Goal: Task Accomplishment & Management: Contribute content

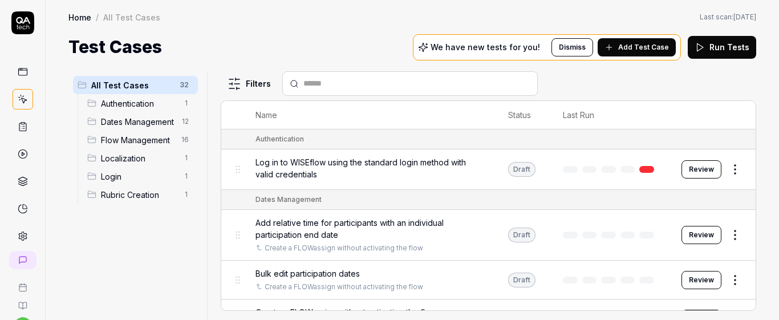
scroll to position [48, 0]
drag, startPoint x: 657, startPoint y: 48, endPoint x: 661, endPoint y: 55, distance: 8.4
click at [663, 57] on div "We have new tests for you! Dismiss Add Test Case" at bounding box center [547, 47] width 268 height 26
click at [625, 41] on button "Add Test Case" at bounding box center [637, 47] width 78 height 18
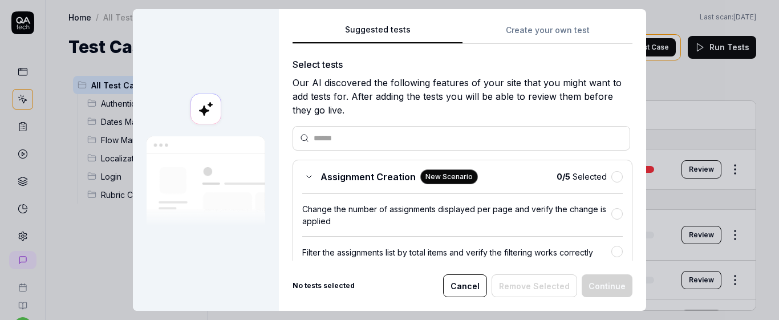
click at [538, 27] on button "Create your own test" at bounding box center [547, 33] width 170 height 21
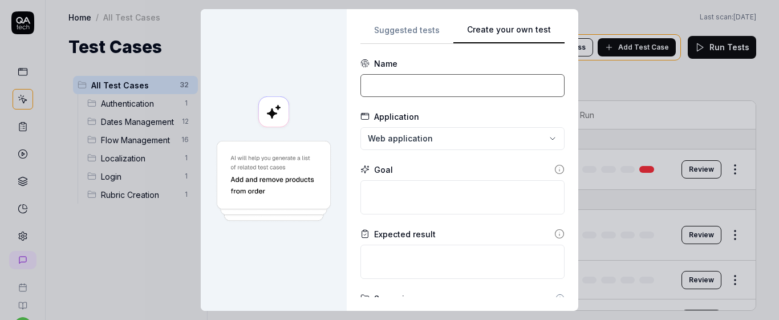
click at [396, 92] on input at bounding box center [462, 85] width 204 height 23
paste input ""Relative time checkbox is disabled when manager sets participation end date ea…"
click at [454, 191] on textarea at bounding box center [462, 197] width 204 height 34
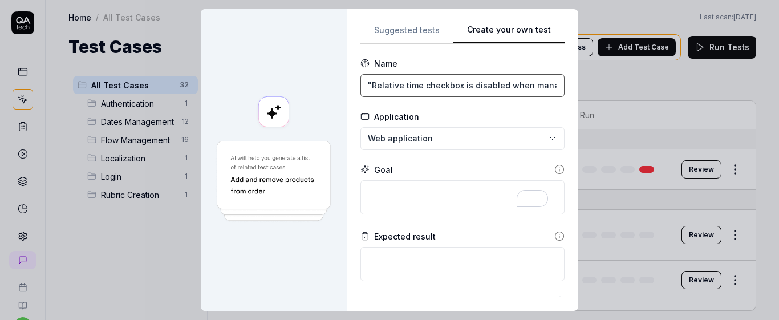
click at [365, 83] on input ""Relative time checkbox is disabled when manager subtract time from participati…" at bounding box center [462, 85] width 204 height 23
click at [384, 83] on input "Relative time checkbox is disabled when manager subtract time from participatio…" at bounding box center [462, 85] width 204 height 23
click at [380, 85] on input "Relative time checkbox is disabled when manager subtract time from participatio…" at bounding box center [462, 85] width 204 height 23
type input "Relative time checkbox is disabled when manager subtract time from participatio…"
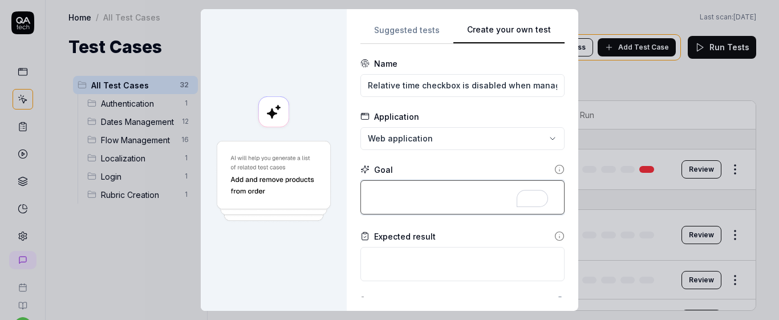
click at [428, 198] on textarea "To enrich screen reader interactions, please activate Accessibility in Grammarl…" at bounding box center [462, 197] width 204 height 34
type textarea "*"
type textarea "V"
type textarea "*"
type textarea "Ve"
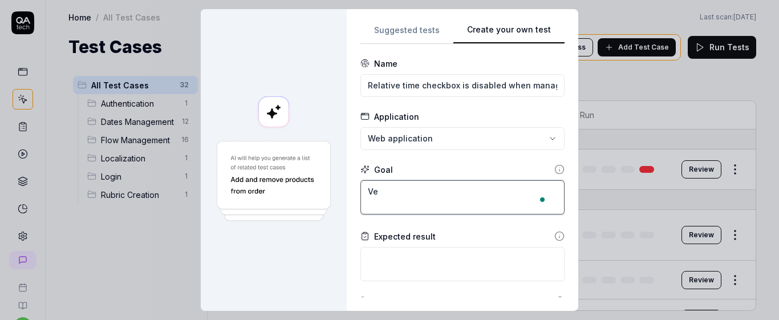
type textarea "*"
type textarea "Ver"
type textarea "*"
type textarea "Veri"
type textarea "*"
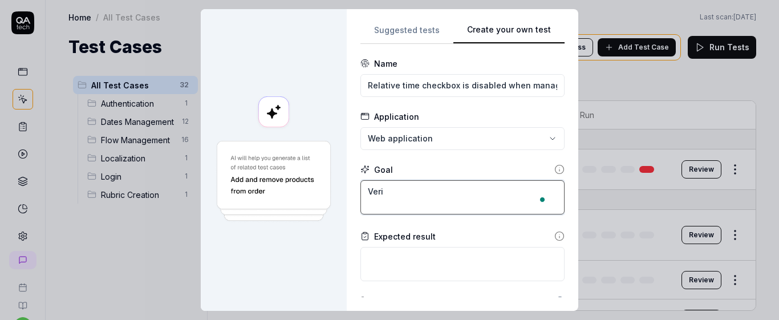
type textarea "Verif"
type textarea "*"
type textarea "Verify"
type textarea "*"
type textarea "Verify"
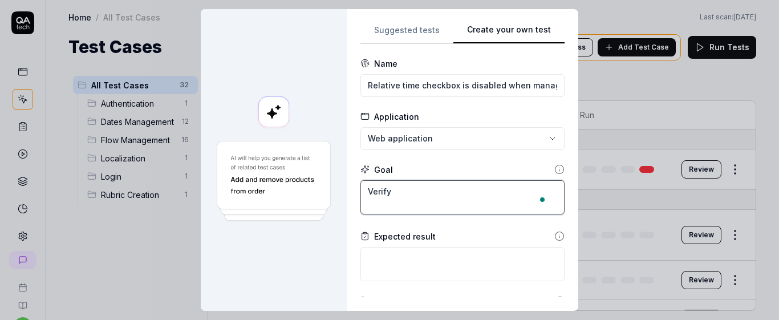
type textarea "*"
type textarea "Verify t"
type textarea "*"
type textarea "Verify th"
type textarea "*"
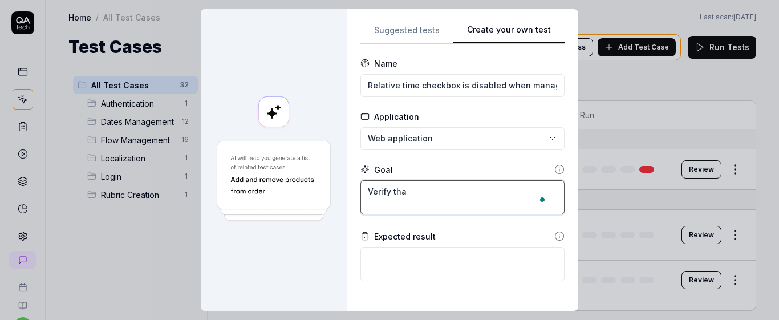
type textarea "Verify that"
type textarea "*"
type textarea "Verify that"
type textarea "*"
type textarea "Verify that t"
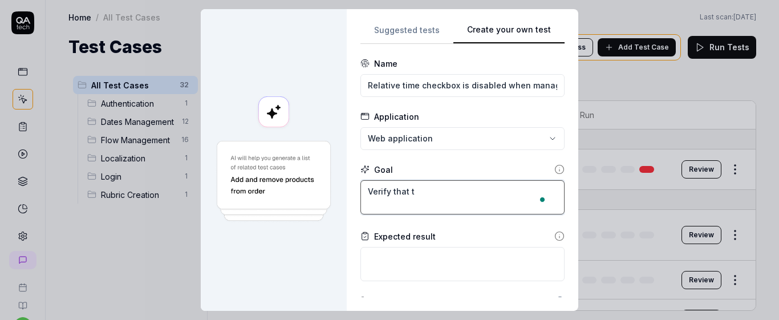
type textarea "*"
type textarea "Verify that th"
type textarea "*"
type textarea "Verify that the"
type textarea "*"
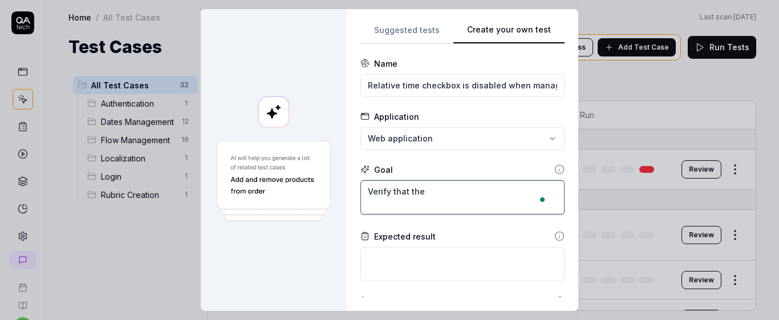
type textarea "Verify that the c"
type textarea "*"
type textarea "Verify that the ch"
type textarea "*"
type textarea "Verify that the che"
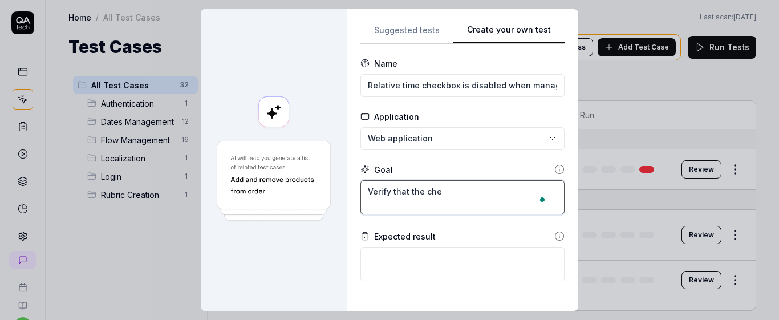
type textarea "*"
type textarea "Verify that the chec"
type textarea "*"
type textarea "Verify that the che"
type textarea "*"
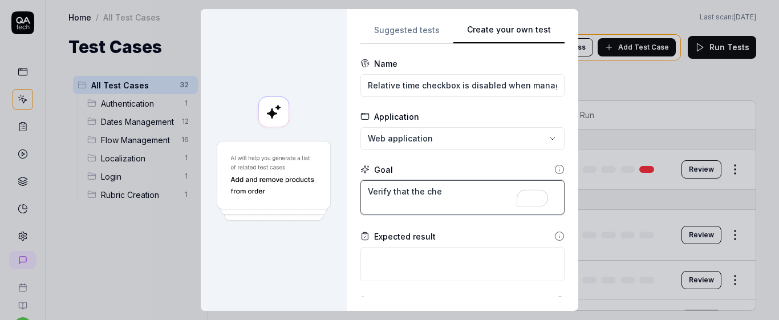
type textarea "Verify that the ch"
type textarea "*"
type textarea "Verify that the c"
type textarea "*"
type textarea "Verify that the"
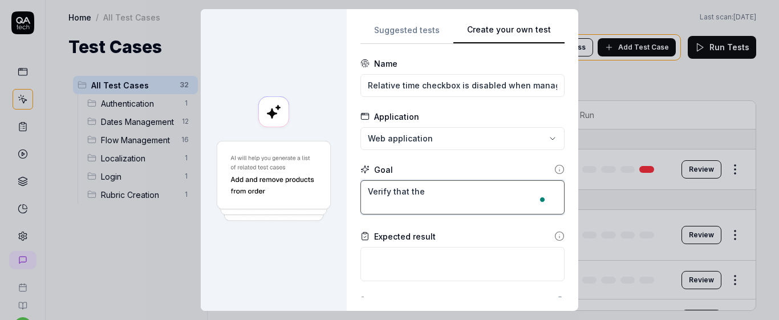
type textarea "*"
type textarea "Verify that the r"
type textarea "*"
type textarea "Verify that the re"
type textarea "*"
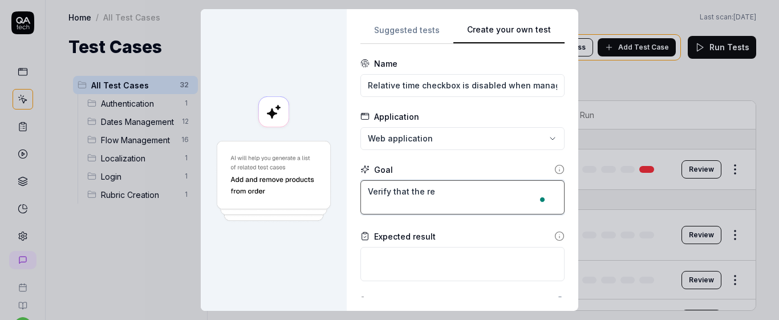
type textarea "Verify that the rel"
type textarea "*"
type textarea "Verify that the rela"
type textarea "*"
type textarea "Verify that the relat"
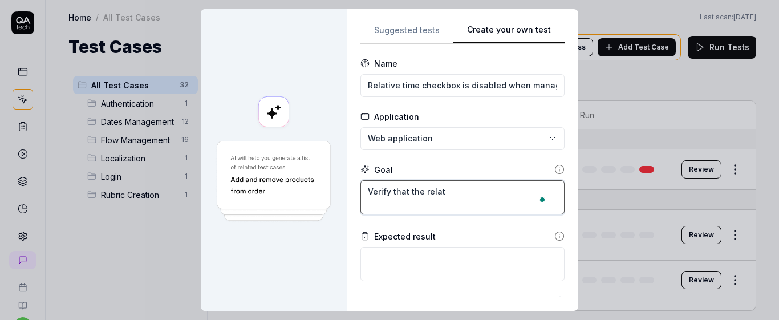
type textarea "*"
type textarea "Verify that the relati"
type textarea "*"
type textarea "Verify that the relativ"
type textarea "*"
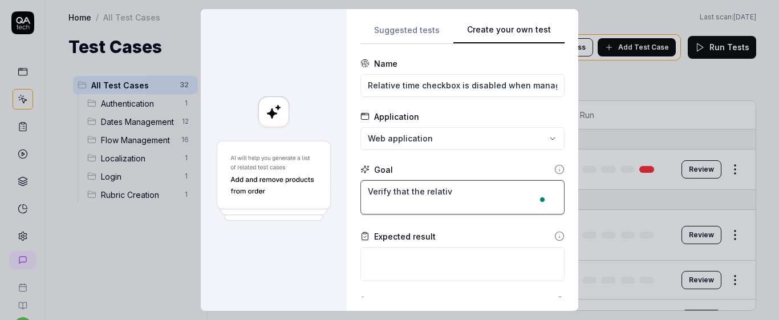
type textarea "Verify that the relative"
type textarea "*"
type textarea "Verify that the relative"
type textarea "*"
type textarea "Verify that the relative t"
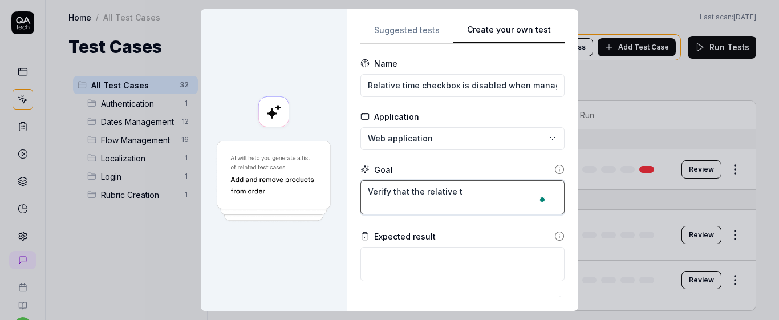
type textarea "*"
type textarea "Verify that the relative ti"
type textarea "*"
type textarea "Verify that the relative tim"
type textarea "*"
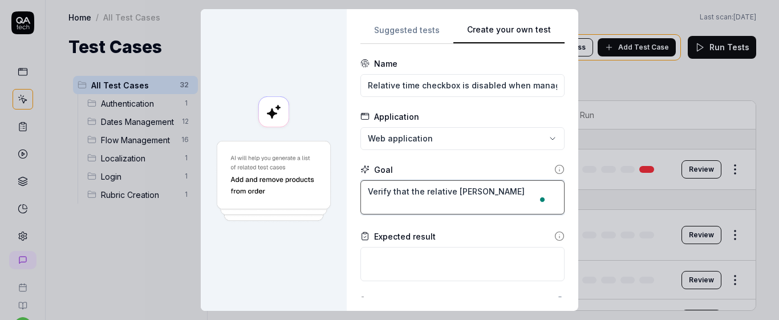
type textarea "Verify that the relative time"
type textarea "*"
type textarea "Verify that the relative time"
type textarea "*"
type textarea "Verify that the relative time c"
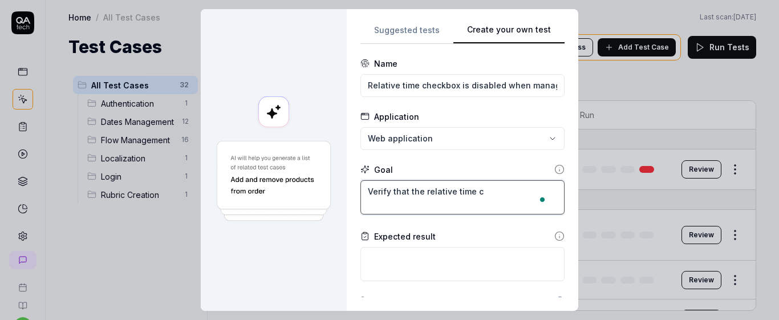
type textarea "*"
type textarea "Verify that the relative time ch"
type textarea "*"
type textarea "Verify that the relative time che"
type textarea "*"
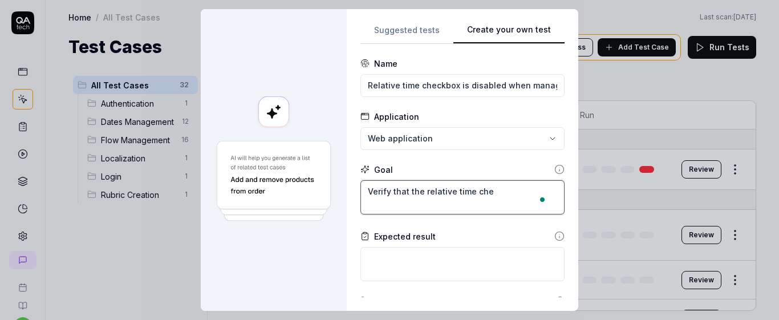
type textarea "Verify that the relative time chec"
type textarea "*"
type textarea "Verify that the relative time chech"
type textarea "*"
type textarea "Verify that the relative time chechb"
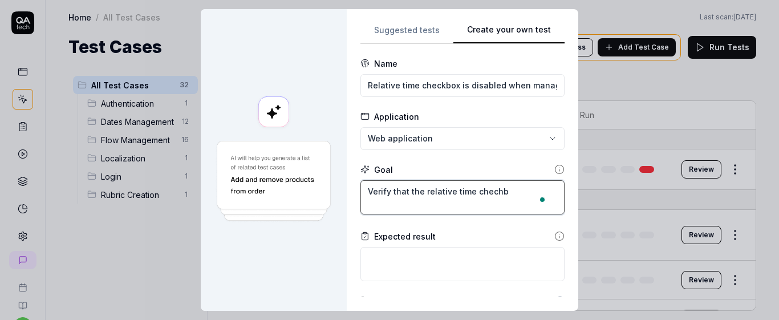
type textarea "*"
type textarea "Verify that the relative time chechbo"
type textarea "*"
type textarea "Verify that the relative time chechbox"
type textarea "*"
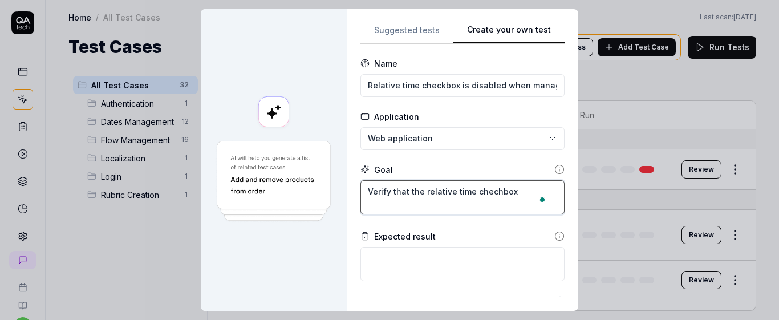
type textarea "Verify that the relative time chechbox"
type textarea "*"
type textarea "Verify that the relative time chechbox i"
type textarea "*"
type textarea "Verify that the relative time chechbox is"
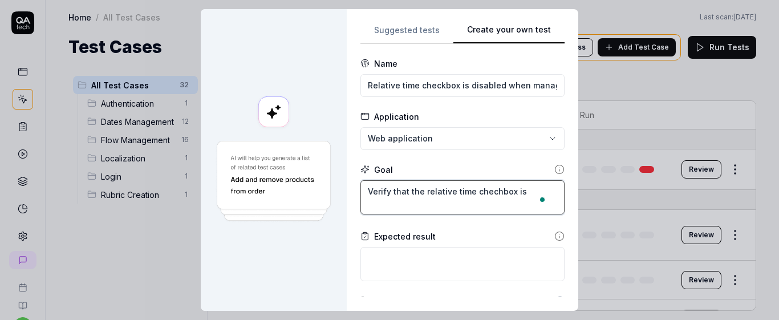
type textarea "*"
type textarea "Verify that the relative time chechbox is"
type textarea "*"
type textarea "Verify that the relative time chechbox is d"
type textarea "*"
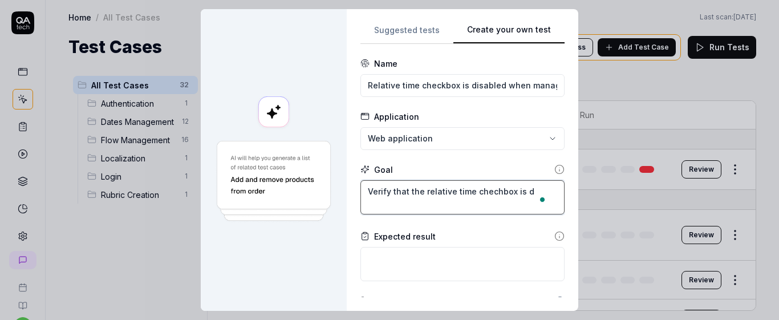
type textarea "Verify that the relative time chechbox is di"
type textarea "*"
type textarea "Verify that the relative time chechbox is dis"
type textarea "*"
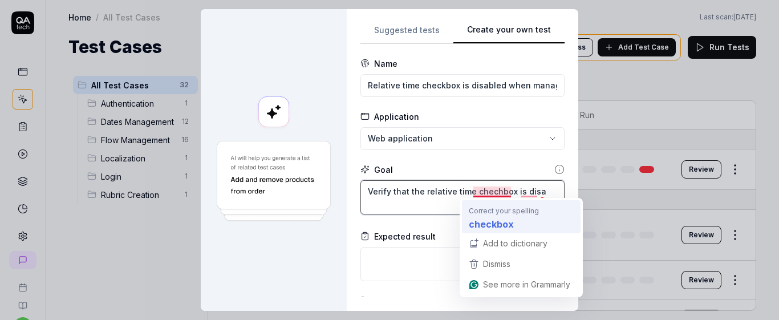
type textarea "Verify that the relative time chechbox is disa"
type textarea "*"
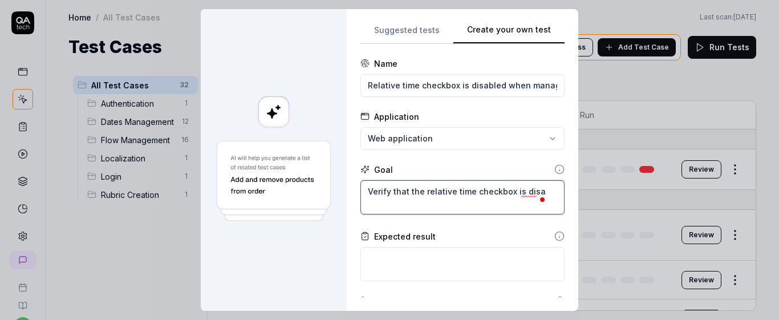
type textarea "Verify that the relative time checkbox is disa"
click at [538, 191] on span at bounding box center [543, 199] width 10 height 16
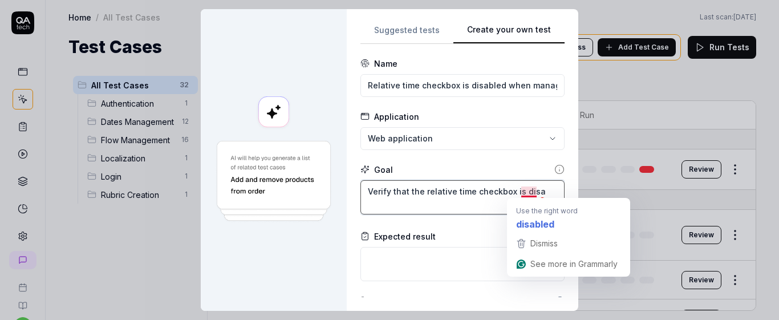
click at [530, 191] on textarea "Verify that the relative time checkbox is disa" at bounding box center [462, 197] width 204 height 34
type textarea "*"
type textarea "Verify that the relative time checkbox is disabled"
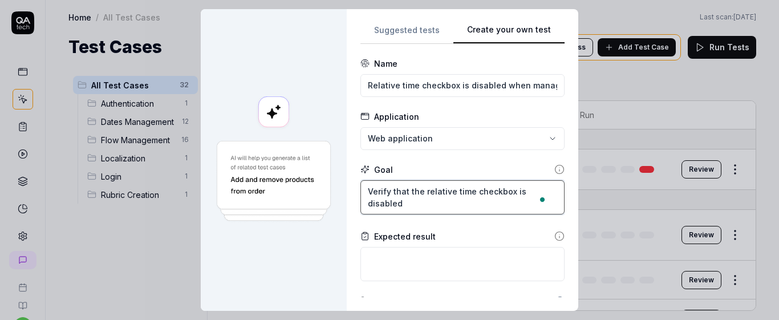
type textarea "*"
type textarea "Verify that the relative time checkbox is disabled"
type textarea "*"
type textarea "Verify that the relative time checkbox is disabled i"
type textarea "*"
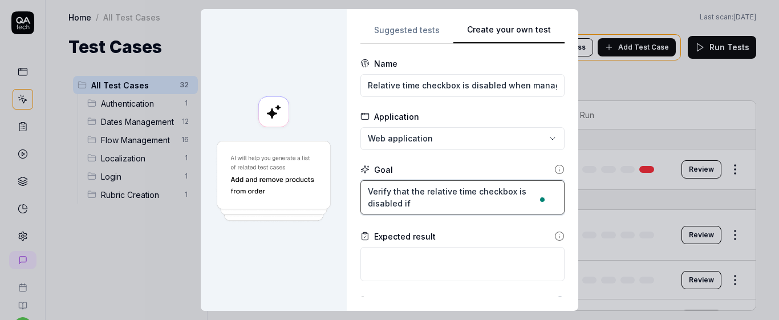
type textarea "Verify that the relative time checkbox is disabled if"
type textarea "*"
type textarea "Verify that the relative time checkbox is disabled if t"
type textarea "*"
type textarea "Verify that the relative time checkbox is disabled if th"
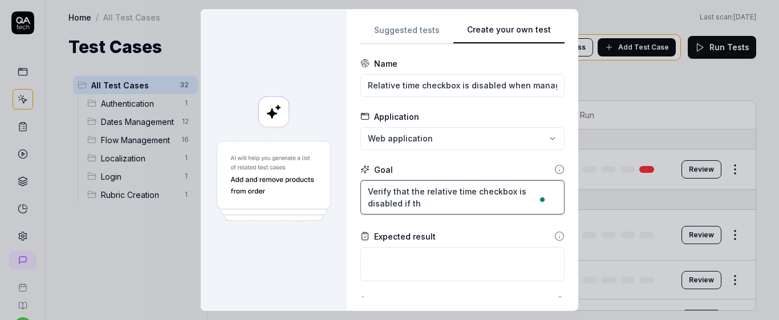
type textarea "*"
type textarea "Verify that the relative time checkbox is disabled if the"
type textarea "*"
type textarea "Verify that the relative time checkbox is disabled if the"
type textarea "*"
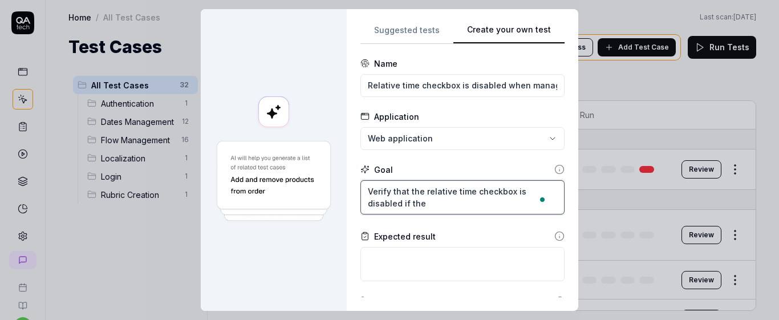
type textarea "Verify that the relative time checkbox is disabled if the m"
type textarea "*"
type textarea "Verify that the relative time checkbox is disabled if the man"
type textarea "*"
type textarea "Verify that the relative time checkbox is disabled if the mana"
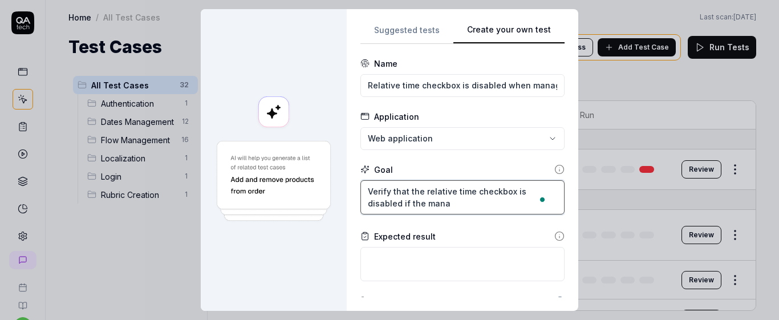
type textarea "*"
type textarea "Verify that the relative time checkbox is disabled if the manag"
type textarea "*"
type textarea "Verify that the relative time checkbox is disabled if the manage"
type textarea "*"
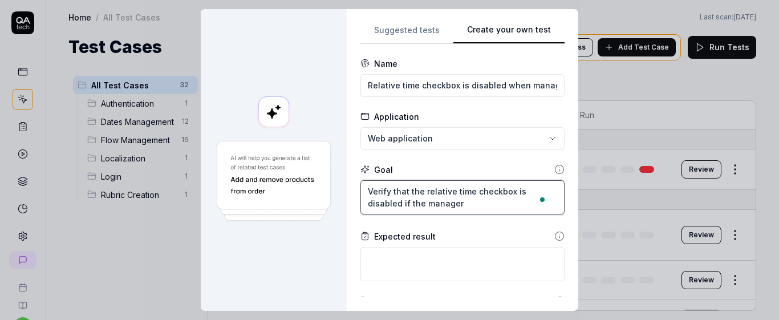
type textarea "Verify that the relative time checkbox is disabled if the manager"
type textarea "*"
type textarea "Verify that the relative time checkbox is disabled if the manager s"
type textarea "*"
type textarea "Verify that the relative time checkbox is disabled if the manager su"
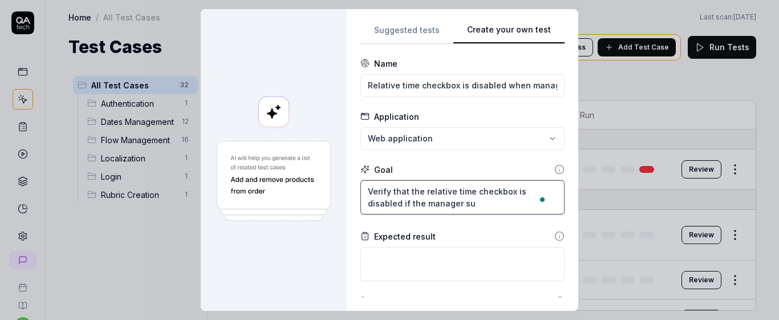
type textarea "*"
type textarea "Verify that the relative time checkbox is disabled if the manager sub"
type textarea "*"
type textarea "Verify that the relative time checkbox is disabled if the manager subt"
type textarea "*"
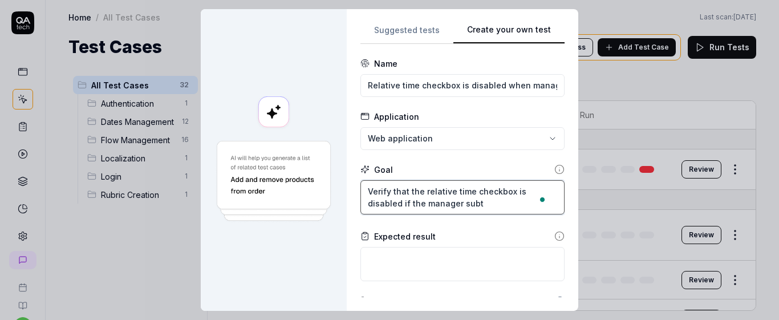
type textarea "Verify that the relative time checkbox is disabled if the manager subtr"
type textarea "*"
type textarea "Verify that the relative time checkbox is disabled if the manager subtra"
type textarea "*"
type textarea "Verify that the relative time checkbox is disabled if the manager subtrac"
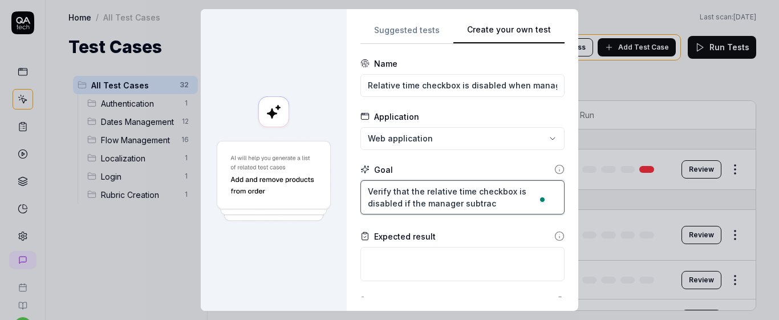
type textarea "*"
type textarea "Verify that the relative time checkbox is disabled if the manager subtract"
type textarea "*"
type textarea "Verify that the relative time checkbox is disabled if the manager subtracte"
type textarea "*"
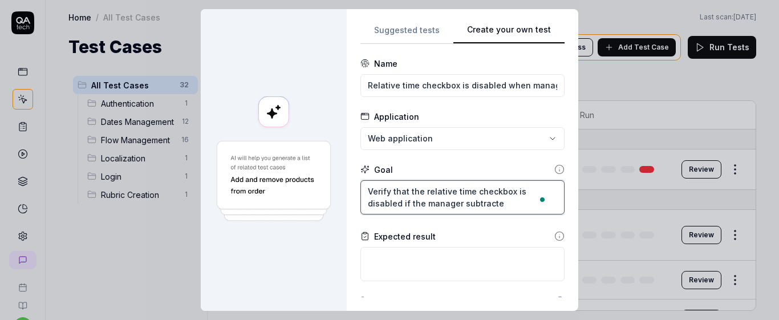
type textarea "Verify that the relative time checkbox is disabled if the manager subtracted"
type textarea "*"
type textarea "Verify that the relative time checkbox is disabled if the manager subtracted"
type textarea "*"
type textarea "Verify that the relative time checkbox is disabled if the manager subtracted t"
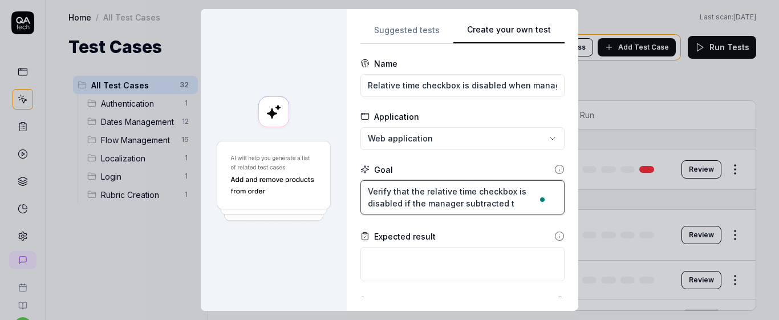
type textarea "*"
type textarea "Verify that the relative time checkbox is disabled if the manager subtracted ti"
type textarea "*"
type textarea "Verify that the relative time checkbox is disabled if the manager subtracted tim"
type textarea "*"
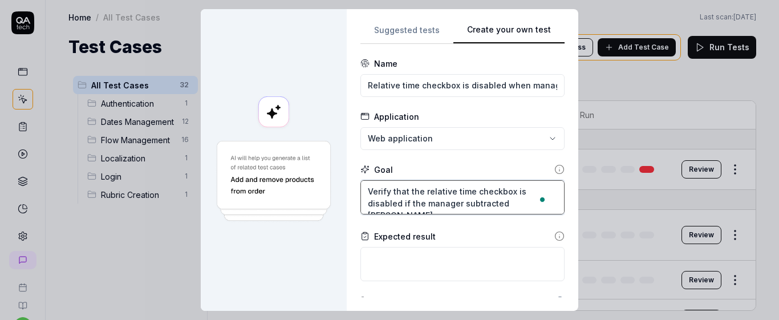
type textarea "Verify that the relative time checkbox is disabled if the manager subtracted ti…"
type textarea "*"
type textarea "Verify that the relative time checkbox is disabled if the manager subtracted ti…"
type textarea "*"
type textarea "Verify that the relative time checkbox is disabled if the manager subtracted ti…"
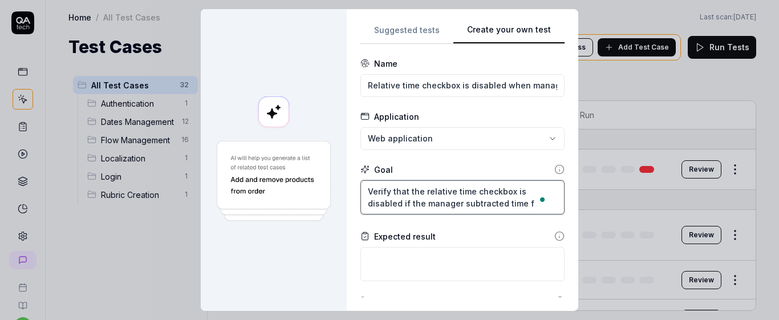
type textarea "*"
type textarea "Verify that the relative time checkbox is disabled if the manager subtracted ti…"
type textarea "*"
type textarea "Verify that the relative time checkbox is disabled if the manager subtracted ti…"
type textarea "*"
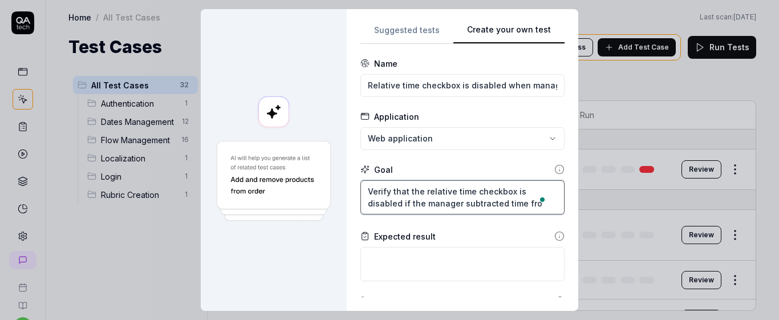
type textarea "Verify that the relative time checkbox is disabled if the manager subtracted ti…"
type textarea "*"
type textarea "Verify that the relative time checkbox is disabled if the manager subtracted ti…"
type textarea "*"
type textarea "Verify that the relative time checkbox is disabled if the manager subtracted ti…"
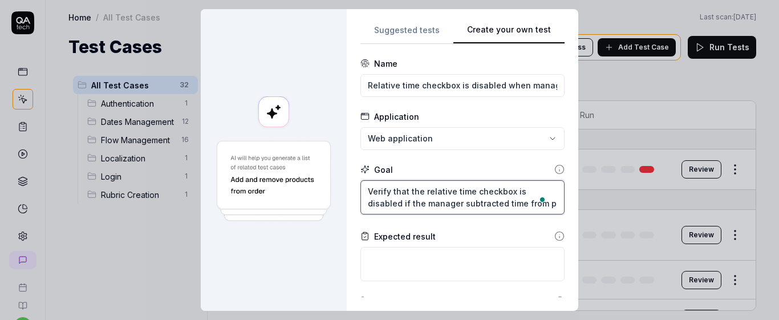
type textarea "*"
type textarea "Verify that the relative time checkbox is disabled if the manager subtracted ti…"
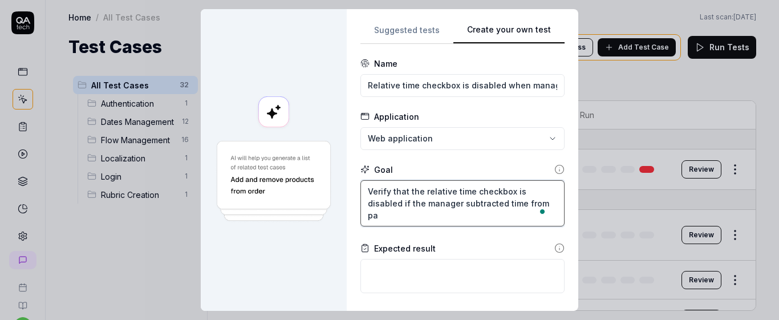
type textarea "*"
type textarea "Verify that the relative time checkbox is disabled if the manager subtracted ti…"
type textarea "*"
type textarea "Verify that the relative time checkbox is disabled if the manager subtracted ti…"
type textarea "*"
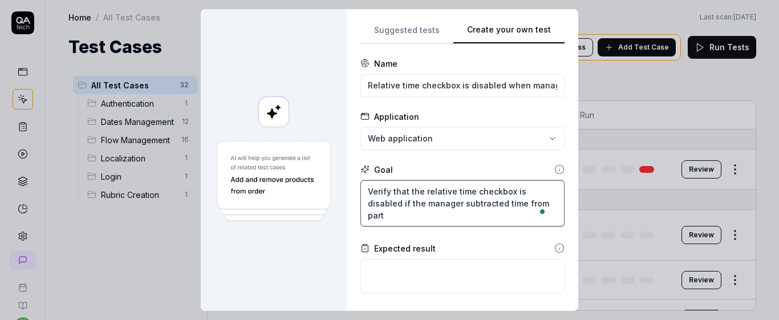
type textarea "Verify that the relative time checkbox is disabled if the manager subtracted ti…"
type textarea "*"
type textarea "Verify that the relative time checkbox is disabled if the manager subtracted ti…"
type textarea "*"
type textarea "Verify that the relative time checkbox is disabled if the manager subtracted ti…"
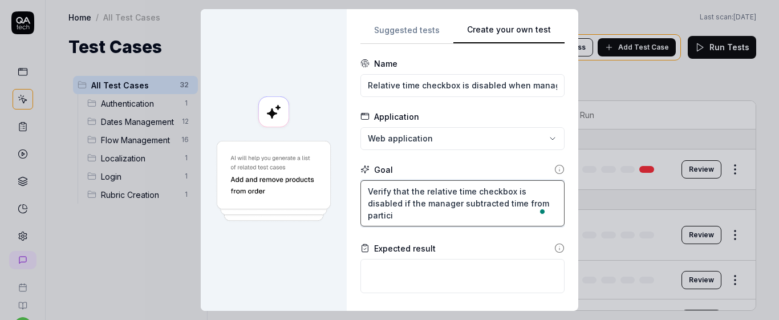
type textarea "*"
type textarea "Verify that the relative time checkbox is disabled if the manager subtracted ti…"
type textarea "*"
type textarea "Verify that the relative time checkbox is disabled if the manager subtracted ti…"
type textarea "*"
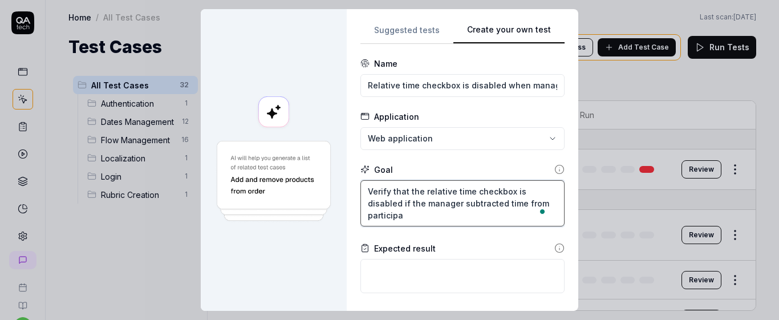
type textarea "Verify that the relative time checkbox is disabled if the manager subtracted ti…"
type textarea "*"
type textarea "Verify that the relative time checkbox is disabled if the manager subtracted ti…"
type textarea "*"
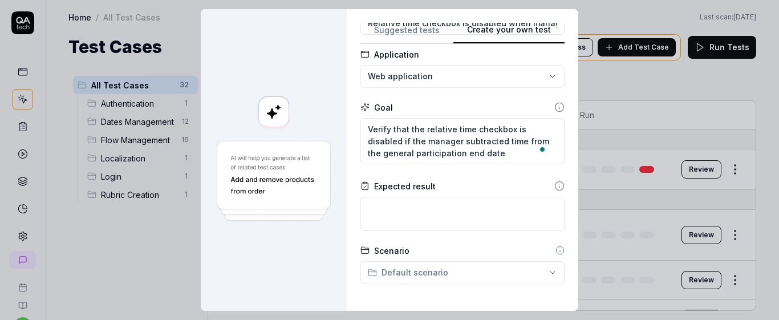
scroll to position [70, 0]
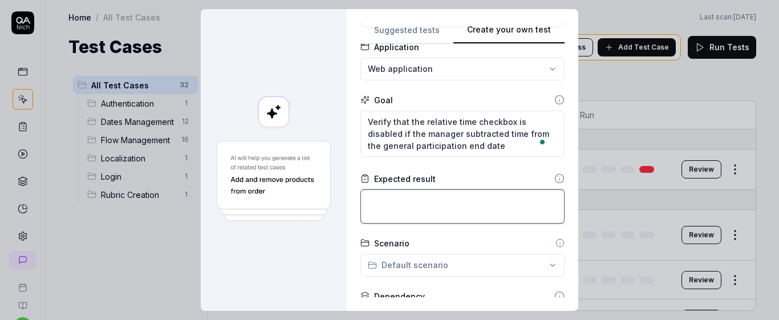
click at [499, 195] on textarea at bounding box center [462, 206] width 204 height 34
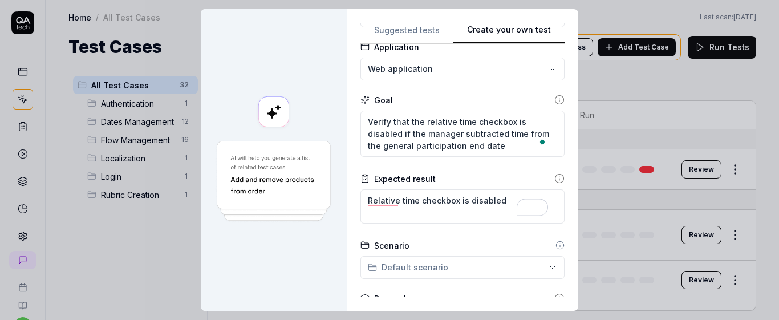
scroll to position [221, 0]
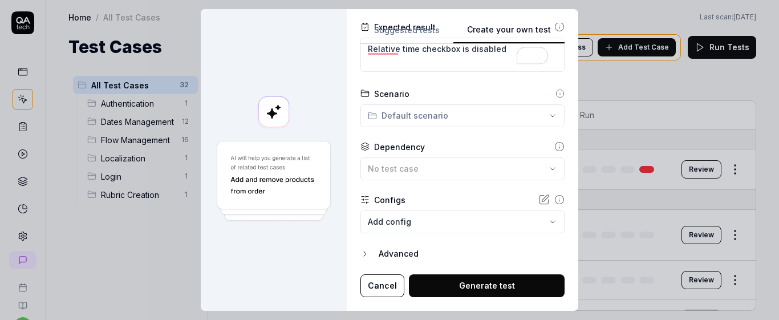
click at [437, 104] on div "**********" at bounding box center [389, 160] width 779 height 320
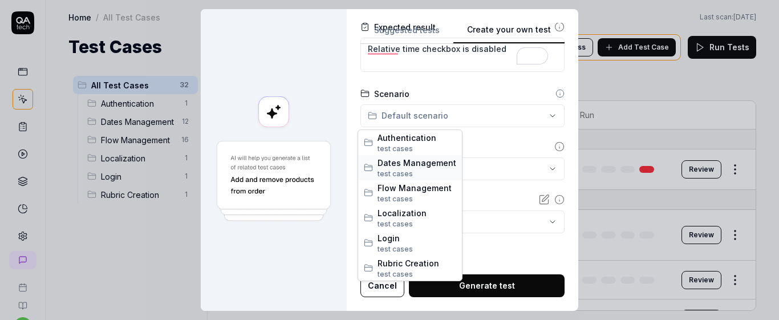
click at [417, 169] on span "test case s" at bounding box center [416, 174] width 79 height 10
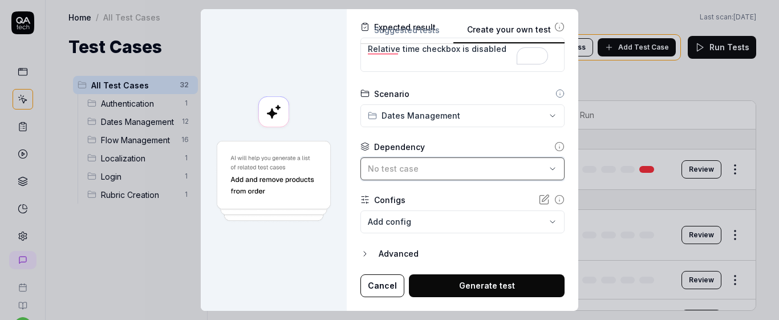
click at [469, 172] on div "No test case" at bounding box center [457, 168] width 178 height 12
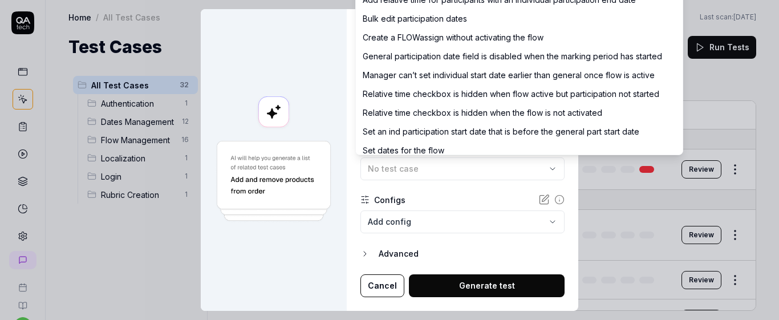
scroll to position [0, 0]
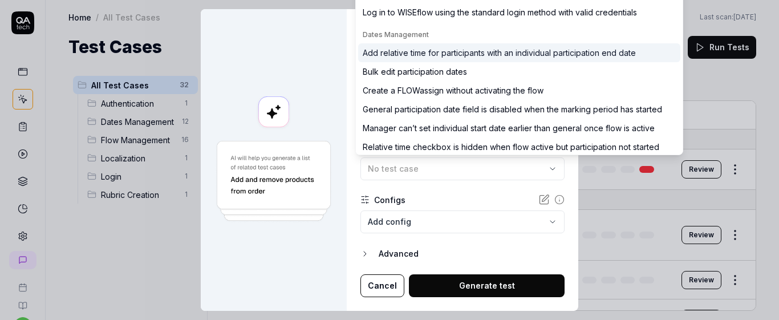
click at [498, 55] on div "Add relative time for participants with an individual participation end date" at bounding box center [499, 53] width 273 height 12
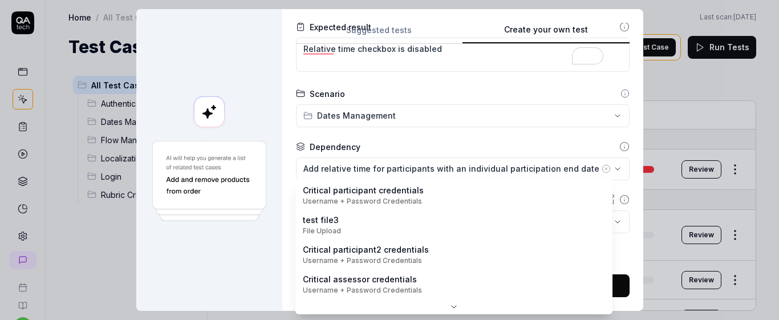
click at [519, 226] on body "s U Home / All Test Cases Home / All Test Cases Last scan: Jun 2 2025 Test Case…" at bounding box center [389, 160] width 779 height 320
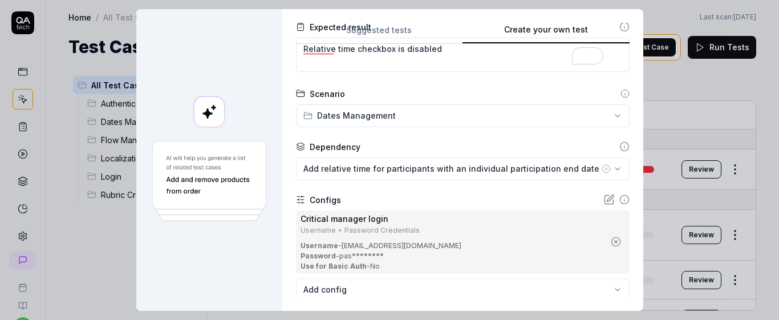
scroll to position [289, 0]
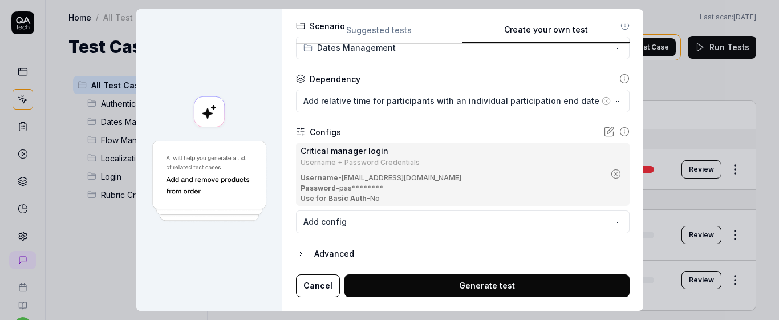
click at [547, 285] on button "Generate test" at bounding box center [486, 285] width 285 height 23
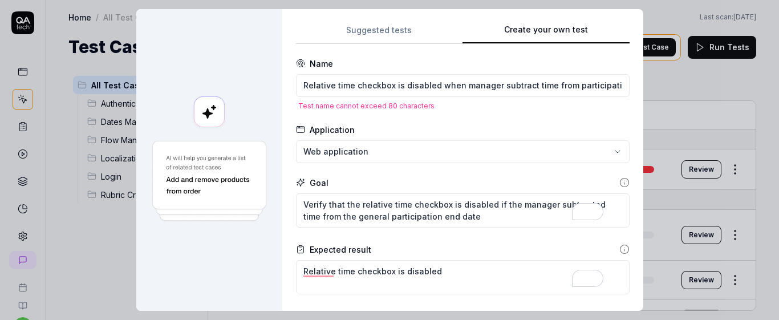
click at [469, 99] on div "Relative time checkbox is disabled when manager subtract time from participatio…" at bounding box center [463, 92] width 334 height 36
click at [458, 90] on input "Relative time checkbox is disabled when manager subtract time from participatio…" at bounding box center [463, 85] width 334 height 23
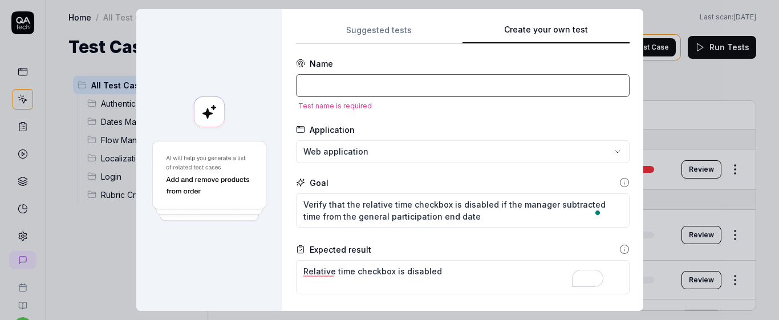
paste input ""Relative time checkbox is disabled if manager reduces the participation end da…"
click at [498, 86] on input ""Relative time checkbox is disabled if manager reduces the participation end da…" at bounding box center [463, 85] width 334 height 23
click at [500, 88] on input ""Relative time checkbox is disabled if manager reduces the participation end da…" at bounding box center [463, 85] width 334 height 23
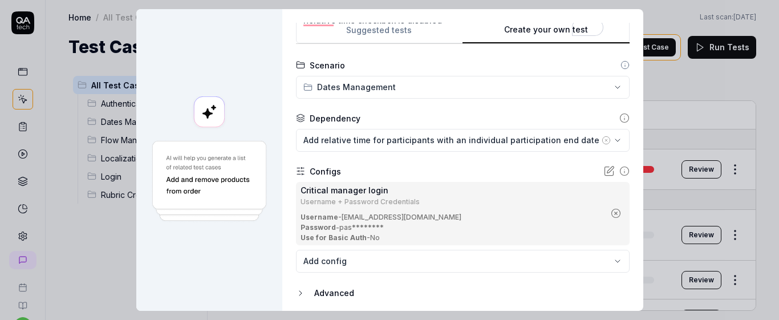
scroll to position [290, 0]
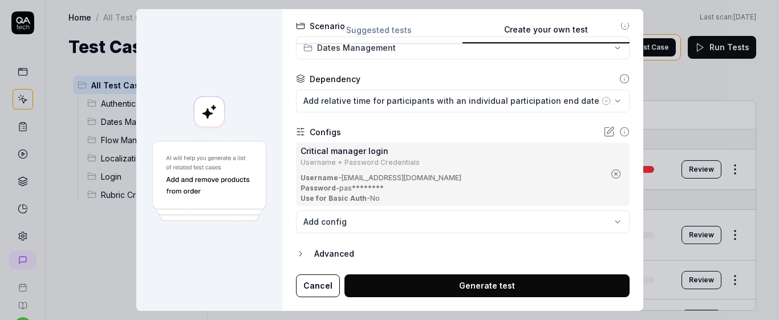
click at [506, 282] on button "Generate test" at bounding box center [486, 285] width 285 height 23
click at [553, 280] on button "Generate test" at bounding box center [486, 285] width 285 height 23
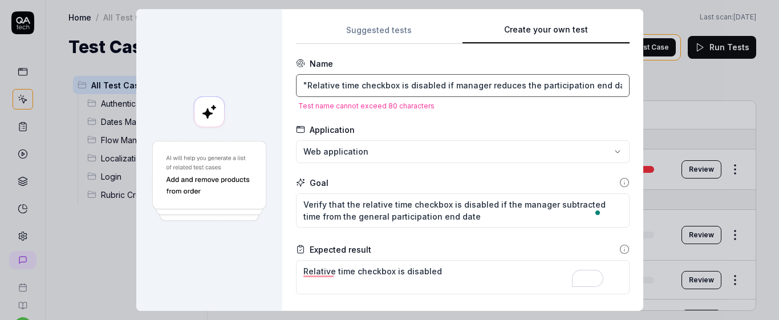
click at [307, 82] on input ""Relative time checkbox is disabled if manager reduces the participation end da…" at bounding box center [463, 85] width 334 height 23
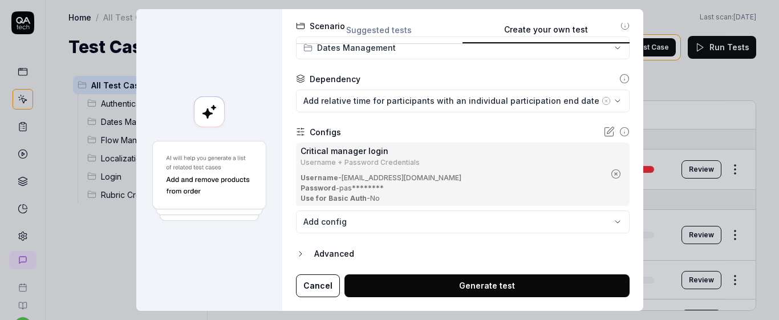
click at [476, 291] on button "Generate test" at bounding box center [486, 285] width 285 height 23
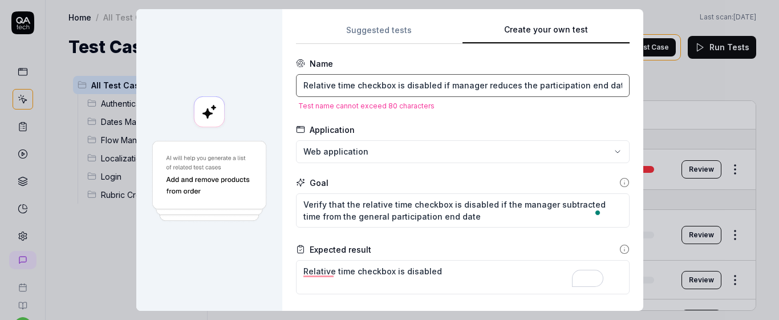
click at [457, 93] on input "Relative time checkbox is disabled if manager reduces the participation end dat…" at bounding box center [463, 85] width 334 height 23
click at [469, 94] on input "Relative time checkbox is disabled if manager reduces the participation end dat…" at bounding box center [463, 85] width 334 height 23
click at [486, 80] on input "Relative time checkbox is disabled if manager reduces the participation end dat…" at bounding box center [463, 85] width 334 height 23
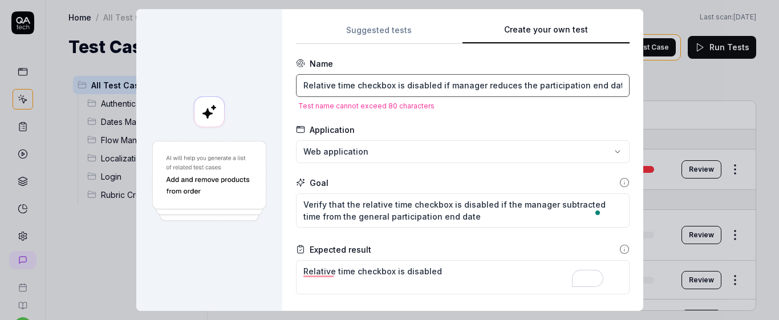
click at [505, 86] on input "Relative time checkbox is disabled if manager reduces the participation end dat…" at bounding box center [463, 85] width 334 height 23
click at [606, 84] on input "Relative time checkbox is disabled if manager reduces the participation end dat…" at bounding box center [463, 85] width 334 height 23
click at [575, 84] on input "Relative time checkbox is disabled if manager reduces the participation end dat…" at bounding box center [463, 85] width 334 height 23
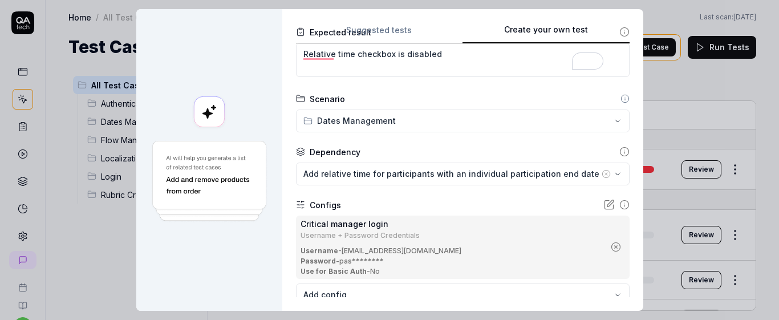
scroll to position [0, 0]
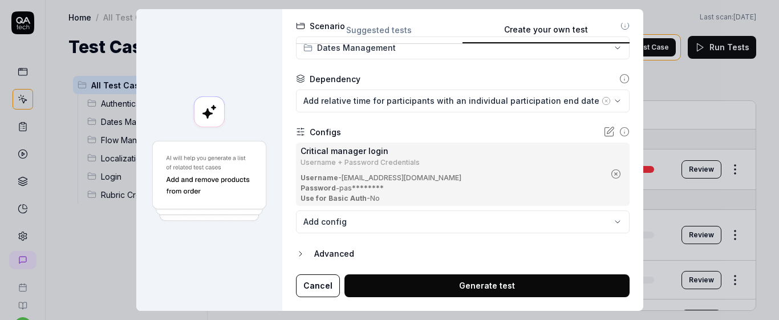
click at [529, 283] on button "Generate test" at bounding box center [486, 285] width 285 height 23
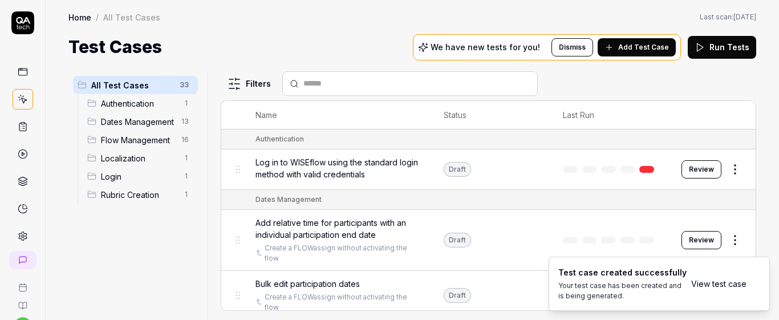
click at [714, 282] on link "View test case" at bounding box center [718, 284] width 55 height 12
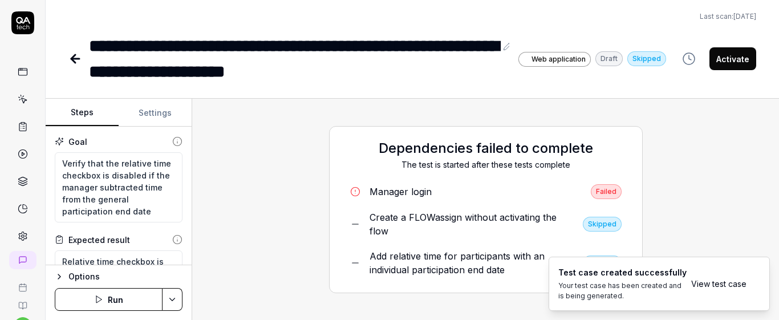
scroll to position [99, 0]
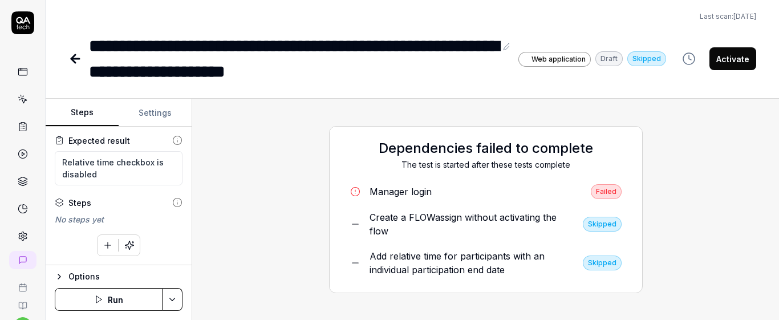
click at [107, 249] on icon "button" at bounding box center [108, 245] width 10 height 10
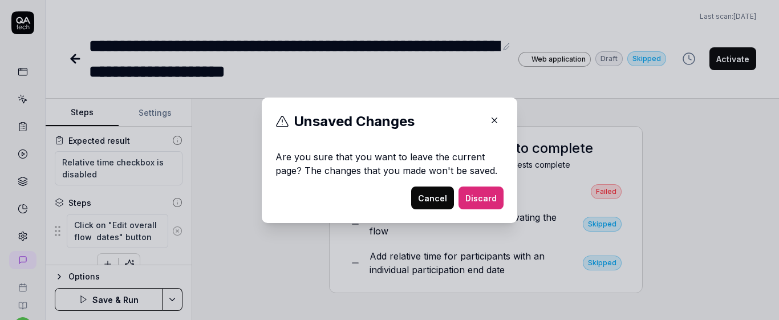
click at [243, 148] on div "​ Unsaved Changes Are you sure that you want to leave the current page? The cha…" at bounding box center [389, 160] width 301 height 153
click at [434, 201] on button "Cancel" at bounding box center [432, 197] width 43 height 23
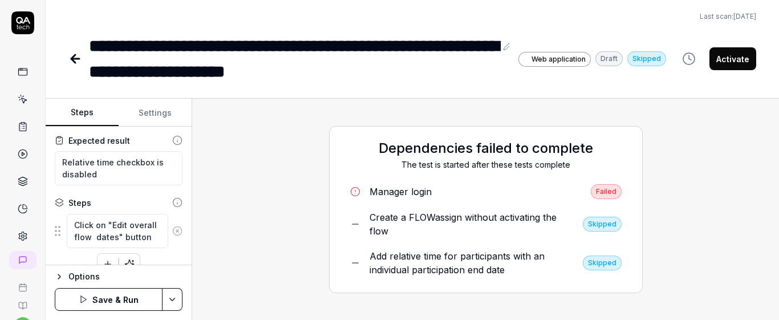
scroll to position [118, 0]
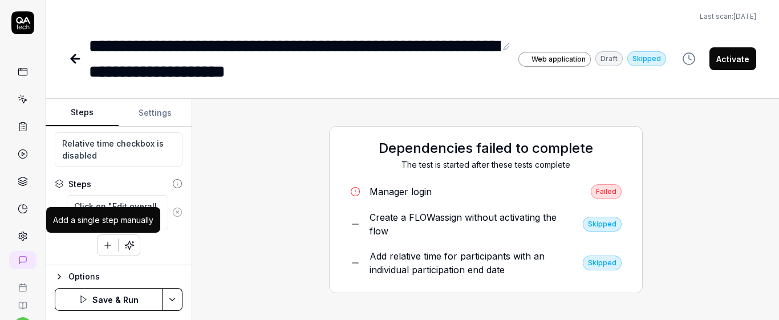
click at [97, 247] on button "button" at bounding box center [107, 245] width 21 height 21
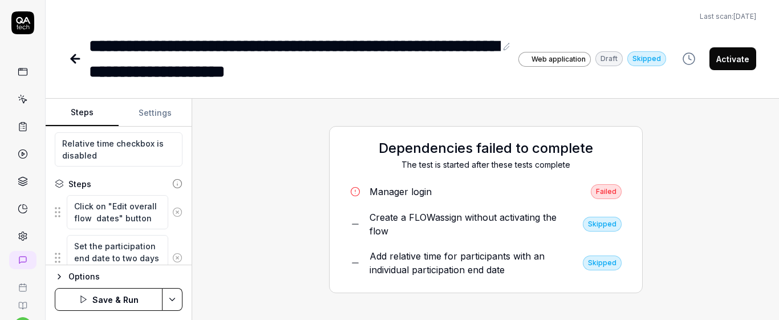
scroll to position [128, 0]
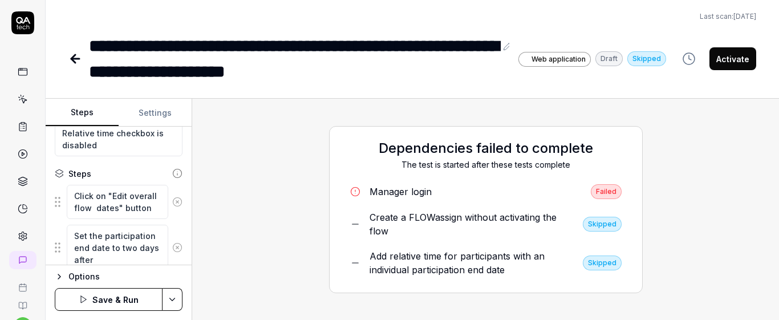
click at [168, 221] on fieldset "Click on "Edit overall flow dates" button Set the participation end date to two…" at bounding box center [119, 227] width 128 height 87
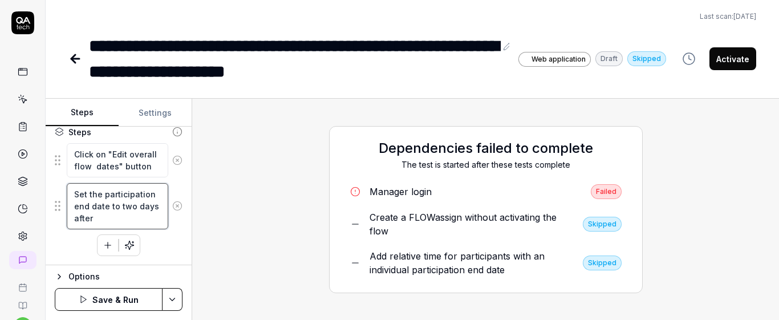
click at [131, 227] on textarea "Set the participation end date to two days after" at bounding box center [117, 206] width 101 height 46
click at [162, 243] on div "Click on "Edit overall flow dates" button Set the participation end date to two…" at bounding box center [119, 199] width 128 height 113
click at [104, 240] on icon "button" at bounding box center [108, 245] width 10 height 10
click at [164, 233] on fieldset "Click on "Edit overall flow dates" button Set the participation end date to two…" at bounding box center [119, 206] width 128 height 127
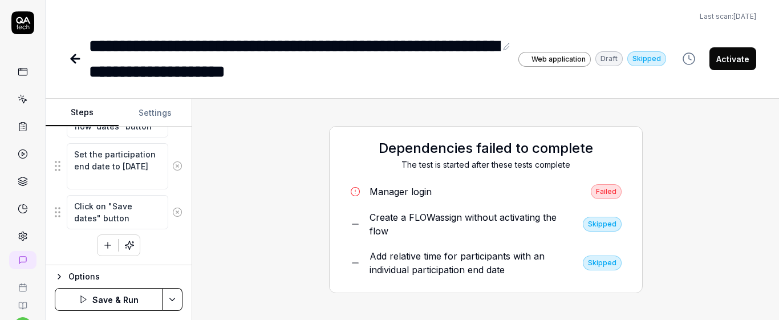
click at [99, 237] on button "button" at bounding box center [107, 245] width 21 height 21
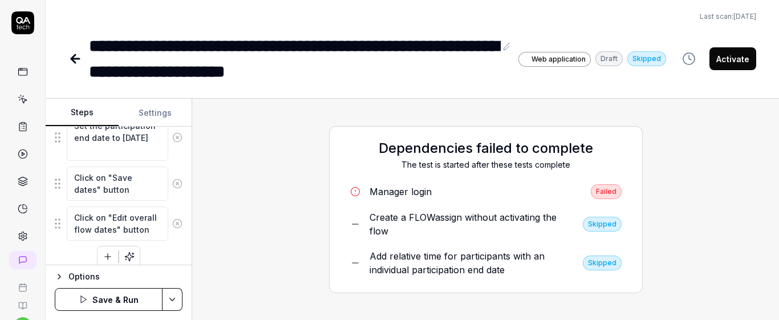
click at [103, 255] on icon "button" at bounding box center [108, 256] width 10 height 10
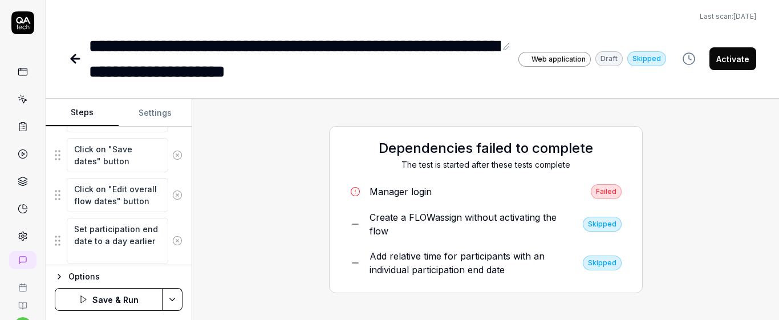
click at [169, 261] on div "Set participation end date to a day earlier" at bounding box center [119, 240] width 128 height 47
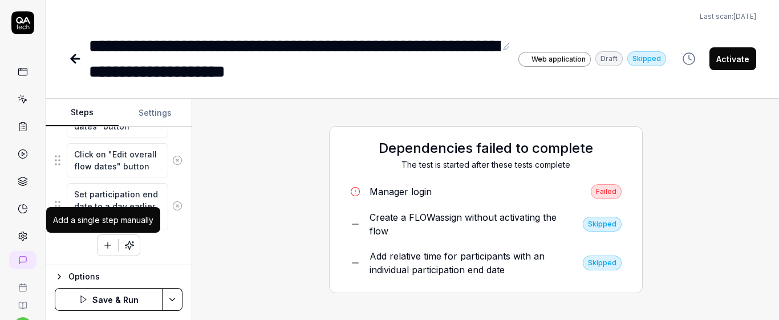
click at [105, 245] on icon "button" at bounding box center [108, 245] width 6 height 0
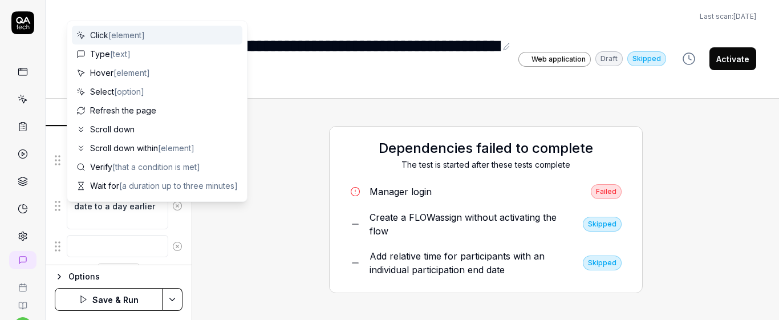
scroll to position [330, 0]
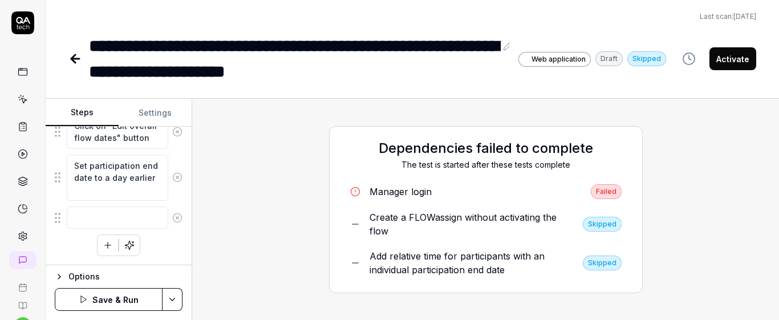
click at [162, 254] on div "Click on "Edit overall flow dates" button Set the participation end date to two…" at bounding box center [119, 119] width 128 height 274
click at [112, 213] on textarea at bounding box center [117, 217] width 101 height 22
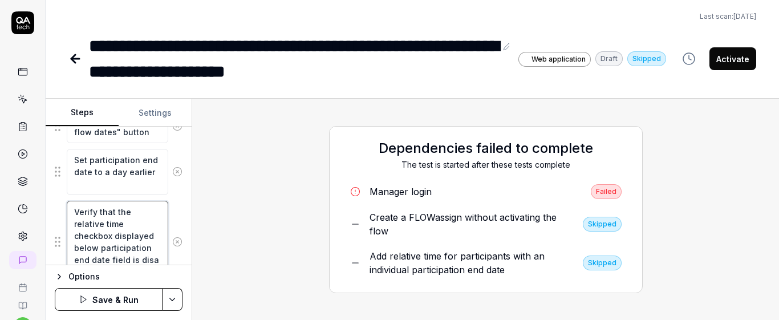
scroll to position [348, 0]
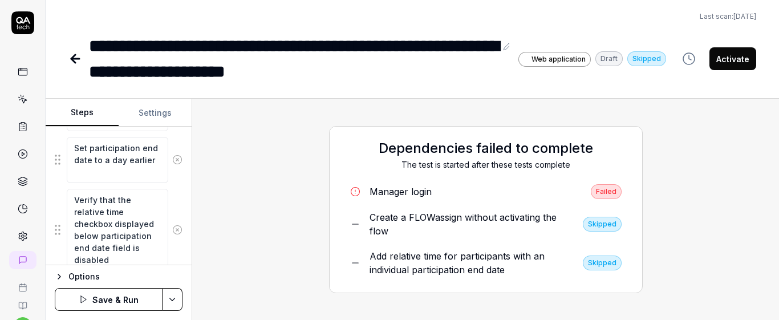
click at [177, 194] on div "Goal Verify that the relative time checkbox is disabled if the manager subtract…" at bounding box center [119, 196] width 146 height 139
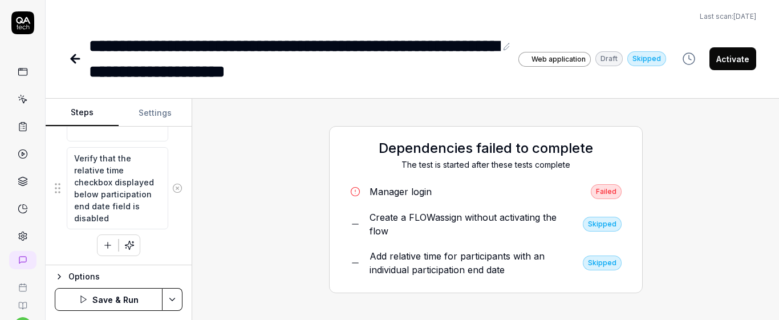
click at [126, 295] on button "Save & Run" at bounding box center [109, 299] width 108 height 23
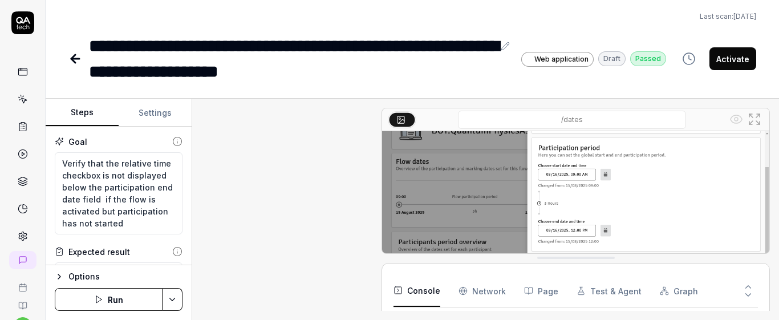
type textarea "*"
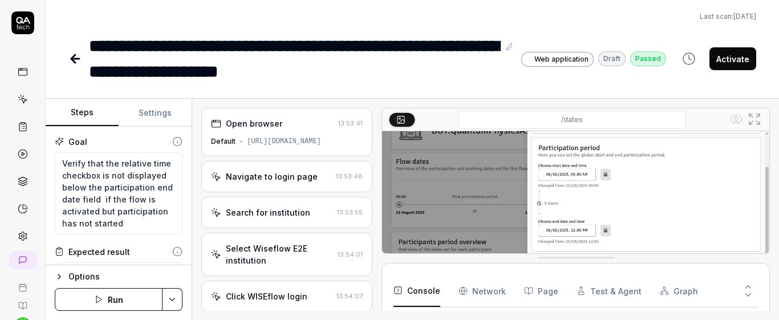
scroll to position [48, 0]
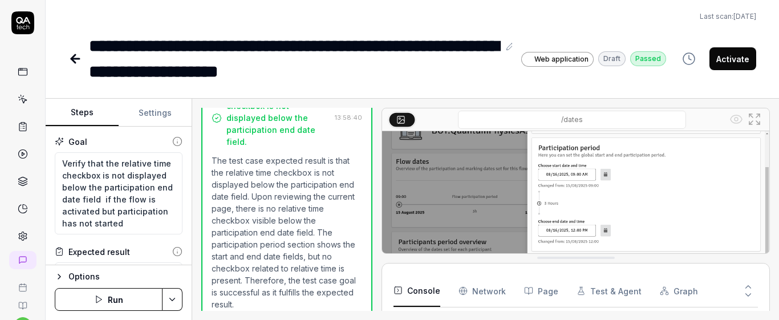
click at [18, 99] on icon at bounding box center [23, 99] width 10 height 10
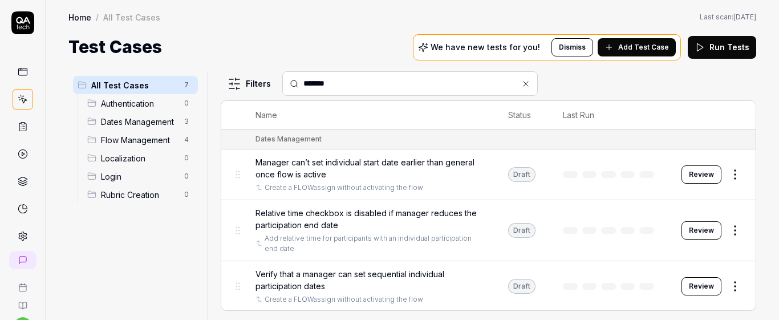
scroll to position [176, 0]
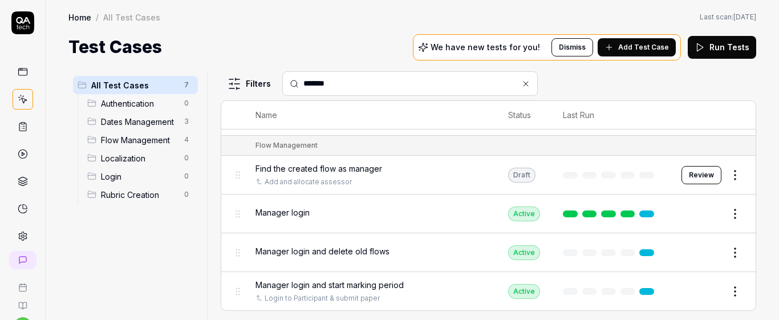
type input "*******"
click at [397, 205] on div "Manager login" at bounding box center [370, 213] width 230 height 25
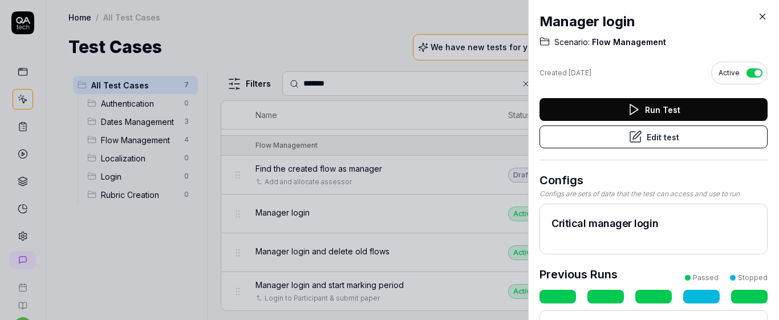
click at [640, 131] on button "Edit test" at bounding box center [653, 136] width 228 height 23
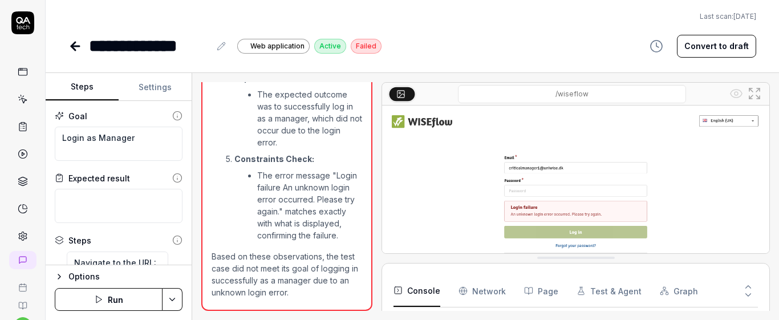
scroll to position [52, 0]
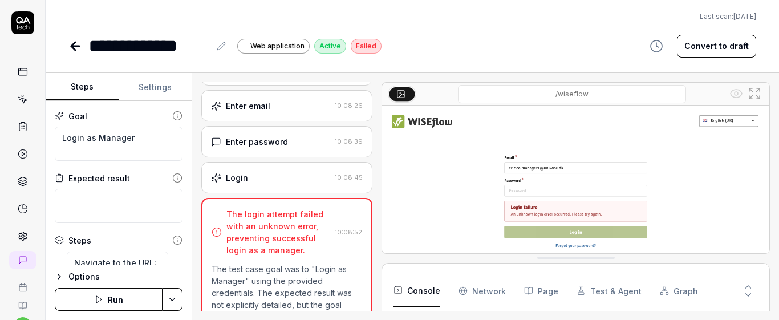
scroll to position [194, 0]
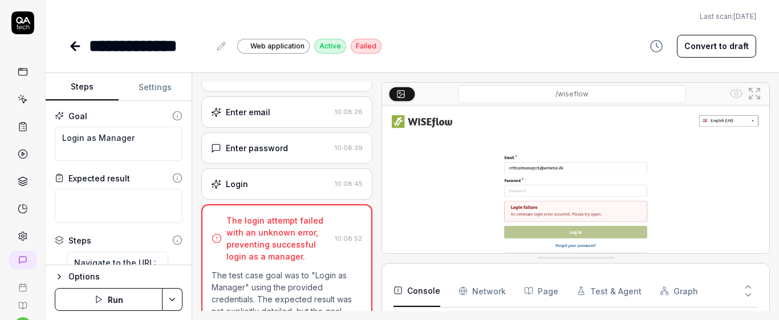
click at [131, 308] on button "Run" at bounding box center [109, 299] width 108 height 23
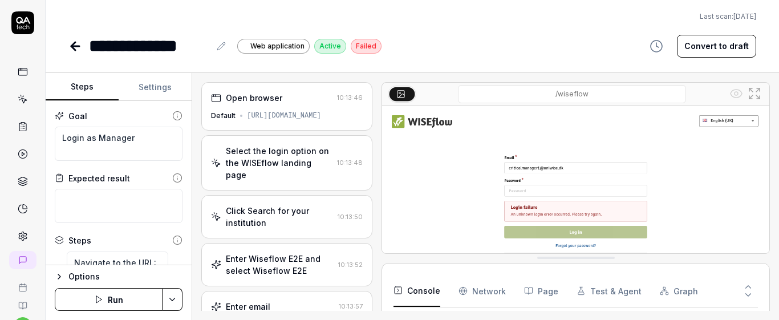
type textarea "*"
click at [21, 100] on icon at bounding box center [23, 100] width 5 height 5
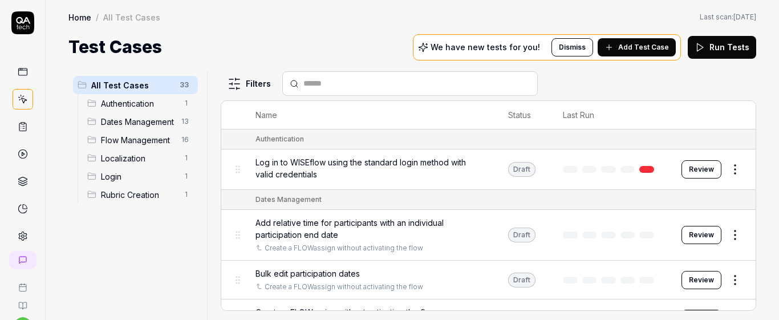
click at [612, 51] on icon at bounding box center [608, 47] width 9 height 9
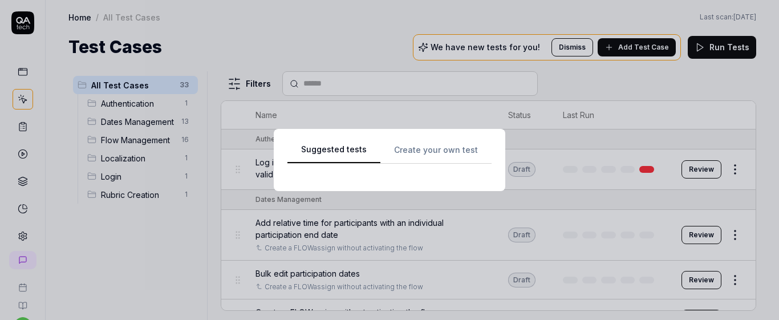
click at [422, 146] on div "Suggested tests Create your own test" at bounding box center [389, 160] width 204 height 35
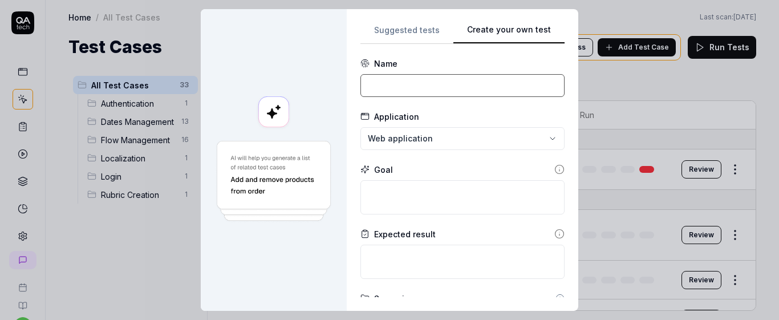
click at [425, 87] on input at bounding box center [462, 85] width 204 height 23
click at [437, 67] on div "Name" at bounding box center [462, 64] width 204 height 12
click at [424, 81] on input at bounding box center [462, 85] width 204 height 23
type input "Bulk edit participation start date with a valid date"
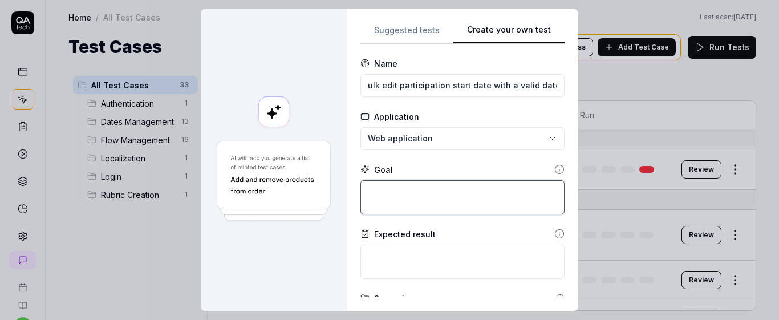
click at [415, 185] on textarea at bounding box center [462, 197] width 204 height 34
click at [415, 185] on textarea "To enrich screen reader interactions, please activate Accessibility in Grammarl…" at bounding box center [462, 197] width 204 height 34
type textarea "*"
type textarea "V"
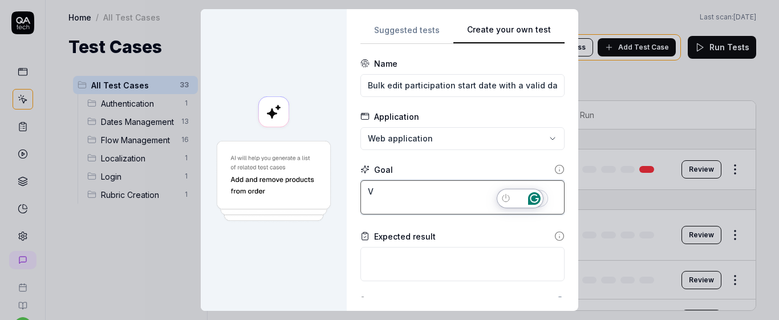
type textarea "*"
type textarea "Ve"
type textarea "*"
type textarea "Ver"
type textarea "*"
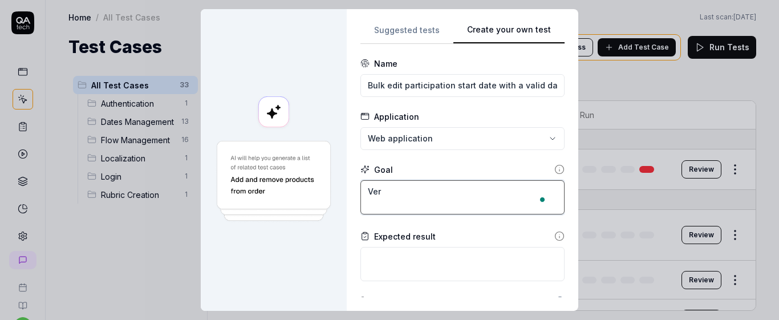
type textarea "Veri"
type textarea "*"
type textarea "Verif"
type textarea "*"
type textarea "Verify"
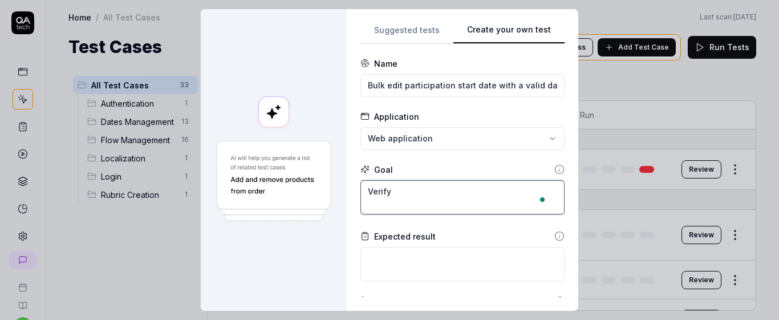
type textarea "*"
type textarea "Verify"
type textarea "*"
type textarea "Verify t"
type textarea "*"
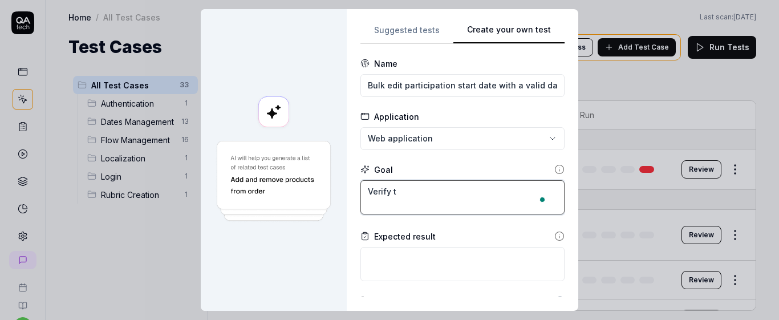
type textarea "Verify th"
type textarea "*"
type textarea "Verify tha"
type textarea "*"
type textarea "Verify that"
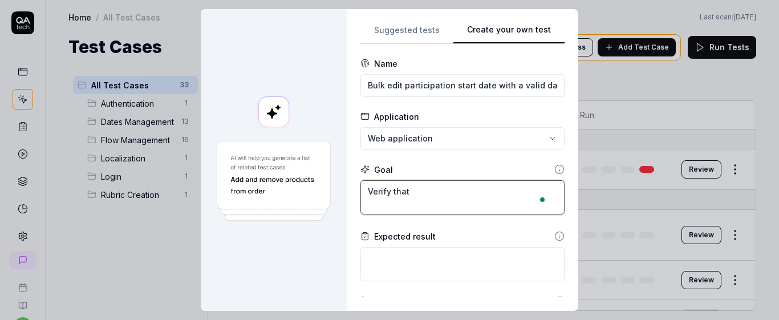
type textarea "*"
type textarea "Verify that"
type textarea "*"
type textarea "Verify that t"
type textarea "*"
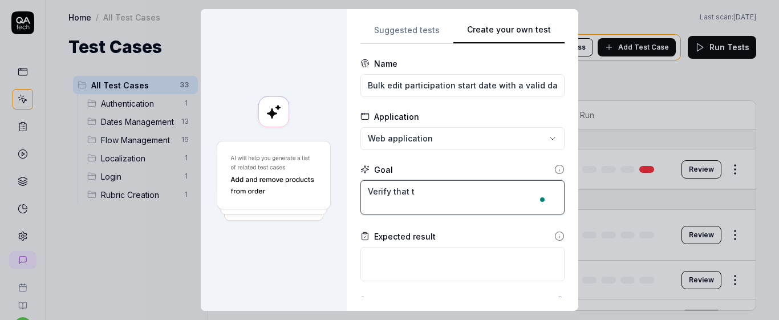
type textarea "Verify that th"
type textarea "*"
type textarea "Verify that the"
type textarea "*"
type textarea "Verify that the s"
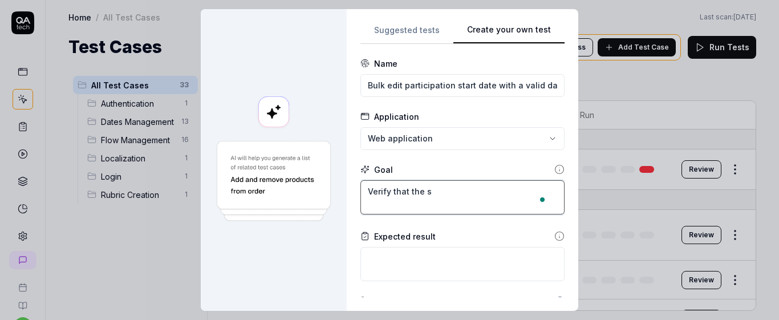
type textarea "*"
type textarea "Verify that the se"
type textarea "*"
type textarea "Verify that the sel"
type textarea "*"
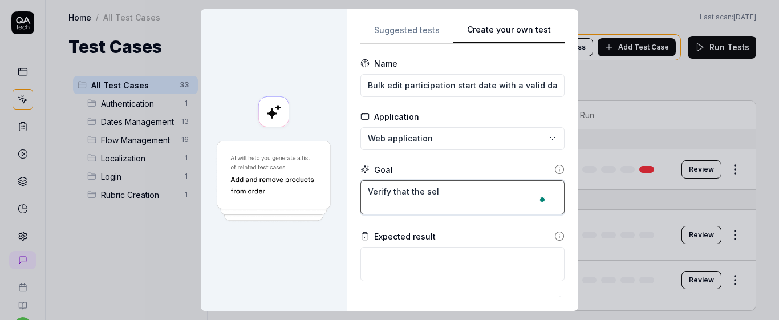
type textarea "Verify that the sele"
type textarea "*"
type textarea "Verify that the selec"
type textarea "*"
type textarea "Verify that the select"
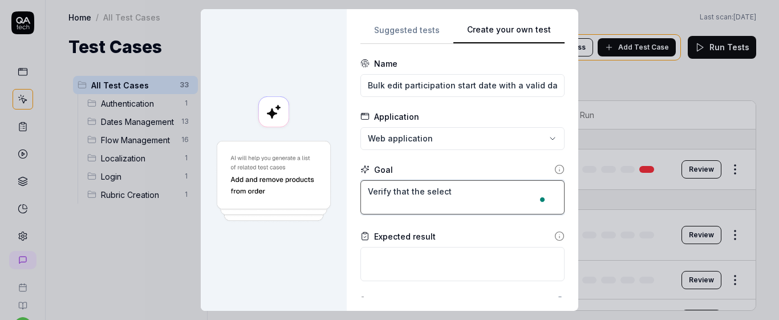
type textarea "*"
type textarea "Verify that the selecte"
type textarea "*"
type textarea "Verify that the selected"
type textarea "*"
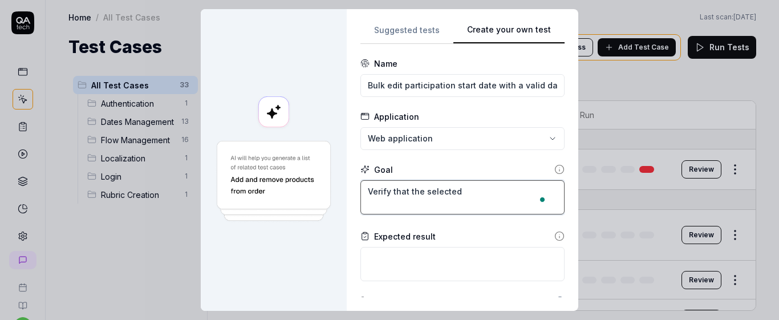
type textarea "Verify that the selected"
type textarea "*"
type textarea "Verify that the selected p"
type textarea "*"
type textarea "Verify that the selected pa"
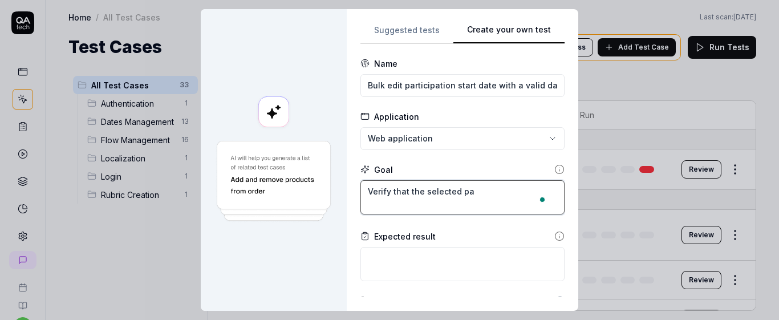
type textarea "*"
type textarea "Verify that the selected par"
type textarea "*"
type textarea "Verify that the selected part"
type textarea "*"
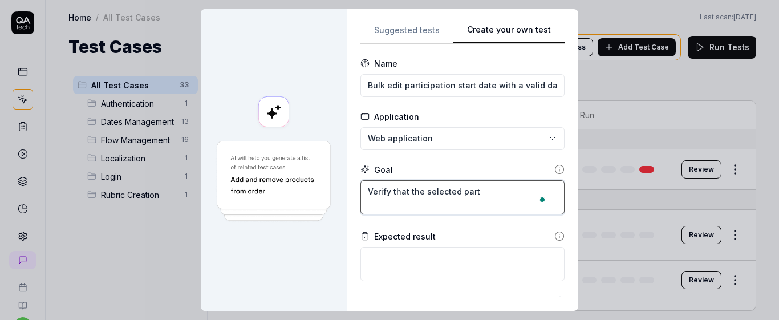
type textarea "Verify that the selected partc"
type textarea "*"
type textarea "Verify that the selected part"
type textarea "*"
type textarea "Verify that the selected parti"
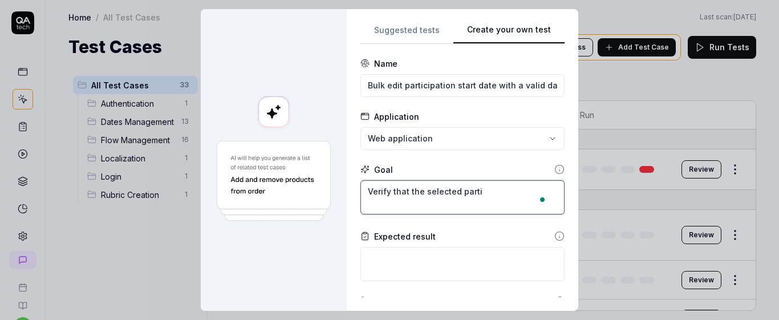
type textarea "*"
type textarea "Verify that the selected partic"
type textarea "*"
type textarea "Verify that the selected partici"
type textarea "*"
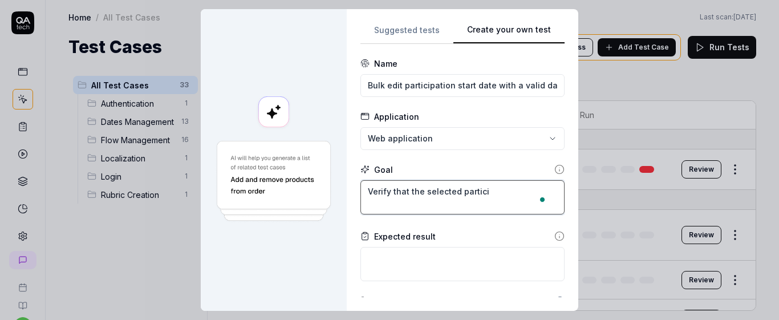
type textarea "Verify that the selected particip"
type textarea "*"
type textarea "Verify that the selected participa"
type textarea "*"
type textarea "Verify that the selected participan"
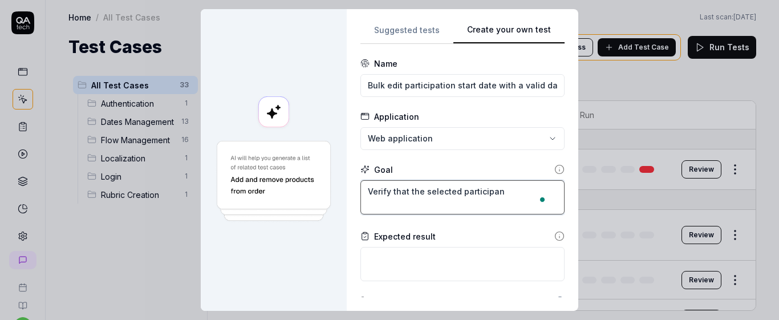
type textarea "*"
type textarea "Verify that the selected participant"
type textarea "*"
type textarea "Verify that the selected participants"
type textarea "*"
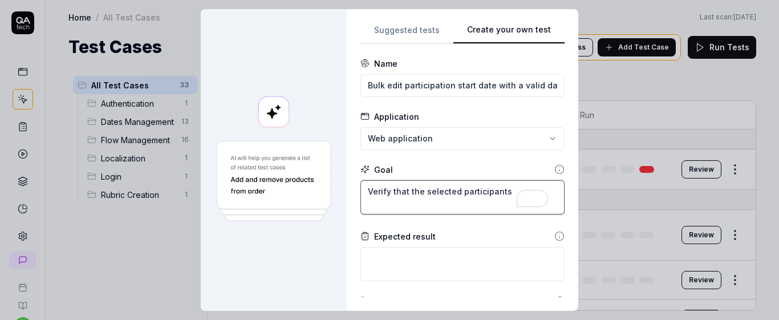
type textarea "Verify that the selected participants"
type textarea "*"
type textarea "Verify that the selected participant"
type textarea "*"
type textarea "Verify that the selected participan"
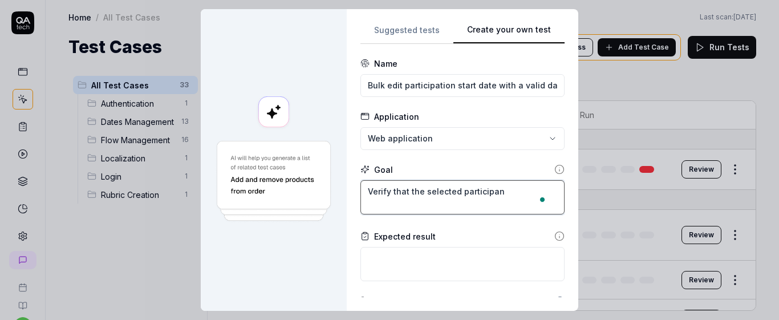
type textarea "*"
type textarea "Verify that the selected participa"
type textarea "*"
type textarea "Verify that the selected particip"
type textarea "*"
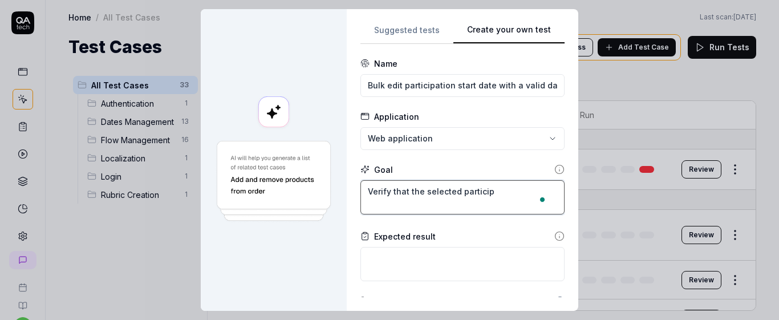
type textarea "Verify that the selected partici"
type textarea "*"
type textarea "Verify that the selected partic"
type textarea "*"
type textarea "Verify that the selected parti"
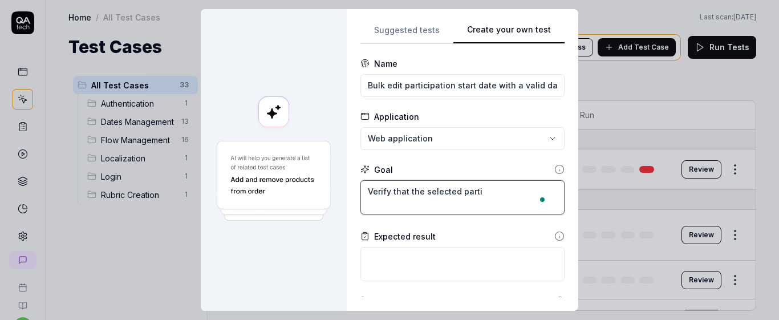
type textarea "*"
type textarea "Verify that the selected part"
type textarea "*"
type textarea "Verify that the selected par"
type textarea "*"
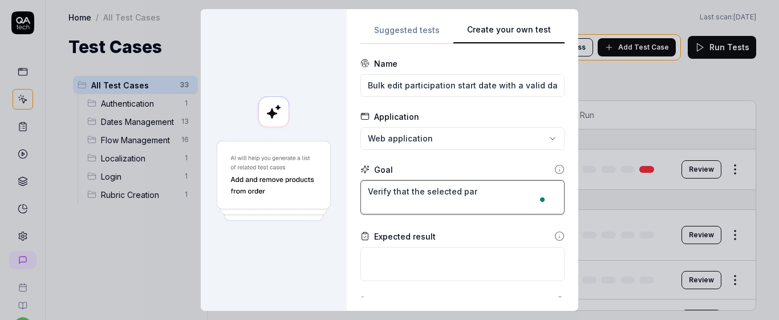
type textarea "Verify that the selected pa"
type textarea "*"
type textarea "Verify that the selected p"
type textarea "*"
type textarea "Verify that the selected"
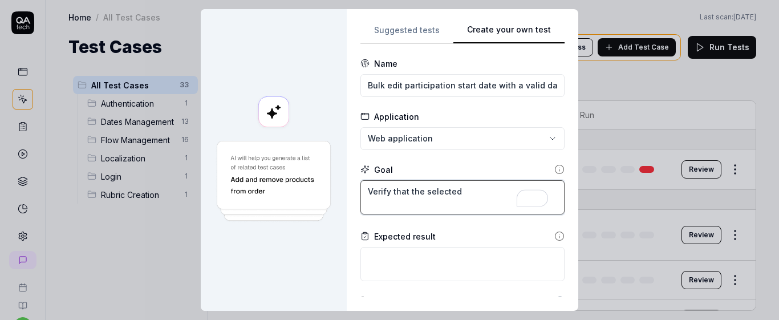
type textarea "*"
type textarea "Verify that the selected"
type textarea "*"
type textarea "Verify that the selecte"
type textarea "*"
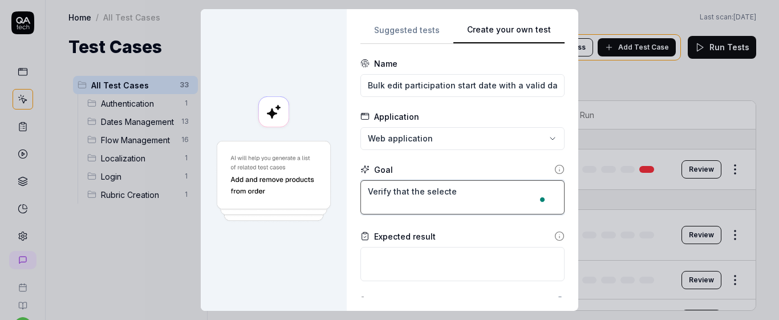
type textarea "Verify that the select"
type textarea "*"
type textarea "Verify that the selec"
type textarea "*"
type textarea "Verify that the sele"
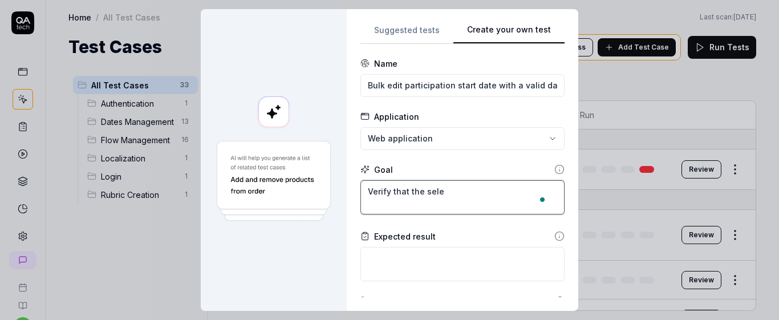
type textarea "*"
type textarea "Verify that the sel"
type textarea "*"
type textarea "Verify that the se"
type textarea "*"
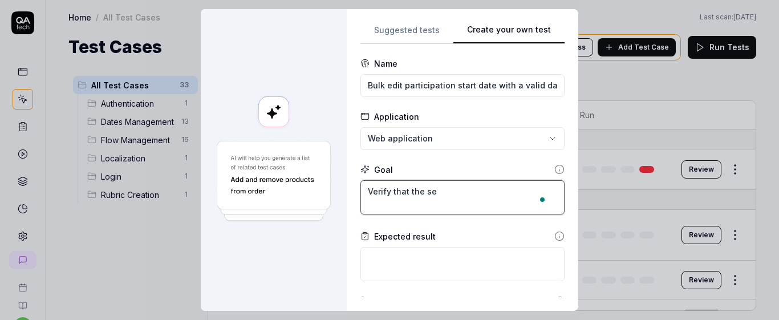
type textarea "Verify that the s"
type textarea "*"
type textarea "Verify that the"
type textarea "*"
type textarea "Verify that the p"
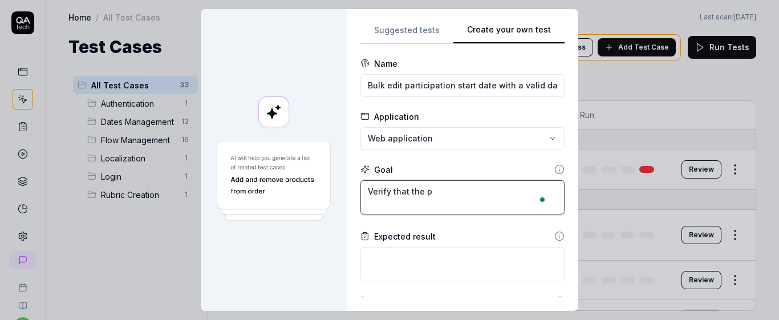
type textarea "*"
type textarea "Verify that the pa"
type textarea "*"
type textarea "Verify that the par"
type textarea "*"
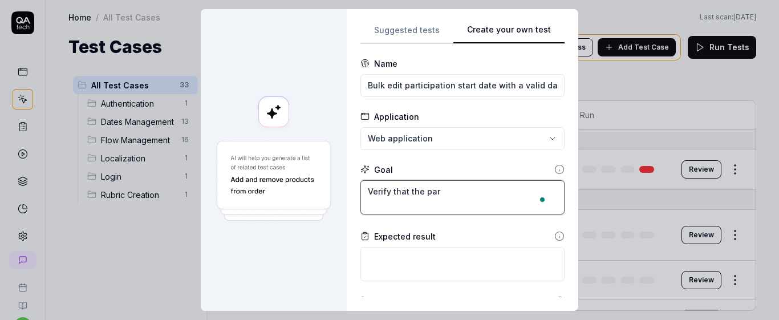
type textarea "Verify that the part"
type textarea "*"
type textarea "Verify that the parti"
type textarea "*"
type textarea "Verify that the partic"
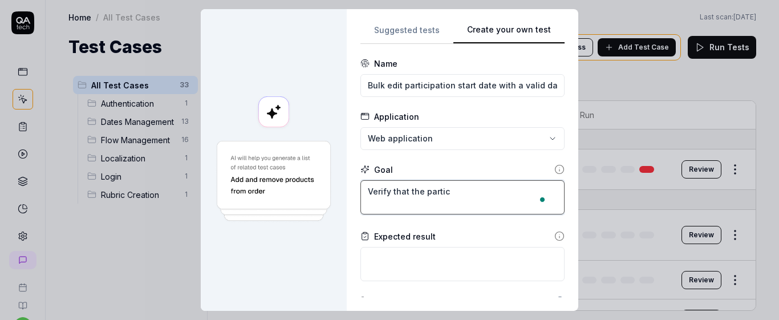
type textarea "*"
type textarea "Verify that the partici"
type textarea "*"
type textarea "Verify that the particip"
type textarea "*"
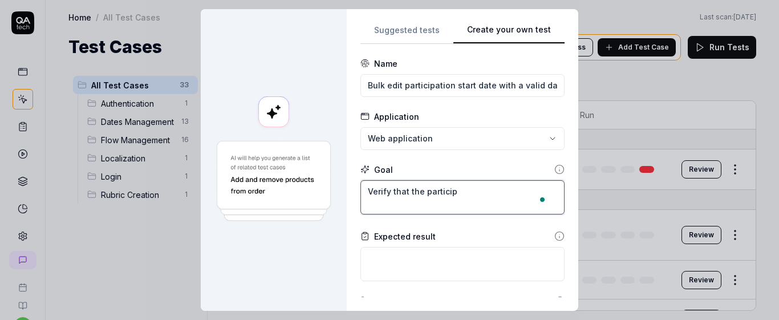
type textarea "Verify that the participa"
type textarea "*"
type textarea "Verify that the participat"
type textarea "*"
type textarea "Verify that the participati"
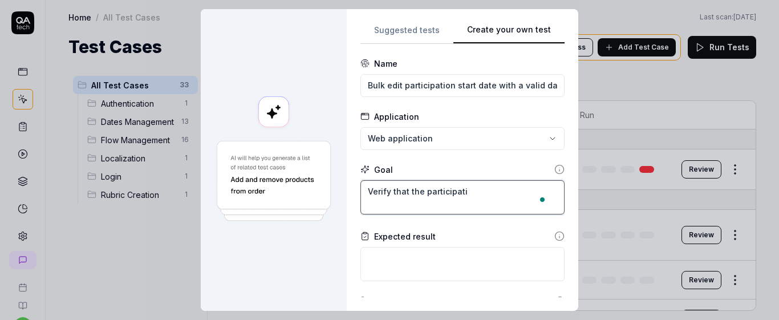
type textarea "*"
type textarea "Verify that the participatio"
type textarea "*"
type textarea "Verify that the participation"
type textarea "*"
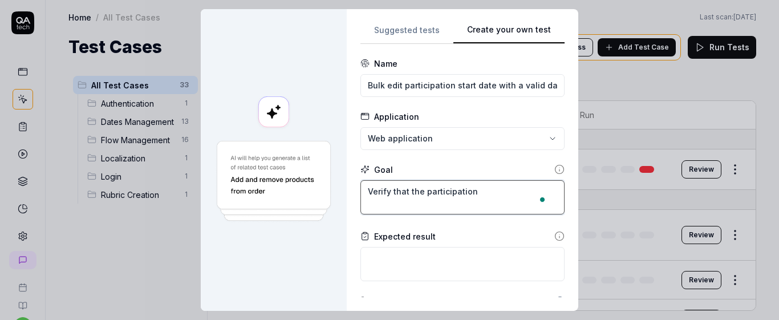
type textarea "Verify that the participation"
type textarea "*"
type textarea "Verify that the participation s"
type textarea "*"
type textarea "Verify that the participation st"
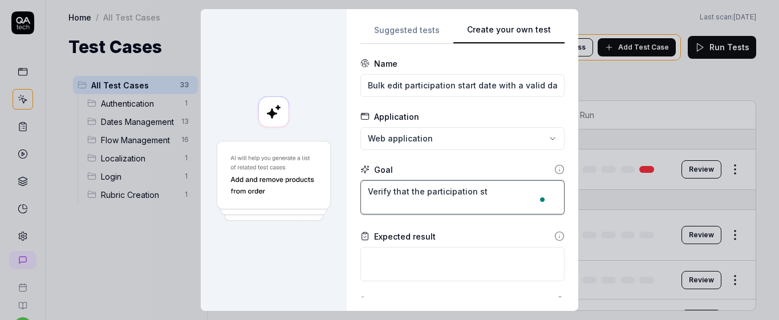
type textarea "*"
type textarea "Verify that the participation sta"
type textarea "*"
type textarea "Verify that the participation star"
type textarea "*"
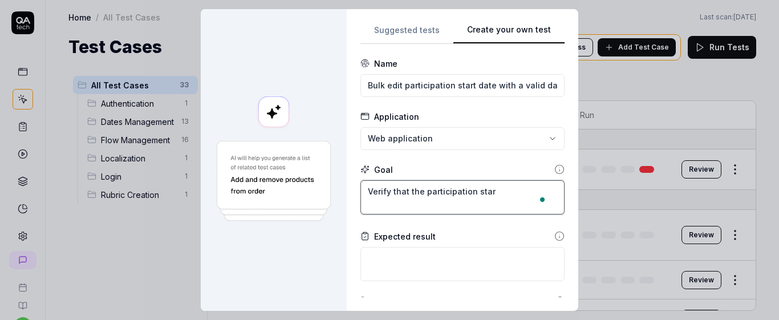
type textarea "Verify that the participation start"
type textarea "*"
type textarea "Verify that the participation start"
type textarea "*"
type textarea "Verify that the participation start d"
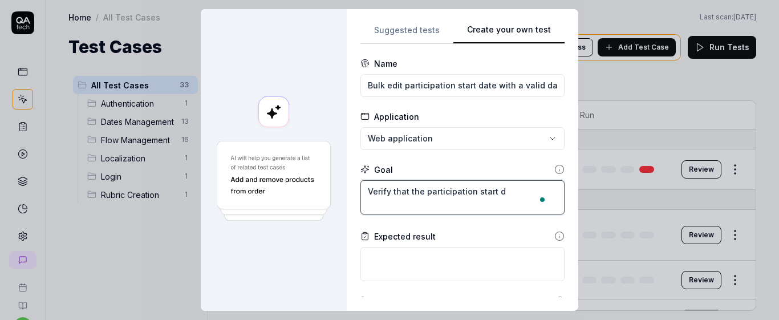
type textarea "*"
type textarea "Verify that the participation start da"
type textarea "*"
type textarea "Verify that the participation start dat"
type textarea "*"
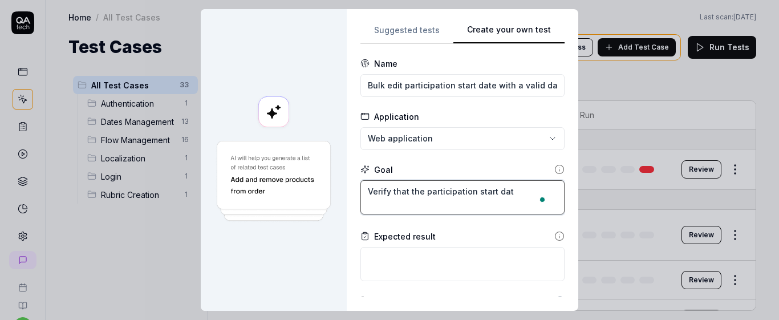
type textarea "Verify that the participation start date"
type textarea "*"
type textarea "Verify that the participation start date"
type textarea "*"
type textarea "Verify that the participation start date f"
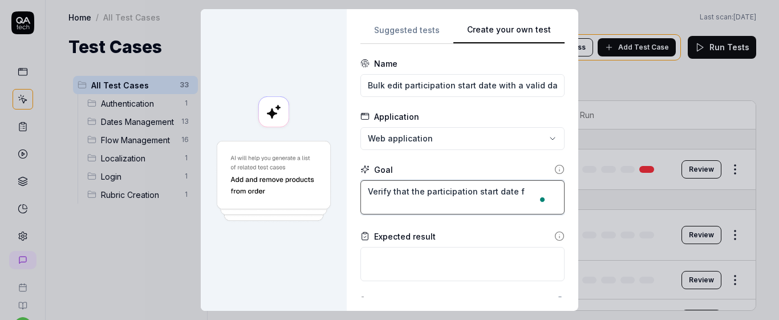
type textarea "*"
type textarea "Verify that the participation start date fo"
type textarea "*"
type textarea "Verify that the participation start date for"
type textarea "*"
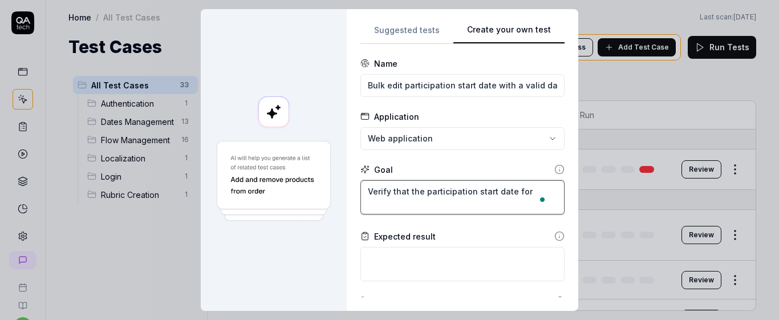
type textarea "Verify that the participation start date for"
type textarea "*"
type textarea "Verify that the participation start date for t"
type textarea "*"
type textarea "Verify that the participation start date for th"
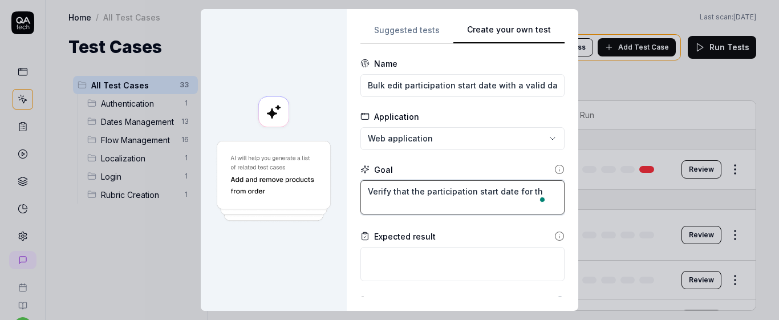
type textarea "*"
type textarea "Verify that the participation start date for the"
type textarea "*"
type textarea "Verify that the participation start date for the s"
type textarea "*"
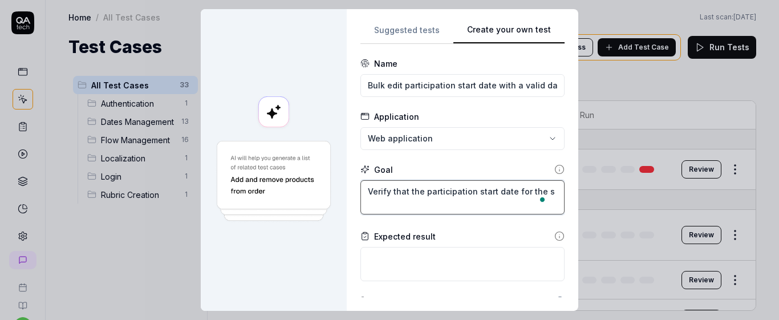
type textarea "Verify that the participation start date for the se"
type textarea "*"
type textarea "Verify that the participation start date for the sel"
type textarea "*"
type textarea "Verify that the participation start date for the sele"
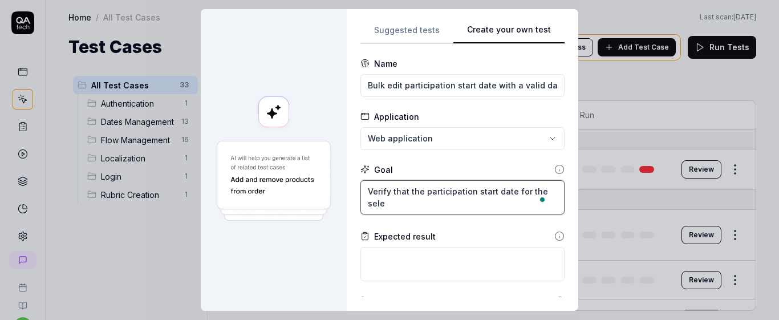
type textarea "*"
type textarea "Verify that the participation start date for the selec"
type textarea "*"
click at [417, 190] on textarea "Verify that the participation start date for the selected participants will be …" at bounding box center [462, 197] width 204 height 34
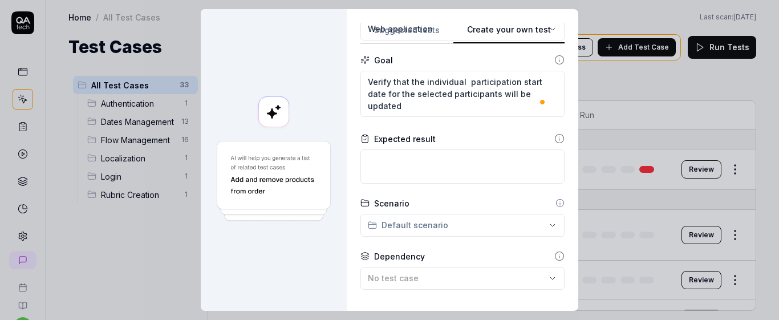
scroll to position [116, 0]
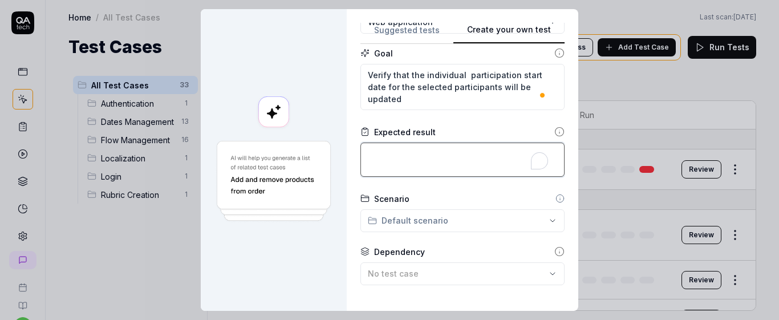
click at [454, 157] on textarea "To enrich screen reader interactions, please activate Accessibility in Grammarl…" at bounding box center [462, 160] width 204 height 34
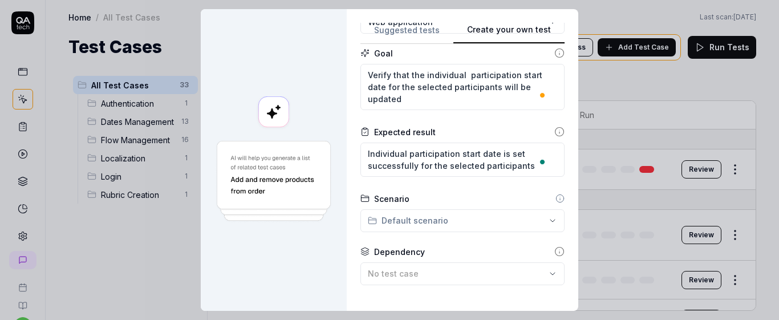
click at [509, 220] on div "**********" at bounding box center [389, 160] width 779 height 320
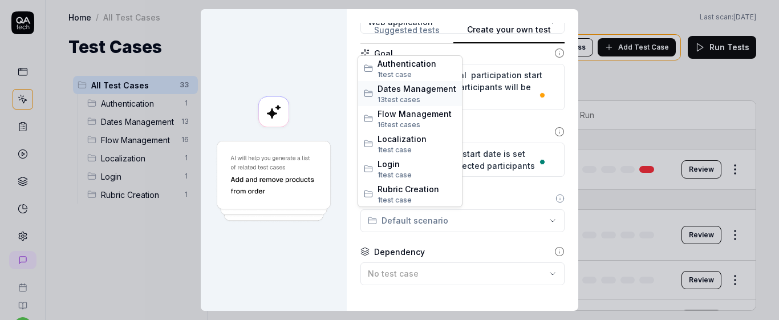
click at [380, 84] on span "Dates Management" at bounding box center [416, 89] width 79 height 12
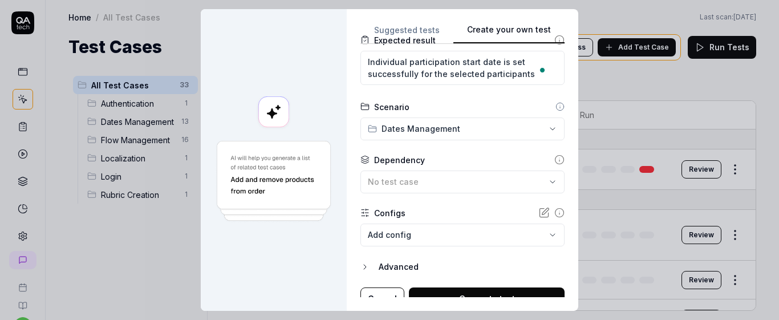
scroll to position [0, 0]
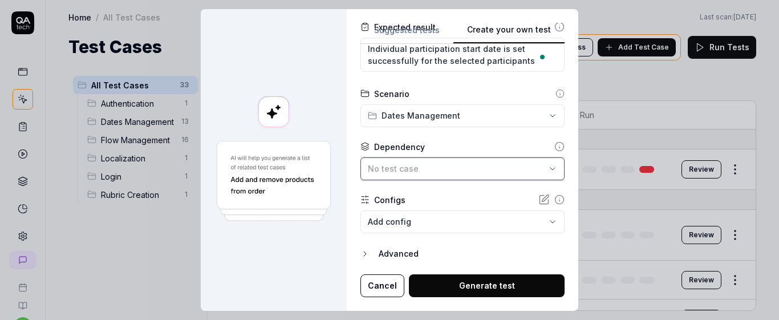
click at [428, 177] on button "No test case" at bounding box center [462, 168] width 204 height 23
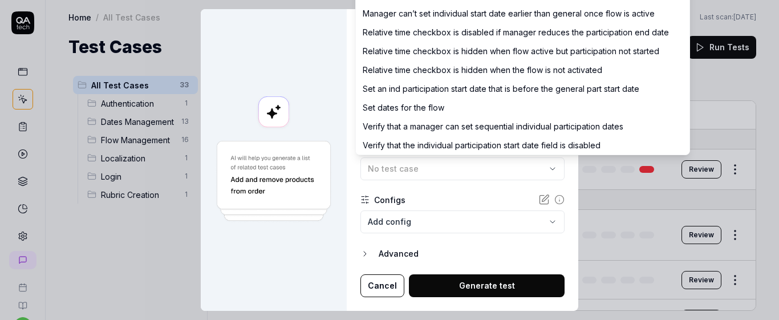
scroll to position [133, 0]
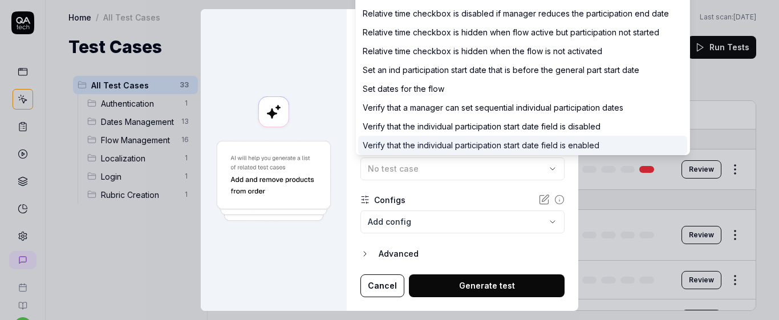
click at [539, 148] on div "Verify that the individual participation start date field is enabled" at bounding box center [481, 145] width 237 height 12
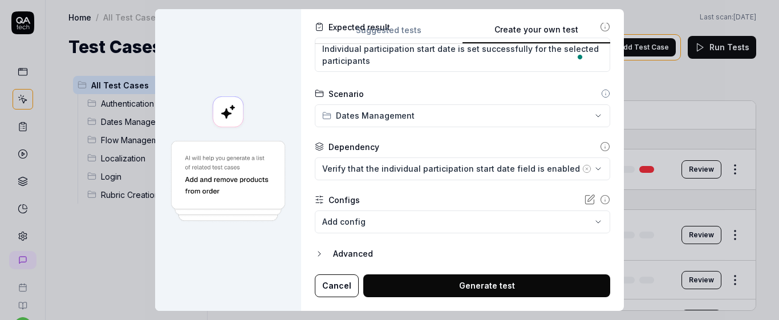
click at [425, 222] on body "s U Home / All Test Cases Home / All Test Cases Last scan: Jun 2 2025 Test Case…" at bounding box center [389, 160] width 779 height 320
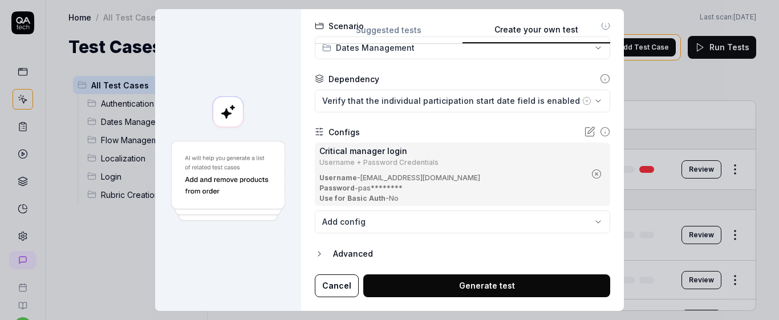
scroll to position [289, 0]
click at [469, 280] on button "Generate test" at bounding box center [486, 285] width 247 height 23
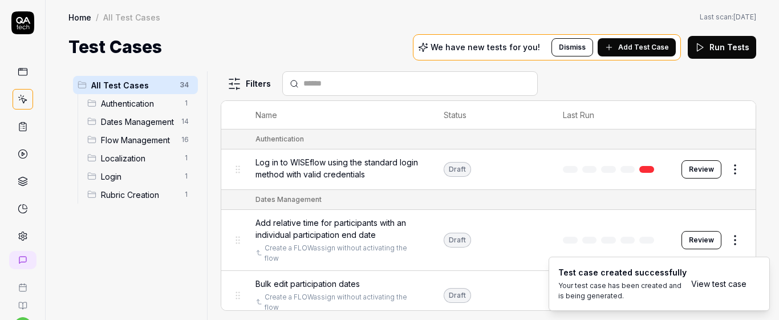
click at [713, 282] on link "View test case" at bounding box center [718, 284] width 55 height 12
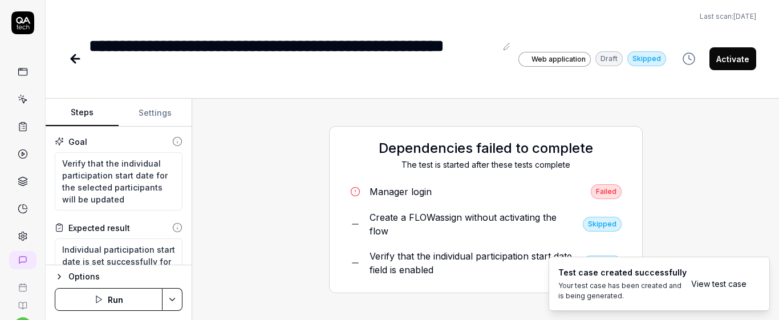
scroll to position [111, 0]
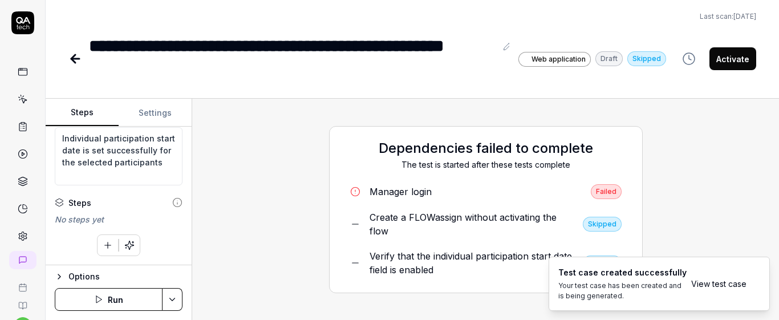
click at [110, 245] on button "button" at bounding box center [107, 245] width 21 height 21
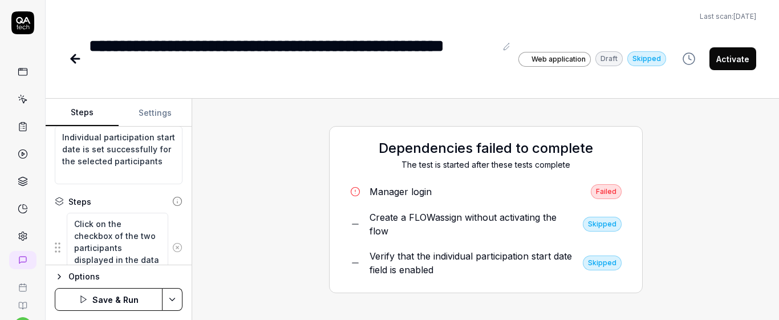
scroll to position [124, 0]
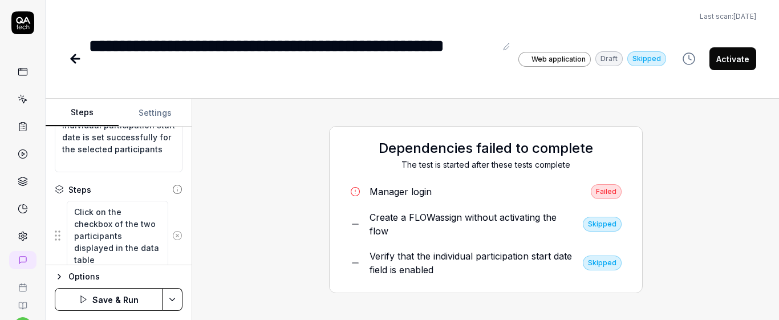
click at [172, 203] on div "Click on the checkbox of the two participants displayed in the data table" at bounding box center [119, 235] width 128 height 71
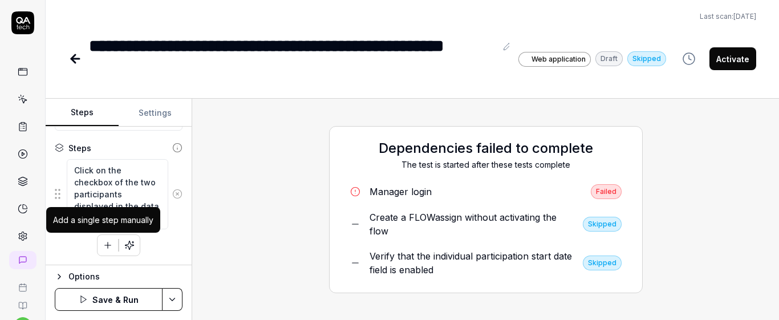
click at [103, 243] on icon "button" at bounding box center [108, 245] width 10 height 10
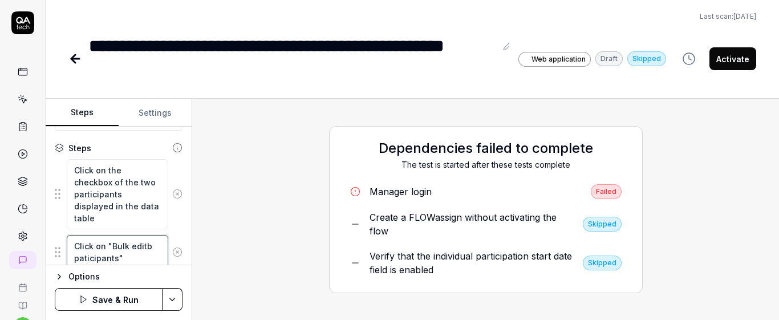
click at [150, 248] on textarea "Click on "Bulk editb paticipants"" at bounding box center [117, 252] width 101 height 34
click at [82, 261] on textarea "Click on "Bulk edit paticipants"" at bounding box center [117, 252] width 101 height 34
click at [139, 260] on textarea "Click on "Bulk edit participants"" at bounding box center [117, 252] width 101 height 34
click at [172, 227] on div "Click on the checkbox of the two participants displayed in the data table" at bounding box center [119, 194] width 128 height 71
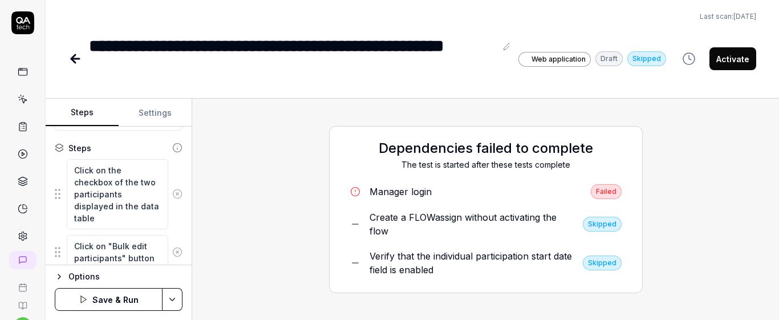
scroll to position [206, 0]
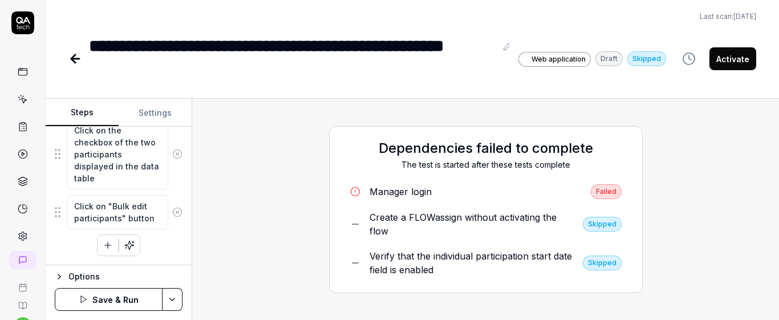
click at [103, 249] on icon "button" at bounding box center [108, 245] width 10 height 10
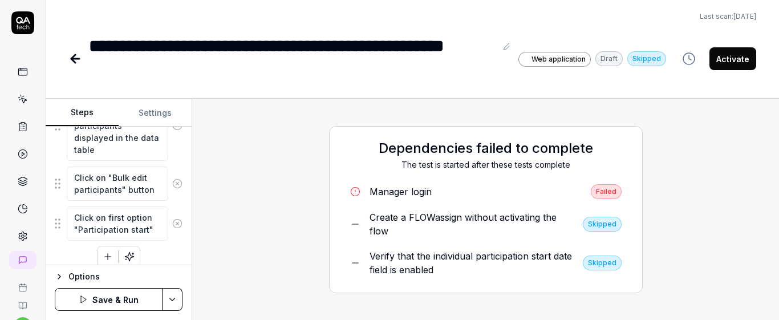
click at [170, 199] on div "Click on "Bulk edit participants" button" at bounding box center [119, 183] width 128 height 35
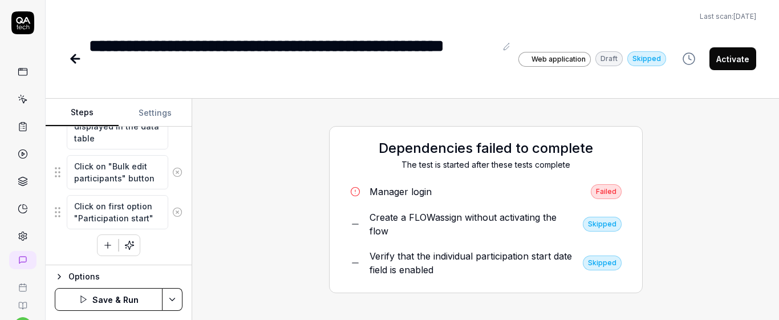
click at [103, 244] on icon "button" at bounding box center [108, 245] width 10 height 10
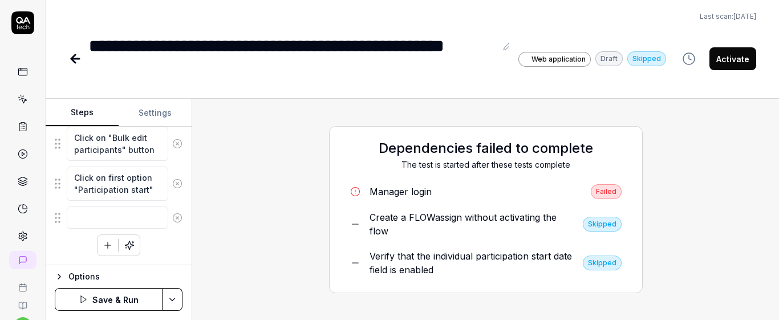
click at [167, 254] on div "Click on the checkbox of the two participants displayed in the data table Click…" at bounding box center [119, 153] width 128 height 206
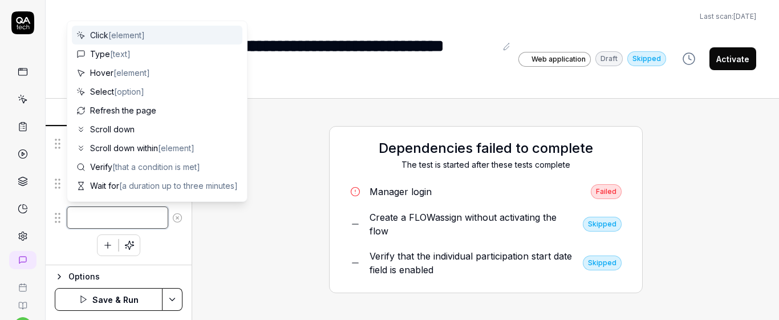
click at [139, 221] on textarea at bounding box center [117, 217] width 101 height 22
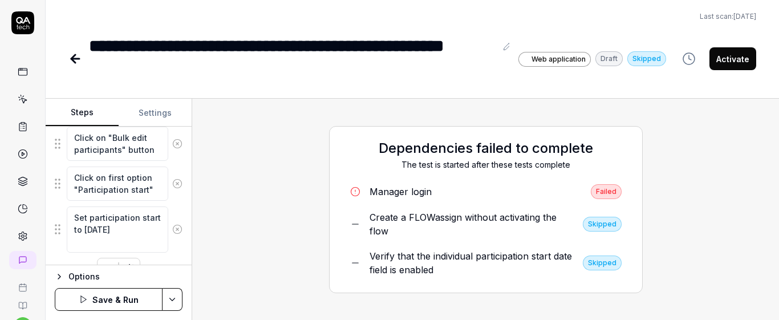
click at [177, 198] on div "Goal Verify that the individual participation start date for the selected parti…" at bounding box center [119, 196] width 146 height 139
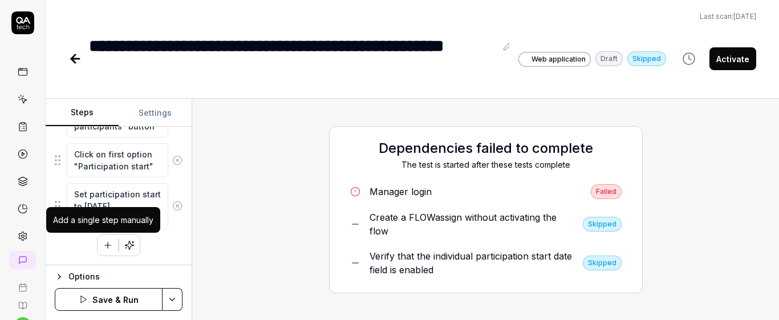
click at [108, 243] on icon "button" at bounding box center [108, 245] width 0 height 6
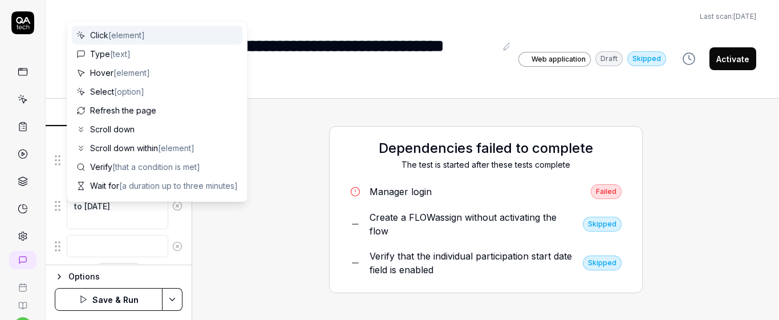
scroll to position [326, 0]
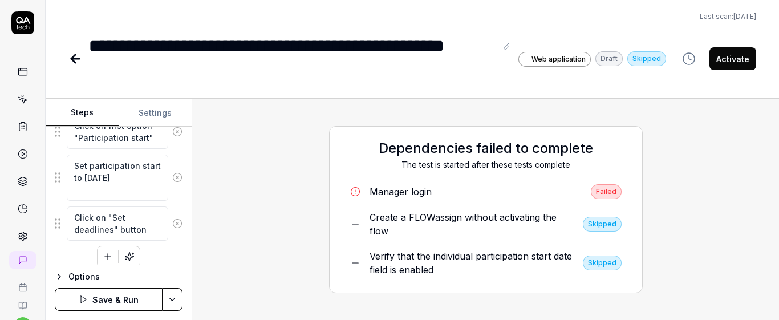
click at [168, 253] on div "Click on the checkbox of the two participants displayed in the data table Click…" at bounding box center [119, 132] width 128 height 269
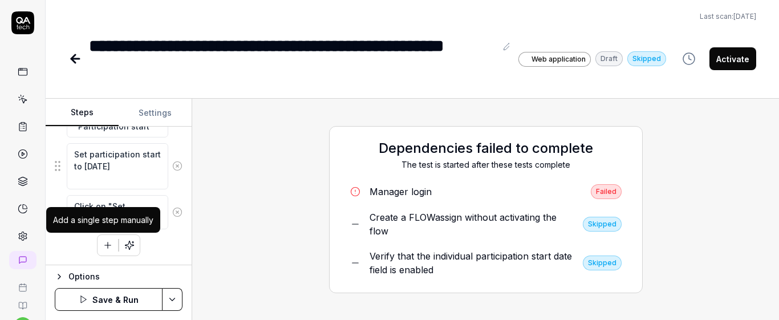
click at [103, 249] on icon "button" at bounding box center [108, 245] width 10 height 10
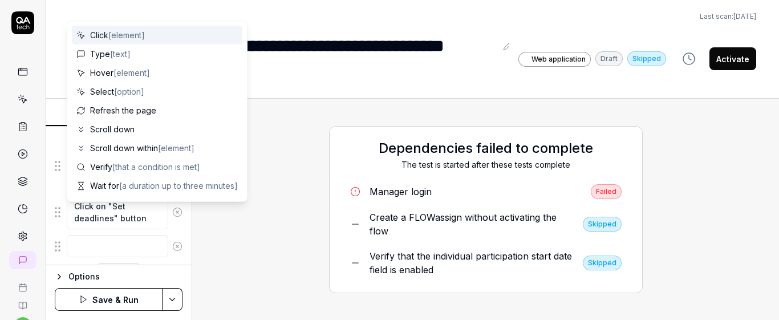
scroll to position [366, 0]
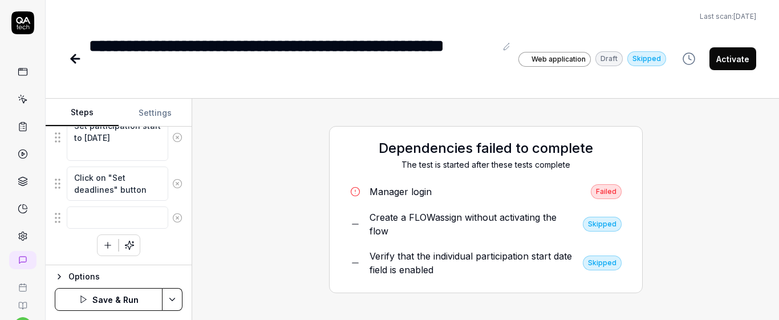
click at [176, 254] on div "Goal Verify that the individual participation start date for the selected parti…" at bounding box center [119, 196] width 146 height 139
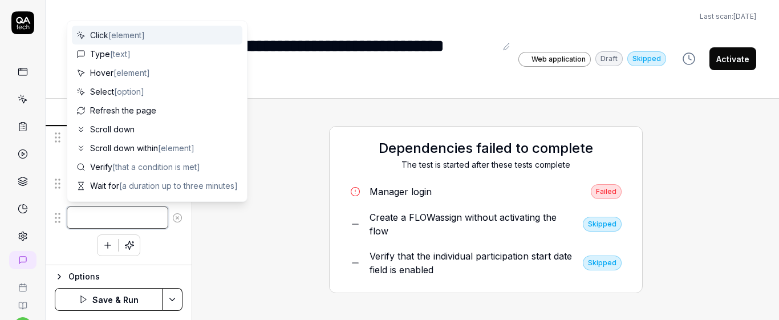
click at [117, 212] on textarea at bounding box center [117, 217] width 101 height 22
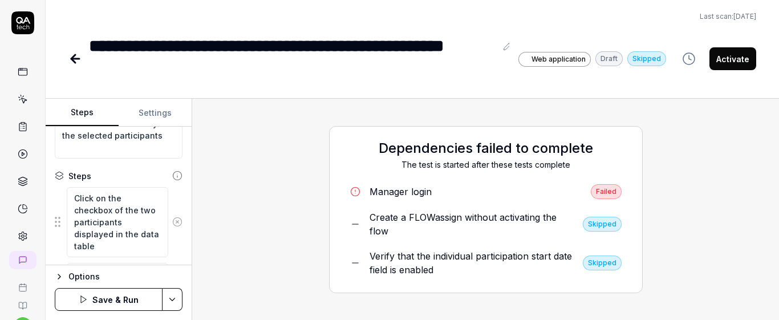
scroll to position [136, 0]
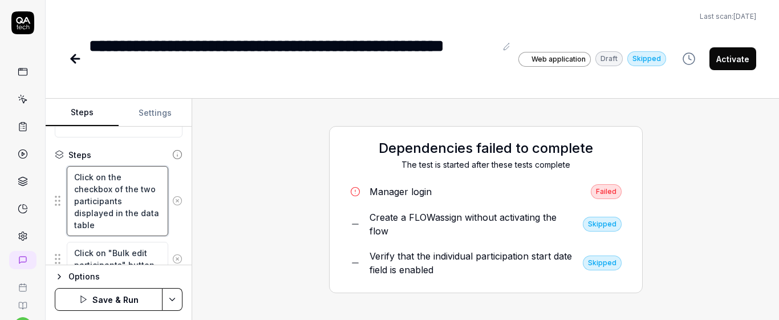
drag, startPoint x: 74, startPoint y: 199, endPoint x: 129, endPoint y: 258, distance: 80.7
click at [129, 258] on fieldset "Click on the checkbox of the two participants displayed in the data table Click…" at bounding box center [119, 306] width 128 height 283
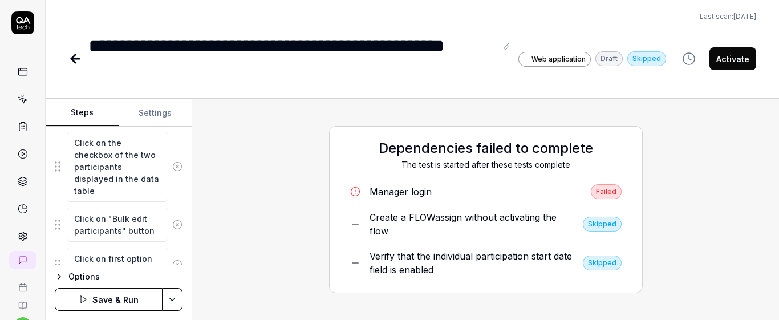
scroll to position [377, 0]
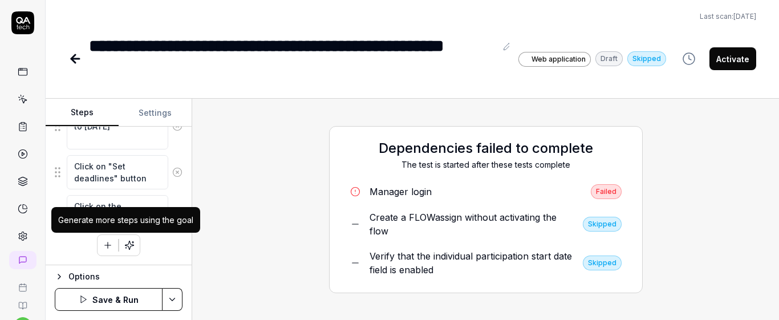
click at [93, 207] on div "Generate more steps using the goal" at bounding box center [125, 220] width 149 height 26
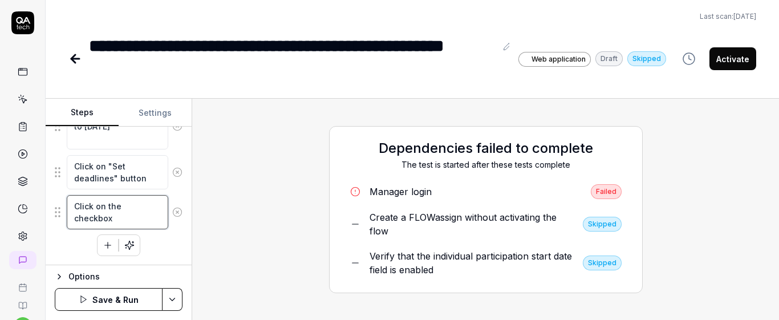
drag, startPoint x: 72, startPoint y: 204, endPoint x: 141, endPoint y: 223, distance: 71.1
click at [141, 223] on textarea "Click on the checkbox" at bounding box center [117, 212] width 101 height 34
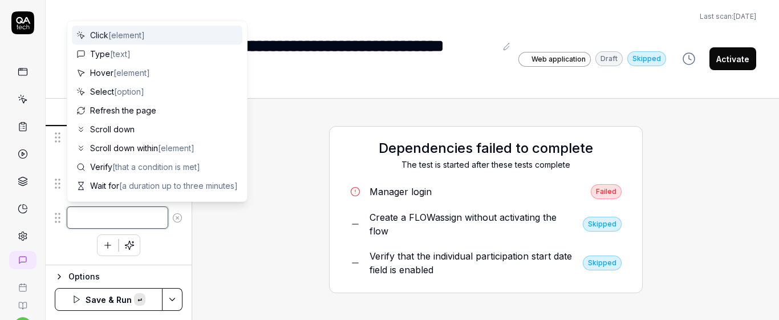
paste textarea "Click on the checkbox of the two participants displayed in the data table"
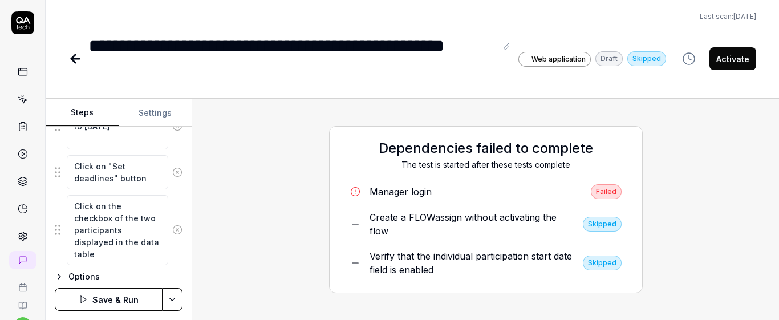
click at [178, 206] on div "Goal Verify that the individual participation start date for the selected parti…" at bounding box center [119, 196] width 146 height 139
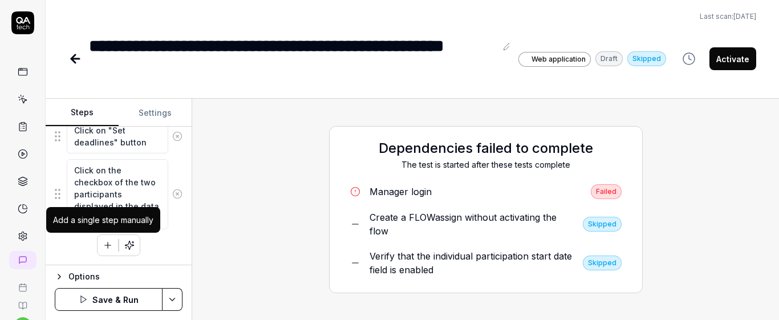
click at [103, 246] on icon "button" at bounding box center [108, 245] width 10 height 10
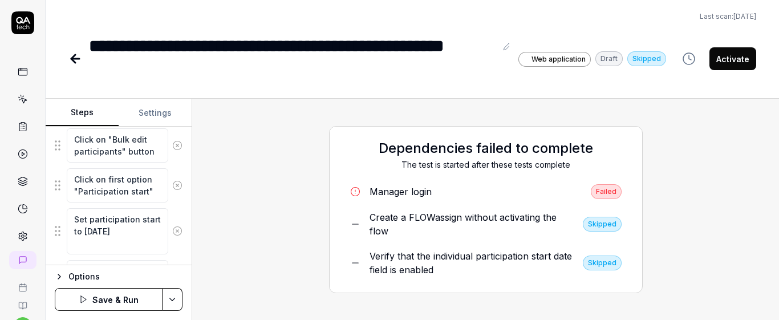
scroll to position [270, 0]
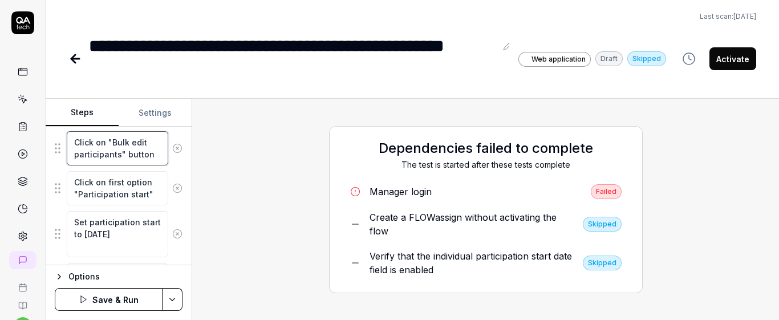
drag, startPoint x: 72, startPoint y: 143, endPoint x: 155, endPoint y: 163, distance: 85.7
click at [155, 163] on textarea "Click on "Bulk edit participants" button" at bounding box center [117, 148] width 101 height 34
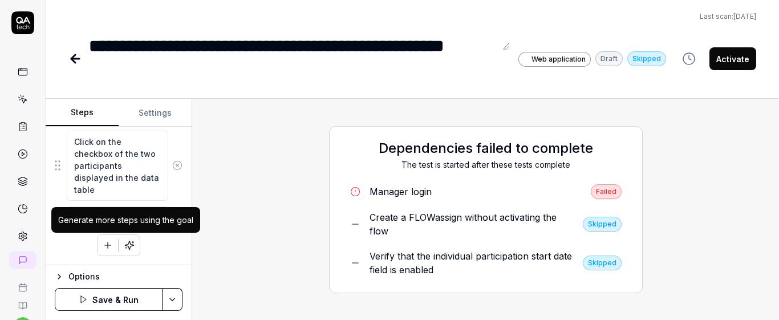
click at [114, 216] on div "Generate more steps using the goal" at bounding box center [125, 220] width 135 height 12
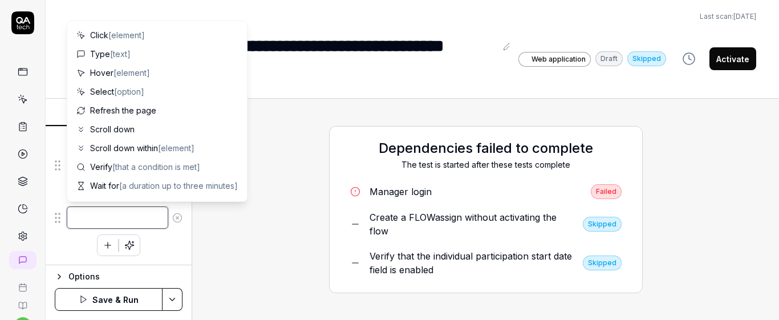
click at [114, 218] on textarea at bounding box center [117, 217] width 101 height 22
paste textarea "Click on "Bulk edit participants" button"
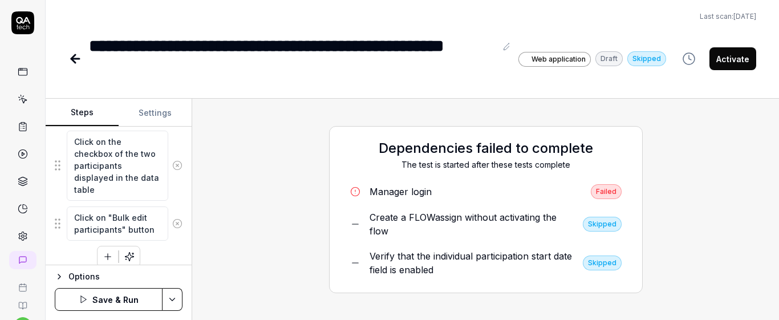
click at [179, 208] on div "Goal Verify that the individual participation start date for the selected parti…" at bounding box center [119, 196] width 146 height 139
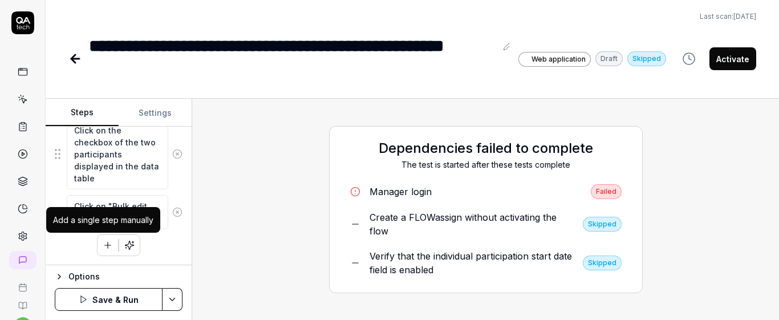
click at [103, 248] on icon "button" at bounding box center [108, 245] width 10 height 10
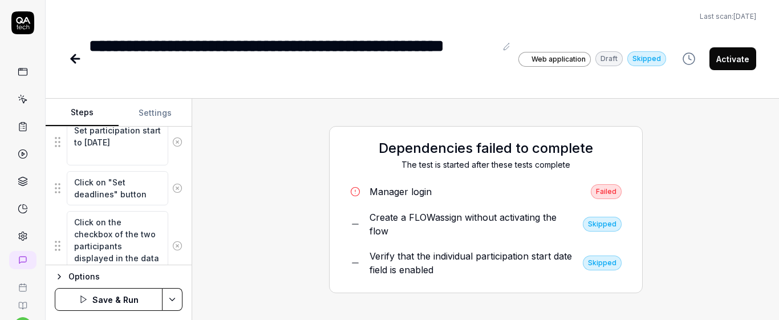
scroll to position [505, 0]
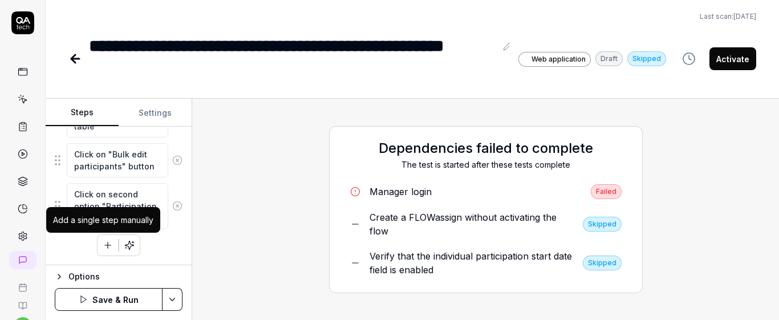
click at [103, 243] on icon "button" at bounding box center [108, 245] width 10 height 10
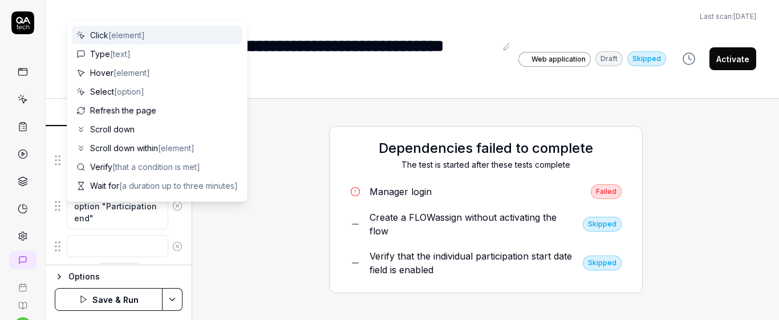
scroll to position [534, 0]
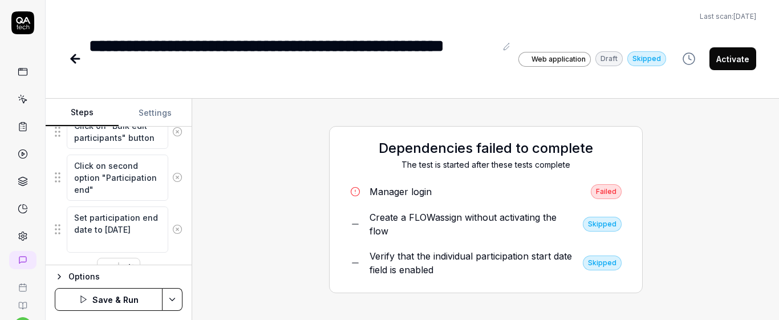
click at [173, 202] on fieldset "Click on the checkbox of the two participants displayed in the data table Click…" at bounding box center [119, 22] width 128 height 462
drag, startPoint x: 173, startPoint y: 202, endPoint x: 182, endPoint y: 209, distance: 11.4
click at [182, 209] on div "Goal Verify that the individual participation start date for the selected parti…" at bounding box center [119, 196] width 146 height 139
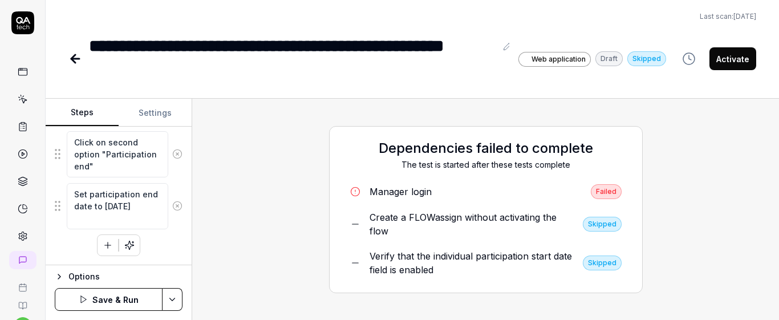
click at [97, 241] on button "button" at bounding box center [107, 245] width 21 height 21
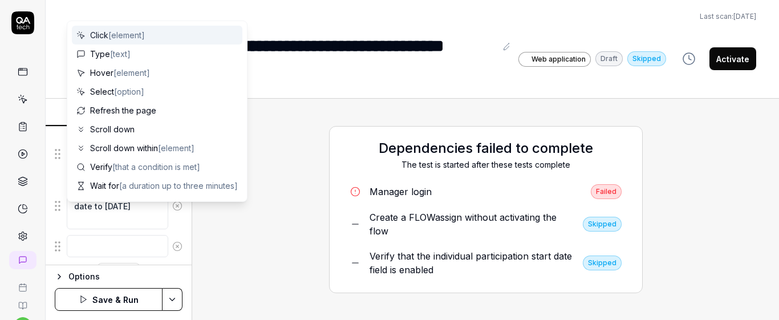
scroll to position [586, 0]
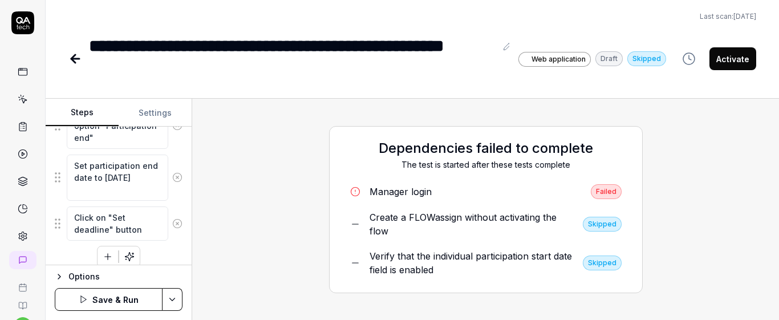
click at [176, 240] on div "Goal Verify that the individual participation start date for the selected parti…" at bounding box center [119, 196] width 146 height 139
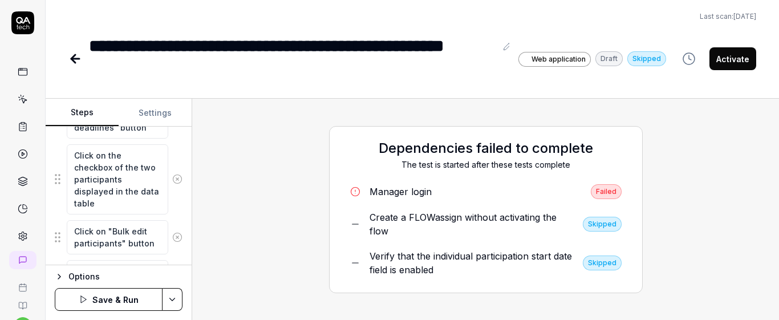
scroll to position [375, 0]
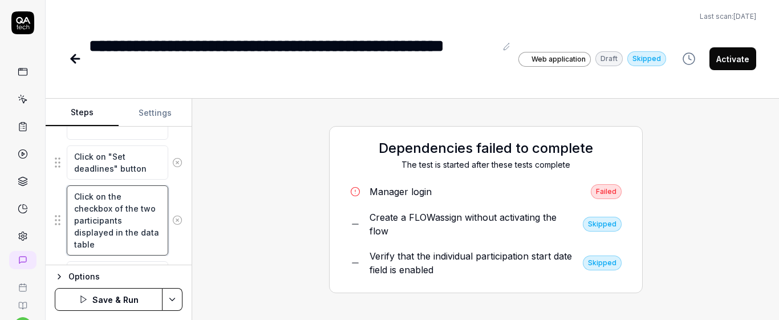
drag, startPoint x: 70, startPoint y: 209, endPoint x: 158, endPoint y: 255, distance: 99.5
click at [158, 255] on fieldset "Click on the checkbox of the two participants displayed in the data table Click…" at bounding box center [119, 188] width 128 height 502
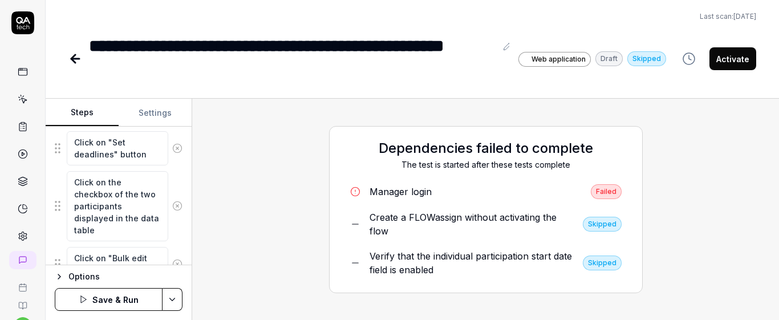
click at [169, 241] on div "Click on the checkbox of the two participants displayed in the data table" at bounding box center [119, 205] width 128 height 71
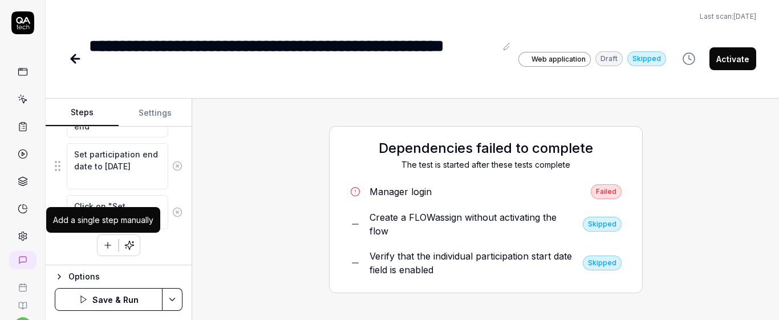
click at [105, 245] on icon "button" at bounding box center [108, 245] width 6 height 0
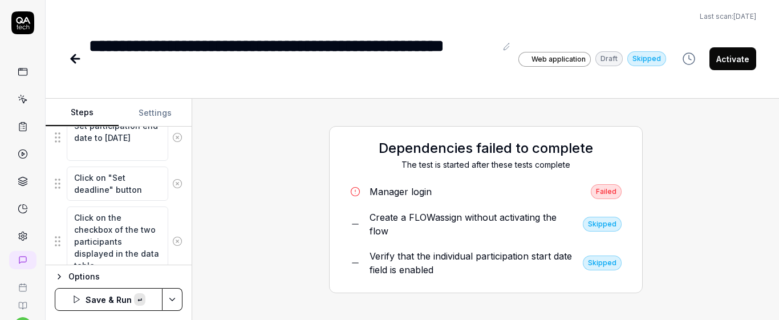
scroll to position [631, 0]
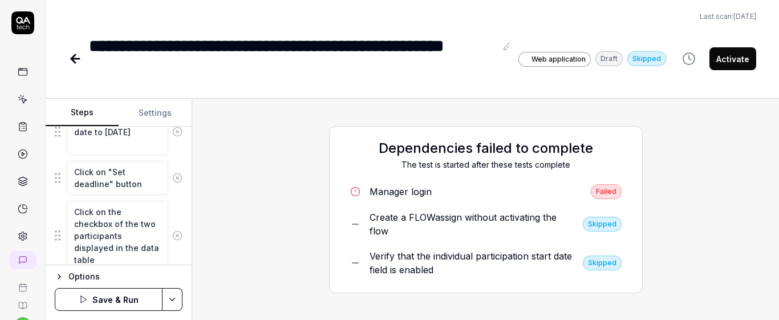
click at [170, 211] on div "Click on the checkbox of the two participants displayed in the data table" at bounding box center [119, 235] width 128 height 71
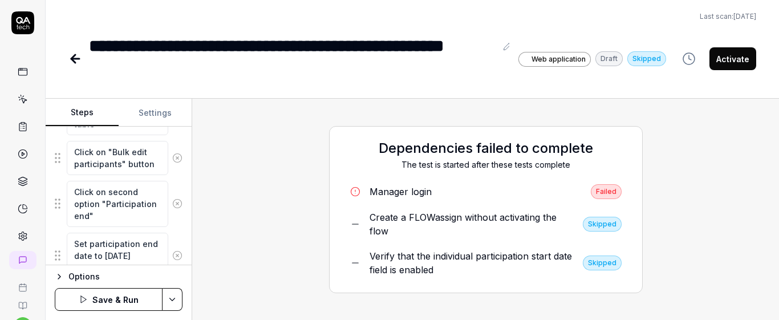
scroll to position [503, 0]
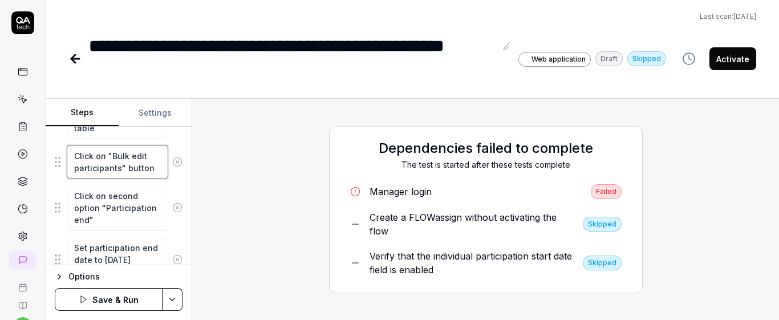
drag, startPoint x: 74, startPoint y: 155, endPoint x: 180, endPoint y: 181, distance: 109.4
click at [180, 181] on div "Goal Verify that the individual participation start date for the selected parti…" at bounding box center [119, 196] width 146 height 139
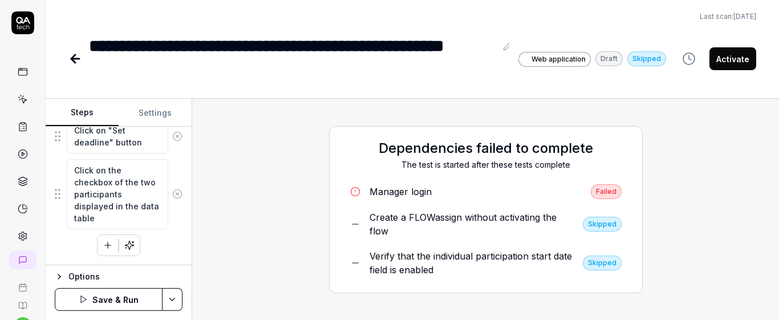
click at [103, 249] on icon "button" at bounding box center [108, 245] width 10 height 10
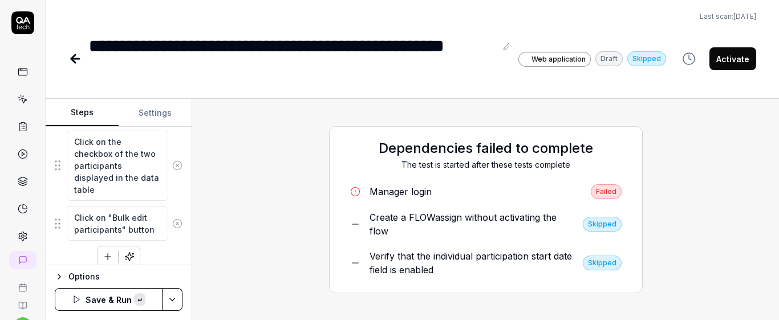
scroll to position [7, 0]
drag, startPoint x: 173, startPoint y: 188, endPoint x: 174, endPoint y: 196, distance: 8.6
click at [174, 195] on div "Goal Verify that the individual participation start date for the selected parti…" at bounding box center [119, 196] width 146 height 139
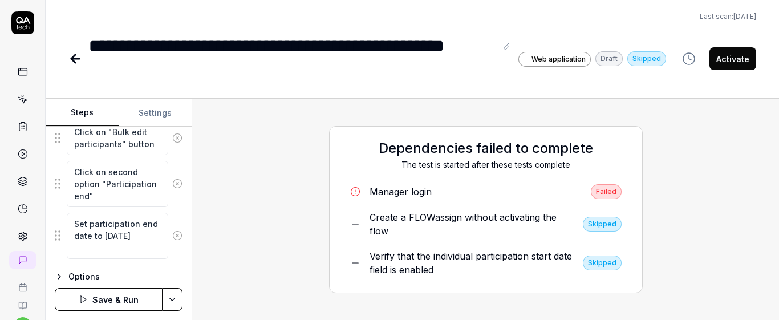
scroll to position [515, 0]
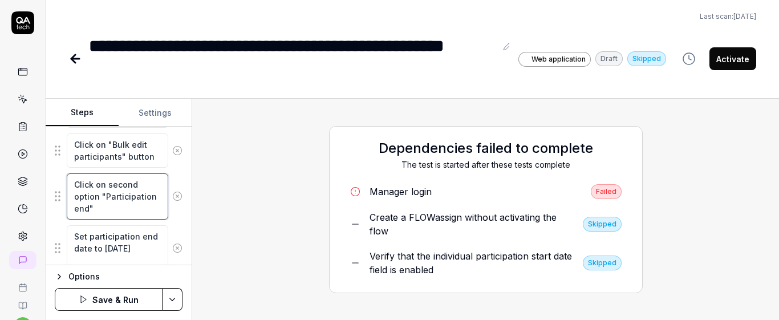
drag, startPoint x: 70, startPoint y: 182, endPoint x: 153, endPoint y: 213, distance: 89.0
click at [153, 213] on textarea "Click on second option "Participation end"" at bounding box center [117, 196] width 101 height 46
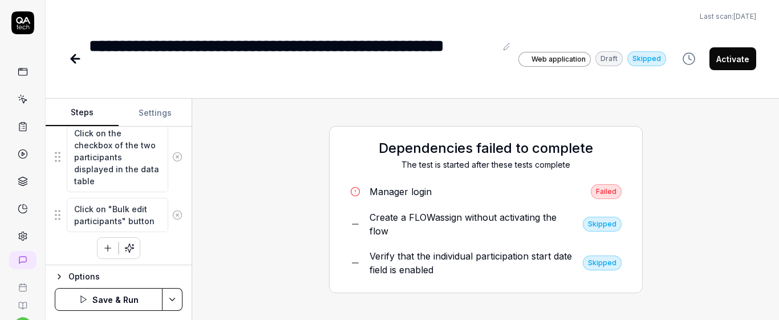
scroll to position [713, 0]
click at [104, 246] on icon "button" at bounding box center [108, 245] width 10 height 10
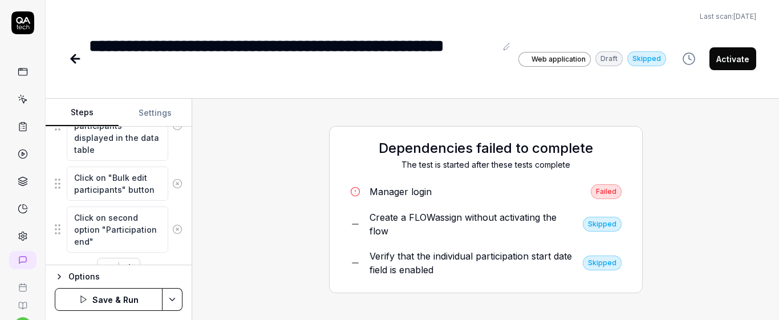
scroll to position [12, 0]
drag, startPoint x: 104, startPoint y: 246, endPoint x: 76, endPoint y: 232, distance: 31.9
click at [79, 230] on textarea "Click on second option "Participation end"" at bounding box center [117, 229] width 101 height 46
click at [141, 220] on textarea "Click on second option "Marking deadline"" at bounding box center [117, 229] width 101 height 46
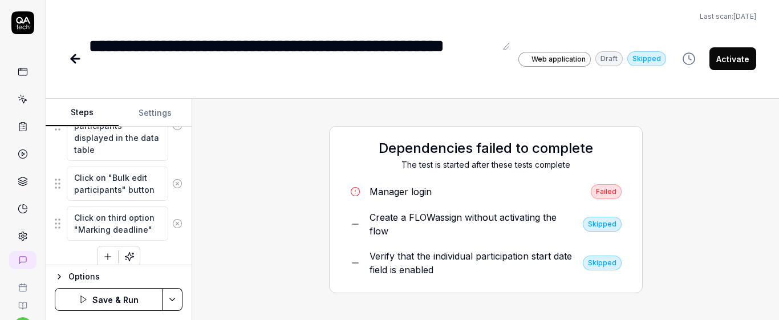
click at [106, 252] on icon "button" at bounding box center [108, 256] width 10 height 10
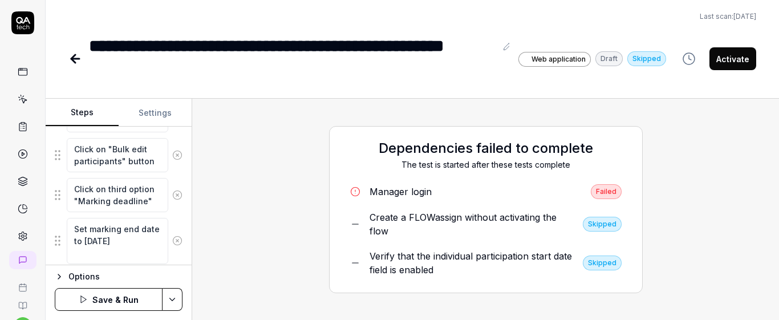
click at [169, 225] on div "Set marking end date to one month later" at bounding box center [119, 240] width 128 height 47
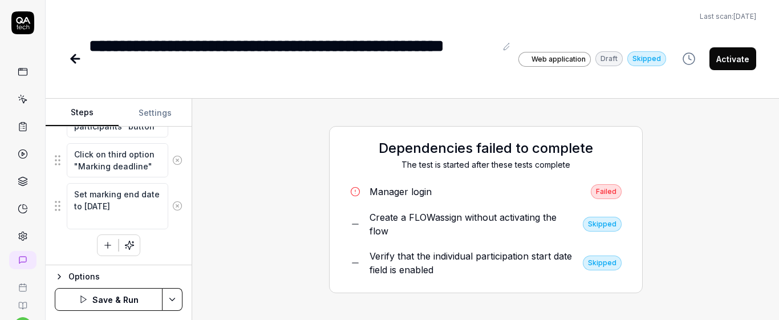
click at [108, 241] on icon "button" at bounding box center [108, 245] width 10 height 10
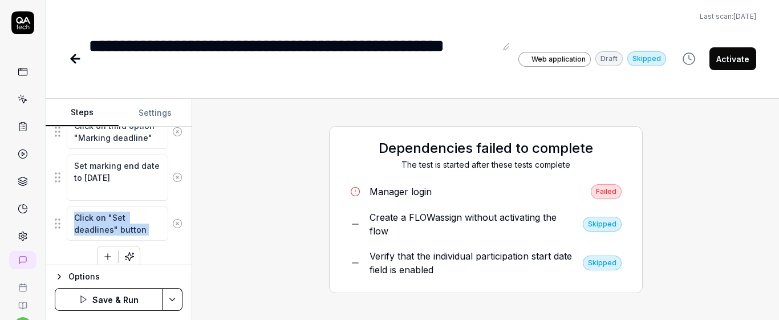
scroll to position [844, 0]
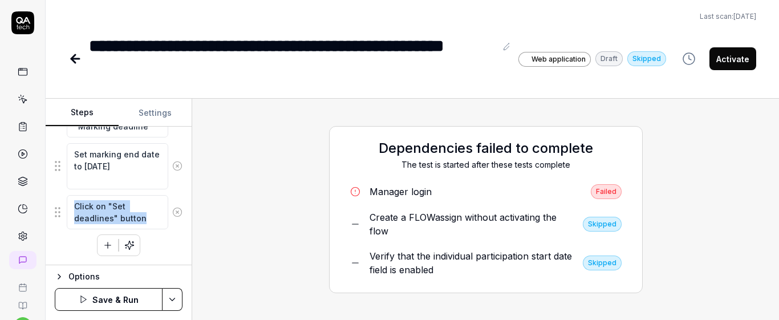
drag, startPoint x: 155, startPoint y: 253, endPoint x: 103, endPoint y: 250, distance: 52.0
click at [103, 250] on icon "button" at bounding box center [108, 245] width 10 height 10
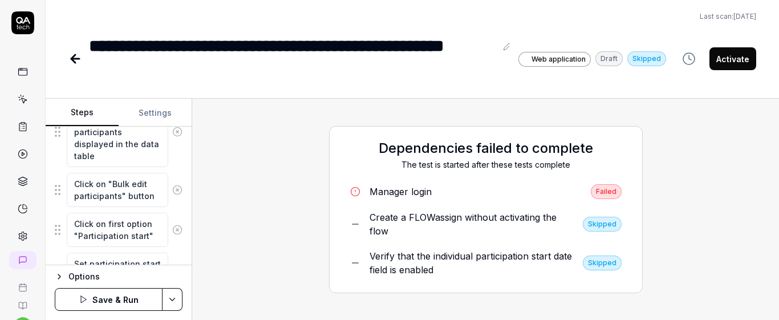
scroll to position [0, 0]
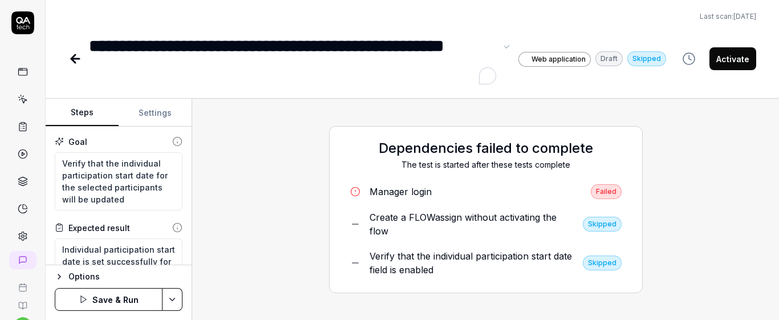
click at [363, 51] on div "**********" at bounding box center [292, 58] width 407 height 51
drag, startPoint x: 361, startPoint y: 48, endPoint x: 282, endPoint y: 52, distance: 79.9
click at [282, 52] on div "**********" at bounding box center [292, 58] width 407 height 51
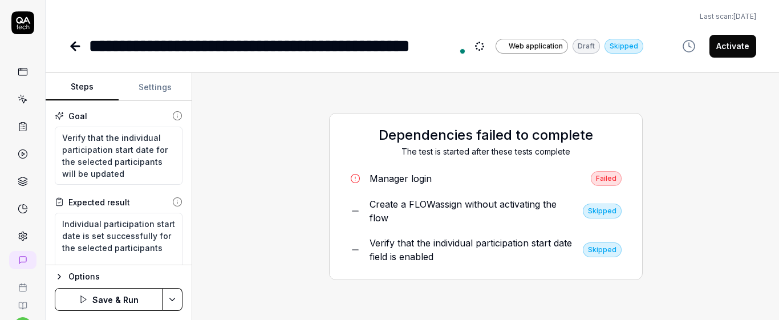
click at [315, 73] on div "Dependencies failed to complete The test is started after these tests complete …" at bounding box center [485, 196] width 587 height 247
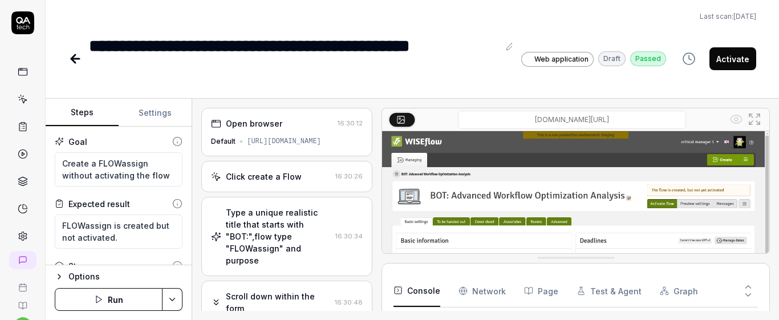
scroll to position [48, 0]
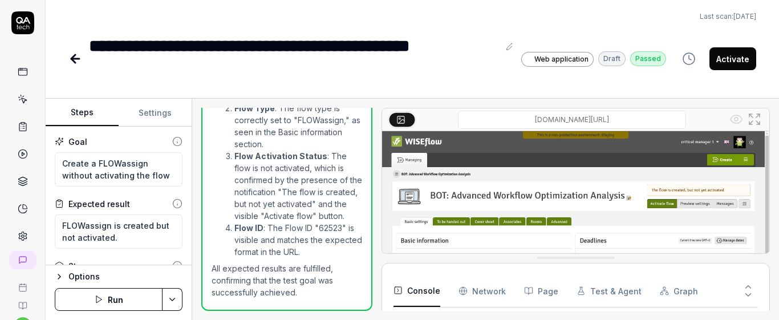
type textarea "*"
click at [13, 104] on link at bounding box center [23, 99] width 21 height 21
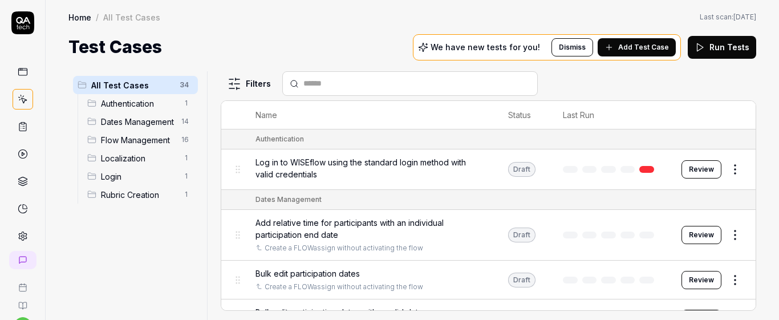
click at [632, 51] on span "Add Test Case" at bounding box center [643, 47] width 51 height 10
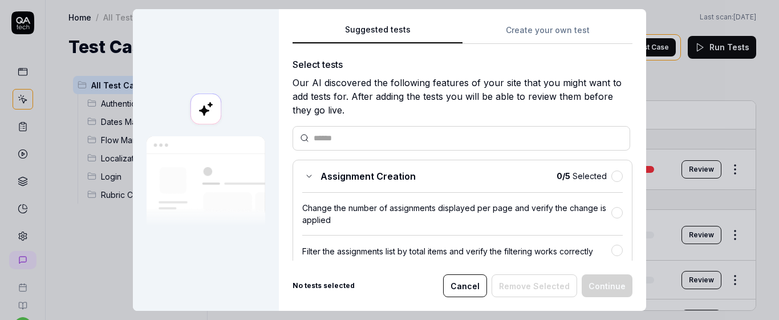
click at [370, 148] on div at bounding box center [461, 138] width 338 height 25
click at [531, 19] on div "Suggested tests Create your own test Select tests Our AI discovered the followi…" at bounding box center [462, 160] width 367 height 302
click at [501, 35] on button "Create your own test" at bounding box center [547, 33] width 170 height 21
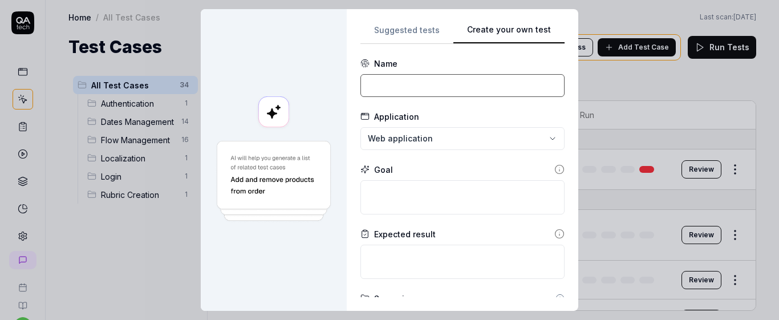
click at [432, 85] on input at bounding box center [462, 85] width 204 height 23
type input "Bulk edit participation dates with invalid dates"
click at [457, 193] on textarea at bounding box center [462, 197] width 204 height 34
paste textarea "Verify that the individual participation dates date for the selected participan…"
type textarea "*"
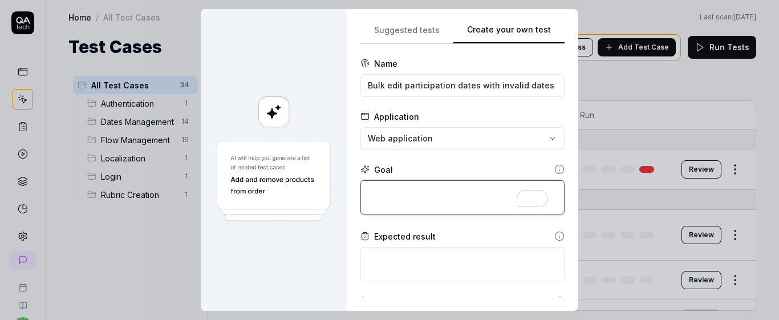
type textarea "Verify that the individual participation dates date for the selected participan…"
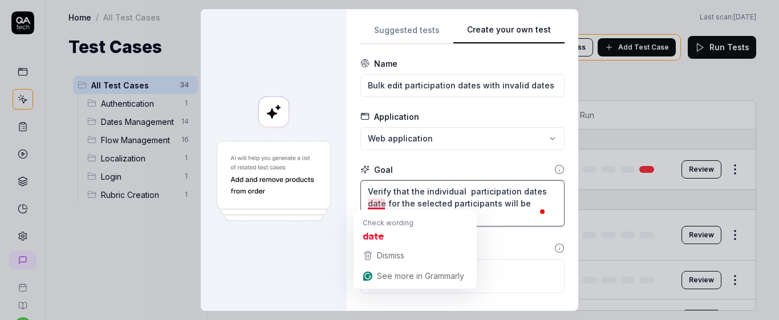
type textarea "*"
type textarea "Verify that the individual participation dates date for the selected participan…"
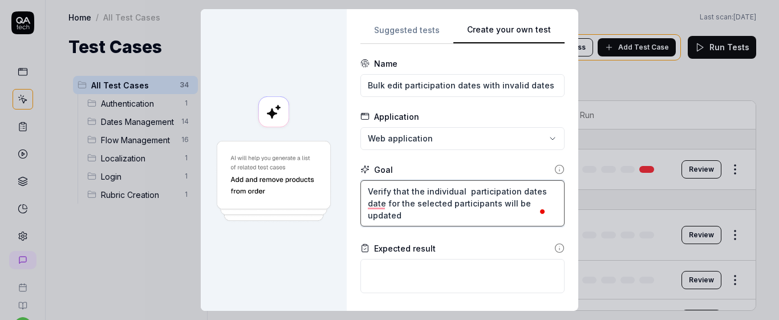
type textarea "*"
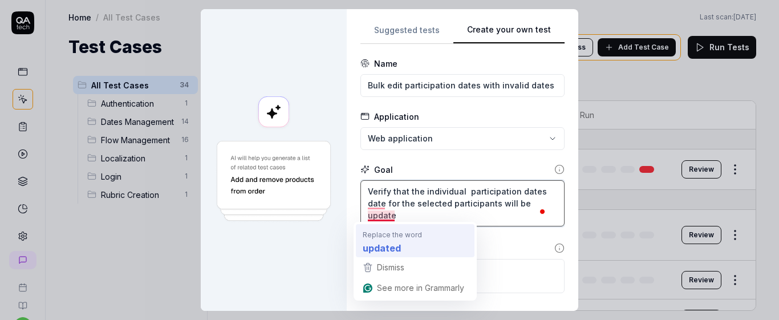
type textarea "Verify that the individual participation dates date for the selected participan…"
type textarea "*"
type textarea "Verify that the individual participation dates date for the selected participan…"
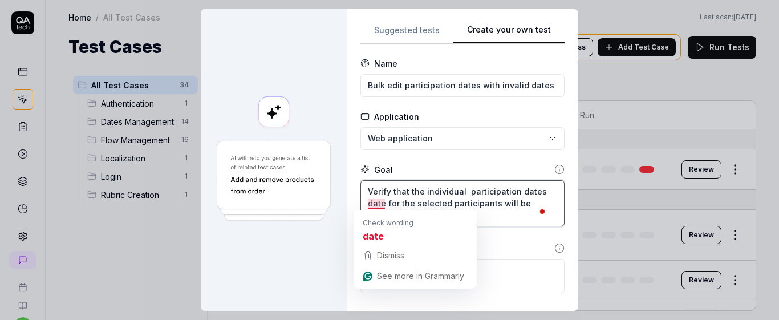
click at [380, 204] on textarea "Verify that the individual participation dates date for the selected participan…" at bounding box center [462, 203] width 204 height 46
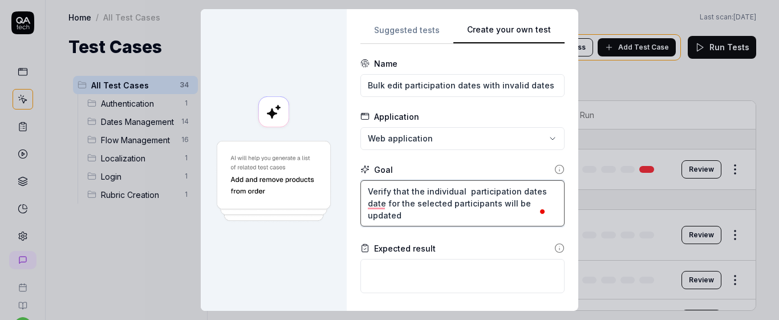
type textarea "*"
type textarea "Verify that the individual participation dates dat for the selected participant…"
type textarea "*"
type textarea "Verify that the individual participation dates da for the selected participants…"
type textarea "*"
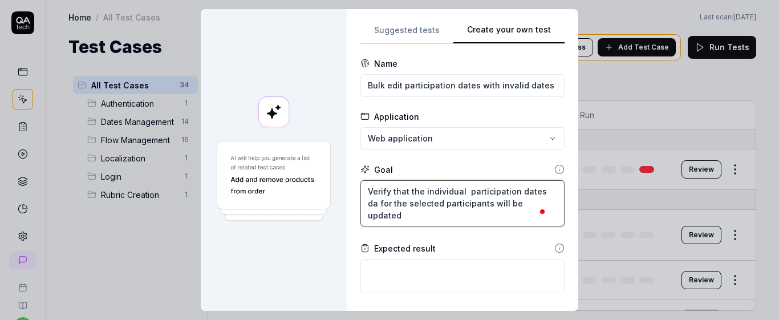
type textarea "Verify that the individual participation dates d for the selected participants …"
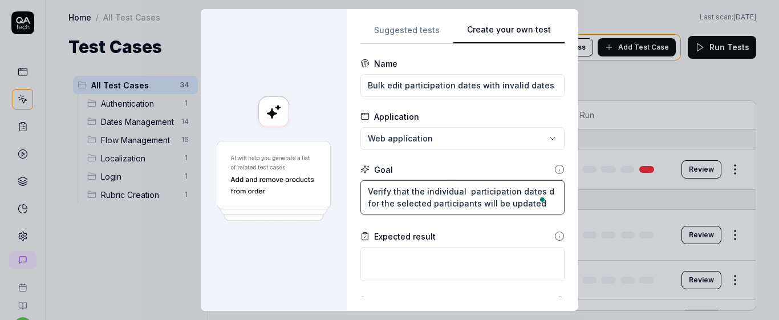
type textarea "*"
type textarea "Verify that the individual participation dates for the selected participants wi…"
type textarea "*"
type textarea "Verify that the individual participation dates for the selected participants wi…"
click at [523, 204] on textarea "Verify that the individual participation dates for the selected participants wi…" at bounding box center [462, 197] width 204 height 34
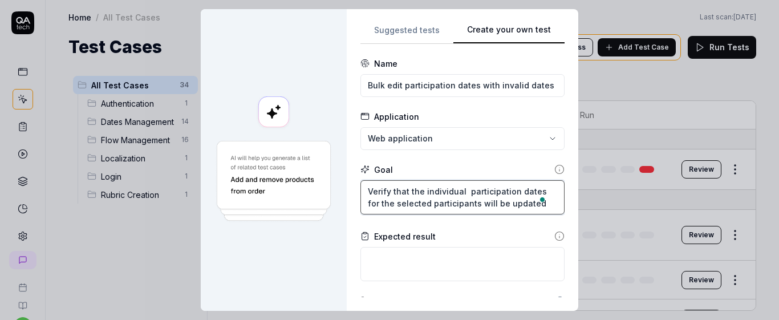
type textarea "*"
type textarea "Verify that the individual participation dates for the selected participants wi…"
type textarea "*"
type textarea "Verify that the individual participation dates for the selected participants wi…"
type textarea "*"
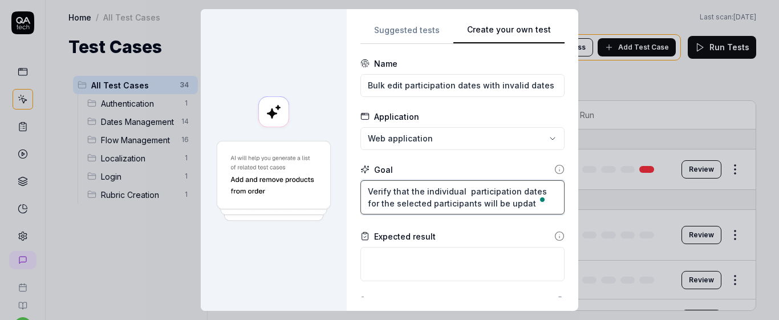
type textarea "Verify that the individual participation dates for the selected participants wi…"
type textarea "*"
type textarea "Verify that the individual participation dates for the selected participants wi…"
type textarea "*"
type textarea "Verify that the individual participation dates for the selected participants wi…"
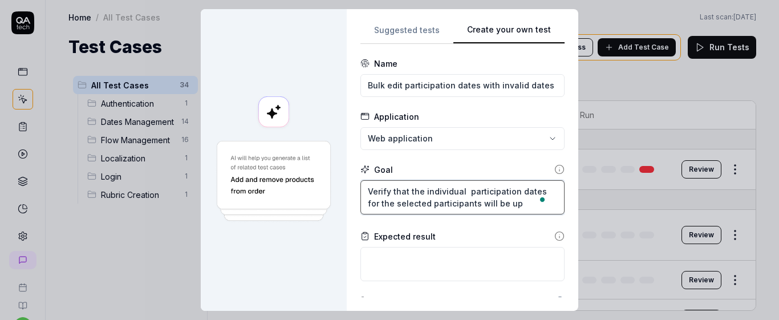
type textarea "*"
type textarea "Verify that the individual participation dates for the selected participants wi…"
type textarea "*"
type textarea "Verify that the individual participation dates for the selected participants wi…"
type textarea "*"
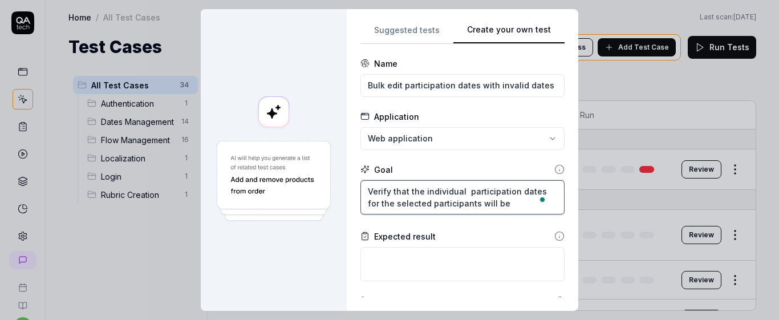
type textarea "Verify that the individual participation dates for the selected participants wi…"
type textarea "*"
type textarea "Verify that the individual participation dates for the selected participants wi…"
type textarea "*"
type textarea "Verify that the individual participation dates for the selected participants wi…"
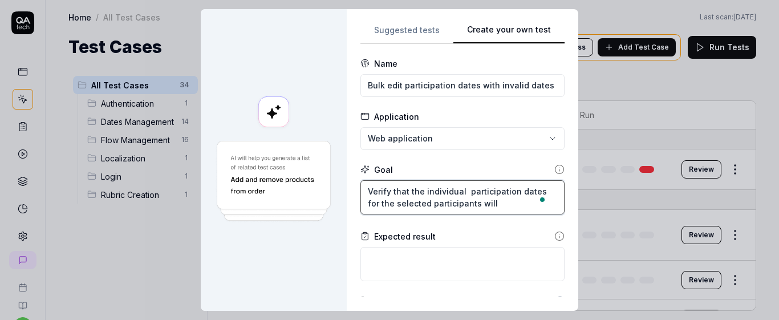
type textarea "*"
type textarea "Verify that the individual participation dates for the selected participants wi…"
type textarea "*"
type textarea "Verify that the individual participation dates for the selected participants wi…"
type textarea "*"
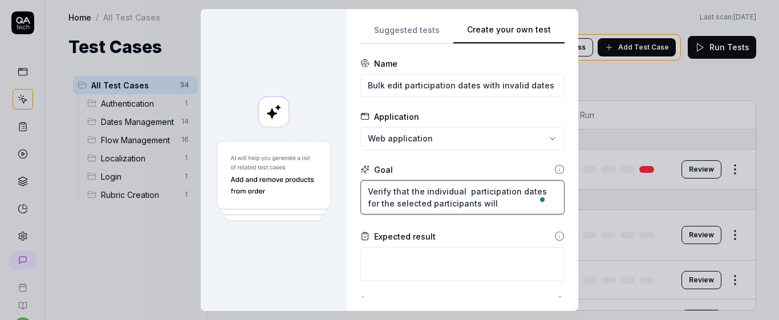
type textarea "Verify that the individual participation dates for the selected participants wi…"
type textarea "*"
type textarea "Verify that the individual participation dates for the selected participants wi…"
type textarea "*"
type textarea "Verify that the individual participation dates for the selected participants wi…"
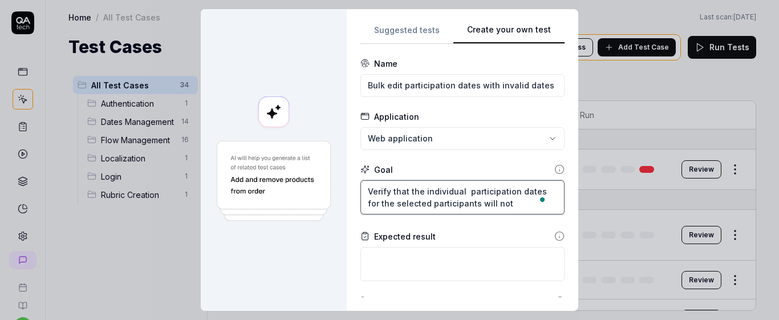
type textarea "*"
type textarea "Verify that the individual participation dates for the selected participants wi…"
type textarea "*"
type textarea "Verify that the individual participation dates for the selected participants wi…"
type textarea "*"
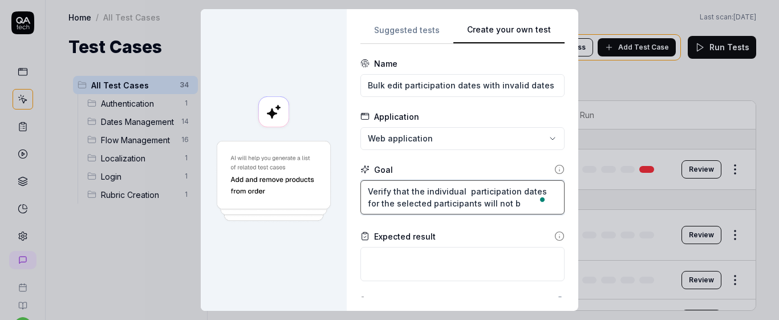
type textarea "Verify that the individual participation dates for the selected participants wi…"
type textarea "*"
type textarea "Verify that the individual participation dates for the selected participants wi…"
type textarea "*"
type textarea "Verify that the individual participation dates for the selected participants wi…"
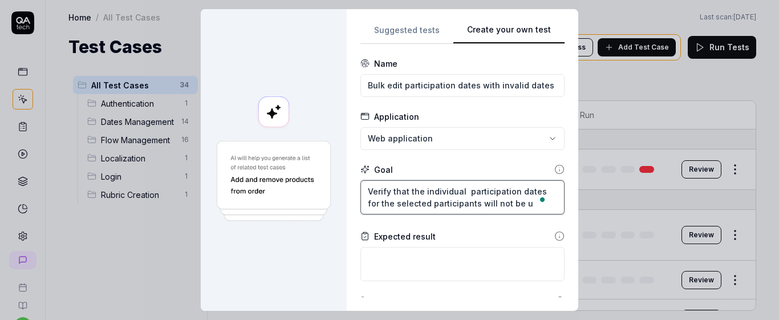
type textarea "*"
type textarea "Verify that the individual participation dates for the selected participants wi…"
type textarea "*"
type textarea "Verify that the individual participation dates for the selected participants wi…"
type textarea "*"
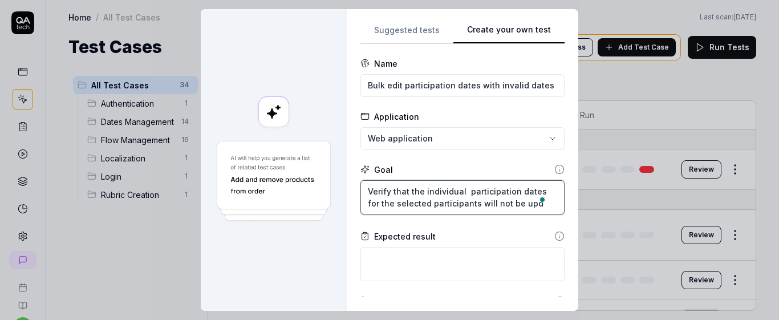
type textarea "Verify that the individual participation dates for the selected participants wi…"
type textarea "*"
type textarea "Verify that the individual participation dates for the selected participants wi…"
type textarea "*"
type textarea "Verify that the individual participation dates for the selected participants wi…"
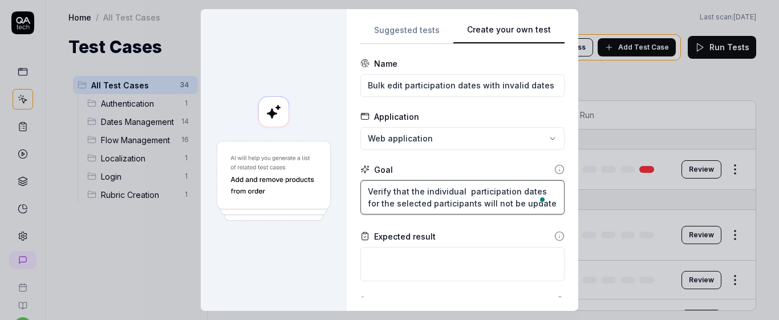
type textarea "*"
type textarea "Verify that the individual participation dates for the selected participants wi…"
type textarea "*"
type textarea "Verify that the individual participation dates for the selected participants wi…"
type textarea "*"
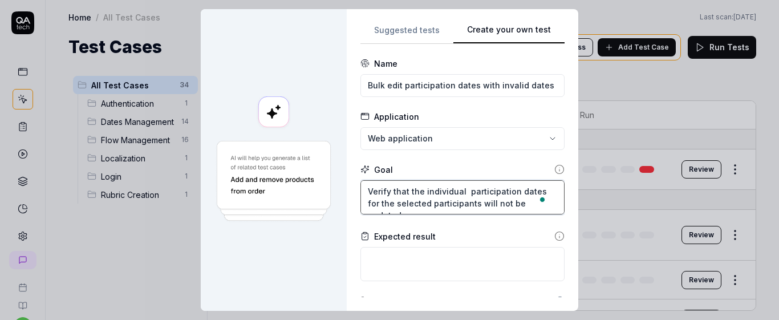
type textarea "Verify that the individual participation dates for the selected participants wi…"
type textarea "*"
type textarea "Verify that the individual participation dates for the selected participants wi…"
type textarea "*"
type textarea "Verify that the individual participation dates for the selected participants wi…"
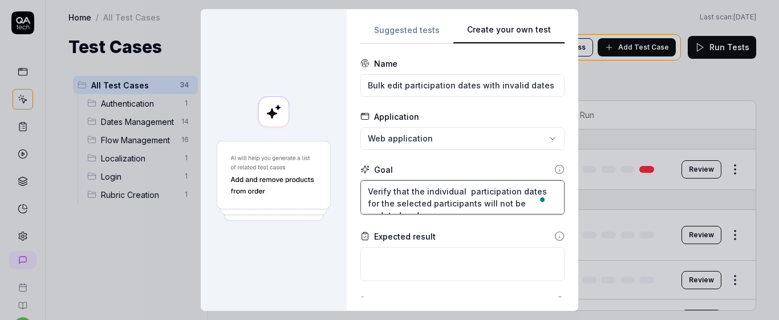
type textarea "*"
type textarea "Verify that the individual participation dates for the selected participants wi…"
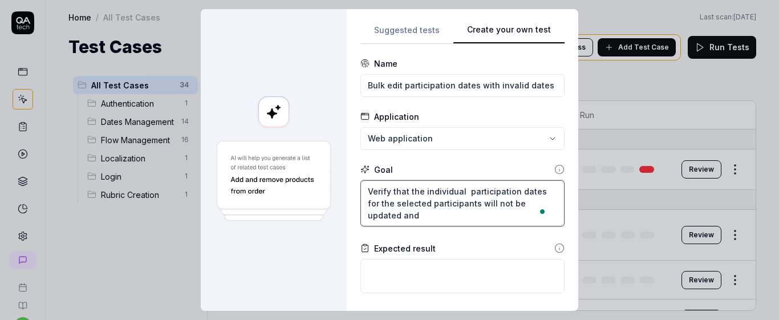
type textarea "*"
type textarea "Verify that the individual participation dates for the selected participants wi…"
type textarea "*"
type textarea "Verify that the individual participation dates for the selected participants wi…"
type textarea "*"
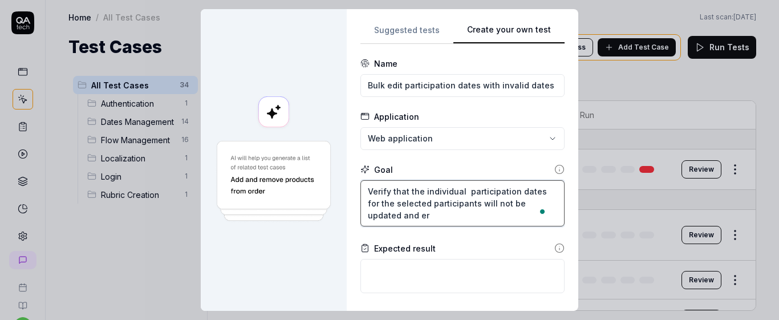
type textarea "Verify that the individual participation dates for the selected participants wi…"
type textarea "*"
type textarea "Verify that the individual participation dates for the selected participants wi…"
type textarea "*"
type textarea "Verify that the individual participation dates for the selected participants wi…"
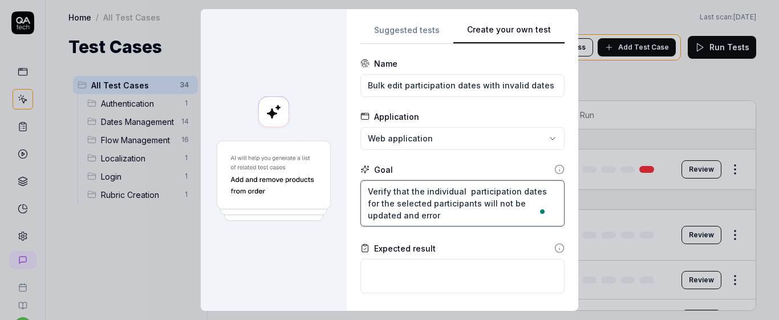
type textarea "*"
type textarea "Verify that the individual participation dates for the selected participants wi…"
type textarea "*"
type textarea "Verify that the individual participation dates for the selected participants wi…"
type textarea "*"
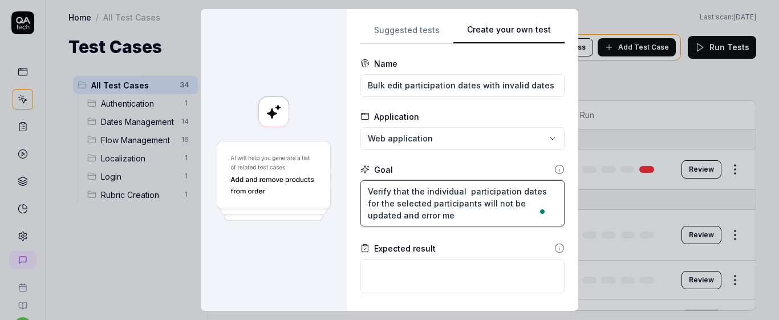
type textarea "Verify that the individual participation dates for the selected participants wi…"
type textarea "*"
type textarea "Verify that the individual participation dates for the selected participants wi…"
type textarea "*"
type textarea "Verify that the individual participation dates for the selected participants wi…"
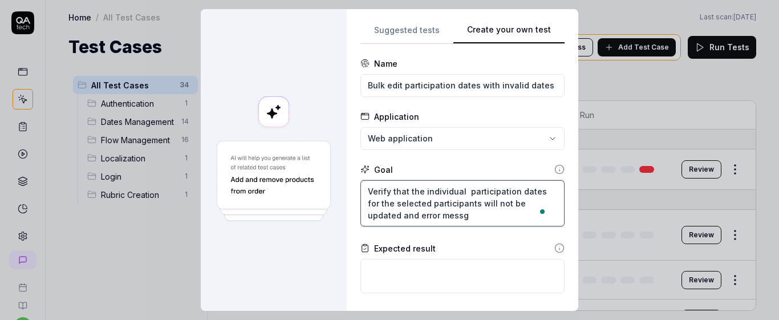
type textarea "*"
type textarea "Verify that the individual participation dates for the selected participants wi…"
type textarea "*"
type textarea "Verify that the individual participation dates for the selected participants wi…"
type textarea "*"
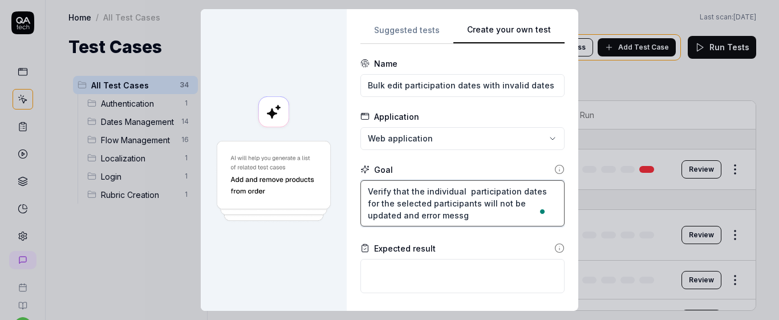
type textarea "Verify that the individual participation dates for the selected participants wi…"
type textarea "*"
type textarea "Verify that the individual participation dates for the selected participants wi…"
type textarea "*"
type textarea "Verify that the individual participation dates for the selected participants wi…"
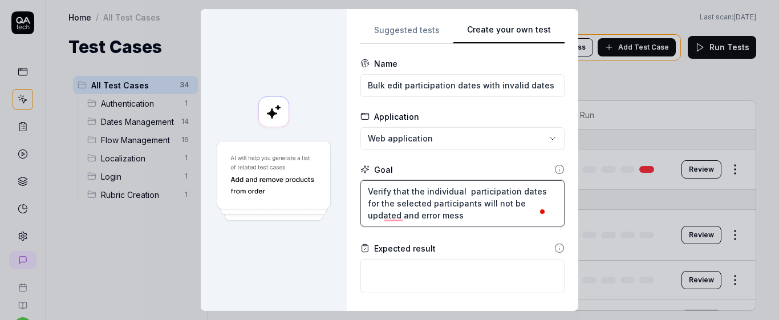
type textarea "*"
type textarea "Verify that the individual participation dates for the selected participants wi…"
type textarea "*"
type textarea "Verify that the individual participation dates for the selected participants wi…"
type textarea "*"
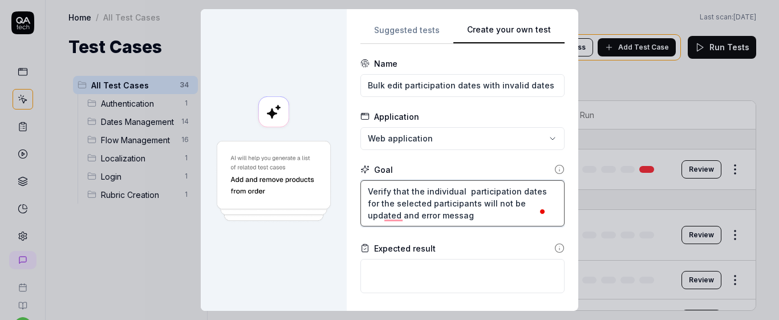
type textarea "Verify that the individual participation dates for the selected participants wi…"
type textarea "*"
type textarea "Verify that the individual participation dates for the selected participants wi…"
type textarea "*"
type textarea "Verify that the individual participation dates for the selected participants wi…"
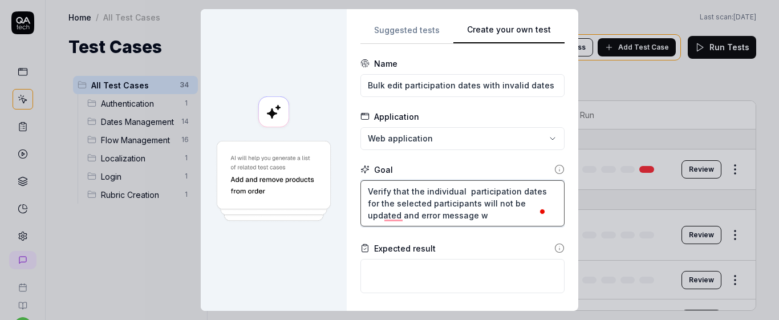
type textarea "*"
type textarea "Verify that the individual participation dates for the selected participants wi…"
type textarea "*"
type textarea "Verify that the individual participation dates for the selected participants wi…"
type textarea "*"
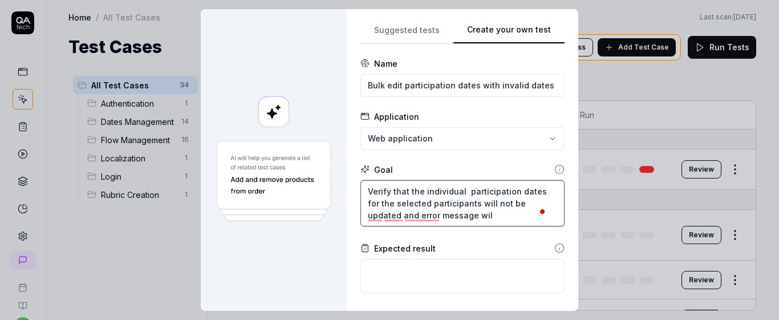
type textarea "Verify that the individual participation dates for the selected participants wi…"
type textarea "*"
type textarea "Verify that the individual participation dates for the selected participants wi…"
type textarea "*"
type textarea "Verify that the individual participation dates for the selected participants wi…"
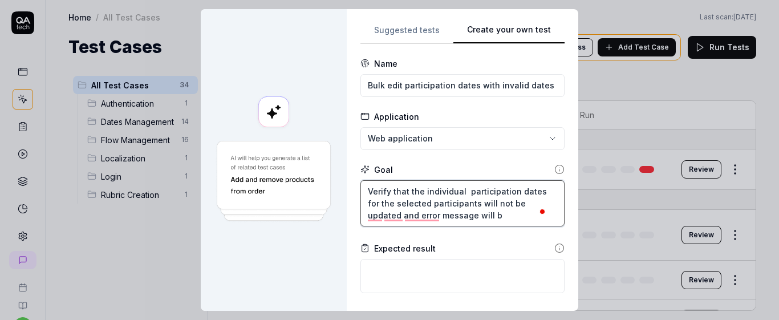
type textarea "*"
type textarea "Verify that the individual participation dates for the selected participants wi…"
type textarea "*"
type textarea "Verify that the individual participation dates for the selected participants wi…"
type textarea "*"
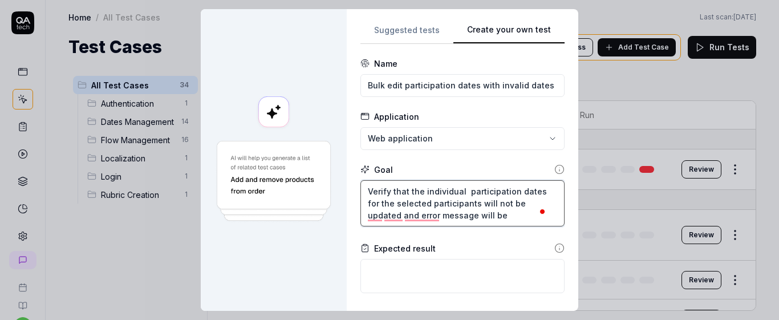
type textarea "Verify that the individual participation dates for the selected participants wi…"
type textarea "*"
type textarea "Verify that the individual participation dates for the selected participants wi…"
type textarea "*"
type textarea "Verify that the individual participation dates for the selected participants wi…"
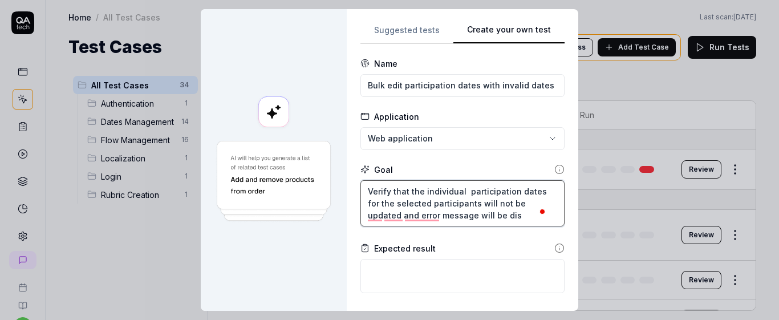
type textarea "*"
type textarea "Verify that the individual participation dates for the selected participants wi…"
type textarea "*"
type textarea "Verify that the individual participation dates for the selected participants wi…"
type textarea "*"
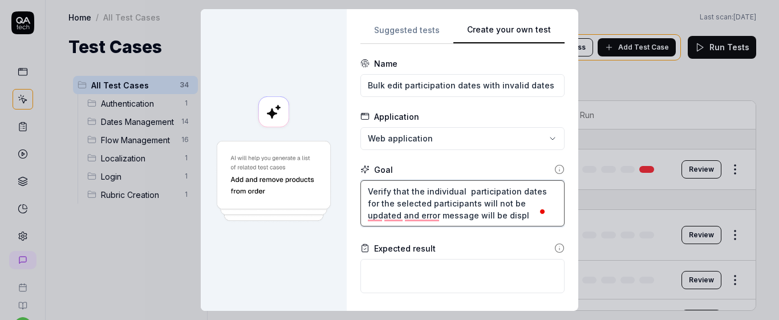
type textarea "Verify that the individual participation dates for the selected participants wi…"
type textarea "*"
type textarea "Verify that the individual participation dates for the selected participants wi…"
type textarea "*"
type textarea "Verify that the individual participation dates for the selected participants wi…"
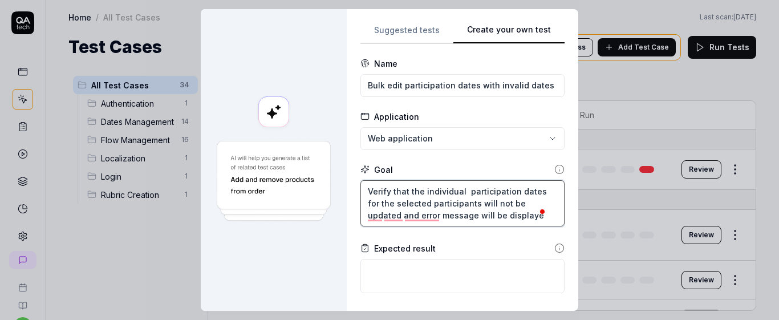
type textarea "*"
type textarea "Verify that the individual participation dates for the selected participants wi…"
type textarea "*"
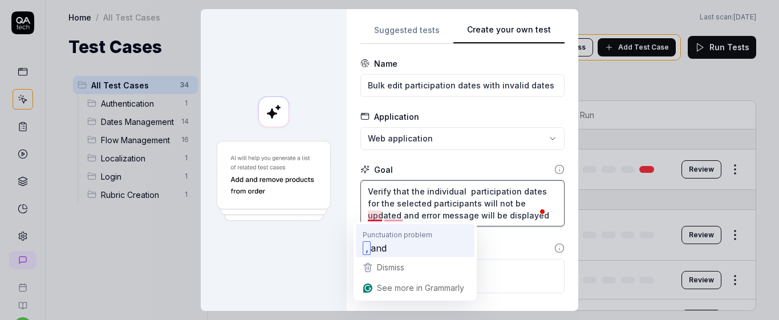
type textarea "Verify that the individual participation dates for the selected participants wi…"
type textarea "*"
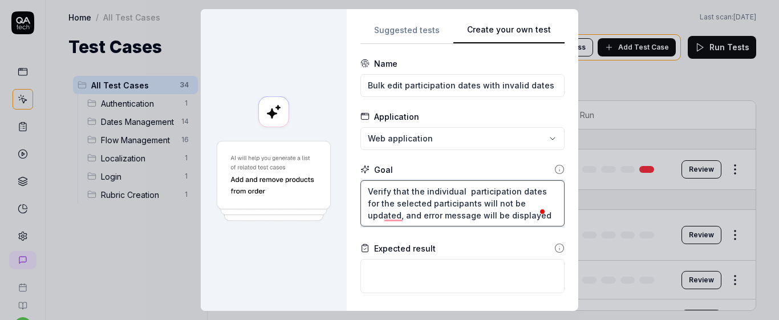
type textarea "Verify that the individual participation dates for the selected participants wi…"
click at [409, 245] on div "Expected result" at bounding box center [405, 248] width 62 height 12
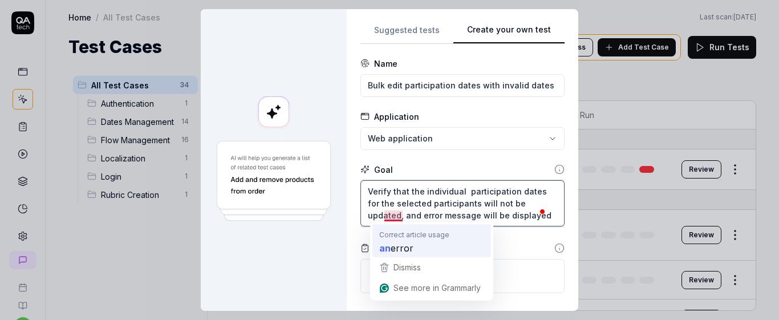
type textarea "*"
type textarea "Verify that the individual participation dates for the selected participants wi…"
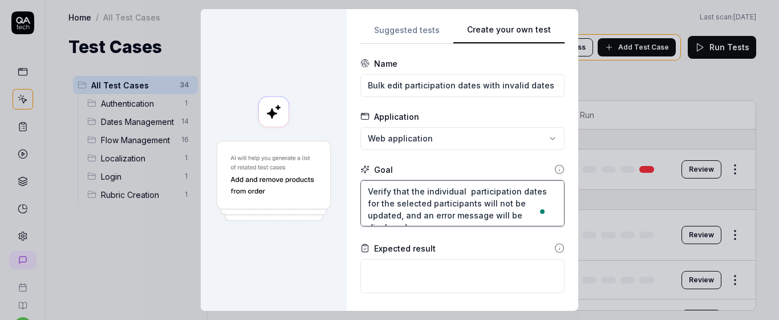
click at [523, 210] on textarea "Verify that the individual participation dates for the selected participants wi…" at bounding box center [462, 203] width 204 height 46
type textarea "*"
type textarea "Verify that the individual participation dates for the selected participants wi…"
type textarea "*"
type textarea "Verify that the individual participation dates for the selected participants wi…"
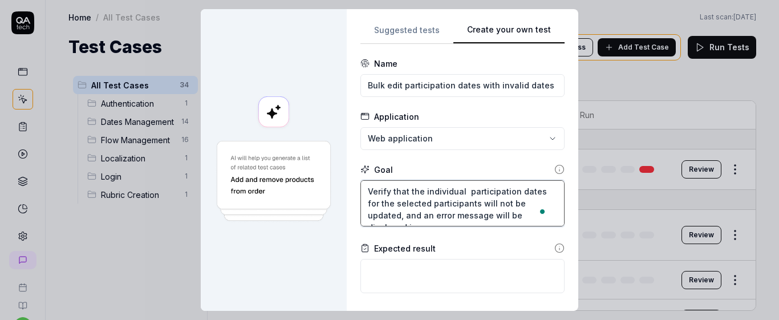
type textarea "*"
type textarea "Verify that the individual participation dates for the selected participants wi…"
type textarea "*"
type textarea "Verify that the individual participation dates for the selected participants wi…"
type textarea "*"
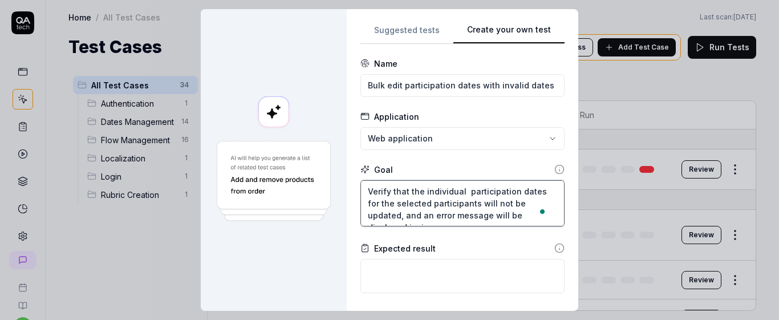
type textarea "Verify that the individual participation dates for the selected participants wi…"
type textarea "*"
type textarea "Verify that the individual participation dates for the selected participants wi…"
type textarea "*"
type textarea "Verify that the individual participation dates for the selected participants wi…"
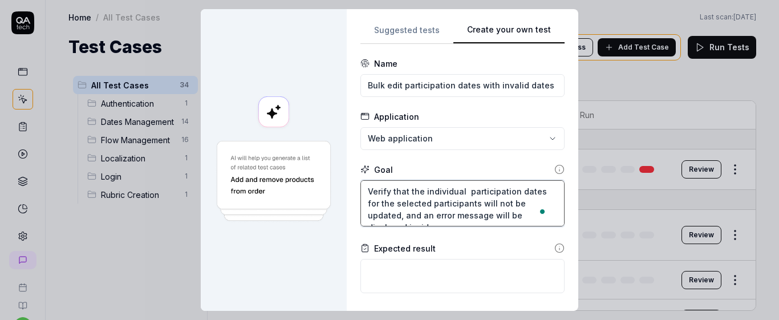
type textarea "*"
type textarea "Verify that the individual participation dates for the selected participants wi…"
type textarea "*"
type textarea "Verify that the individual participation dates for the selected participants wi…"
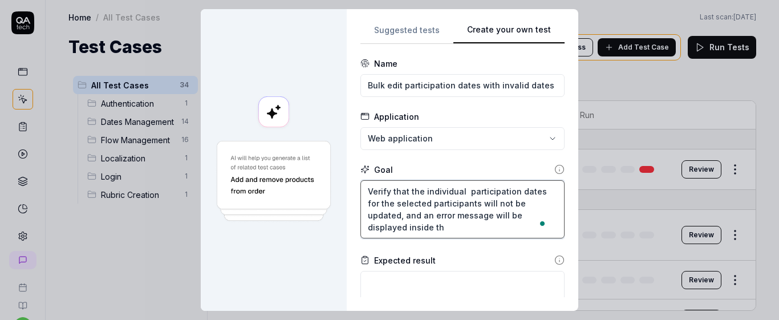
type textarea "*"
type textarea "Verify that the individual participation dates for the selected participants wi…"
type textarea "*"
type textarea "Verify that the individual participation dates for the selected participants wi…"
type textarea "*"
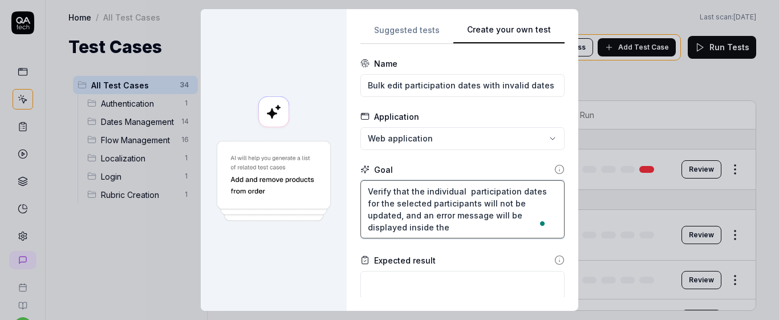
type textarea "Verify that the individual participation dates for the selected participants wi…"
type textarea "*"
type textarea "Verify that the individual participation dates for the selected participants wi…"
type textarea "*"
type textarea "Verify that the individual participation dates for the selected participants wi…"
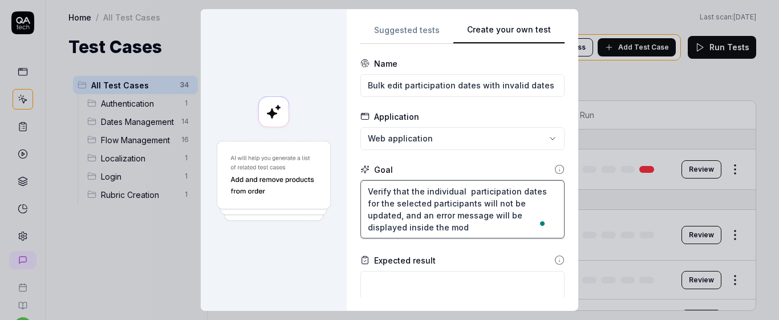
type textarea "*"
type textarea "Verify that the individual participation dates for the selected participants wi…"
type textarea "*"
type textarea "Verify that the individual participation dates for the selected participants wi…"
click at [515, 170] on div "Goal" at bounding box center [462, 170] width 204 height 12
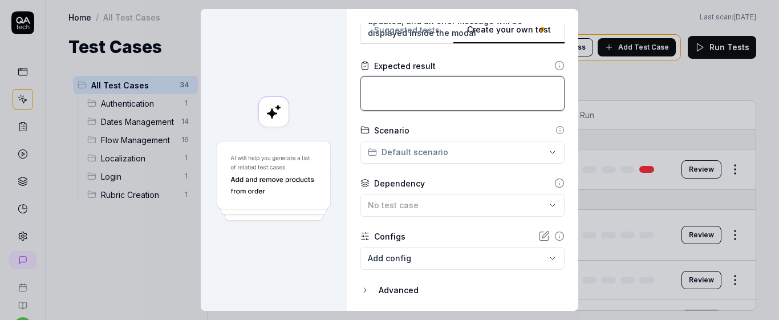
click at [518, 100] on textarea at bounding box center [462, 93] width 204 height 34
type textarea "*"
type textarea "T"
type textarea "*"
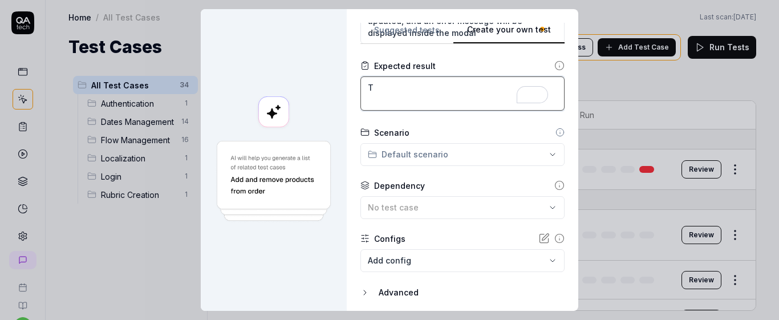
type textarea "Th"
type textarea "*"
type textarea "The"
type textarea "*"
type textarea "The"
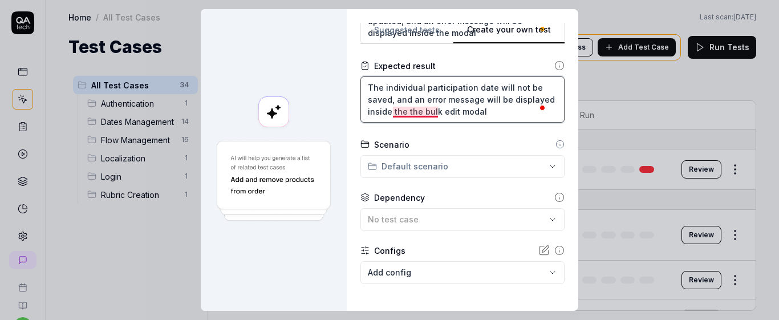
click at [407, 116] on textarea "The individual participation date will not be saved, and an error message will …" at bounding box center [462, 99] width 204 height 46
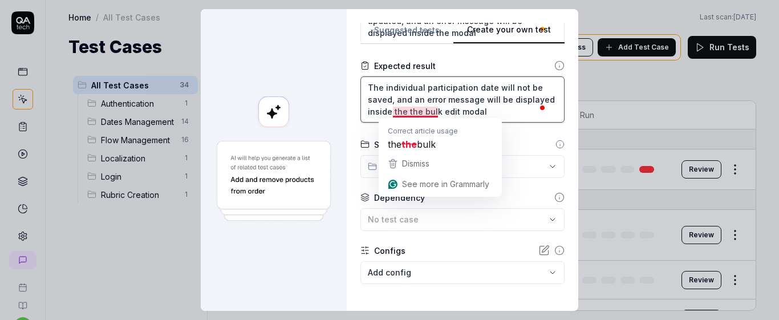
click at [396, 114] on textarea "The individual participation date will not be saved, and an error message will …" at bounding box center [462, 99] width 204 height 46
click at [400, 112] on textarea "The individual participation date will not be saved, and an error message will …" at bounding box center [462, 99] width 204 height 46
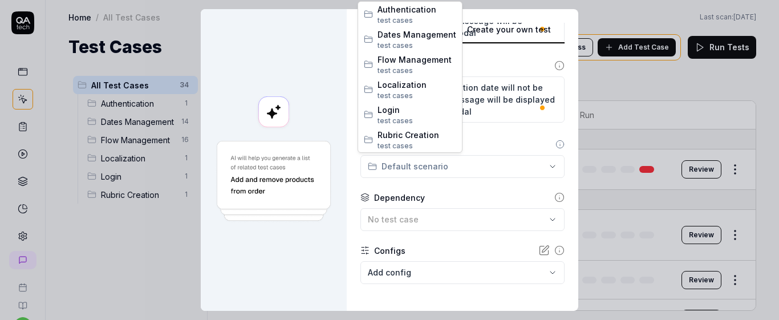
click at [419, 157] on div "**********" at bounding box center [389, 160] width 779 height 320
click at [384, 45] on span "test case" at bounding box center [392, 45] width 31 height 9
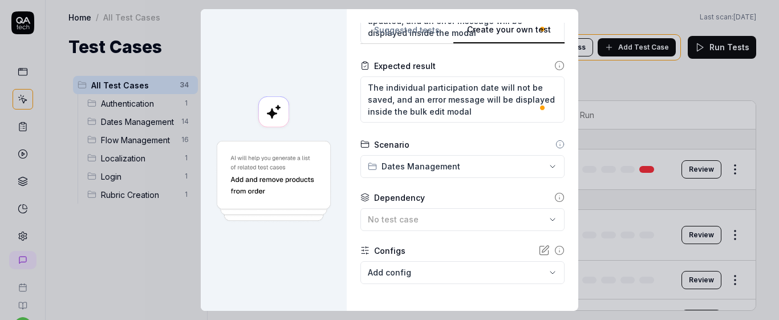
click at [437, 234] on form "**********" at bounding box center [462, 105] width 204 height 485
click at [421, 219] on div "No test case" at bounding box center [457, 219] width 178 height 12
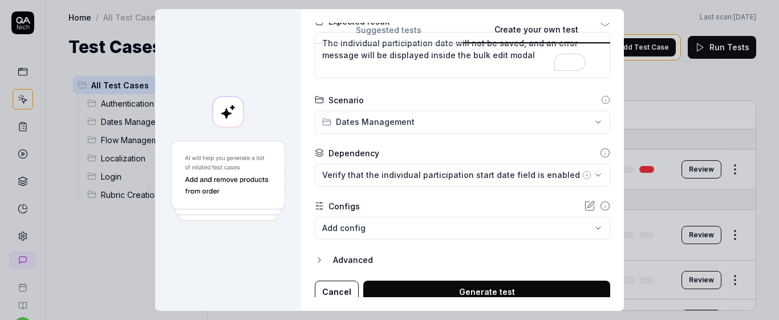
scroll to position [245, 0]
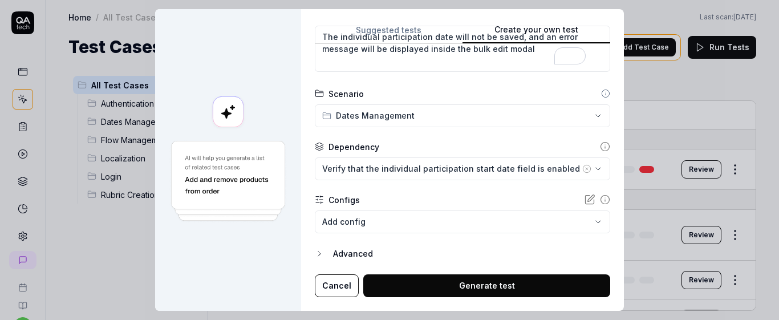
click at [612, 199] on div "**********" at bounding box center [462, 160] width 323 height 302
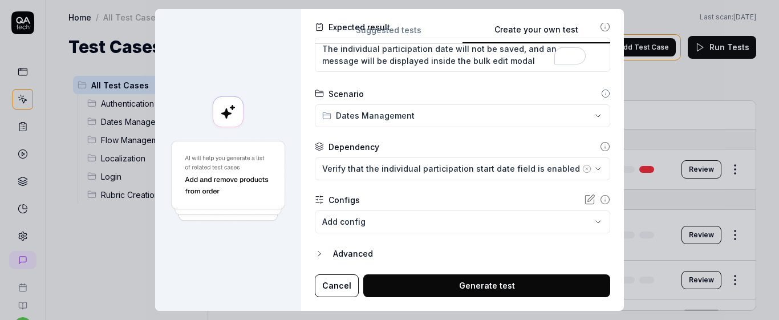
scroll to position [221, 0]
click at [485, 217] on body "s U Home / All Test Cases Home / All Test Cases Last scan: Jun 2 2025 Test Case…" at bounding box center [389, 160] width 779 height 320
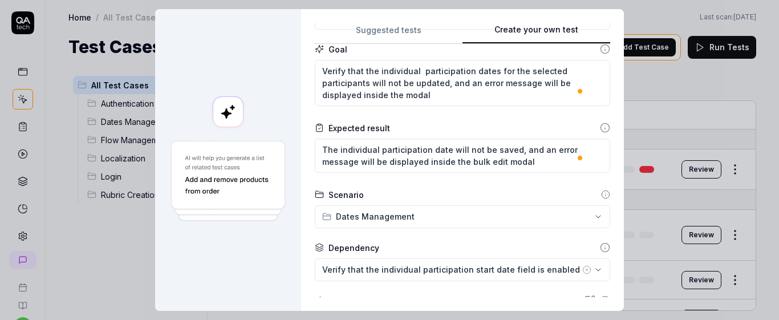
scroll to position [51, 0]
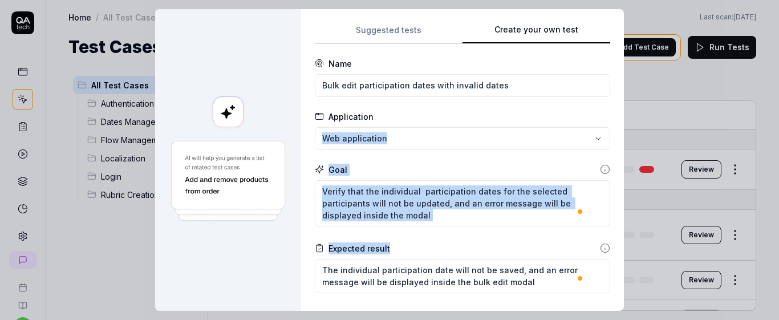
drag, startPoint x: 599, startPoint y: 165, endPoint x: 592, endPoint y: 229, distance: 63.7
click at [594, 236] on div "**********" at bounding box center [462, 160] width 323 height 302
click at [586, 111] on div "Application" at bounding box center [462, 117] width 295 height 12
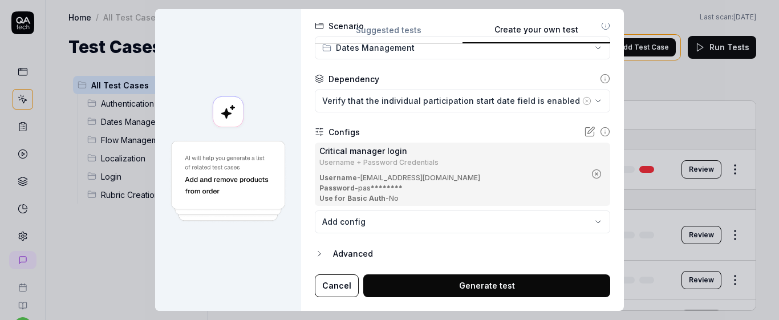
click at [518, 283] on button "Generate test" at bounding box center [486, 285] width 247 height 23
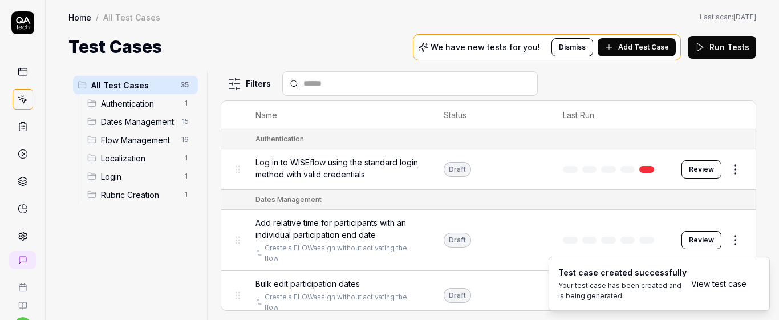
click at [720, 287] on link "View test case" at bounding box center [718, 284] width 55 height 12
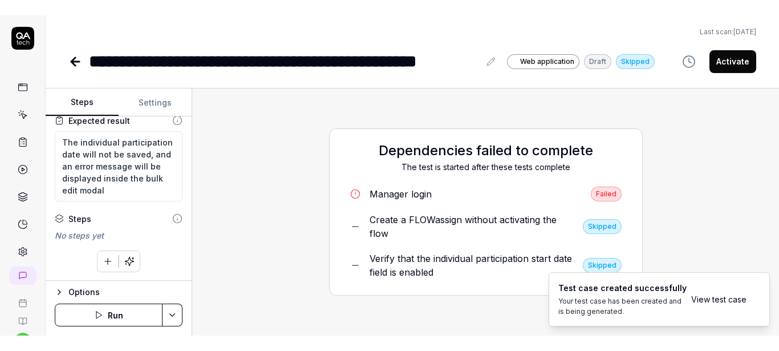
scroll to position [121, 0]
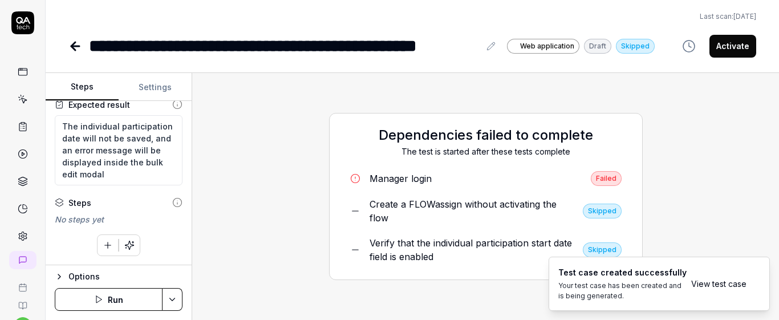
click at [699, 242] on div "Dependencies failed to complete The test is started after these tests complete …" at bounding box center [485, 196] width 568 height 229
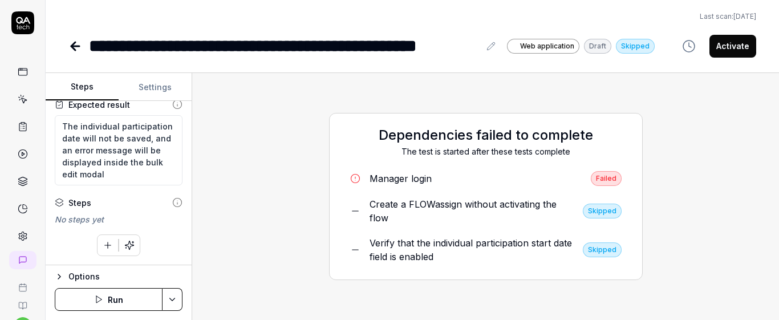
click at [103, 246] on icon "button" at bounding box center [108, 245] width 10 height 10
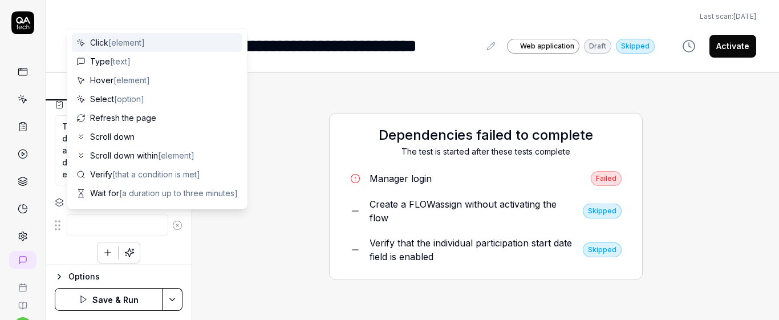
click at [159, 262] on div "To pick up a draggable item, press the space bar. While dragging, use the arrow…" at bounding box center [119, 238] width 128 height 50
click at [90, 224] on textarea at bounding box center [117, 225] width 101 height 22
paste textarea "Click on the checkbox of the two participants displayed in the data table"
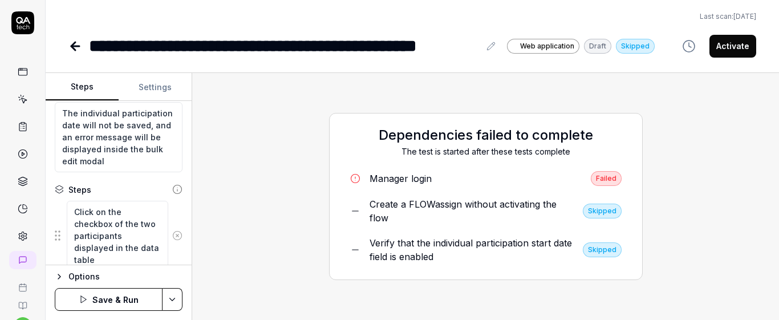
scroll to position [176, 0]
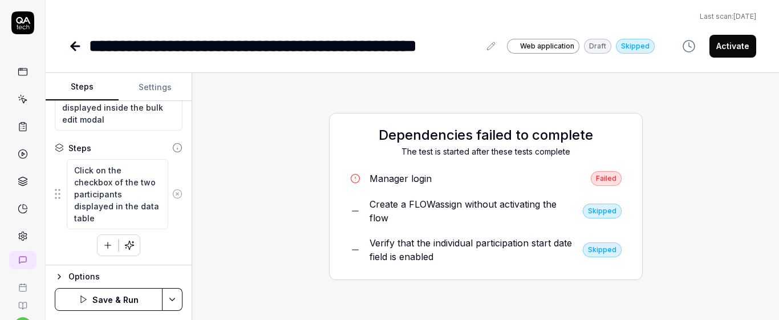
click at [170, 234] on div "Click on the checkbox of the two participants displayed in the data table To pi…" at bounding box center [119, 207] width 128 height 97
click at [103, 249] on icon "button" at bounding box center [108, 245] width 10 height 10
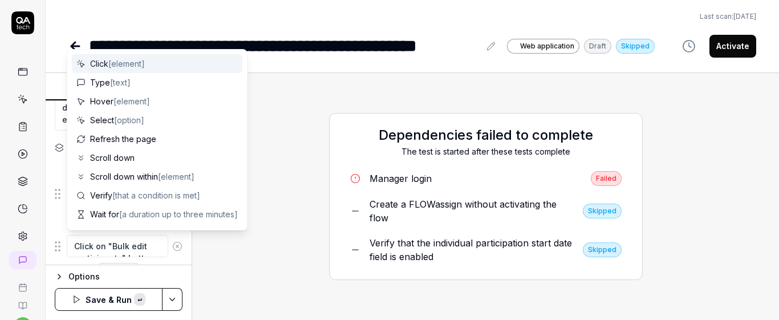
scroll to position [180, 0]
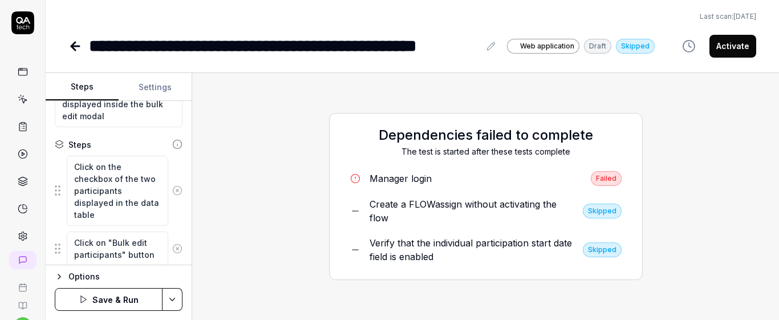
click at [177, 225] on div "Goal Verify that the individual participation dates for the selected participan…" at bounding box center [119, 183] width 146 height 164
click at [170, 234] on div "Click on "Bulk edit participants" button" at bounding box center [119, 248] width 128 height 35
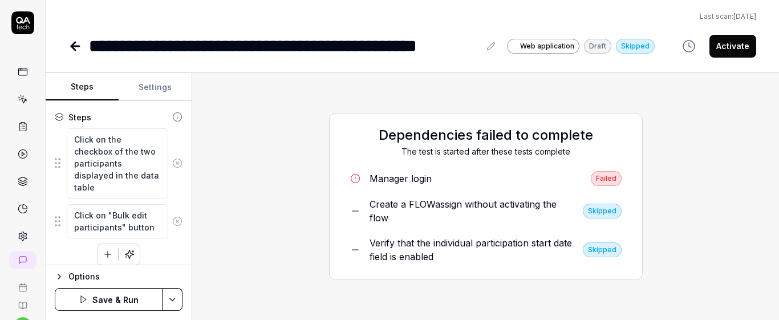
scroll to position [216, 0]
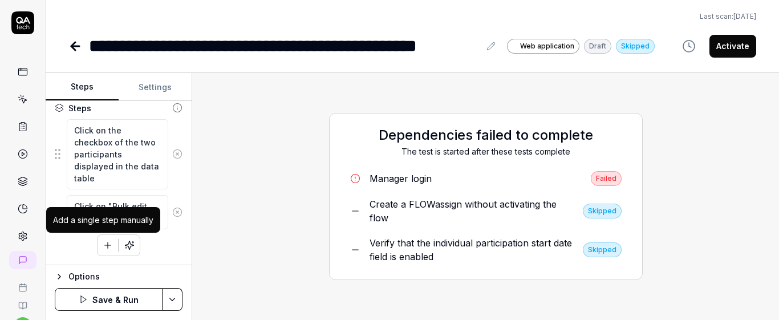
click at [107, 245] on icon "button" at bounding box center [108, 245] width 6 height 0
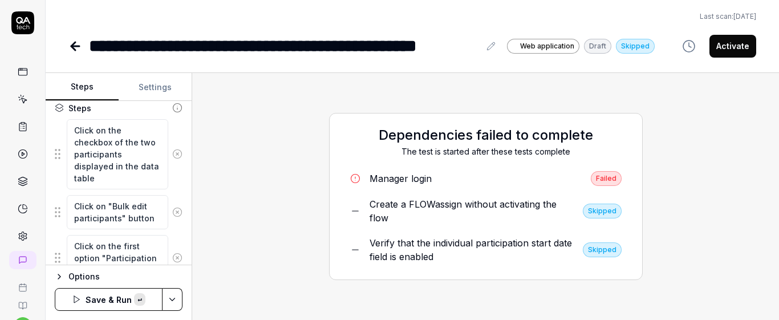
scroll to position [231, 0]
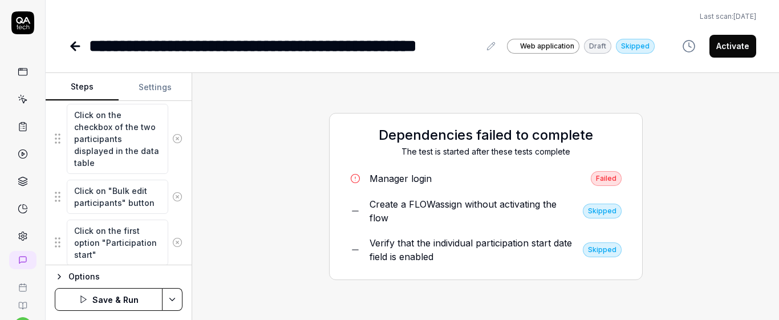
click at [192, 214] on div "Steps Settings Goal Verify that the individual participation dates for the sele…" at bounding box center [412, 196] width 733 height 247
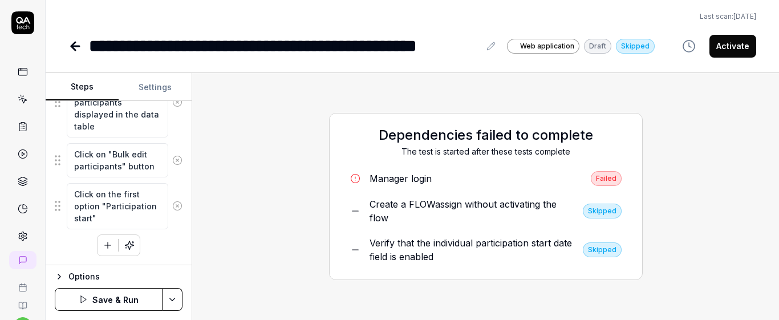
click at [155, 247] on div "Click on the checkbox of the two participants displayed in the data table Click…" at bounding box center [119, 161] width 128 height 189
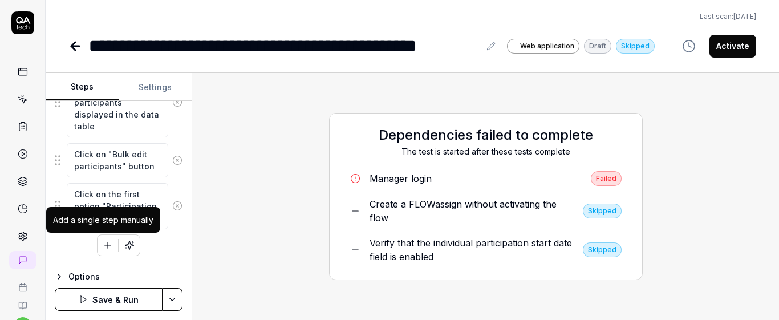
click at [109, 243] on button "button" at bounding box center [107, 245] width 21 height 21
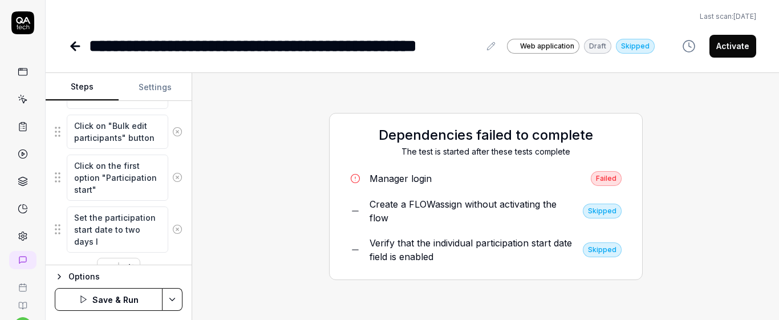
scroll to position [0, 0]
click at [173, 255] on div "Click on the checkbox of the two participants displayed in the data table Click…" at bounding box center [119, 158] width 128 height 241
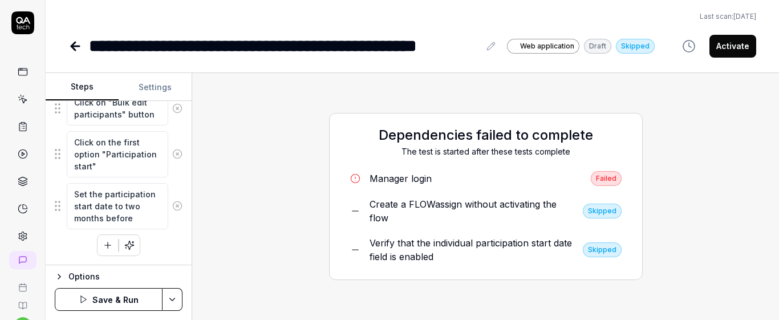
click at [103, 244] on icon "button" at bounding box center [108, 245] width 10 height 10
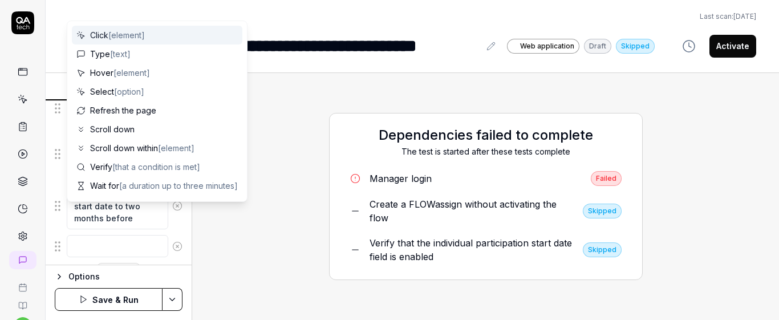
scroll to position [348, 0]
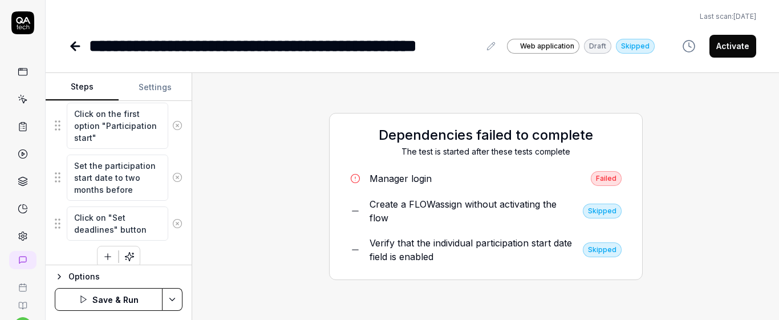
click at [166, 242] on div "Click on the checkbox of the two participants displayed in the data table Click…" at bounding box center [119, 126] width 128 height 281
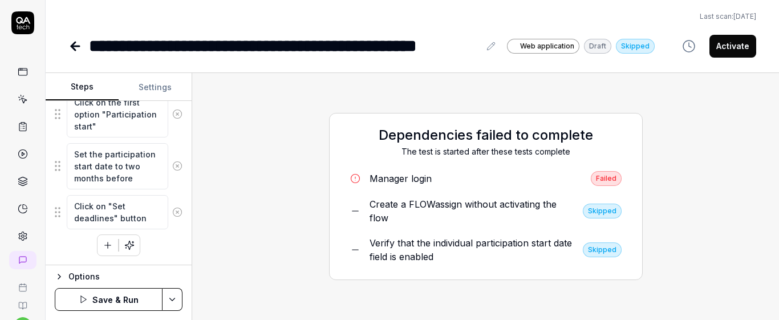
click at [103, 249] on icon "button" at bounding box center [108, 245] width 10 height 10
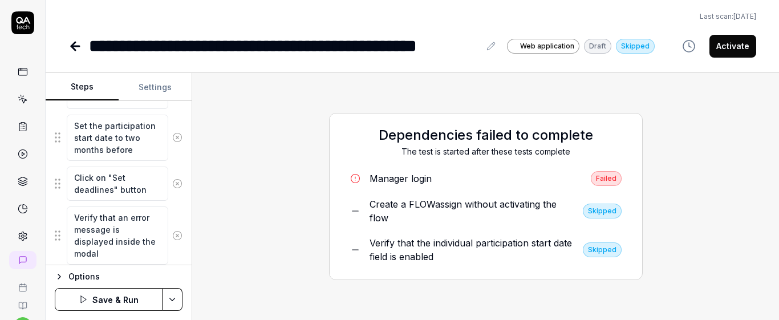
click at [170, 248] on div "Verify that an error message is displayed inside the modal" at bounding box center [119, 235] width 128 height 59
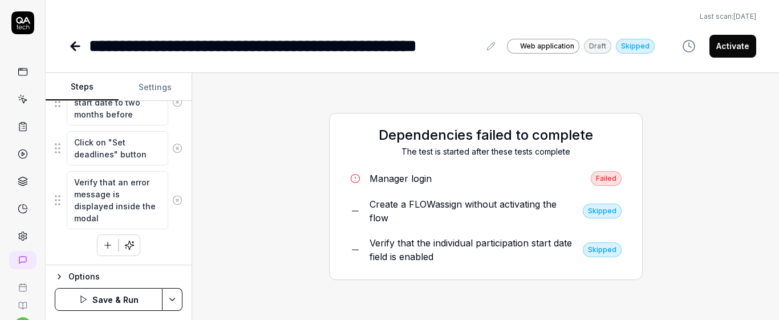
click at [104, 251] on button "button" at bounding box center [107, 245] width 21 height 21
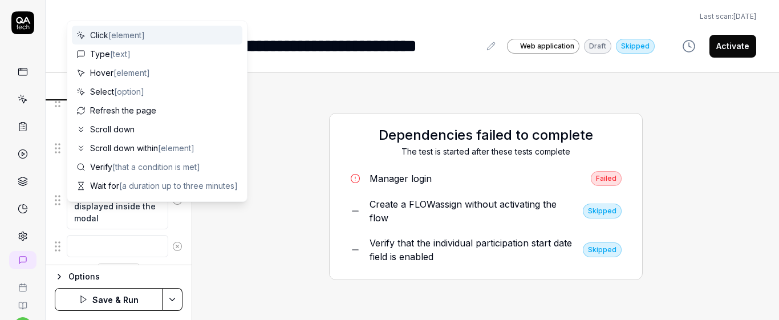
scroll to position [452, 0]
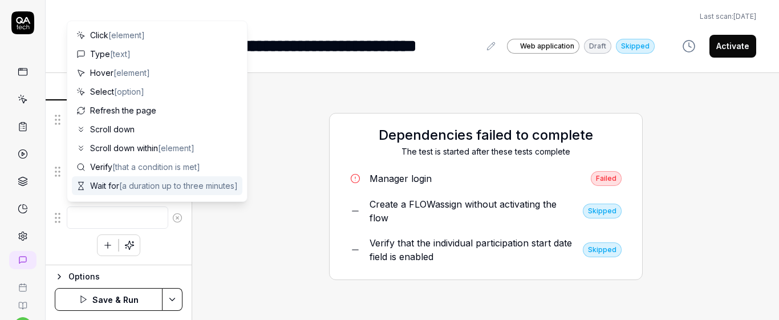
click at [174, 247] on div "Click on the checkbox of the two participants displayed in the data table Click…" at bounding box center [119, 69] width 128 height 373
click at [118, 225] on textarea at bounding box center [117, 217] width 101 height 22
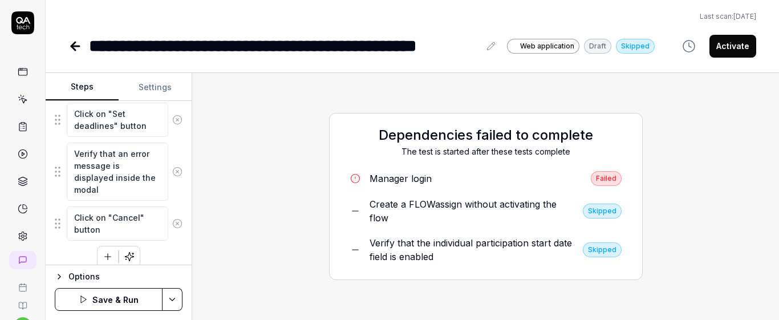
click at [179, 190] on div "Goal Verify that the individual participation dates for the selected participan…" at bounding box center [119, 183] width 146 height 164
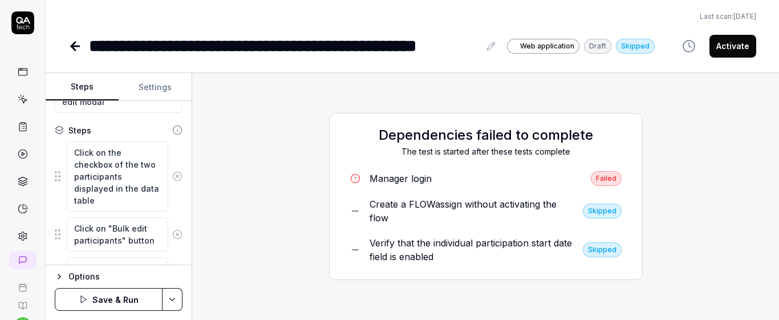
scroll to position [184, 0]
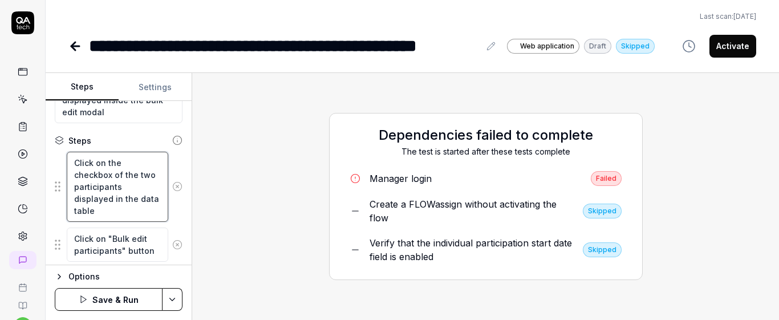
drag, startPoint x: 68, startPoint y: 163, endPoint x: 143, endPoint y: 221, distance: 94.7
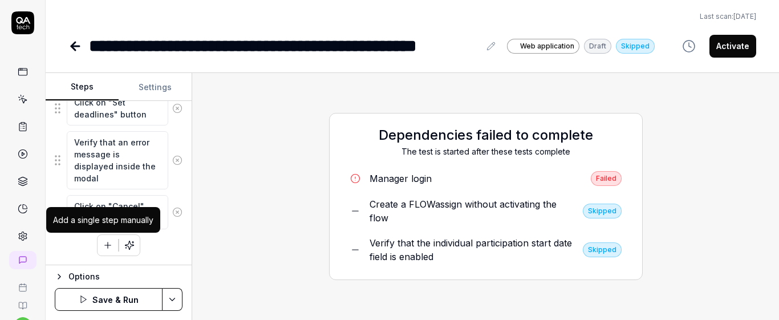
click at [103, 241] on icon "button" at bounding box center [108, 245] width 10 height 10
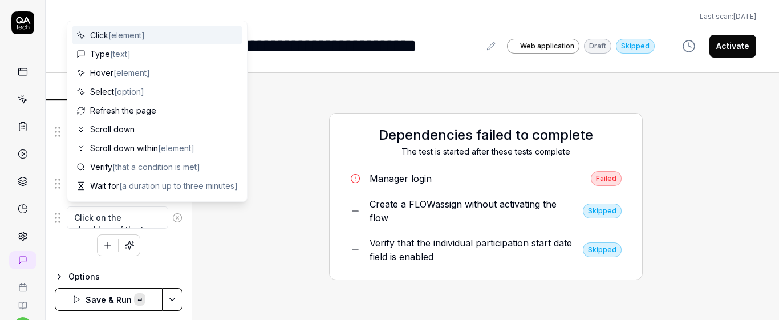
scroll to position [498, 0]
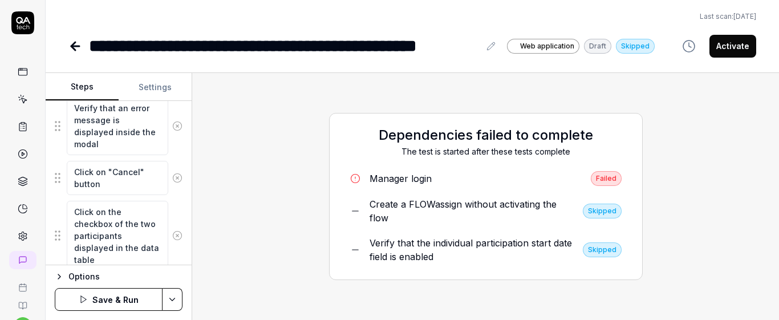
click at [181, 193] on div "Goal Verify that the individual participation dates for the selected participan…" at bounding box center [119, 183] width 146 height 164
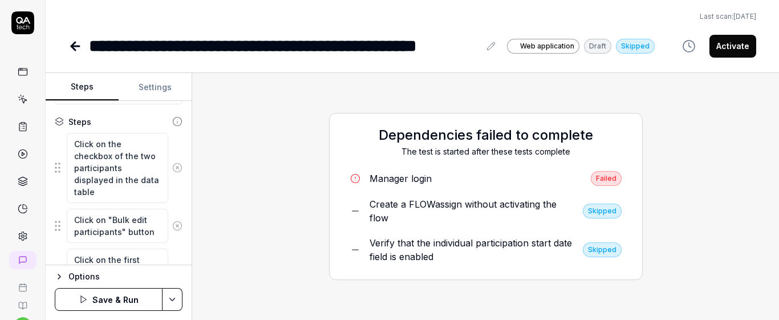
scroll to position [200, 0]
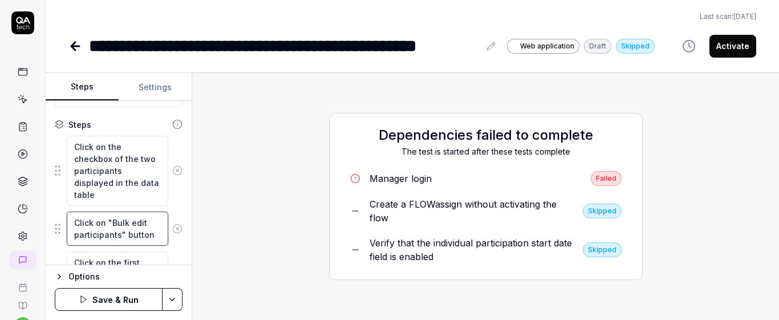
drag, startPoint x: 73, startPoint y: 221, endPoint x: 155, endPoint y: 231, distance: 82.2
click at [160, 239] on textarea "Click on "Bulk edit participants" button" at bounding box center [117, 229] width 101 height 34
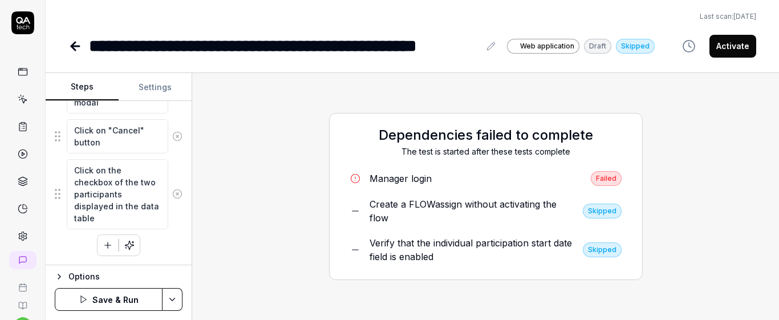
click at [103, 246] on icon "button" at bounding box center [108, 245] width 10 height 10
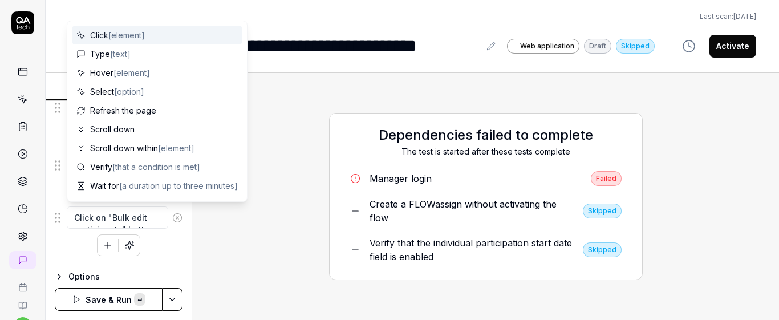
scroll to position [7, 0]
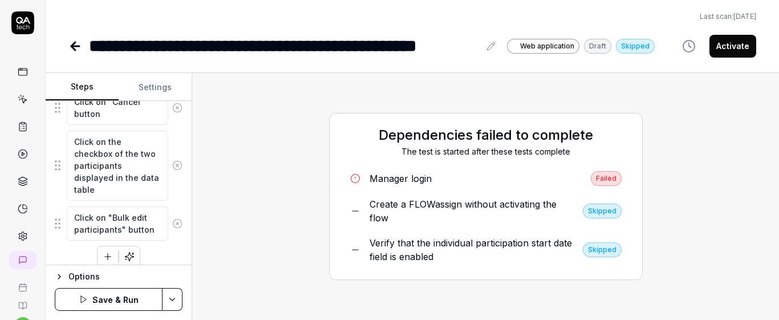
click at [164, 262] on div "Click on the checkbox of the two participants displayed in the data table Click…" at bounding box center [119, 17] width 128 height 501
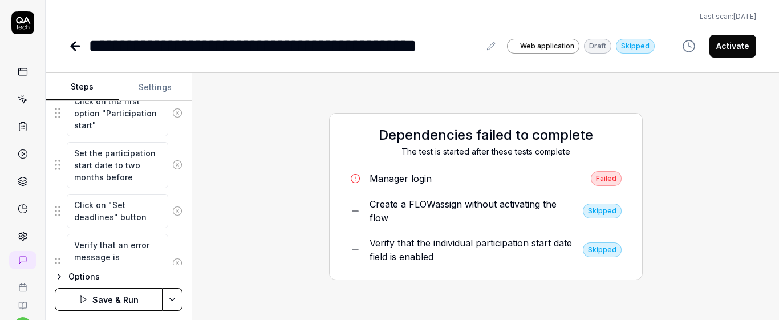
scroll to position [364, 0]
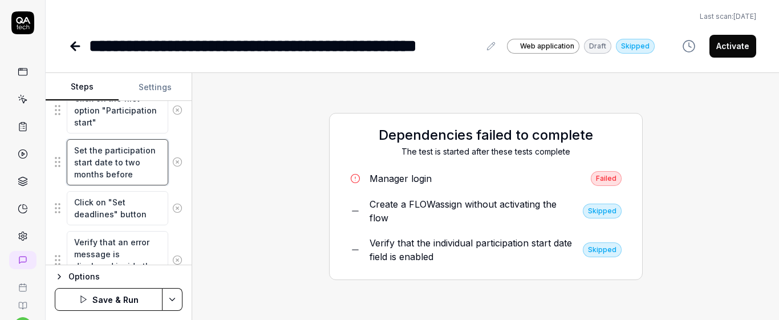
drag, startPoint x: 72, startPoint y: 146, endPoint x: 151, endPoint y: 185, distance: 88.5
click at [151, 185] on div "Set the participation start date to two months before" at bounding box center [119, 162] width 128 height 47
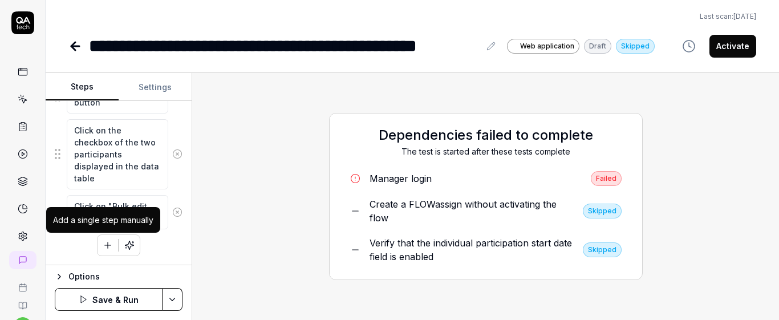
click at [111, 247] on button "button" at bounding box center [107, 245] width 21 height 21
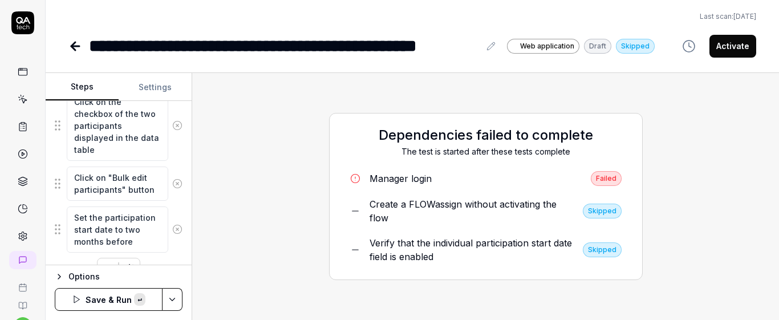
scroll to position [7, 0]
click at [143, 224] on textarea "Set the participation start date to two months before" at bounding box center [117, 229] width 101 height 46
click at [119, 239] on textarea "Set the participation end date to two months before" at bounding box center [117, 229] width 101 height 46
click at [181, 202] on div "Goal Verify that the individual participation dates for the selected participan…" at bounding box center [119, 183] width 146 height 164
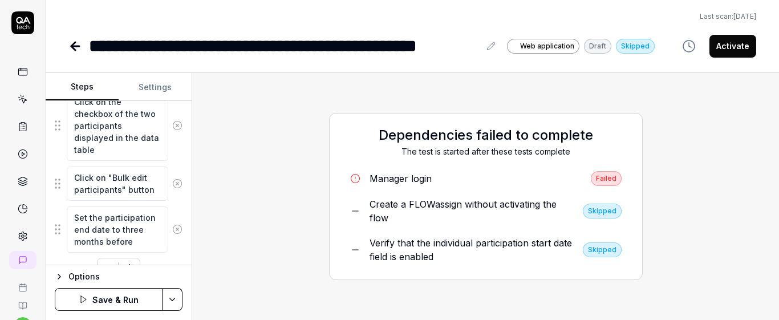
scroll to position [631, 0]
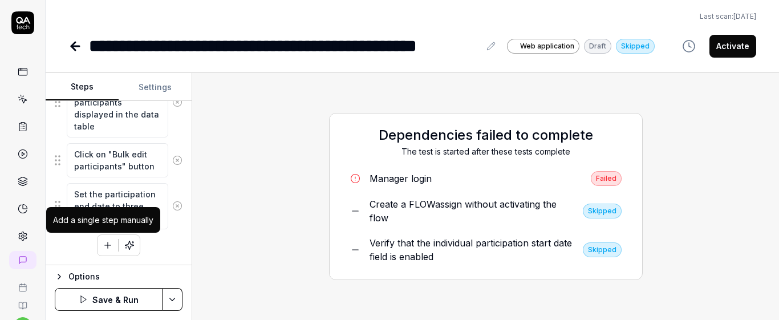
click at [103, 243] on icon "button" at bounding box center [108, 245] width 10 height 10
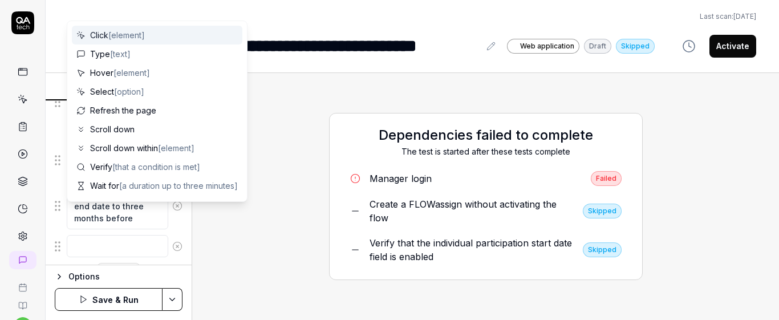
scroll to position [660, 0]
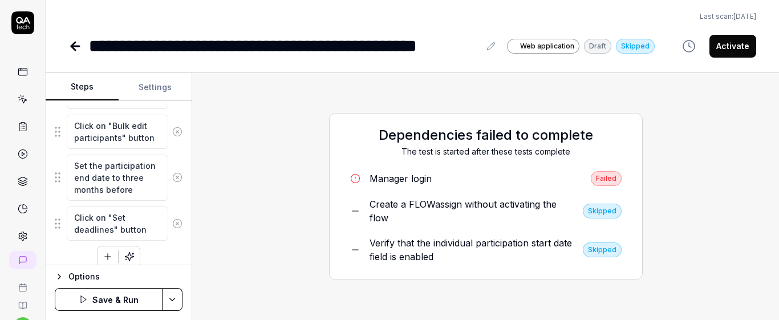
click at [181, 210] on div "Goal Verify that the individual participation dates for the selected participan…" at bounding box center [119, 183] width 146 height 164
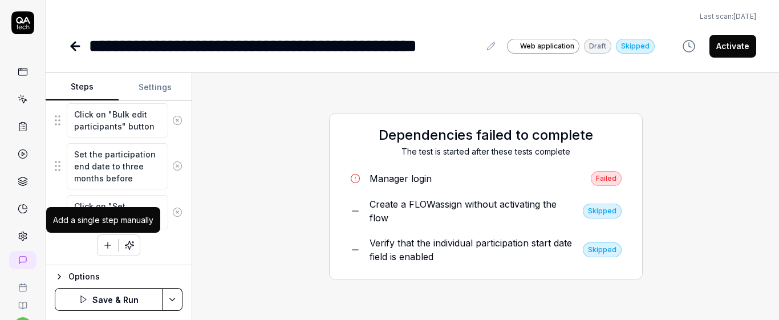
click at [104, 246] on icon "button" at bounding box center [108, 245] width 10 height 10
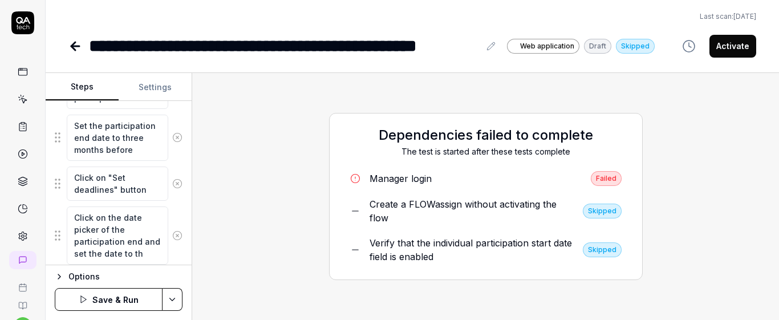
scroll to position [705, 0]
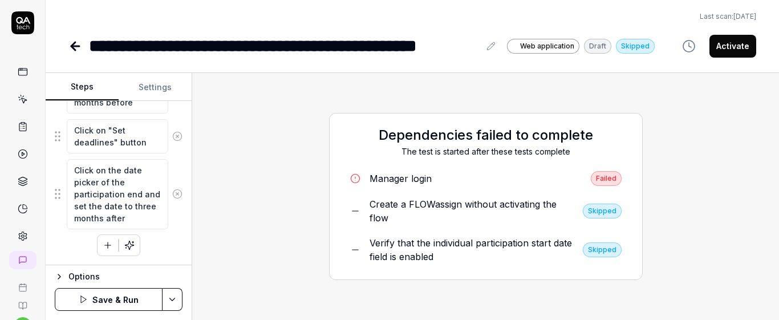
click at [108, 240] on icon "button" at bounding box center [108, 245] width 10 height 10
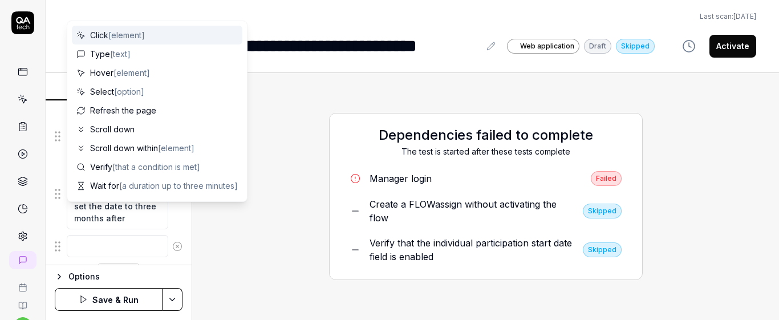
scroll to position [775, 0]
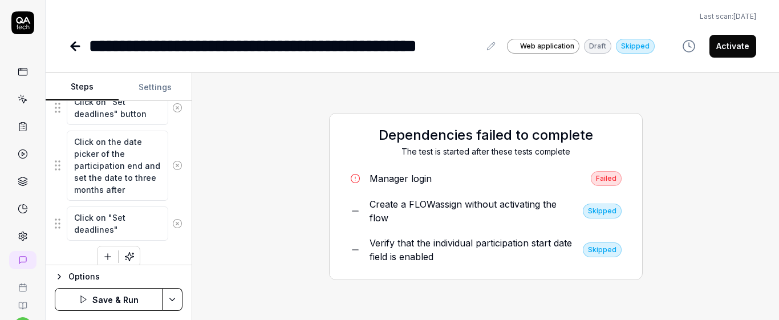
click at [175, 203] on div "Goal Verify that the individual participation dates for the selected participan…" at bounding box center [119, 183] width 146 height 164
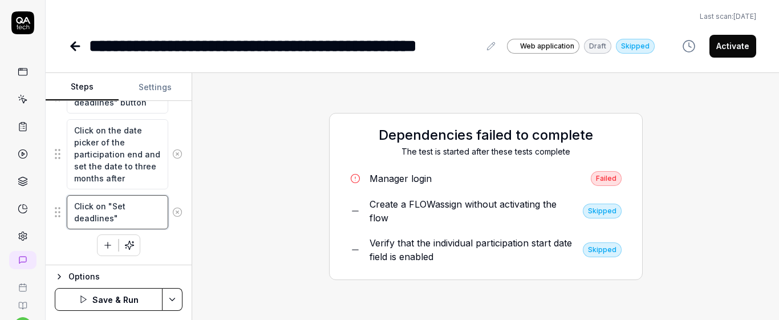
click at [129, 217] on textarea "Click on "Set deadlines"" at bounding box center [117, 212] width 101 height 34
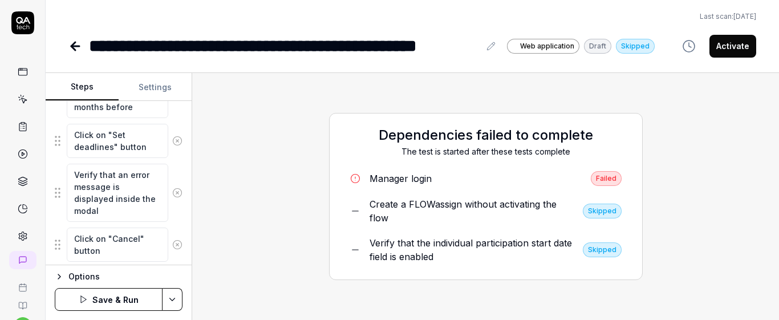
scroll to position [438, 0]
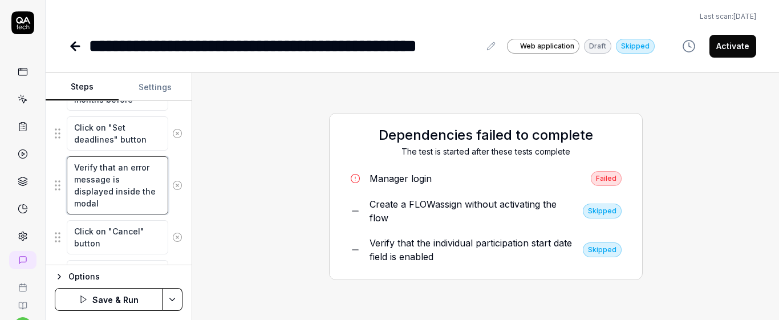
drag, startPoint x: 74, startPoint y: 169, endPoint x: 157, endPoint y: 214, distance: 94.6
click at [157, 214] on textarea "Verify that an error message is displayed inside the modal" at bounding box center [117, 185] width 101 height 58
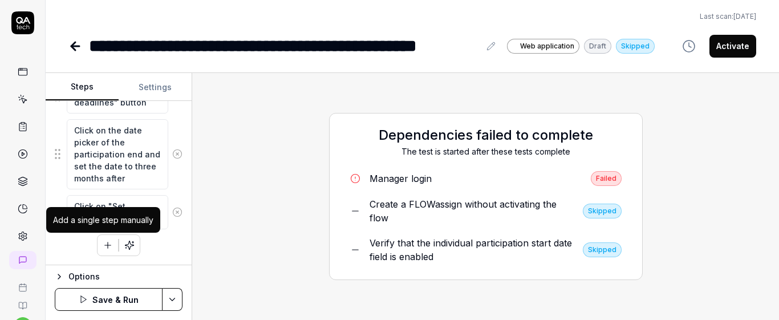
click at [103, 243] on icon "button" at bounding box center [108, 245] width 10 height 10
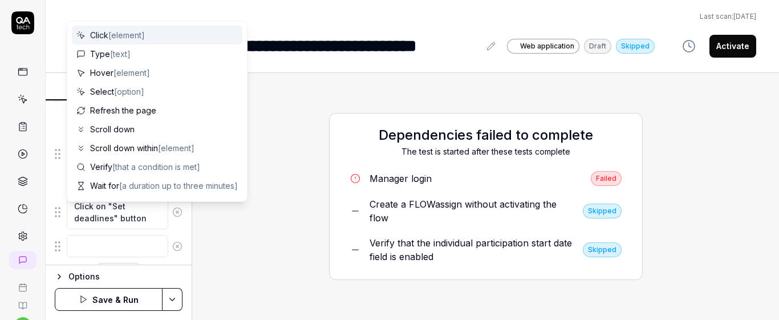
scroll to position [815, 0]
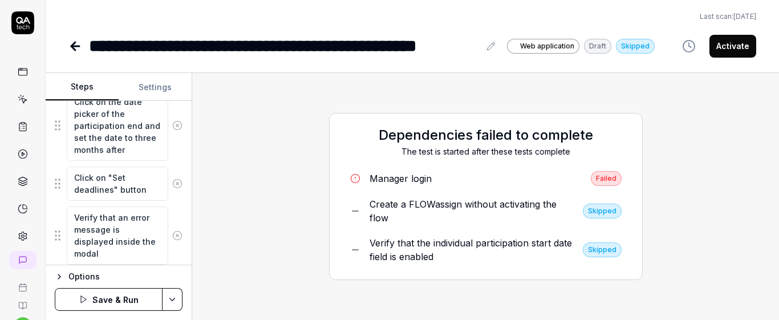
click at [176, 213] on div "Goal Verify that the individual participation dates for the selected participan…" at bounding box center [119, 183] width 146 height 164
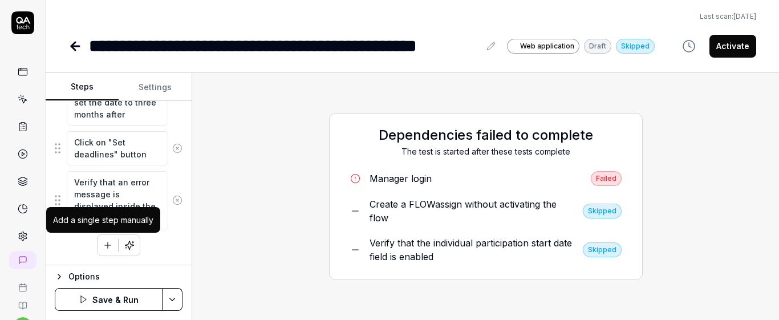
click at [105, 251] on button "button" at bounding box center [107, 245] width 21 height 21
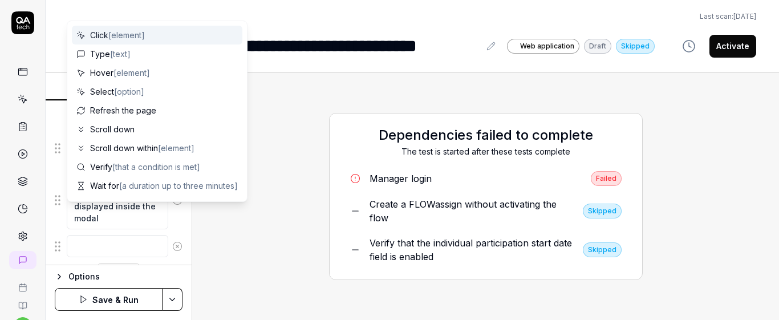
scroll to position [879, 0]
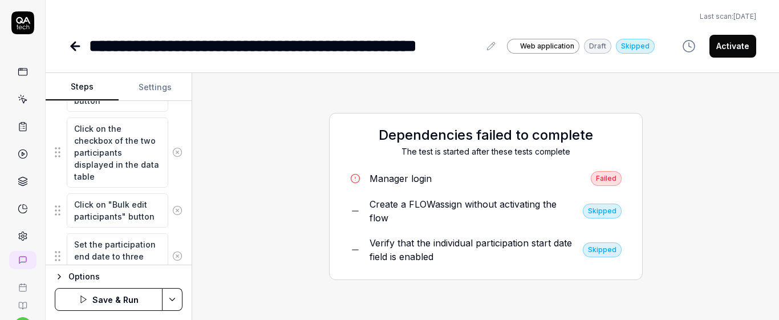
scroll to position [572, 0]
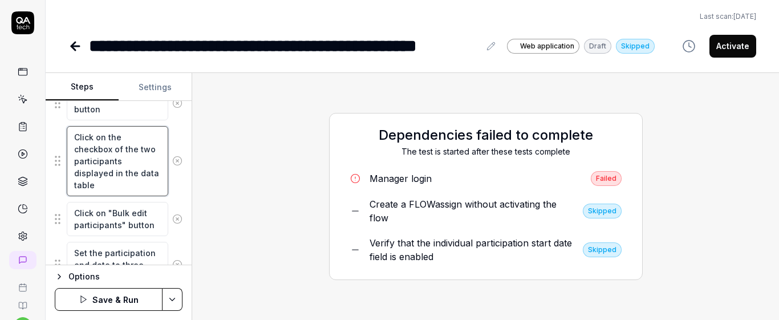
drag, startPoint x: 72, startPoint y: 133, endPoint x: 151, endPoint y: 199, distance: 102.9
click at [151, 199] on fieldset "Click on the checkbox of the two participants displayed in the data table Click…" at bounding box center [119, 155] width 128 height 786
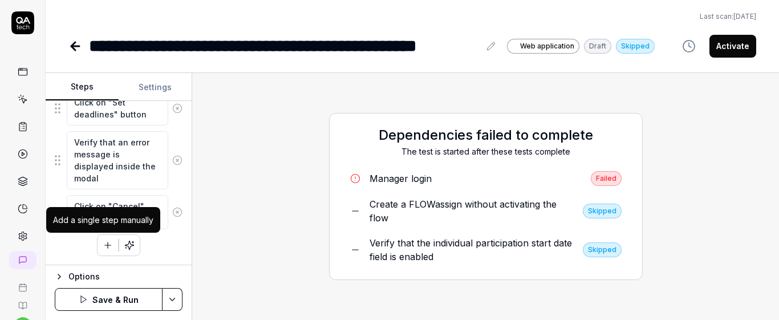
click at [99, 252] on button "button" at bounding box center [107, 245] width 21 height 21
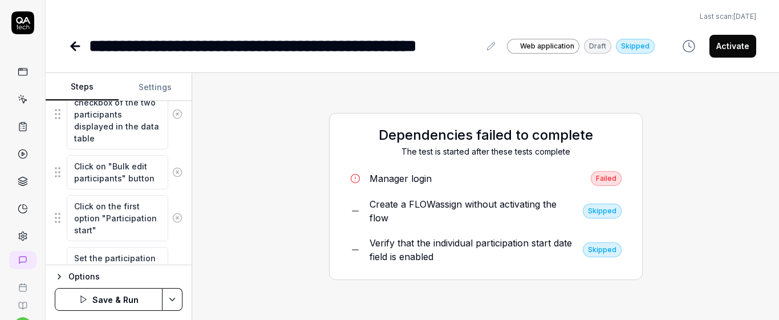
scroll to position [287, 0]
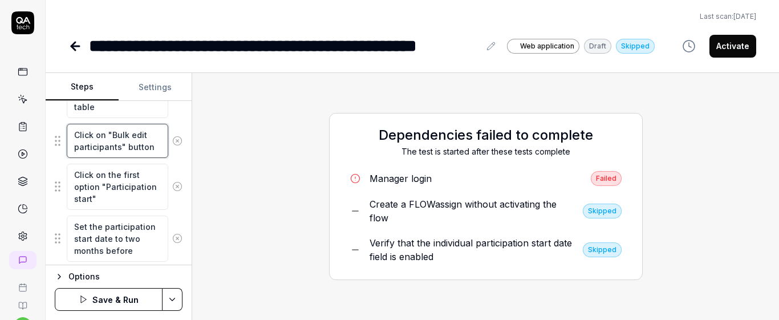
drag, startPoint x: 73, startPoint y: 134, endPoint x: 147, endPoint y: 154, distance: 76.8
click at [147, 154] on textarea "Click on "Bulk edit participants" button" at bounding box center [117, 141] width 101 height 34
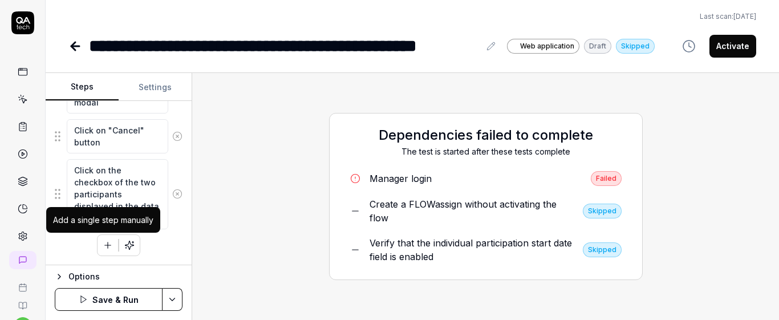
click at [101, 250] on button "button" at bounding box center [107, 245] width 21 height 21
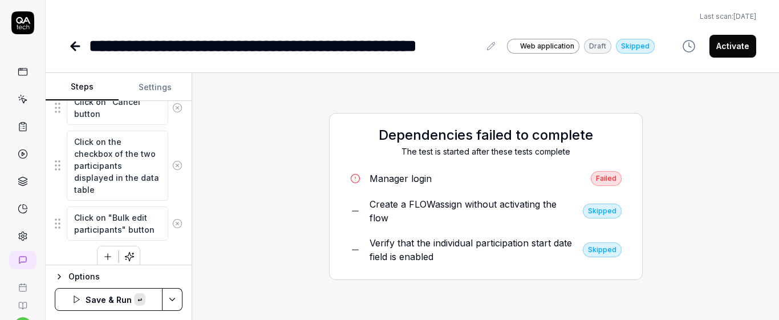
scroll to position [7, 0]
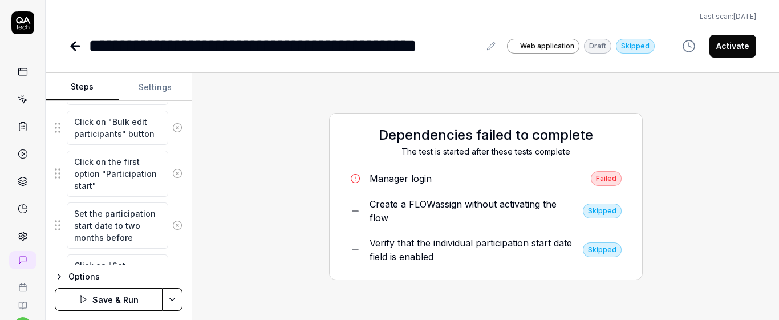
scroll to position [300, 0]
drag, startPoint x: 74, startPoint y: 161, endPoint x: 186, endPoint y: 184, distance: 114.7
click at [186, 184] on div "Goal Verify that the individual participation dates for the selected participan…" at bounding box center [119, 183] width 146 height 164
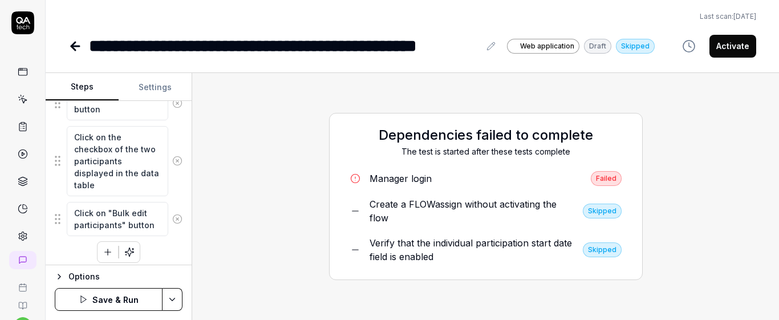
scroll to position [1006, 0]
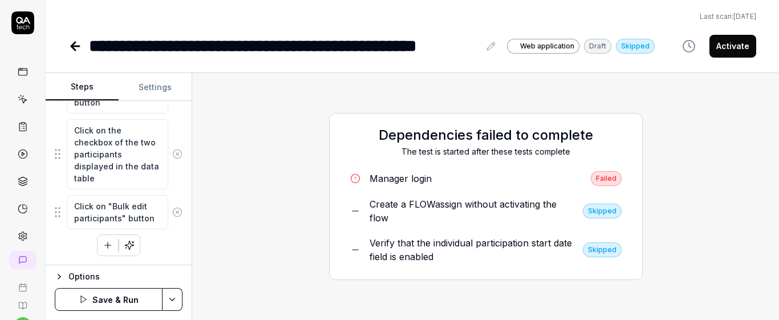
click at [108, 250] on icon "button" at bounding box center [108, 245] width 10 height 10
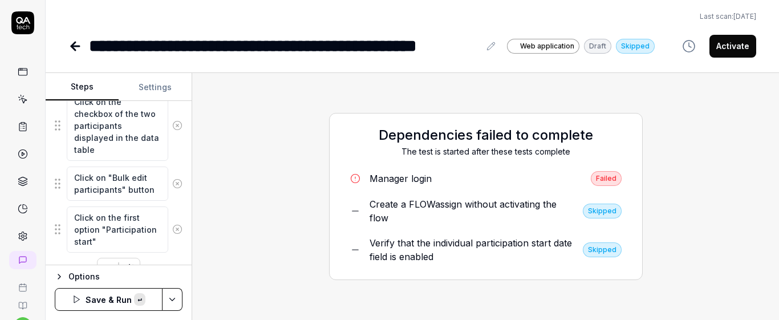
scroll to position [7, 0]
click at [140, 213] on textarea "Click on the first option "Participation start"" at bounding box center [117, 229] width 101 height 46
drag, startPoint x: 113, startPoint y: 238, endPoint x: 80, endPoint y: 227, distance: 35.5
click at [80, 227] on textarea "Click on the third option "Participation start"" at bounding box center [117, 229] width 101 height 46
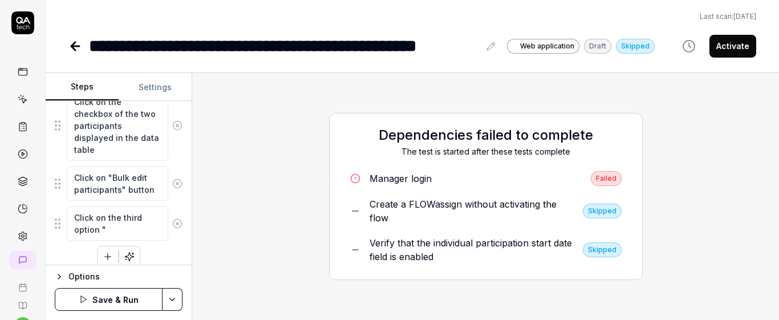
scroll to position [0, 0]
click at [176, 205] on div "Goal Verify that the individual participation dates for the selected participan…" at bounding box center [119, 183] width 146 height 164
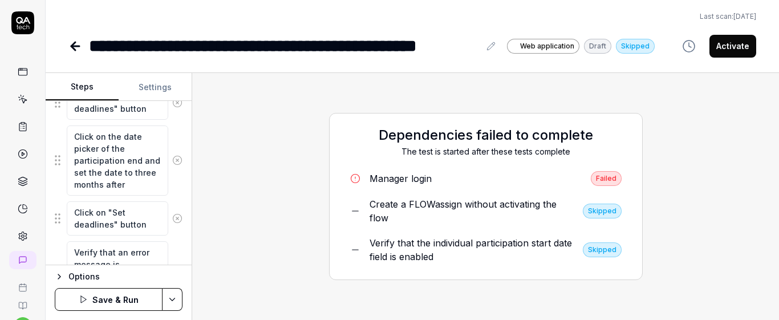
scroll to position [1058, 0]
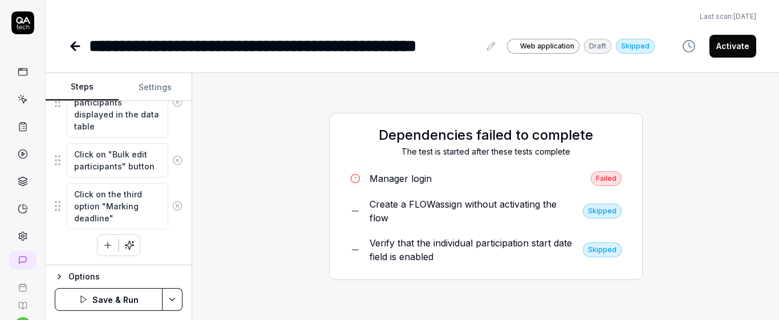
click at [112, 240] on button "button" at bounding box center [107, 245] width 21 height 21
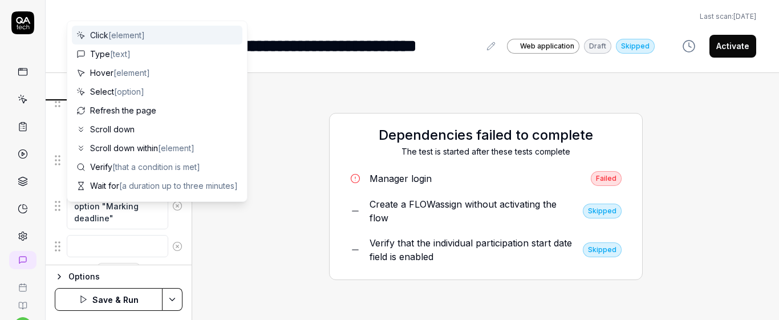
scroll to position [1087, 0]
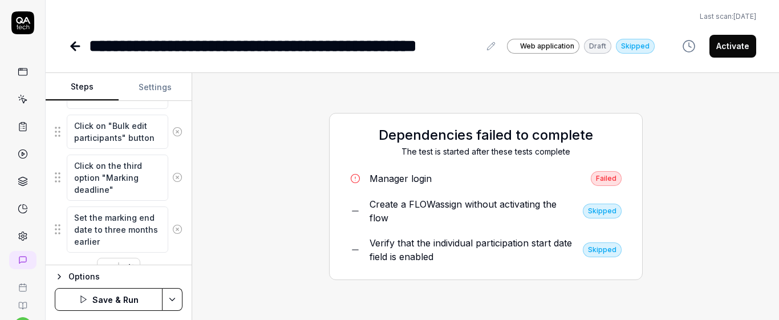
click at [162, 253] on div "Set the marking end date to three months earlier" at bounding box center [119, 229] width 128 height 47
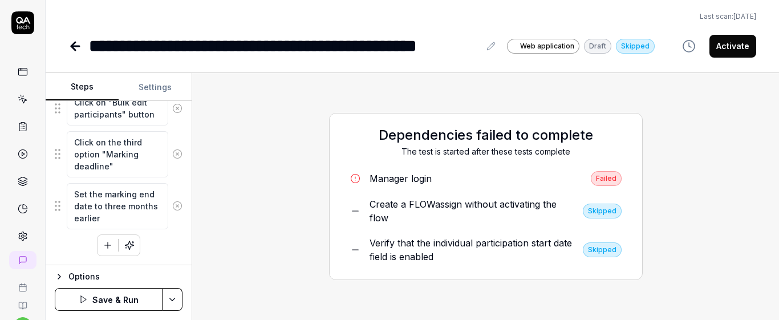
click at [97, 248] on button "button" at bounding box center [107, 245] width 21 height 21
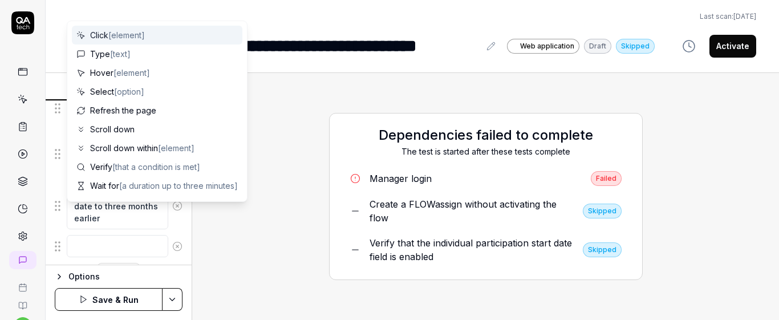
scroll to position [1139, 0]
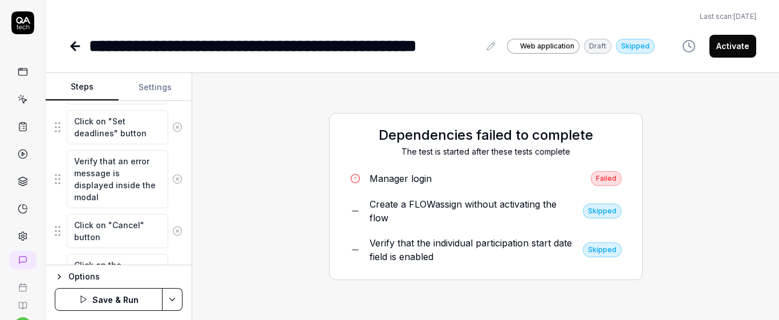
scroll to position [846, 0]
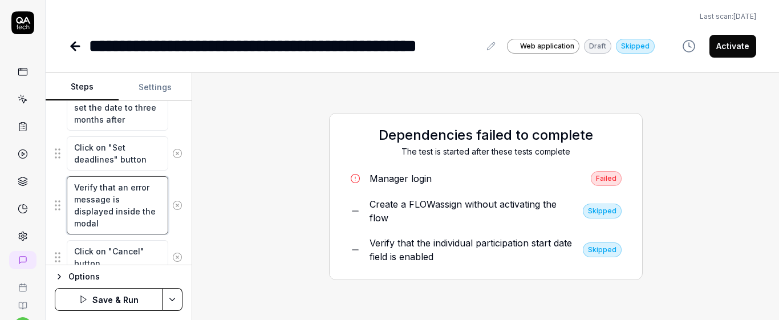
drag, startPoint x: 73, startPoint y: 185, endPoint x: 148, endPoint y: 226, distance: 85.0
click at [153, 234] on div "Verify that an error message is displayed inside the modal" at bounding box center [119, 205] width 128 height 59
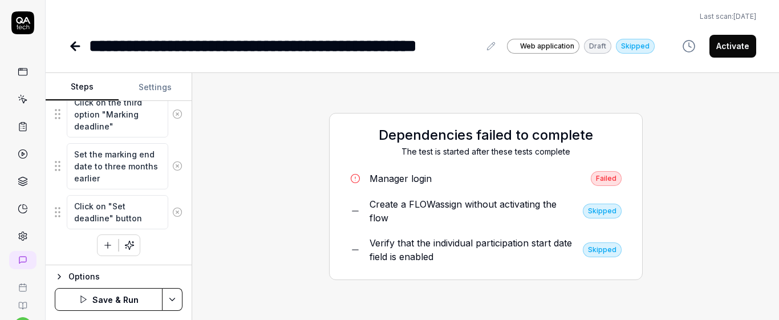
click at [109, 241] on button "button" at bounding box center [107, 245] width 21 height 21
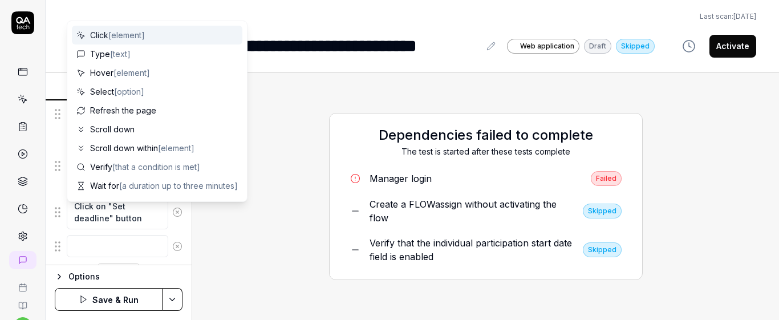
scroll to position [1179, 0]
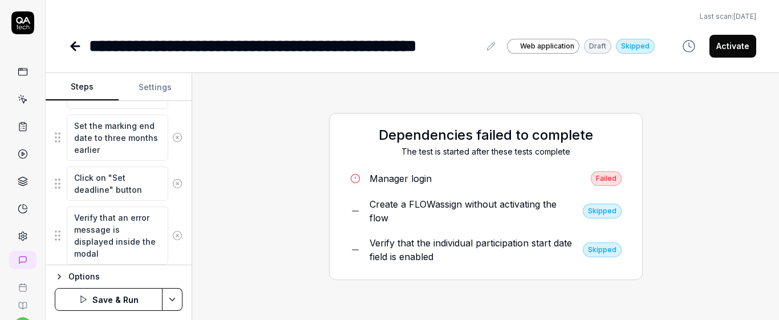
click at [164, 206] on div "Verify that an error message is displayed inside the modal" at bounding box center [119, 235] width 128 height 59
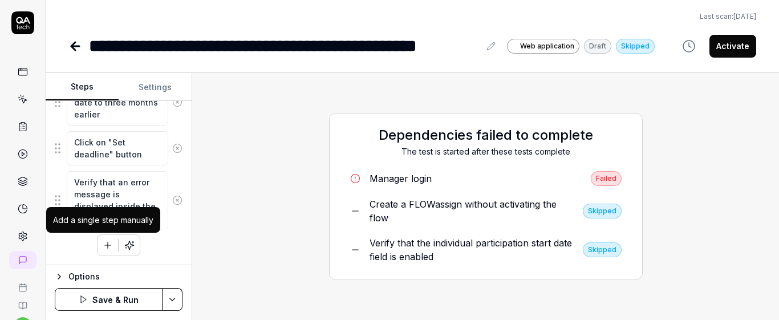
click at [105, 240] on icon "button" at bounding box center [108, 245] width 10 height 10
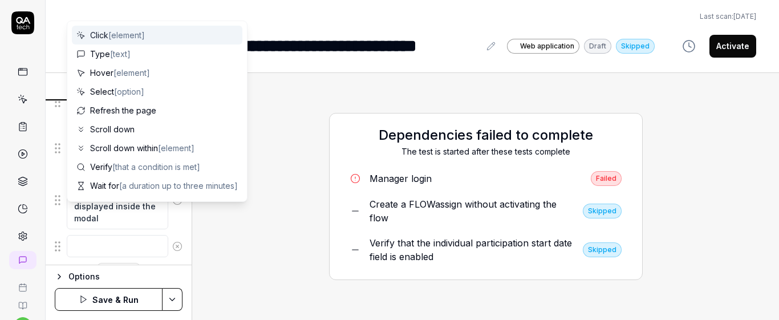
scroll to position [1242, 0]
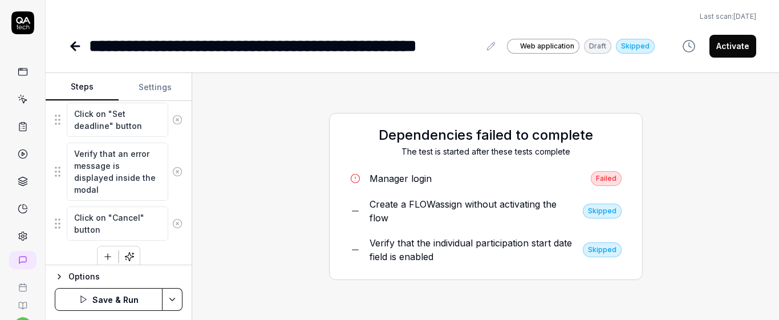
click at [217, 205] on div "Dependencies failed to complete The test is started after these tests complete …" at bounding box center [485, 196] width 568 height 229
click at [137, 298] on button "Save & Run" at bounding box center [109, 299] width 108 height 23
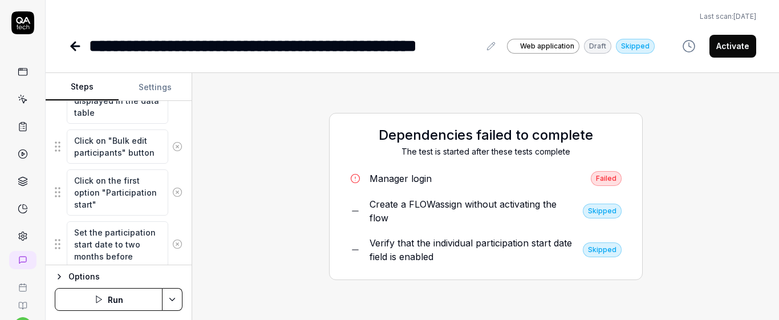
scroll to position [270, 0]
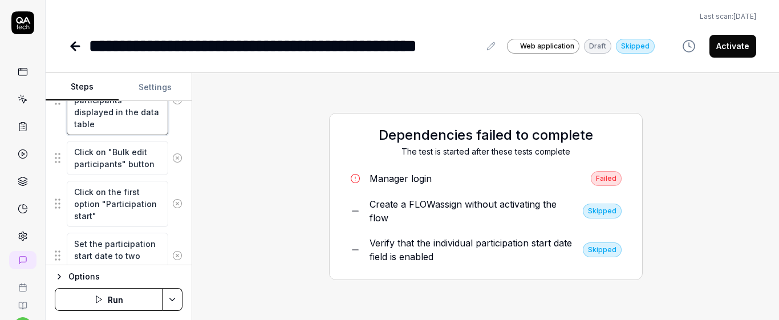
click at [133, 126] on textarea "Click on the checkbox of the two participants displayed in the data table" at bounding box center [117, 100] width 101 height 70
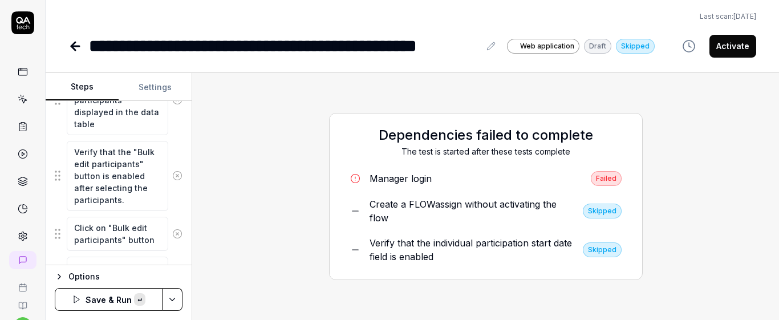
scroll to position [7, 0]
click at [177, 129] on div "Goal Verify that the individual participation dates for the selected participan…" at bounding box center [119, 183] width 146 height 164
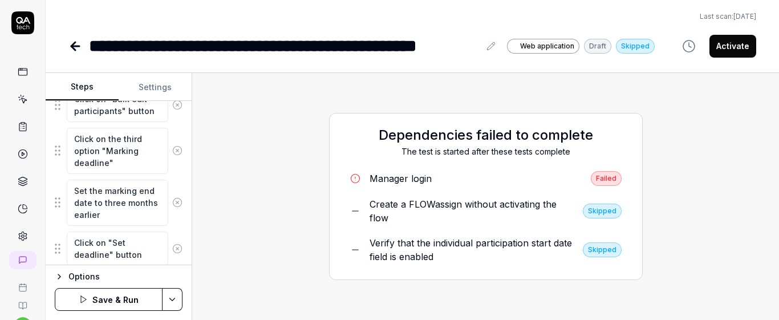
scroll to position [1330, 0]
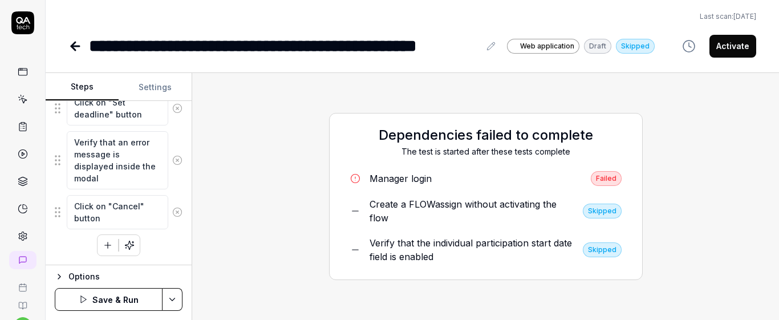
click at [138, 291] on button "Save & Run" at bounding box center [109, 299] width 108 height 23
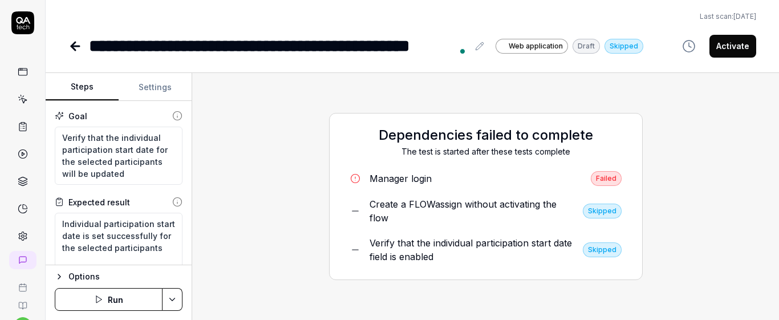
scroll to position [48, 0]
drag, startPoint x: 457, startPoint y: 52, endPoint x: 495, endPoint y: 81, distance: 48.0
click at [374, 54] on div "**********" at bounding box center [278, 46] width 379 height 26
click at [484, 109] on div "Dependencies failed to complete The test is started after these tests complete …" at bounding box center [485, 196] width 568 height 229
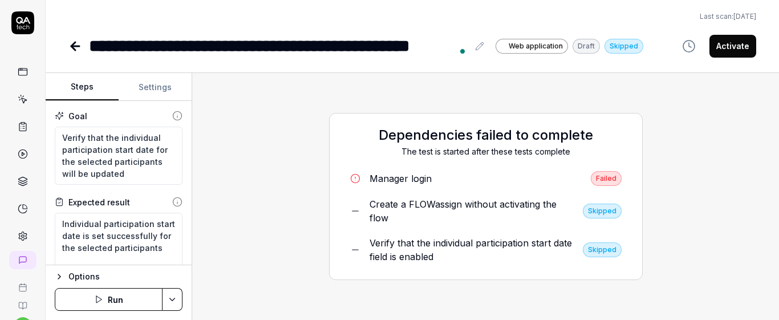
type textarea "*"
click at [129, 139] on textarea "Verify that the individual participation start date for the selected participan…" at bounding box center [119, 156] width 128 height 58
type textarea "Verify that the individual participation star date for the selected participant…"
type textarea "*"
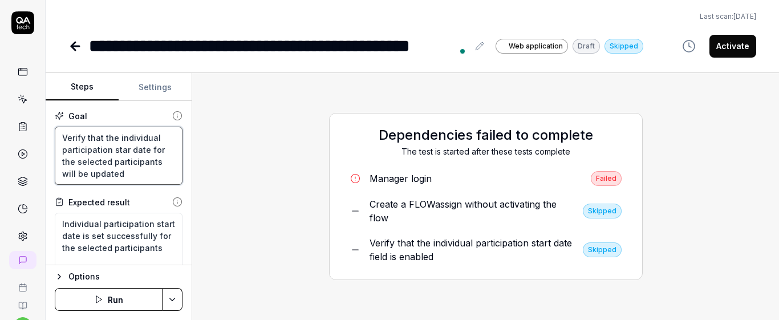
type textarea "Verify that the individual participation sta date for the selected participants…"
type textarea "*"
type textarea "Verify that the individual participation st date for the selected participants …"
type textarea "*"
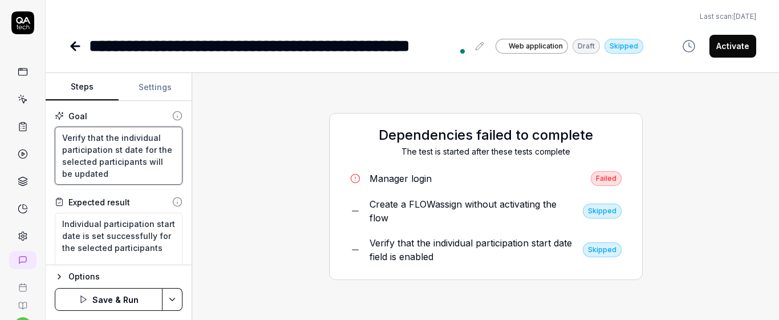
type textarea "Verify that the individual participation s date for the selected participants w…"
type textarea "*"
type textarea "Verify that the individual participation date for the selected participants wil…"
type textarea "*"
type textarea "Verify that the individual participation d date for the selected participants w…"
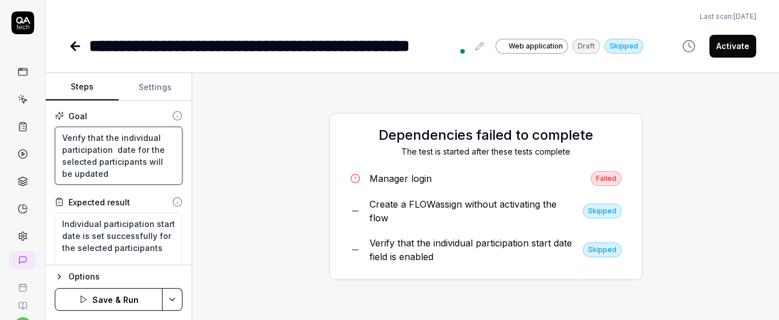
type textarea "*"
type textarea "Verify that the individual participation da date for the selected participants …"
type textarea "*"
type textarea "Verify that the individual participation dat date for the selected participants…"
type textarea "*"
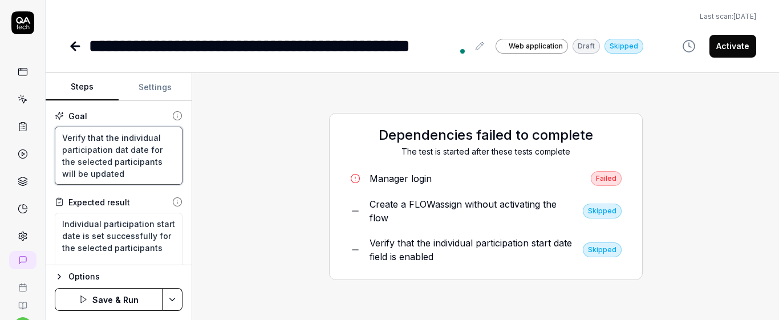
type textarea "Verify that the individual participation date date for the selected participant…"
type textarea "*"
type textarea "Verify that the individual participation dates date for the selected participan…"
type textarea "*"
type textarea "Verify that the individual participation dates date for the selected participan…"
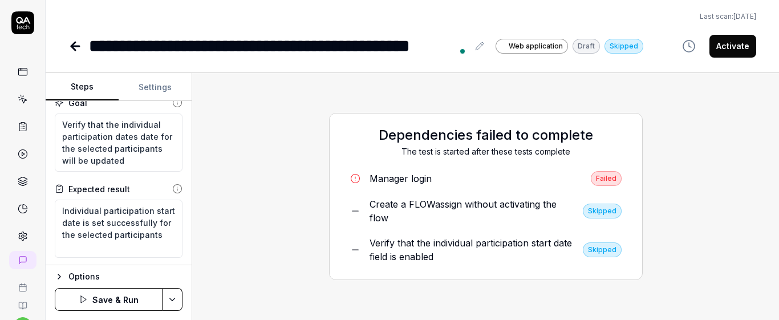
scroll to position [15, 0]
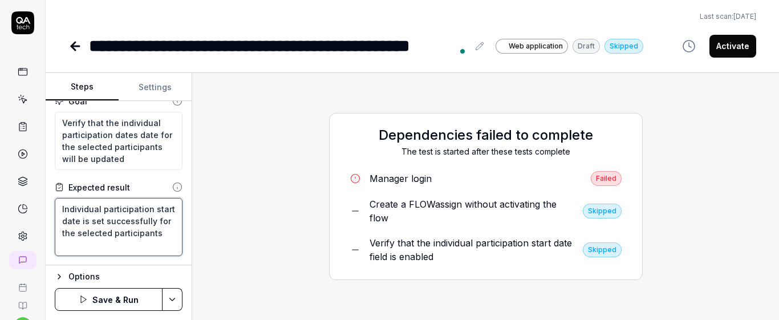
click at [81, 218] on textarea "Individual participation start date is set successfully for the selected partic…" at bounding box center [119, 227] width 128 height 58
type textarea "Individual participation star date is set successfully for the selected partici…"
type textarea "*"
type textarea "Individual participation sta date is set successfully for the selected particip…"
type textarea "*"
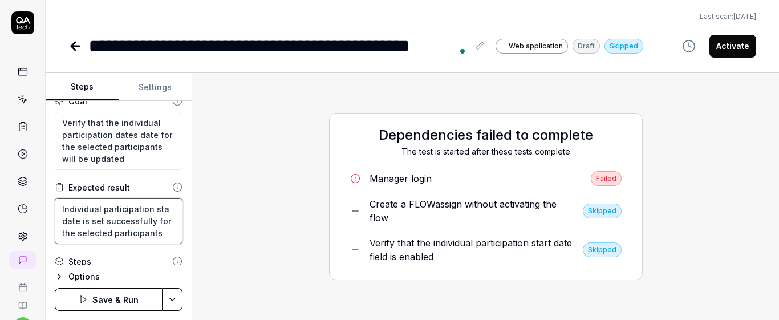
type textarea "Individual participation st date is set successfully for the selected participa…"
type textarea "*"
type textarea "Individual participation s date is set successfully for the selected participan…"
type textarea "*"
type textarea "Individual participation date is set successfully for the selected participants"
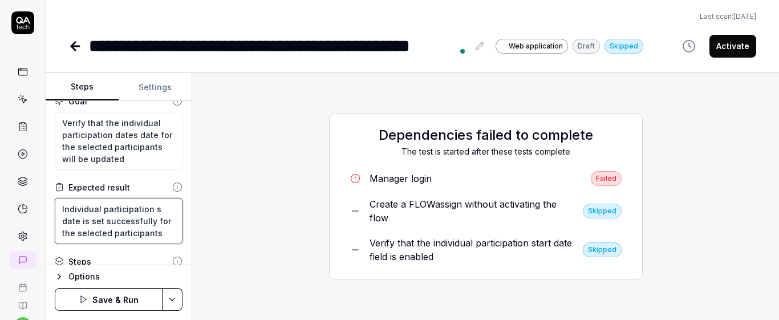
type textarea "*"
type textarea "Individual participation date is set successfully for the selected participants"
type textarea "*"
click at [80, 222] on textarea "Individual participation date is set successfully for the selected participants" at bounding box center [119, 221] width 128 height 46
type textarea "Individual participation dates is set successfully for the selected participants"
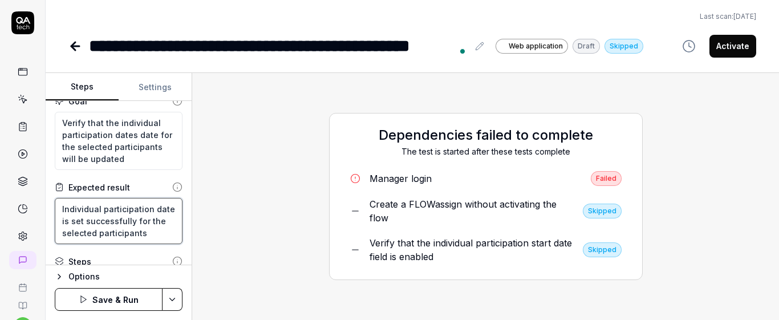
type textarea "*"
type textarea "Individual participation dates is set successfully for the selected participants"
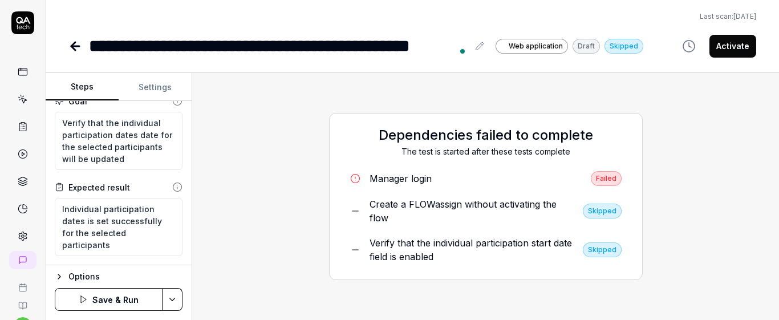
click at [139, 185] on div "Expected result" at bounding box center [119, 187] width 128 height 12
click at [115, 306] on button "Save & Run" at bounding box center [109, 299] width 108 height 23
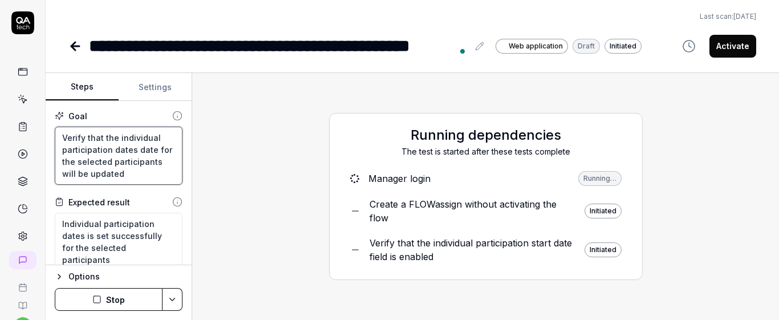
drag, startPoint x: 59, startPoint y: 135, endPoint x: 143, endPoint y: 180, distance: 94.9
click at [155, 194] on div "Goal Verify that the individual participation dates date for the selected parti…" at bounding box center [119, 183] width 146 height 164
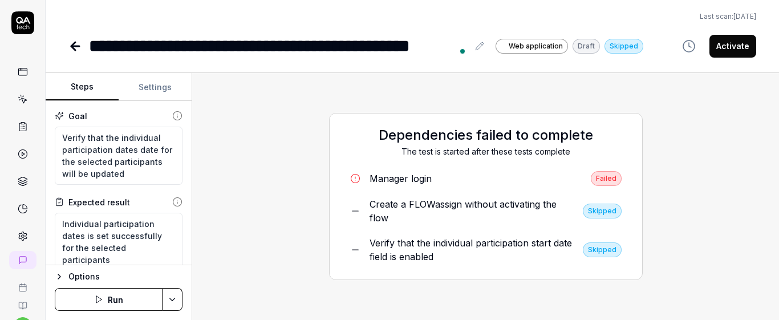
type textarea "*"
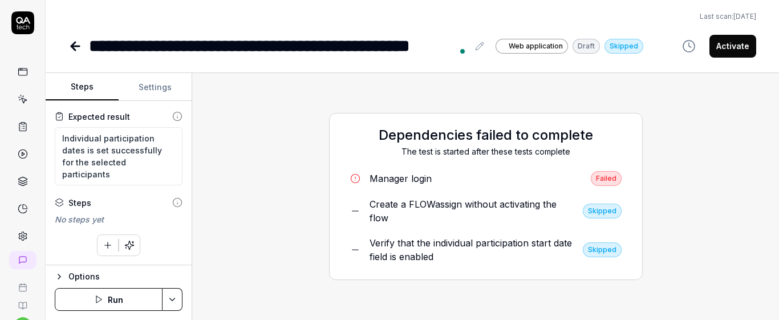
click at [105, 247] on icon "button" at bounding box center [108, 245] width 10 height 10
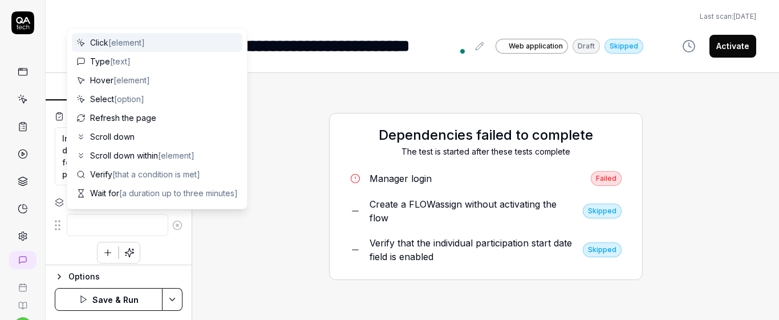
type textarea "*"
type textarea "S"
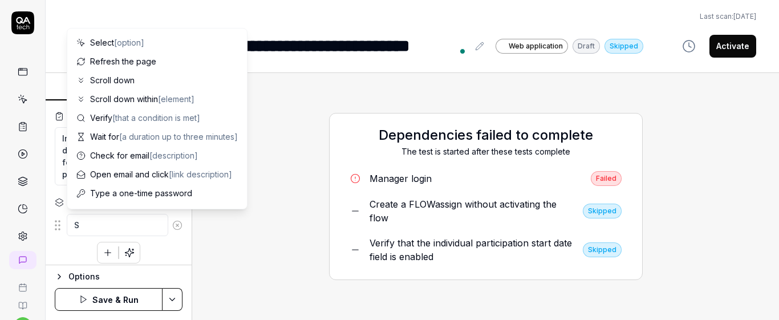
type textarea "*"
type textarea "Se"
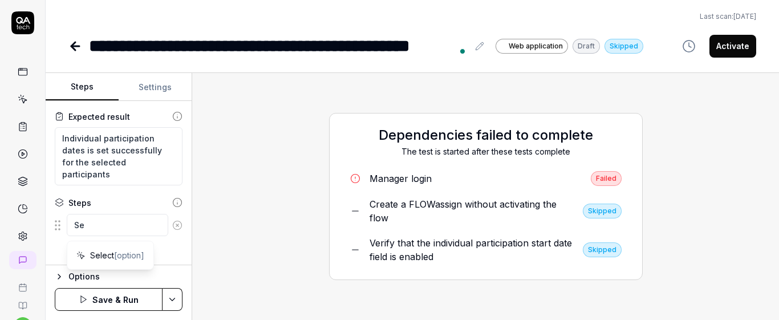
type textarea "*"
type textarea "Sel"
type textarea "*"
type textarea "Sele"
type textarea "*"
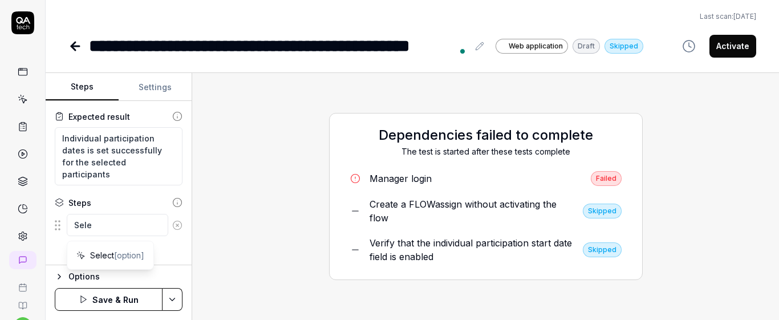
type textarea "Selec"
type textarea "*"
type textarea "Select"
type textarea "*"
type textarea "Select"
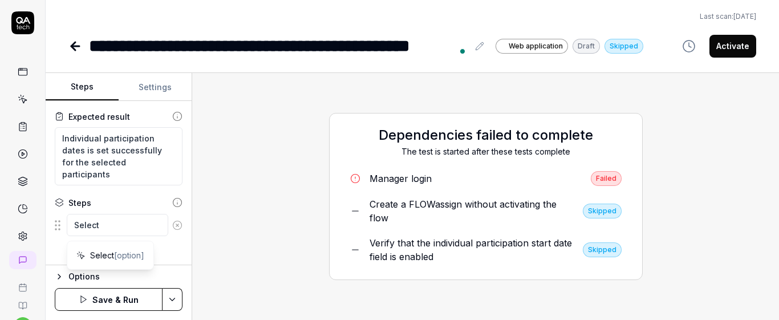
type textarea "*"
type textarea "Select t"
type textarea "*"
type textarea "Select tw"
type textarea "*"
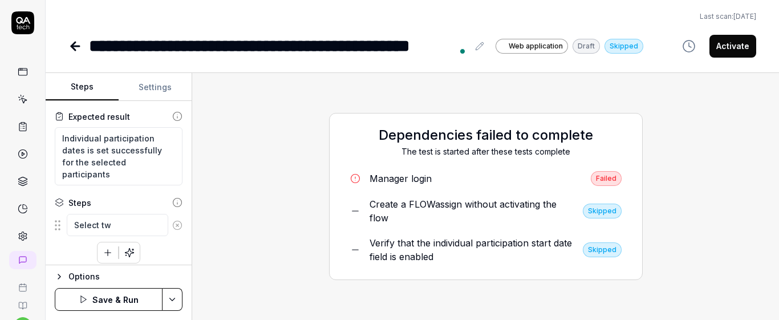
type textarea "Select two"
type textarea "*"
type textarea "Select two"
type textarea "*"
type textarea "Select two p"
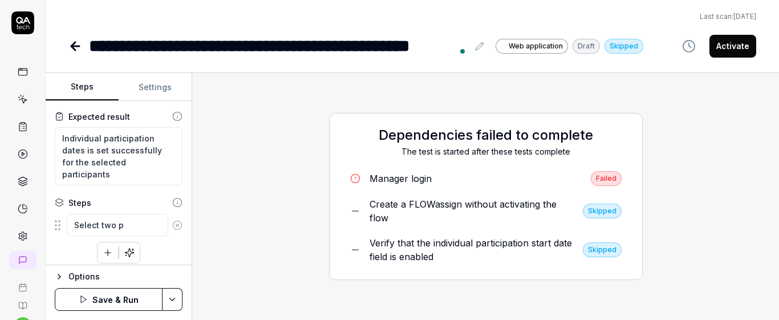
type textarea "*"
type textarea "Select two pa"
type textarea "*"
type textarea "Select two par"
type textarea "*"
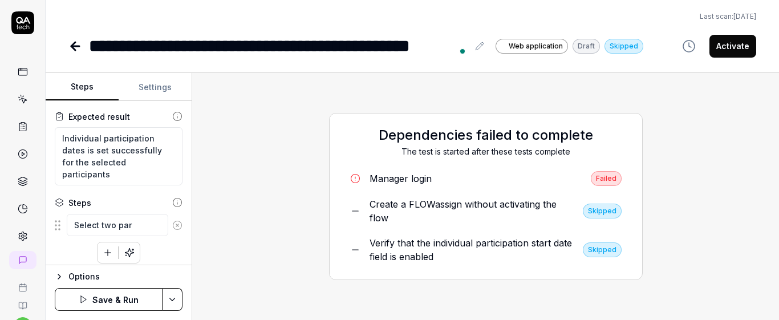
type textarea "Select two part"
type textarea "*"
type textarea "Select two par"
type textarea "*"
type textarea "Select two pa"
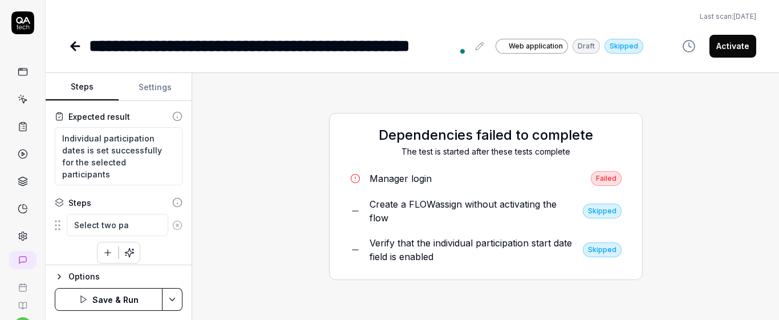
type textarea "*"
type textarea "Select two p"
type textarea "*"
type textarea "Select two"
type textarea "*"
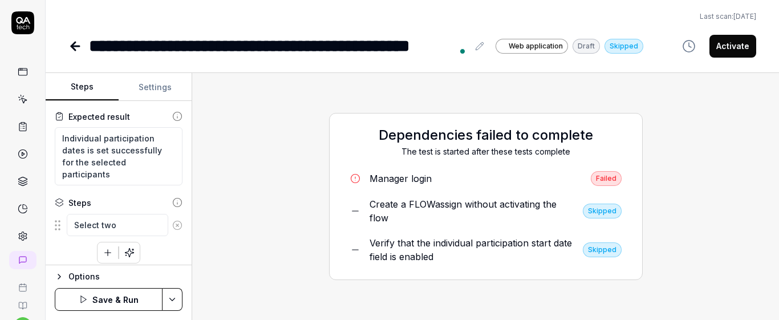
type textarea "Select two"
type textarea "*"
type textarea "Select tw"
type textarea "*"
type textarea "Select t"
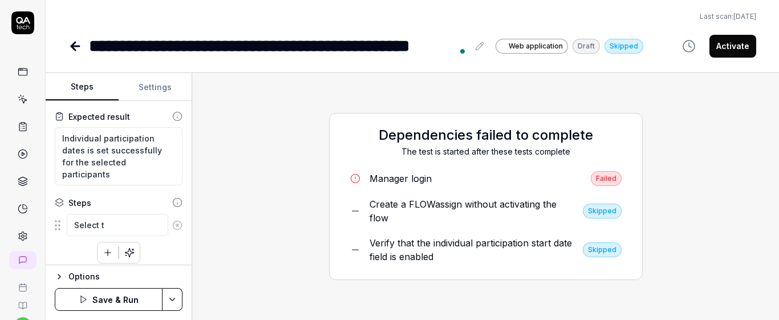
type textarea "*"
type textarea "Select"
type textarea "*"
type textarea "Select"
type textarea "*"
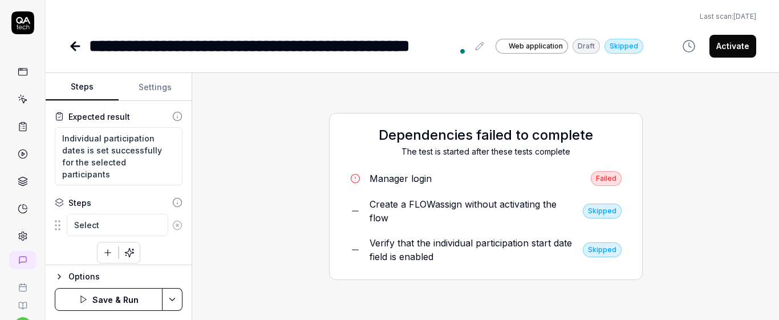
type textarea "Selec"
type textarea "*"
type textarea "Sele"
type textarea "*"
type textarea "Sel"
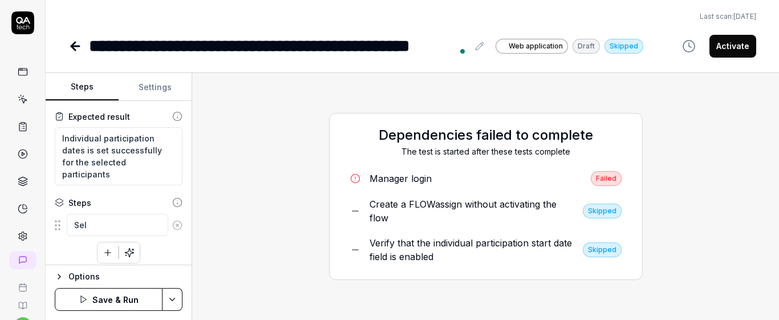
type textarea "*"
type textarea "Se"
type textarea "*"
type textarea "S"
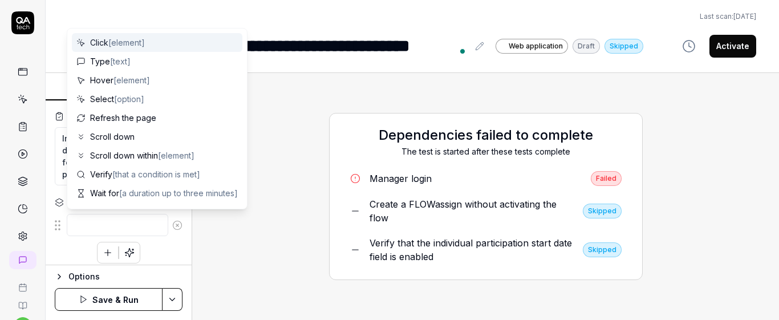
type textarea "*"
type textarea "C"
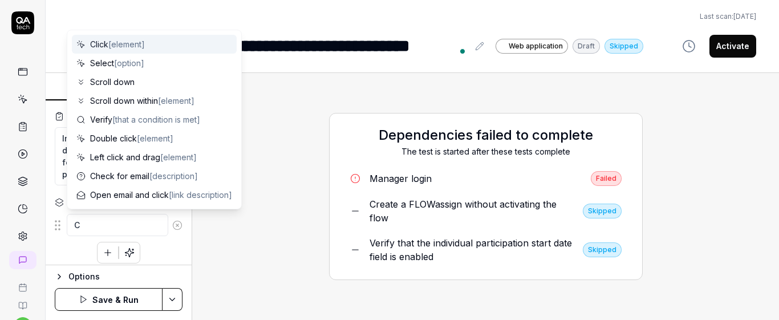
type textarea "*"
type textarea "Cl"
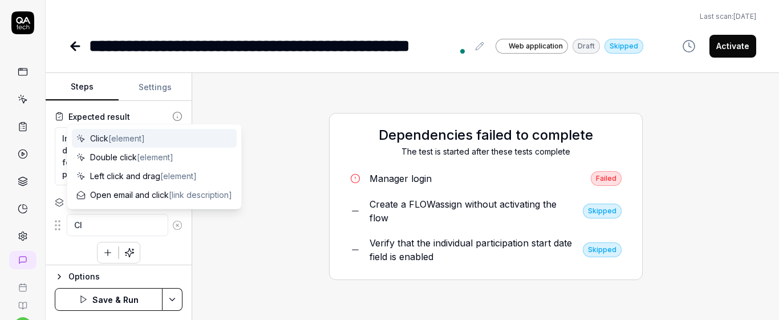
type textarea "*"
type textarea "Cli"
type textarea "*"
type textarea "Clic"
type textarea "*"
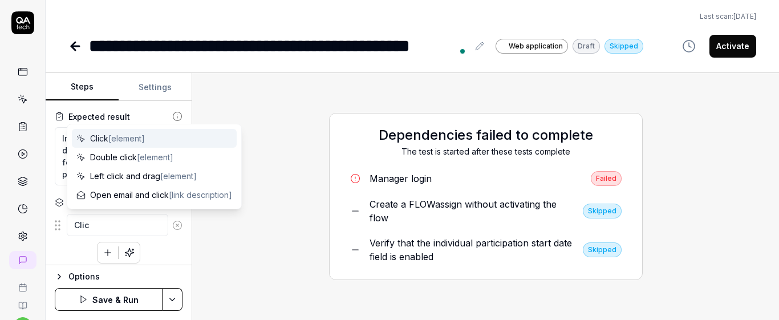
type textarea "Click"
type textarea "*"
type textarea "Click"
type textarea "*"
type textarea "Click o"
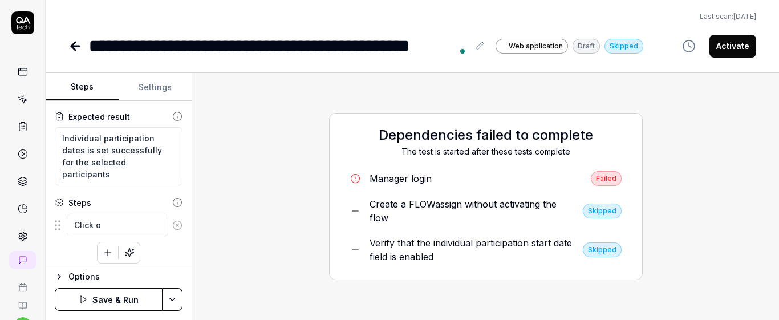
type textarea "*"
type textarea "Click on"
type textarea "*"
type textarea "Click on"
type textarea "*"
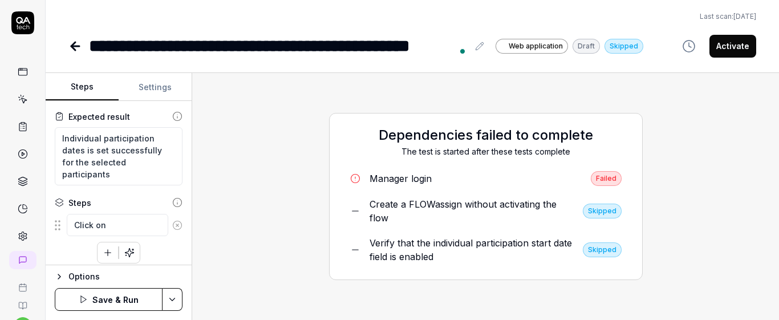
type textarea "Click on t"
type textarea "*"
type textarea "Click on th"
type textarea "*"
type textarea "Click on the"
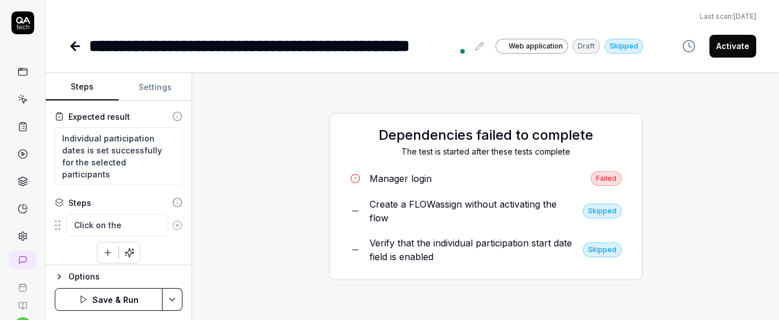
type textarea "*"
type textarea "Click on the c"
type textarea "*"
type textarea "Click on the ch"
type textarea "*"
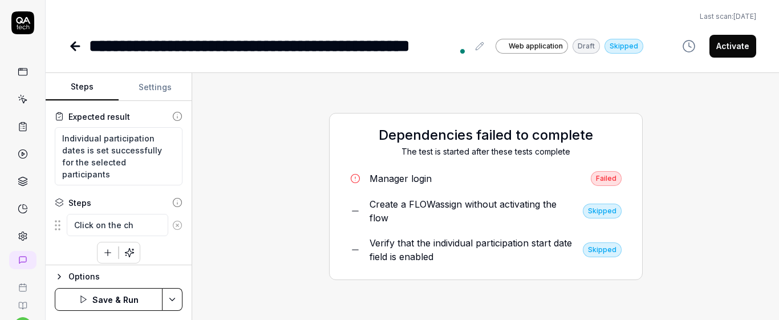
type textarea "Click on the che"
type textarea "*"
type textarea "Click on the chec"
type textarea "*"
type textarea "Click on the chech"
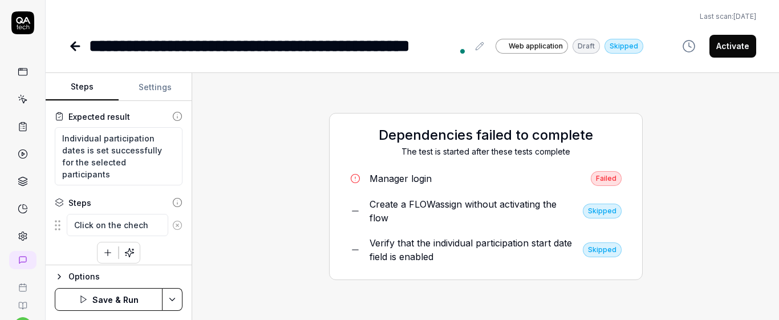
type textarea "*"
type textarea "Click on the chec"
type textarea "*"
type textarea "Click on the check"
type textarea "*"
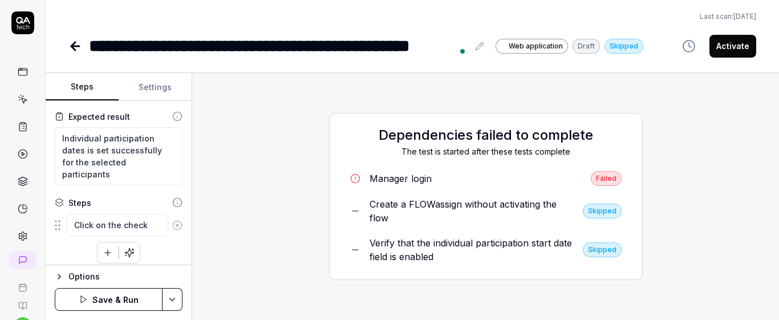
type textarea "Click on the checkb"
type textarea "*"
type textarea "Click on the checkbo"
type textarea "*"
type textarea "Click on the checkbox"
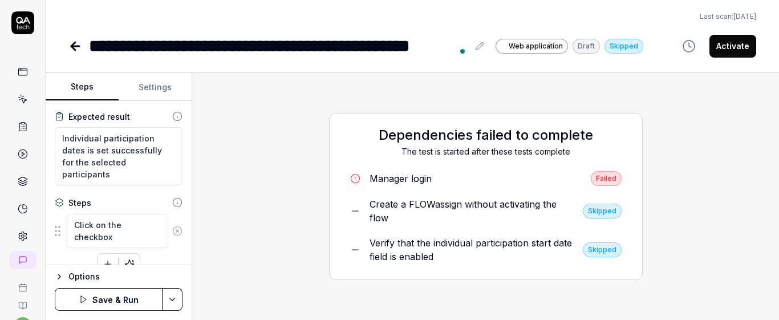
type textarea "*"
type textarea "Click on the checkbox"
type textarea "*"
type textarea "Click on the checkbox d"
type textarea "*"
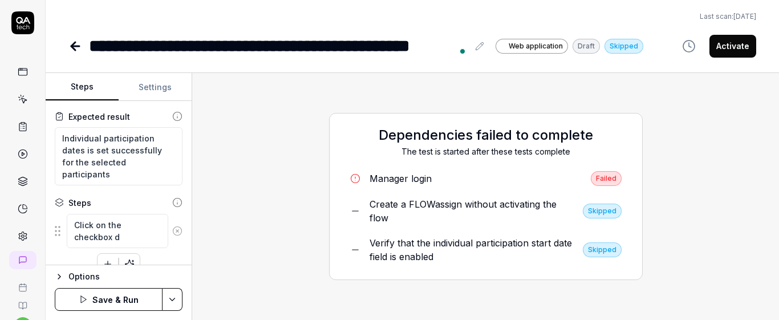
type textarea "Click on the checkbox"
click at [125, 224] on textarea "Click on the checkbox" at bounding box center [117, 231] width 101 height 34
type textarea "*"
type textarea "Click on the tcheckbox"
type textarea "*"
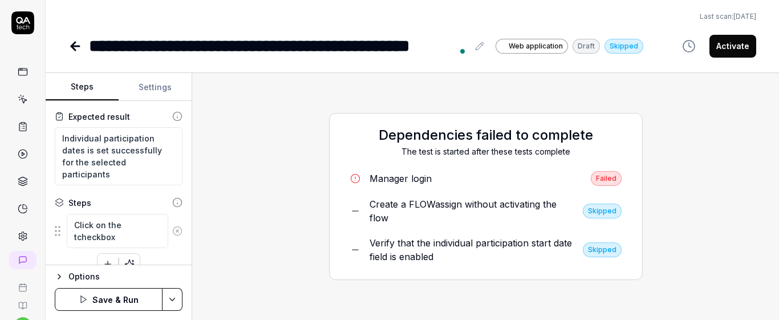
type textarea "Click on the twcheckbox"
type textarea "*"
type textarea "Click on the twocheckbox"
type textarea "*"
type textarea "Click on the two checkbox"
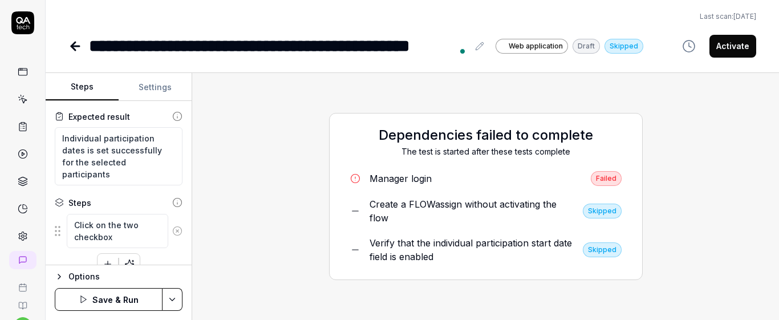
click at [112, 241] on textarea "Click on the two checkbox" at bounding box center [117, 231] width 101 height 34
type textarea "*"
type textarea "Click on the two checkboxe"
type textarea "*"
type textarea "Click on the two checkboxes"
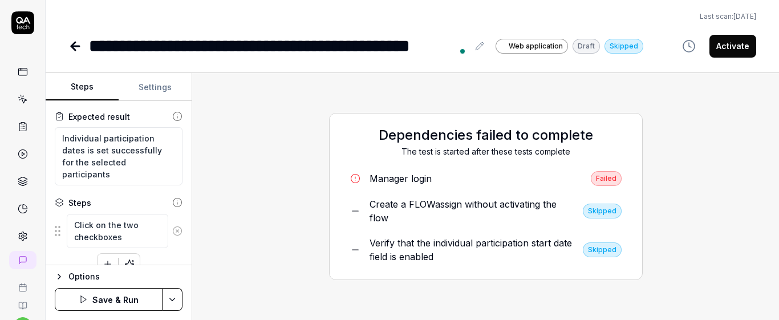
type textarea "*"
type textarea "Click on the two checkboxes"
type textarea "*"
type textarea "Click on the two checkboxes"
type textarea "*"
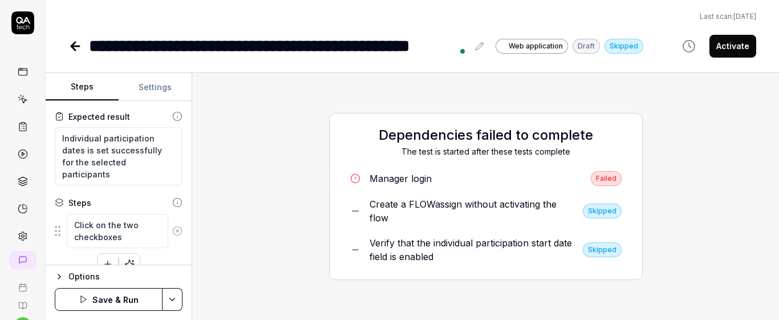
type textarea "Click on the two checkboxe"
type textarea "*"
type textarea "Click on the two checkboxes"
type textarea "*"
type textarea "Click on the two checkboxes"
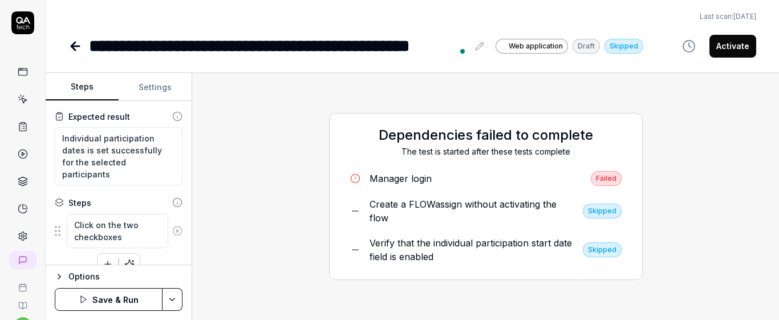
type textarea "*"
type textarea "Click on the two checkboxes"
type textarea "*"
type textarea "Click on the two checkboxe"
type textarea "*"
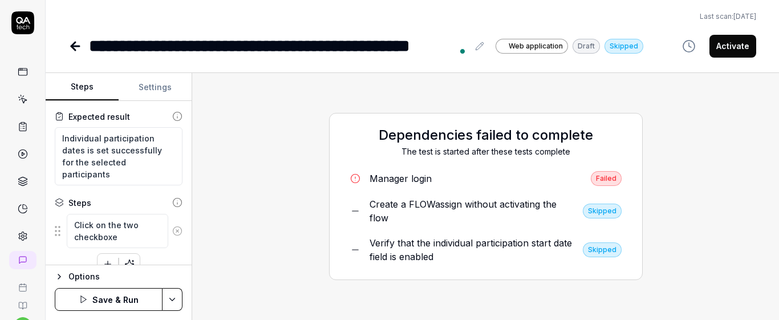
type textarea "Click on the two checkbox"
type textarea "*"
type textarea "Click on the two checkboxs"
type textarea "*"
type textarea "Click on the two checkboxs"
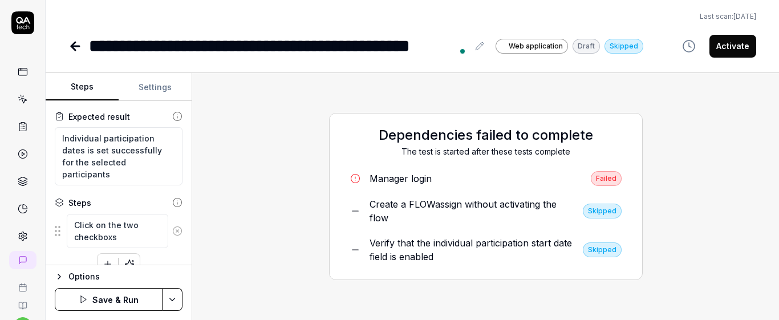
type textarea "*"
type textarea "Click on the two checkboxs"
type textarea "*"
type textarea "Click on the two checkbox"
type textarea "*"
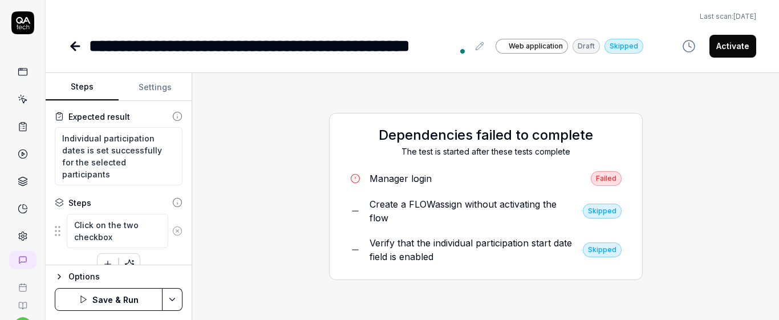
type textarea "Click on the two checkbox"
type textarea "*"
type textarea "Click on the two checkbox"
type textarea "*"
type textarea "Click on the two checkbox d"
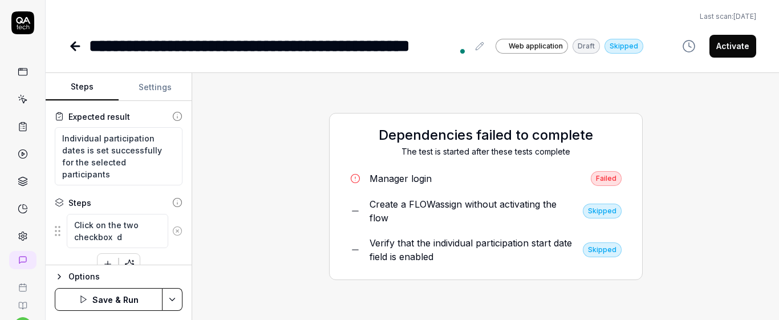
type textarea "*"
type textarea "Click on the two checkbox di"
type textarea "*"
type textarea "Click on the two checkbox dis"
type textarea "*"
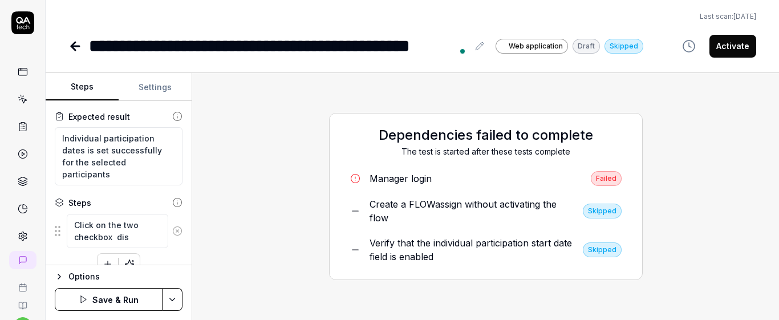
type textarea "Click on the two checkbox disp"
type textarea "*"
type textarea "Click on the two checkbox displ"
type textarea "*"
type textarea "Click on the two checkbox displa"
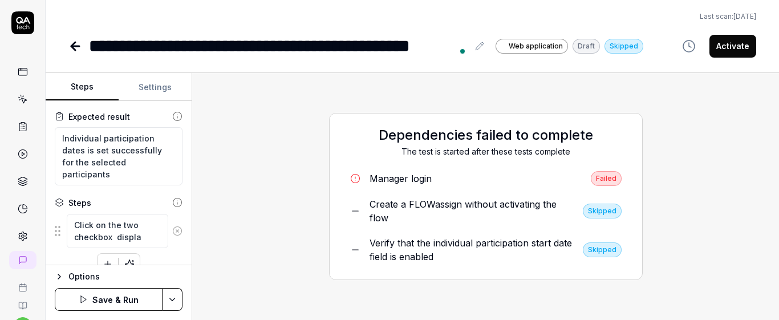
type textarea "*"
type textarea "Click on the two checkbox display"
type textarea "*"
type textarea "Click on the two checkbox displaye"
type textarea "*"
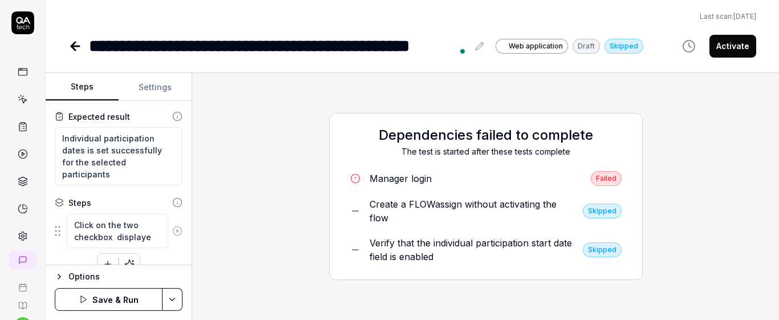
type textarea "Click on the two checkbox displayed"
type textarea "*"
type textarea "Click on the two checkbox displayed"
type textarea "*"
type textarea "Click on the two checkbox displayed i"
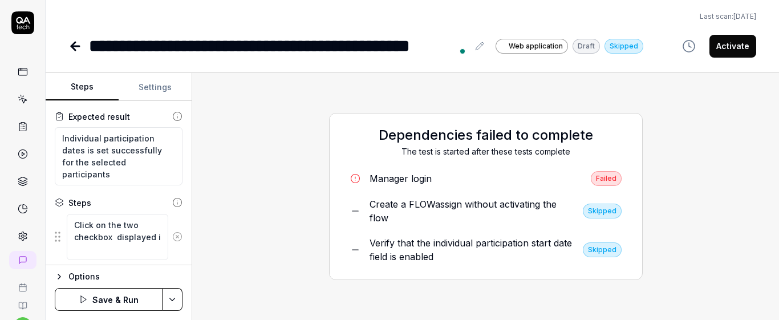
type textarea "*"
type textarea "Click on the two checkbox displayed in"
type textarea "*"
type textarea "Click on the two checkbox displayed in"
type textarea "*"
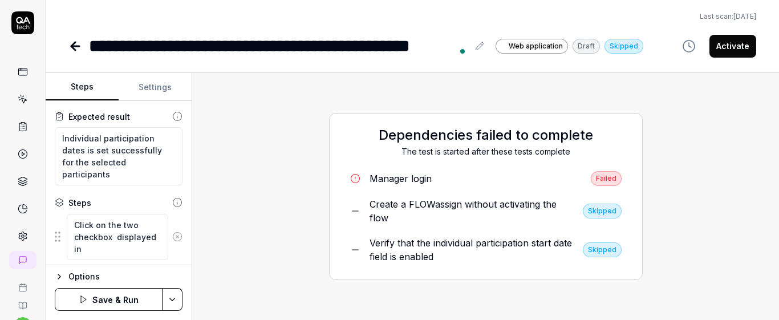
type textarea "Click on the two checkbox displayed in t"
type textarea "*"
type textarea "Click on the two checkbox displayed in th"
type textarea "*"
type textarea "Click on the two checkbox displayed in the"
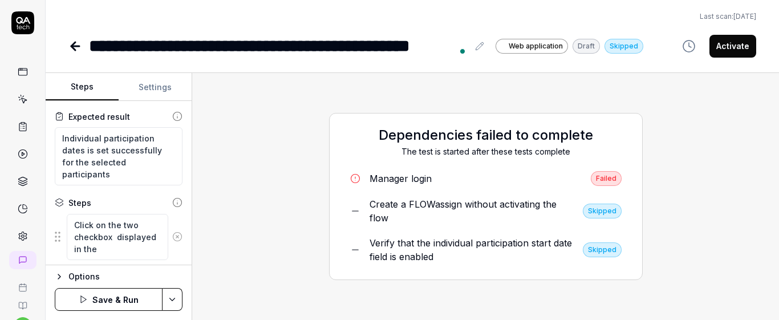
type textarea "*"
type textarea "Click on the two checkbox displayed in the d"
type textarea "*"
type textarea "Click on the two checkbox displayed in the da"
type textarea "*"
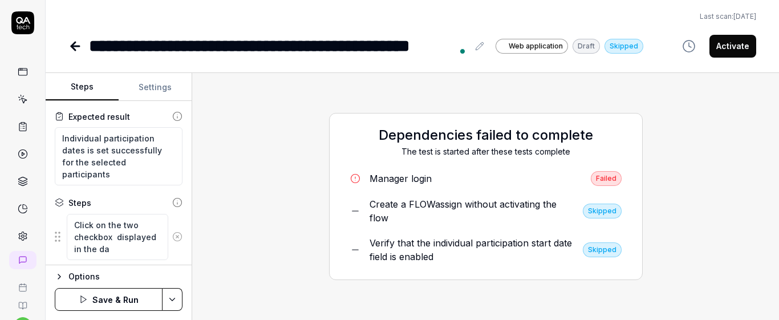
type textarea "Click on the two checkbox displayed in the dat"
type textarea "*"
type textarea "Click on the two checkbox displayed in the data"
type textarea "*"
type textarea "Click on the two checkbox displayed in the data"
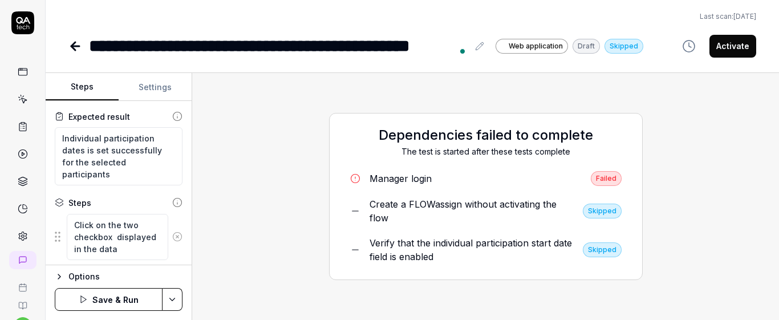
type textarea "*"
type textarea "Click on the two checkbox displayed in the data t"
type textarea "*"
type textarea "Click on the two checkbox displayed in the data ta"
type textarea "*"
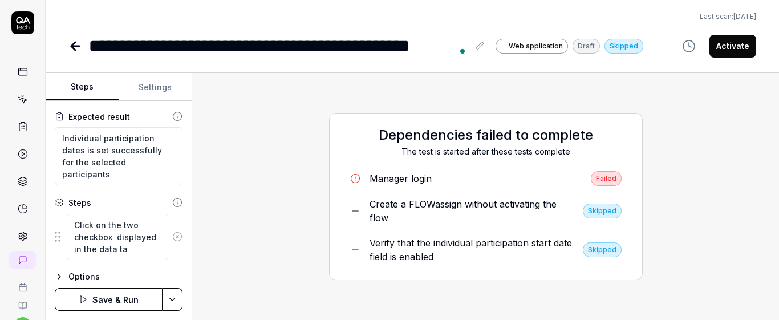
type textarea "Click on the two checkbox displayed in the data tab"
type textarea "*"
type textarea "Click on the two checkbox displayed in the data tabl"
type textarea "*"
click at [143, 226] on textarea "Click on the two checkbox displayed in the data table" at bounding box center [117, 237] width 101 height 46
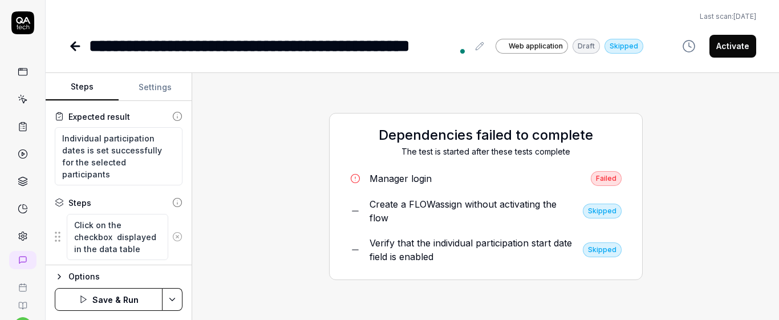
click at [113, 239] on textarea "Click on the checkbox displayed in the data table" at bounding box center [117, 237] width 101 height 46
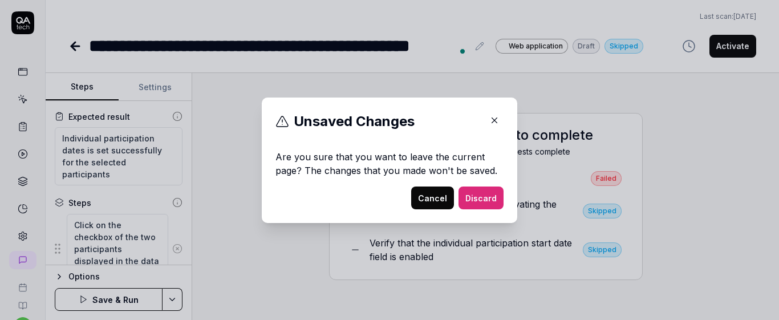
click at [434, 200] on button "Cancel" at bounding box center [432, 197] width 43 height 23
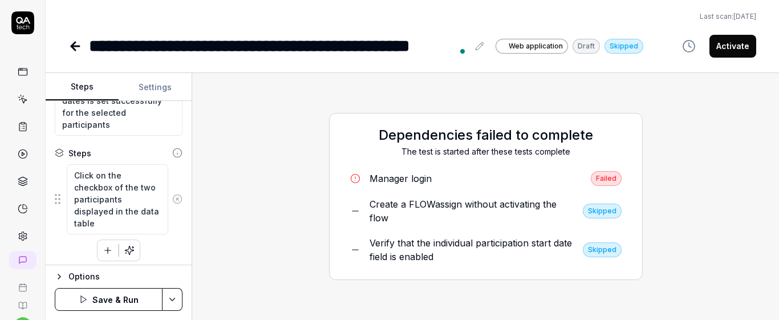
scroll to position [140, 0]
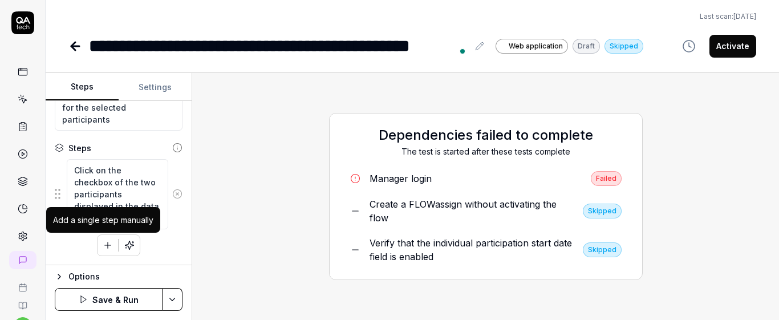
click at [109, 241] on button "button" at bounding box center [107, 245] width 21 height 21
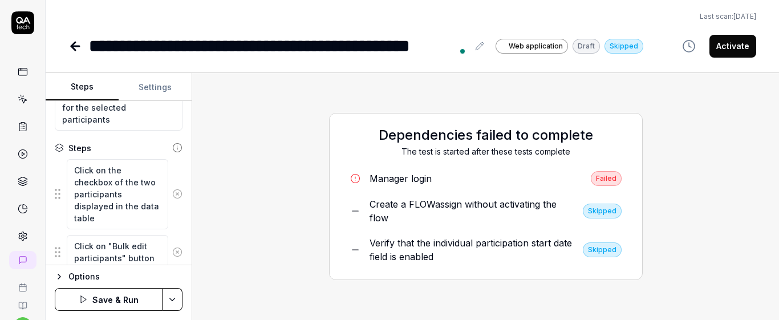
click at [178, 216] on div "Goal Verify that the individual participation dates date for the selected parti…" at bounding box center [119, 183] width 146 height 164
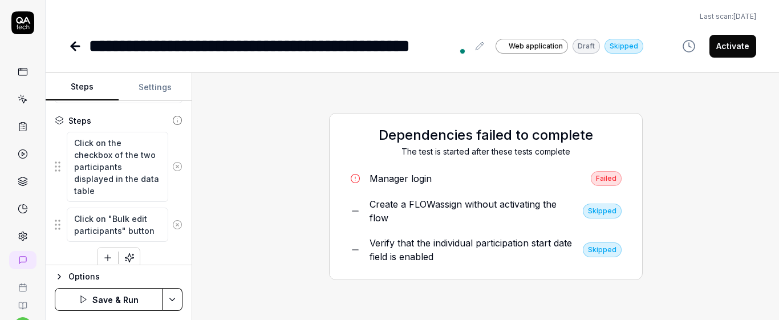
scroll to position [180, 0]
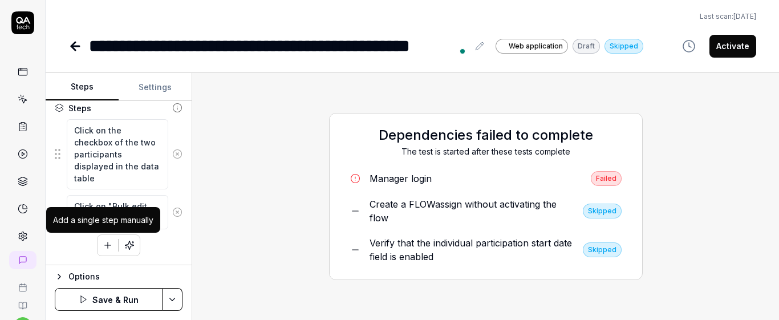
click at [107, 248] on icon "button" at bounding box center [108, 245] width 10 height 10
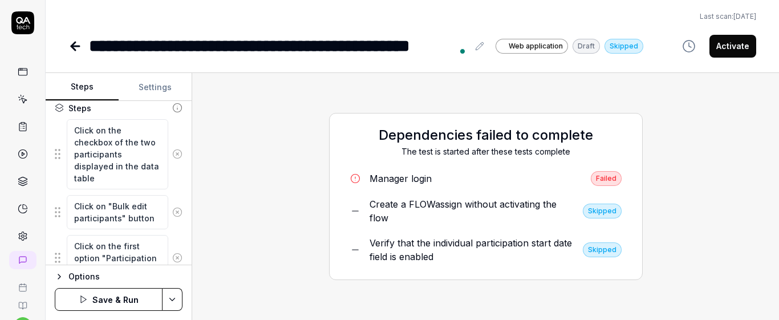
scroll to position [190, 0]
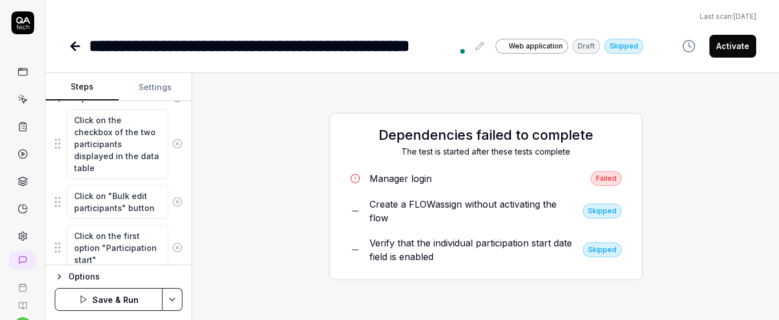
click at [177, 225] on div "Goal Verify that the individual participation dates date for the selected parti…" at bounding box center [119, 183] width 146 height 164
click at [193, 234] on div "Steps Settings Goal Verify that the individual participation dates date for the…" at bounding box center [412, 196] width 733 height 247
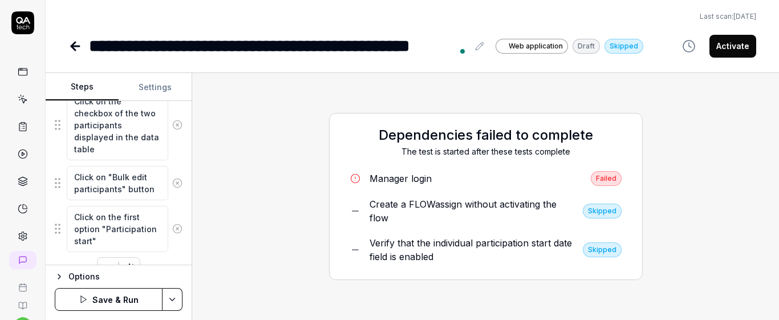
scroll to position [232, 0]
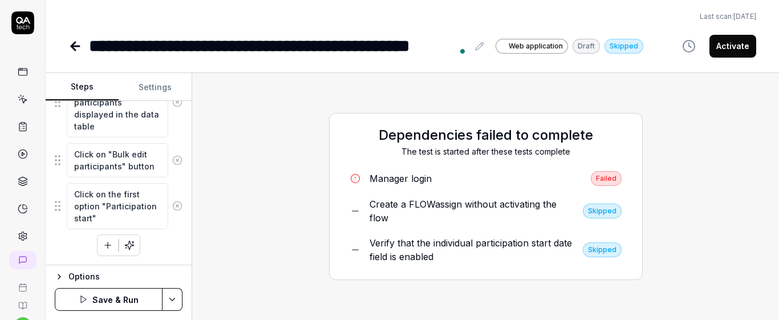
click at [104, 250] on button "button" at bounding box center [107, 245] width 21 height 21
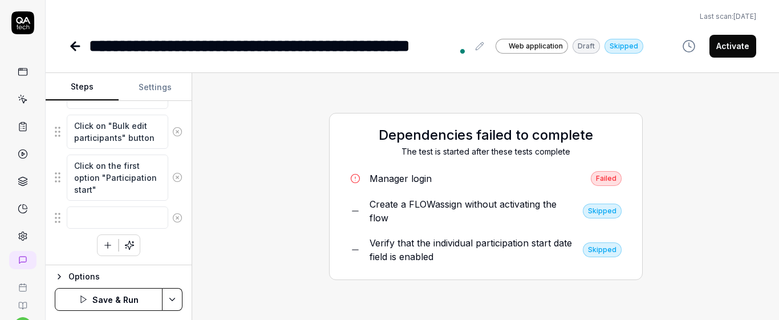
click at [166, 255] on div "Click on the checkbox of the two participants displayed in the data table Click…" at bounding box center [119, 147] width 128 height 218
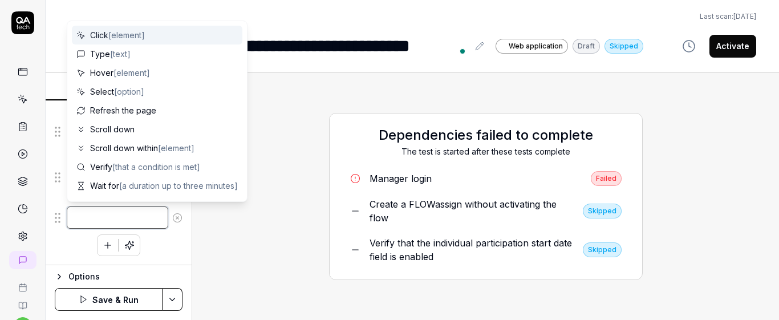
click at [124, 218] on textarea at bounding box center [117, 217] width 101 height 22
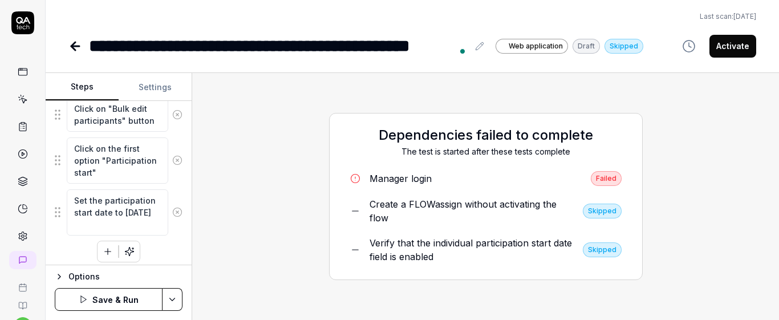
scroll to position [284, 0]
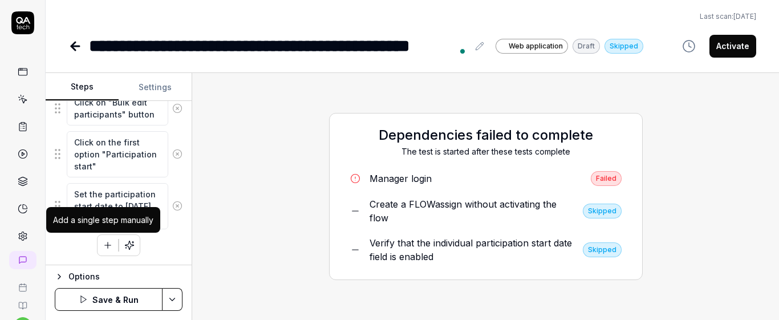
click at [103, 244] on icon "button" at bounding box center [108, 245] width 10 height 10
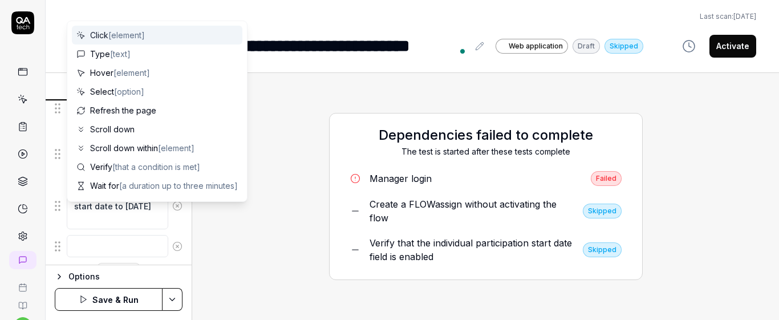
scroll to position [312, 0]
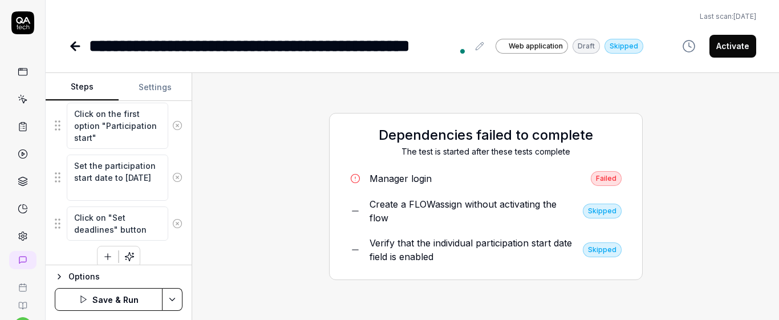
click at [164, 258] on div "Click on the checkbox of the two participants displayed in the data table Click…" at bounding box center [119, 126] width 128 height 281
click at [97, 257] on button "button" at bounding box center [107, 256] width 21 height 21
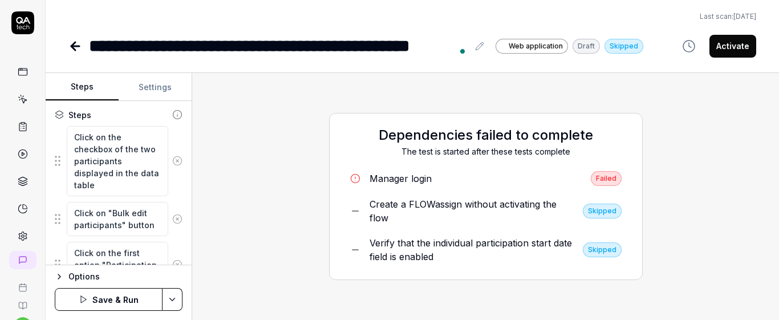
scroll to position [165, 0]
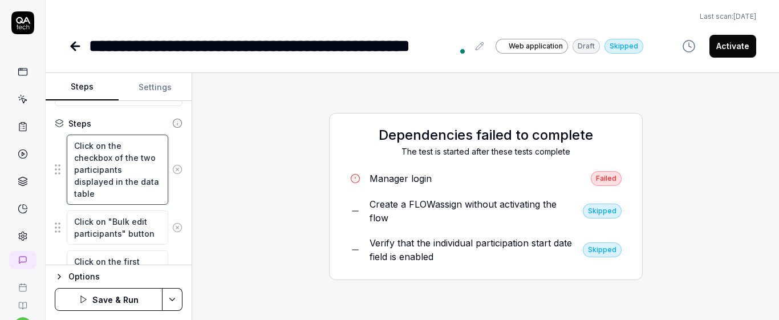
drag, startPoint x: 72, startPoint y: 142, endPoint x: 136, endPoint y: 204, distance: 88.7
click at [136, 204] on textarea "Click on the checkbox of the two participants displayed in the data table" at bounding box center [117, 170] width 101 height 70
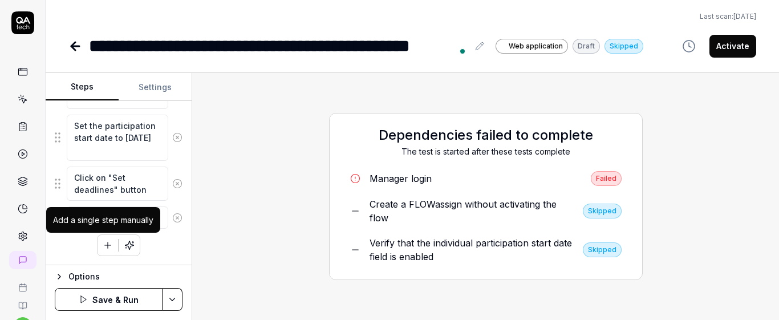
click at [109, 225] on div "Add a single step manually" at bounding box center [103, 220] width 100 height 12
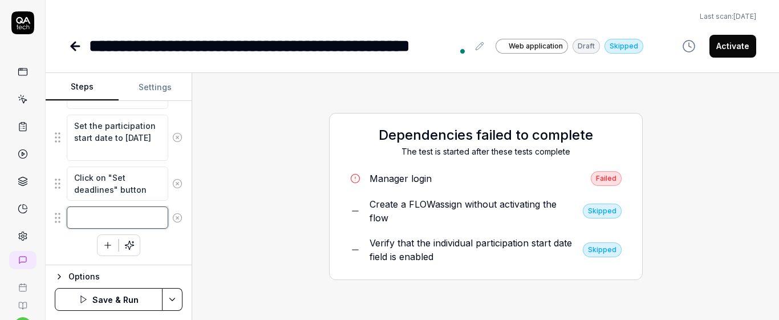
click at [127, 222] on textarea at bounding box center [117, 217] width 101 height 22
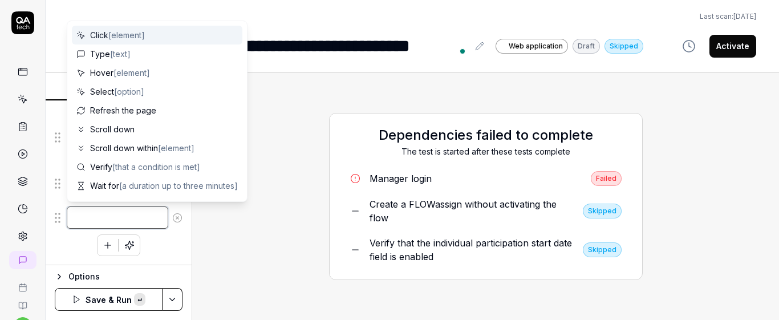
paste textarea "Click on the checkbox of the two participants displayed in the data table"
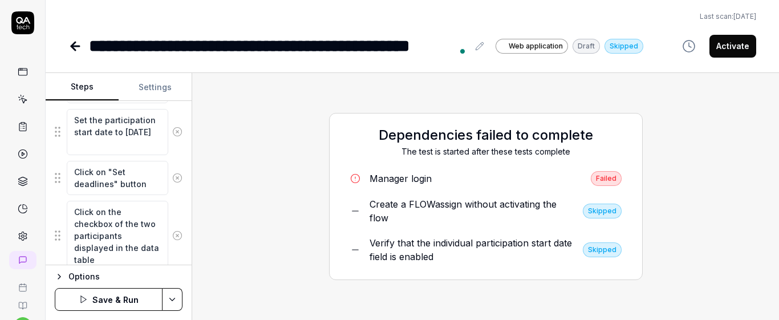
click at [178, 229] on div "Goal Verify that the individual participation dates date for the selected parti…" at bounding box center [119, 183] width 146 height 164
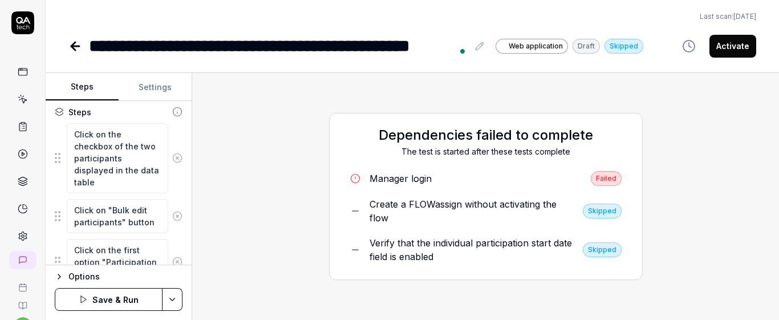
scroll to position [178, 0]
drag, startPoint x: 68, startPoint y: 210, endPoint x: 156, endPoint y: 226, distance: 89.3
click at [156, 226] on textarea "Click on "Bulk edit participants" button" at bounding box center [117, 214] width 101 height 34
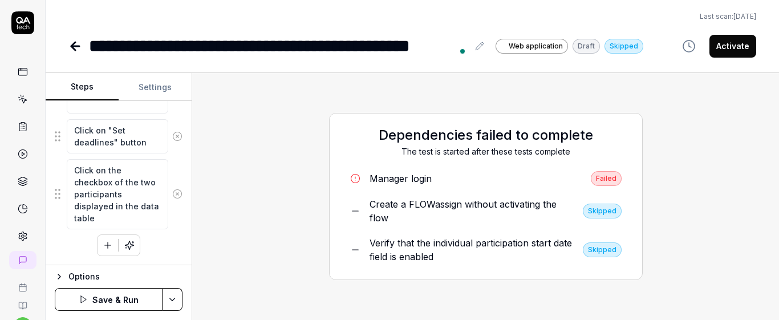
click at [107, 253] on button "button" at bounding box center [107, 245] width 21 height 21
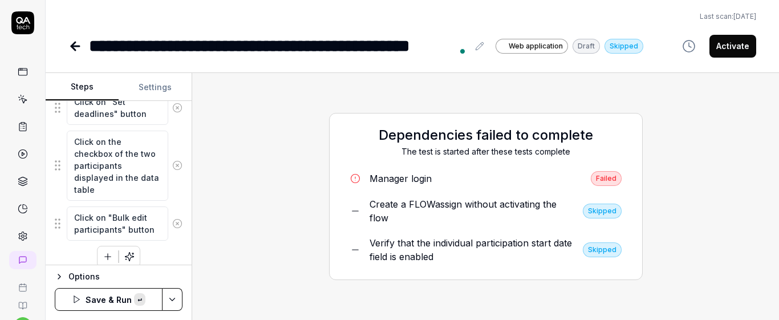
scroll to position [7, 0]
click at [153, 253] on div "Click on the checkbox of the two participants displayed in the data table Click…" at bounding box center [119, 69] width 128 height 397
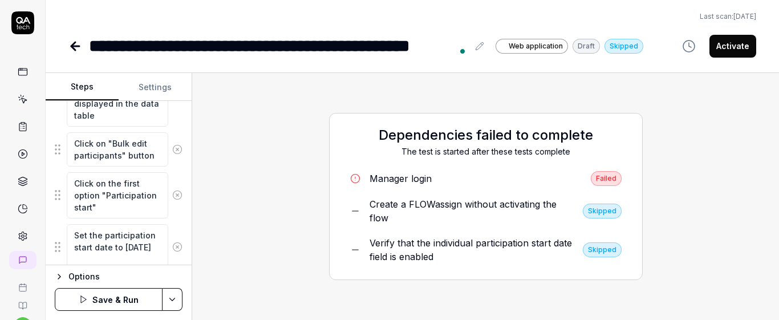
scroll to position [274, 0]
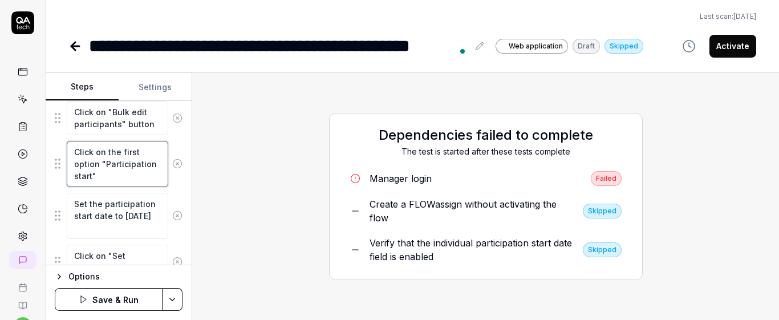
drag, startPoint x: 72, startPoint y: 152, endPoint x: 149, endPoint y: 183, distance: 83.4
click at [149, 183] on textarea "Click on the first option "Participation start"" at bounding box center [117, 164] width 101 height 46
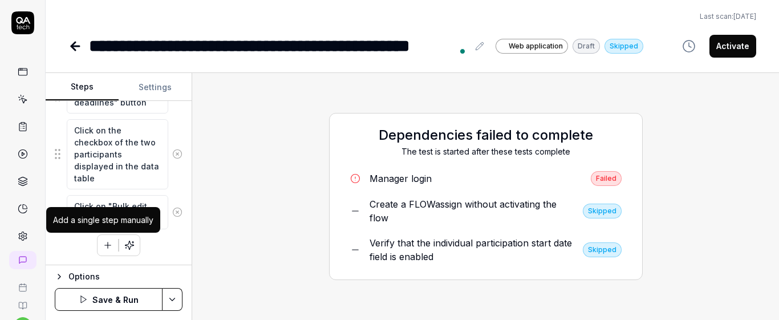
click at [97, 246] on button "button" at bounding box center [107, 245] width 21 height 21
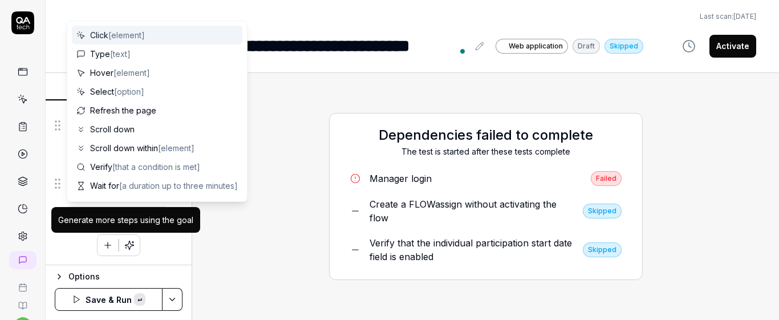
scroll to position [7, 0]
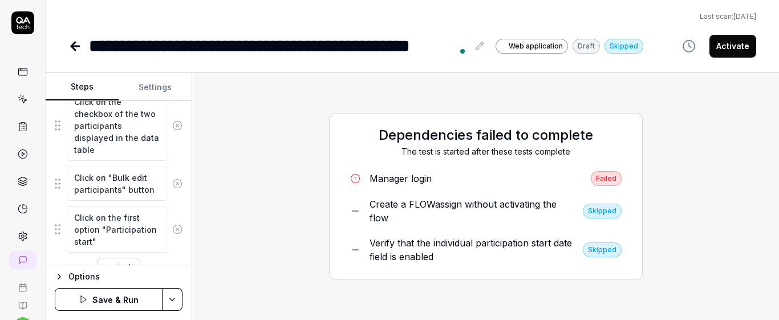
click at [137, 214] on textarea "Click on the first option "Participation start"" at bounding box center [117, 229] width 101 height 46
click at [93, 250] on textarea "Click on the second option "Participation start"" at bounding box center [117, 229] width 101 height 46
click at [170, 202] on fieldset "Click on the checkbox of the two participants displayed in the data table Click…" at bounding box center [119, 42] width 128 height 422
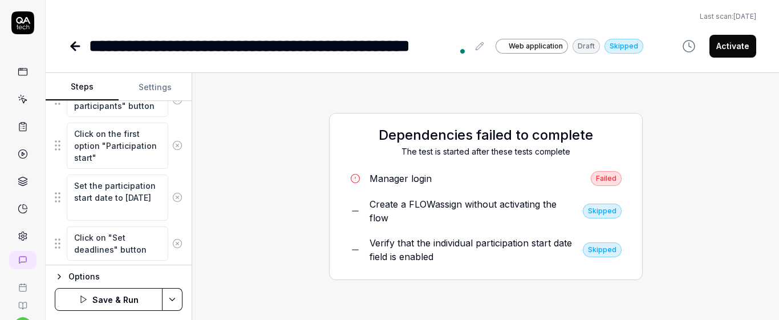
scroll to position [300, 0]
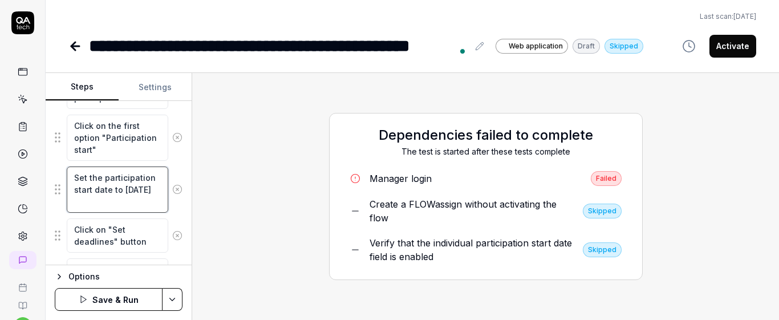
drag, startPoint x: 75, startPoint y: 177, endPoint x: 139, endPoint y: 215, distance: 74.9
click at [139, 215] on fieldset "Click on the checkbox of the two participants displayed in the data table Click…" at bounding box center [119, 209] width 128 height 422
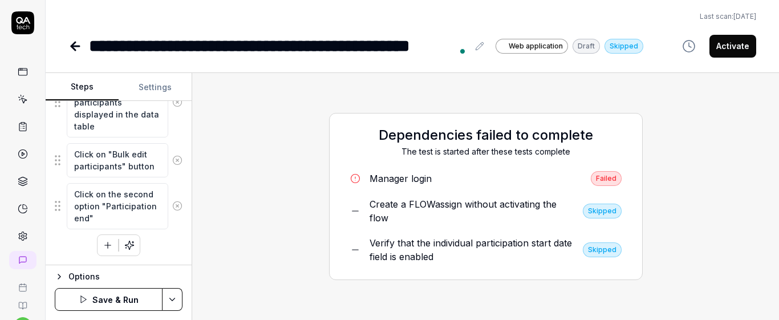
click at [104, 244] on icon "button" at bounding box center [108, 245] width 10 height 10
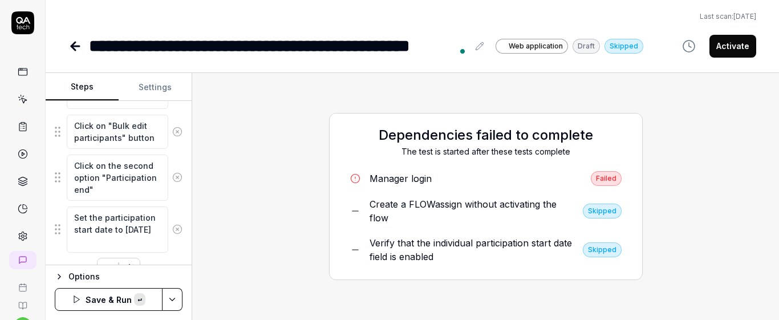
scroll to position [7, 0]
click at [144, 224] on textarea "Set the participation start date to [DATE]" at bounding box center [117, 229] width 101 height 46
click at [176, 208] on div "Goal Verify that the individual participation dates date for the selected parti…" at bounding box center [119, 183] width 146 height 164
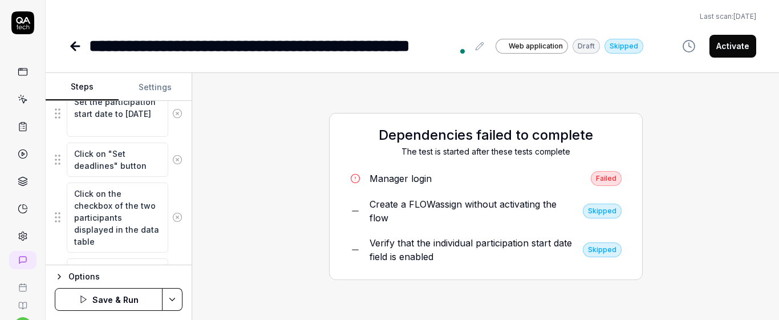
scroll to position [373, 0]
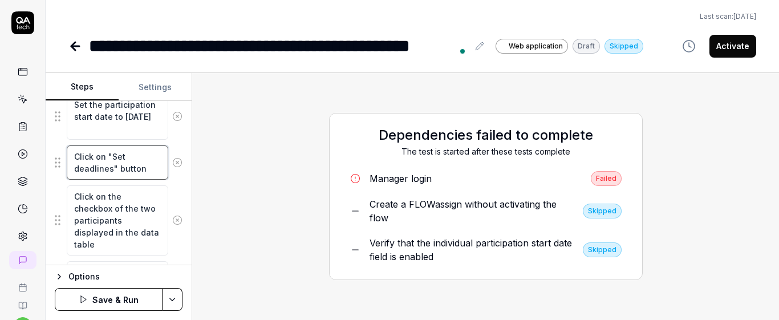
drag, startPoint x: 69, startPoint y: 152, endPoint x: 161, endPoint y: 181, distance: 96.3
click at [161, 181] on fieldset "Click on the checkbox of the two participants displayed in the data table Click…" at bounding box center [119, 162] width 128 height 474
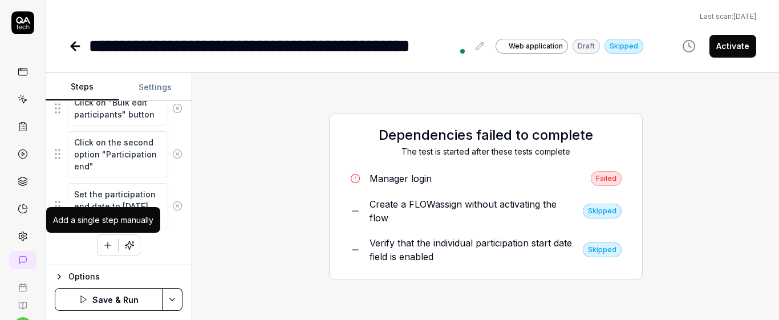
click at [109, 246] on button "button" at bounding box center [107, 245] width 21 height 21
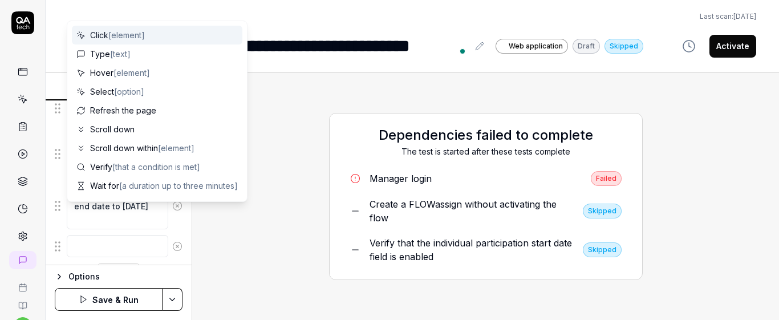
scroll to position [572, 0]
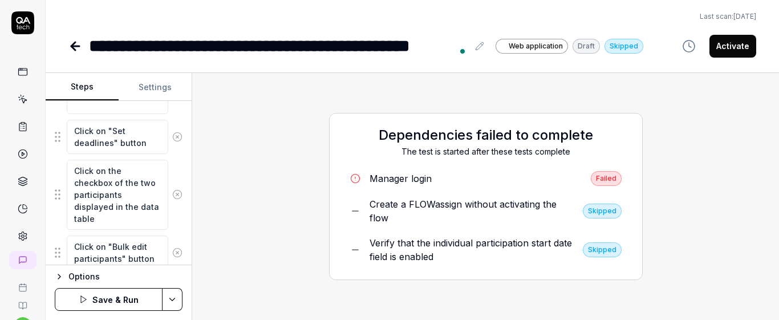
scroll to position [390, 0]
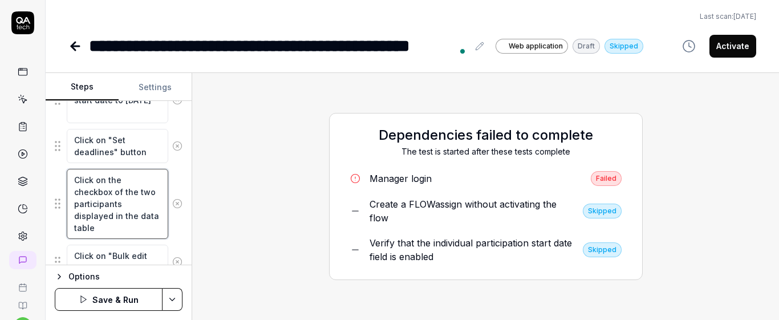
drag, startPoint x: 70, startPoint y: 179, endPoint x: 153, endPoint y: 250, distance: 109.2
click at [153, 250] on fieldset "Click on the checkbox of the two participants displayed in the data table Click…" at bounding box center [119, 166] width 128 height 514
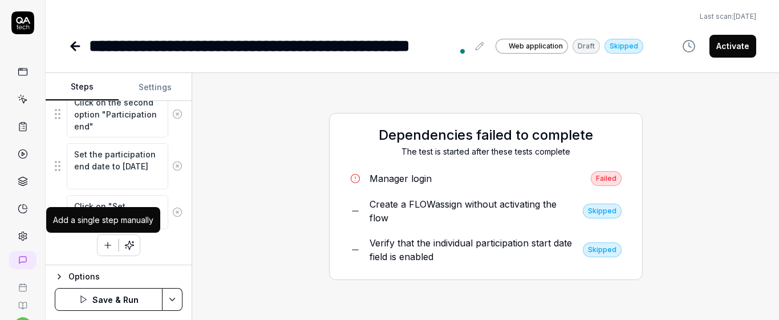
click at [109, 246] on button "button" at bounding box center [107, 245] width 21 height 21
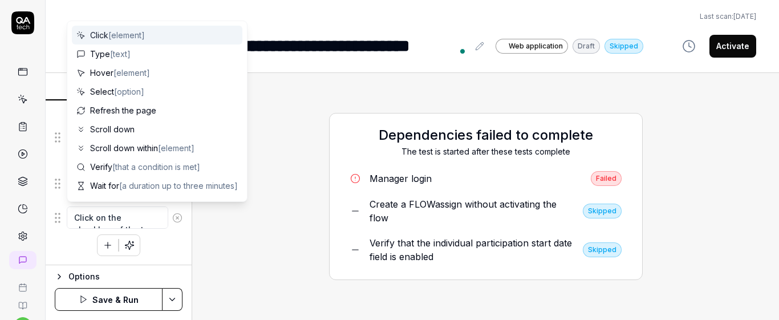
scroll to position [617, 0]
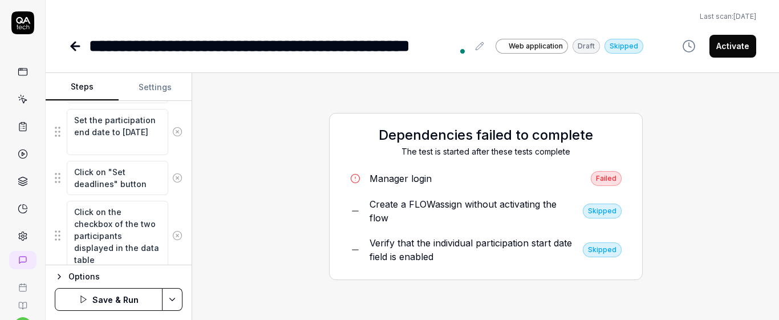
click at [167, 203] on div "Click on the checkbox of the two participants displayed in the data table" at bounding box center [119, 235] width 128 height 71
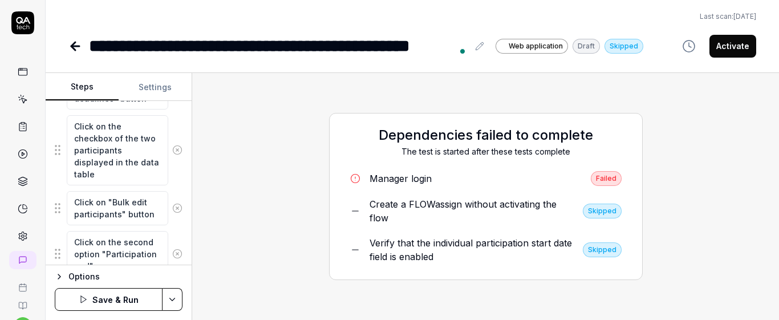
scroll to position [447, 0]
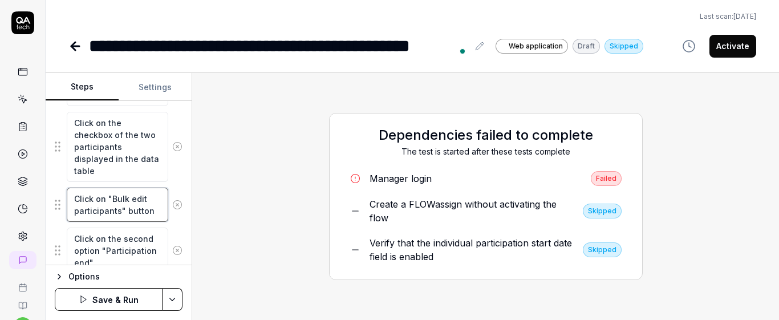
drag, startPoint x: 73, startPoint y: 196, endPoint x: 169, endPoint y: 218, distance: 98.9
click at [169, 218] on div "Click on "Bulk edit participants" button" at bounding box center [119, 204] width 128 height 35
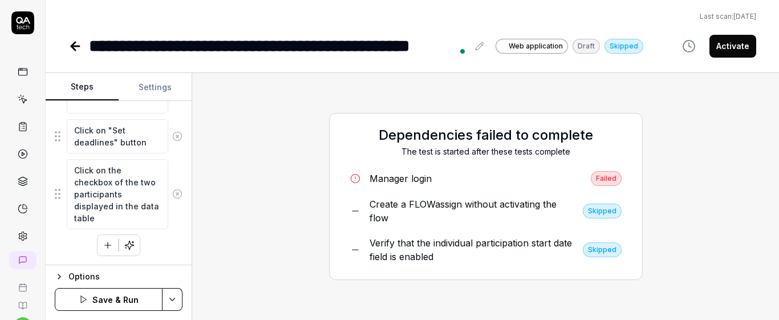
click at [109, 248] on button "button" at bounding box center [107, 245] width 21 height 21
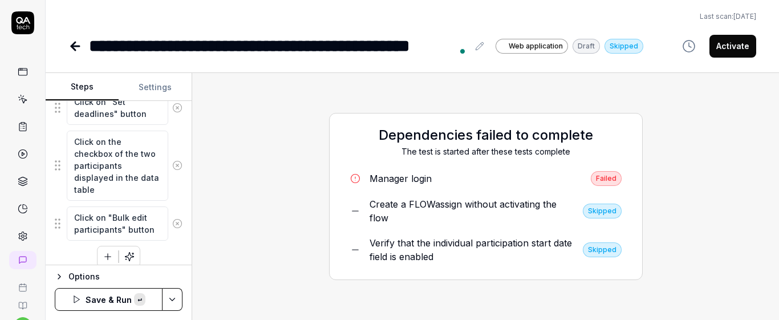
scroll to position [7, 0]
click at [182, 209] on div "Goal Verify that the individual participation dates date for the selected parti…" at bounding box center [119, 183] width 146 height 164
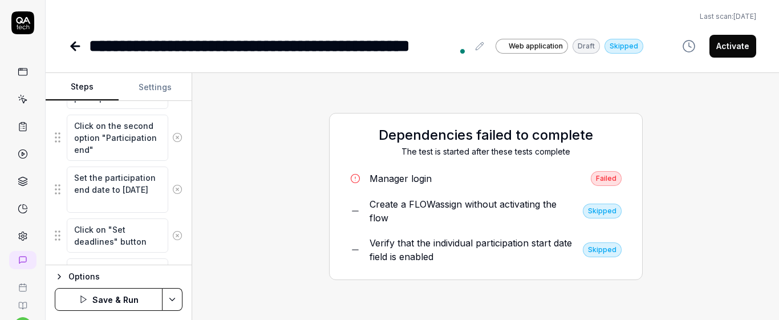
scroll to position [546, 0]
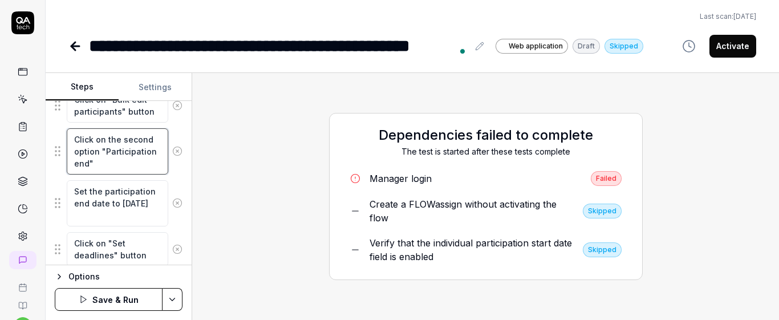
drag, startPoint x: 71, startPoint y: 135, endPoint x: 133, endPoint y: 174, distance: 72.8
click at [133, 174] on textarea "Click on the second option "Participation end"" at bounding box center [117, 151] width 101 height 46
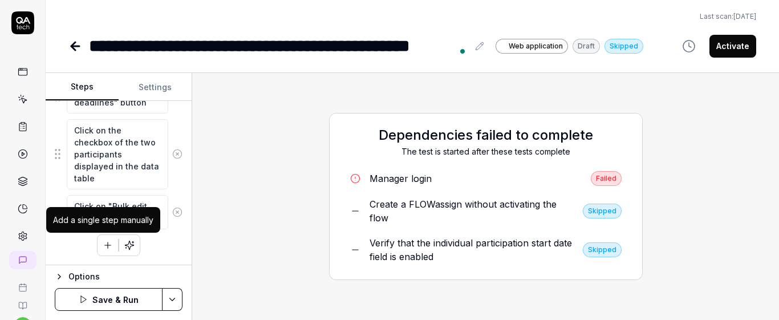
click at [103, 253] on button "button" at bounding box center [107, 245] width 21 height 21
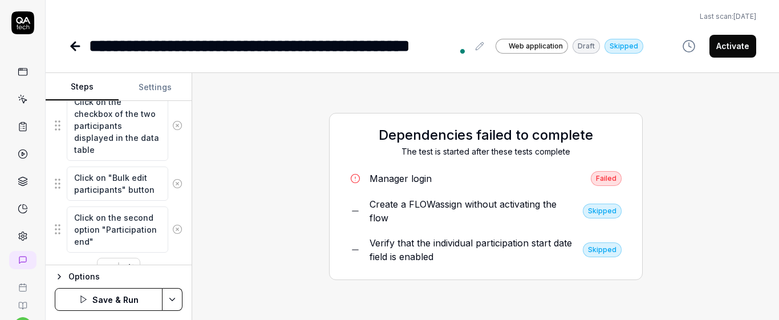
scroll to position [0, 0]
click at [101, 232] on textarea "Click on the second option "Participation end"" at bounding box center [117, 229] width 101 height 46
click at [101, 232] on textarea "Click on the third option "Participation end"" at bounding box center [117, 229] width 101 height 46
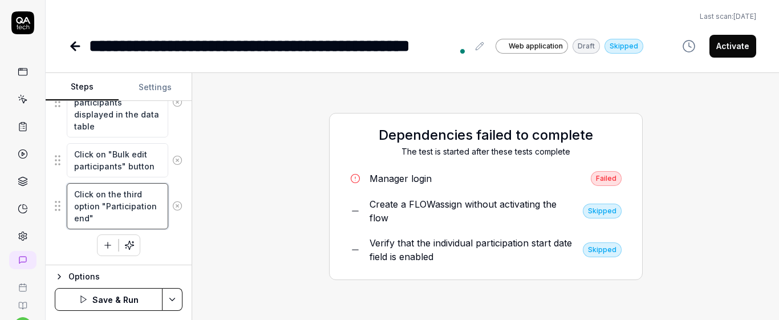
click at [127, 225] on textarea "Click on the third option "Participation end"" at bounding box center [117, 206] width 101 height 46
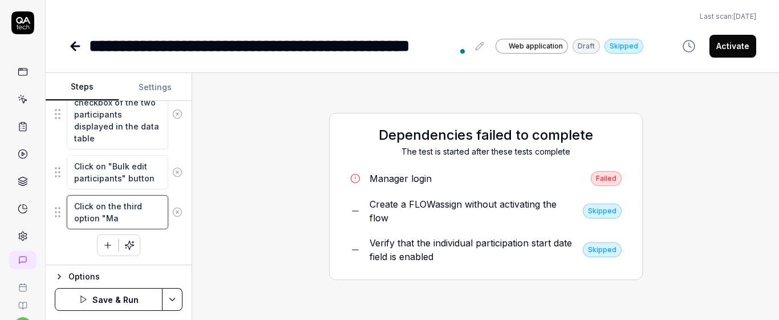
click at [127, 225] on textarea "Click on the third option "Ma" at bounding box center [117, 212] width 101 height 34
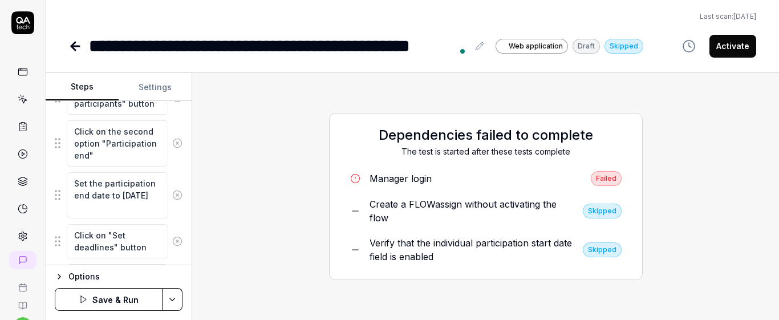
scroll to position [558, 0]
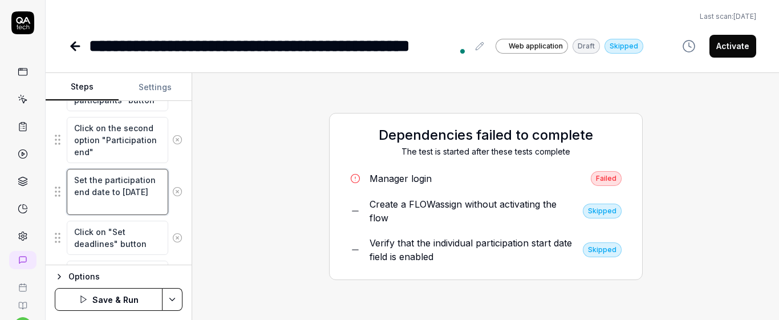
click at [84, 184] on textarea "Set the participation end date to [DATE]" at bounding box center [117, 192] width 101 height 46
drag, startPoint x: 75, startPoint y: 178, endPoint x: 151, endPoint y: 214, distance: 84.4
click at [151, 214] on textarea "Set the participation end date to [DATE]" at bounding box center [117, 192] width 101 height 46
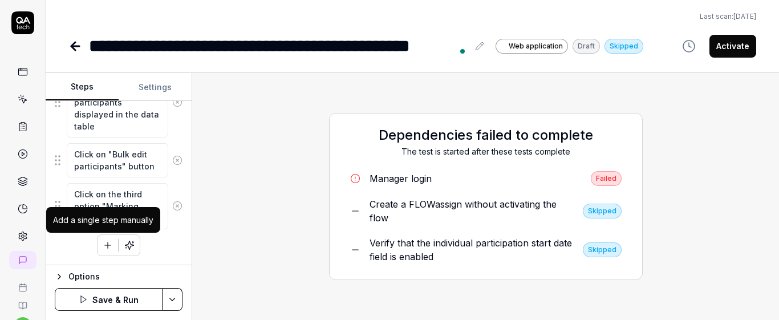
click at [108, 245] on icon "button" at bounding box center [108, 245] width 10 height 10
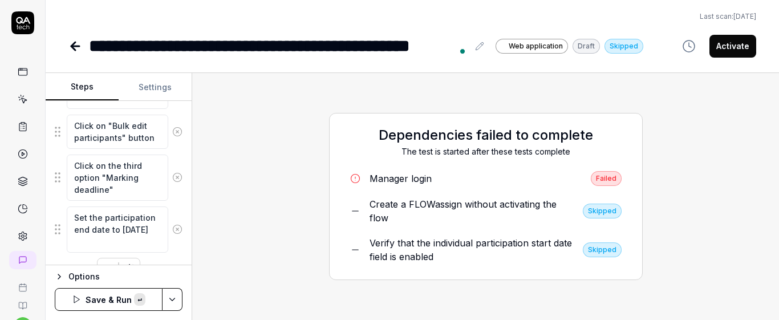
scroll to position [7, 0]
click at [141, 225] on textarea "Set the participation end date to [DATE]" at bounding box center [117, 229] width 101 height 46
click at [93, 242] on textarea "Set the marking deadline date to [DATE]" at bounding box center [117, 229] width 101 height 46
click at [172, 212] on div "Set the marking deadline date to [DATE]" at bounding box center [119, 229] width 128 height 47
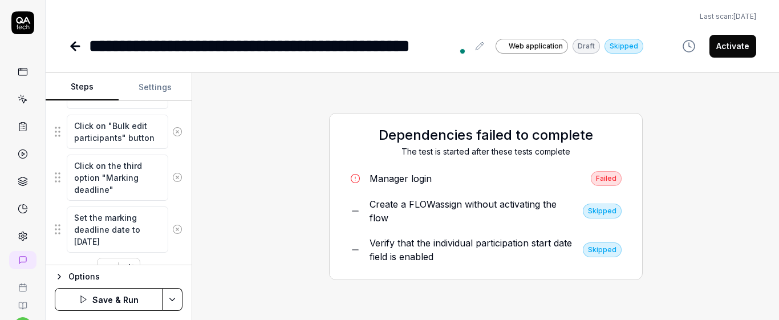
scroll to position [803, 0]
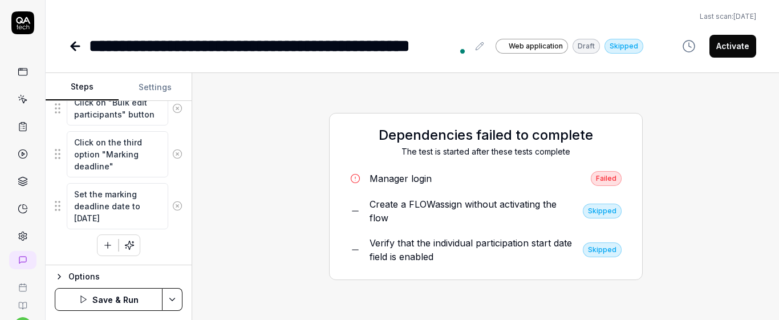
click at [104, 240] on icon "button" at bounding box center [108, 245] width 10 height 10
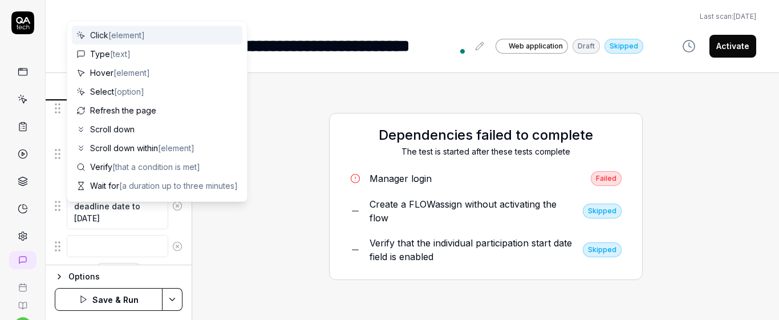
scroll to position [831, 0]
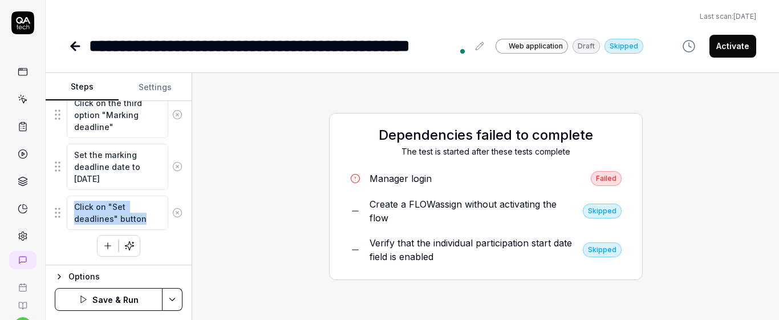
drag, startPoint x: 168, startPoint y: 253, endPoint x: 103, endPoint y: 254, distance: 65.6
click at [103, 254] on button "button" at bounding box center [107, 245] width 21 height 21
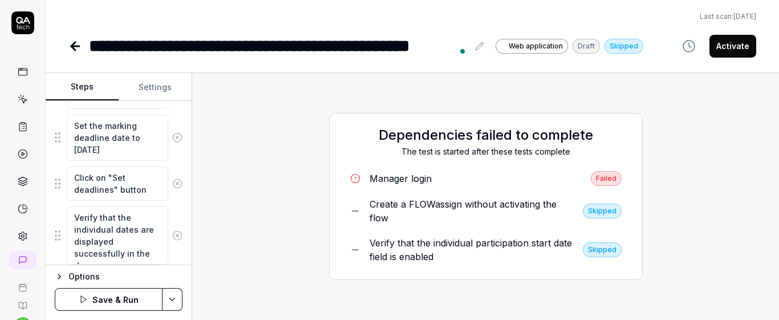
scroll to position [877, 0]
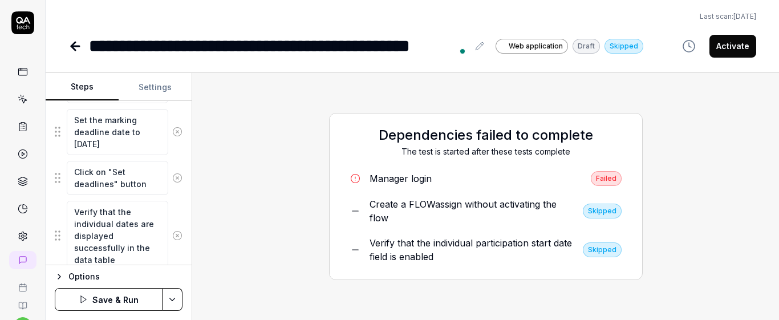
click at [182, 216] on div "Goal Verify that the individual participation dates date for the selected parti…" at bounding box center [119, 183] width 146 height 164
click at [131, 291] on button "Save & Run" at bounding box center [109, 299] width 108 height 23
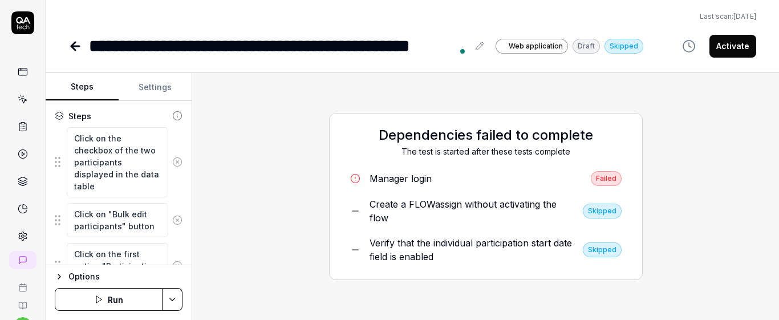
scroll to position [164, 0]
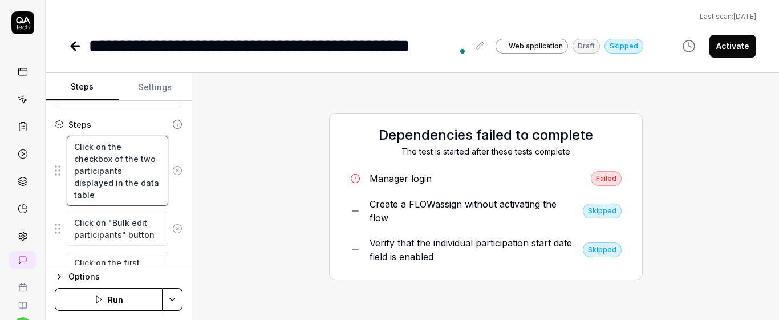
drag, startPoint x: 71, startPoint y: 145, endPoint x: 144, endPoint y: 198, distance: 90.2
click at [144, 198] on textarea "Click on the checkbox of the two participants displayed in the data table" at bounding box center [117, 171] width 101 height 70
drag, startPoint x: 72, startPoint y: 223, endPoint x: 153, endPoint y: 237, distance: 81.6
click at [157, 242] on textarea "Click on "Bulk edit participants" button" at bounding box center [117, 229] width 101 height 34
click at [171, 195] on div "Click on the checkbox of the two participants displayed in the data table" at bounding box center [119, 170] width 128 height 71
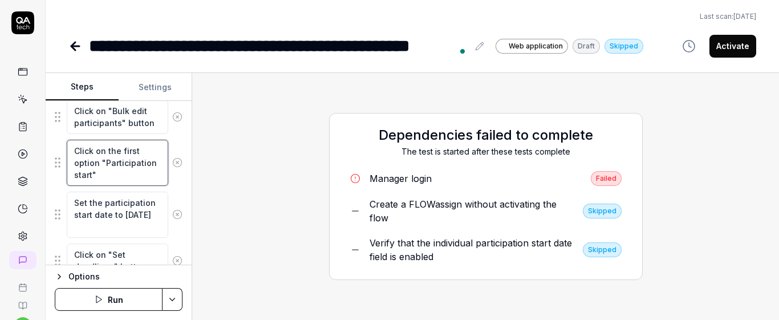
scroll to position [12, 0]
drag, startPoint x: 71, startPoint y: 147, endPoint x: 144, endPoint y: 197, distance: 88.4
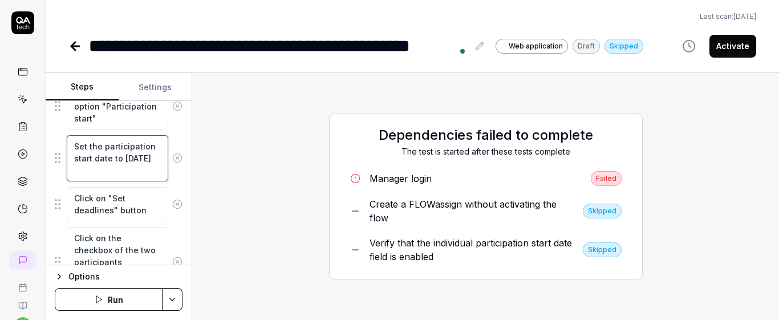
drag, startPoint x: 75, startPoint y: 148, endPoint x: 139, endPoint y: 185, distance: 74.3
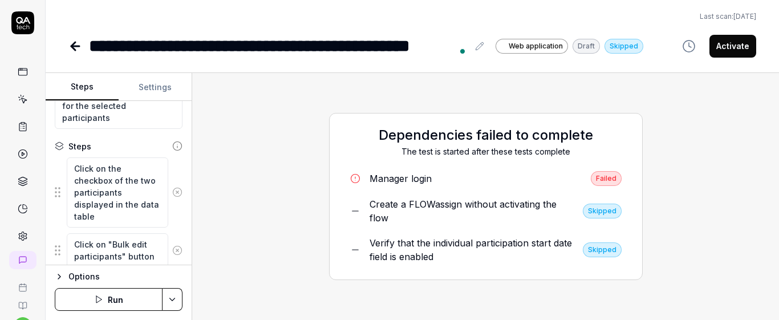
scroll to position [155, 0]
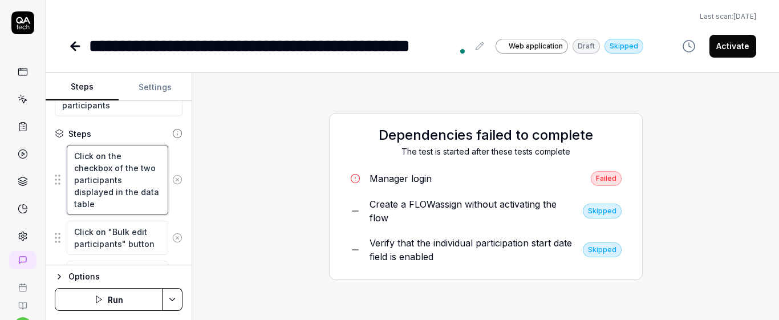
click at [124, 208] on textarea "Click on the checkbox of the two participants displayed in the data table" at bounding box center [117, 180] width 101 height 70
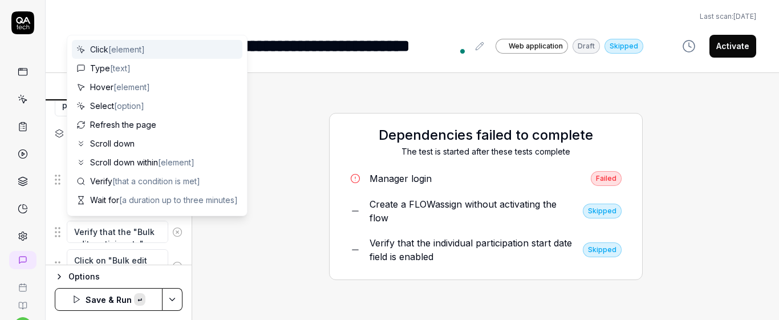
scroll to position [180, 0]
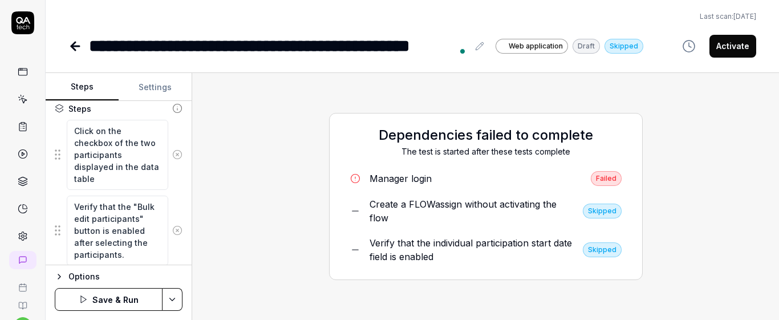
click at [179, 184] on div "Goal Verify that the individual participation dates date for the selected parti…" at bounding box center [119, 183] width 146 height 164
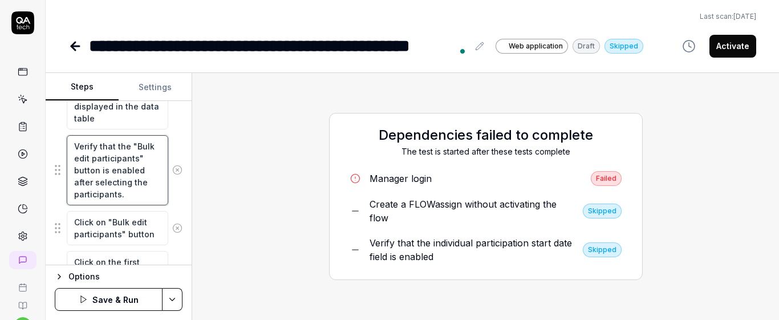
scroll to position [12, 0]
click at [111, 305] on button "Save & Run" at bounding box center [109, 299] width 108 height 23
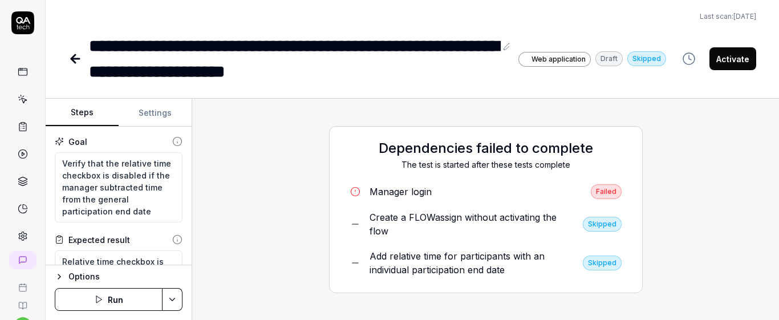
scroll to position [389, 0]
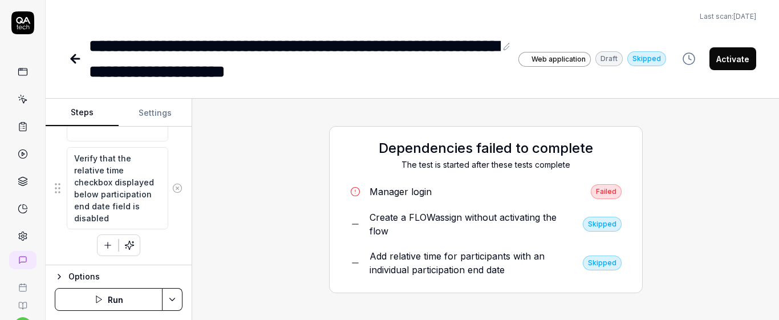
type textarea "*"
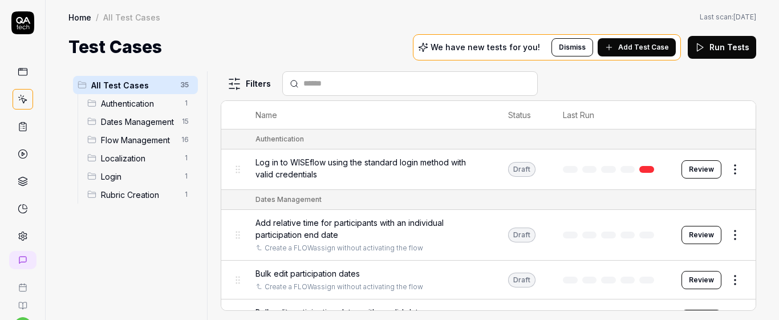
scroll to position [48, 0]
click at [395, 86] on input "text" at bounding box center [416, 84] width 227 height 12
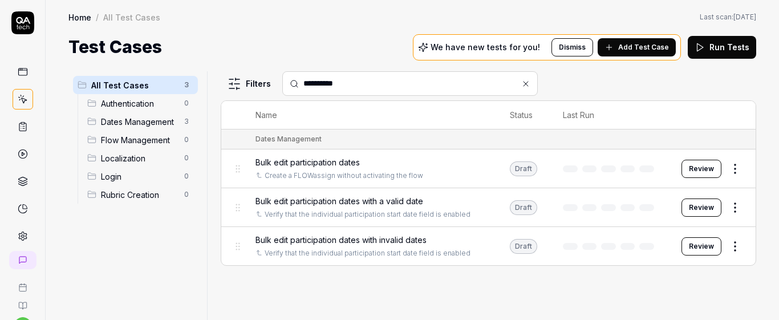
type input "*********"
click at [444, 207] on div "Bulk edit participation dates with a valid date Verify that the individual part…" at bounding box center [370, 207] width 231 height 25
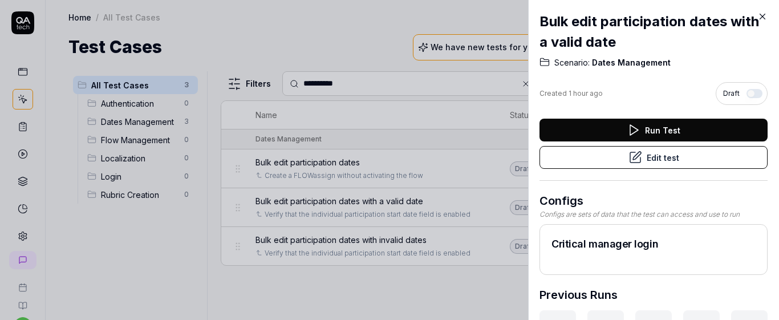
click at [602, 162] on button "Edit test" at bounding box center [653, 157] width 228 height 23
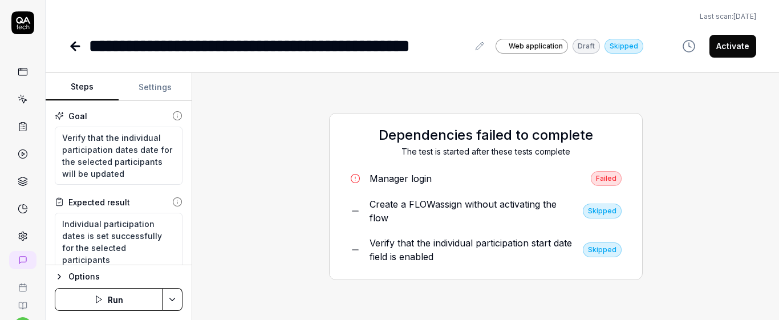
scroll to position [86, 0]
type textarea "*"
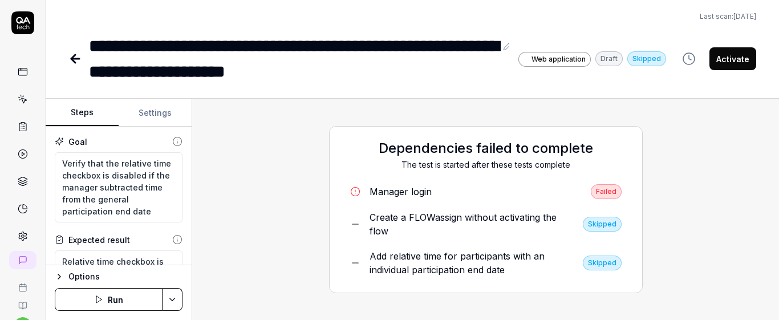
scroll to position [48, 0]
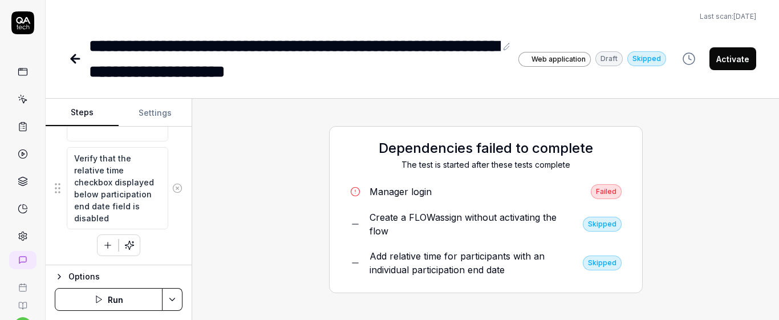
click at [19, 100] on icon at bounding box center [23, 99] width 10 height 10
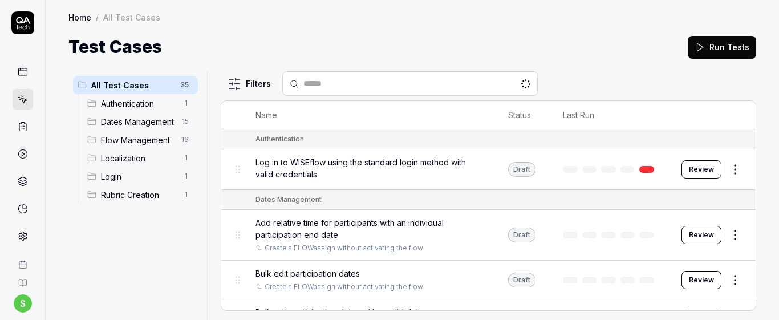
scroll to position [48, 0]
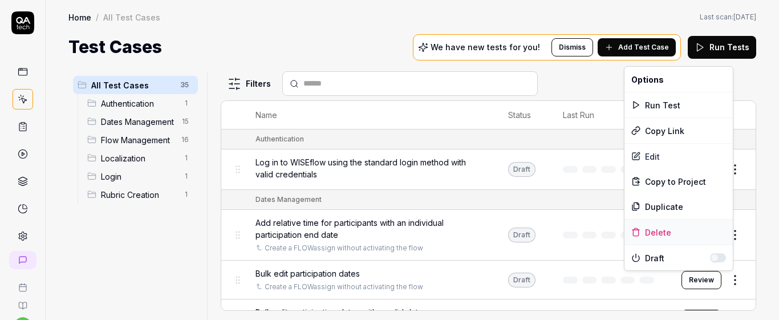
click at [649, 232] on div "Delete" at bounding box center [678, 232] width 108 height 25
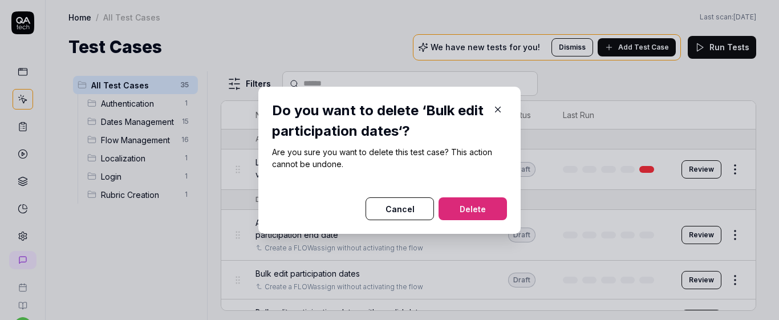
click at [412, 209] on button "Cancel" at bounding box center [399, 208] width 68 height 23
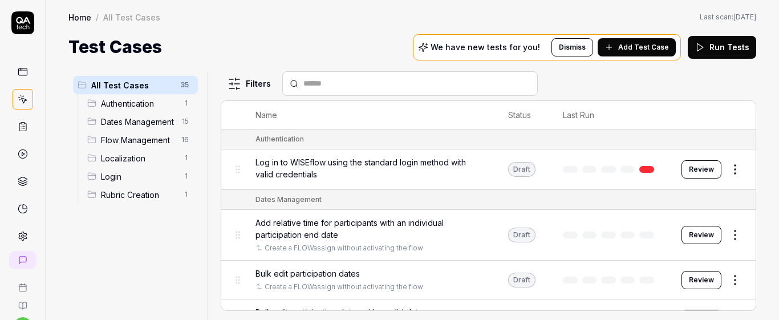
click at [575, 280] on div at bounding box center [611, 280] width 96 height 7
click at [480, 278] on td "Bulk edit participation dates Create a FLOWassign without activating the flow" at bounding box center [370, 280] width 253 height 39
click at [444, 276] on div "Bulk edit participation dates" at bounding box center [370, 273] width 230 height 12
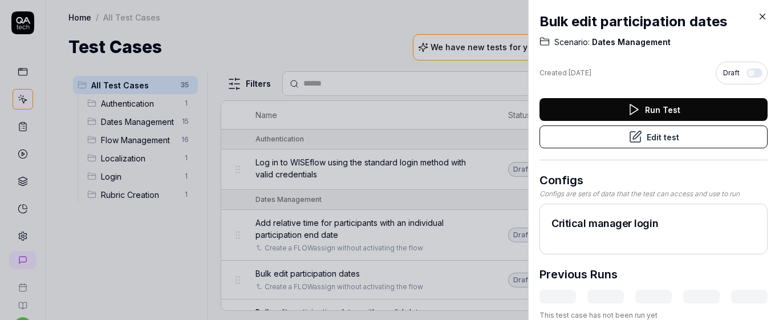
scroll to position [12, 0]
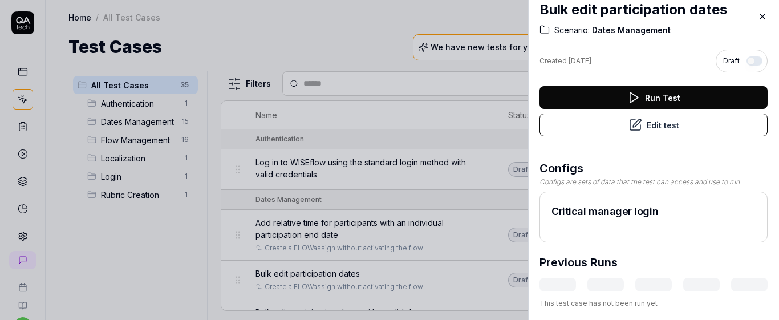
click at [617, 126] on button "Edit test" at bounding box center [653, 124] width 228 height 23
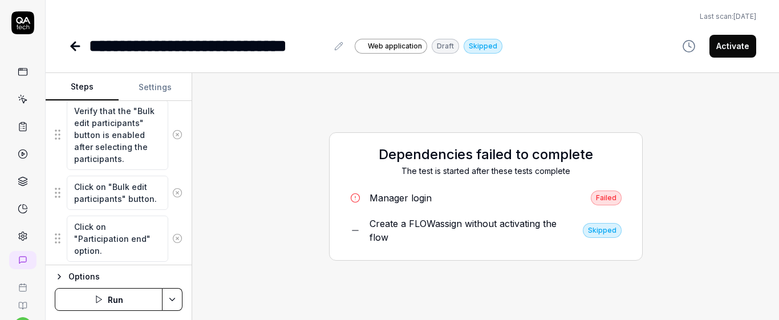
scroll to position [278, 0]
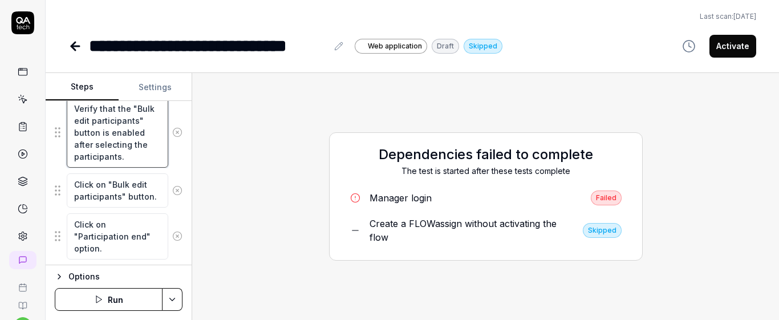
type textarea "*"
drag, startPoint x: 74, startPoint y: 109, endPoint x: 148, endPoint y: 170, distance: 95.6
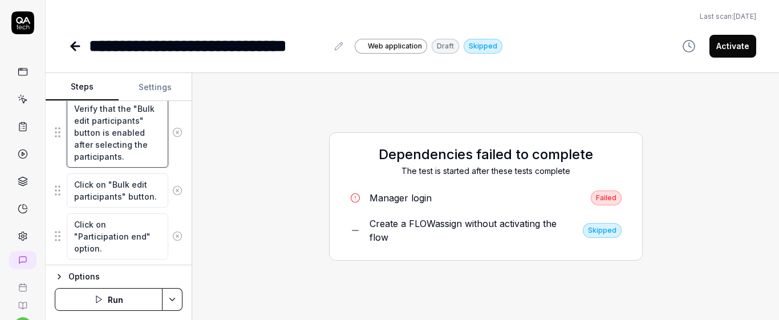
click at [155, 182] on fieldset "Select two participants that have an individual dates from the data table Verif…" at bounding box center [119, 230] width 128 height 418
type textarea "*"
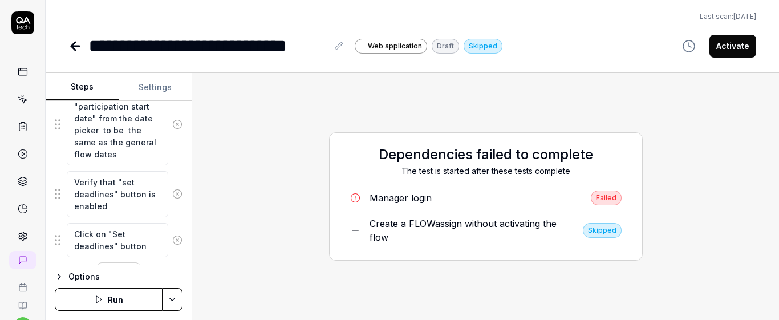
scroll to position [487, 0]
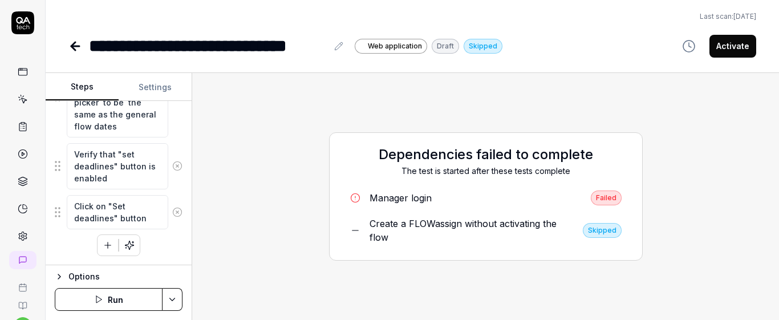
click at [23, 96] on icon at bounding box center [23, 99] width 10 height 10
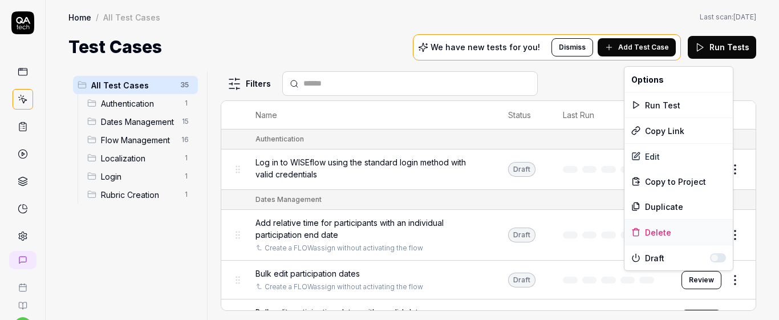
click at [666, 234] on div "Delete" at bounding box center [678, 232] width 108 height 25
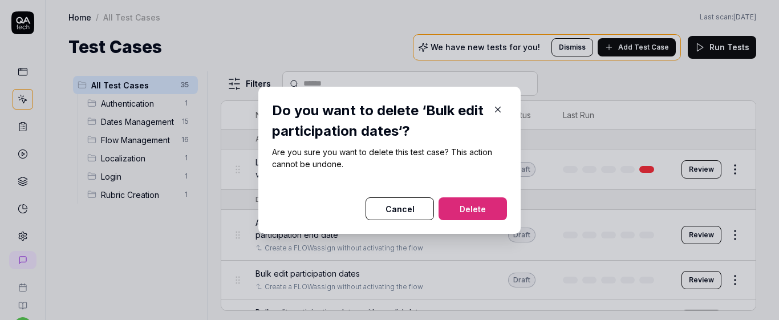
click at [458, 212] on button "Delete" at bounding box center [472, 208] width 68 height 23
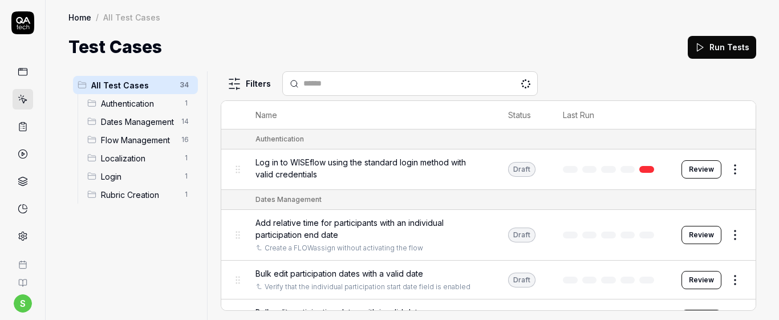
scroll to position [48, 0]
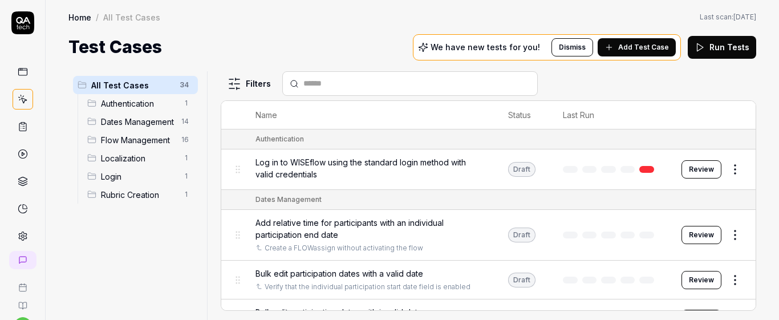
click at [205, 37] on div "Test Cases We have new tests for you! Dismiss Add Test Case Run Tests" at bounding box center [412, 47] width 688 height 26
type textarea "**********"
click at [205, 37] on div "Test Cases We have new tests for you! Dismiss Add Test Case Run Tests" at bounding box center [412, 47] width 688 height 26
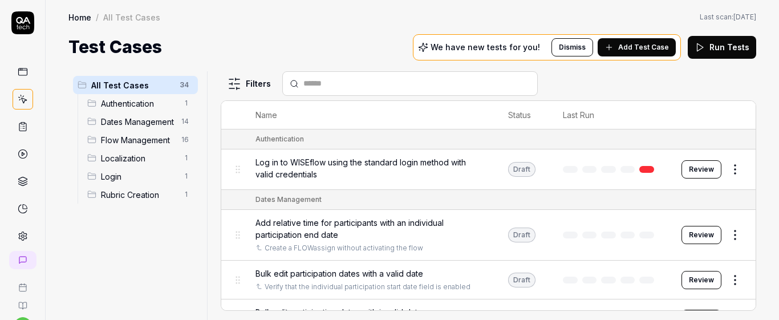
click at [205, 37] on div "Test Cases We have new tests for you! Dismiss Add Test Case Run Tests" at bounding box center [412, 47] width 688 height 26
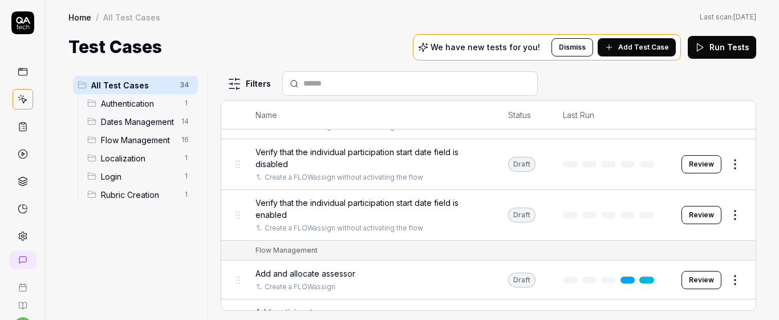
scroll to position [637, 0]
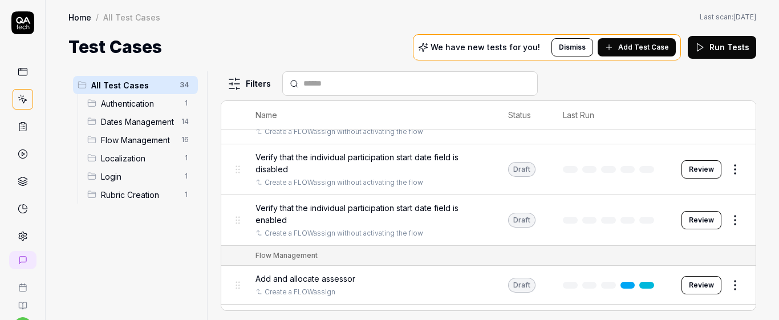
click at [396, 216] on span "Verify that the individual participation start date field is enabled" at bounding box center [370, 214] width 230 height 24
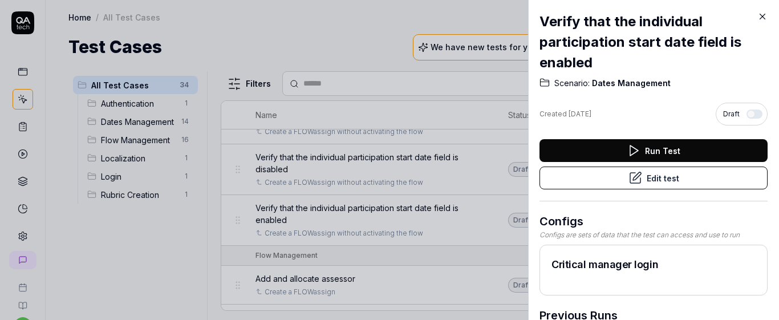
click at [620, 176] on button "Edit test" at bounding box center [653, 177] width 228 height 23
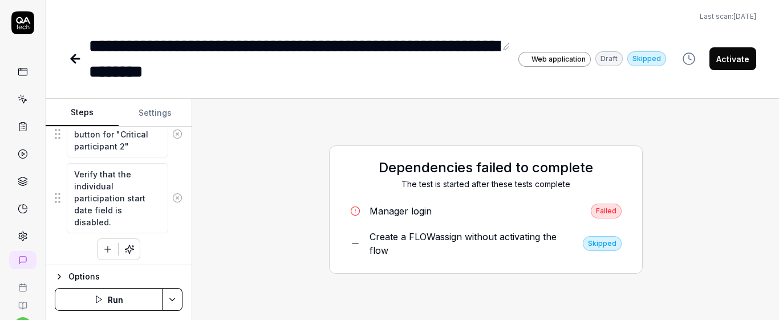
scroll to position [816, 0]
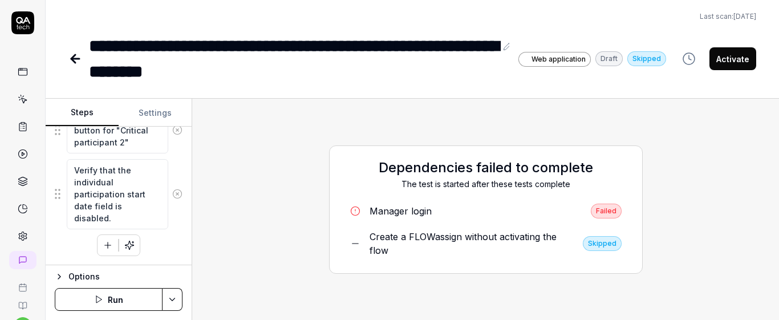
type textarea "*"
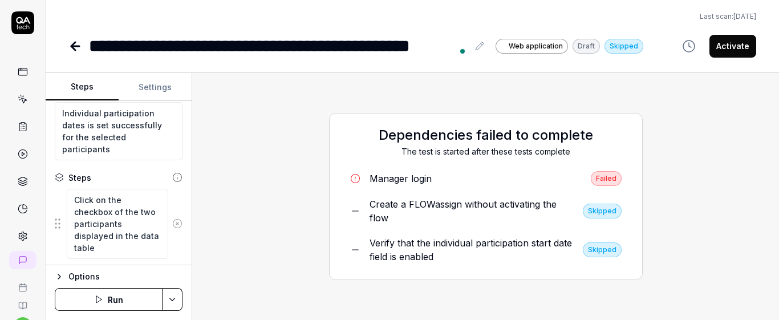
scroll to position [124, 0]
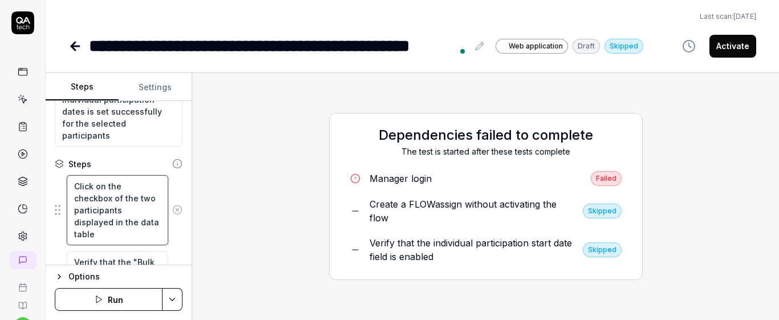
drag, startPoint x: 75, startPoint y: 184, endPoint x: 146, endPoint y: 230, distance: 84.9
click at [146, 230] on textarea "Click on the checkbox of the two participants displayed in the data table" at bounding box center [117, 210] width 101 height 70
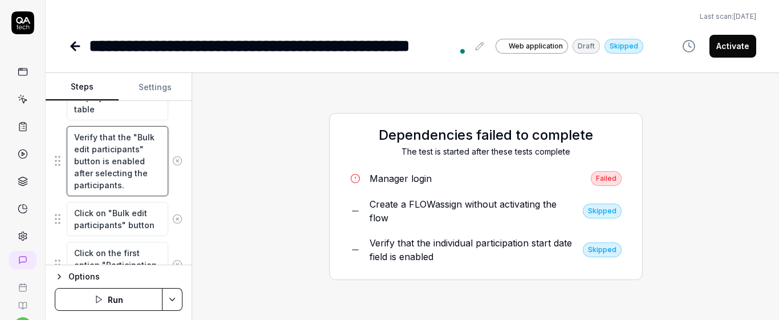
scroll to position [12, 0]
drag, startPoint x: 70, startPoint y: 136, endPoint x: 180, endPoint y: 211, distance: 132.8
click at [180, 211] on div "Goal Verify that the individual participation dates date for the selected parti…" at bounding box center [119, 183] width 146 height 164
drag, startPoint x: 71, startPoint y: 214, endPoint x: 172, endPoint y: 239, distance: 104.0
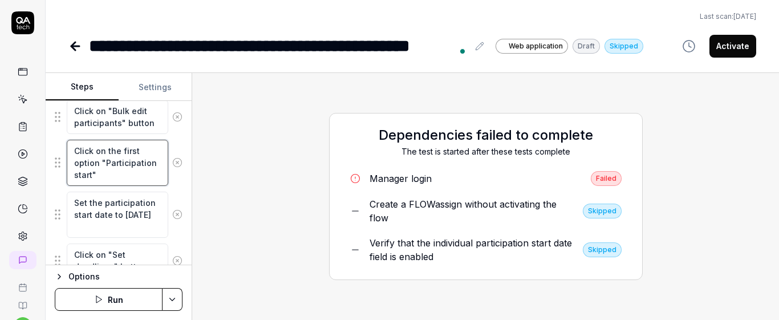
drag, startPoint x: 77, startPoint y: 151, endPoint x: 153, endPoint y: 186, distance: 84.2
drag, startPoint x: 69, startPoint y: 197, endPoint x: 180, endPoint y: 245, distance: 120.5
click at [180, 245] on div "Goal Verify that the individual participation dates date for the selected parti…" at bounding box center [119, 183] width 146 height 164
type textarea "*"
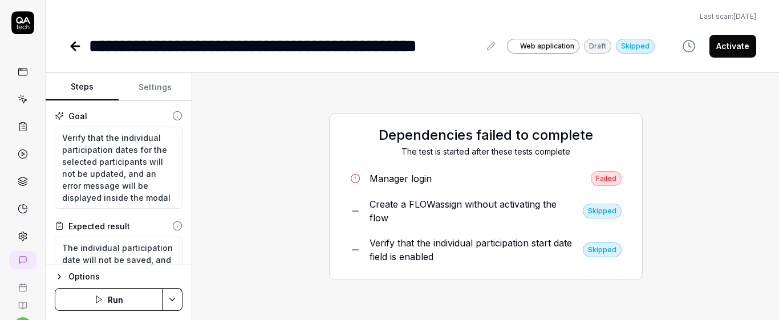
scroll to position [48, 0]
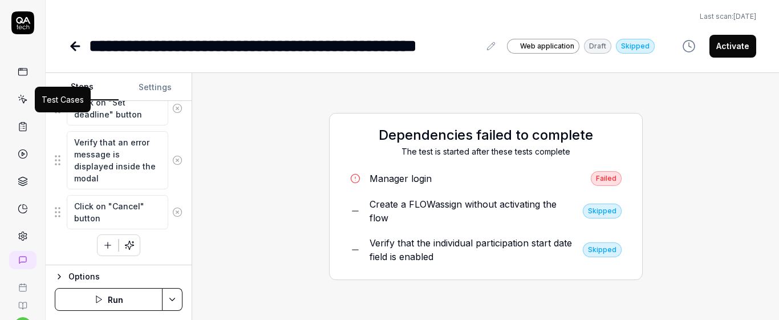
click at [18, 103] on icon at bounding box center [23, 99] width 10 height 10
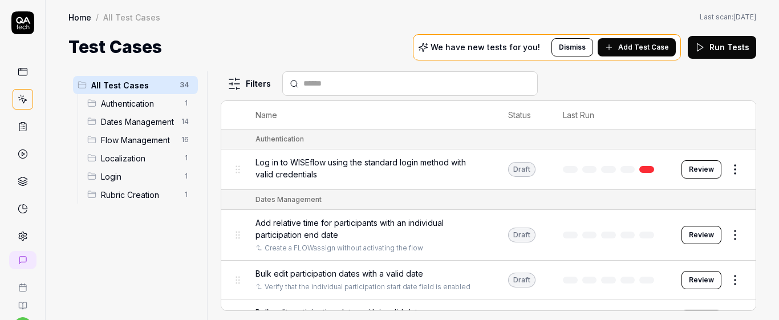
click at [627, 54] on button "Add Test Case" at bounding box center [637, 47] width 78 height 18
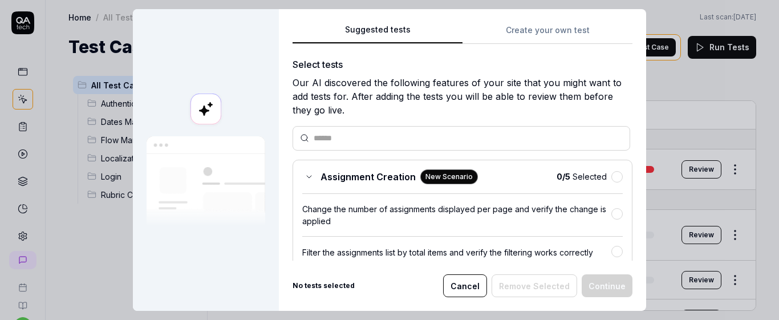
click at [505, 27] on button "Create your own test" at bounding box center [547, 33] width 170 height 21
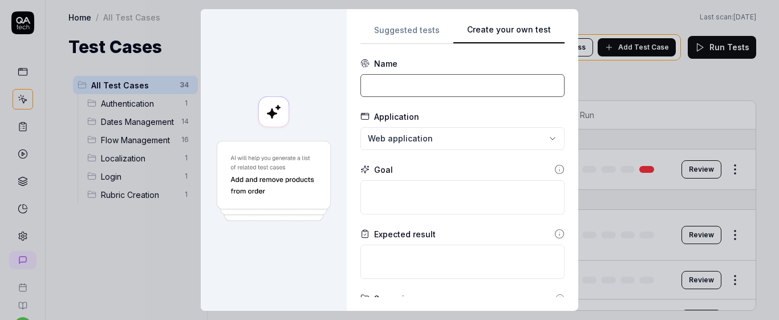
click at [382, 83] on input at bounding box center [462, 85] width 204 height 23
type input "B"
paste input ""Bulk edit start date disabled if any participant’s start date field is locked""
type input "Bulk edit start date: If one of the participants has their start date field dis…"
click at [510, 190] on textarea at bounding box center [462, 197] width 204 height 34
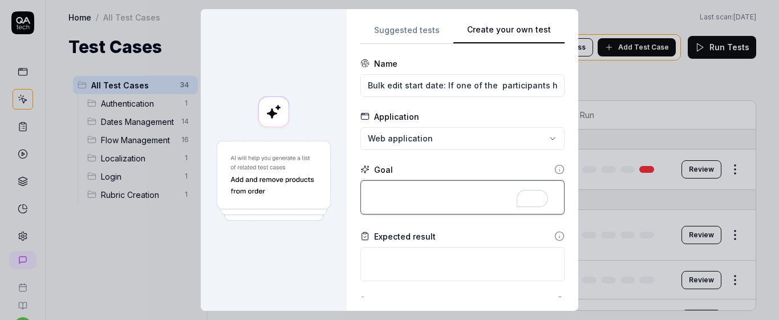
type textarea "*"
type textarea "V"
type textarea "*"
type textarea "Ve"
type textarea "*"
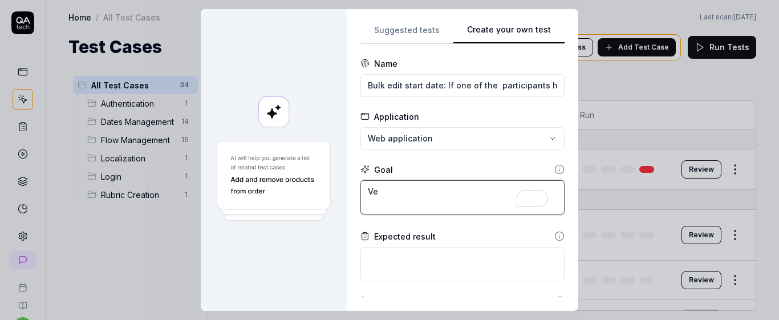
type textarea "Ver"
type textarea "*"
type textarea "Veri"
type textarea "*"
type textarea "Verif"
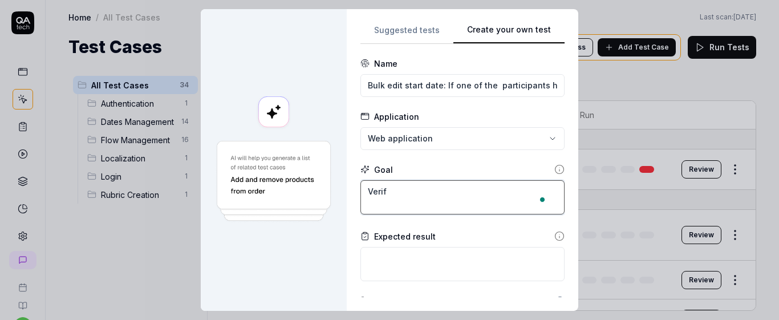
type textarea "*"
type textarea "Verify"
type textarea "*"
type textarea "Verify"
type textarea "*"
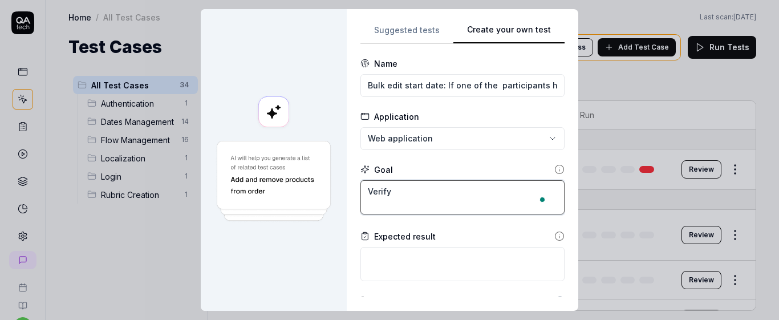
type textarea "Verify t"
type textarea "*"
type textarea "Verify th"
type textarea "*"
type textarea "Verify tha"
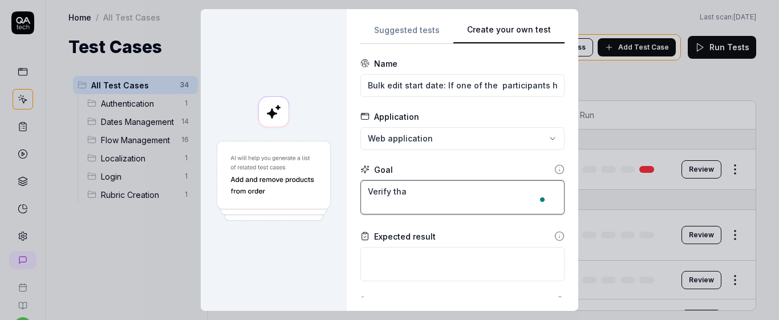
type textarea "*"
type textarea "Verify that"
type textarea "*"
type textarea "Verify that"
type textarea "*"
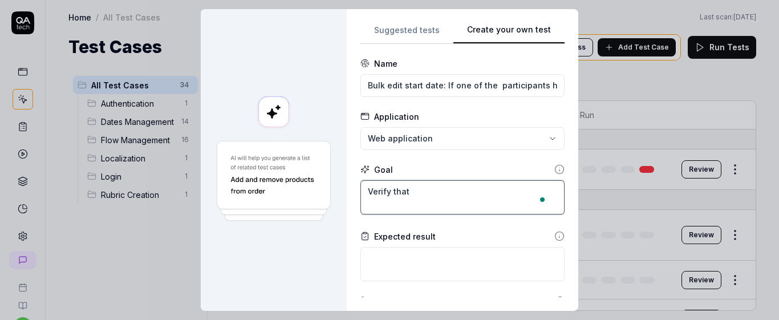
type textarea "Verify that t"
type textarea "*"
type textarea "Verify that th"
type textarea "*"
type textarea "Verify that the"
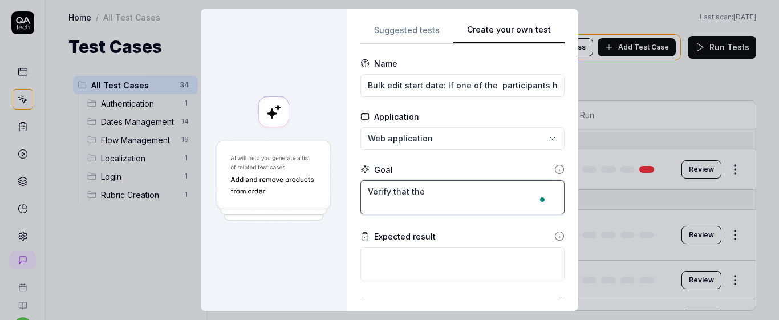
type textarea "*"
type textarea "Verify that the"
type textarea "*"
type textarea "Verify that the p"
type textarea "*"
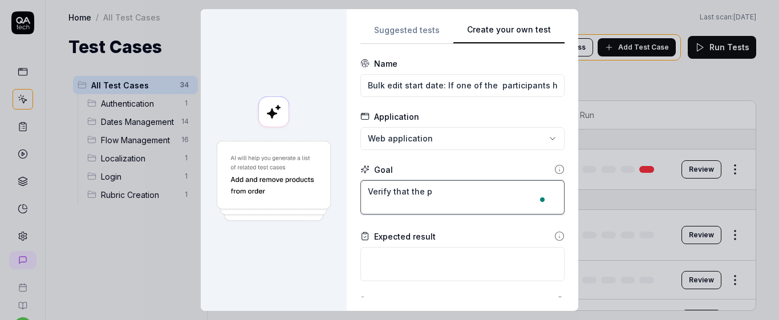
type textarea "Verify that the pa"
type textarea "*"
type textarea "Verify that the par"
type textarea "*"
type textarea "Verify that the part"
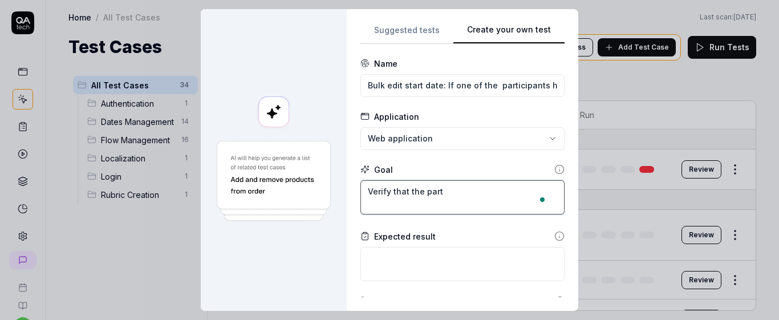
type textarea "*"
type textarea "Verify that the parti"
type textarea "*"
type textarea "Verify that the partic"
type textarea "*"
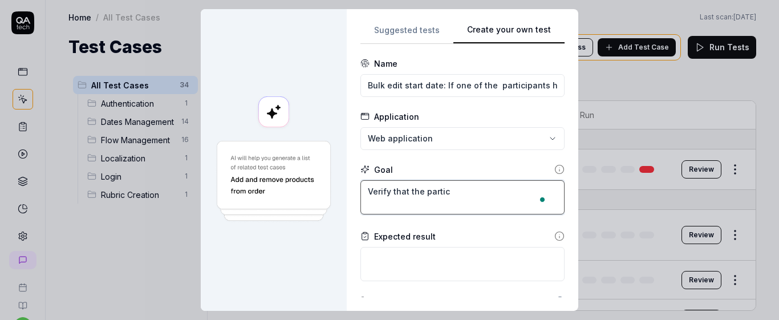
type textarea "Verify that the partici"
type textarea "*"
type textarea "Verify that the particip"
type textarea "*"
type textarea "Verify that the participa"
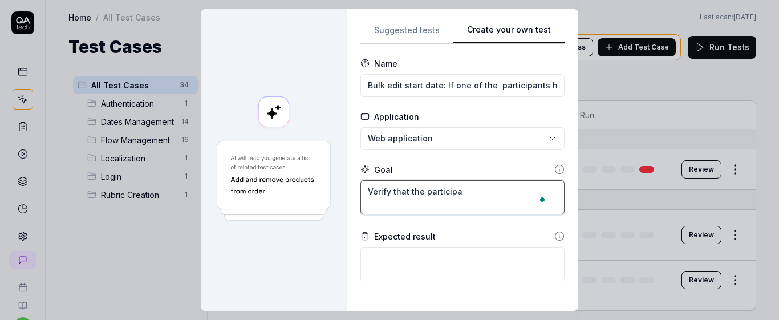
type textarea "*"
type textarea "Verify that the participat"
type textarea "*"
type textarea "Verify that the participati"
type textarea "*"
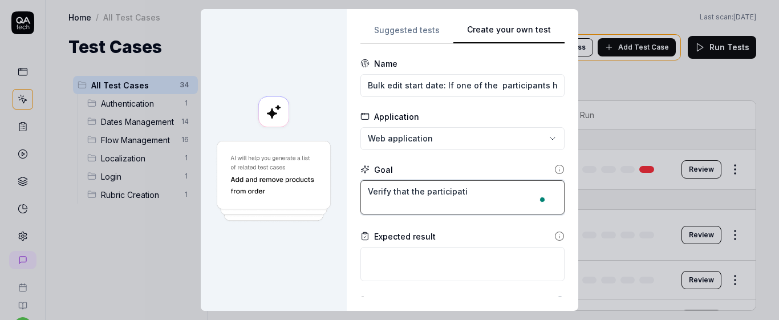
type textarea "Verify that the participatio"
type textarea "*"
type textarea "Verify that the participation"
type textarea "*"
type textarea "Verify that the participation"
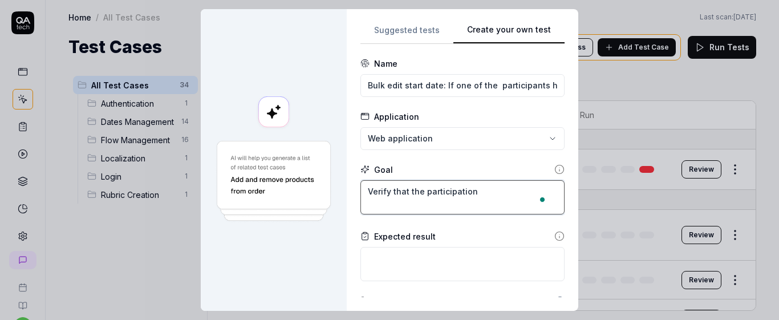
type textarea "*"
type textarea "Verify that the participation s"
type textarea "*"
type textarea "Verify that the participation st"
type textarea "*"
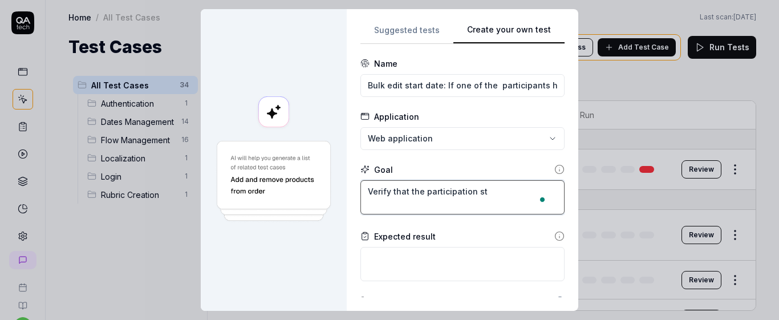
type textarea "Verify that the participation sta"
type textarea "*"
type textarea "Verify that the participation star"
type textarea "*"
type textarea "Verify that the participation start"
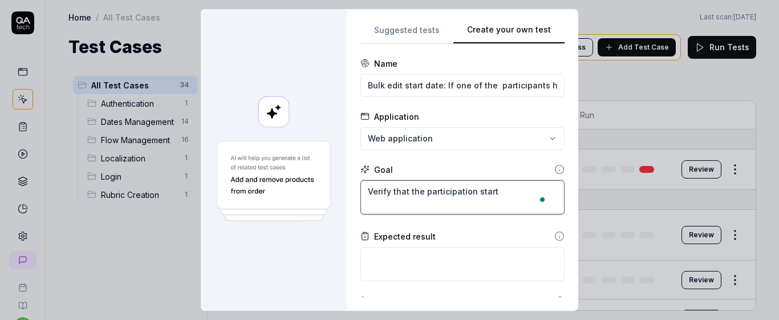
type textarea "*"
type textarea "Verify that the participation start"
type textarea "*"
type textarea "Verify that the participation start d"
type textarea "*"
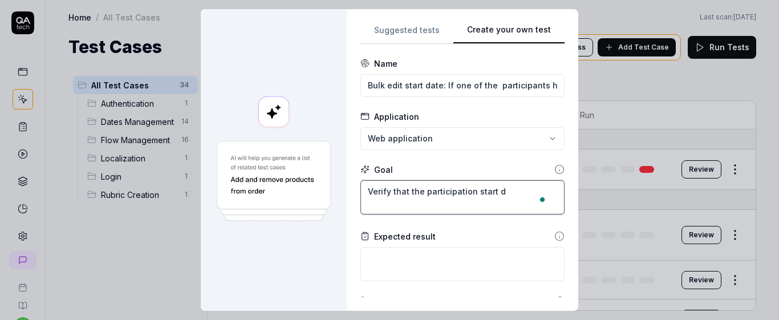
type textarea "Verify that the participation start da"
type textarea "*"
type textarea "Verify that the participation start dat"
type textarea "*"
type textarea "Verify that the participation start date"
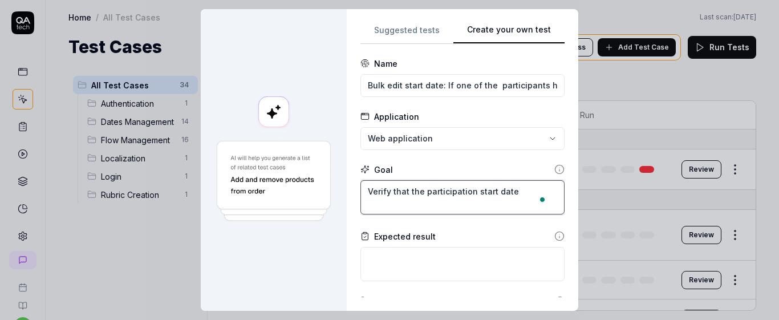
type textarea "*"
type textarea "Verify that the participation start date"
type textarea "*"
type textarea "Verify that the participation start date s"
type textarea "*"
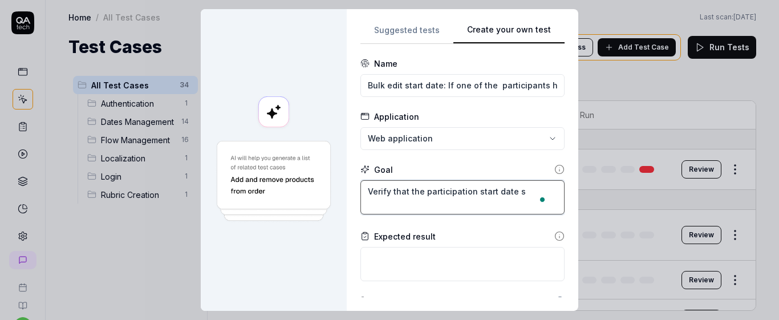
type textarea "Verify that the participation start date se"
type textarea "*"
type textarea "Verify that the participation start date sel"
type textarea "*"
type textarea "Verify that the participation start date se"
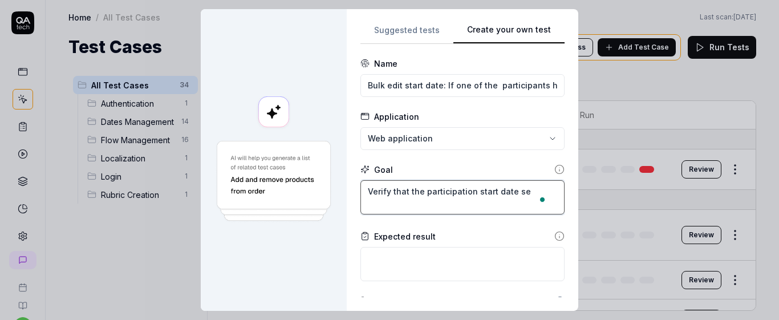
type textarea "*"
type textarea "Verify that the participation start date s"
type textarea "*"
type textarea "Verify that the participation start date se"
type textarea "*"
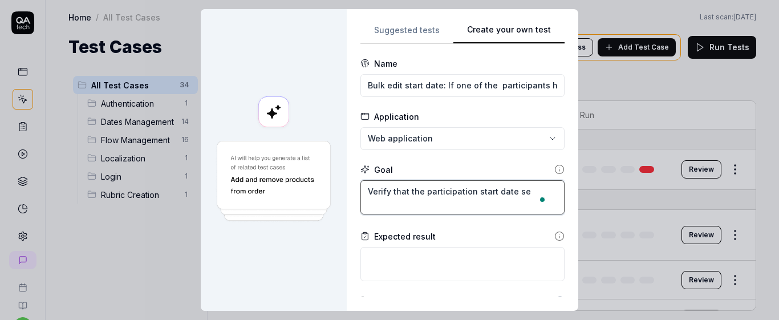
type textarea "Verify that the participation start date sel"
type textarea "*"
type textarea "Verify that the participation start date sele"
type textarea "*"
type textarea "Verify that the participation start date selec"
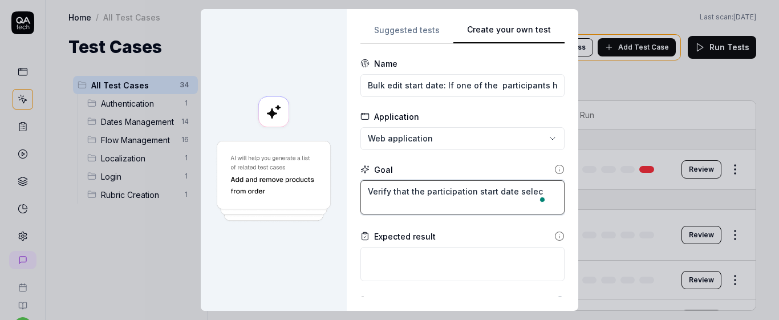
type textarea "*"
type textarea "Verify that the participation start date select"
type textarea "*"
type textarea "Verify that the participation start date selecte"
type textarea "*"
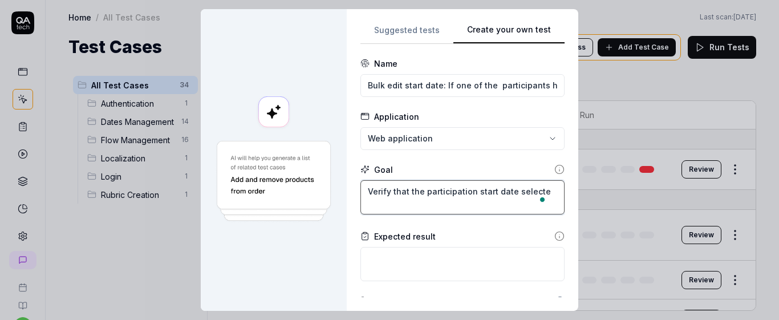
type textarea "Verify that the participation start date selected"
type textarea "*"
type textarea "Verify that the participation start date selected"
type textarea "*"
type textarea "Verify that the participation start date selected i"
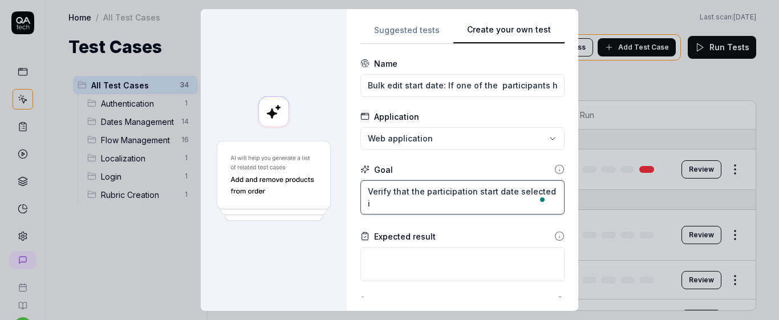
type textarea "*"
type textarea "Verify that the participation start date selected in"
type textarea "*"
type textarea "Verify that the participation start date selected in"
type textarea "*"
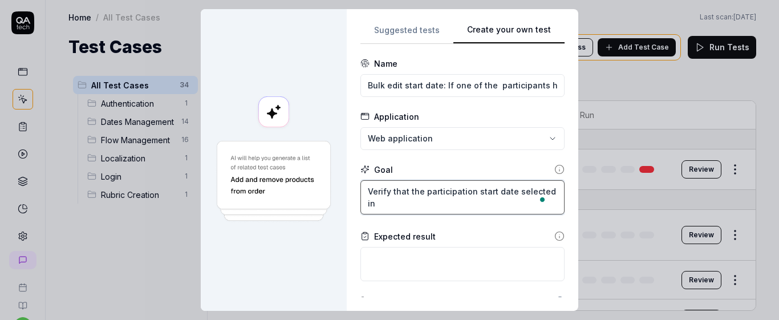
type textarea "Verify that the participation start date selected in t"
type textarea "*"
type textarea "Verify that the participation start date selected in th"
type textarea "*"
type textarea "Verify that the participation start date selected in the"
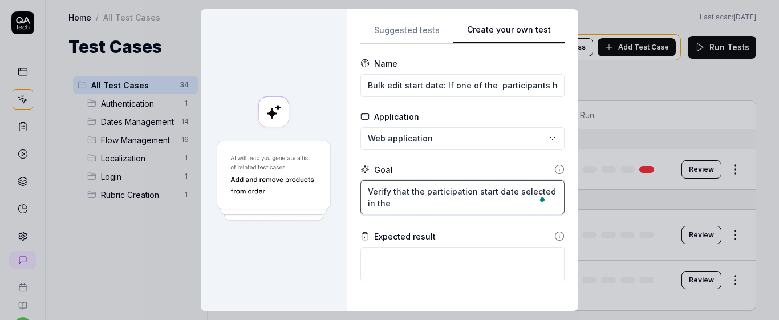
type textarea "*"
type textarea "Verify that the participation start date selected in the"
type textarea "*"
type textarea "Verify that the participation start date selected in the b"
type textarea "*"
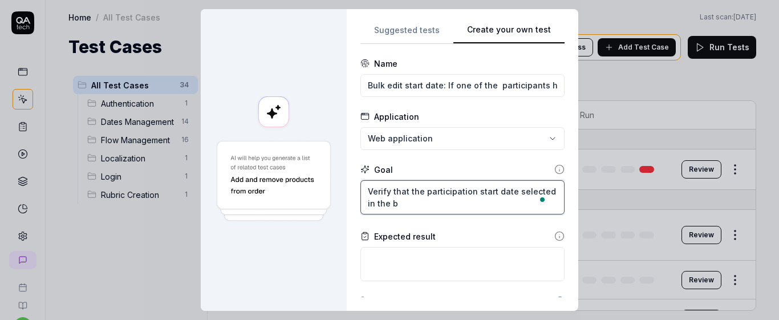
type textarea "Verify that the participation start date selected in the bu"
type textarea "*"
type textarea "Verify that the participation start date selected in the bul"
type textarea "*"
type textarea "Verify that the participation start date selected in the bulk"
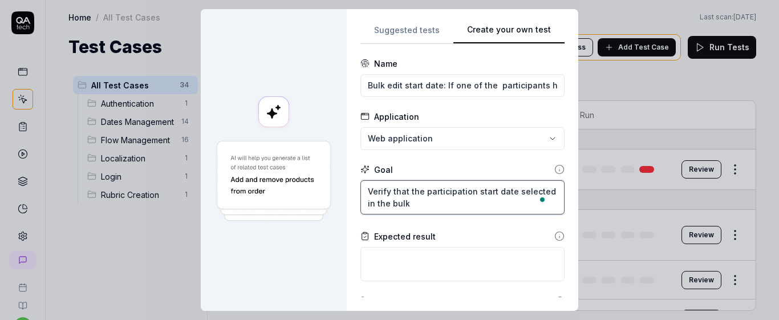
type textarea "*"
type textarea "Verify that the participation start date selected in the bulk"
type textarea "*"
type textarea "Verify that the participation start date selected in the bulk e"
type textarea "*"
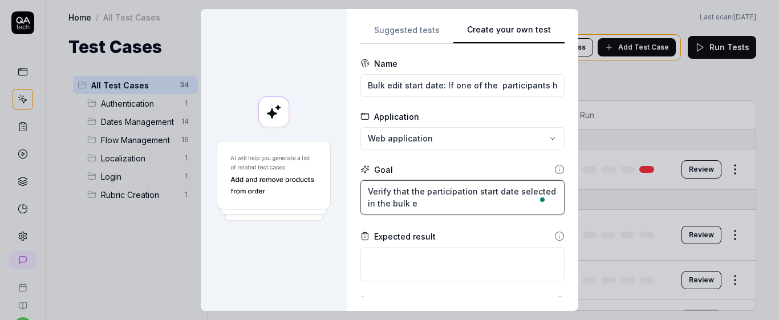
type textarea "Verify that the participation start date selected in the bulk ed"
type textarea "*"
type textarea "Verify that the participation start date selected in the bulk edi"
type textarea "*"
type textarea "Verify that the participation start date selected in the bulk edit"
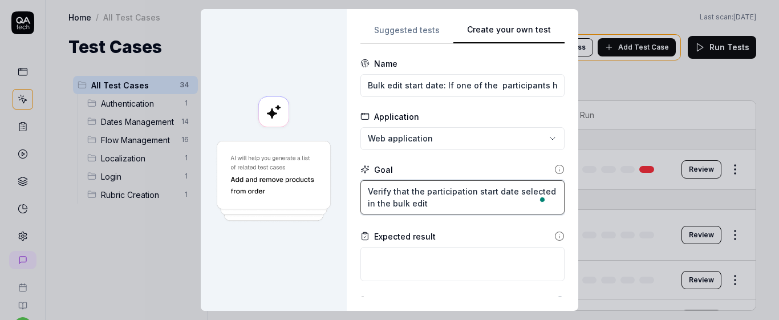
type textarea "*"
type textarea "Verify that the participation start date selected in the bulk edit"
type textarea "*"
type textarea "Verify that the participation start date selected in the bulk edit m"
type textarea "*"
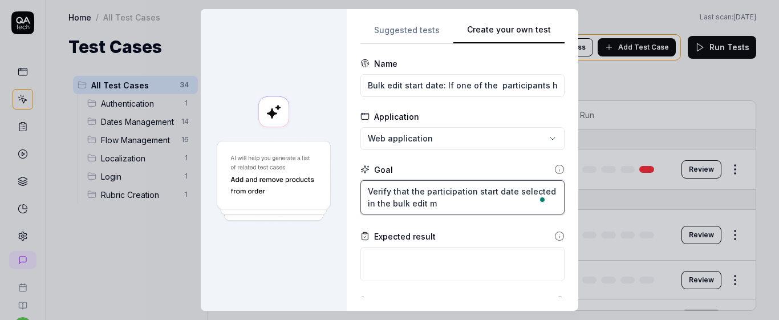
type textarea "Verify that the participation start date selected in the bulk edit mo"
type textarea "*"
type textarea "Verify that the participation start date selected in the bulk edit mod"
type textarea "*"
type textarea "Verify that the participation start date selected in the bulk edit moda"
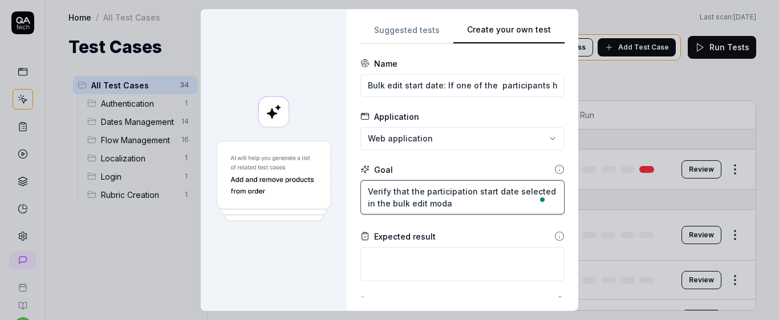
type textarea "*"
type textarea "Verify that the participation start date selected in the bulk edit modal"
type textarea "*"
type textarea "Verify that the participation start date selected in the bulk edit modal"
type textarea "*"
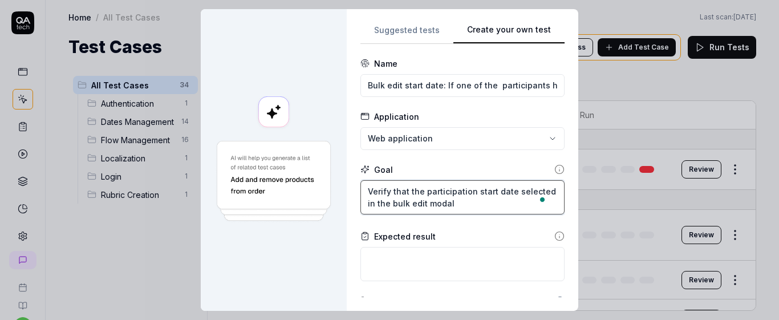
type textarea "Verify that the participation start date selected in the bulk edit modal w"
type textarea "*"
type textarea "Verify that the participation start date selected in the bulk edit modal wi"
type textarea "*"
type textarea "Verify that the participation start date selected in the bulk edit modal wil"
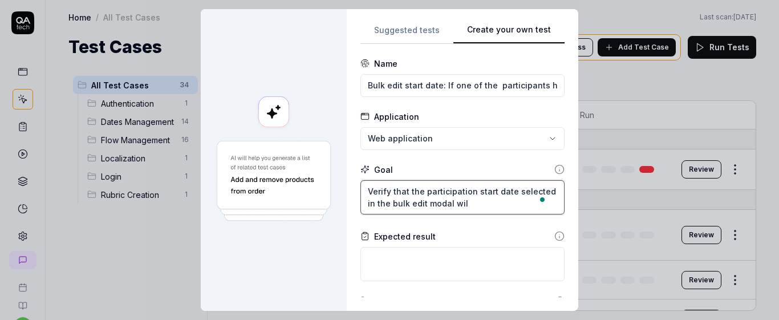
type textarea "*"
type textarea "Verify that the participation start date selected in the bulk edit modal will"
type textarea "*"
type textarea "Verify that the participation start date selected in the bulk edit modal will"
type textarea "*"
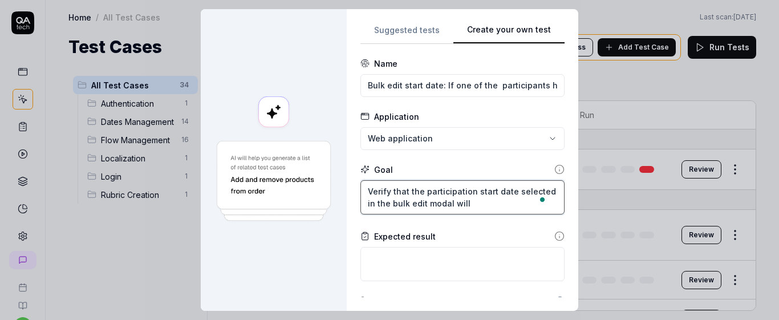
type textarea "Verify that the participation start date selected in the bulk edit modal will n"
type textarea "*"
type textarea "Verify that the participation start date selected in the bulk edit modal will no"
type textarea "*"
type textarea "Verify that the participation start date selected in the bulk edit modal will n…"
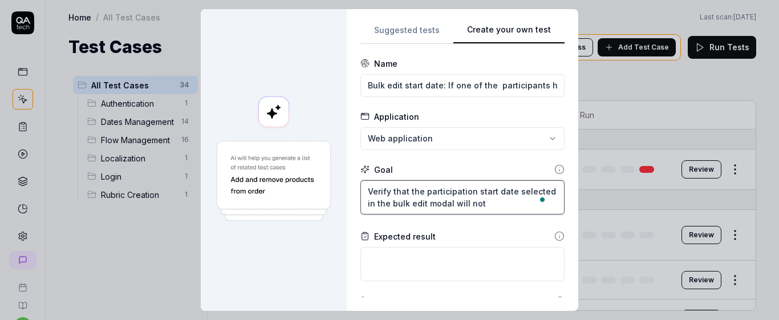
type textarea "*"
type textarea "Verify that the participation start date selected in the bulk edit modal will n…"
type textarea "*"
type textarea "Verify that the participation start date selected in the bulk edit modal will n…"
type textarea "*"
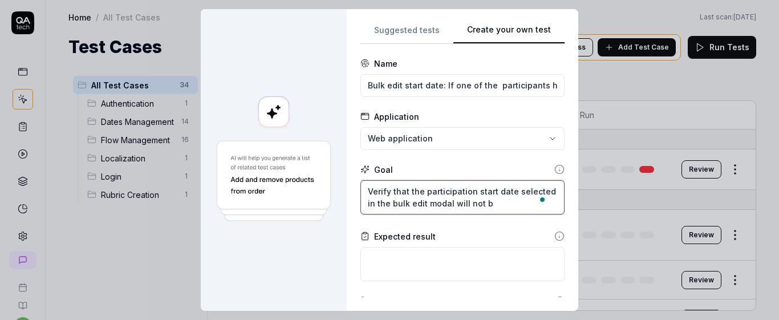
type textarea "Verify that the participation start date selected in the bulk edit modal will n…"
type textarea "*"
type textarea "Verify that the participation start date selected in the bulk edit modal will n…"
type textarea "*"
type textarea "Verify that the participation start date selected in the bulk edit modal will n…"
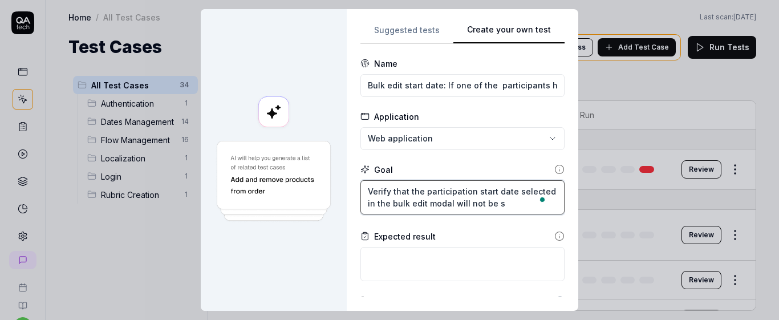
type textarea "*"
type textarea "Verify that the participation start date selected in the bulk edit modal will n…"
type textarea "*"
type textarea "Verify that the participation start date selected in the bulk edit modal will n…"
type textarea "*"
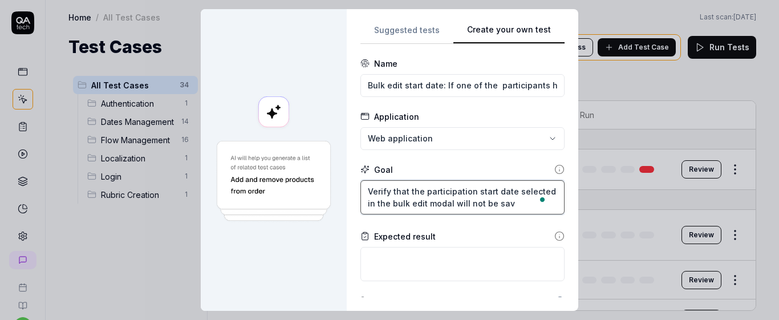
type textarea "Verify that the participation start date selected in the bulk edit modal will n…"
type textarea "*"
type textarea "Verify that the participation start date selected in the bulk edit modal will n…"
type textarea "*"
type textarea "Verify that the participation start date selected in the bulk edit modal will n…"
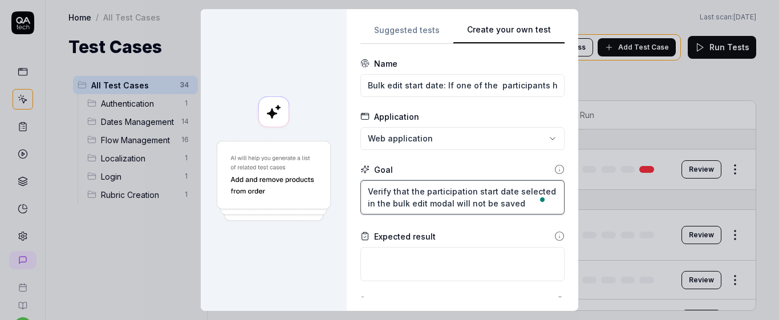
type textarea "*"
type textarea "Verify that the participation start date selected in the bulk edit modal will n…"
type textarea "*"
type textarea "Verify that the participation start date selected in the bulk edit modal will n…"
type textarea "*"
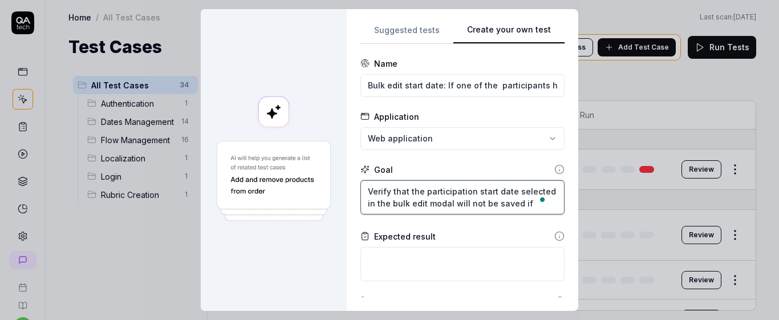
type textarea "Verify that the participation start date selected in the bulk edit modal will n…"
type textarea "*"
type textarea "Verify that the participation start date selected in the bulk edit modal will n…"
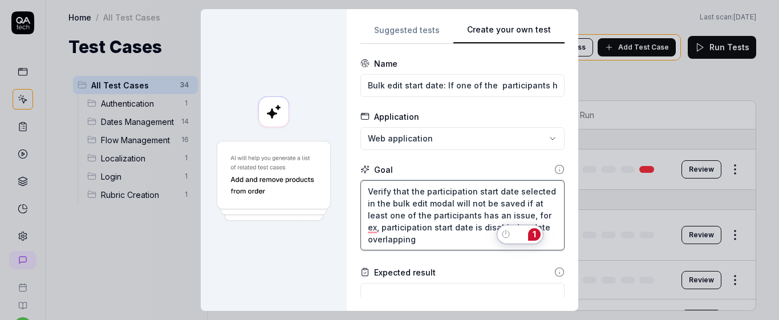
click at [480, 239] on textarea "Verify that the participation start date selected in the bulk edit modal will n…" at bounding box center [462, 215] width 204 height 70
click at [400, 180] on textarea "Verify that the participation start date selected in the bulk edit modal will n…" at bounding box center [462, 215] width 204 height 70
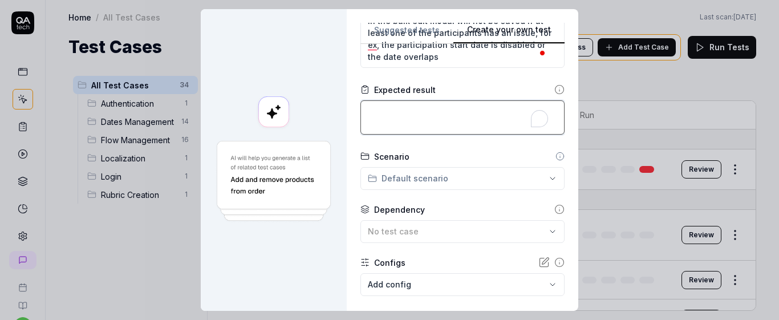
click at [474, 122] on textarea "To enrich screen reader interactions, please activate Accessibility in Grammarl…" at bounding box center [462, 117] width 204 height 34
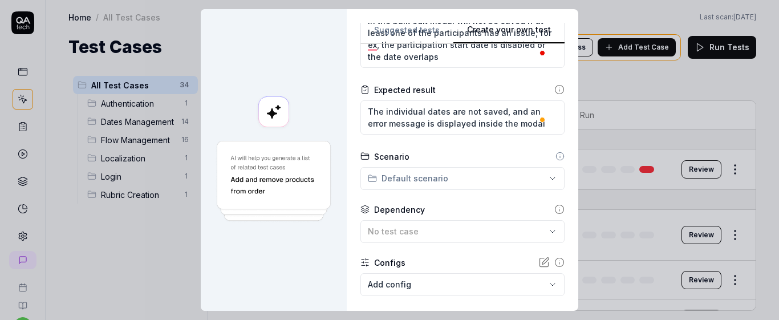
click at [473, 172] on div "**********" at bounding box center [389, 160] width 779 height 320
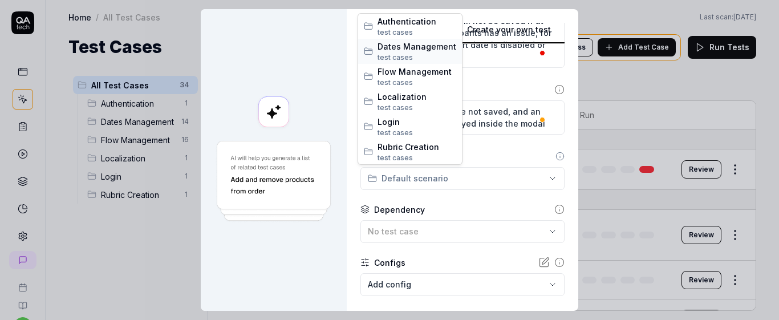
click at [419, 51] on span "Dates Management" at bounding box center [416, 46] width 79 height 12
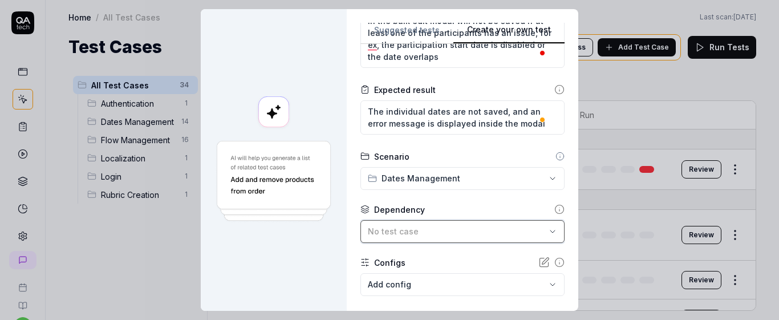
click at [422, 225] on div "No test case" at bounding box center [457, 231] width 178 height 12
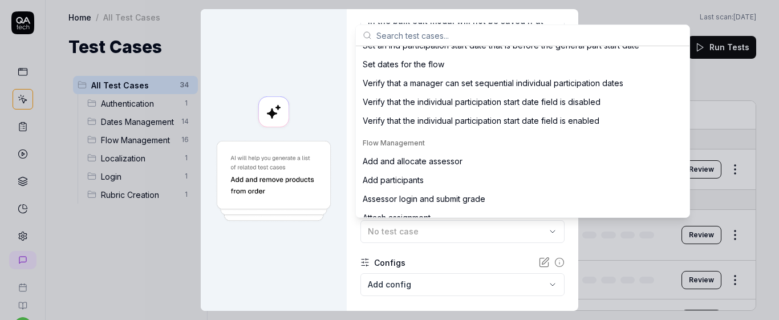
scroll to position [228, 0]
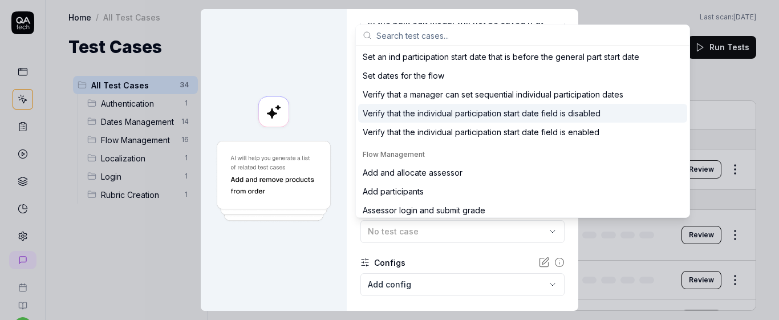
click at [579, 111] on div "Verify that the individual participation start date field is disabled" at bounding box center [482, 113] width 238 height 12
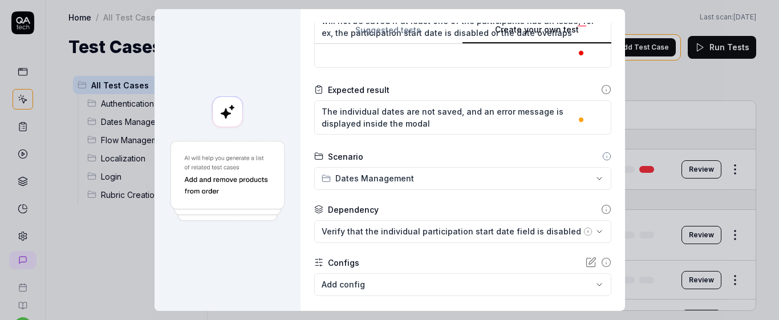
scroll to position [245, 0]
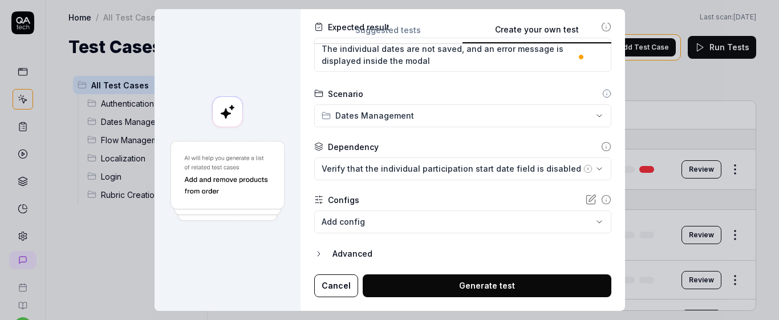
click at [376, 210] on body "s U Home / All Test Cases Home / All Test Cases Last scan: Jun 2 2025 Test Case…" at bounding box center [389, 160] width 779 height 320
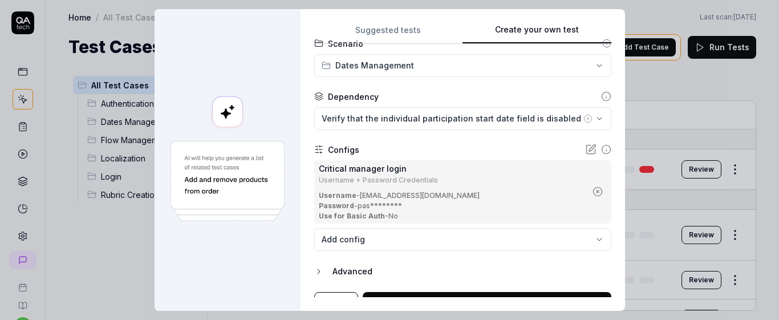
scroll to position [313, 0]
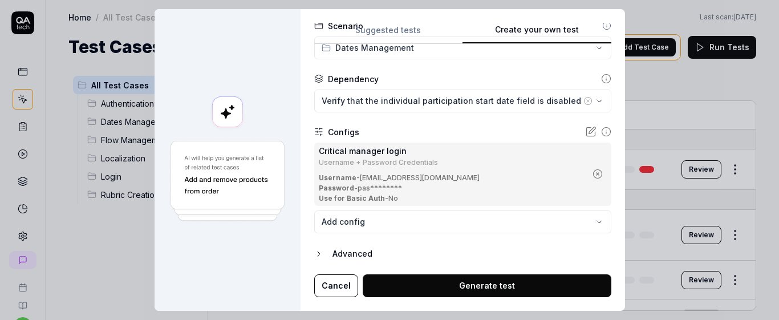
click at [432, 281] on button "Generate test" at bounding box center [487, 285] width 249 height 23
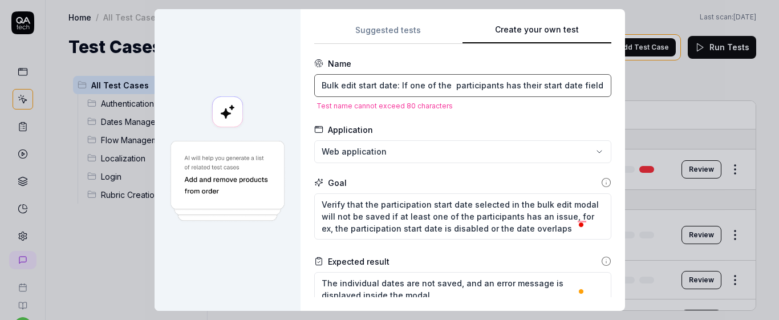
click at [460, 86] on input "Bulk edit start date: If one of the participants has their start date field dis…" at bounding box center [462, 85] width 297 height 23
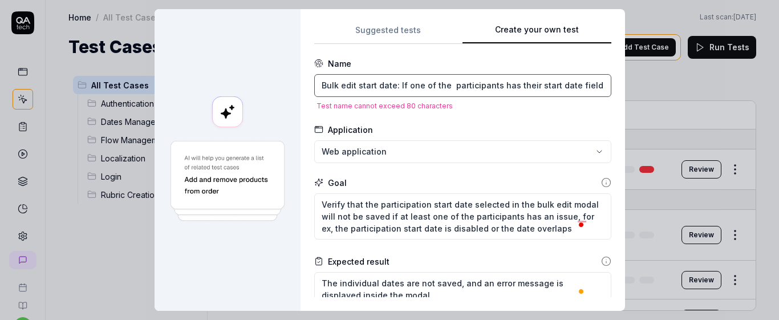
click at [460, 86] on input "Bulk edit start date: If one of the participants has their start date field dis…" at bounding box center [462, 85] width 297 height 23
paste input ""Bulk edit start date blocked if any participant has a disabled start date fiel…"
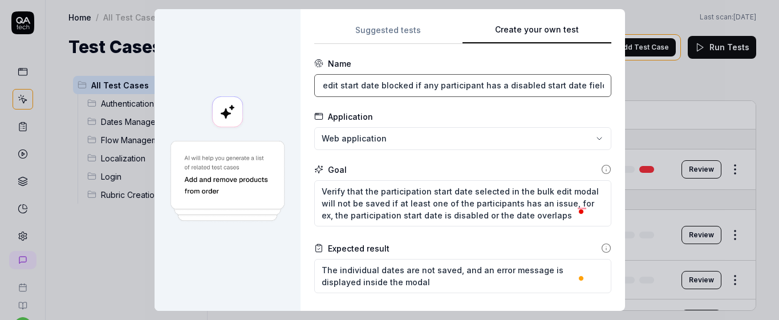
click at [381, 88] on input ""Bulk edit start date blocked if any participant has a disabled start date field" at bounding box center [462, 85] width 297 height 23
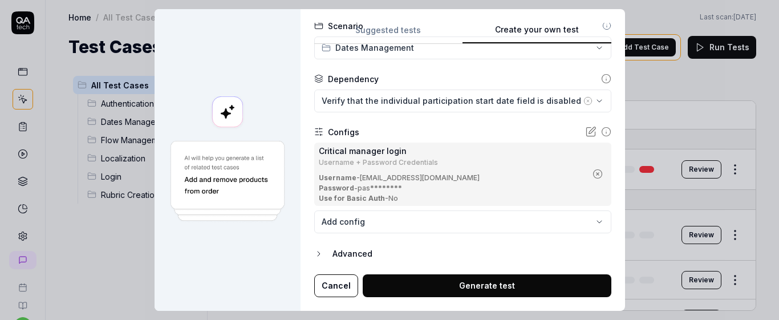
click at [440, 292] on button "Generate test" at bounding box center [487, 285] width 249 height 23
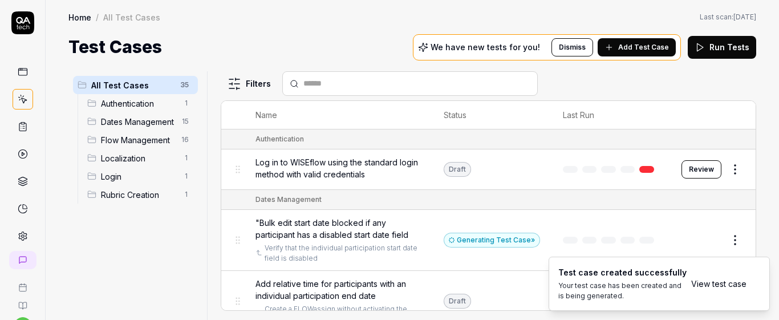
click at [702, 285] on link "View test case" at bounding box center [718, 284] width 55 height 12
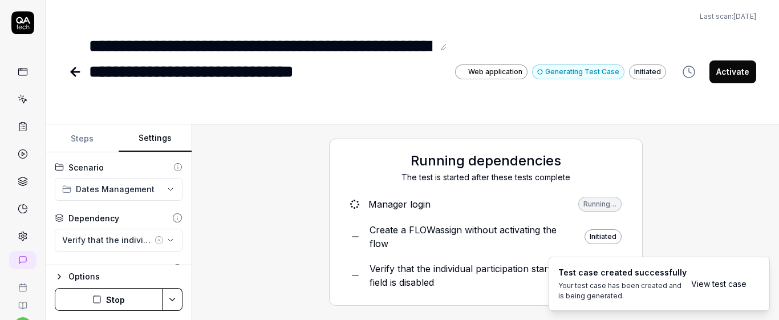
click at [144, 138] on button "Settings" at bounding box center [155, 138] width 73 height 27
click at [190, 198] on div "**********" at bounding box center [412, 222] width 733 height 196
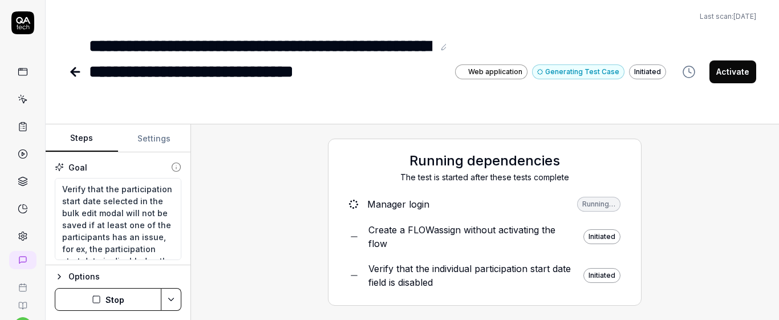
click at [83, 137] on button "Steps" at bounding box center [82, 138] width 72 height 27
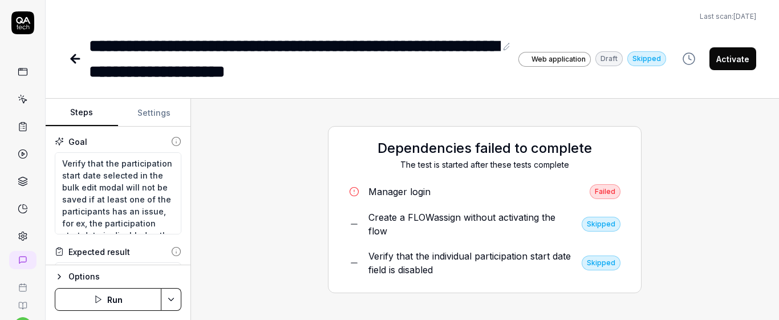
scroll to position [135, 0]
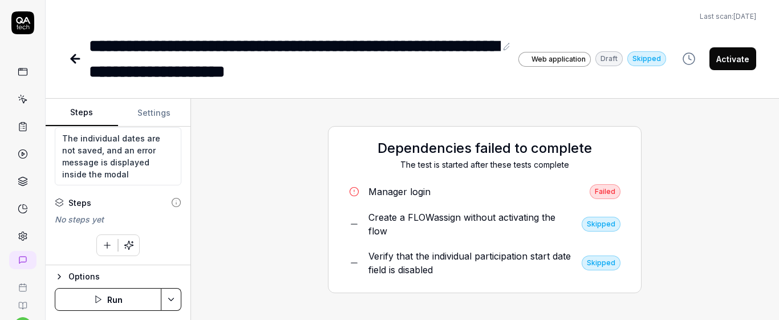
click at [109, 246] on button "button" at bounding box center [107, 245] width 21 height 21
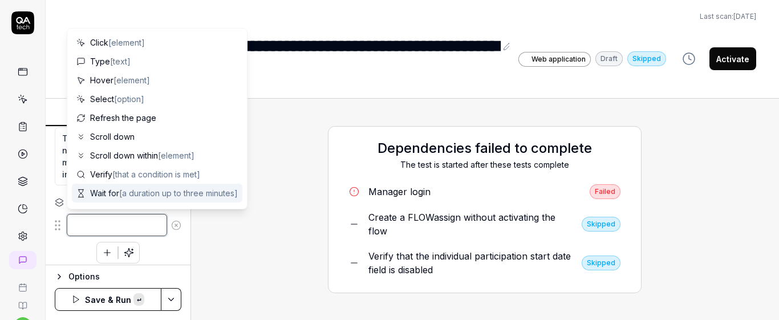
paste textarea "Click on the checkbox of the two participants displayed in the data table"
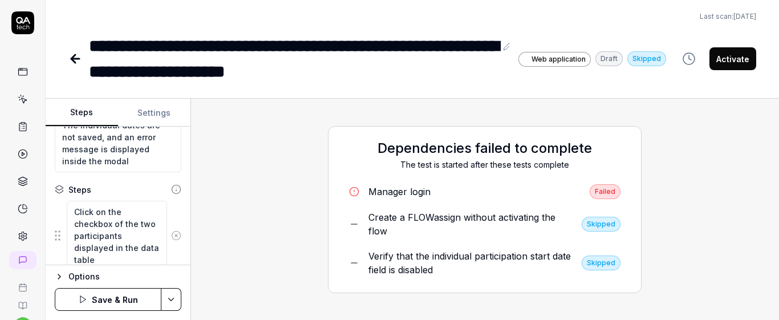
click at [164, 222] on div "Click on the checkbox of the two participants displayed in the data table" at bounding box center [118, 235] width 127 height 71
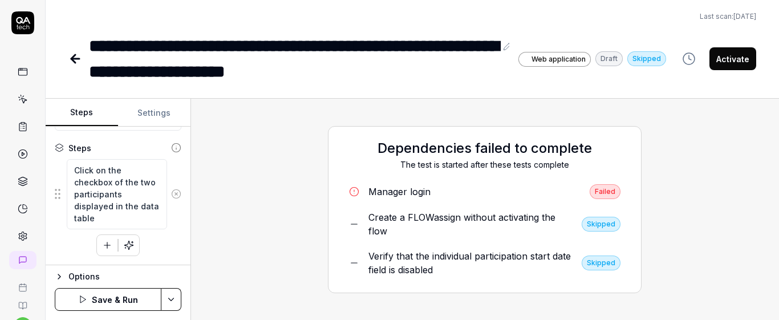
click at [102, 247] on icon "button" at bounding box center [107, 245] width 10 height 10
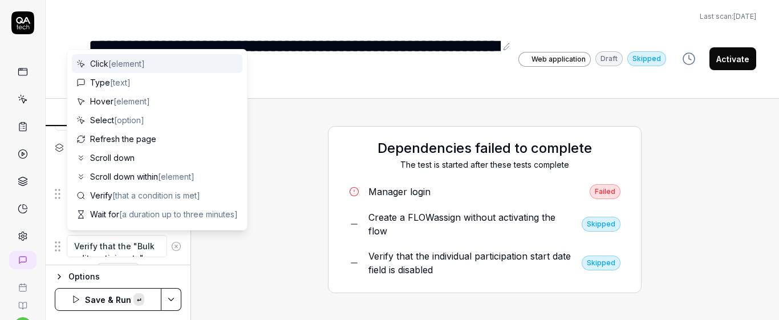
scroll to position [229, 0]
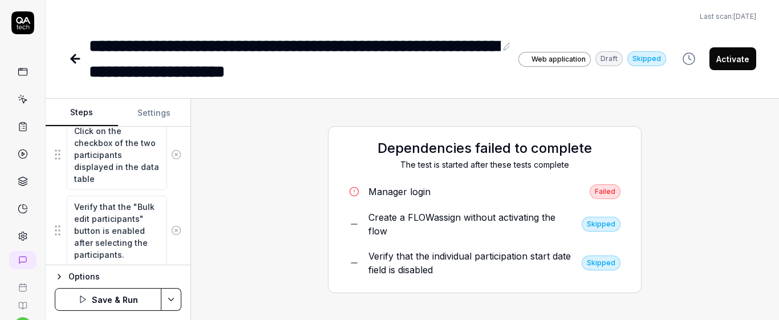
click at [176, 212] on div "Goal Verify that the participation start date selected in the bulk edit modal w…" at bounding box center [118, 196] width 145 height 139
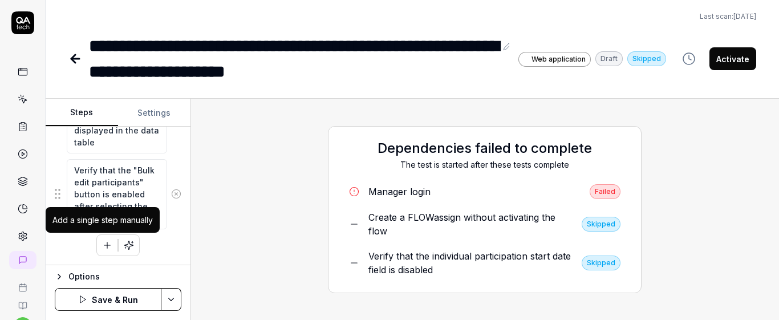
click at [97, 246] on button "button" at bounding box center [107, 245] width 21 height 21
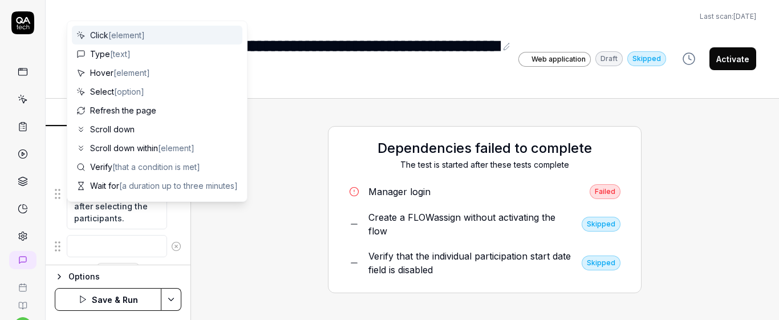
scroll to position [294, 0]
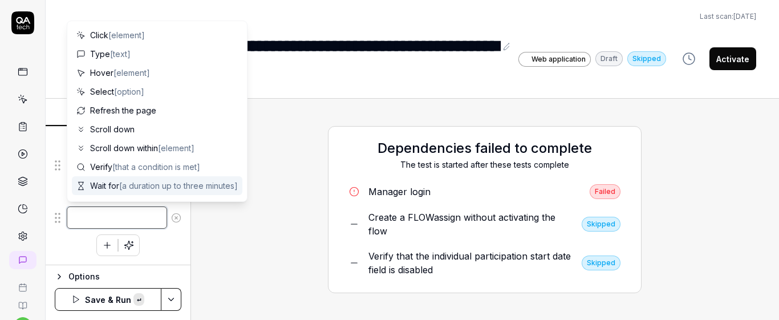
paste textarea "Click on "Bulk edit participants" button"
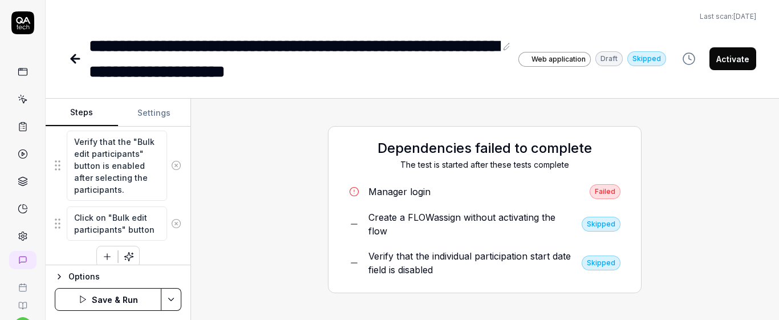
click at [170, 190] on div "Verify that the "Bulk edit participants" button is enabled after selecting the …" at bounding box center [118, 165] width 127 height 71
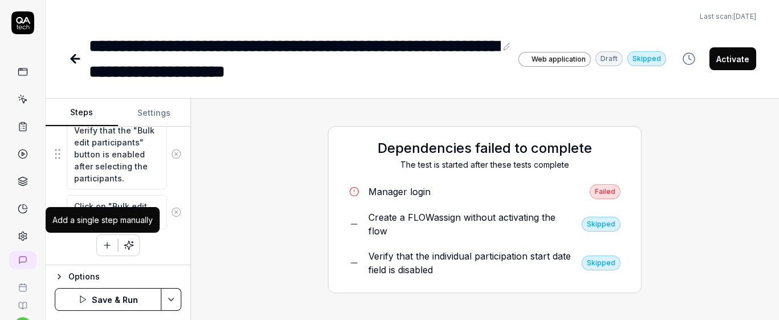
click at [111, 237] on button "button" at bounding box center [107, 245] width 21 height 21
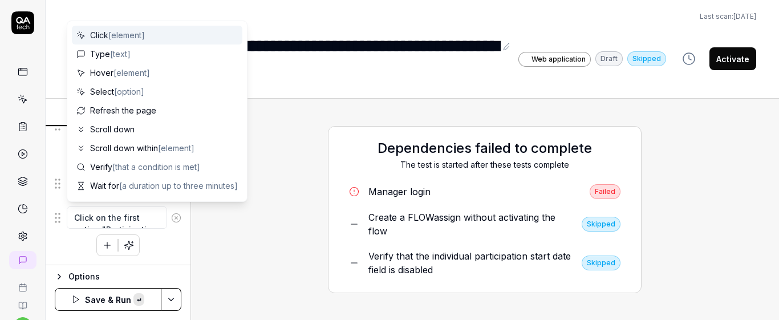
scroll to position [7, 0]
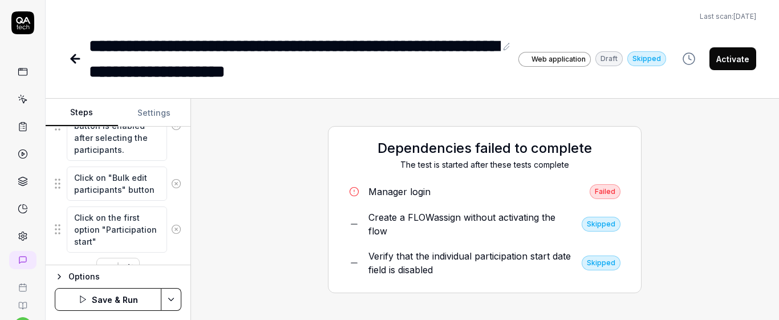
click at [168, 204] on fieldset "Click on the checkbox of the two participants displayed in the data table Verif…" at bounding box center [118, 133] width 127 height 239
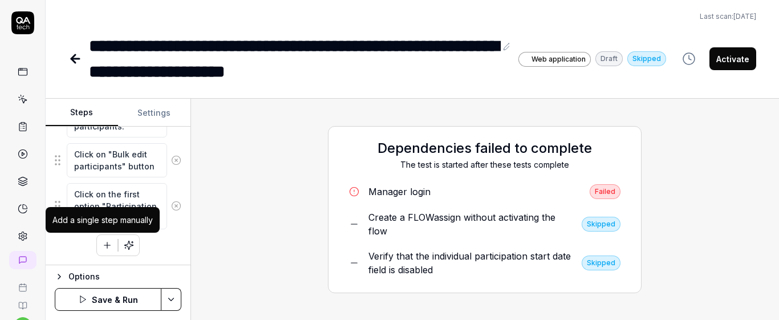
click at [107, 237] on button "button" at bounding box center [107, 245] width 21 height 21
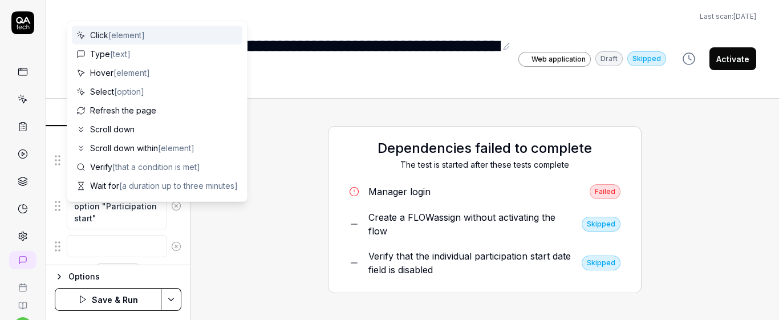
scroll to position [386, 0]
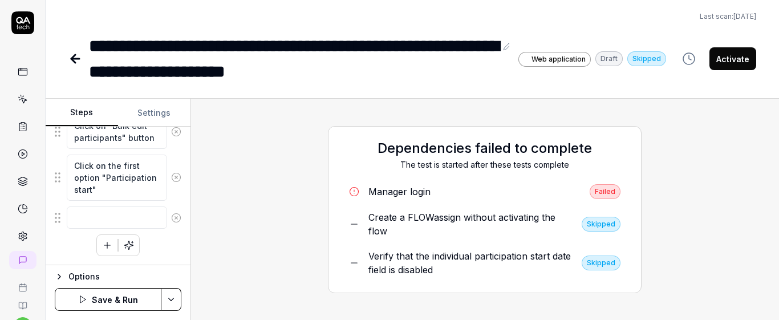
click at [162, 255] on div "Click on the checkbox of the two participants displayed in the data table Verif…" at bounding box center [118, 109] width 127 height 294
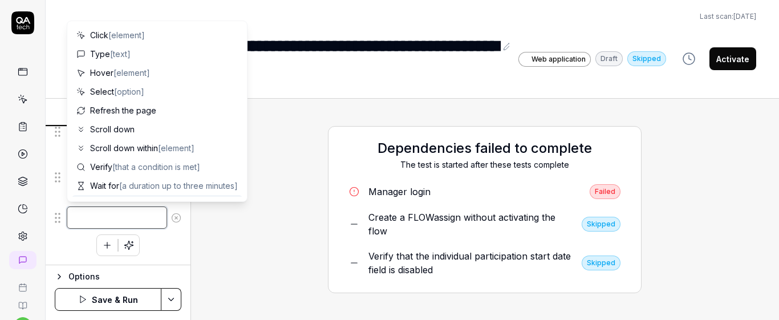
click at [131, 219] on textarea at bounding box center [117, 217] width 100 height 22
paste textarea "Set the participation start date to two days later"
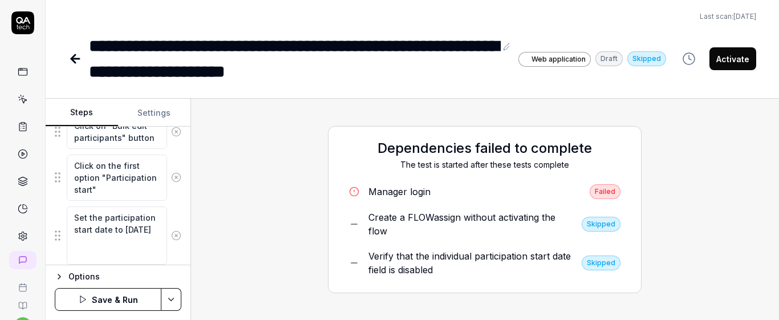
click at [178, 196] on div "Goal Verify that the participation start date selected in the bulk edit modal w…" at bounding box center [118, 196] width 145 height 139
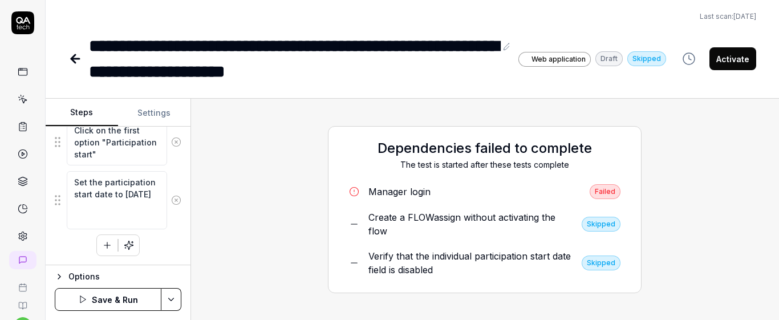
click at [109, 247] on button "button" at bounding box center [107, 245] width 21 height 21
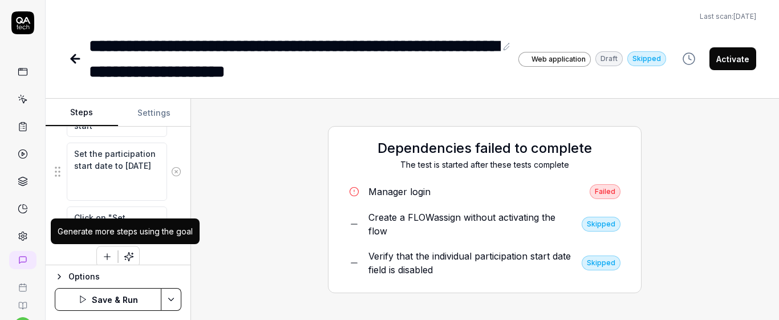
click at [162, 249] on div "Click on the checkbox of the two participants displayed in the data table Verif…" at bounding box center [118, 83] width 127 height 369
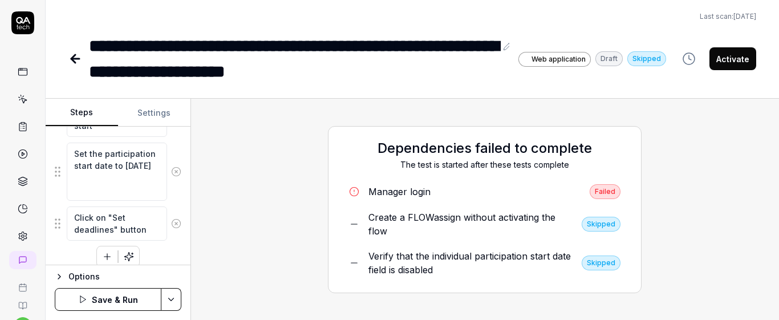
click at [102, 259] on icon "button" at bounding box center [107, 256] width 10 height 10
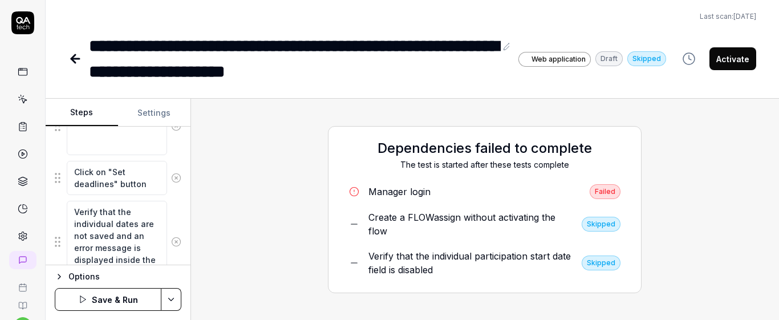
scroll to position [507, 0]
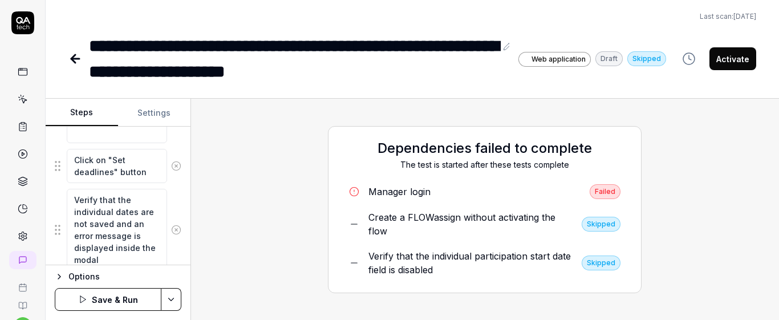
click at [172, 205] on div "Verify that the individual dates are not saved and an error message is displaye…" at bounding box center [118, 229] width 127 height 83
click at [136, 304] on button "Save & Run" at bounding box center [108, 299] width 107 height 23
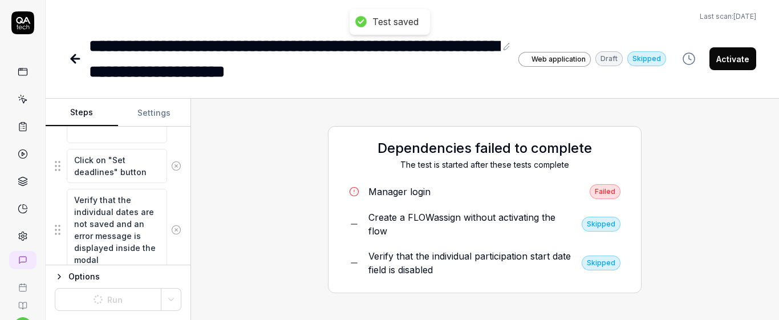
click at [108, 50] on div "**********" at bounding box center [292, 58] width 407 height 51
click at [95, 49] on div "**********" at bounding box center [292, 58] width 407 height 51
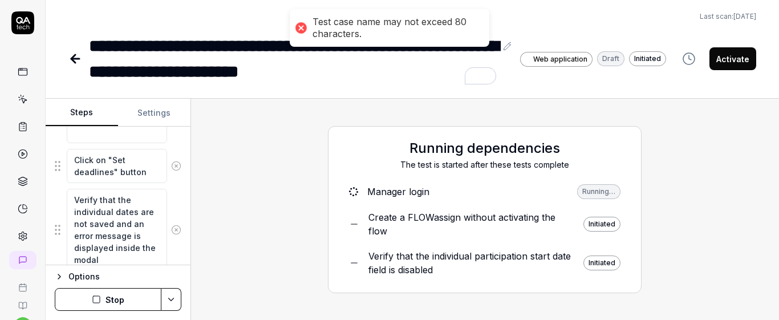
click at [371, 92] on div "**********" at bounding box center [412, 160] width 733 height 320
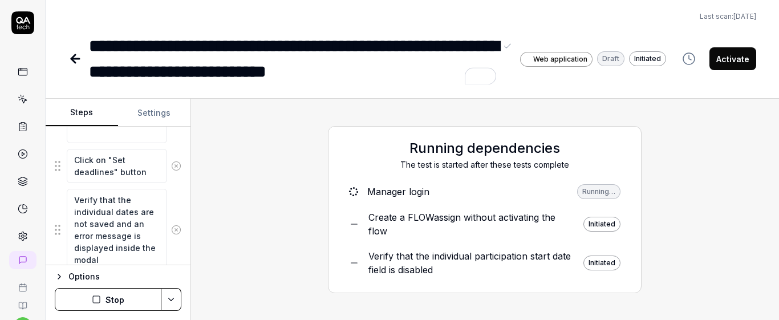
click at [282, 58] on div "**********" at bounding box center [292, 58] width 407 height 51
click at [379, 49] on div "**********" at bounding box center [292, 58] width 407 height 51
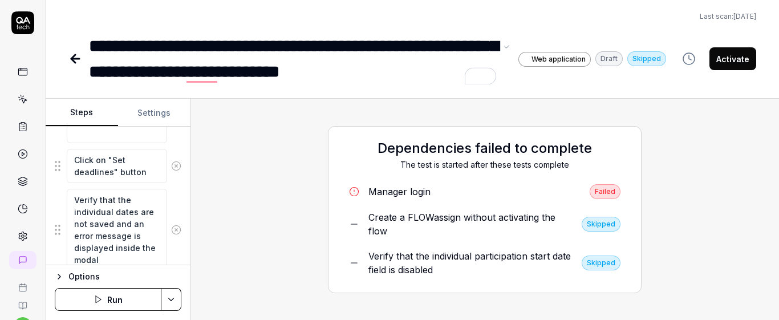
click at [371, 91] on div "**********" at bounding box center [412, 160] width 733 height 320
click at [124, 47] on div "**********" at bounding box center [292, 58] width 407 height 51
click at [440, 55] on div "**********" at bounding box center [292, 58] width 407 height 51
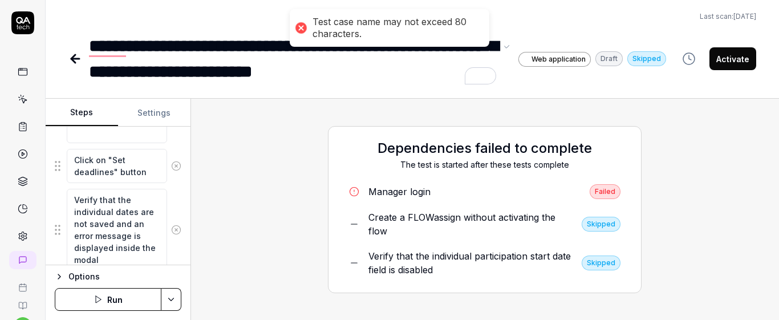
click at [428, 86] on div "**********" at bounding box center [412, 160] width 733 height 320
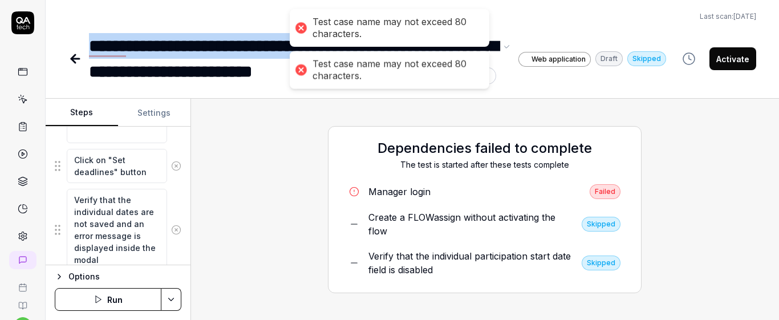
drag, startPoint x: 85, startPoint y: 42, endPoint x: 221, endPoint y: 76, distance: 139.9
click at [193, 62] on div "**********" at bounding box center [367, 58] width 598 height 51
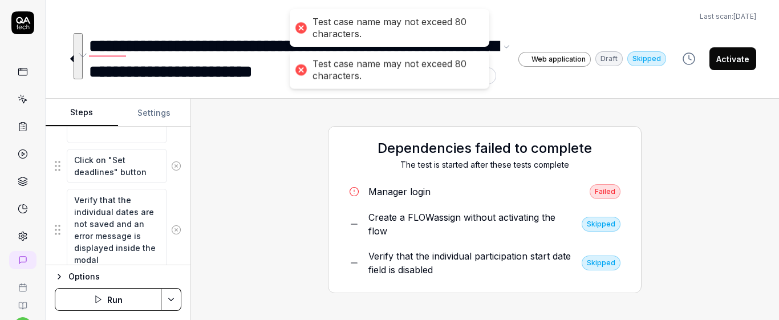
click at [276, 95] on div "**********" at bounding box center [412, 160] width 733 height 320
click at [481, 28] on div "Test case name may not exceed 80 characters." at bounding box center [390, 28] width 200 height 38
click at [464, 72] on div "Test case name may not exceed 80 characters." at bounding box center [394, 70] width 165 height 24
click at [300, 72] on div at bounding box center [301, 70] width 16 height 16
click at [304, 27] on div at bounding box center [301, 28] width 16 height 16
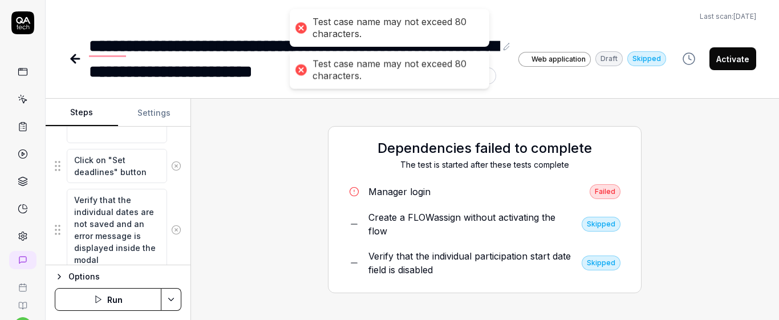
click at [277, 96] on div "**********" at bounding box center [412, 160] width 733 height 320
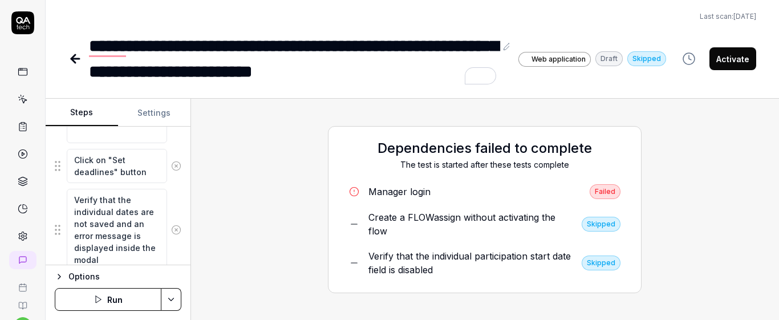
click at [182, 72] on div "**********" at bounding box center [292, 58] width 407 height 51
click at [340, 93] on div "**********" at bounding box center [412, 160] width 733 height 320
click at [450, 48] on div "**********" at bounding box center [292, 58] width 407 height 51
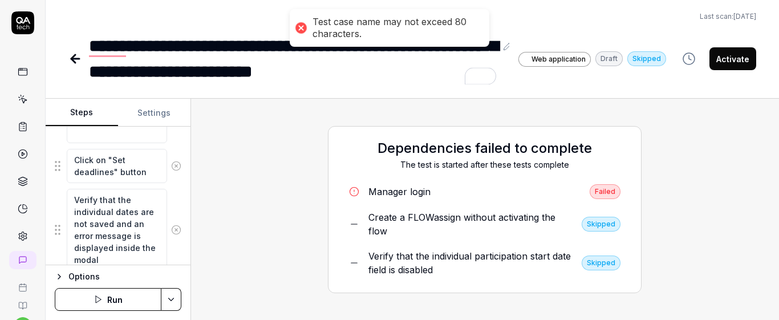
click at [464, 93] on div "**********" at bounding box center [412, 160] width 733 height 320
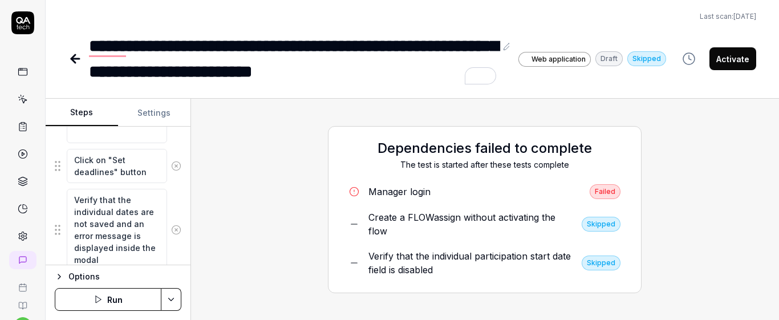
click at [310, 72] on div "**********" at bounding box center [292, 58] width 407 height 51
click at [162, 49] on div "**********" at bounding box center [292, 58] width 407 height 51
click at [271, 88] on div "**********" at bounding box center [412, 160] width 733 height 320
click at [300, 92] on div "**********" at bounding box center [412, 160] width 733 height 320
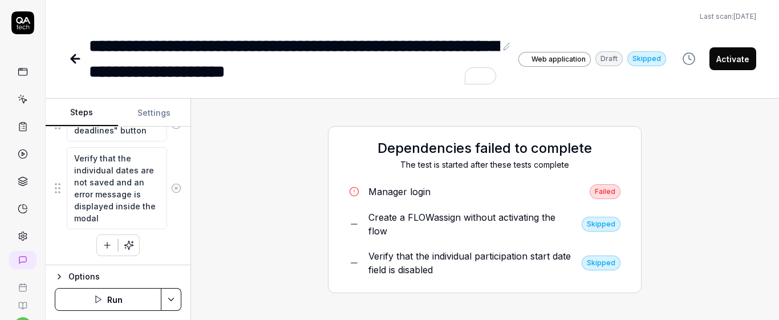
click at [111, 291] on button "Run" at bounding box center [108, 299] width 107 height 23
click at [148, 238] on div "Click on the checkbox of the two participants displayed in the data table Verif…" at bounding box center [118, 27] width 127 height 457
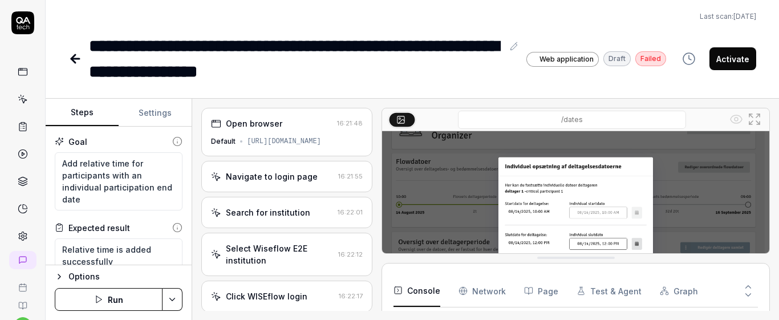
scroll to position [48, 0]
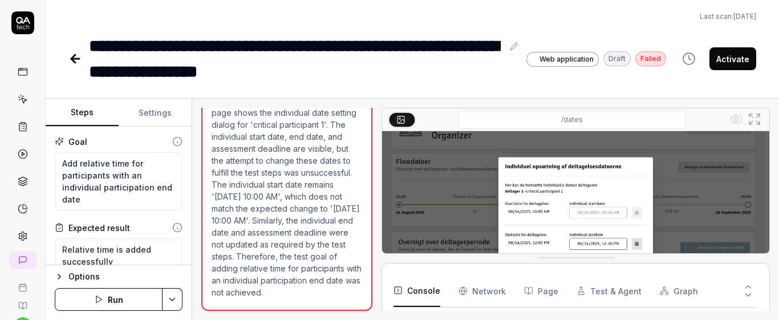
type textarea "*"
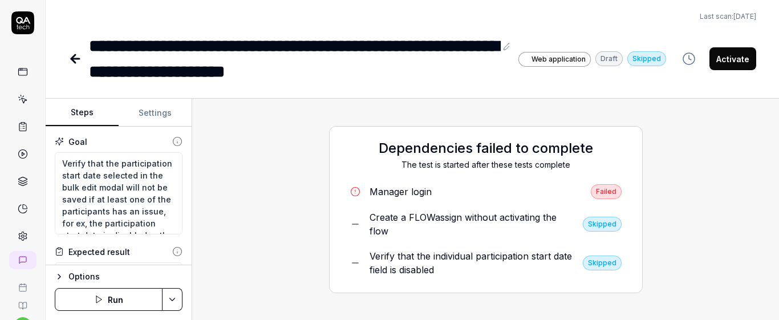
type textarea "*"
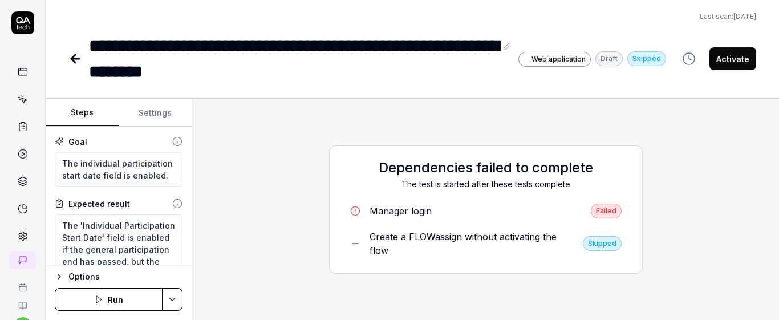
scroll to position [48, 0]
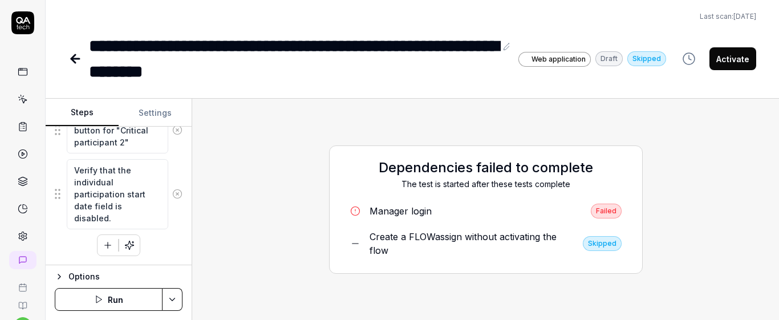
click at [26, 99] on link at bounding box center [23, 99] width 21 height 21
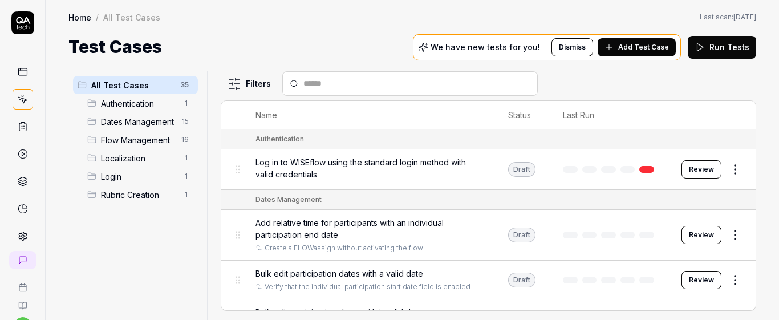
click at [633, 55] on button "Add Test Case" at bounding box center [637, 47] width 78 height 18
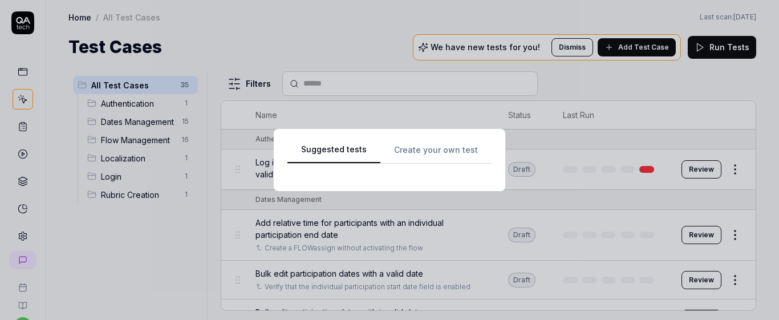
click at [446, 143] on div "Suggested tests Create your own test" at bounding box center [389, 160] width 204 height 35
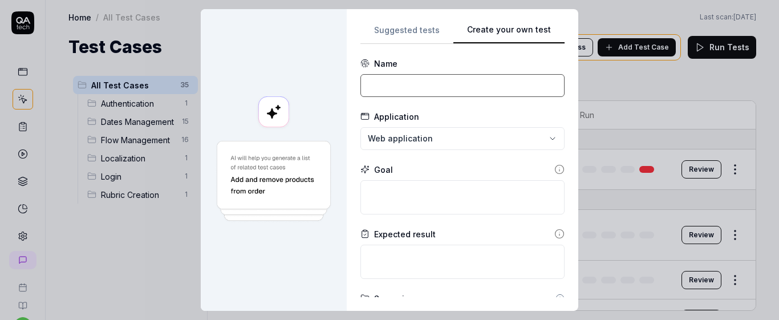
click at [440, 83] on input at bounding box center [462, 85] width 204 height 23
drag, startPoint x: 512, startPoint y: 87, endPoint x: 440, endPoint y: 211, distance: 143.1
click at [440, 211] on form "**********" at bounding box center [462, 280] width 204 height 444
type input "Create a FLOWassign (Group submission)"
click at [440, 211] on textarea at bounding box center [462, 197] width 204 height 34
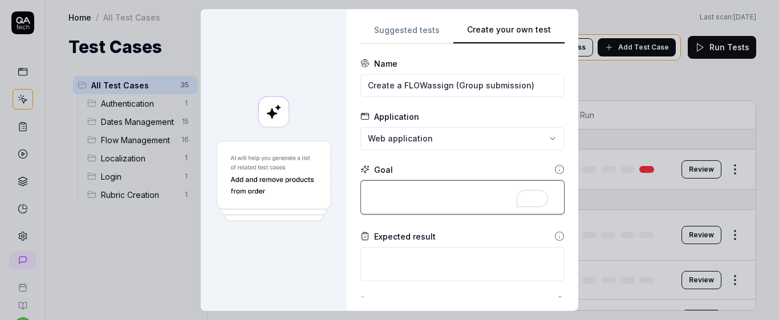
type textarea "*"
type textarea "C"
type textarea "*"
type textarea "Cr"
type textarea "*"
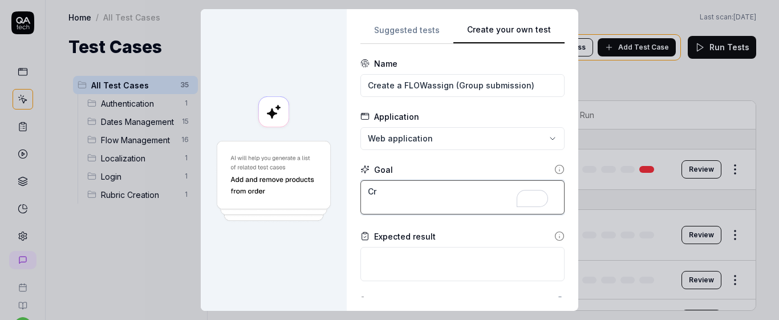
type textarea "Cre"
type textarea "*"
type textarea "Crea"
type textarea "*"
type textarea "Creat"
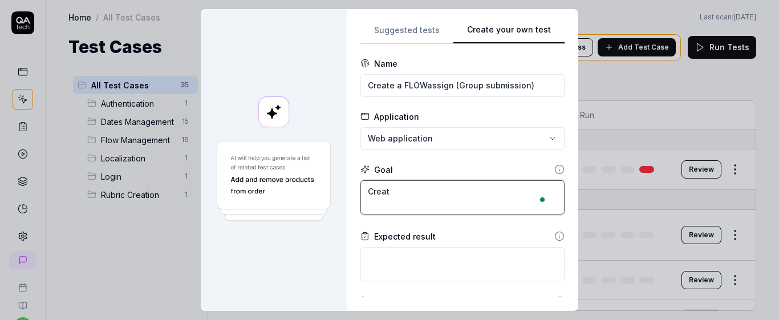
type textarea "*"
type textarea "Crea"
type textarea "*"
type textarea "Cre"
type textarea "*"
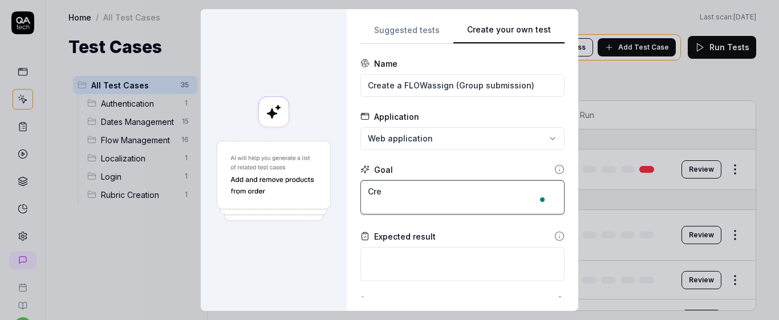
type textarea "Cr"
type textarea "*"
type textarea "C"
type textarea "*"
type textarea "C"
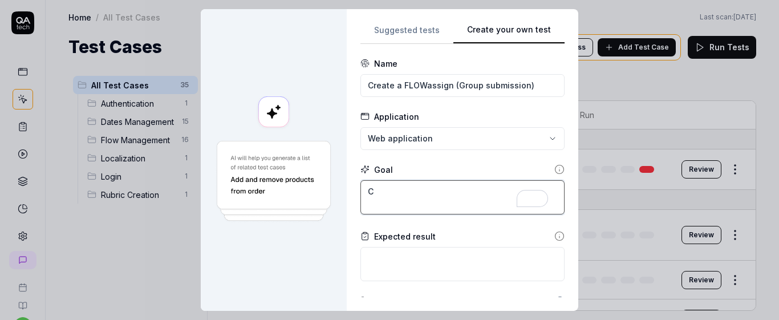
type textarea "*"
type textarea "Cr"
type textarea "*"
type textarea "Cre"
type textarea "*"
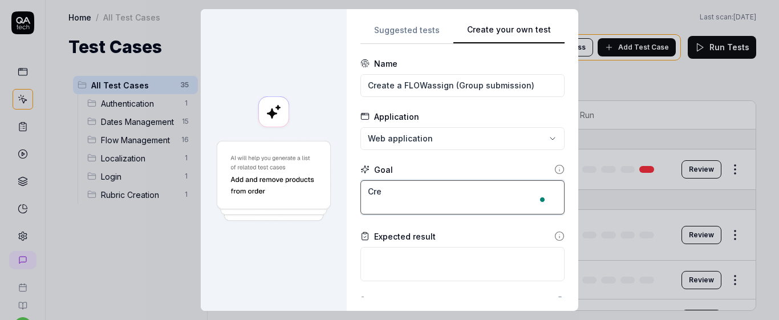
type textarea "Cret"
type textarea "*"
type textarea "Cre"
type textarea "*"
type textarea "Crea"
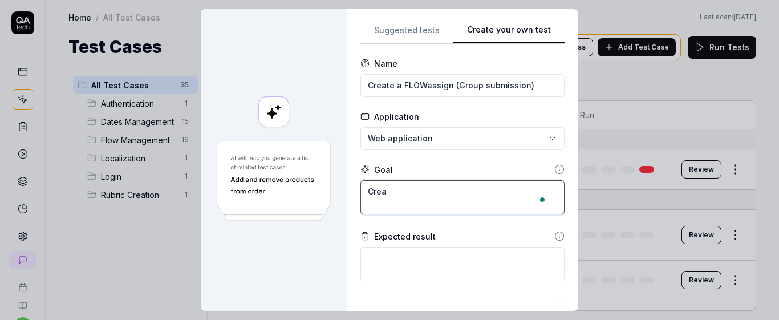
type textarea "*"
type textarea "Creat"
type textarea "*"
type textarea "Create"
type textarea "*"
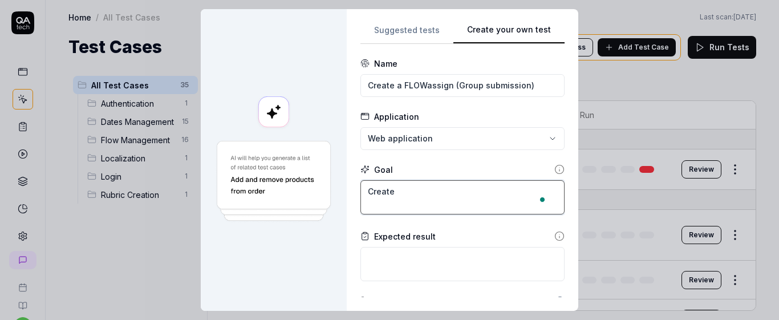
type textarea "Create"
type textarea "*"
type textarea "Create A"
type textarea "*"
type textarea "Create"
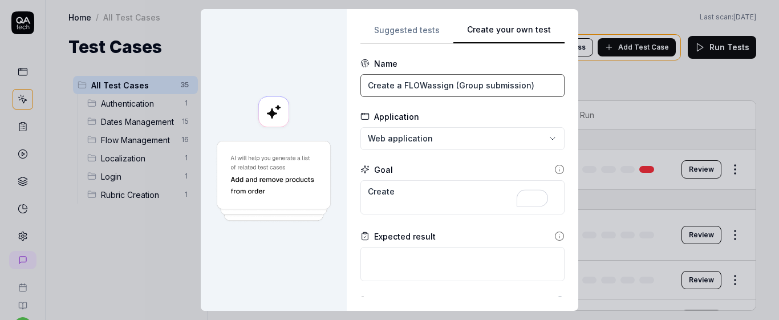
click at [421, 86] on input "Create a FLOWassign (Group submission)" at bounding box center [462, 85] width 204 height 23
click at [409, 193] on textarea "Create" at bounding box center [462, 197] width 204 height 34
paste textarea "Create a FLOWassign (Group submission)"
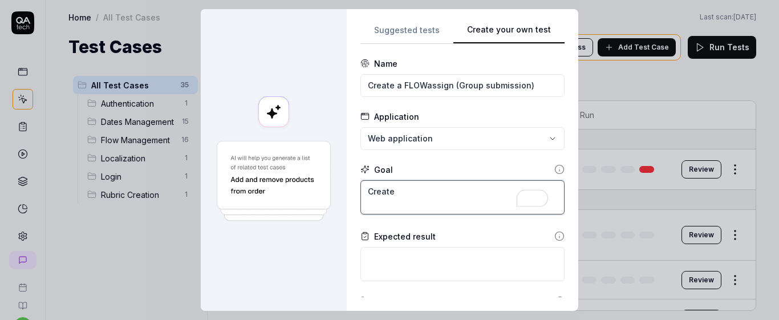
type textarea "*"
type textarea "Create Create a FLOWassign (Group submission)"
click at [478, 194] on textarea "Create Create a FLOWassign (Group submission)" at bounding box center [462, 197] width 204 height 34
type textarea "*"
type textarea "Create Create a FLOWassign Group submission)"
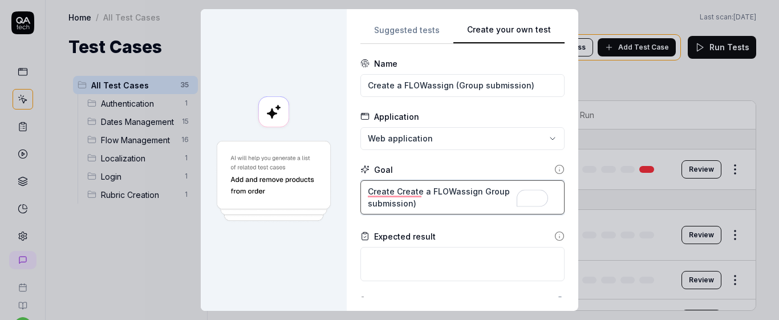
type textarea "*"
type textarea "Create Create a FLOWassign oGroup submission)"
type textarea "*"
type textarea "Create Create a FLOWassign ofGroup submission)"
type textarea "*"
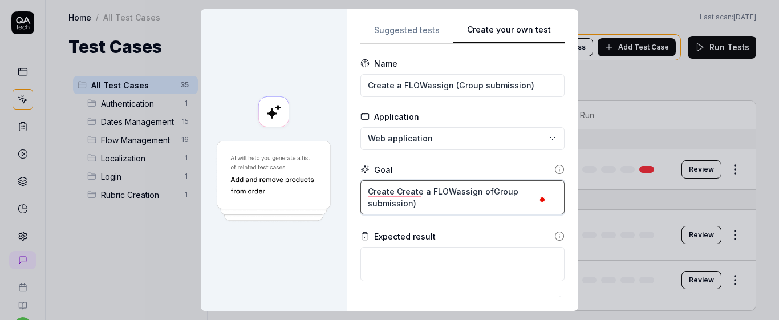
type textarea "Create Create a FLOWassign of Group submission)"
type textarea "*"
type textarea "Create Create a FLOWassign of aGroup submission)"
type textarea "*"
type textarea "Create Create a FLOWassign of a Group submission)"
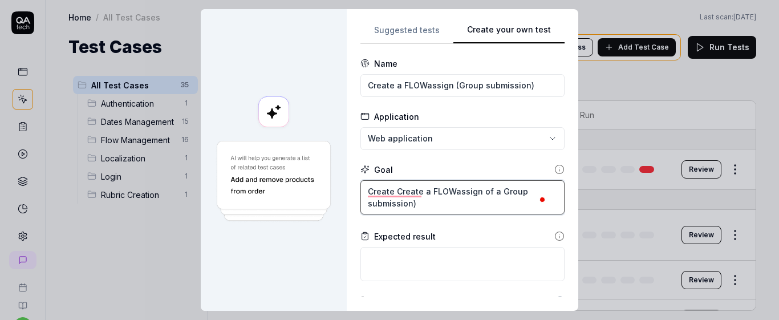
click at [432, 208] on textarea "Create Create a FLOWassign of a Group submission)" at bounding box center [462, 197] width 204 height 34
type textarea "*"
type textarea "Create Create a FLOWassign of a Group submission"
type textarea "*"
type textarea "Create Create a FLOWassign of a Group submissio"
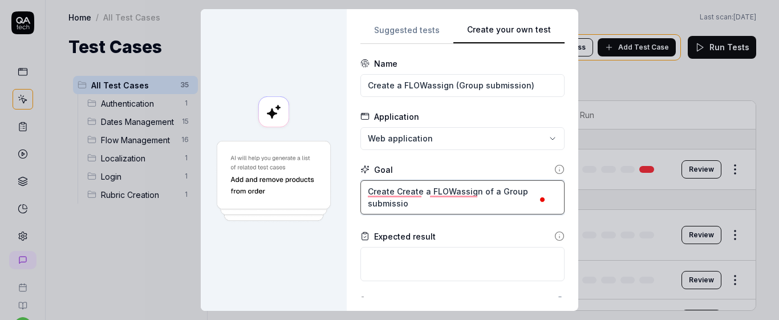
type textarea "*"
type textarea "Create Create a FLOWassign of a Group submission"
type textarea "*"
type textarea "Create Create a FLOWassign of a Group submission"
type textarea "*"
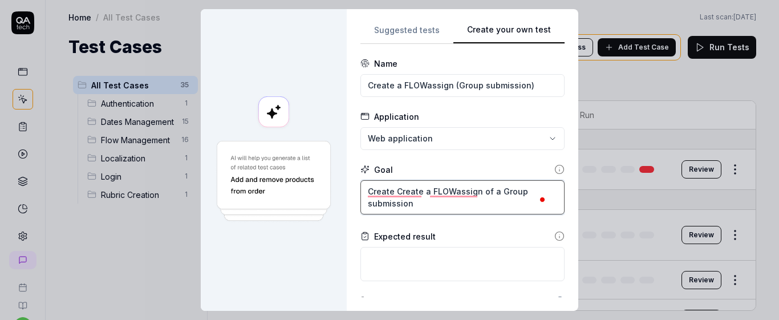
type textarea "Create Create a FLOWassign of a Group submission t"
type textarea "*"
type textarea "Create Create a FLOWassign of a Group submission ty"
type textarea "*"
type textarea "Create Create a FLOWassign of a Group submission typ"
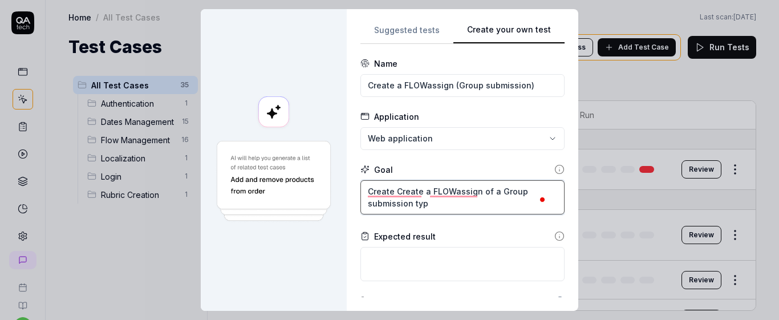
type textarea "*"
type textarea "Create Create a FLOWassign of a Group submission type"
type textarea "*"
type textarea "Create Create a FLOWassign of a Group submission type"
click at [498, 193] on textarea "Create Create a FLOWassign of a Group submission type" at bounding box center [462, 197] width 204 height 34
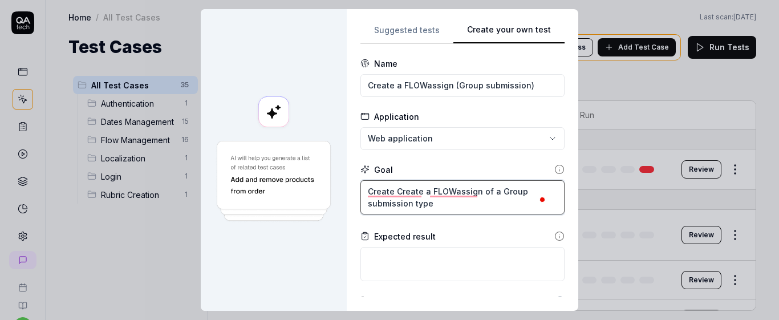
type textarea "*"
type textarea "Create Create a FLOWassign of a roup submission type"
type textarea "*"
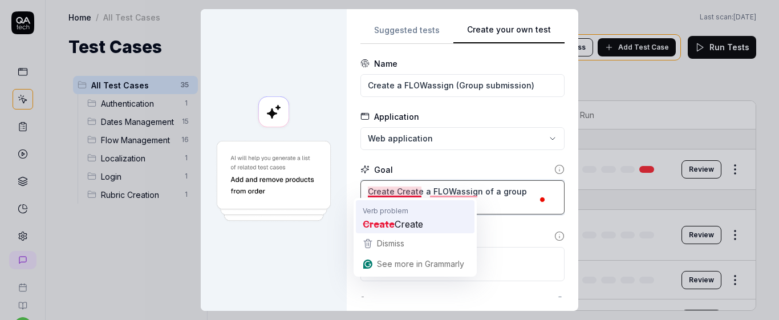
type textarea "Create Create a FLOWassign of a group submission type"
type textarea "*"
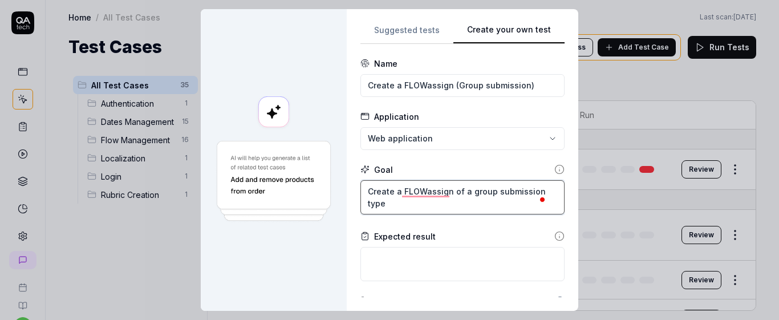
click at [428, 211] on textarea "Create a FLOWassign of a group submission type" at bounding box center [462, 197] width 204 height 34
type textarea "Create a FLOWassign of a group submission type"
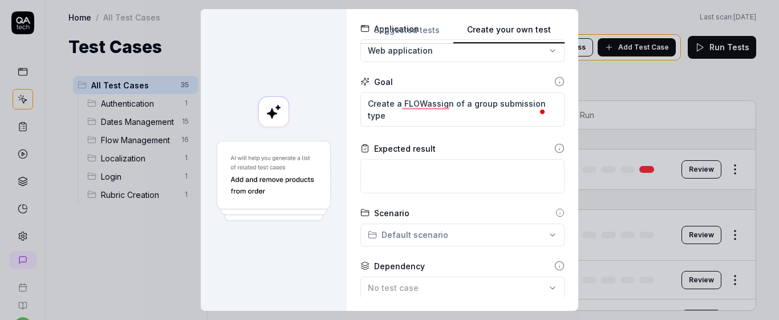
click at [470, 195] on form "**********" at bounding box center [462, 193] width 204 height 446
click at [423, 157] on div "Expected result" at bounding box center [462, 168] width 204 height 51
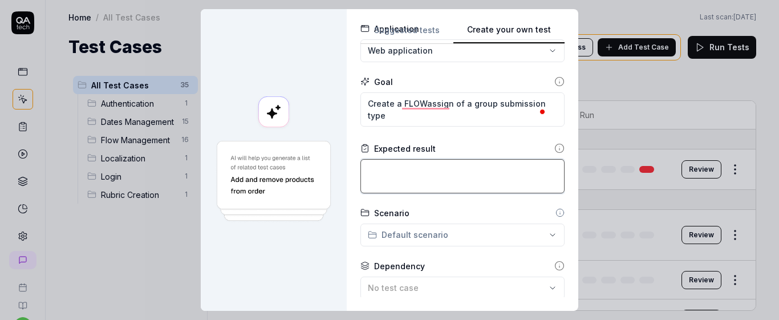
click at [411, 176] on textarea at bounding box center [462, 176] width 204 height 34
type textarea "*"
type textarea "F"
type textarea "*"
type textarea "Fl"
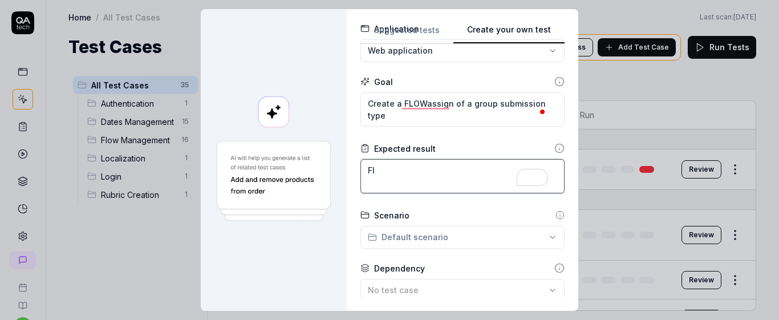
scroll to position [88, 0]
type textarea "*"
type textarea "Flo"
type textarea "*"
type textarea "Flow"
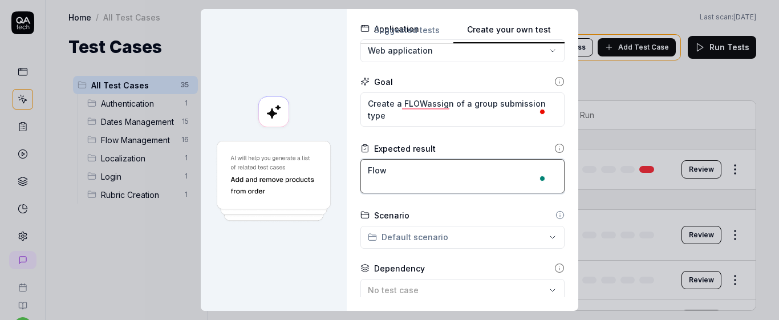
type textarea "*"
type textarea "Flow"
type textarea "*"
type textarea "Flow"
type textarea "*"
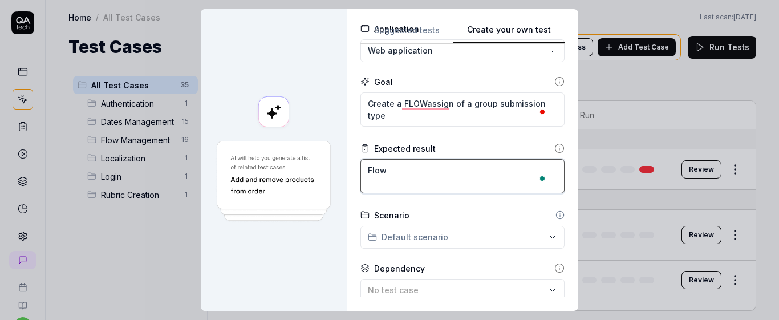
type textarea "Flo"
type textarea "*"
type textarea "Fl"
type textarea "*"
type textarea "F"
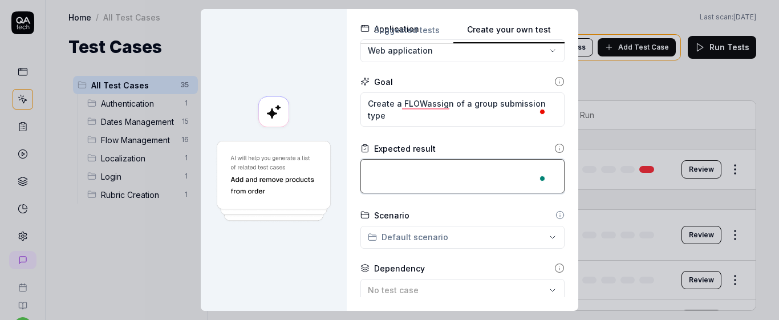
type textarea "*"
type textarea "F"
type textarea "*"
type textarea "FL"
type textarea "*"
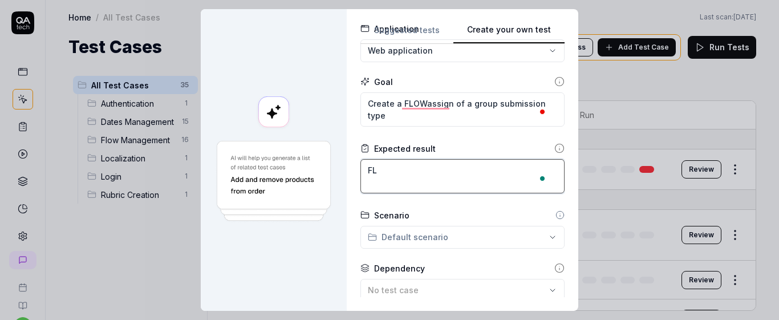
type textarea "FLO"
type textarea "*"
type textarea "FLOW"
type textarea "*"
type textarea "FLOWa"
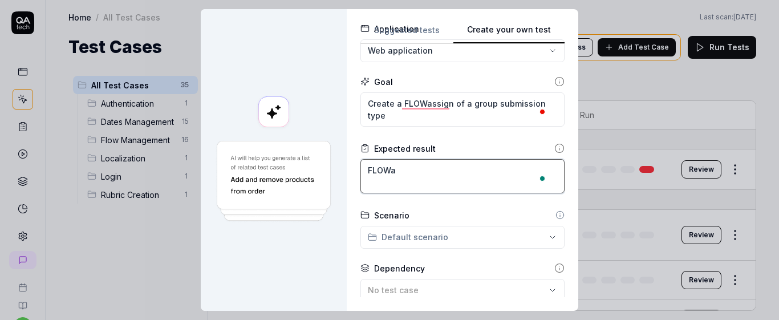
type textarea "*"
type textarea "FLOWas"
type textarea "*"
type textarea "FLOWass"
type textarea "*"
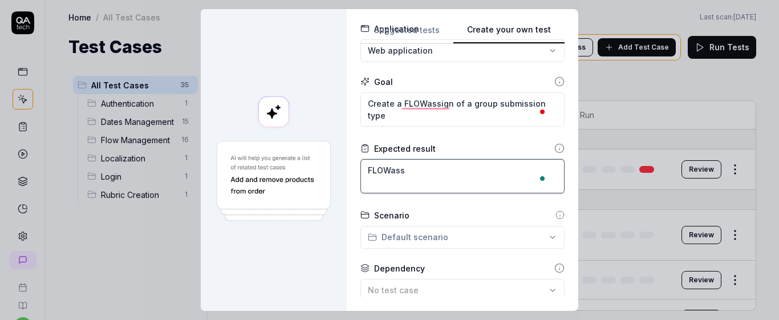
type textarea "FLOWassi"
type textarea "*"
type textarea "FLOWassig"
type textarea "*"
type textarea "FLOWassign"
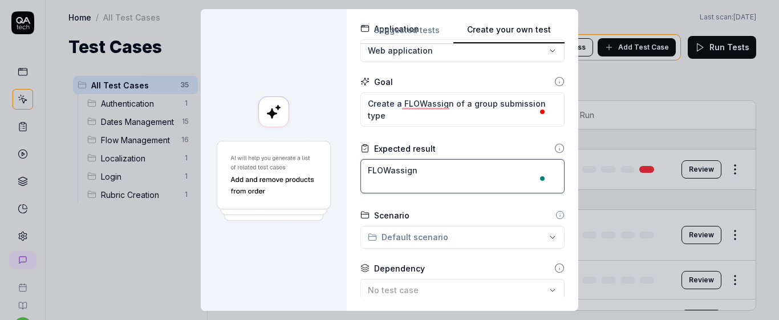
type textarea "*"
type textarea "FLOWassign"
type textarea "*"
type textarea "FLOWassign i"
type textarea "*"
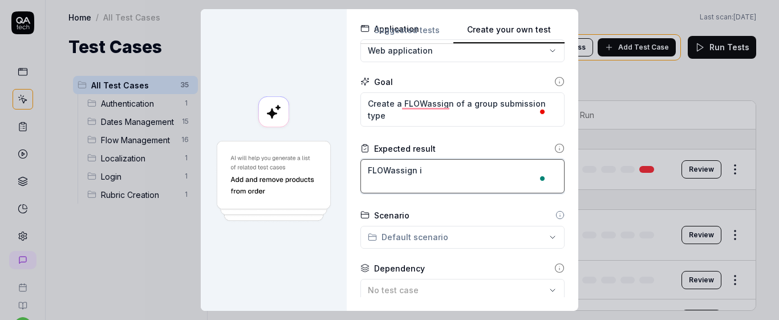
type textarea "FLOWassign is"
type textarea "*"
type textarea "FLOWassign is"
type textarea "*"
type textarea "FLOWassign is c"
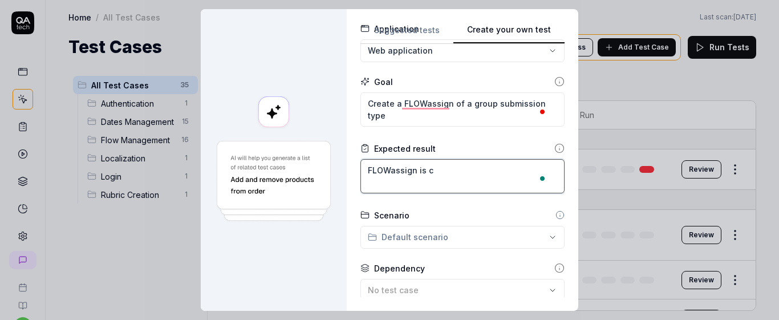
type textarea "*"
type textarea "FLOWassign is cr"
type textarea "*"
type textarea "FLOWassign is cre"
type textarea "*"
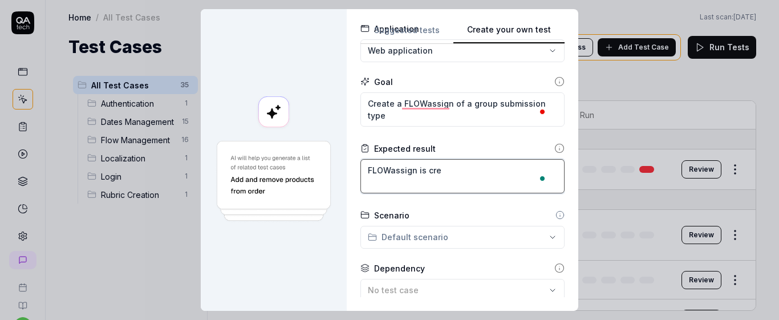
type textarea "FLOWassign is crea"
type textarea "*"
type textarea "FLOWassign is creat"
type textarea "*"
type textarea "FLOWassign is create"
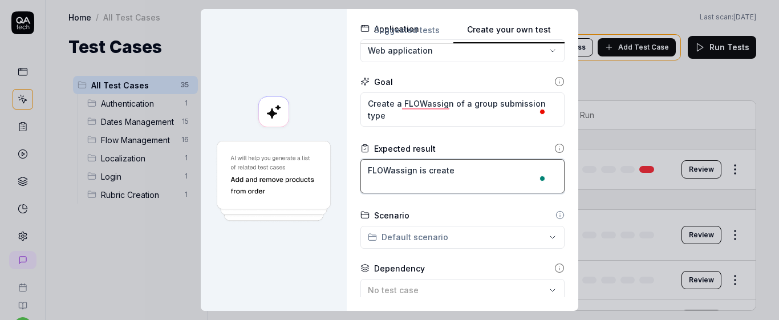
type textarea "*"
type textarea "FLOWassign is created"
type textarea "*"
type textarea "FLOWassign is created"
type textarea "*"
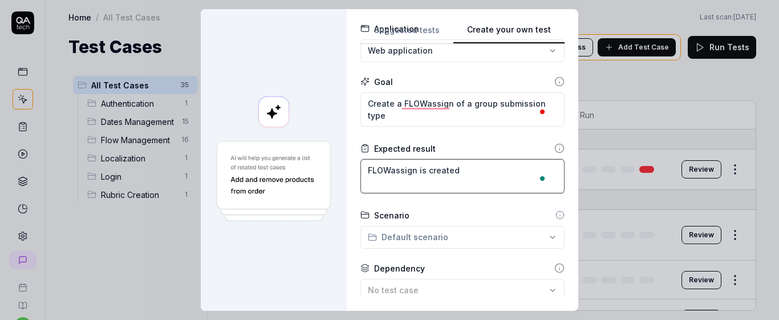
type textarea "FLOWassign is created s"
type textarea "*"
type textarea "FLOWassign is created su"
type textarea "*"
type textarea "FLOWassign is created suc"
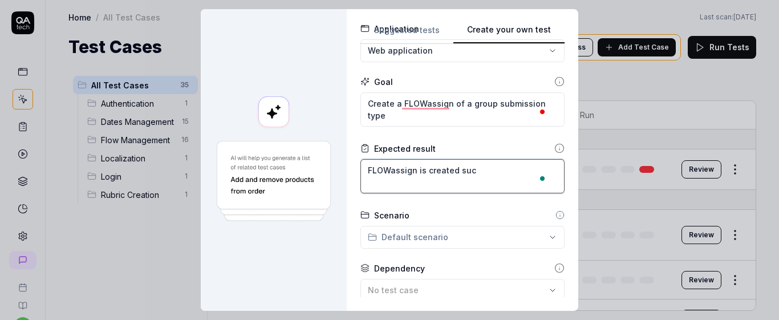
type textarea "*"
type textarea "FLOWassign is created succ"
type textarea "*"
type textarea "FLOWassign is created succe"
type textarea "*"
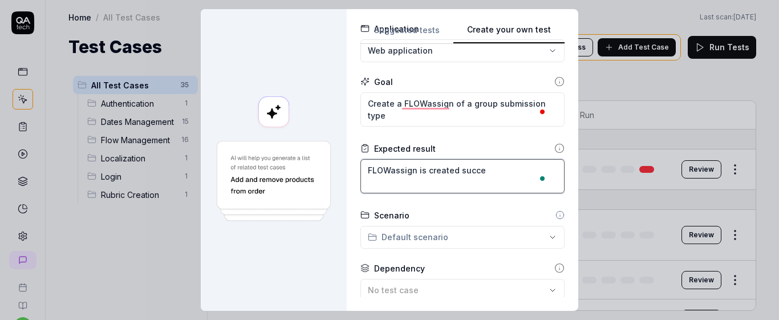
type textarea "FLOWassign is created succes"
type textarea "*"
type textarea "FLOWassign is created success"
type textarea "*"
type textarea "FLOWassign is created successf"
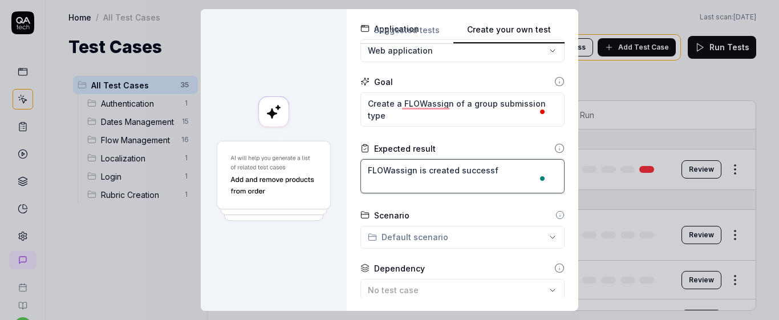
type textarea "*"
type textarea "FLOWassign is created successfu"
type textarea "*"
type textarea "FLOWassign is created successful"
type textarea "*"
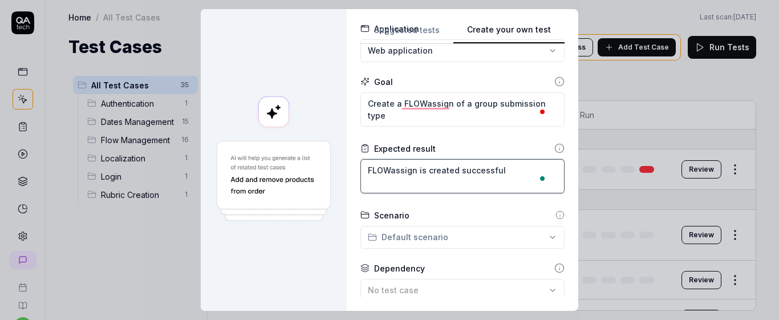
type textarea "FLOWassign is created successfull"
type textarea "*"
type textarea "FLOWassign is created successfully"
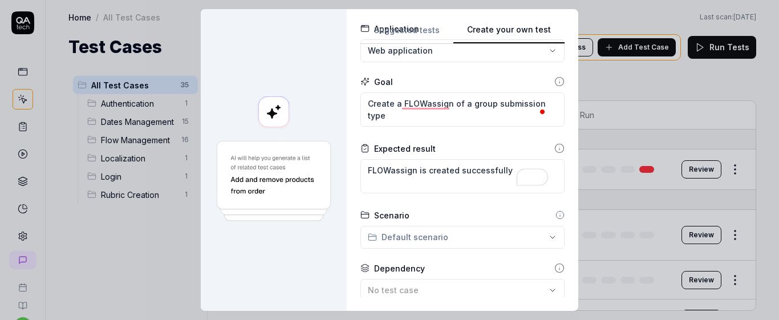
click at [476, 217] on div "Scenario" at bounding box center [462, 215] width 204 height 12
click at [562, 188] on div "**********" at bounding box center [462, 160] width 231 height 302
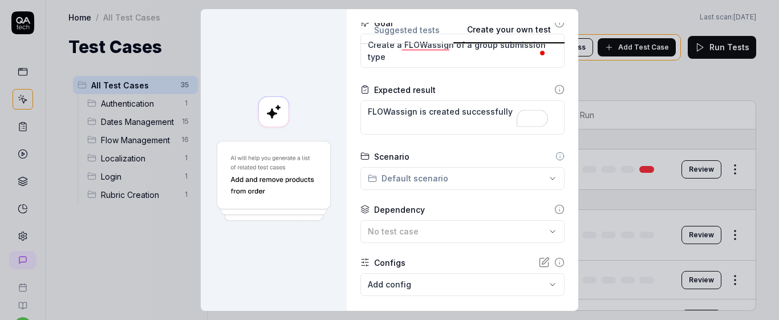
scroll to position [148, 0]
click at [488, 175] on div "**********" at bounding box center [389, 160] width 779 height 320
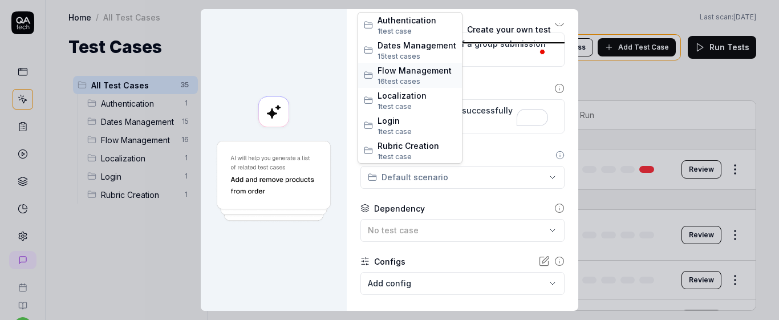
click at [411, 72] on span "Flow Management" at bounding box center [416, 70] width 79 height 12
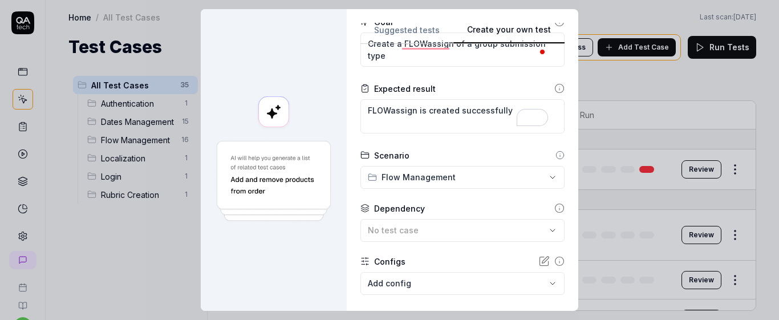
click at [474, 199] on form "**********" at bounding box center [462, 134] width 204 height 449
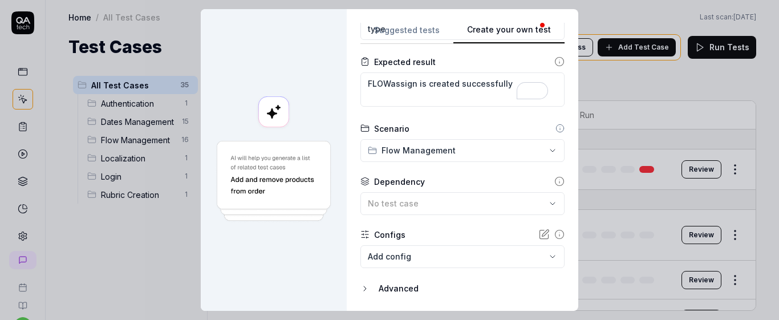
scroll to position [197, 0]
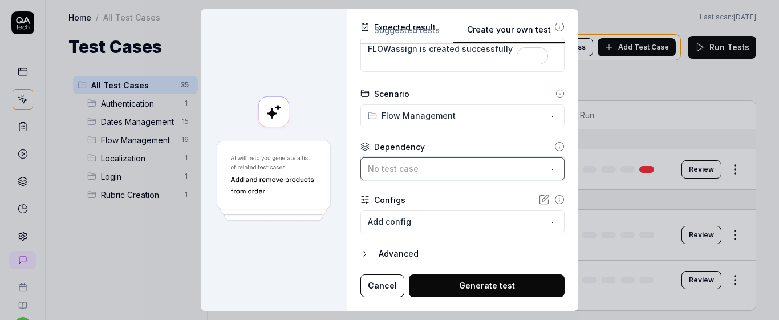
click at [505, 165] on div "No test case" at bounding box center [457, 168] width 178 height 12
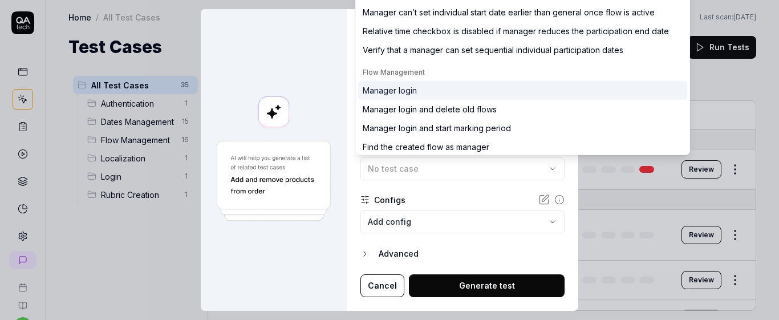
type input "manager"
click at [404, 93] on div "Manager login" at bounding box center [390, 90] width 54 height 12
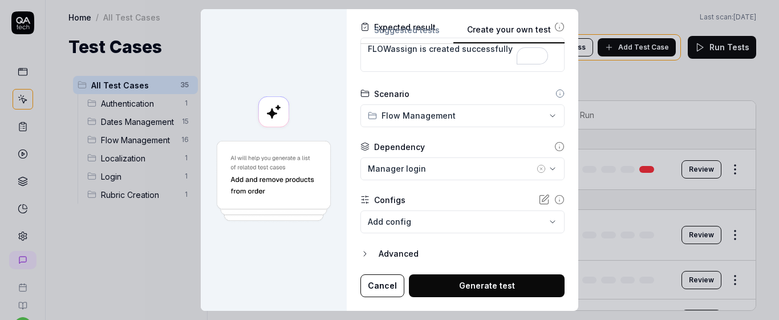
click at [522, 220] on body "s U Home / All Test Cases Home / All Test Cases Last scan: Jun 2 2025 Test Case…" at bounding box center [389, 160] width 779 height 320
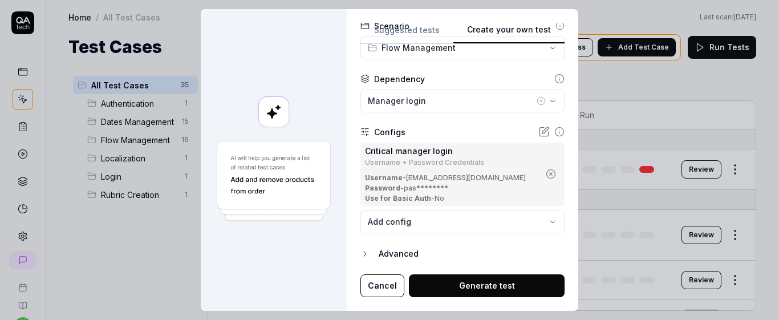
click at [476, 277] on button "Generate test" at bounding box center [487, 285] width 156 height 23
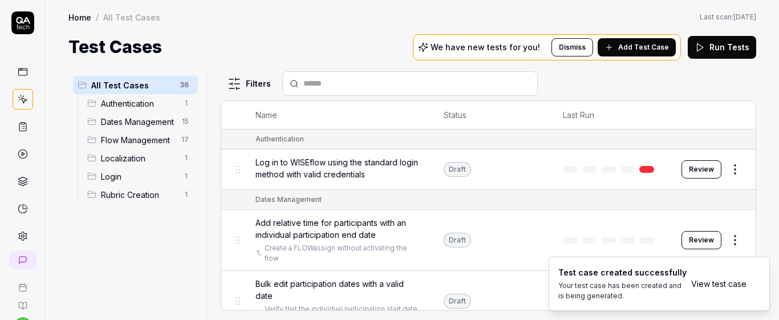
click at [711, 289] on link "View test case" at bounding box center [718, 284] width 55 height 12
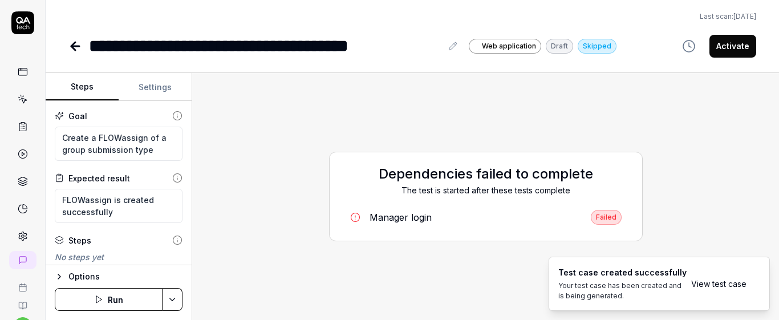
click at [443, 5] on div "**********" at bounding box center [412, 29] width 733 height 59
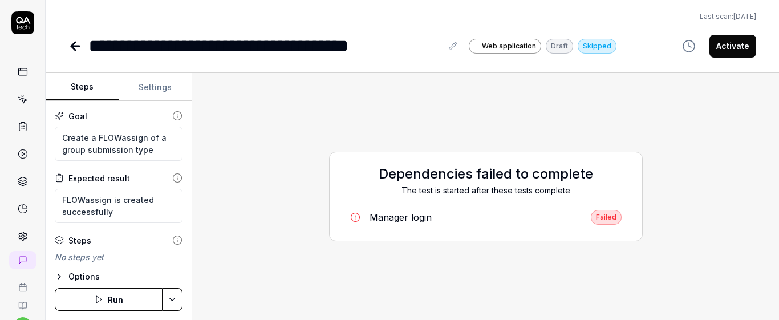
scroll to position [38, 0]
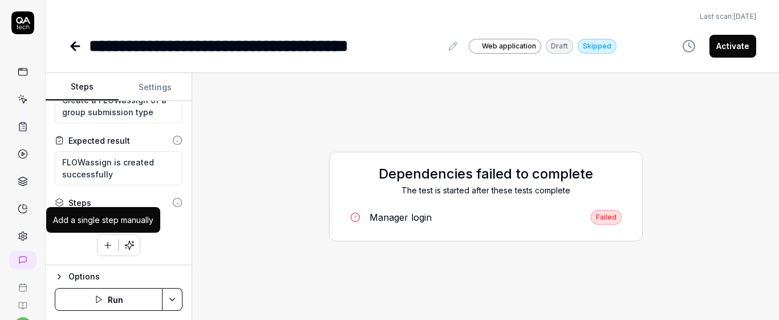
click at [108, 246] on icon "button" at bounding box center [108, 245] width 10 height 10
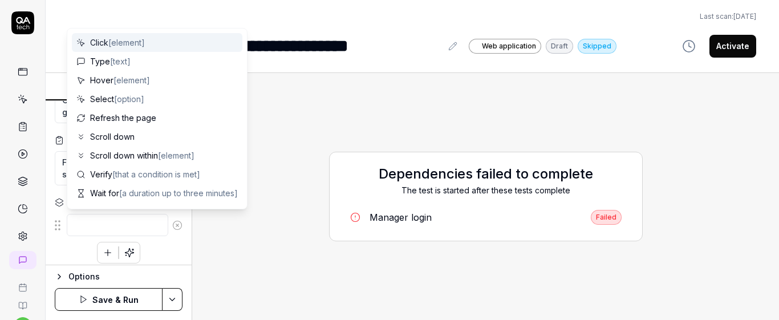
type textarea "*"
type textarea "S"
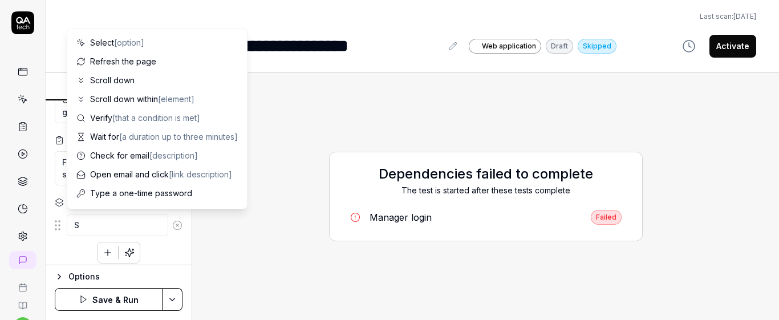
type textarea "*"
type textarea "Se"
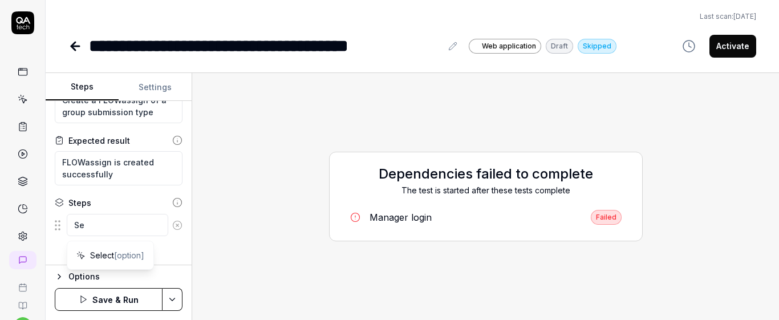
type textarea "*"
type textarea "Sel"
type textarea "*"
type textarea "Sele"
type textarea "*"
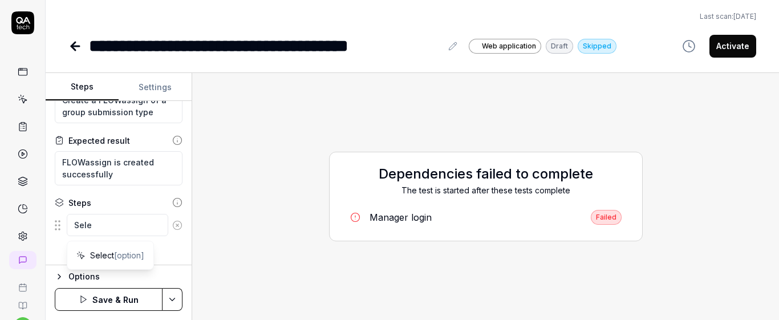
type textarea "Selec"
type textarea "*"
type textarea "Select"
type textarea "*"
type textarea "Select g"
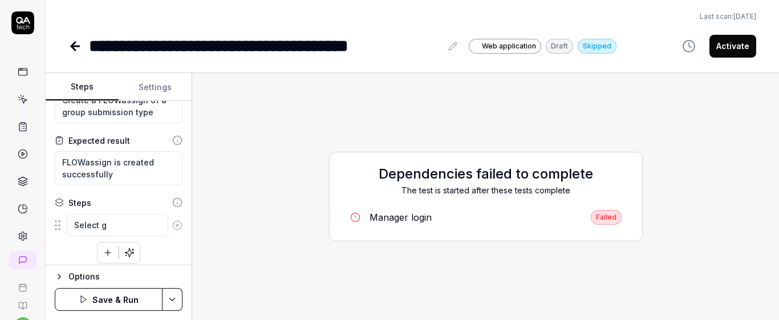
type textarea "*"
type textarea "Select gr"
type textarea "*"
type textarea "Select gro"
type textarea "*"
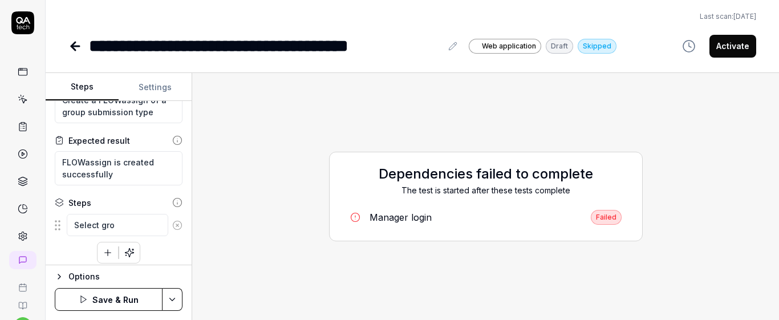
type textarea "Select grou"
type textarea "*"
type textarea "Select gro"
type textarea "*"
type textarea "Select gr"
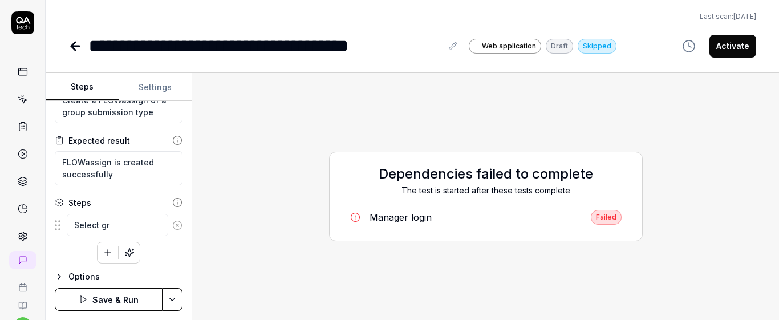
type textarea "*"
type textarea "Select g"
type textarea "*"
type textarea "Select"
type textarea "*"
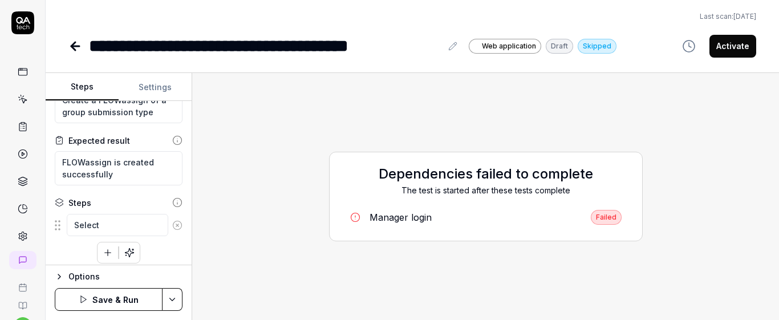
type textarea "Select"
type textarea "*"
type textarea "Selec"
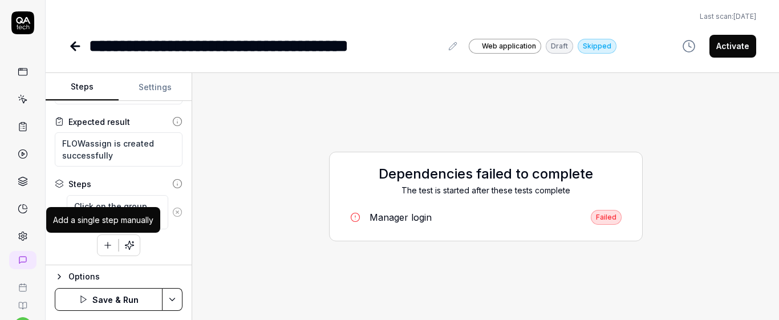
click at [107, 243] on icon "button" at bounding box center [108, 245] width 10 height 10
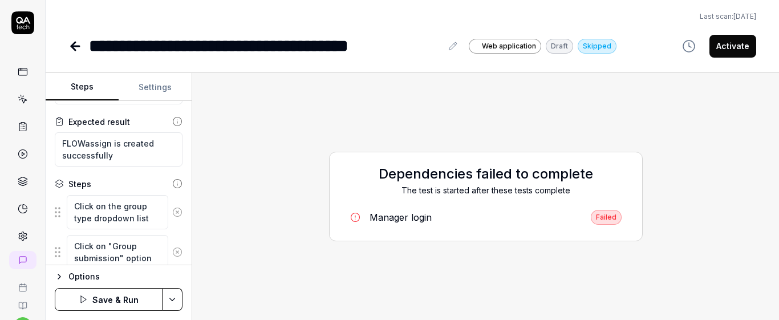
scroll to position [96, 0]
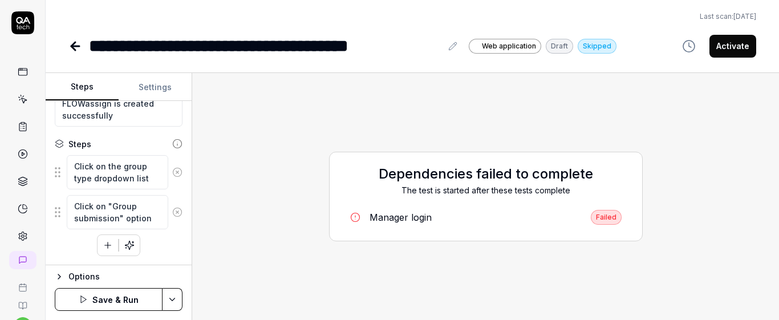
click at [166, 226] on div "Click on "Group submission" option" at bounding box center [119, 211] width 128 height 35
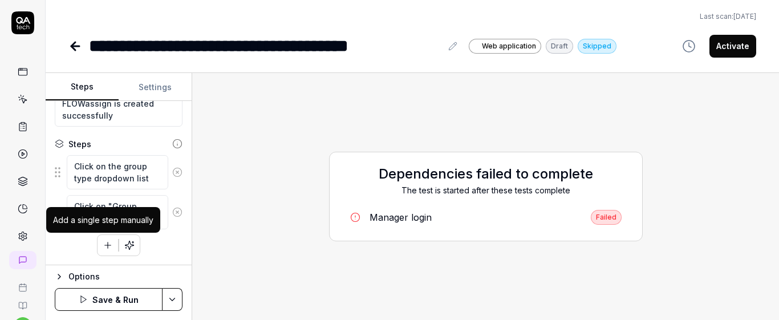
click at [104, 241] on icon "button" at bounding box center [108, 245] width 10 height 10
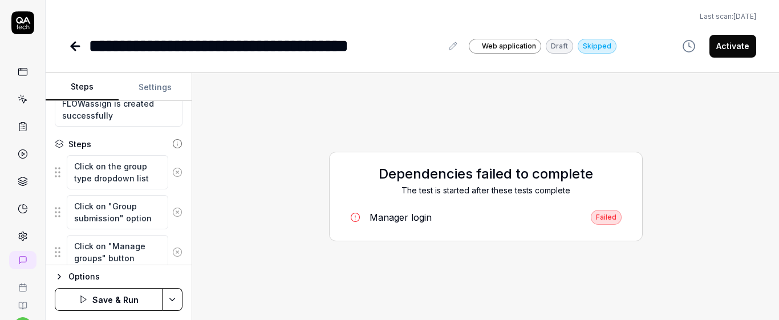
click at [169, 238] on div "Click on "Manage groups" button" at bounding box center [119, 251] width 128 height 35
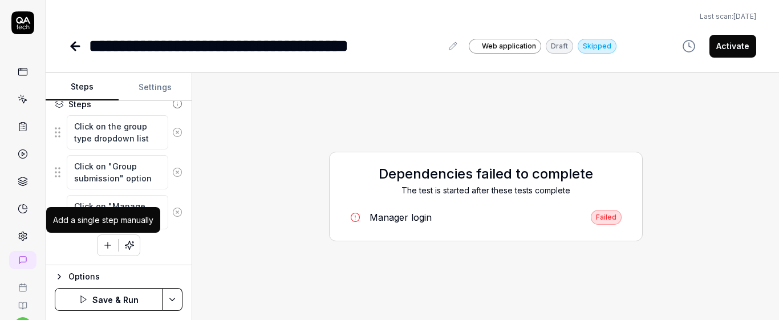
click at [102, 255] on button "button" at bounding box center [107, 245] width 21 height 21
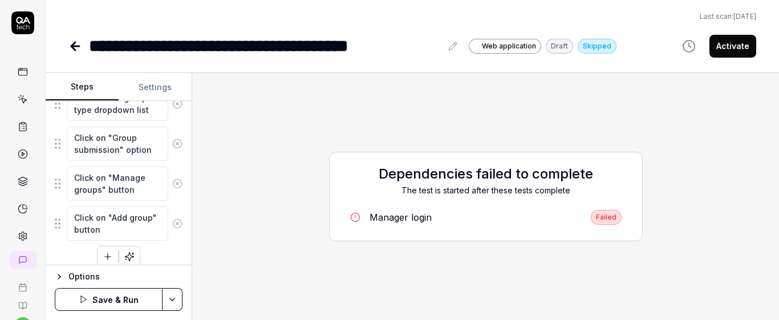
scroll to position [176, 0]
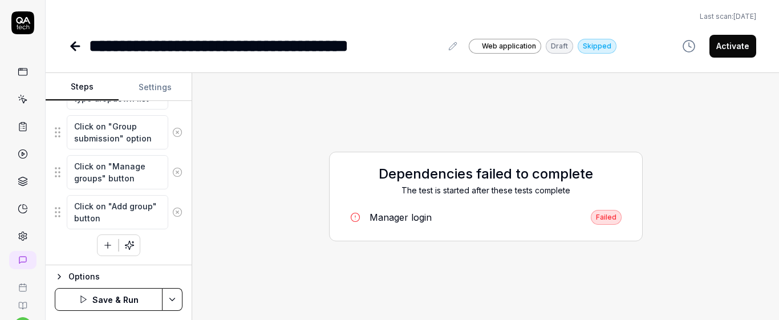
click at [157, 236] on div "Click on the group type dropdown list Click on "Group submission" option Click …" at bounding box center [119, 165] width 128 height 181
click at [107, 240] on icon "button" at bounding box center [108, 245] width 10 height 10
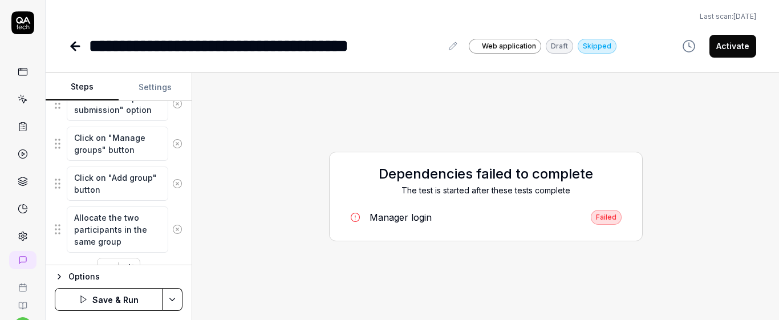
click at [174, 202] on div "Goal Create a FLOWassign of a group submission type Expected result FLOWassign …" at bounding box center [119, 183] width 146 height 164
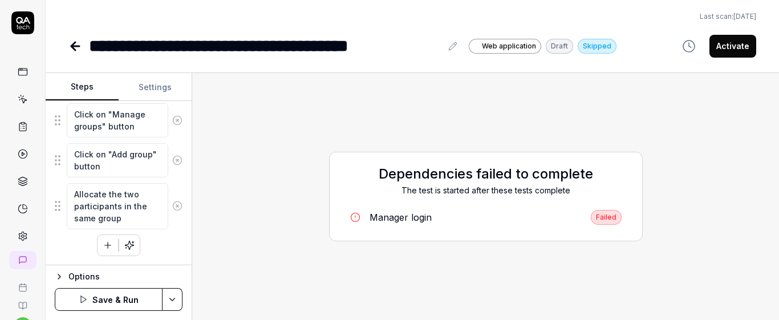
click at [102, 239] on button "button" at bounding box center [107, 245] width 21 height 21
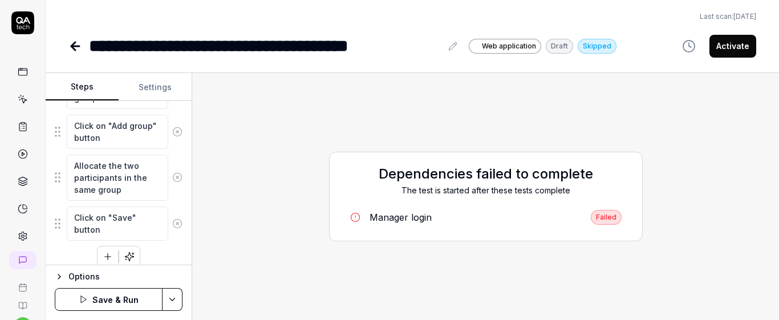
click at [172, 206] on div "Click on "Save" button" at bounding box center [119, 223] width 128 height 35
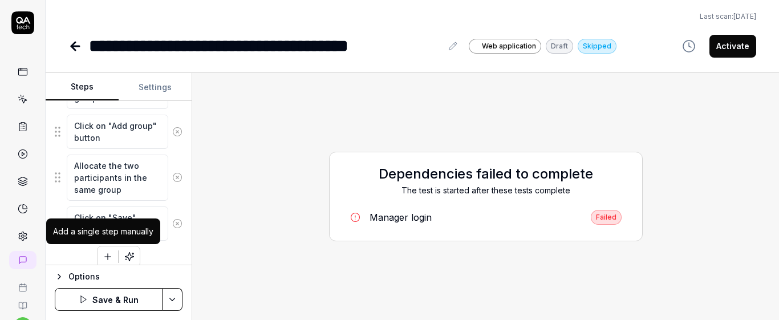
click at [105, 257] on icon "button" at bounding box center [108, 257] width 6 height 0
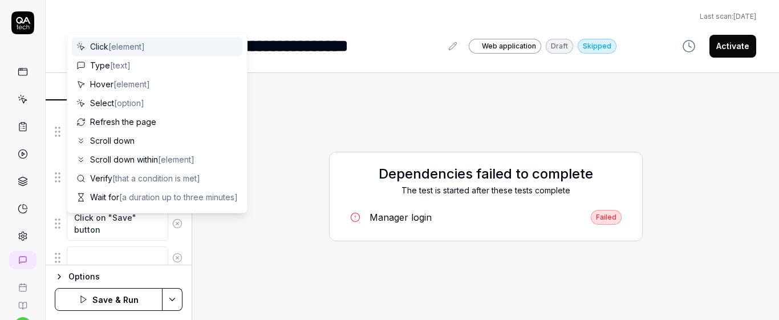
scroll to position [285, 0]
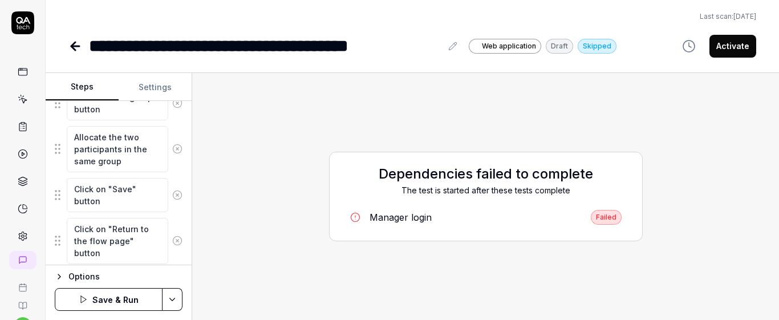
click at [173, 273] on div "Options" at bounding box center [125, 277] width 114 height 14
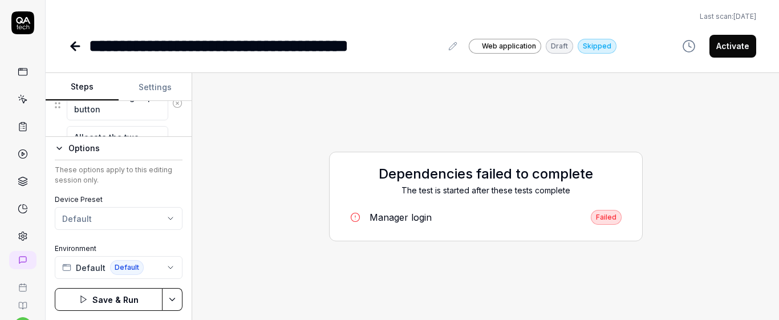
click at [67, 144] on button "Options" at bounding box center [119, 148] width 128 height 14
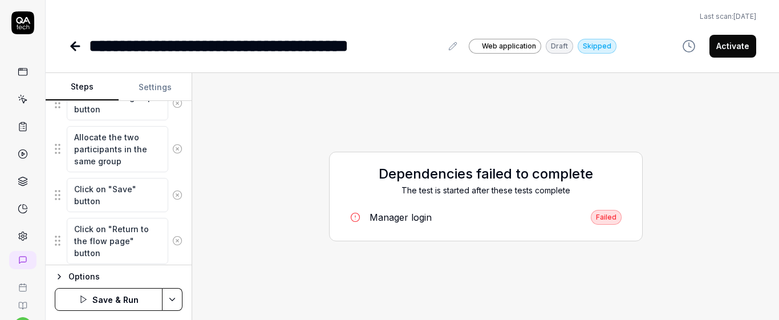
click at [124, 294] on button "Save & Run" at bounding box center [109, 299] width 108 height 23
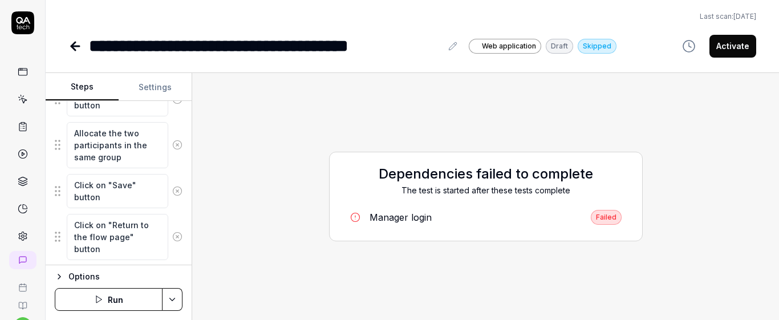
scroll to position [48, 0]
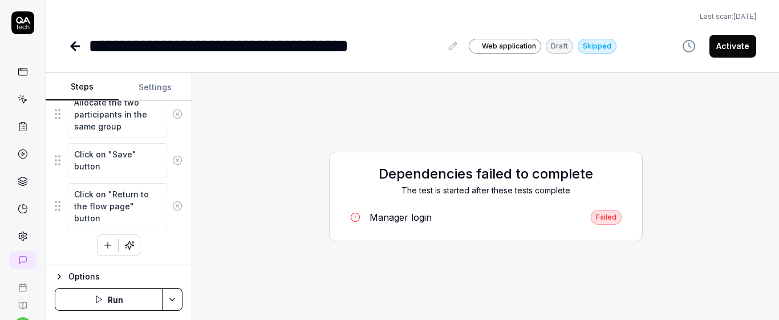
click at [102, 252] on button "button" at bounding box center [107, 245] width 21 height 21
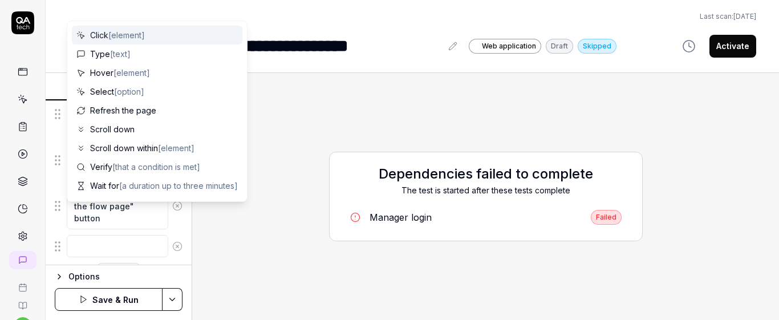
scroll to position [348, 0]
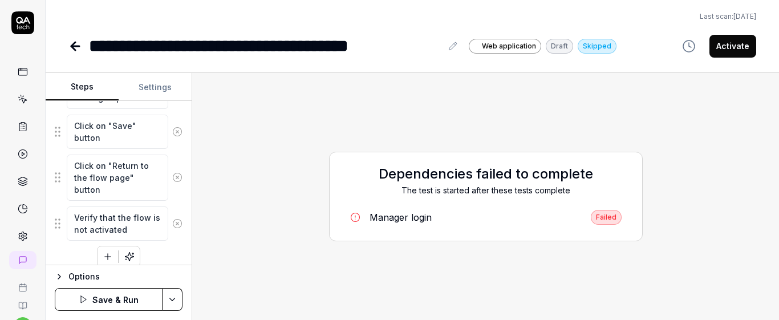
click at [160, 256] on div "Click on the group type dropdown list Click on "Group submission" option Click …" at bounding box center [119, 85] width 128 height 365
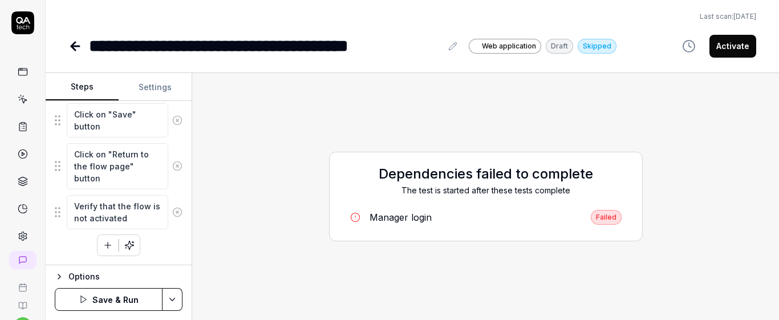
click at [139, 298] on button "Save & Run" at bounding box center [109, 299] width 108 height 23
click at [346, 39] on div "**********" at bounding box center [265, 46] width 352 height 26
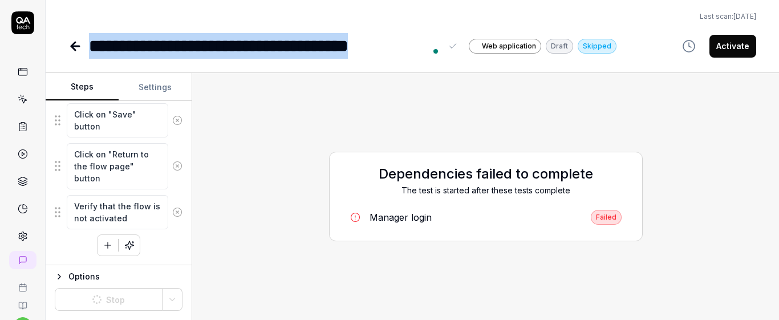
click at [346, 39] on div "**********" at bounding box center [265, 46] width 352 height 26
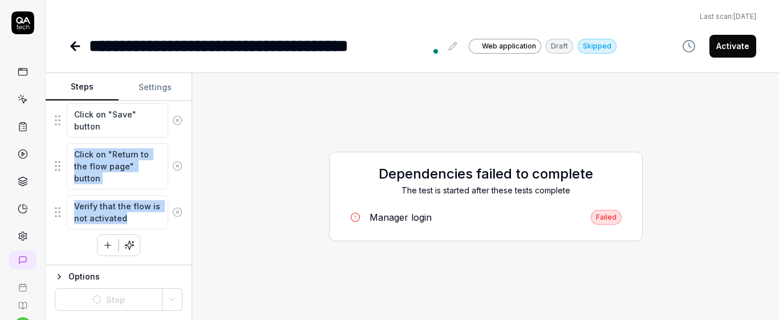
drag, startPoint x: 182, startPoint y: 225, endPoint x: 172, endPoint y: 135, distance: 90.6
click at [172, 135] on div "Goal Create a FLOWassign of a group submission type Expected result FLOWassign …" at bounding box center [119, 183] width 146 height 164
click at [194, 172] on div "Steps Settings Goal Create a FLOWassign of a group submission type Expected res…" at bounding box center [412, 196] width 733 height 247
click at [180, 178] on div "Goal Create a FLOWassign of a group submission type Expected result FLOWassign …" at bounding box center [119, 183] width 146 height 164
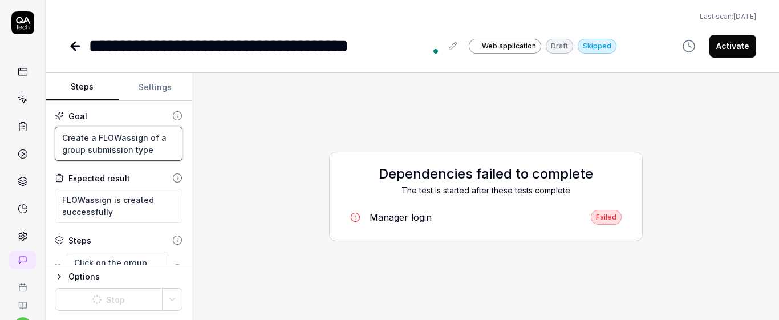
drag, startPoint x: 59, startPoint y: 139, endPoint x: 180, endPoint y: 161, distance: 123.4
click at [180, 161] on div "Goal Create a FLOWassign of a group submission type Expected result FLOWassign …" at bounding box center [119, 183] width 146 height 164
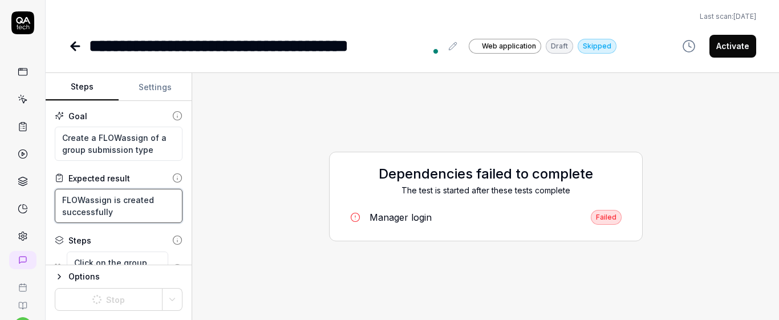
drag, startPoint x: 60, startPoint y: 198, endPoint x: 194, endPoint y: 208, distance: 134.9
click at [198, 217] on div "Steps Settings Goal Create a FLOWassign of a group submission type Expected res…" at bounding box center [412, 196] width 733 height 247
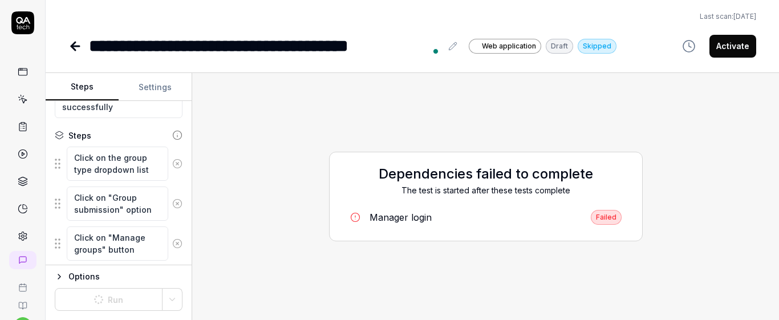
scroll to position [107, 0]
drag, startPoint x: 74, startPoint y: 156, endPoint x: 161, endPoint y: 180, distance: 90.1
click at [161, 180] on fieldset "Click on the group type dropdown list Click on "Group submission" option Click …" at bounding box center [119, 313] width 128 height 339
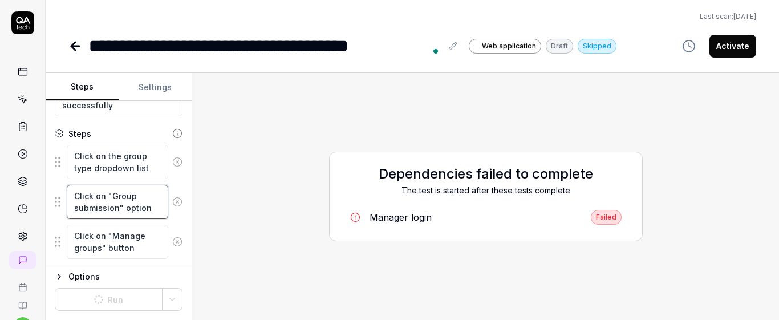
drag, startPoint x: 72, startPoint y: 197, endPoint x: 170, endPoint y: 215, distance: 99.1
click at [170, 215] on div "Click on "Group submission" option" at bounding box center [119, 201] width 128 height 35
click at [176, 219] on div "Goal Create a FLOWassign of a group submission type Expected result FLOWassign …" at bounding box center [119, 183] width 146 height 164
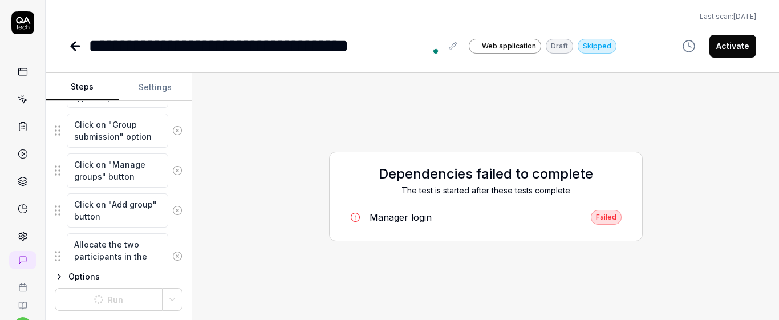
scroll to position [180, 0]
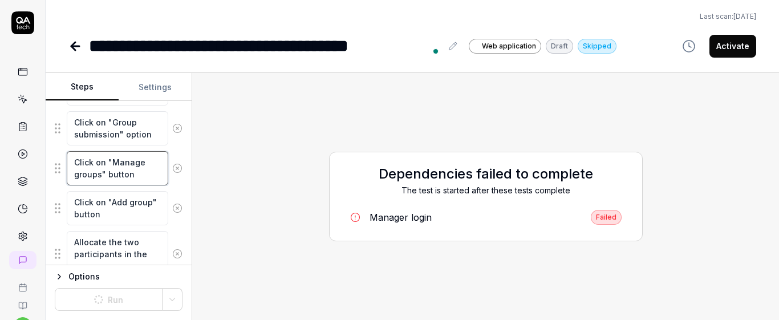
drag, startPoint x: 72, startPoint y: 160, endPoint x: 184, endPoint y: 170, distance: 111.7
click at [184, 171] on div "Goal Create a FLOWassign of a group submission type Expected result FLOWassign …" at bounding box center [119, 183] width 146 height 164
drag, startPoint x: 74, startPoint y: 198, endPoint x: 139, endPoint y: 232, distance: 74.0
click at [139, 232] on fieldset "Click on the group type dropdown list Click on "Group submission" option Click …" at bounding box center [119, 240] width 128 height 339
drag, startPoint x: 73, startPoint y: 161, endPoint x: 176, endPoint y: 176, distance: 104.3
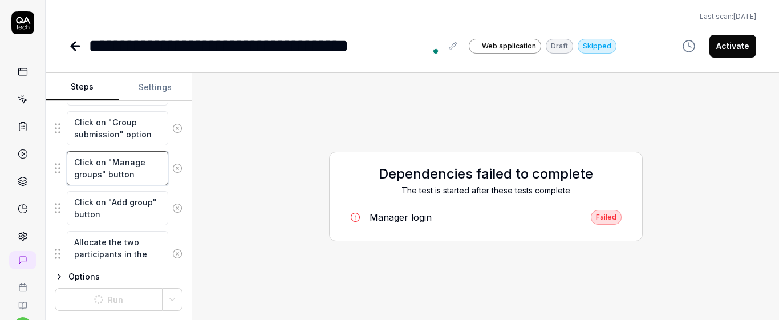
click at [176, 176] on div "Goal Create a FLOWassign of a group submission type Expected result FLOWassign …" at bounding box center [119, 183] width 146 height 164
drag, startPoint x: 72, startPoint y: 202, endPoint x: 164, endPoint y: 231, distance: 96.5
click at [164, 231] on fieldset "Click on the group type dropdown list Click on "Group submission" option Click …" at bounding box center [119, 240] width 128 height 339
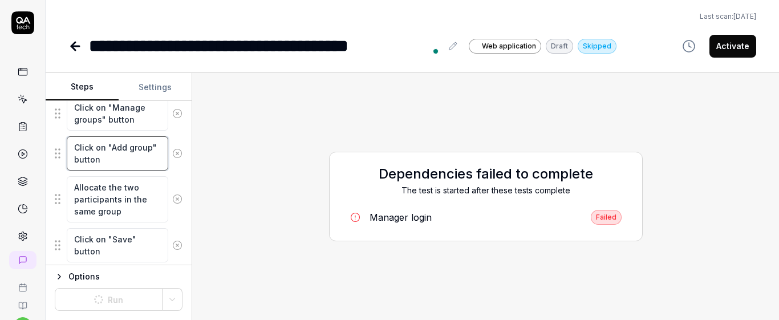
scroll to position [241, 0]
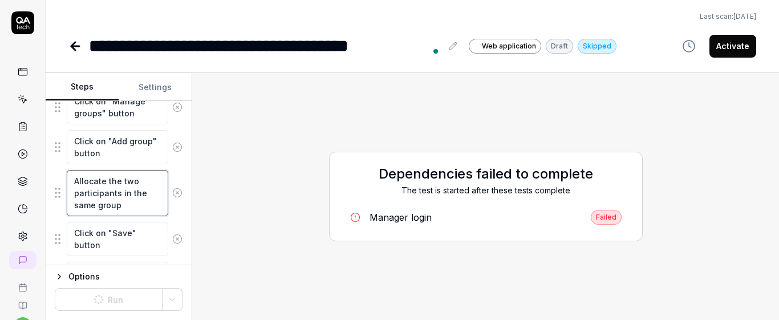
drag, startPoint x: 71, startPoint y: 180, endPoint x: 169, endPoint y: 221, distance: 105.6
click at [169, 221] on fieldset "Click on the group type dropdown list Click on "Group submission" option Click …" at bounding box center [119, 179] width 128 height 339
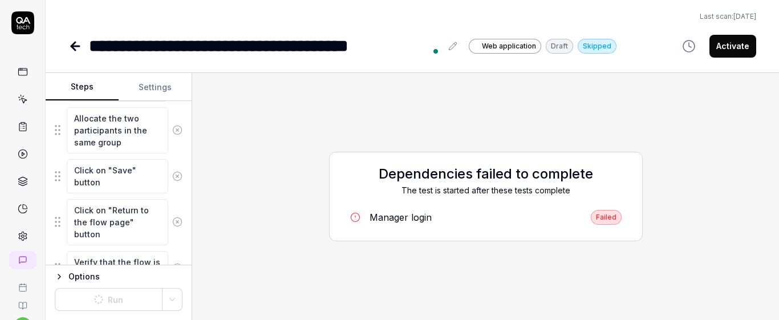
scroll to position [308, 0]
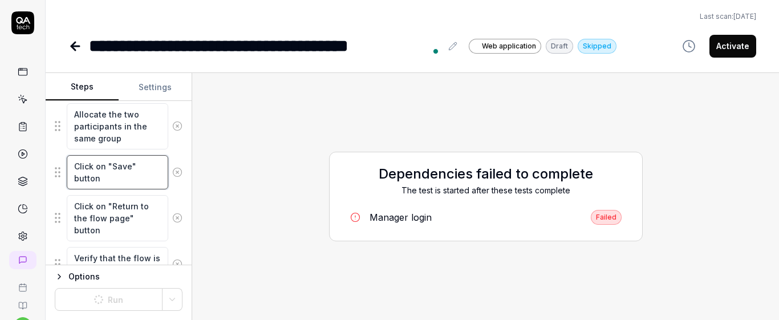
drag, startPoint x: 80, startPoint y: 164, endPoint x: 113, endPoint y: 187, distance: 40.0
click at [113, 187] on textarea "Click on "Save" button" at bounding box center [117, 172] width 101 height 34
click at [115, 185] on textarea "Click on "Save" button" at bounding box center [117, 172] width 101 height 34
drag, startPoint x: 74, startPoint y: 164, endPoint x: 139, endPoint y: 188, distance: 70.0
click at [139, 188] on textarea "Click on "Save" button" at bounding box center [117, 172] width 101 height 34
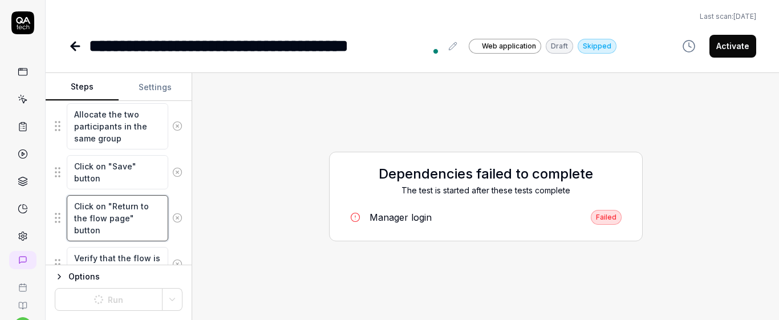
drag, startPoint x: 76, startPoint y: 203, endPoint x: 159, endPoint y: 234, distance: 88.2
click at [159, 234] on textarea "Click on "Return to the flow page" button" at bounding box center [117, 218] width 101 height 46
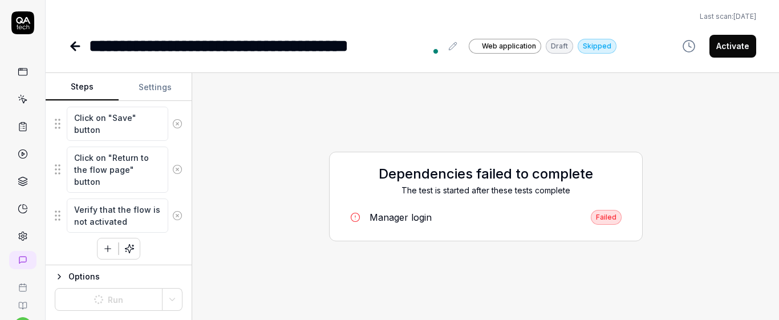
scroll to position [360, 0]
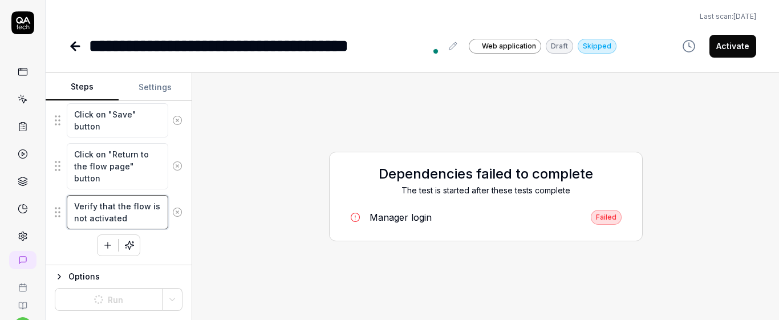
drag, startPoint x: 72, startPoint y: 204, endPoint x: 170, endPoint y: 231, distance: 101.3
click at [170, 231] on div "Click on the group type dropdown list Click on "Group submission" option Click …" at bounding box center [119, 73] width 128 height 365
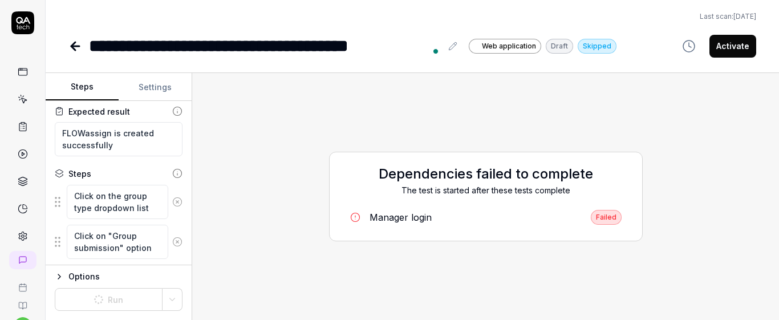
scroll to position [71, 0]
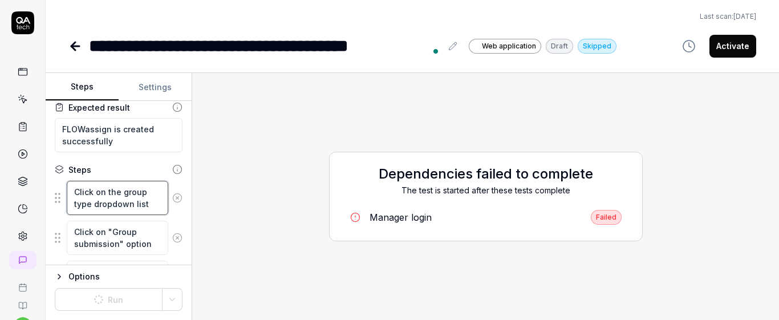
click at [148, 207] on textarea "Click on the group type dropdown list" at bounding box center [117, 198] width 101 height 34
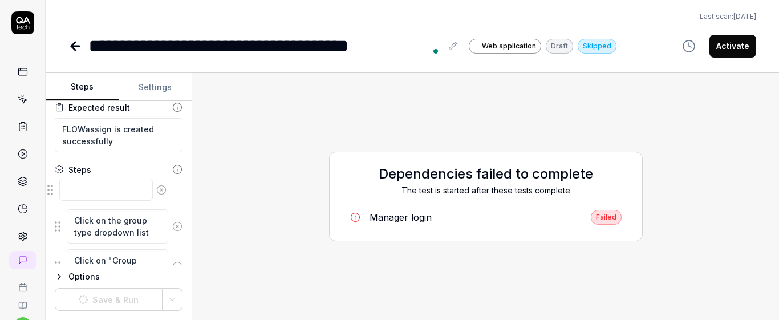
drag, startPoint x: 59, startPoint y: 235, endPoint x: 53, endPoint y: 196, distance: 39.2
click at [87, 196] on textarea at bounding box center [117, 192] width 101 height 22
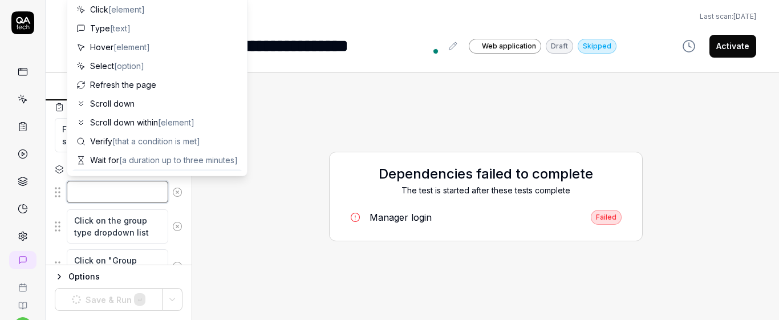
paste textarea "Click create a Flow"
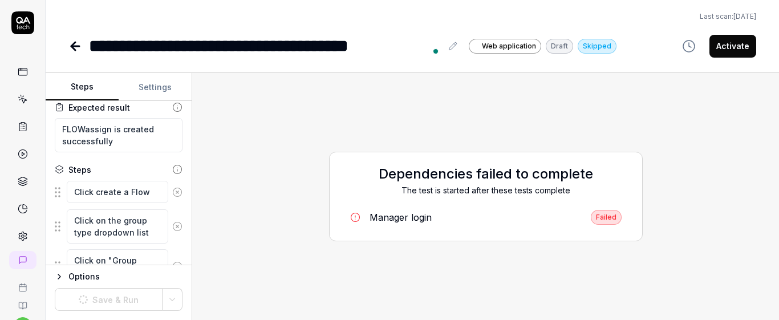
click at [146, 162] on div "Goal Create a FLOWassign of a group submission type Expected result FLOWassign …" at bounding box center [119, 183] width 146 height 164
click at [153, 197] on textarea "Click create a Flow" at bounding box center [117, 192] width 101 height 22
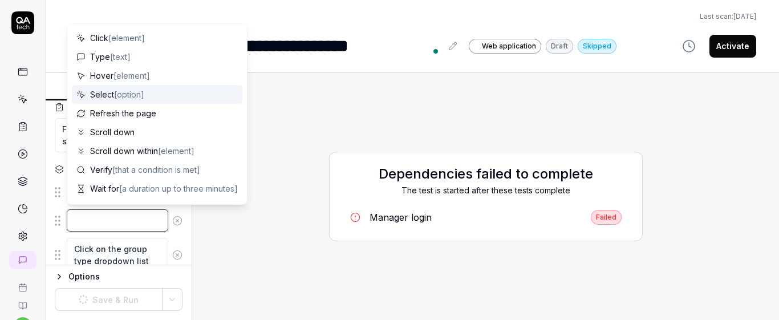
paste textarea "Type a unique realistic title that starts with "BOT:",flow type "FLOWassign" an…"
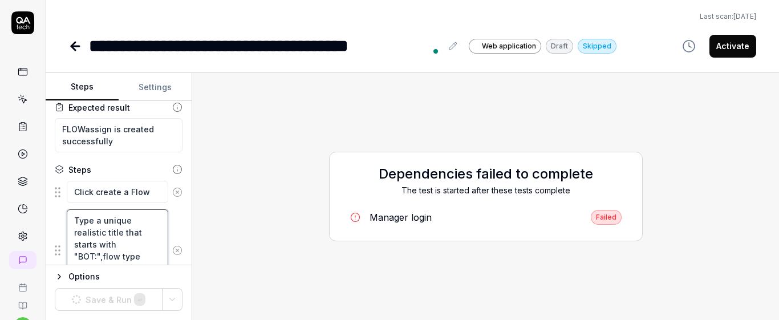
scroll to position [91, 0]
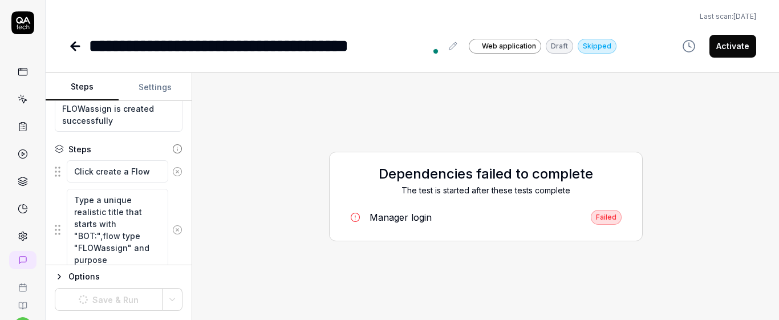
click at [175, 196] on div "Goal Create a FLOWassign of a group submission type Expected result FLOWassign …" at bounding box center [119, 183] width 146 height 164
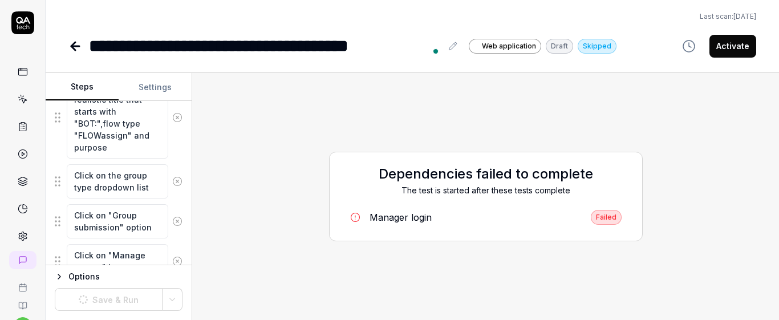
scroll to position [206, 0]
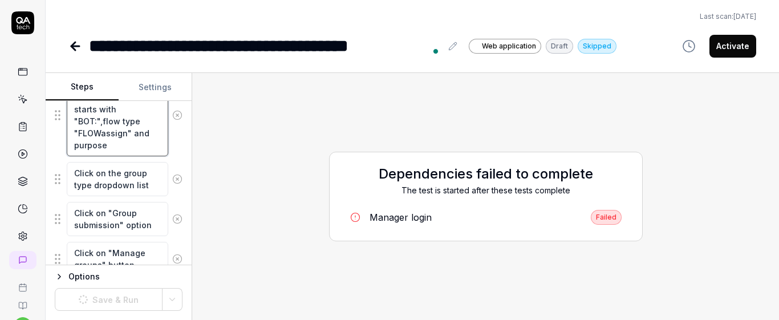
click at [128, 144] on textarea "Type a unique realistic title that starts with "BOT:",flow type "FLOWassign" an…" at bounding box center [117, 115] width 101 height 82
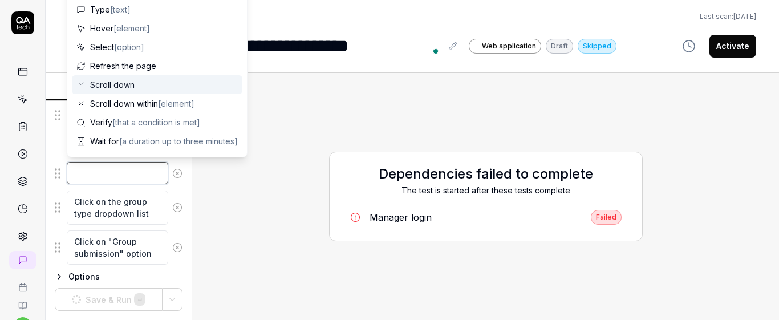
paste textarea "Scroll down within the form"
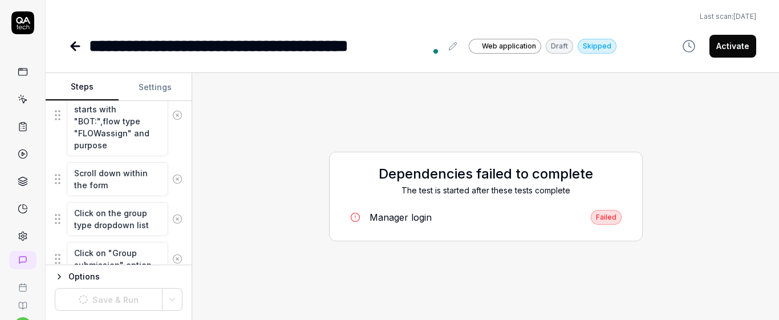
click at [170, 202] on div "Click on the group type dropdown list" at bounding box center [119, 218] width 128 height 35
click at [139, 186] on textarea "Scroll down within the form" at bounding box center [117, 179] width 101 height 34
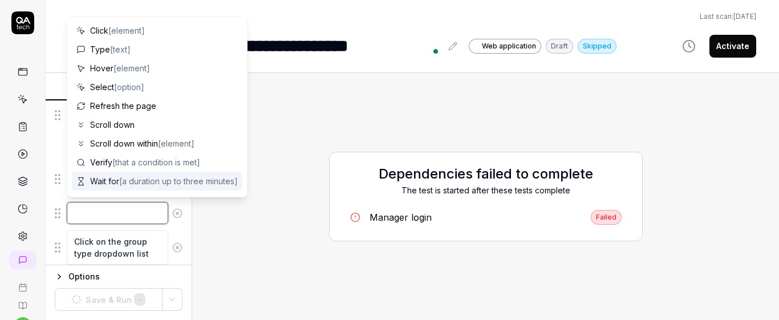
paste textarea "Submit the form"
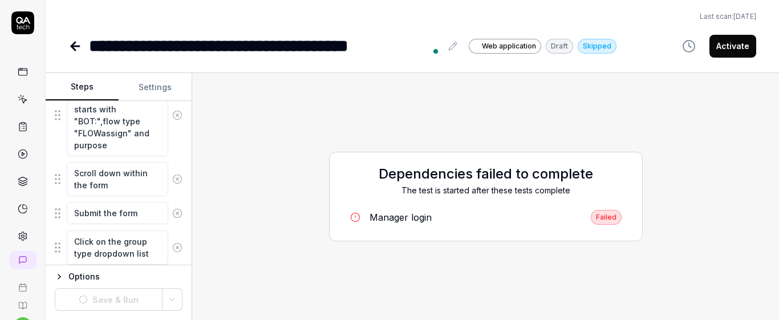
click at [181, 192] on div "Goal Create a FLOWassign of a group submission type Expected result FLOWassign …" at bounding box center [119, 183] width 146 height 164
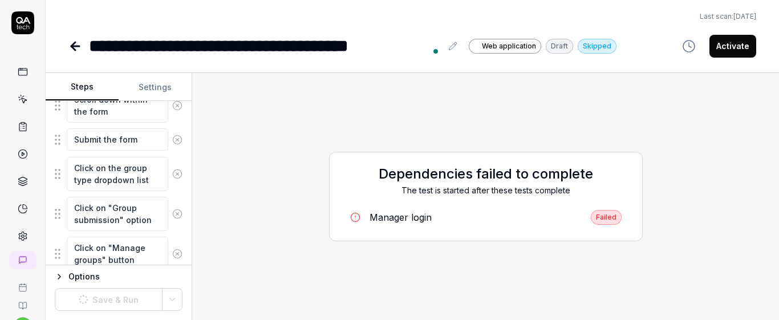
scroll to position [288, 0]
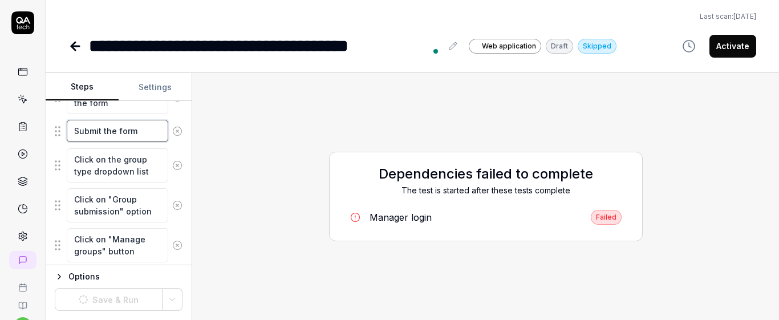
click at [148, 135] on textarea "Submit the form" at bounding box center [117, 131] width 101 height 22
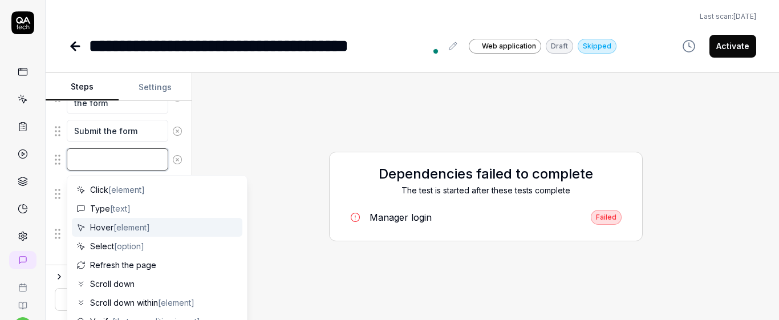
paste textarea "After creating a new flow, capture the generated Flow ID from the page and stor…"
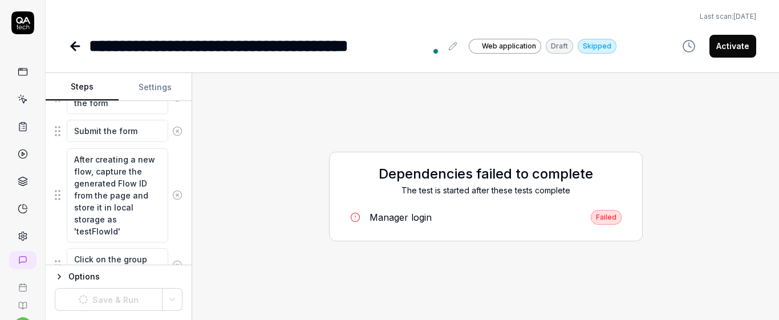
click at [174, 230] on div "After creating a new flow, capture the generated Flow ID from the page and stor…" at bounding box center [119, 195] width 128 height 95
click at [136, 227] on textarea "After creating a new flow, capture the generated Flow ID from the page and stor…" at bounding box center [117, 195] width 101 height 94
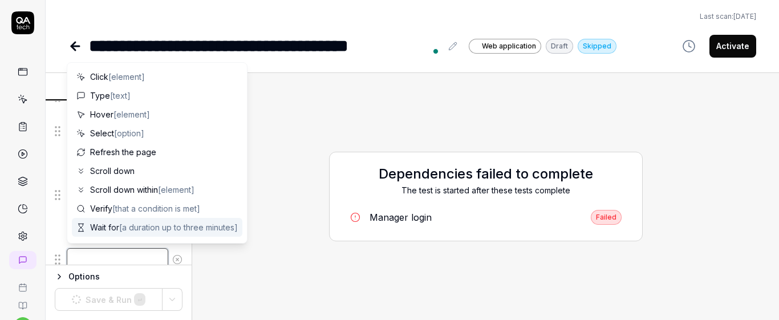
paste textarea "Click on "Add participants" button"
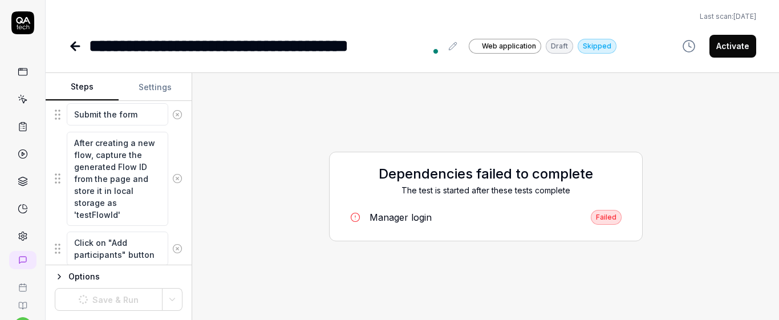
click at [166, 224] on div "After creating a new flow, capture the generated Flow ID from the page and stor…" at bounding box center [119, 178] width 128 height 95
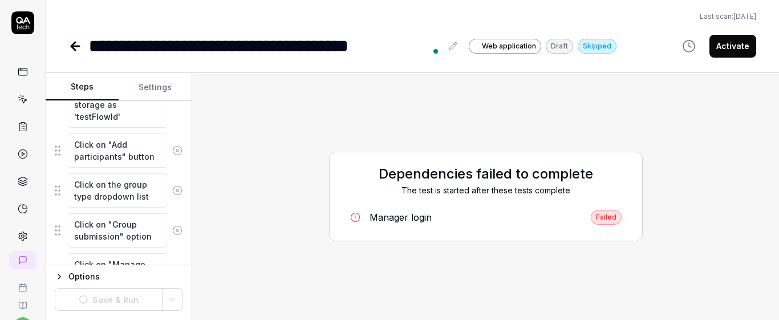
scroll to position [406, 0]
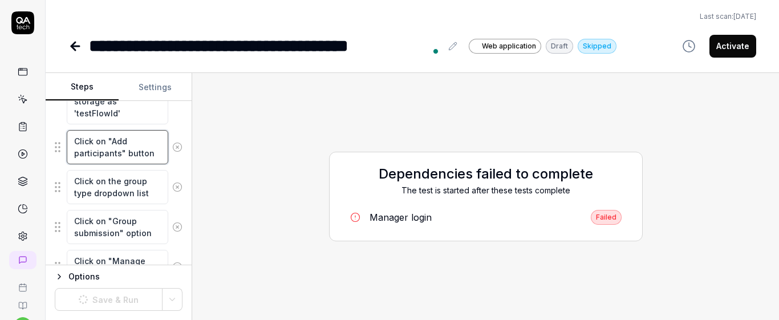
click at [127, 159] on textarea "Click on "Add participants" button" at bounding box center [117, 147] width 101 height 34
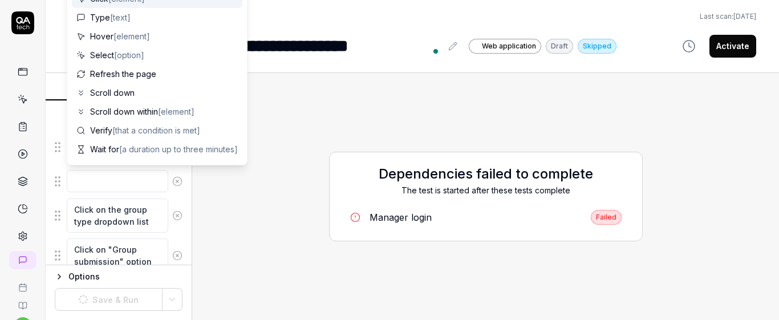
scroll to position [0, 0]
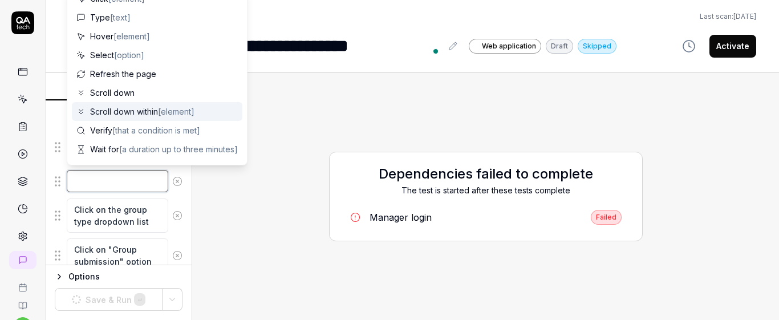
paste textarea "search for critical participant 1"
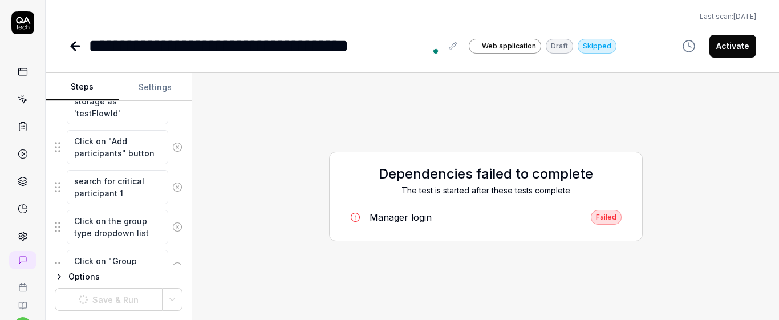
click at [181, 206] on div "Goal Create a FLOWassign of a group submission type Expected result FLOWassign …" at bounding box center [119, 183] width 146 height 164
click at [135, 196] on textarea "search for critical participant 1" at bounding box center [117, 187] width 101 height 34
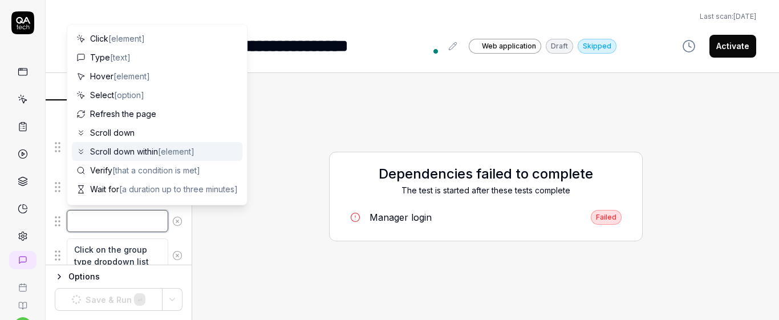
paste textarea "Click on "+" button of the participant"
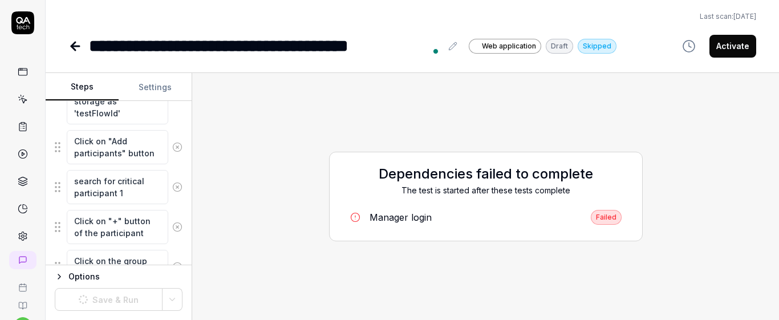
click at [174, 210] on div "Click on "+" button of the participant" at bounding box center [119, 226] width 128 height 35
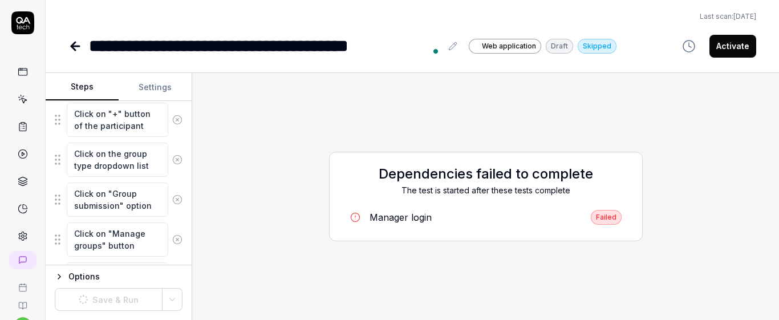
scroll to position [506, 0]
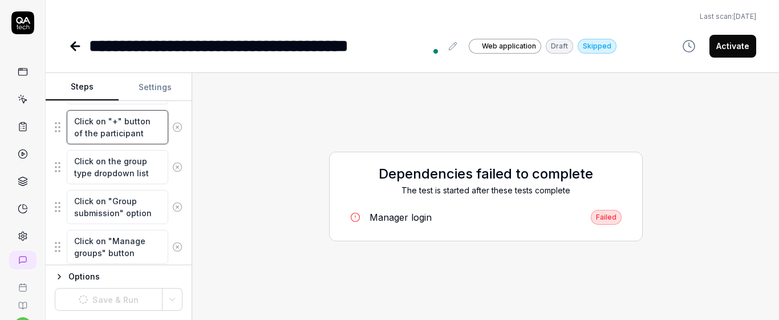
click at [130, 142] on textarea "Click on "+" button of the participant" at bounding box center [117, 127] width 101 height 34
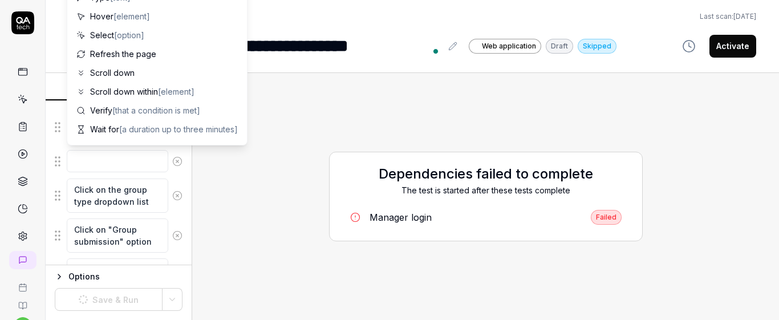
scroll to position [0, 0]
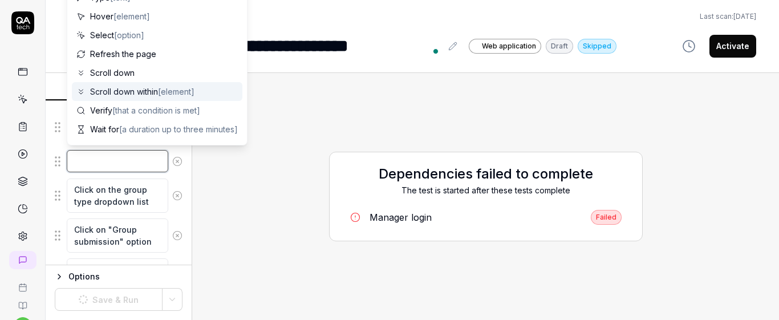
paste textarea "search for critical participant 1"
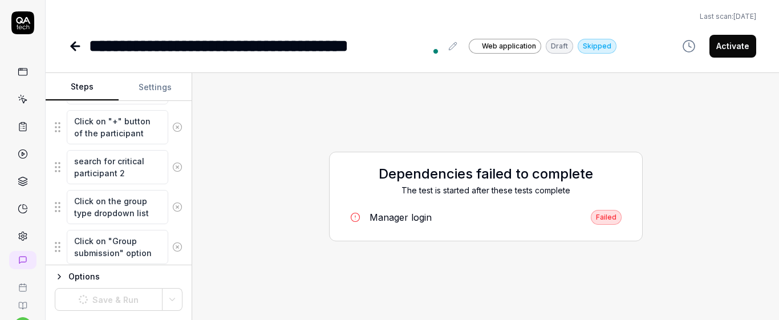
click at [169, 190] on div "Click on the group type dropdown list" at bounding box center [119, 206] width 128 height 35
drag, startPoint x: 71, startPoint y: 118, endPoint x: 145, endPoint y: 135, distance: 76.1
click at [145, 135] on textarea "Click on "+" button of the participant" at bounding box center [117, 127] width 101 height 34
click at [180, 157] on div "Goal Create a FLOWassign of a group submission type Expected result FLOWassign …" at bounding box center [119, 183] width 146 height 164
click at [142, 169] on textarea "search for critical participant 2" at bounding box center [117, 167] width 101 height 34
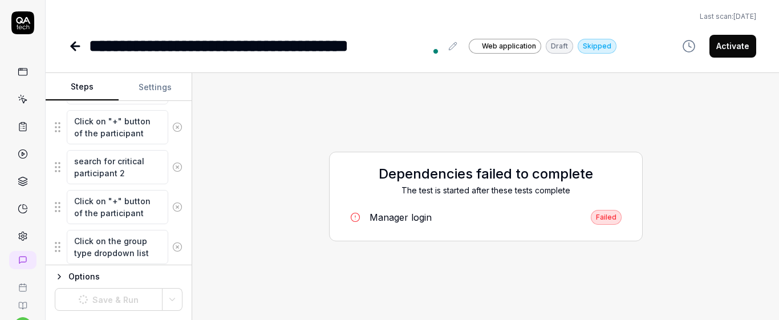
scroll to position [12, 0]
click at [169, 184] on div "search for critical participant 2" at bounding box center [119, 166] width 128 height 35
click at [134, 219] on textarea "Click on "+" button of the participant" at bounding box center [117, 207] width 101 height 34
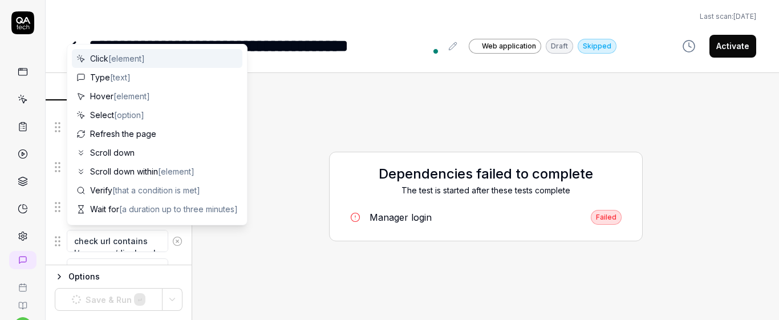
scroll to position [511, 0]
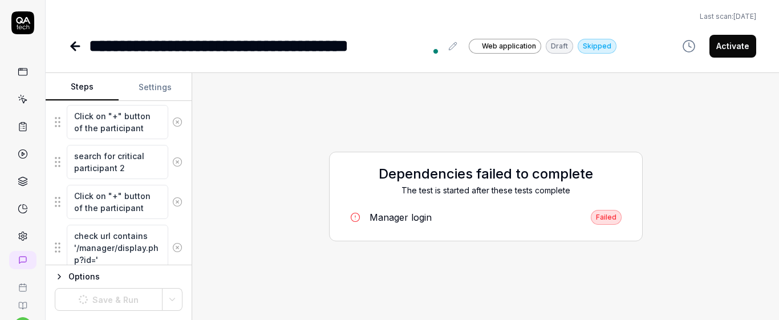
click at [175, 230] on div "Goal Create a FLOWassign of a group submission type Expected result FLOWassign …" at bounding box center [119, 183] width 146 height 164
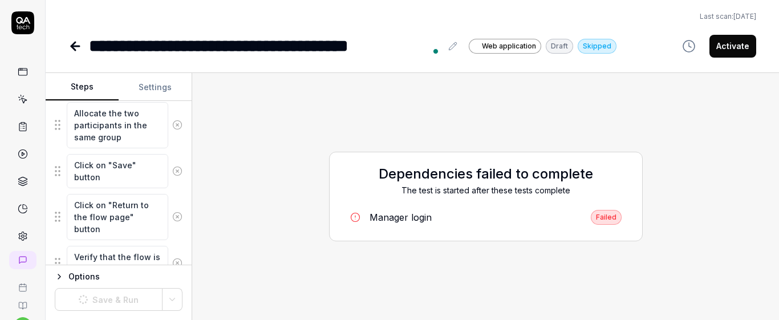
scroll to position [896, 0]
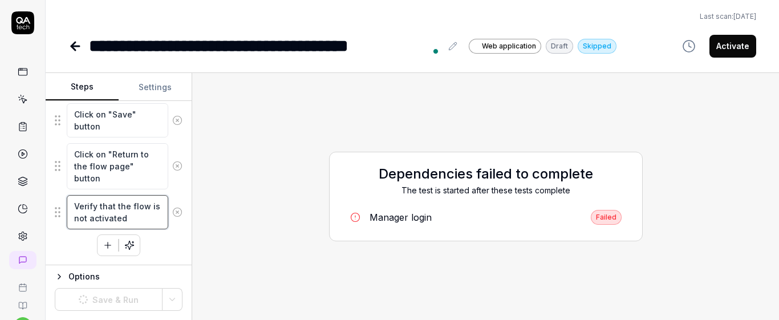
drag, startPoint x: 75, startPoint y: 203, endPoint x: 157, endPoint y: 232, distance: 87.6
click at [172, 212] on icon at bounding box center [177, 212] width 10 height 10
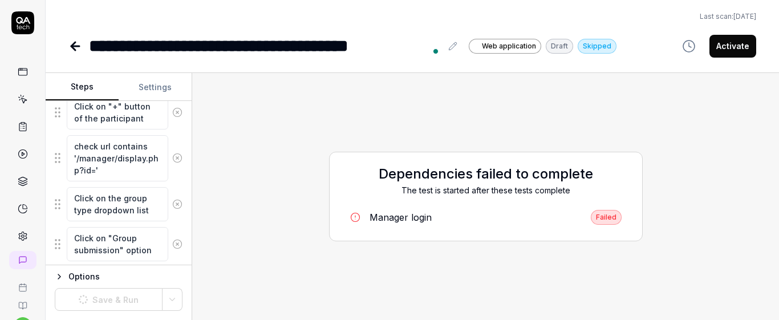
scroll to position [608, 0]
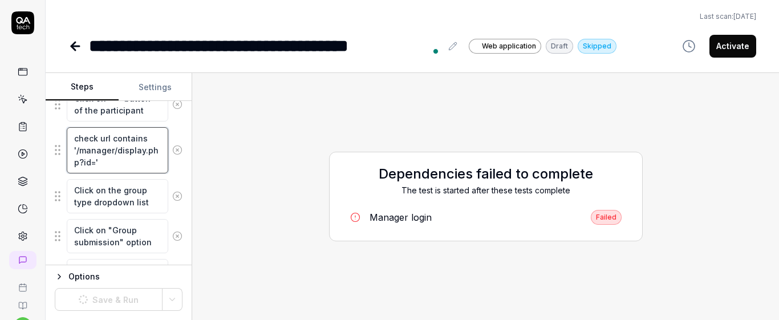
click at [109, 167] on textarea "check url contains '/manager/display.php?id='" at bounding box center [117, 150] width 101 height 46
click at [175, 182] on div "Goal Create a FLOWassign of a group submission type Expected result FLOWassign …" at bounding box center [119, 183] width 146 height 164
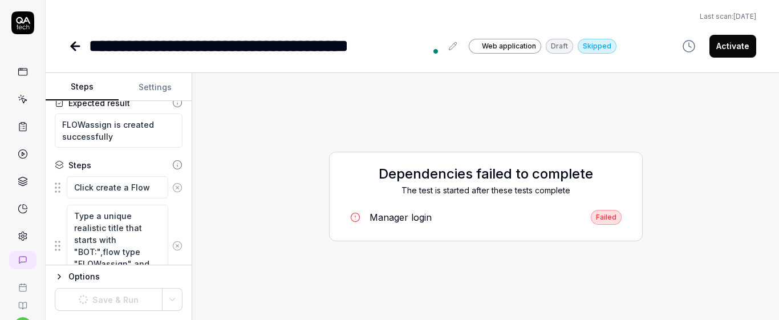
scroll to position [80, 0]
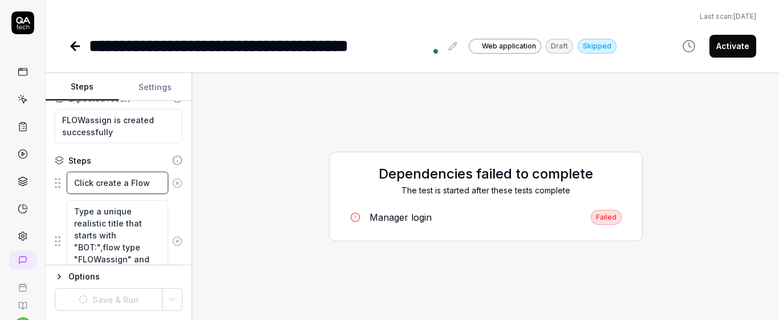
click at [101, 184] on textarea "Click create a Flow" at bounding box center [117, 183] width 101 height 22
click at [192, 142] on div "Steps Settings Goal Create a FLOWassign of a group submission type Expected res…" at bounding box center [412, 196] width 733 height 247
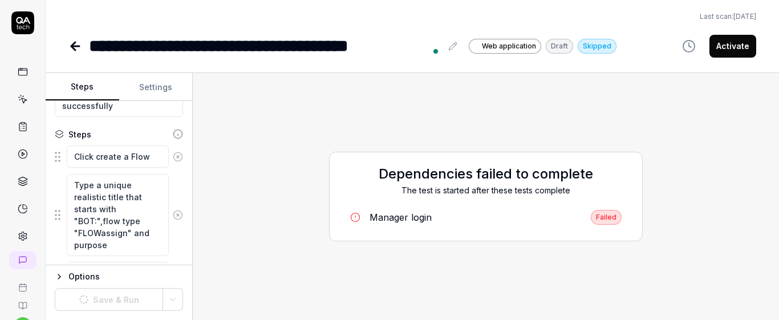
scroll to position [97, 0]
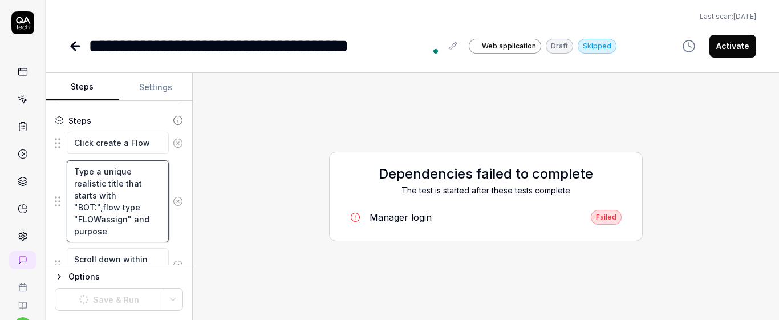
drag, startPoint x: 72, startPoint y: 188, endPoint x: 127, endPoint y: 254, distance: 86.3
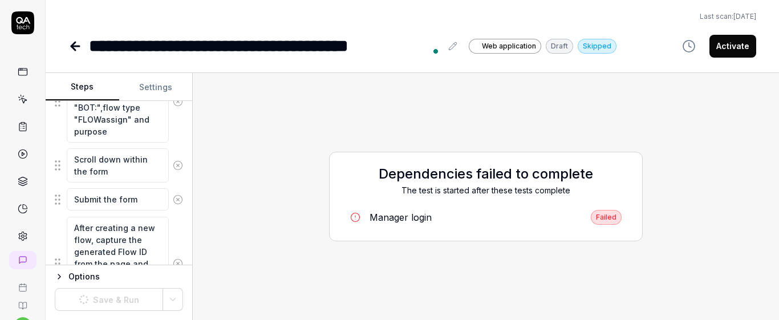
scroll to position [228, 0]
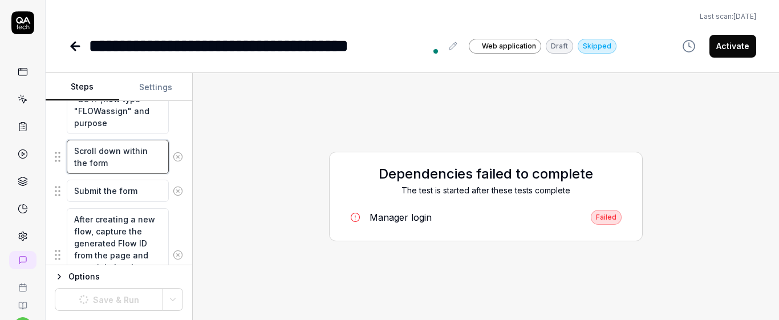
drag, startPoint x: 72, startPoint y: 153, endPoint x: 139, endPoint y: 164, distance: 67.7
click at [139, 164] on textarea "Scroll down within the form" at bounding box center [118, 157] width 102 height 34
drag, startPoint x: 75, startPoint y: 188, endPoint x: 146, endPoint y: 204, distance: 72.5
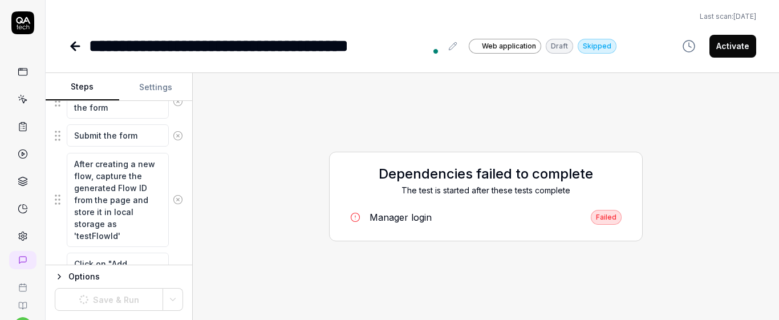
scroll to position [308, 0]
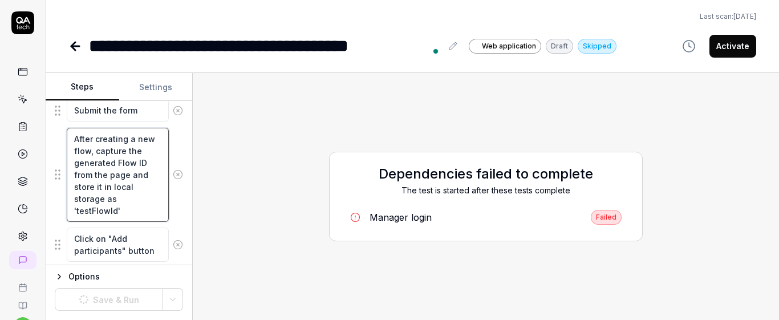
drag, startPoint x: 72, startPoint y: 139, endPoint x: 152, endPoint y: 223, distance: 115.4
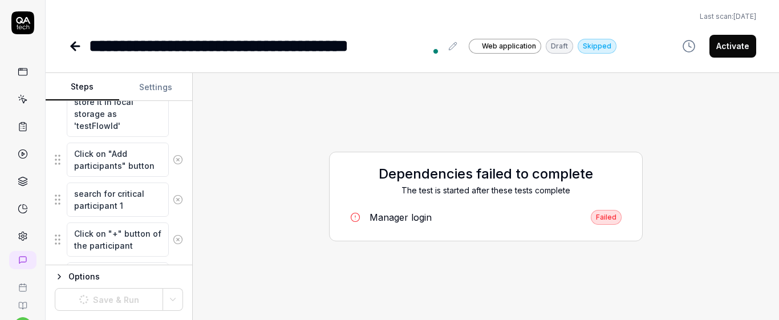
scroll to position [401, 0]
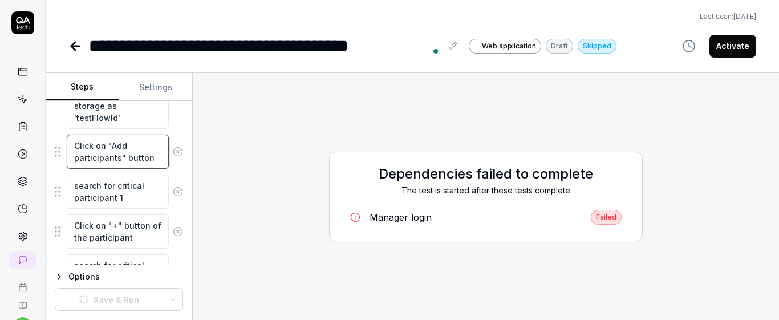
drag, startPoint x: 73, startPoint y: 145, endPoint x: 165, endPoint y: 170, distance: 95.7
click at [165, 170] on fieldset "Click create a Flow Type a unique realistic title that starts with "BOT:",flow …" at bounding box center [119, 286] width 128 height 875
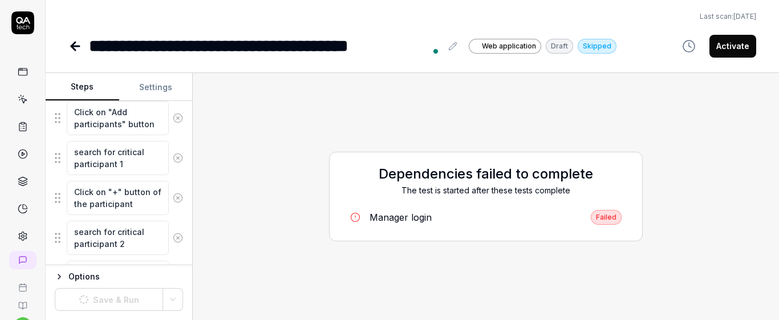
scroll to position [452, 0]
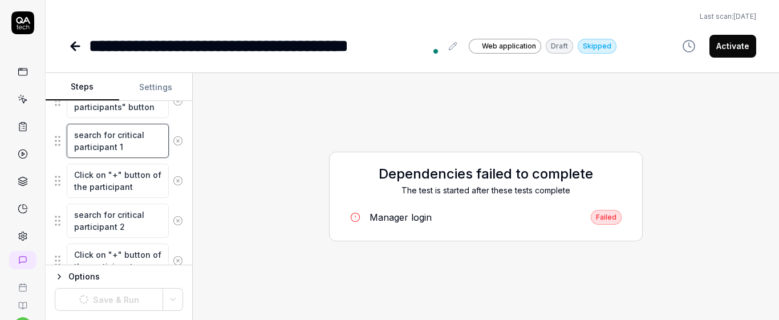
drag, startPoint x: 75, startPoint y: 134, endPoint x: 162, endPoint y: 154, distance: 89.5
click at [162, 154] on div "search for critical participant 1" at bounding box center [119, 140] width 128 height 35
drag, startPoint x: 73, startPoint y: 174, endPoint x: 160, endPoint y: 194, distance: 89.5
click at [160, 194] on textarea "Click on "+" button of the participant" at bounding box center [118, 181] width 102 height 34
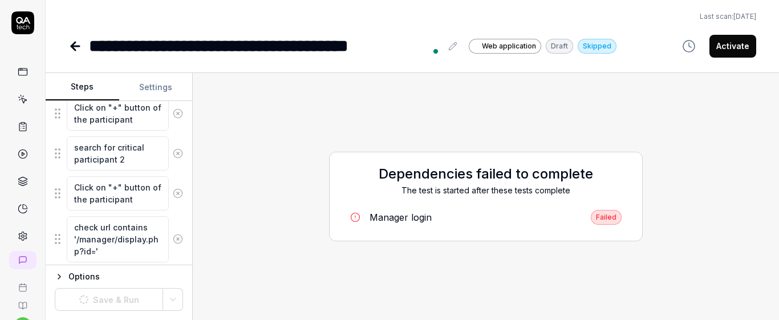
scroll to position [524, 0]
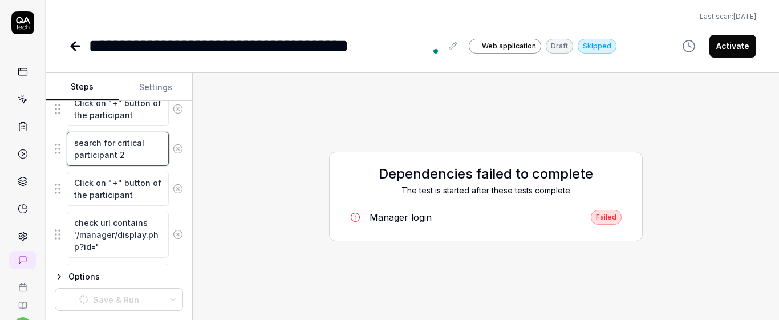
drag, startPoint x: 75, startPoint y: 145, endPoint x: 150, endPoint y: 174, distance: 80.2
click at [150, 174] on fieldset "Click create a Flow Type a unique realistic title that starts with "BOT:",flow …" at bounding box center [119, 164] width 128 height 875
drag, startPoint x: 72, startPoint y: 182, endPoint x: 164, endPoint y: 209, distance: 95.5
click at [164, 209] on fieldset "Click create a Flow Type a unique realistic title that starts with "BOT:",flow …" at bounding box center [119, 164] width 128 height 875
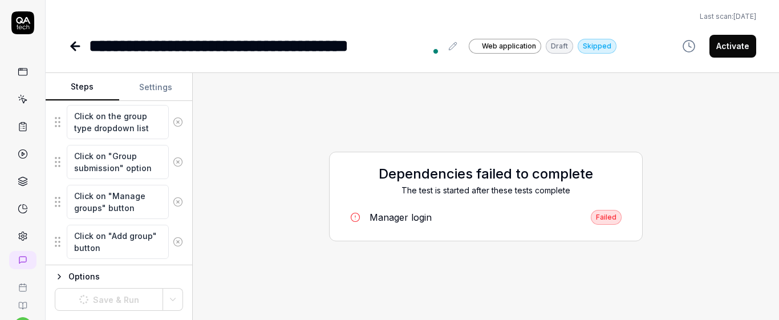
drag, startPoint x: 72, startPoint y: 221, endPoint x: 121, endPoint y: 269, distance: 68.5
click at [121, 270] on form "Steps Settings Goal Create a FLOWassign of a group submission type Expected res…" at bounding box center [119, 196] width 147 height 247
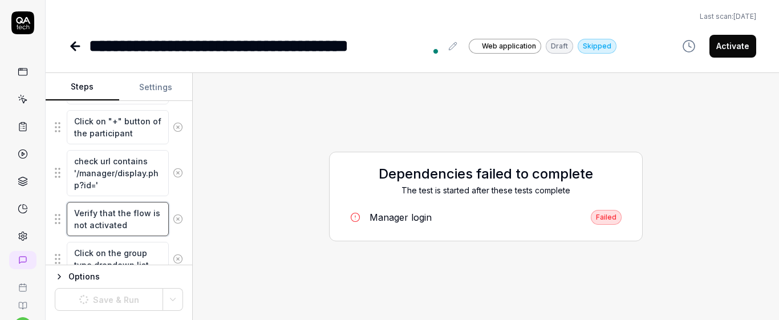
scroll to position [621, 0]
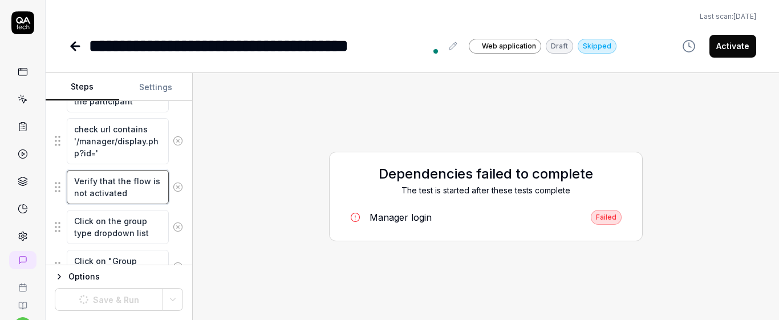
drag, startPoint x: 73, startPoint y: 232, endPoint x: 141, endPoint y: 258, distance: 72.5
click at [141, 258] on fieldset "Click create a Flow Type a unique realistic title that starts with "BOT:",flow …" at bounding box center [119, 68] width 128 height 875
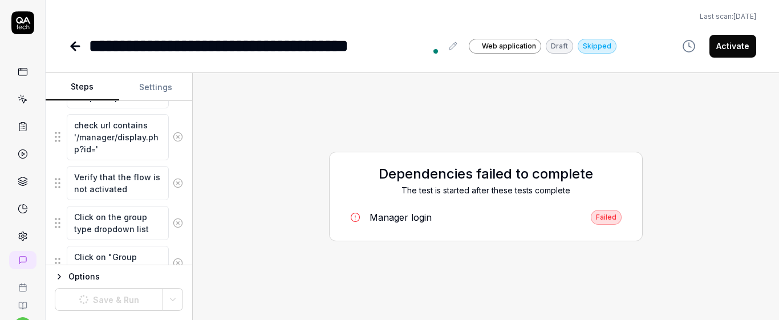
click at [180, 157] on div "Goal Create a FLOWassign of a group submission type Expected result FLOWassign …" at bounding box center [119, 183] width 147 height 164
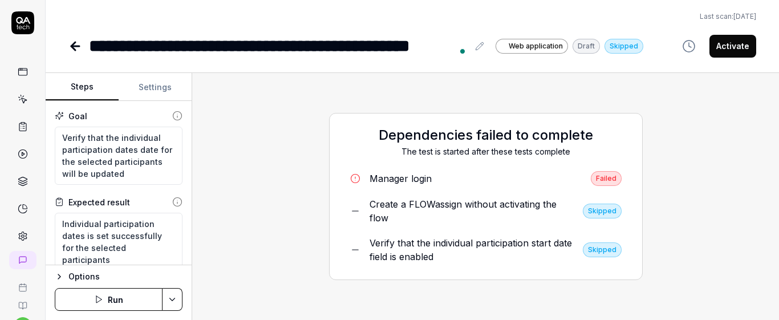
scroll to position [48, 0]
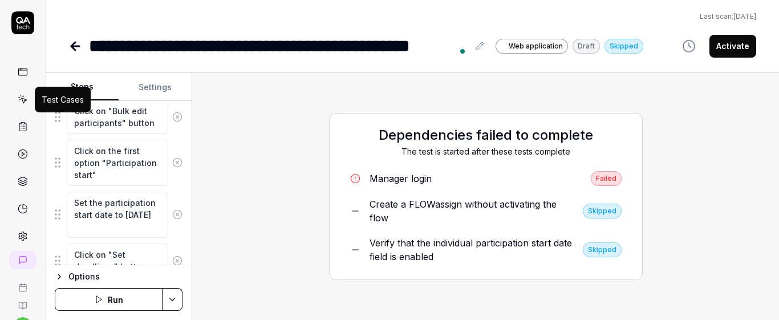
type textarea "*"
click at [21, 96] on icon at bounding box center [23, 99] width 10 height 10
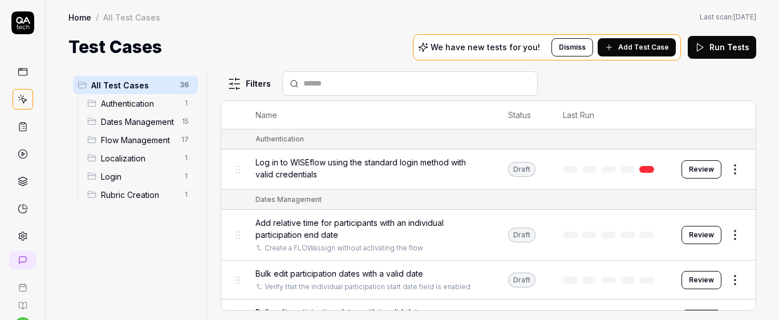
click at [646, 55] on button "Add Test Case" at bounding box center [637, 47] width 78 height 18
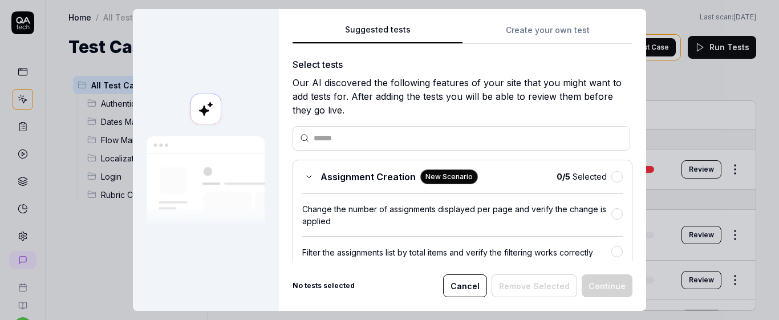
click at [501, 38] on button "Create your own test" at bounding box center [547, 33] width 170 height 21
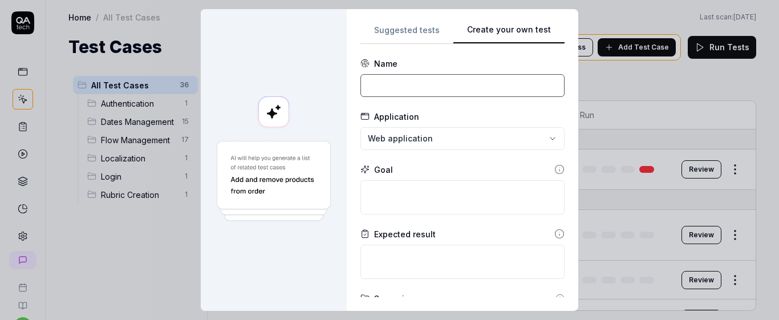
click at [392, 90] on input at bounding box center [462, 85] width 204 height 23
paste input "Create a FLOWassign (Group submission)"
click at [450, 87] on input "Create a FLOWassign (Group submission)" at bounding box center [462, 85] width 204 height 23
type input "Create a FLOWassign (Ind Group submission)"
click at [456, 202] on textarea "To enrich screen reader interactions, please activate Accessibility in Grammarl…" at bounding box center [462, 197] width 204 height 34
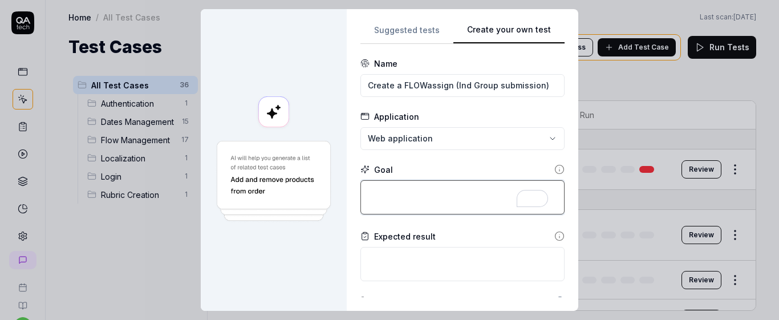
paste textarea "Create a FLOWassign of a group submission type"
type textarea "*"
type textarea "Create a FLOWassign of a group submission type"
click at [460, 194] on textarea "Create a FLOWassign of a group submission type" at bounding box center [462, 197] width 204 height 34
type textarea "*"
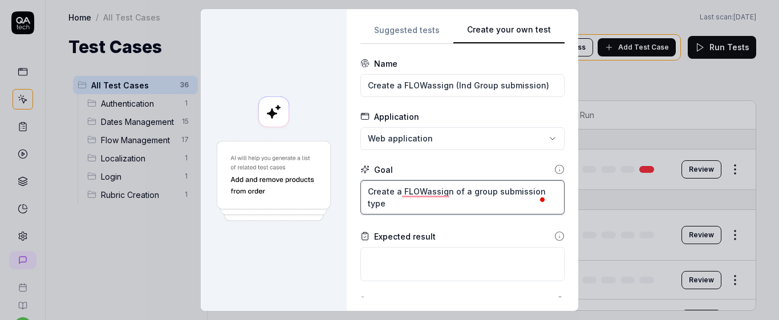
type textarea "Create a FLOWassign of an group submission type"
type textarea "*"
type textarea "Create a FLOWassign of an group submission type"
type textarea "*"
type textarea "Create a FLOWassign of an i group submission type"
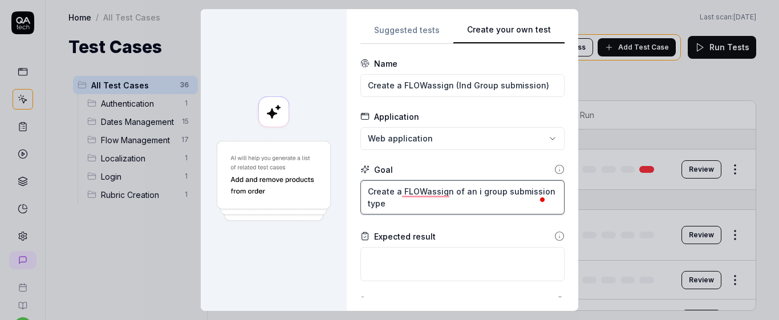
type textarea "*"
type textarea "Create a FLOWassign of an in group submission type"
type textarea "*"
type textarea "Create a FLOWassign of an ind group submission type"
type textarea "*"
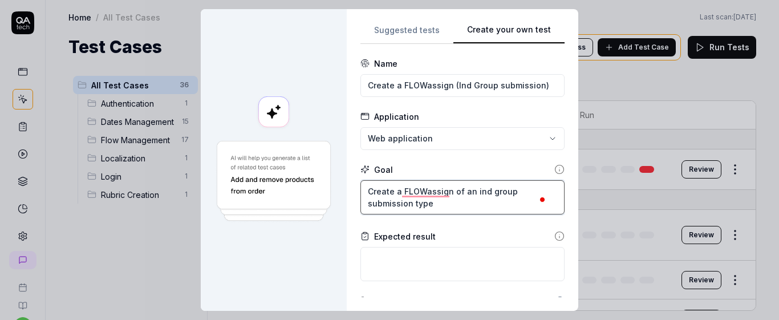
type textarea "Create a FLOWassign of an indi group submission type"
type textarea "*"
type textarea "Create a FLOWassign of an indiv group submission type"
type textarea "*"
type textarea "Create a FLOWassign of an indivi group submission type"
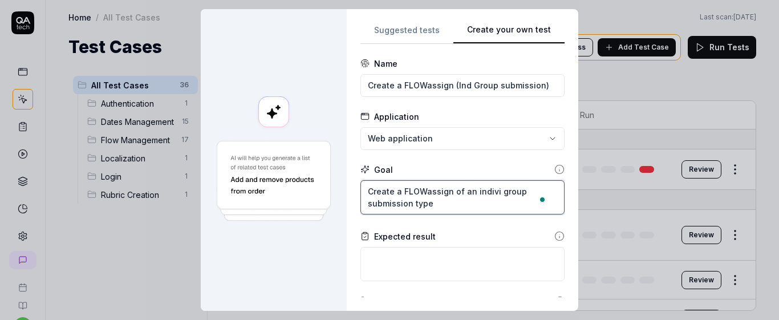
type textarea "*"
type textarea "Create a FLOWassign of an individ group submission type"
type textarea "*"
type textarea "Create a FLOWassign of an individu group submission type"
type textarea "*"
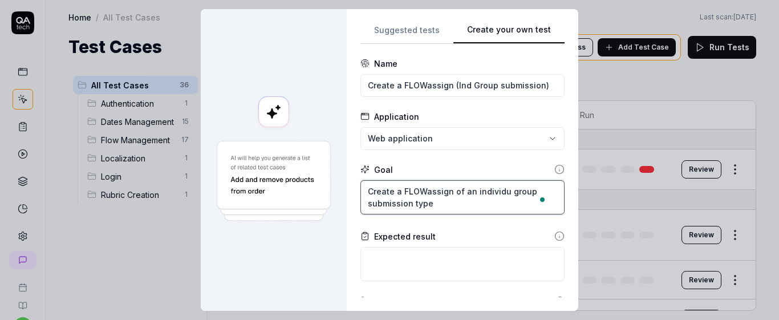
type textarea "Create a FLOWassign of an individua group submission type"
type textarea "*"
type textarea "Create a FLOWassign of an individual group submission type"
click at [407, 263] on textarea at bounding box center [462, 264] width 204 height 34
paste textarea "FLOWassign is created successfully"
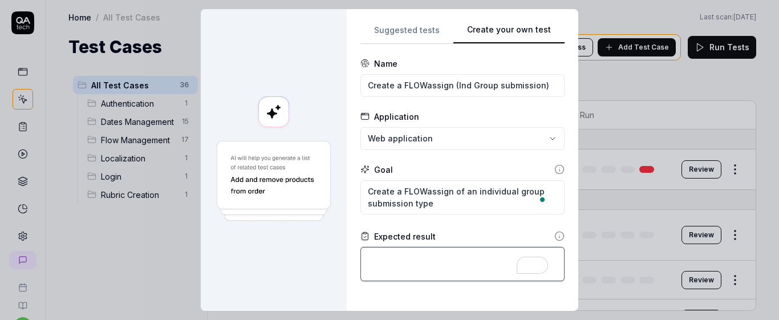
type textarea "*"
type textarea "FLOWassign is created successfully"
click at [484, 230] on div "Expected result" at bounding box center [462, 236] width 204 height 12
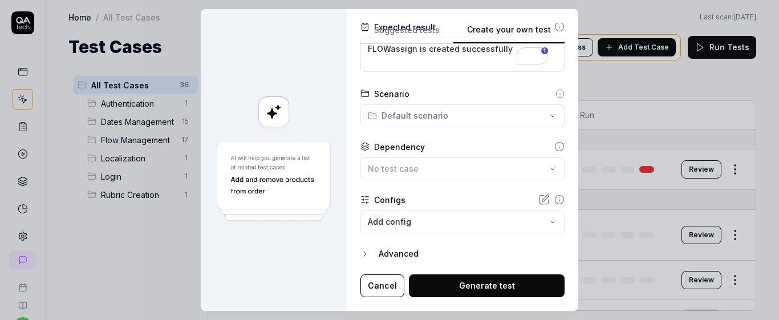
click at [510, 111] on div "**********" at bounding box center [389, 160] width 779 height 320
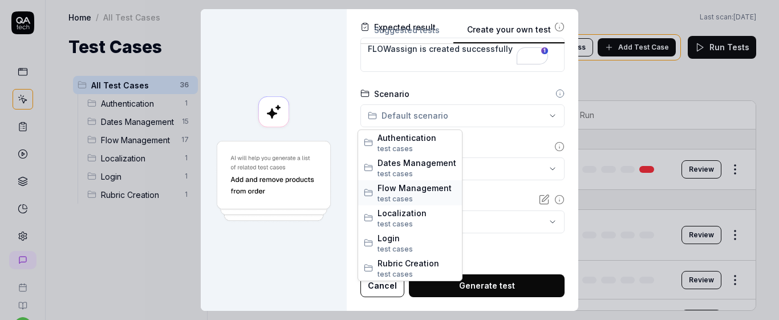
click at [409, 194] on span "s" at bounding box center [411, 198] width 4 height 9
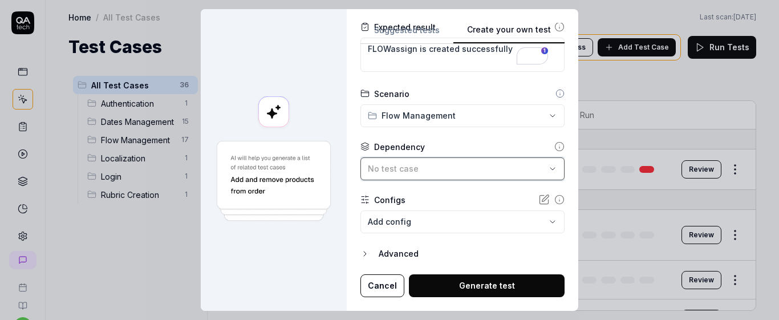
click at [441, 163] on div "No test case" at bounding box center [457, 168] width 178 height 12
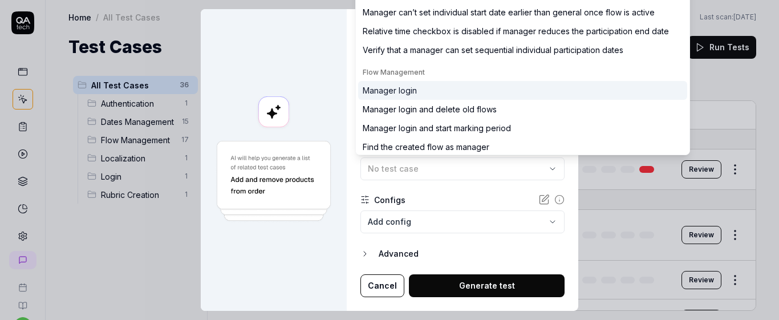
type input "manager"
click at [492, 92] on div "Manager login" at bounding box center [522, 90] width 329 height 19
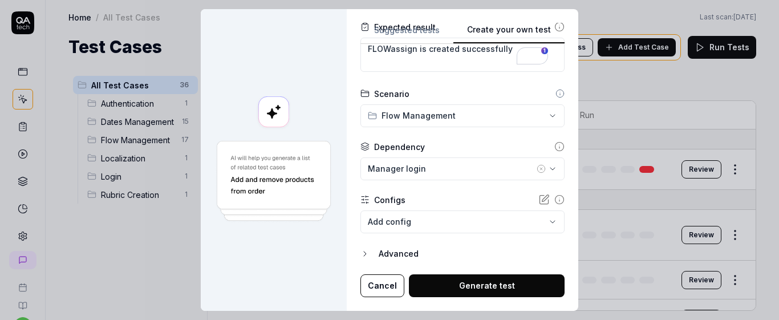
click at [435, 195] on div "Configs" at bounding box center [462, 200] width 204 height 12
click at [510, 224] on body "s U Home / All Test Cases Home / All Test Cases Last scan: [DATE] Test Cases We…" at bounding box center [389, 160] width 779 height 320
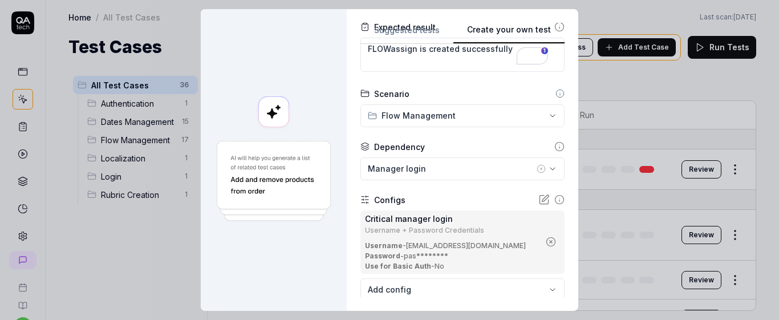
scroll to position [277, 0]
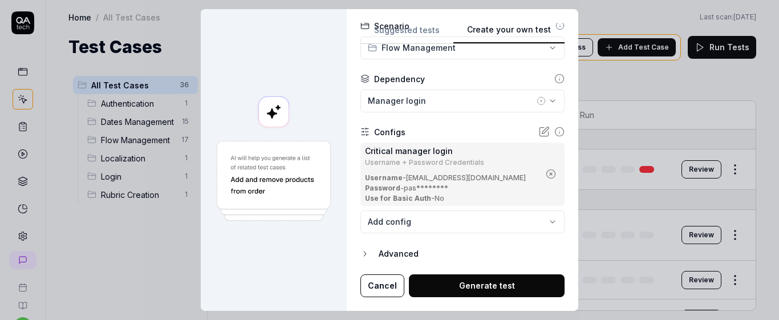
click at [472, 290] on button "Generate test" at bounding box center [487, 285] width 156 height 23
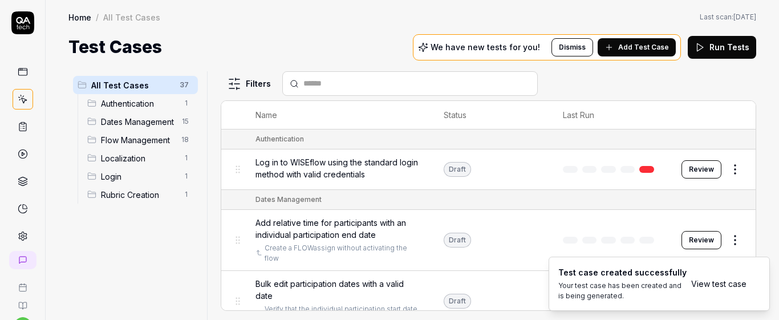
click at [709, 290] on li "Test case created successfully Your test case has been created and is being gen…" at bounding box center [658, 284] width 221 height 54
click at [704, 285] on link "View test case" at bounding box center [718, 284] width 55 height 12
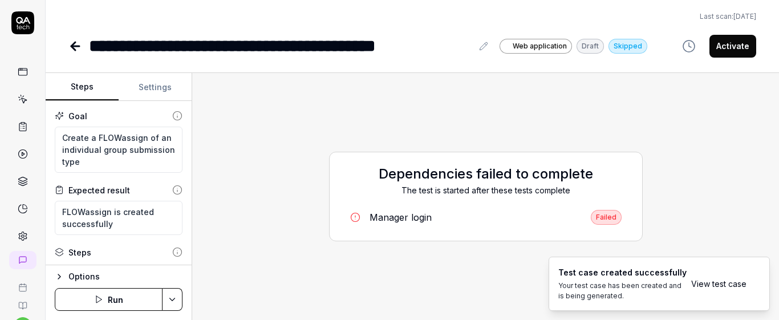
scroll to position [50, 0]
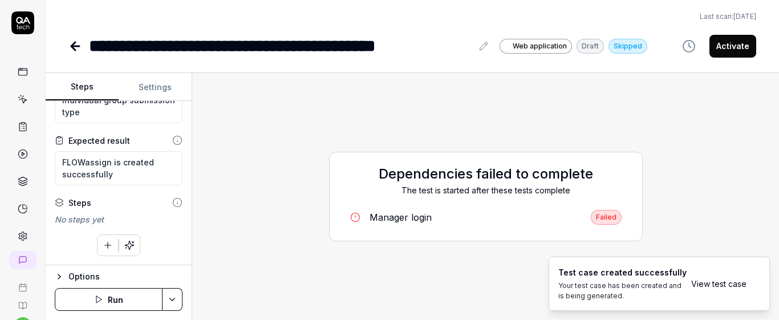
click at [103, 247] on icon "button" at bounding box center [108, 245] width 10 height 10
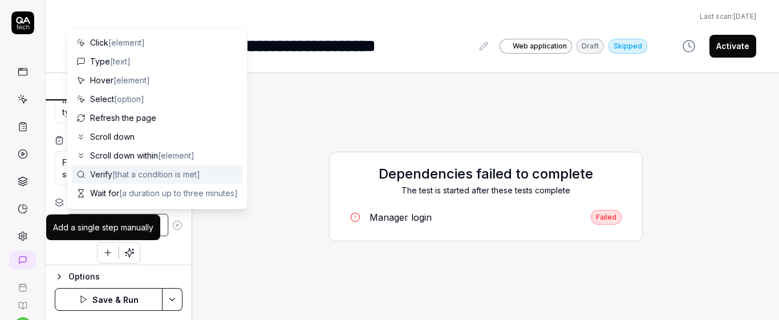
paste textarea "Click on the group type dropdown list"
type textarea "*"
type textarea "Click on the group type dropdown list"
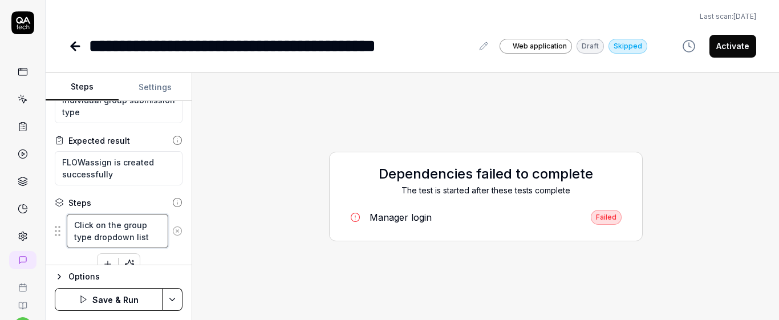
click at [121, 219] on textarea "Click on the group type dropdown list" at bounding box center [117, 231] width 101 height 34
type textarea "*"
type textarea "Click on the "group type dropdown list"
click at [123, 230] on textarea "Click on the "group type dropdown list" at bounding box center [117, 231] width 101 height 34
type textarea "*"
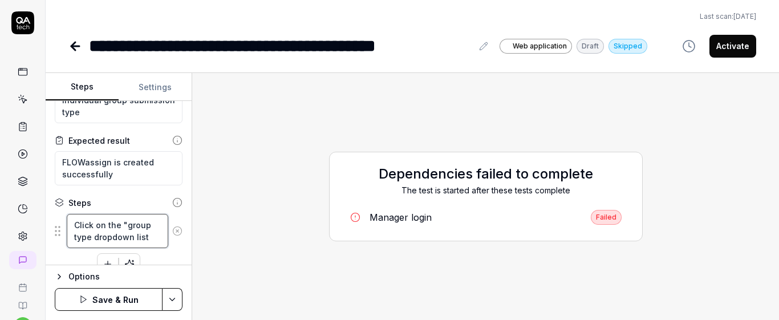
type textarea "Click on the "group typedropdown list"
type textarea "*"
type textarea "Click on the "group type"dropdown list"
click at [80, 235] on textarea "Click on the "group type"dropdown list" at bounding box center [117, 231] width 101 height 34
type textarea "*"
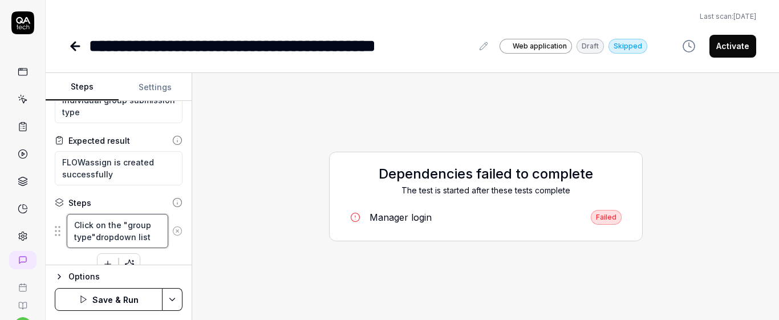
type textarea "Click on the "roup type"dropdown list"
type textarea "*"
type textarea "Click on the "Group type"dropdown list"
click at [78, 245] on textarea "Click on the "Group type"dropdown list" at bounding box center [117, 231] width 101 height 34
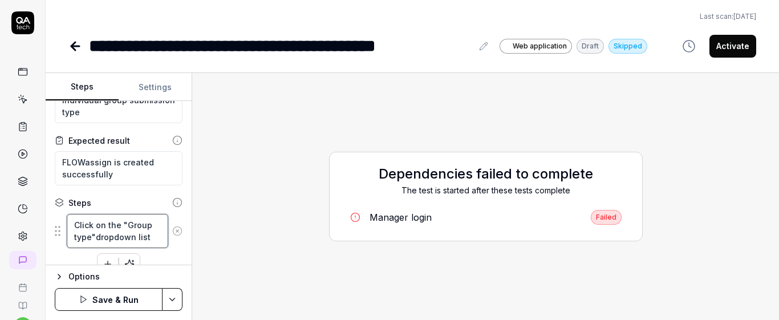
type textarea "*"
type textarea "Click on the "Group ype"dropdown list"
type textarea "*"
type textarea "Click on the "Group Type"dropdown list"
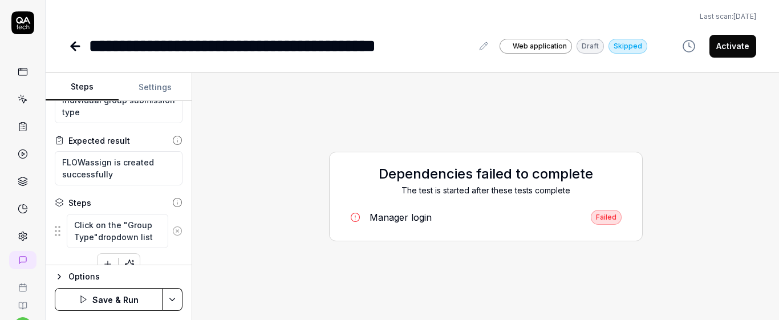
click at [140, 196] on div "Goal Create a FLOWassign of an individual group submission type Expected result…" at bounding box center [119, 183] width 146 height 164
click at [78, 242] on textarea "Click on the "Group Type"dropdown list" at bounding box center [117, 231] width 101 height 34
type textarea "*"
type textarea "Click on the "Group ype"dropdown list"
type textarea "*"
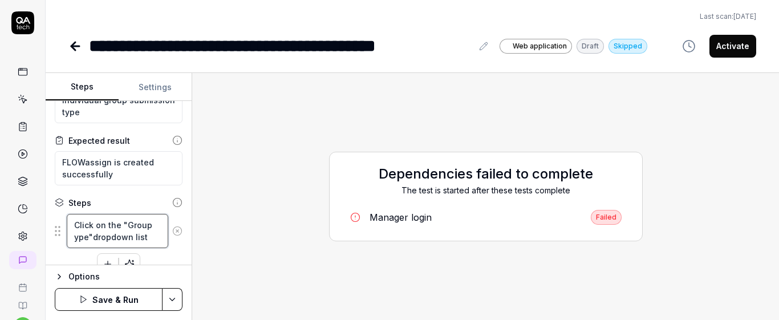
type textarea "Click on the "Group Type"dropdown list"
type textarea "*"
type textarea "Click on the "GroupType"dropdown list"
type textarea "*"
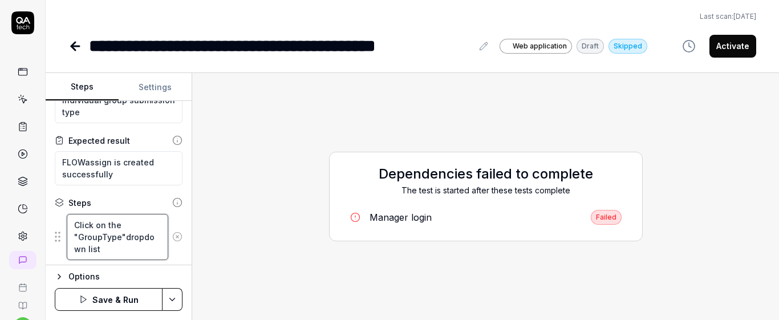
type textarea "Click on the "Group Type"dropdown list"
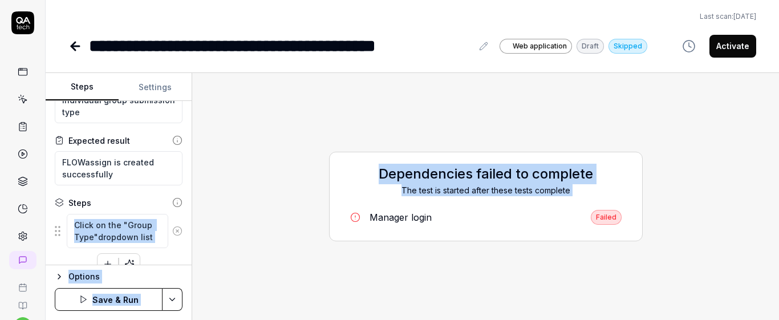
drag, startPoint x: 182, startPoint y: 210, endPoint x: 194, endPoint y: 234, distance: 26.5
click at [194, 236] on div "Steps Settings Goal Create a FLOWassign of an individual group submission type …" at bounding box center [412, 196] width 733 height 247
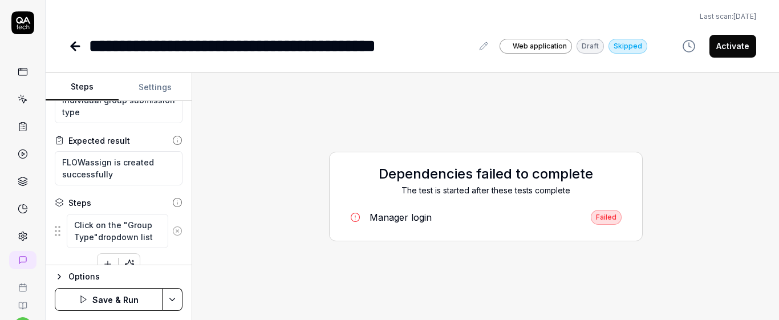
click at [180, 210] on div "Goal Create a FLOWassign of an individual group submission type Expected result…" at bounding box center [119, 183] width 146 height 164
click at [77, 236] on textarea "Click on the "Group Type"dropdown list" at bounding box center [117, 231] width 101 height 34
type textarea "*"
type textarea "Click on the "Group ype"dropdown list"
type textarea "*"
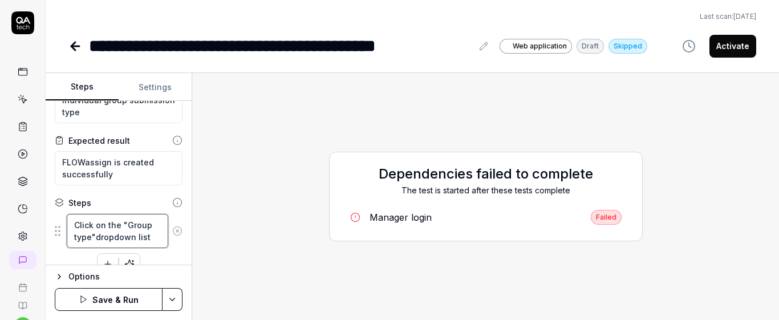
type textarea "Click on the "Group type"dropdown list"
click at [144, 198] on div "Steps" at bounding box center [119, 203] width 128 height 12
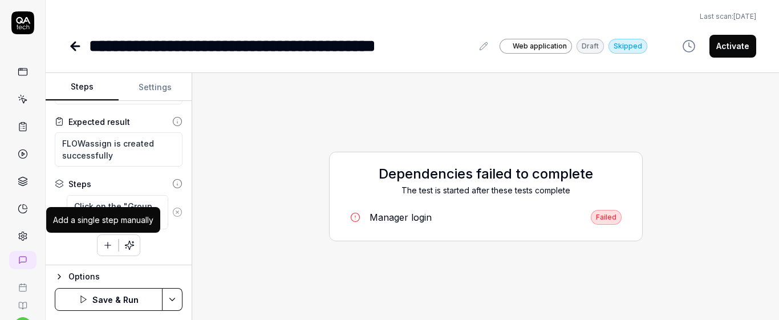
click at [107, 249] on icon "button" at bounding box center [108, 245] width 10 height 10
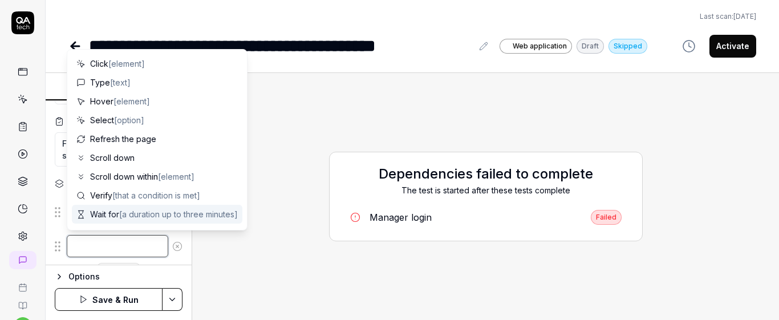
paste textarea "Click on "Group submission" option"
type textarea "*"
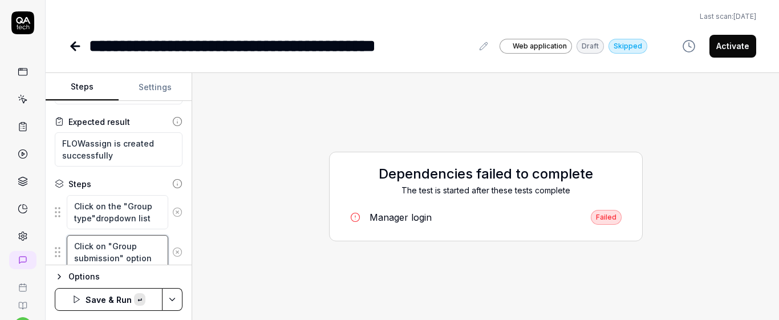
scroll to position [72, 0]
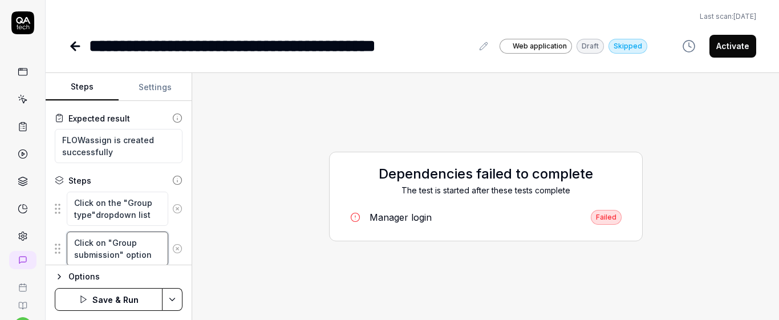
type textarea "Click on "Group submission" option"
click at [169, 227] on fieldset "Click on the "Group type"dropdown list Click on "Group submission" option To pi…" at bounding box center [119, 228] width 128 height 75
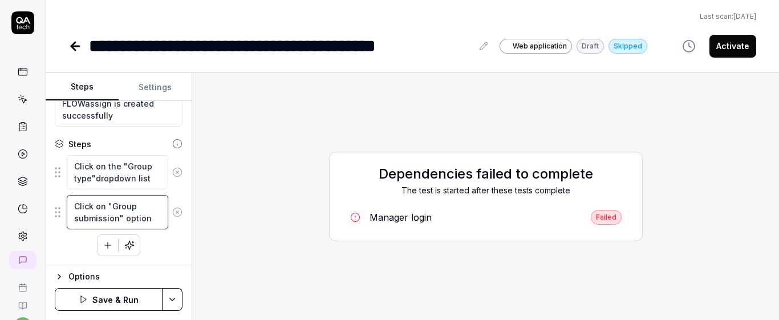
click at [112, 200] on textarea "Click on "Group submission" option" at bounding box center [117, 212] width 101 height 34
type textarea "*"
type textarea "Click on "IGroup submission" option"
type textarea "*"
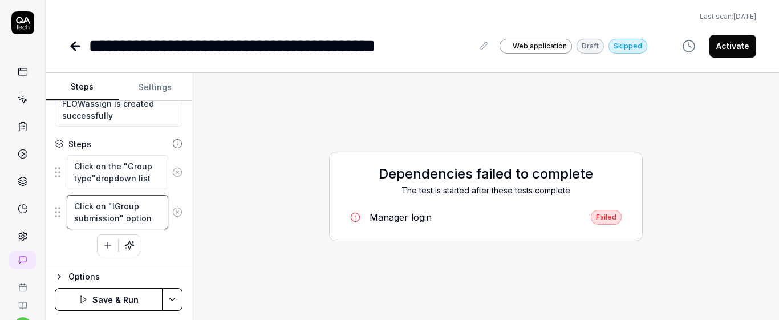
type textarea "Click on "InGroup submission" option"
type textarea "*"
type textarea "Click on "IndGroup submission" option"
type textarea "*"
type textarea "Click on "IndiGroup submission" option"
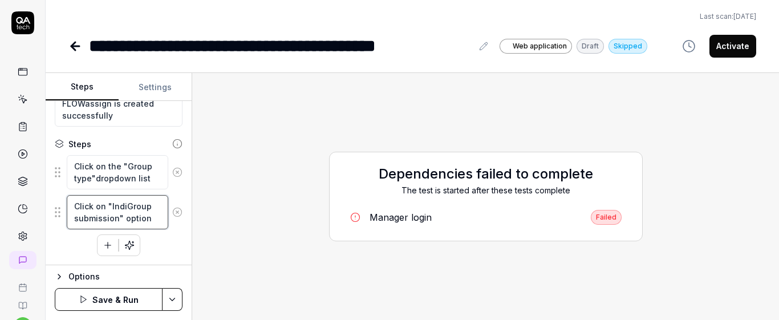
type textarea "*"
type textarea "Click on "IndivGroup submission" option"
type textarea "*"
type textarea "Click on "IndiviGroup submission" option"
type textarea "*"
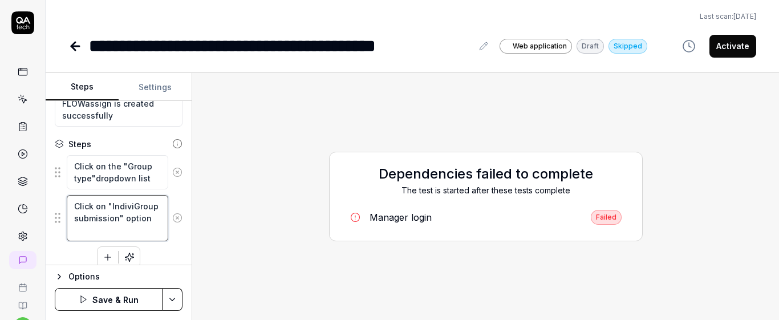
type textarea "Click on "IndividGroup submission" option"
type textarea "*"
type textarea "Click on "IndividuGroup submission" option"
type textarea "*"
type textarea "Click on "IndividuaGroup submission" option"
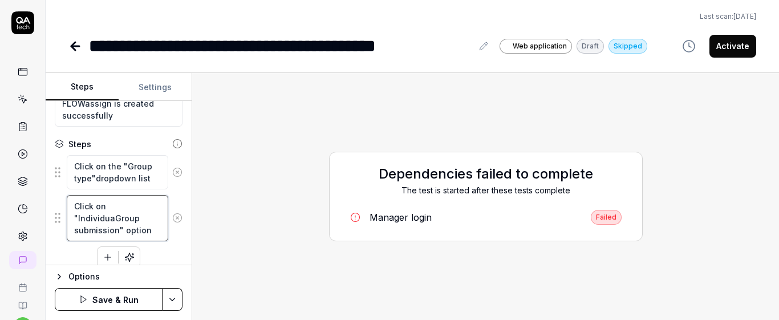
type textarea "*"
type textarea "Click on "IndividualGroup submission" option"
type textarea "*"
type textarea "Click on "Individual Group submission" option"
click at [137, 214] on textarea "Click on "Individual Group submission" option" at bounding box center [117, 218] width 101 height 46
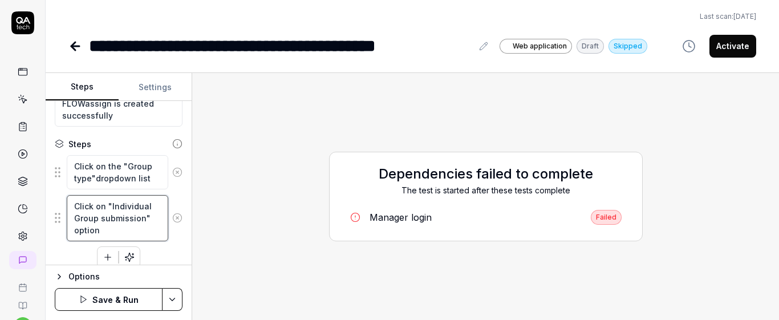
type textarea "*"
type textarea "Click on "Individual Grou submission" option"
type textarea "*"
type textarea "Click on "Individual Gro submission" option"
type textarea "*"
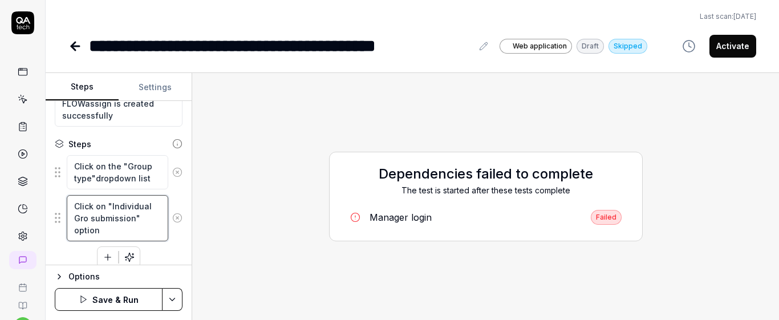
type textarea "Click on "Individual Gr submission" option"
type textarea "*"
type textarea "Click on "Individual G submission" option"
type textarea "*"
type textarea "Click on "Individual submission" option"
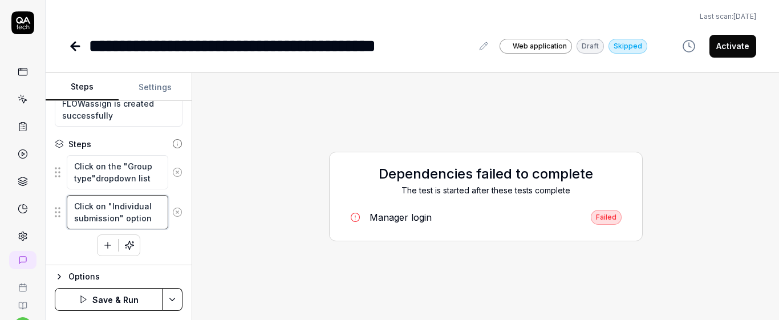
type textarea "*"
type textarea "Click on "Individual submission" option"
click at [117, 224] on textarea "Click on "Individual submission" option" at bounding box center [117, 212] width 101 height 34
type textarea "*"
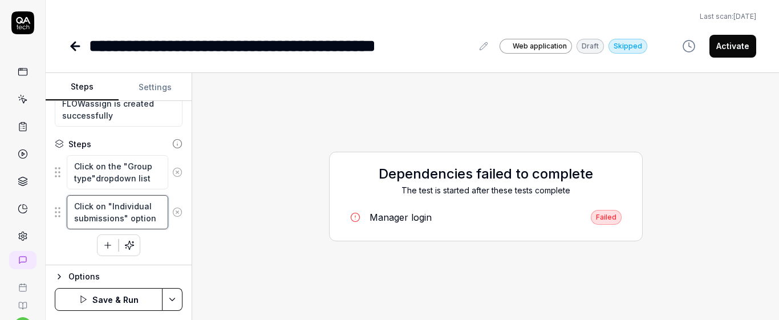
type textarea "Click on "Individual submissions" option"
click at [166, 243] on div "Click on the "Group type"dropdown list Click on "Individual submissions" option…" at bounding box center [119, 205] width 128 height 101
click at [106, 250] on icon "button" at bounding box center [108, 245] width 10 height 10
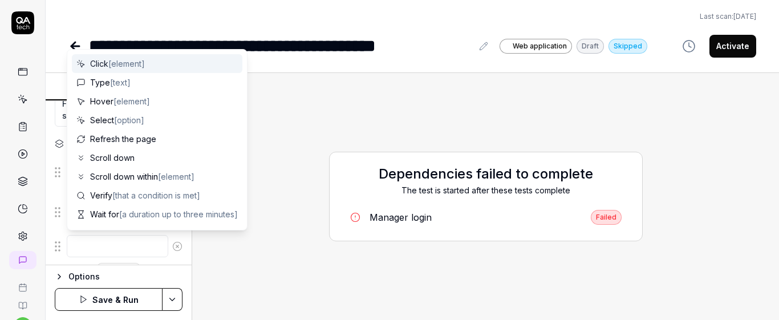
scroll to position [0, 0]
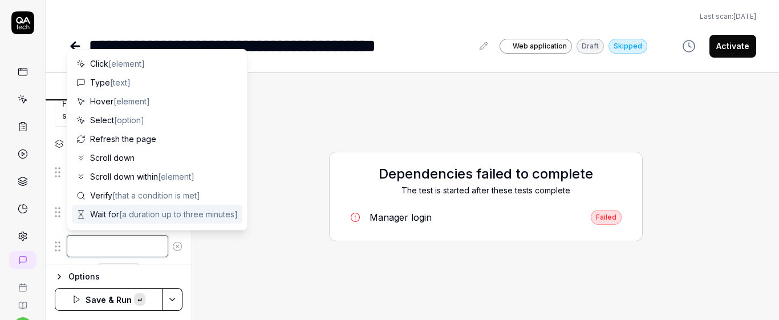
paste textarea "Click on "Manage groups" button"
type textarea "*"
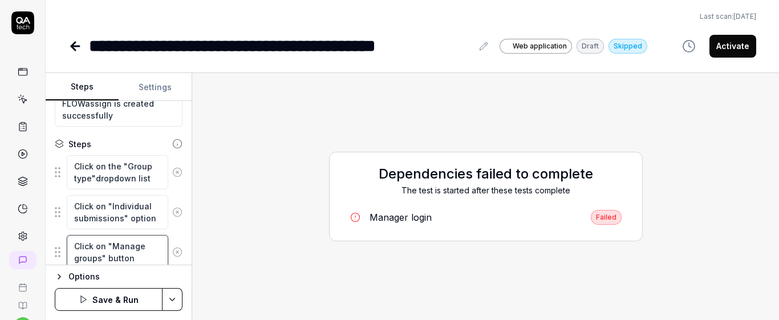
type textarea "Click on "Manage groups" button"
click at [174, 235] on div "Click on "Manage groups" button" at bounding box center [119, 251] width 128 height 35
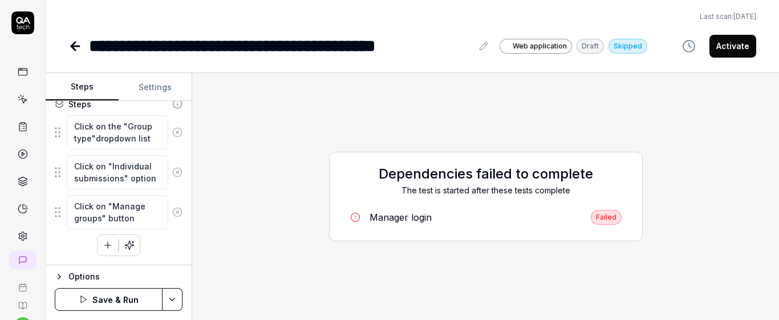
click at [107, 243] on icon "button" at bounding box center [108, 245] width 10 height 10
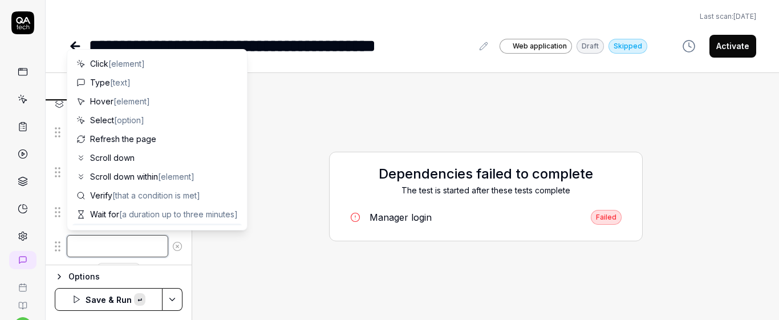
paste textarea "Click on "Add group" button"
type textarea "*"
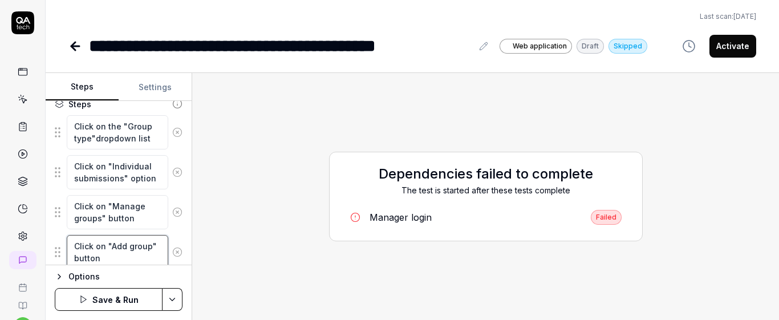
type textarea "Click on "Add group" button"
click at [178, 229] on div "Goal Create a FLOWassign of an individual group submission type Expected result…" at bounding box center [119, 183] width 146 height 164
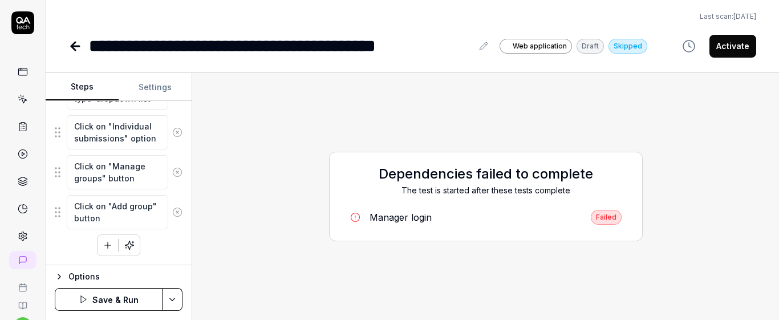
click at [107, 247] on icon "button" at bounding box center [108, 245] width 10 height 10
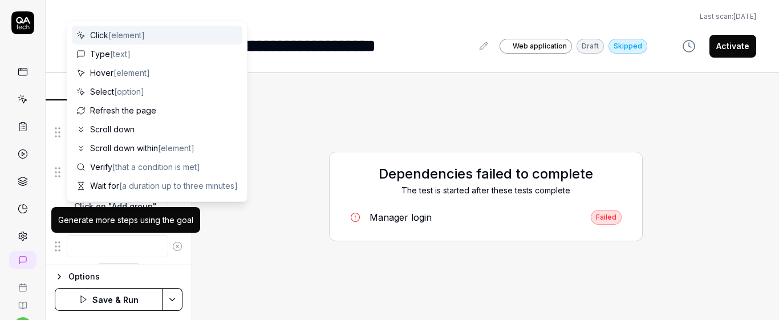
scroll to position [217, 0]
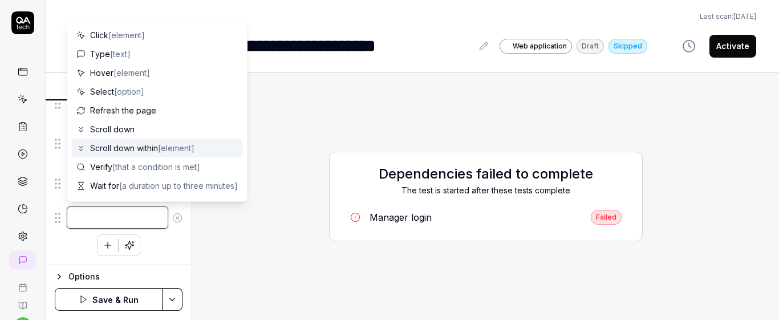
paste textarea "Allocate the two participants in the same group"
type textarea "*"
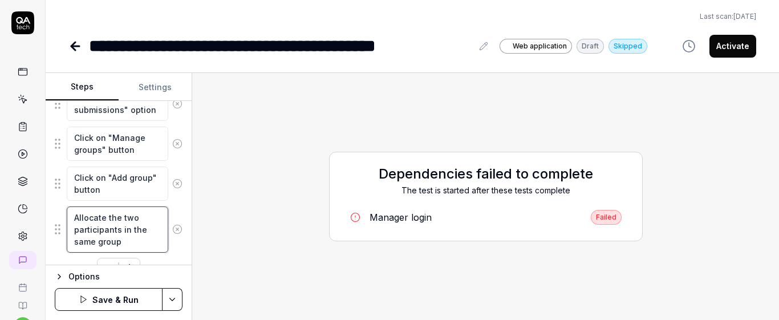
type textarea "Allocate the two participants in the same group"
click at [178, 204] on div "Goal Create a FLOWassign of an individual group submission type Expected result…" at bounding box center [119, 183] width 146 height 164
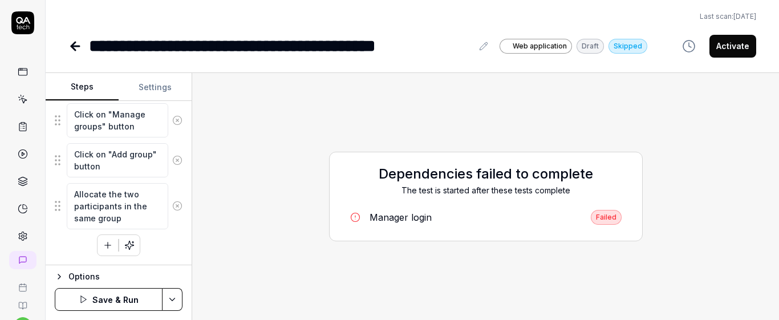
click at [105, 247] on icon "button" at bounding box center [108, 245] width 10 height 10
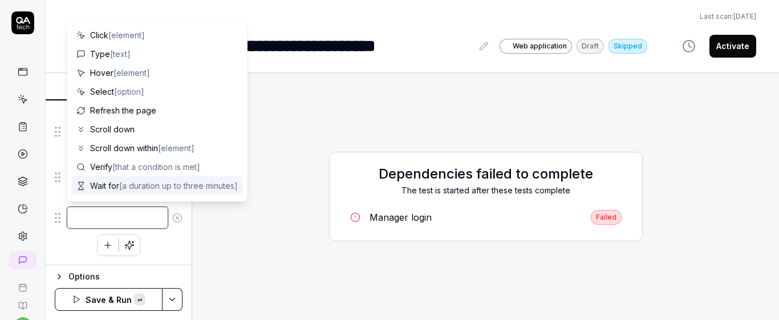
paste textarea "Click on "Save" button"
type textarea "*"
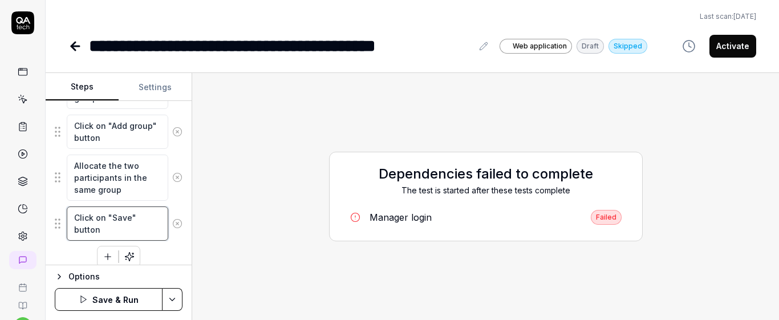
type textarea "Click on "Save" button"
click at [173, 255] on div "Click on the "Group type"dropdown list Click on "Individual submissions" option…" at bounding box center [119, 130] width 128 height 273
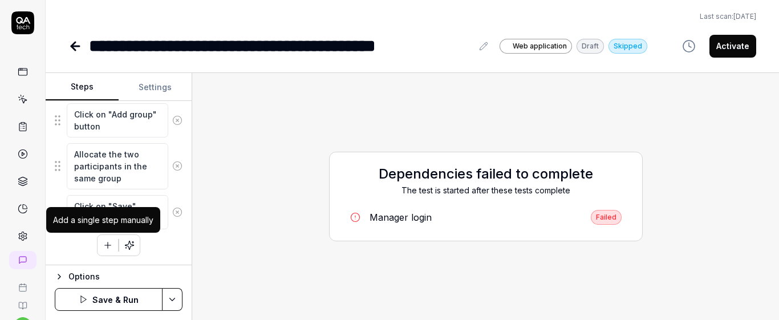
click at [108, 241] on icon "button" at bounding box center [108, 245] width 10 height 10
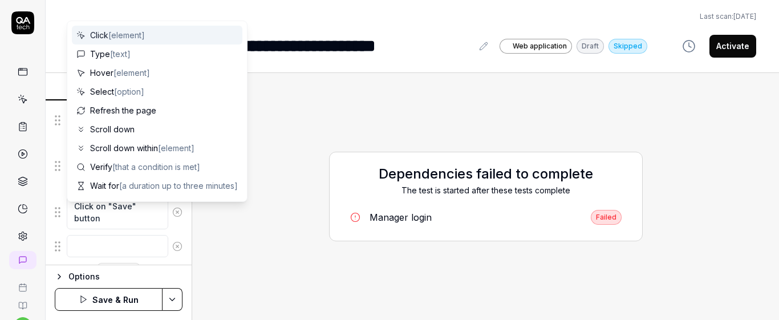
scroll to position [308, 0]
type textarea "*"
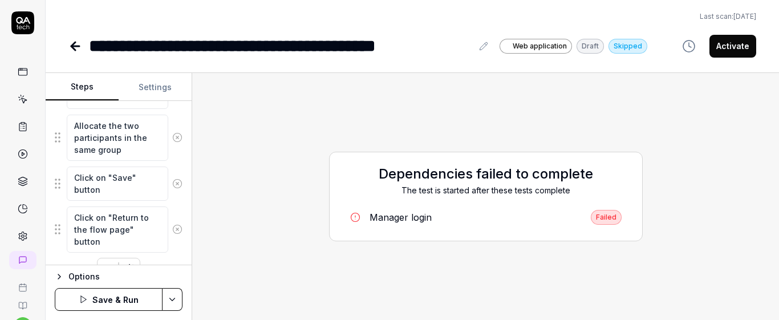
type textarea "Click on "Return to the flow page" button"
click at [168, 257] on div "Click on the "Group type"dropdown list Click on "Individual submissions" option…" at bounding box center [119, 116] width 128 height 325
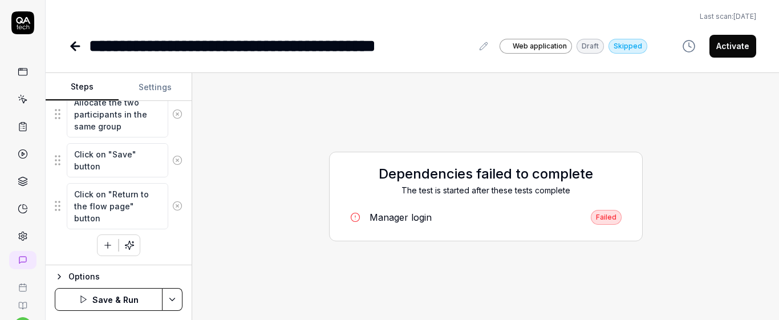
click at [108, 243] on icon "button" at bounding box center [108, 245] width 10 height 10
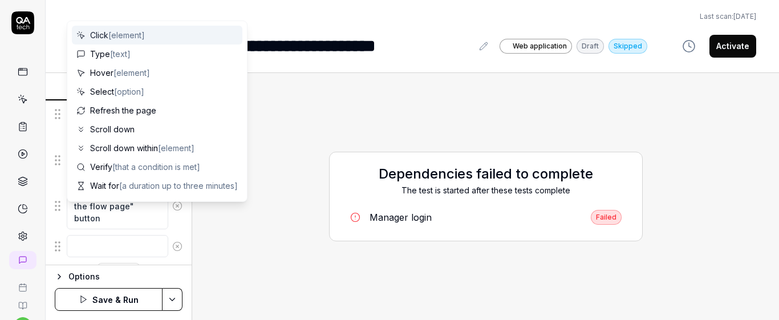
scroll to position [360, 0]
type textarea "*"
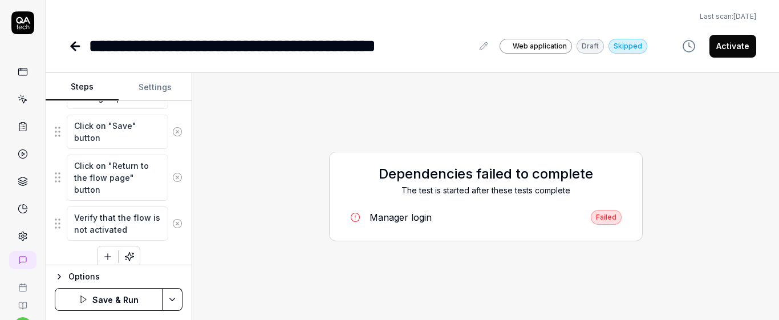
type textarea "Verify that the flow is not activated"
click at [170, 248] on div "Click on the "Group type"dropdown list Click on "Individual submissions" option…" at bounding box center [119, 85] width 128 height 365
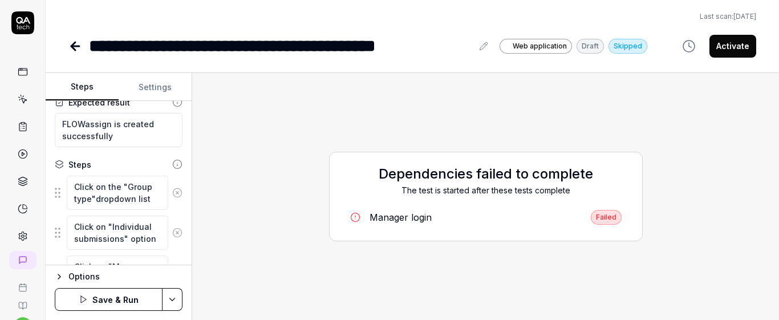
scroll to position [111, 0]
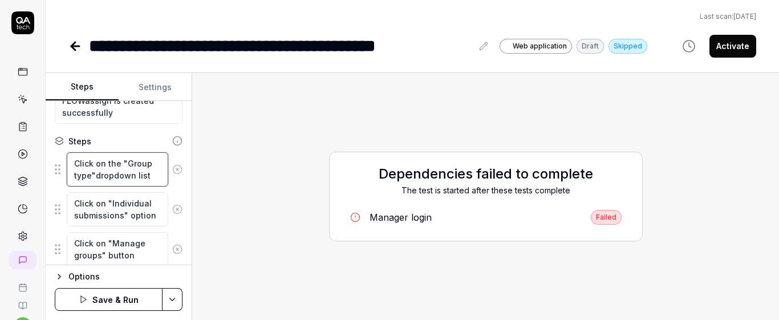
click at [152, 174] on textarea "Click on the "Group type"dropdown list" at bounding box center [117, 169] width 101 height 34
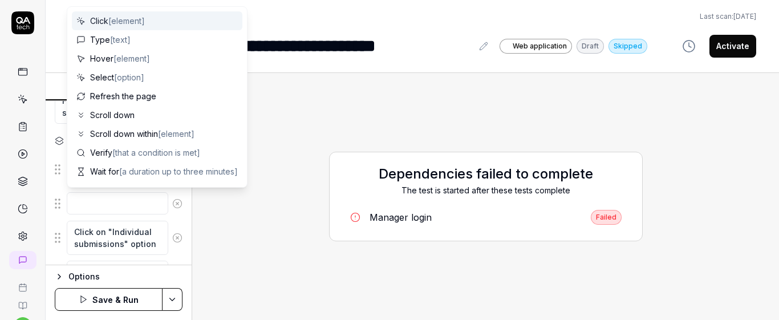
scroll to position [0, 0]
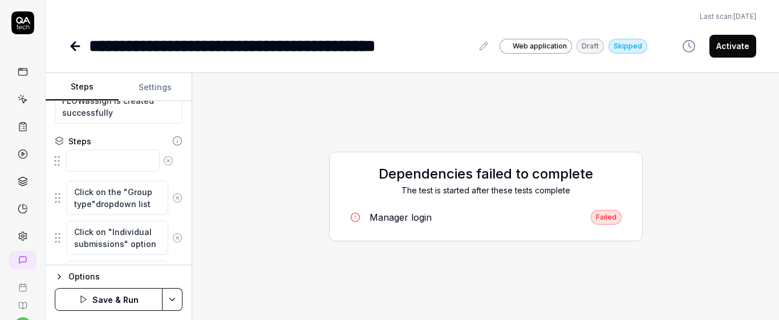
drag, startPoint x: 60, startPoint y: 203, endPoint x: 60, endPoint y: 159, distance: 43.9
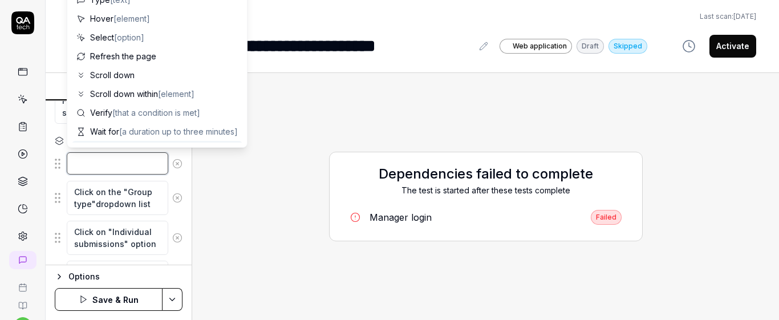
click at [85, 170] on textarea at bounding box center [117, 163] width 101 height 22
paste textarea "Click create a Flow"
type textarea "*"
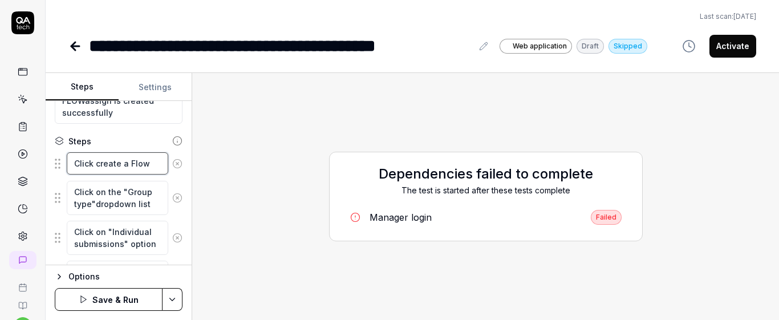
type textarea "Click create a Flow"
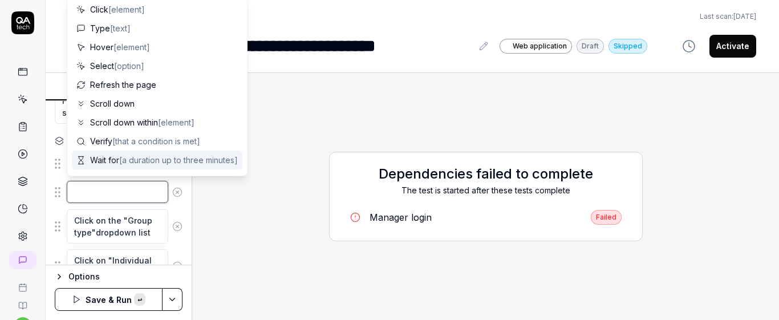
paste textarea "Type a unique realistic title that starts with "BOT:",flow type "FLOWassign" an…"
type textarea "*"
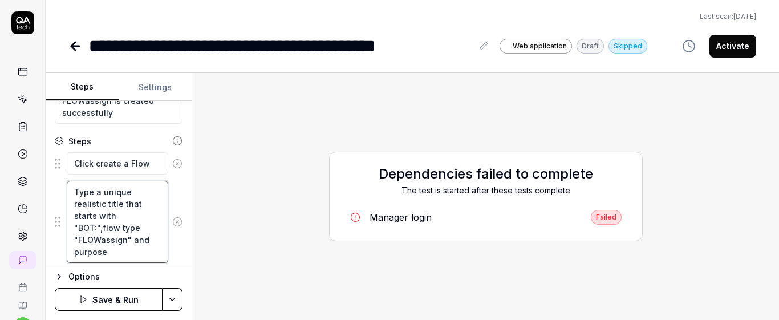
type textarea "Type a unique realistic title that starts with "BOT:",flow type "FLOWassign" an…"
click at [180, 204] on div "Goal Create a FLOWassign of an individual group submission type Expected result…" at bounding box center [119, 183] width 146 height 164
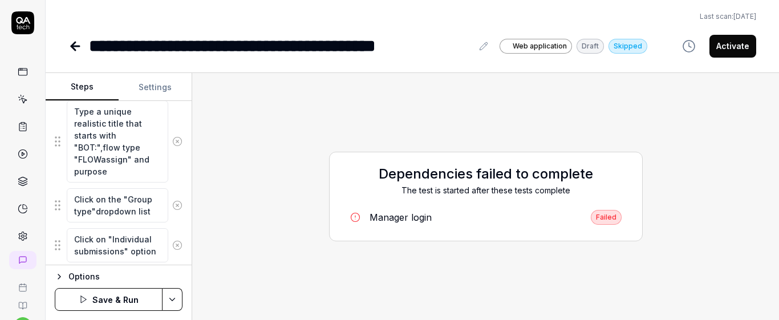
scroll to position [194, 0]
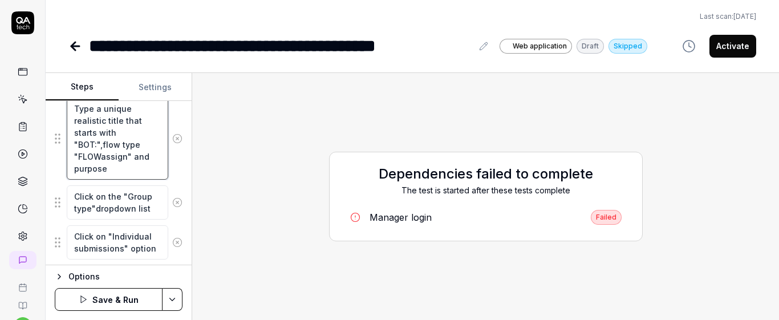
click at [120, 172] on textarea "Type a unique realistic title that starts with "BOT:",flow type "FLOWassign" an…" at bounding box center [117, 138] width 101 height 82
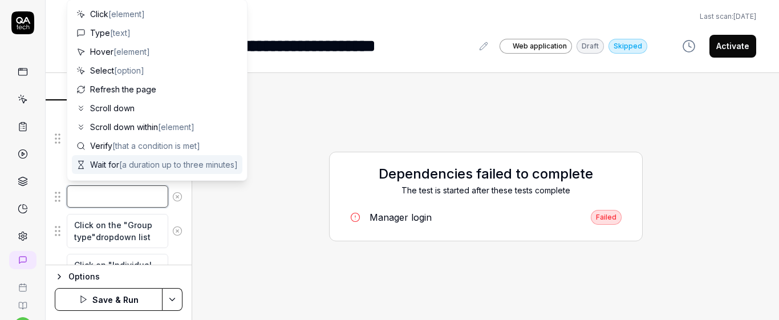
paste textarea "Scroll down within the form"
type textarea "*"
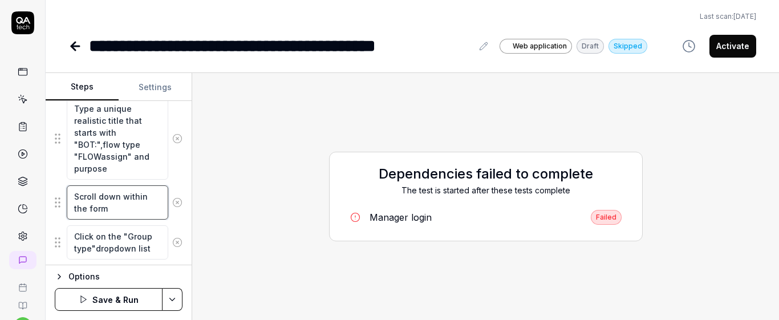
type textarea "Scroll down within the form"
click at [171, 186] on div "Scroll down within the form" at bounding box center [119, 202] width 128 height 35
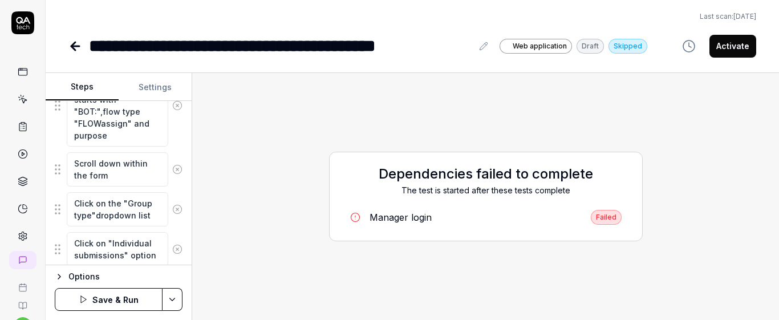
scroll to position [236, 0]
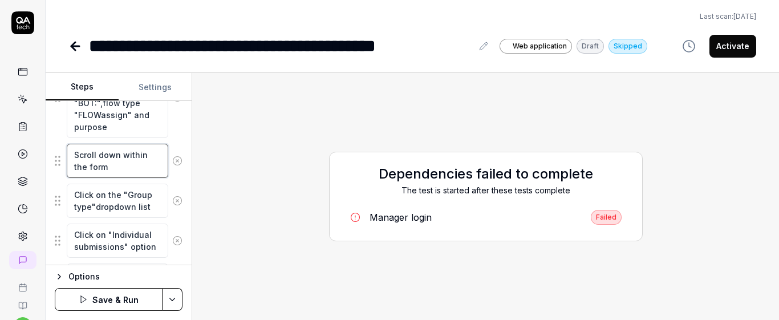
click at [133, 173] on textarea "Scroll down within the form" at bounding box center [117, 161] width 101 height 34
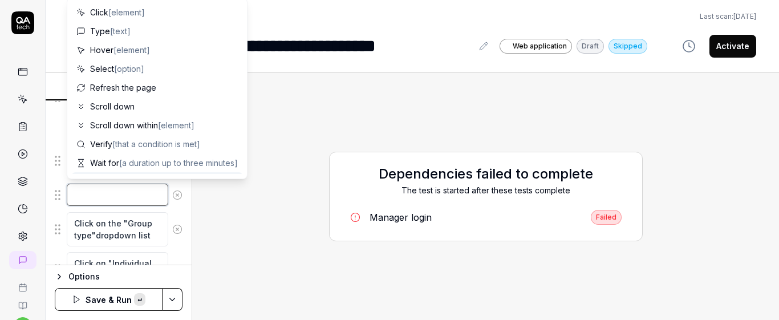
paste textarea "Submit the form"
type textarea "*"
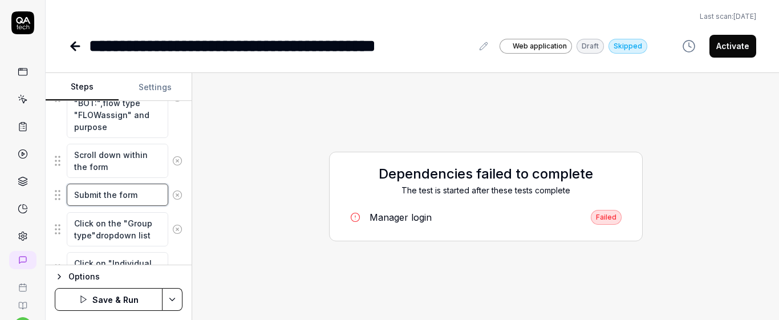
type textarea "Submit the form"
click at [179, 183] on div "Goal Create a FLOWassign of an individual group submission type Expected result…" at bounding box center [119, 183] width 146 height 164
click at [142, 196] on textarea "Submit the form" at bounding box center [117, 195] width 101 height 22
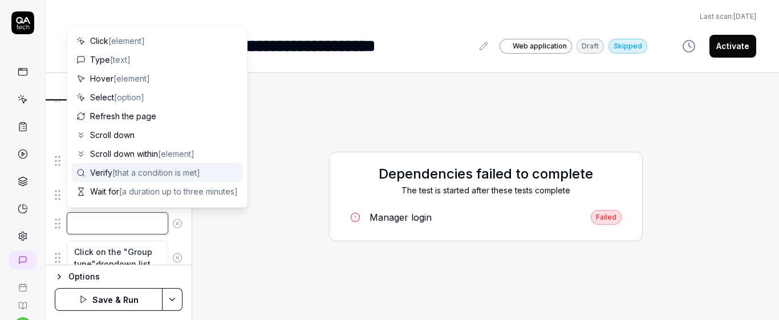
paste textarea "After creating a new flow, capture the generated Flow ID from the page and stor…"
type textarea "*"
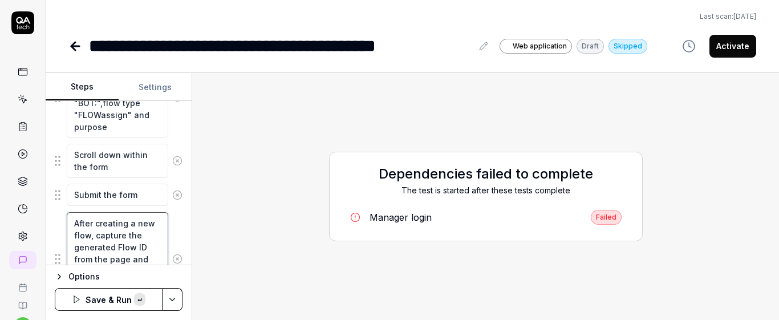
scroll to position [271, 0]
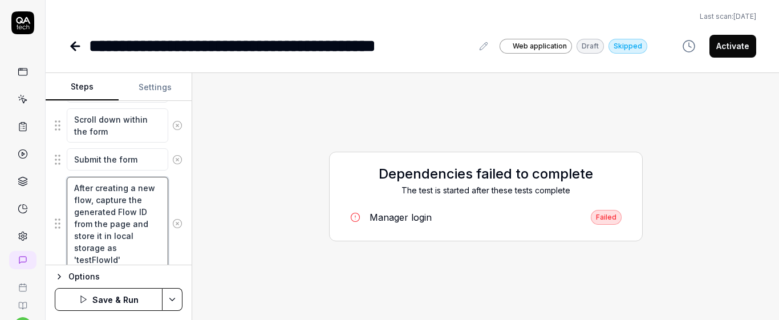
type textarea "After creating a new flow, capture the generated Flow ID from the page and stor…"
click at [165, 194] on div "After creating a new flow, capture the generated Flow ID from the page and stor…" at bounding box center [119, 223] width 128 height 95
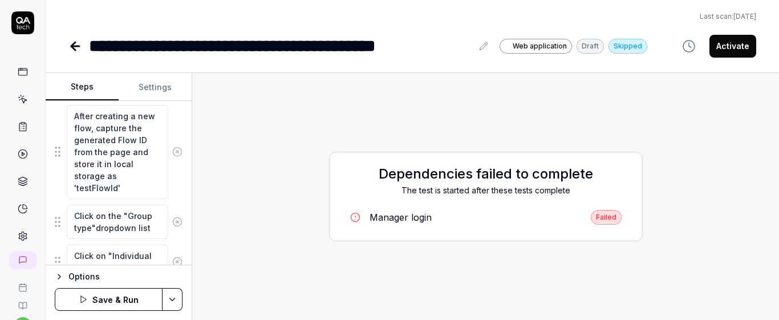
scroll to position [350, 0]
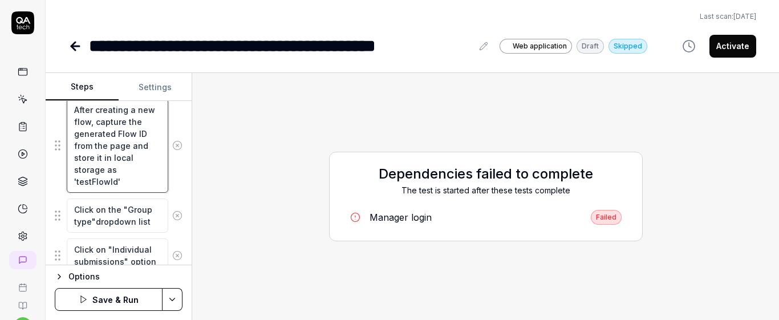
click at [142, 180] on textarea "After creating a new flow, capture the generated Flow ID from the page and stor…" at bounding box center [117, 146] width 101 height 94
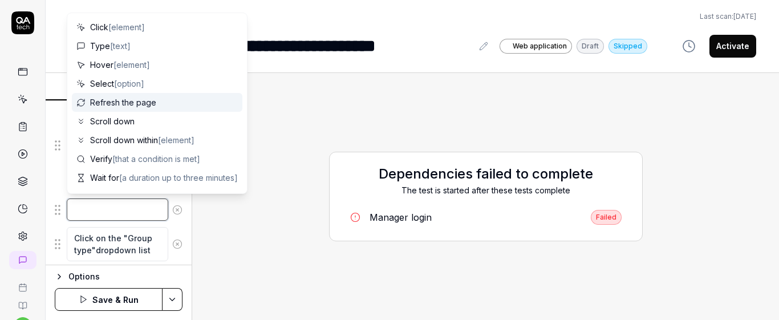
paste textarea "Click on "Add participants" button"
type textarea "*"
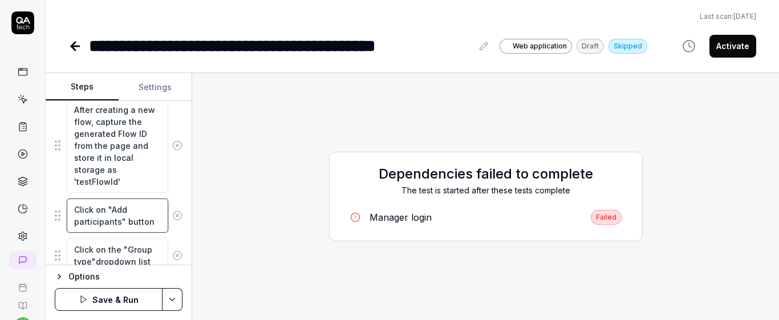
type textarea "Click on "Add participants" button"
click at [170, 188] on div "After creating a new flow, capture the generated Flow ID from the page and stor…" at bounding box center [119, 145] width 128 height 95
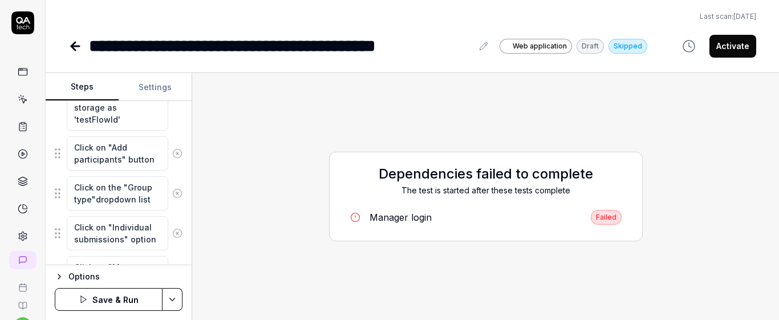
scroll to position [429, 0]
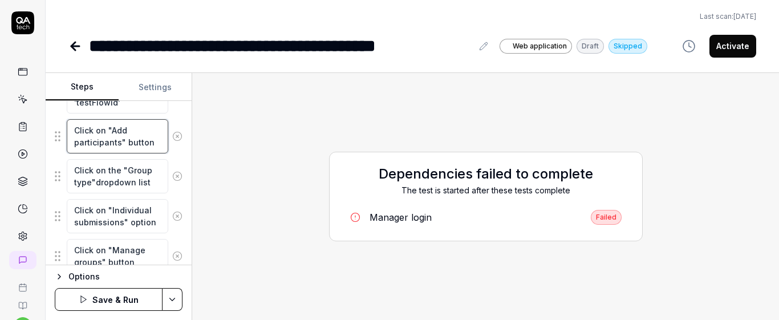
click at [117, 149] on textarea "Click on "Add participants" button" at bounding box center [117, 136] width 101 height 34
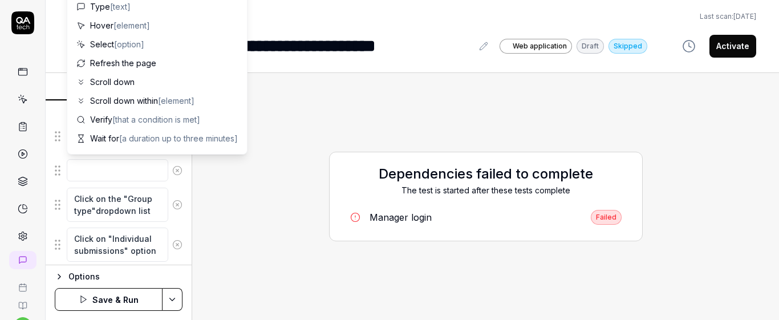
scroll to position [0, 0]
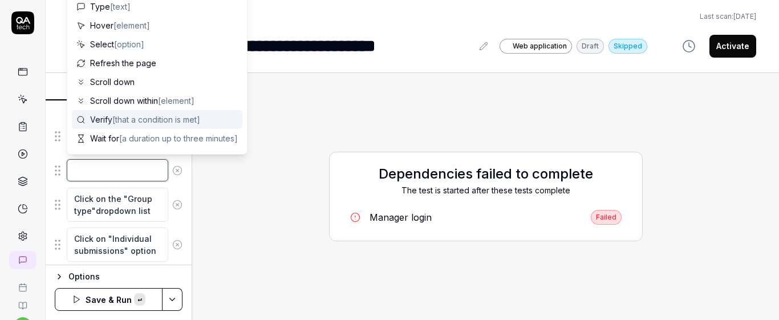
paste textarea "search for critical participant 1"
type textarea "*"
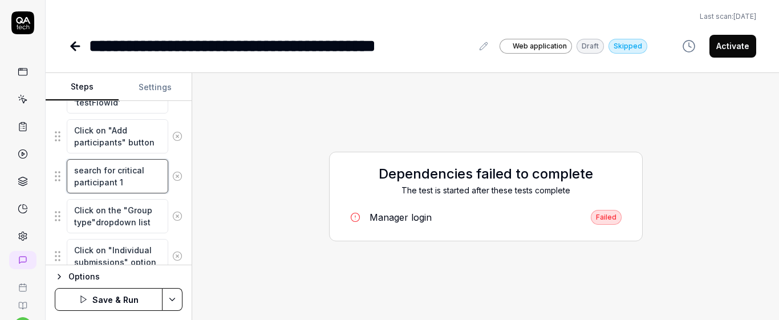
type textarea "search for critical participant 1"
click at [172, 156] on fieldset "Click create a Flow Type a unique realistic title that starts with "BOT:",flow …" at bounding box center [119, 185] width 128 height 703
click at [133, 181] on textarea "search for critical participant 1" at bounding box center [117, 176] width 101 height 34
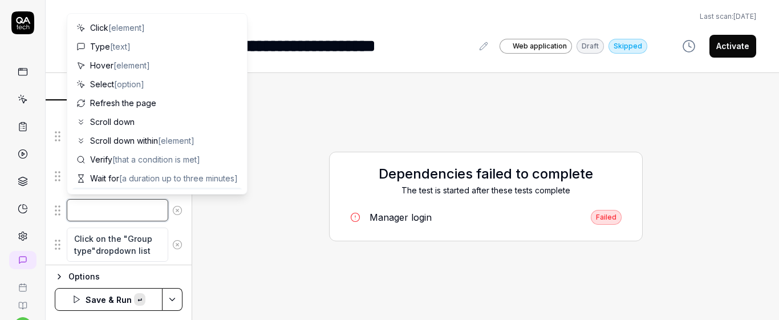
paste textarea "Click on "+" button of the participant"
type textarea "*"
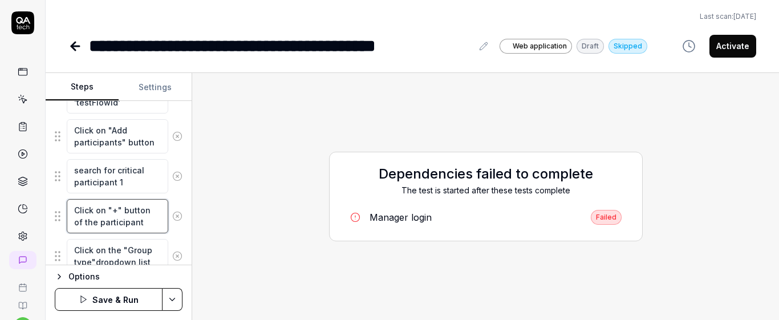
type textarea "Click on "+" button of the participant"
click at [171, 198] on div "Click on "+" button of the participant" at bounding box center [119, 215] width 128 height 35
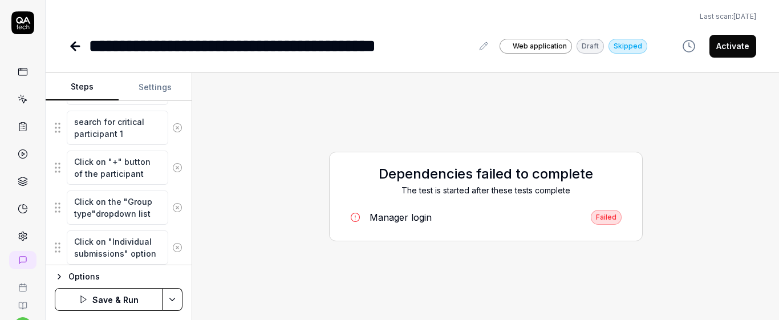
scroll to position [485, 0]
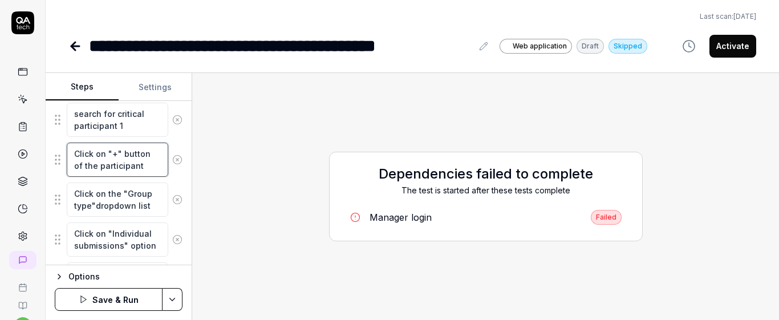
click at [131, 170] on textarea "Click on "+" button of the participant" at bounding box center [117, 160] width 101 height 34
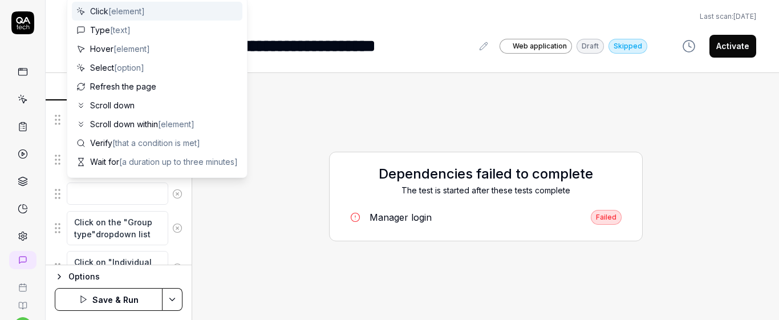
scroll to position [0, 0]
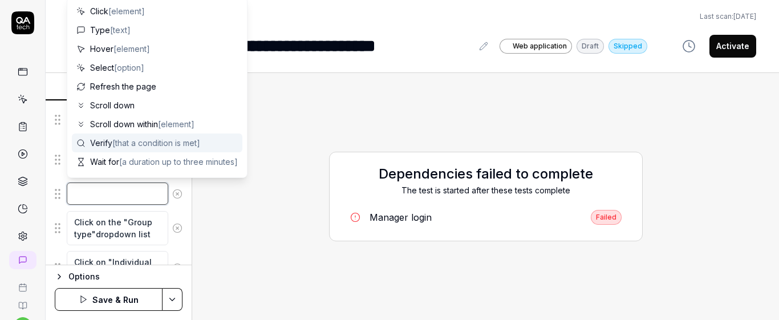
paste textarea "search for critical participant 2"
type textarea "*"
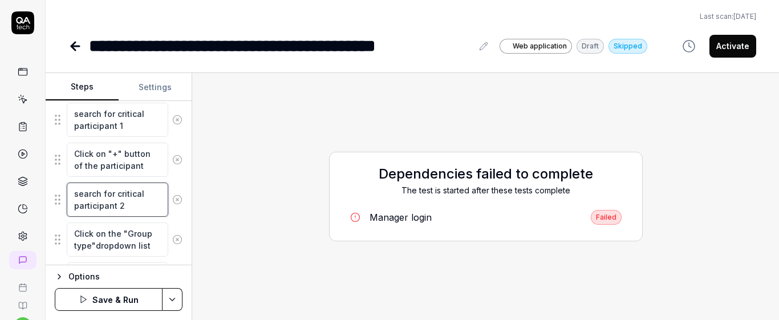
type textarea "search for critical participant 2"
click at [180, 177] on div "Goal Create a FLOWassign of an individual group submission type Expected result…" at bounding box center [119, 183] width 146 height 164
click at [136, 204] on textarea "search for critical participant 2" at bounding box center [117, 199] width 101 height 34
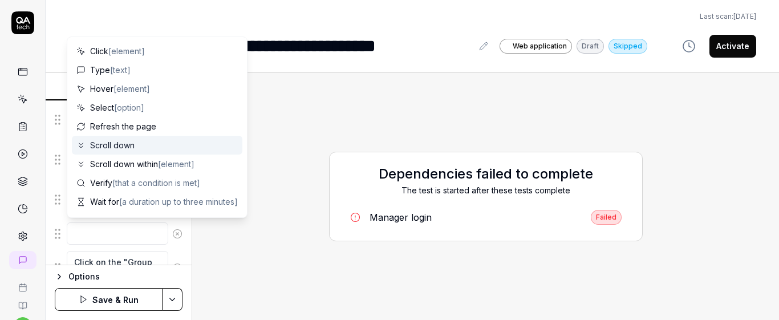
drag, startPoint x: 136, startPoint y: 204, endPoint x: 534, endPoint y: -56, distance: 475.7
click at [140, 239] on textarea at bounding box center [117, 233] width 101 height 22
paste textarea "Click on "+" button of the participant"
type textarea "*"
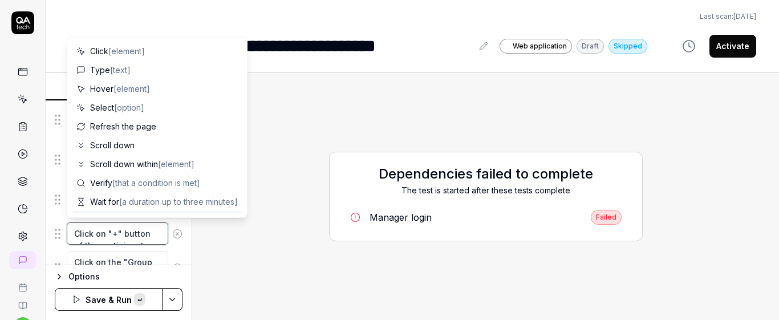
scroll to position [7, 0]
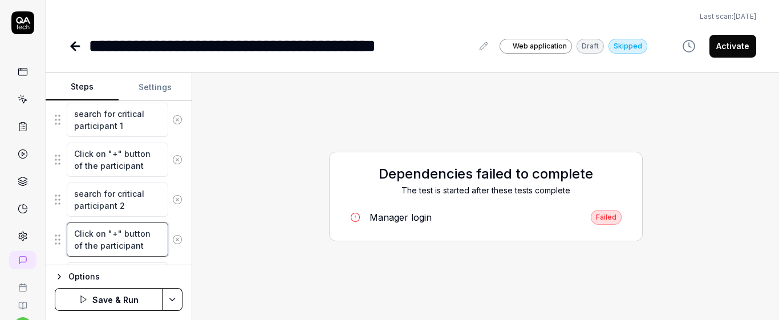
type textarea "Click on "+" button of the participant"
click at [175, 212] on div "Goal Create a FLOWassign of an individual group submission type Expected result…" at bounding box center [119, 183] width 146 height 164
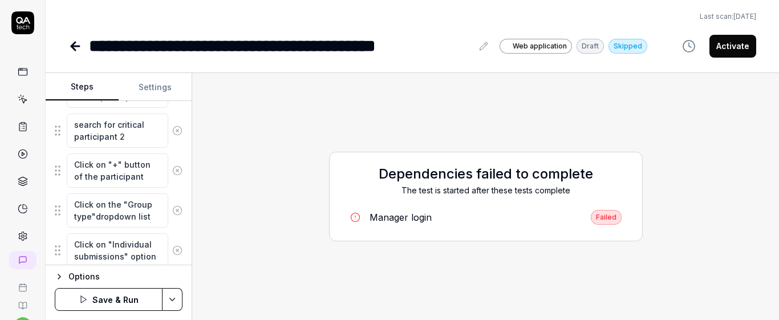
scroll to position [558, 0]
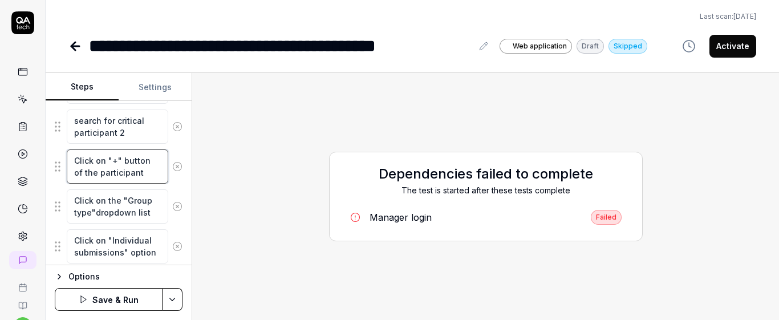
click at [121, 176] on textarea "Click on "+" button of the participant" at bounding box center [117, 166] width 101 height 34
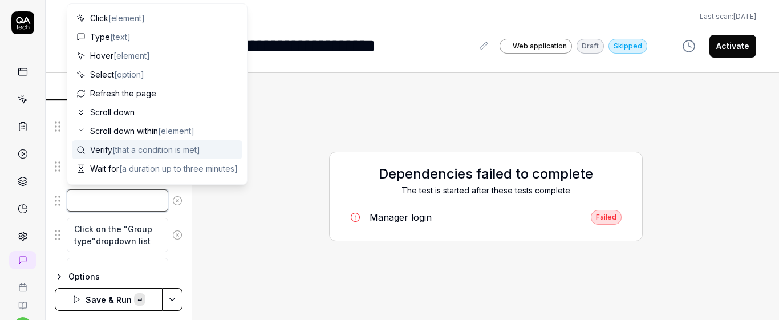
paste textarea "check url contains '/manager/display.php?id='"
type textarea "*"
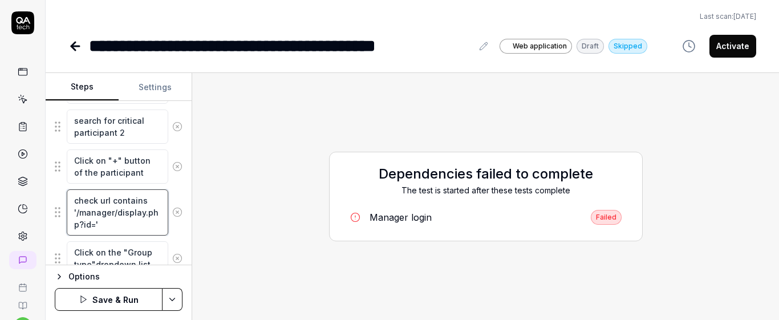
type textarea "check url contains '/manager/display.php?id='"
click at [178, 184] on div "Goal Create a FLOWassign of an individual group submission type Expected result…" at bounding box center [119, 183] width 146 height 164
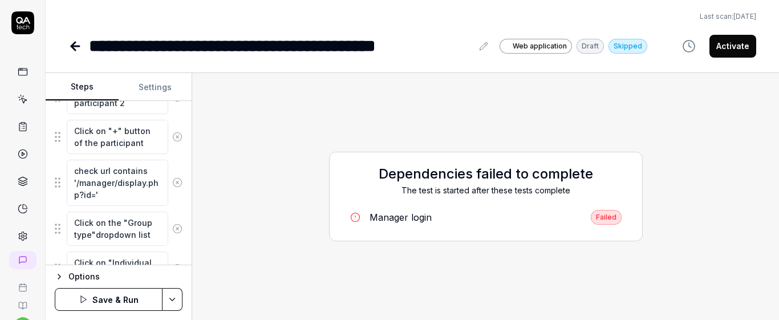
scroll to position [600, 0]
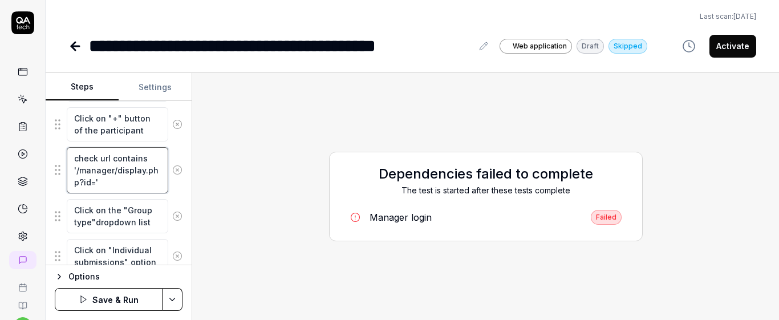
click at [112, 181] on textarea "check url contains '/manager/display.php?id='" at bounding box center [117, 170] width 101 height 46
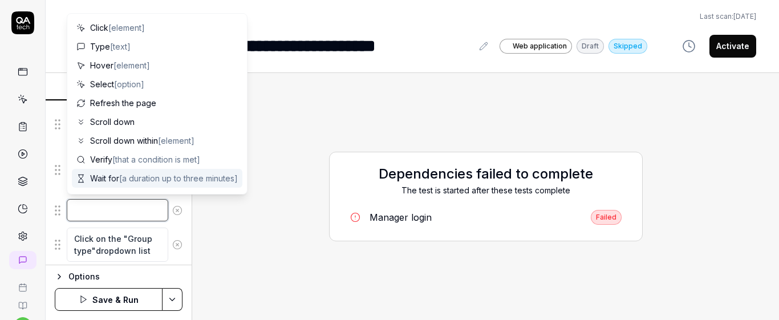
paste textarea "Verify that the flow is not activated"
type textarea "*"
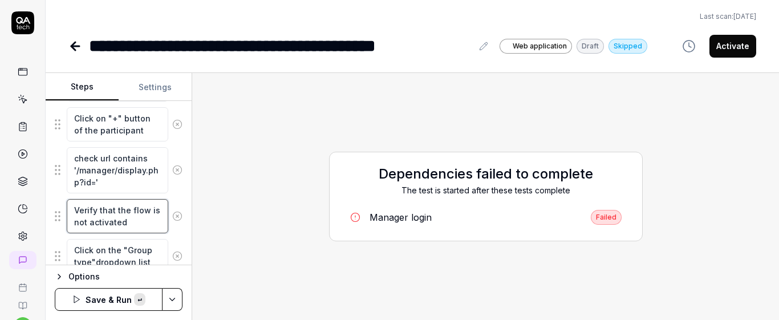
scroll to position [7, 0]
type textarea "Verify that the flow is not activated"
click at [180, 235] on div "Goal Create a FLOWassign of an individual group submission type Expected result…" at bounding box center [119, 183] width 146 height 164
click at [137, 295] on button "Save & Run" at bounding box center [109, 299] width 108 height 23
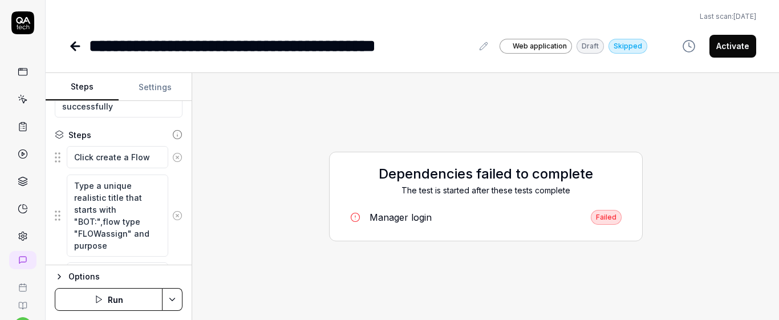
scroll to position [122, 0]
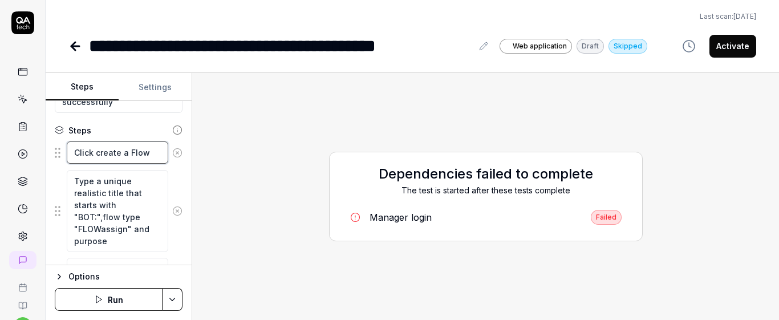
click at [86, 149] on textarea "Click create a Flow" at bounding box center [117, 152] width 101 height 22
drag, startPoint x: 72, startPoint y: 181, endPoint x: 140, endPoint y: 239, distance: 88.9
click at [140, 239] on textarea "Type a unique realistic title that starts with "BOT:",flow type "FLOWassign" an…" at bounding box center [117, 211] width 101 height 82
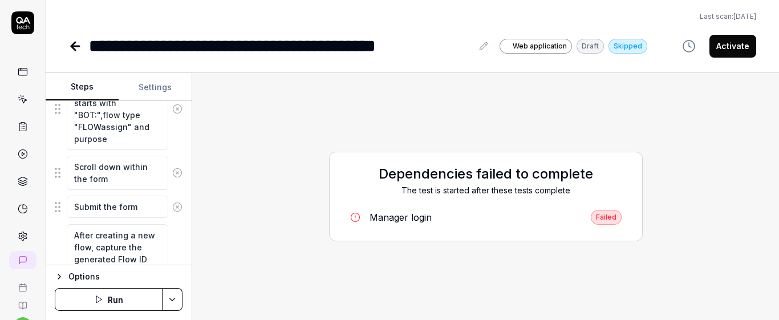
scroll to position [237, 0]
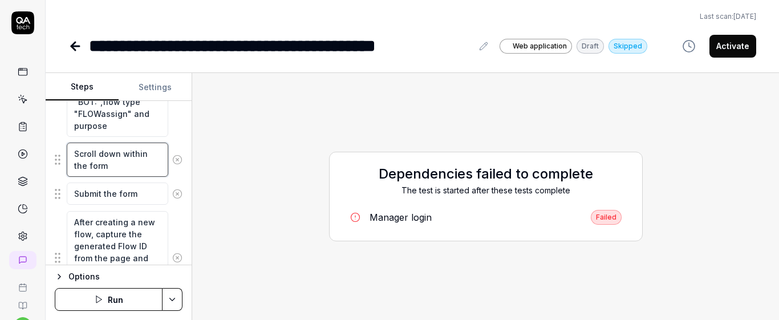
drag, startPoint x: 75, startPoint y: 151, endPoint x: 129, endPoint y: 178, distance: 60.9
click at [101, 198] on textarea "Submit the form" at bounding box center [117, 193] width 101 height 22
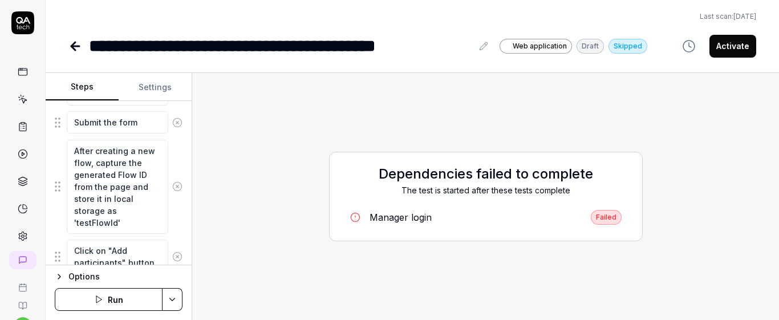
scroll to position [322, 0]
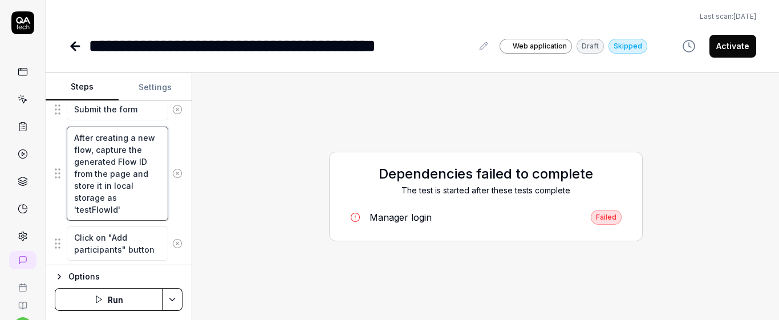
drag, startPoint x: 73, startPoint y: 136, endPoint x: 144, endPoint y: 215, distance: 106.2
click at [144, 215] on textarea "After creating a new flow, capture the generated Flow ID from the page and stor…" at bounding box center [117, 174] width 101 height 94
drag, startPoint x: 71, startPoint y: 236, endPoint x: 151, endPoint y: 251, distance: 80.6
click at [150, 251] on textarea "Click on "Add participants" button" at bounding box center [117, 243] width 101 height 34
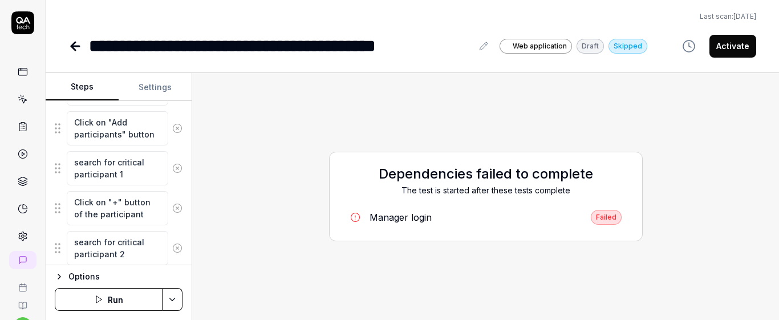
scroll to position [441, 0]
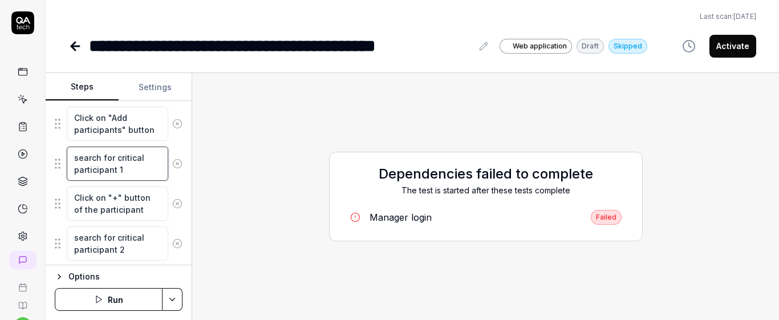
drag, startPoint x: 72, startPoint y: 159, endPoint x: 147, endPoint y: 182, distance: 78.1
click at [147, 182] on fieldset "Click create a Flow Type a unique realistic title that starts with "BOT:",flow …" at bounding box center [119, 279] width 128 height 915
drag, startPoint x: 71, startPoint y: 201, endPoint x: 161, endPoint y: 212, distance: 90.7
click at [161, 212] on div "Click on "+" button of the participant" at bounding box center [119, 203] width 128 height 35
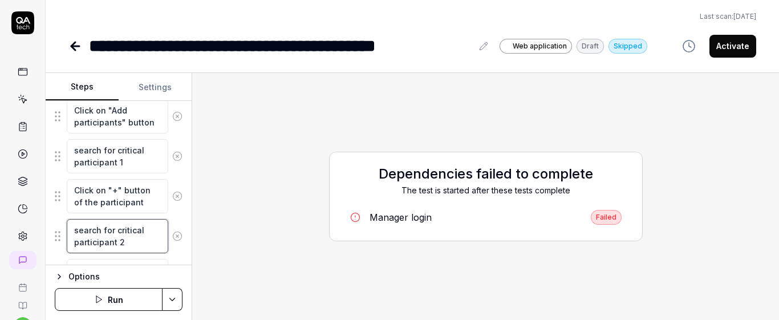
drag, startPoint x: 68, startPoint y: 235, endPoint x: 155, endPoint y: 254, distance: 88.7
click at [155, 254] on fieldset "Click create a Flow Type a unique realistic title that starts with "BOT:",flow …" at bounding box center [119, 271] width 128 height 915
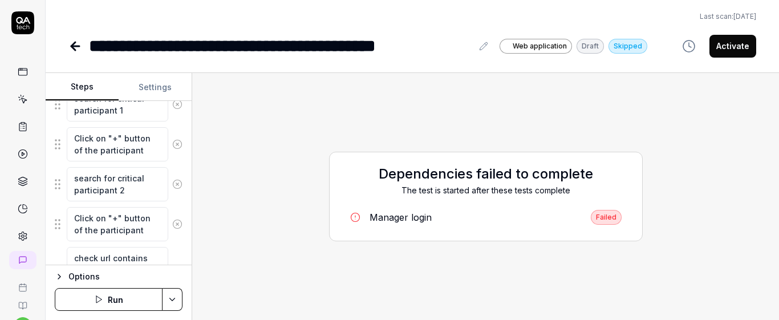
scroll to position [518, 0]
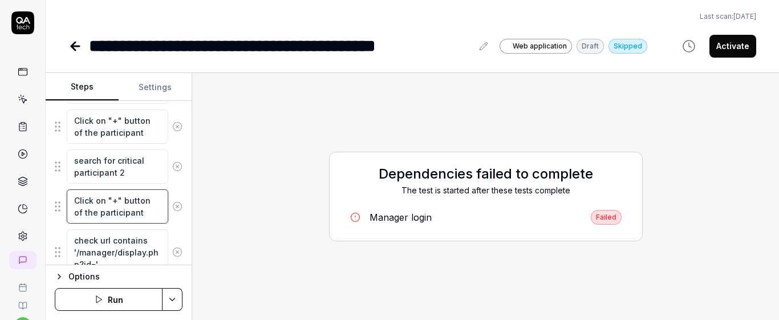
drag, startPoint x: 72, startPoint y: 198, endPoint x: 168, endPoint y: 216, distance: 96.8
click at [168, 216] on div "Click on "+" button of the participant" at bounding box center [119, 206] width 128 height 35
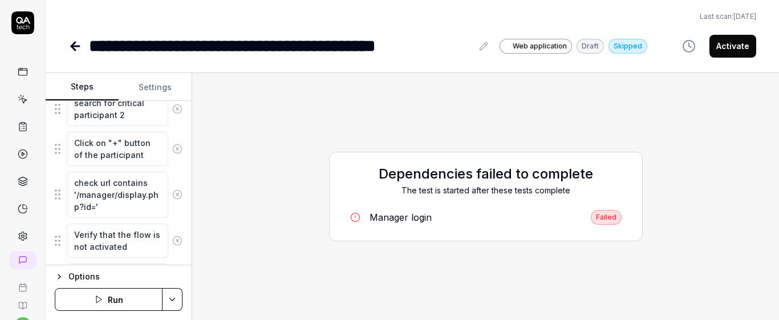
scroll to position [580, 0]
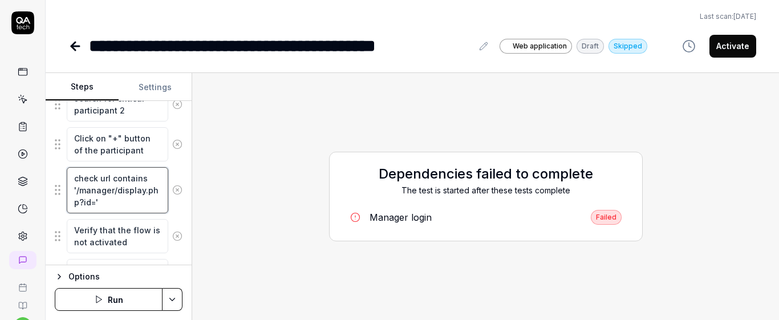
drag, startPoint x: 70, startPoint y: 173, endPoint x: 159, endPoint y: 204, distance: 93.4
click at [159, 204] on textarea "check url contains '/manager/display.php?id='" at bounding box center [117, 190] width 101 height 46
drag, startPoint x: 72, startPoint y: 229, endPoint x: 137, endPoint y: 251, distance: 68.3
click at [137, 251] on textarea "Verify that the flow is not activated" at bounding box center [117, 236] width 101 height 34
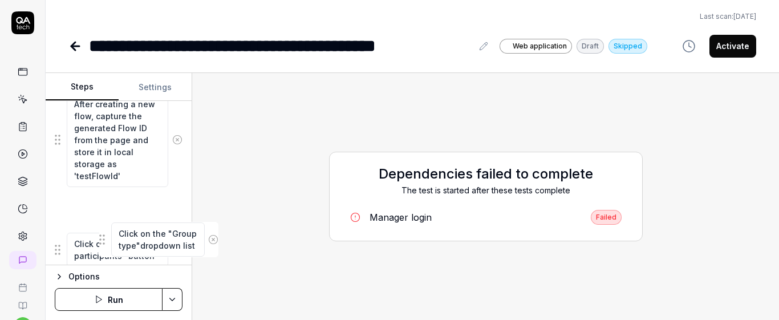
scroll to position [368, 0]
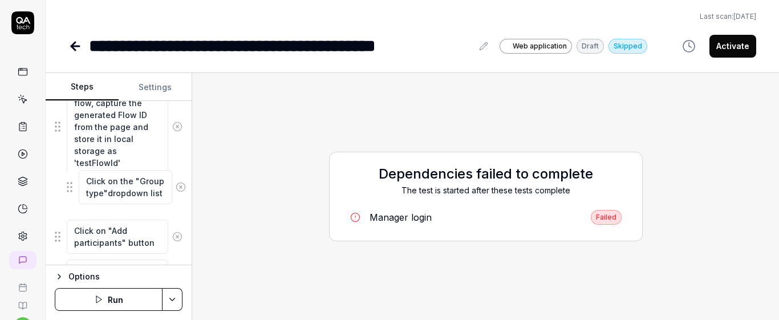
drag, startPoint x: 58, startPoint y: 225, endPoint x: 80, endPoint y: 180, distance: 50.0
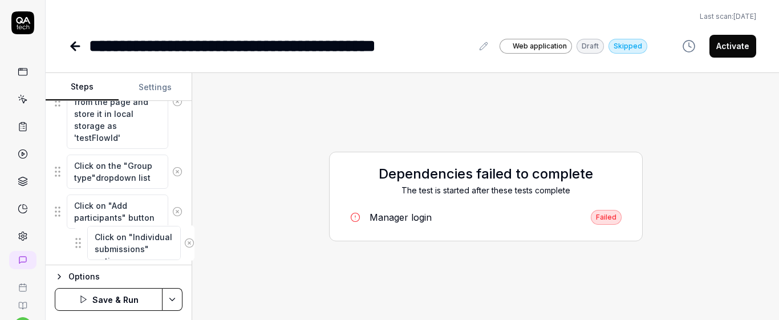
scroll to position [404, 0]
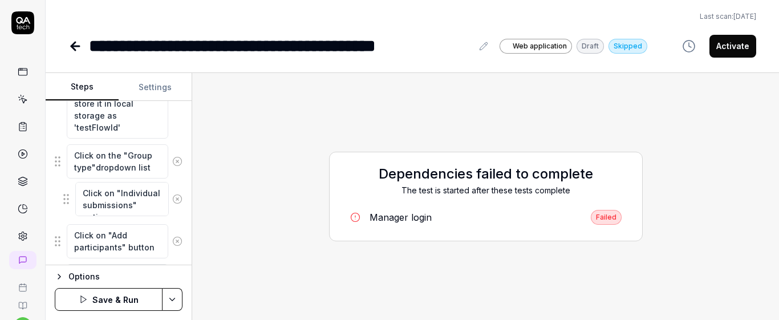
drag, startPoint x: 57, startPoint y: 165, endPoint x: 63, endPoint y: 198, distance: 33.7
click at [63, 198] on fieldset "Click create a Flow Type a unique realistic title that starts with "BOT:",flow …" at bounding box center [119, 316] width 128 height 915
click at [170, 145] on div "Click on the "Group type"dropdown list" at bounding box center [119, 161] width 128 height 35
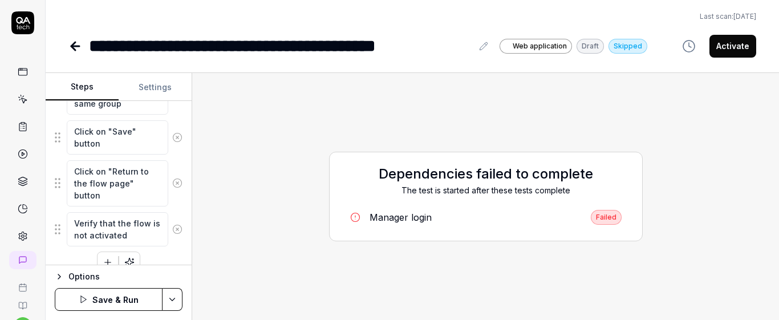
scroll to position [948, 0]
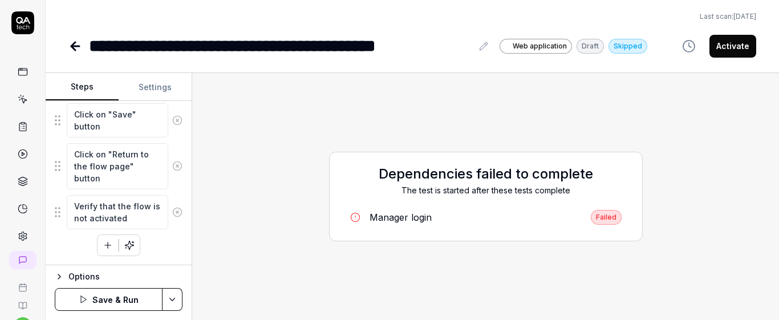
click at [139, 296] on button "Save & Run" at bounding box center [109, 299] width 108 height 23
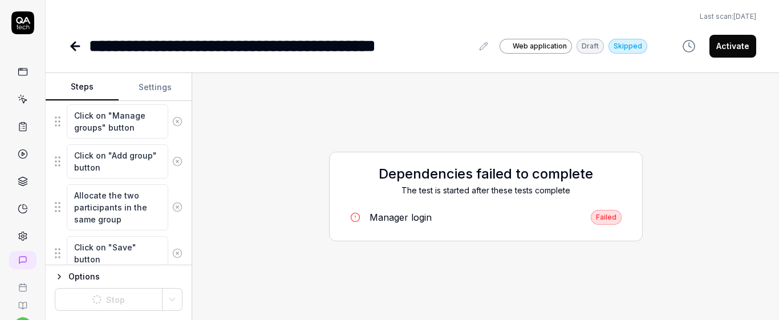
scroll to position [948, 0]
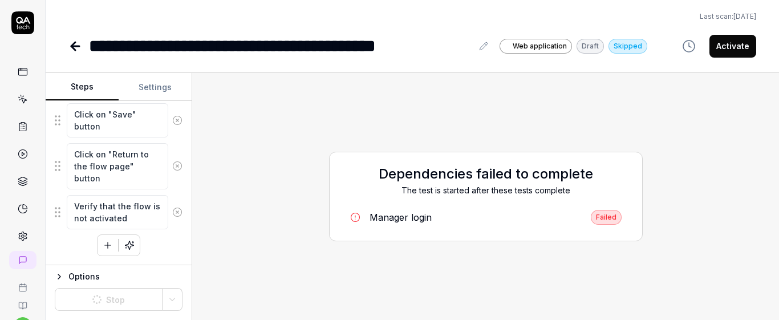
click at [151, 84] on button "Settings" at bounding box center [155, 87] width 73 height 27
type textarea "*"
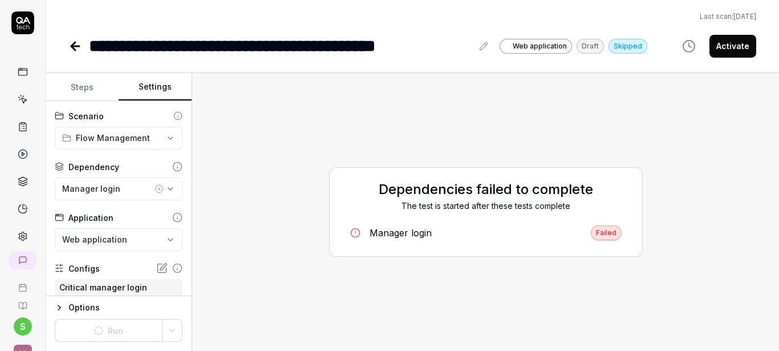
scroll to position [25, 0]
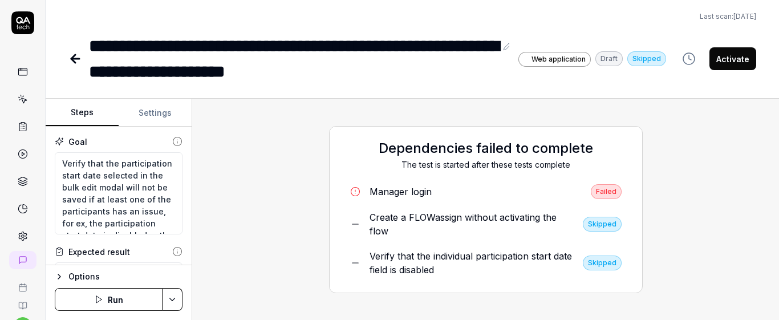
scroll to position [48, 0]
click at [24, 93] on link at bounding box center [23, 99] width 21 height 21
type textarea "*"
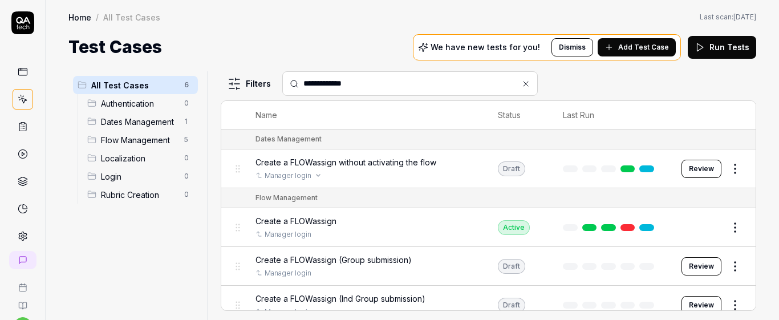
type input "**********"
click at [357, 176] on div "Manager login" at bounding box center [365, 175] width 220 height 10
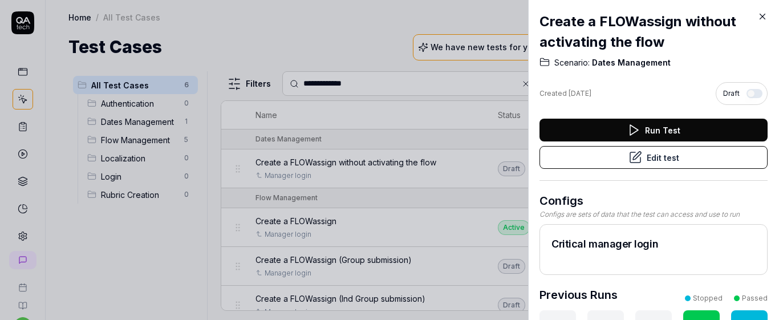
click at [602, 159] on button "Edit test" at bounding box center [653, 157] width 228 height 23
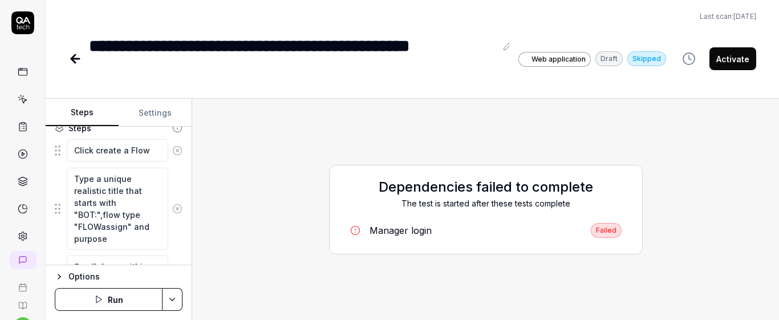
scroll to position [128, 0]
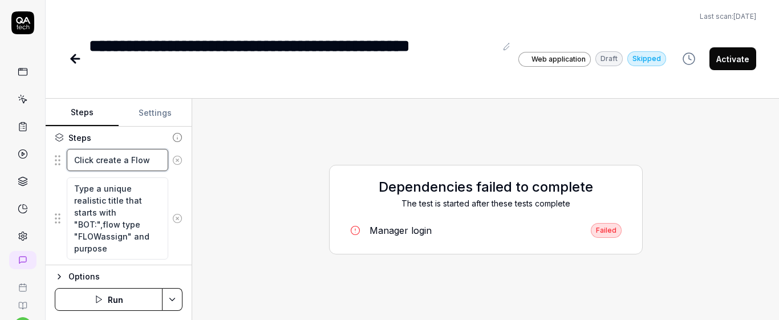
type textarea "*"
type textarea "*****"
drag, startPoint x: 72, startPoint y: 161, endPoint x: 178, endPoint y: 160, distance: 105.5
click at [178, 160] on div "Goal Create a FLOWassign without activating the flow Expected result FLOWassign…" at bounding box center [119, 196] width 146 height 139
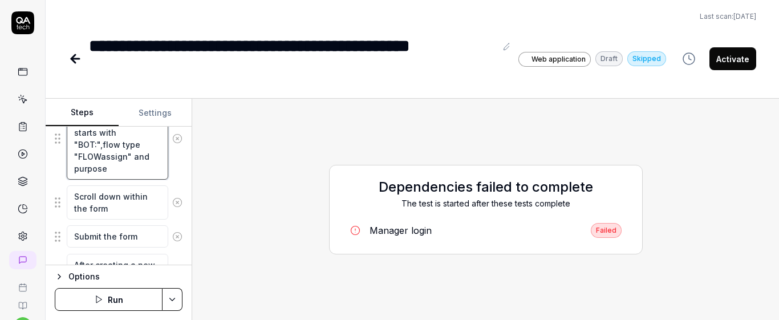
scroll to position [263, 0]
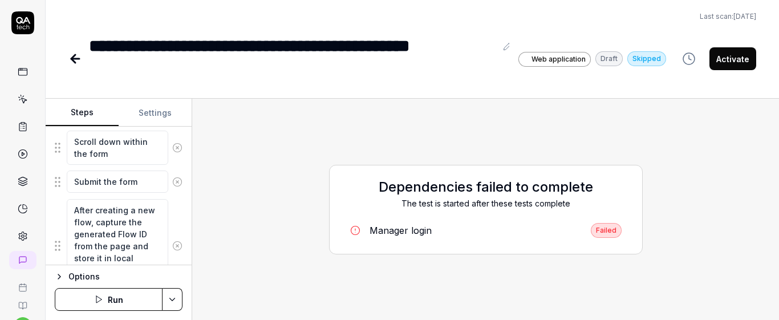
drag, startPoint x: 71, startPoint y: 189, endPoint x: 130, endPoint y: 159, distance: 66.3
click at [130, 159] on fieldset "Click create a Flow Type a unique realistic title that starts with "BOT:",flow …" at bounding box center [119, 259] width 128 height 491
click at [182, 192] on div "Goal Create a FLOWassign without activating the flow Expected result FLOWassign…" at bounding box center [119, 196] width 146 height 139
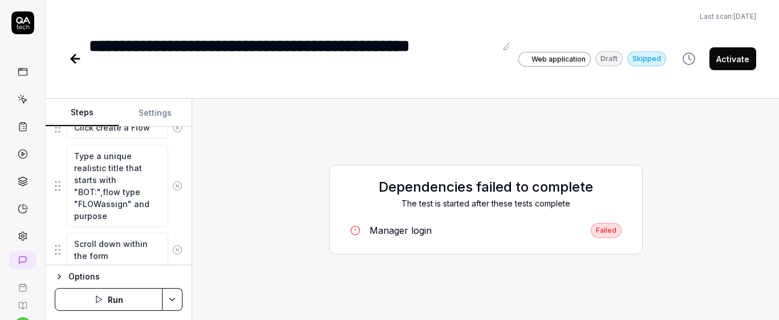
scroll to position [168, 0]
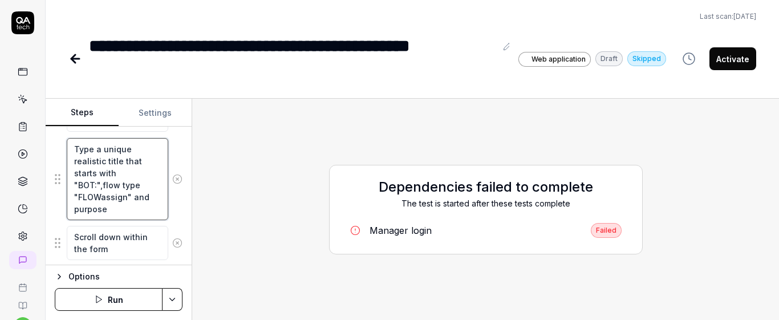
drag, startPoint x: 72, startPoint y: 145, endPoint x: 155, endPoint y: 221, distance: 112.2
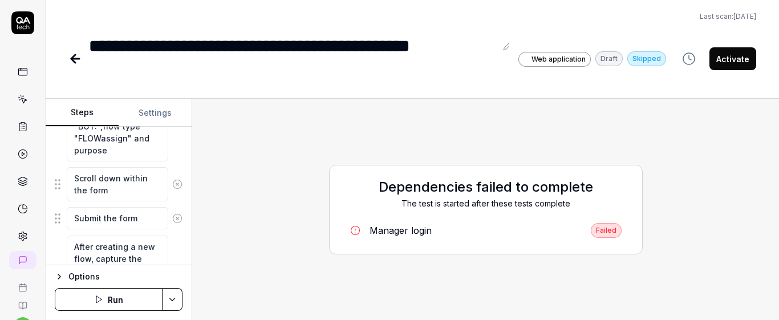
scroll to position [230, 0]
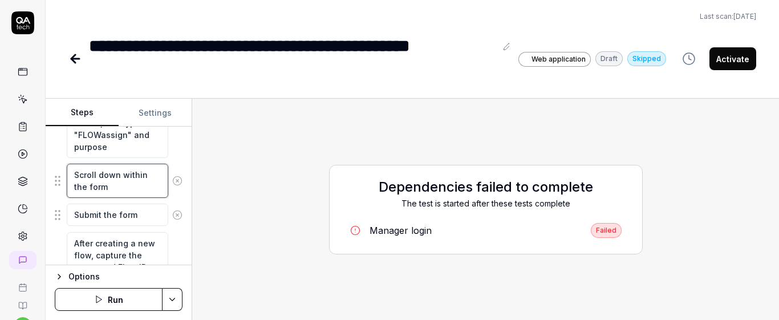
drag, startPoint x: 68, startPoint y: 169, endPoint x: 161, endPoint y: 202, distance: 98.6
click at [161, 202] on fieldset "Click create a Flow Type a unique realistic title that starts with "BOT:",flow …" at bounding box center [119, 292] width 128 height 491
drag, startPoint x: 76, startPoint y: 217, endPoint x: 173, endPoint y: 220, distance: 97.0
click at [173, 220] on div "Submit the form" at bounding box center [119, 215] width 128 height 24
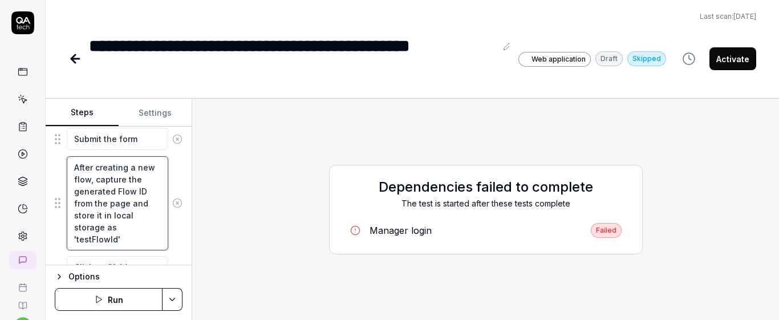
scroll to position [363, 0]
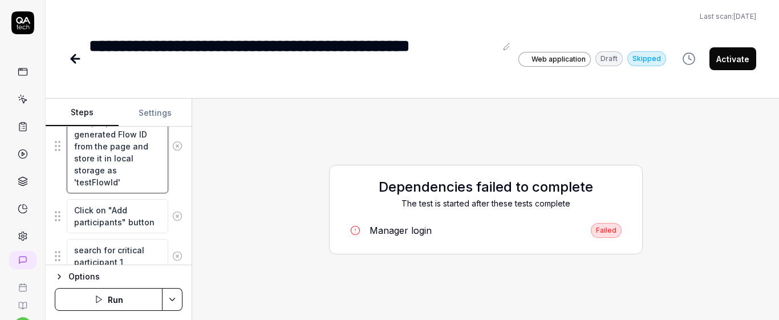
drag, startPoint x: 72, startPoint y: 170, endPoint x: 149, endPoint y: 258, distance: 117.1
click at [149, 258] on fieldset "Click create a Flow Type a unique realistic title that starts with "BOT:",flow …" at bounding box center [119, 159] width 128 height 491
click at [174, 190] on div "After creating a new flow, capture the generated Flow ID from the page and stor…" at bounding box center [119, 146] width 128 height 95
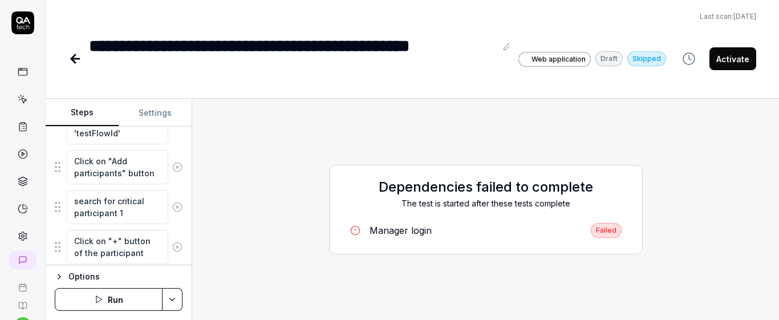
scroll to position [415, 0]
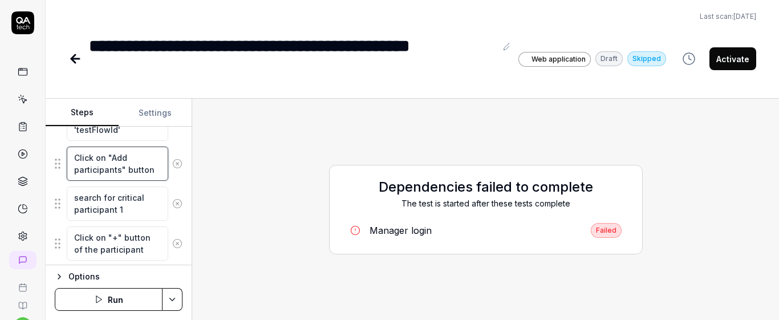
drag, startPoint x: 72, startPoint y: 155, endPoint x: 158, endPoint y: 174, distance: 87.8
click at [158, 174] on textarea "Click on "Add participants" button" at bounding box center [117, 164] width 101 height 34
click at [178, 149] on div "Goal Create a FLOWassign without activating the flow Expected result FLOWassign…" at bounding box center [119, 196] width 146 height 139
drag, startPoint x: 72, startPoint y: 159, endPoint x: 136, endPoint y: 168, distance: 65.2
click at [136, 168] on textarea "Click on "Add participants" button" at bounding box center [117, 164] width 101 height 34
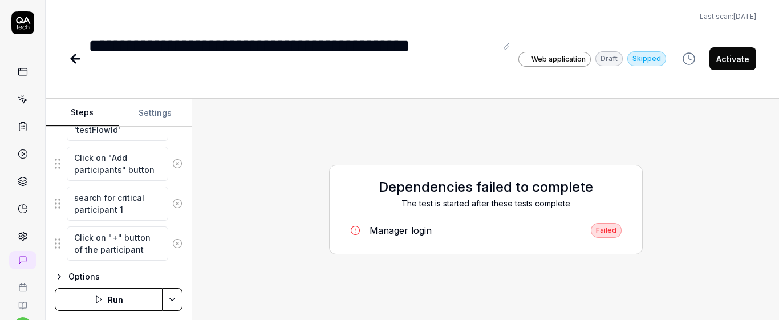
click at [171, 143] on fieldset "Click create a Flow Type a unique realistic title that starts with "BOT:",flow …" at bounding box center [119, 106] width 128 height 491
drag, startPoint x: 72, startPoint y: 154, endPoint x: 136, endPoint y: 173, distance: 66.7
click at [136, 173] on textarea "Click on "Add participants" button" at bounding box center [117, 164] width 101 height 34
click at [173, 144] on fieldset "Click create a Flow Type a unique realistic title that starts with "BOT:",flow …" at bounding box center [119, 106] width 128 height 491
drag, startPoint x: 68, startPoint y: 156, endPoint x: 166, endPoint y: 176, distance: 100.1
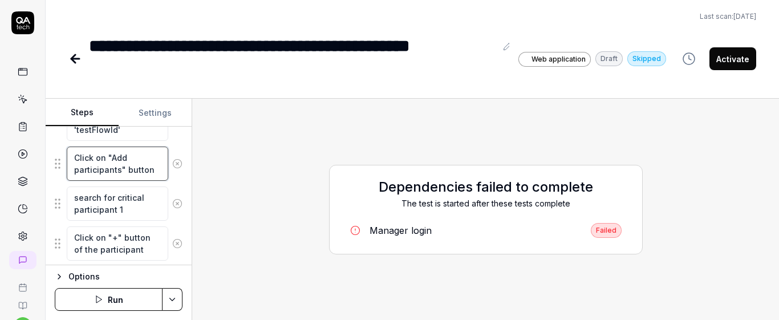
click at [168, 177] on div "Click on "Add participants" button" at bounding box center [119, 163] width 128 height 35
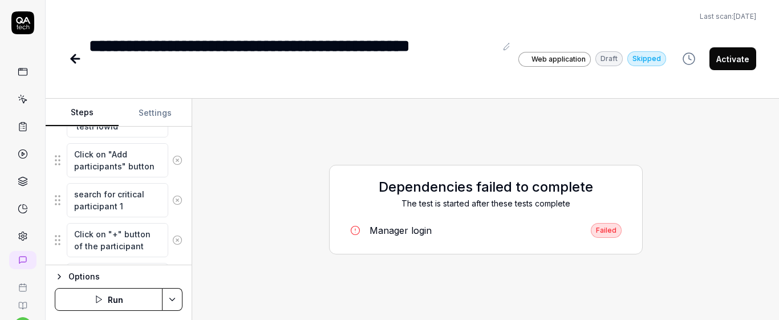
scroll to position [425, 0]
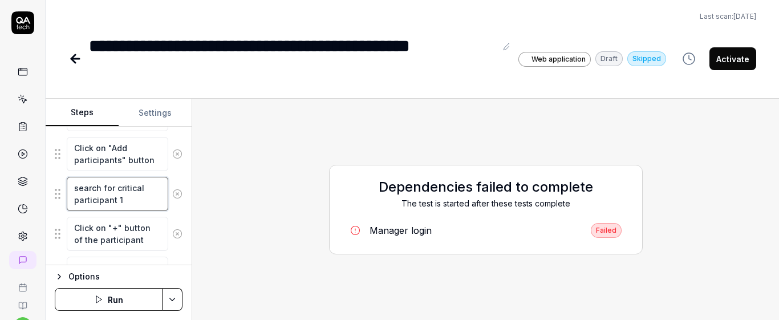
drag, startPoint x: 73, startPoint y: 188, endPoint x: 155, endPoint y: 213, distance: 86.0
click at [155, 213] on fieldset "Click create a Flow Type a unique realistic title that starts with "BOT:",flow …" at bounding box center [119, 97] width 128 height 491
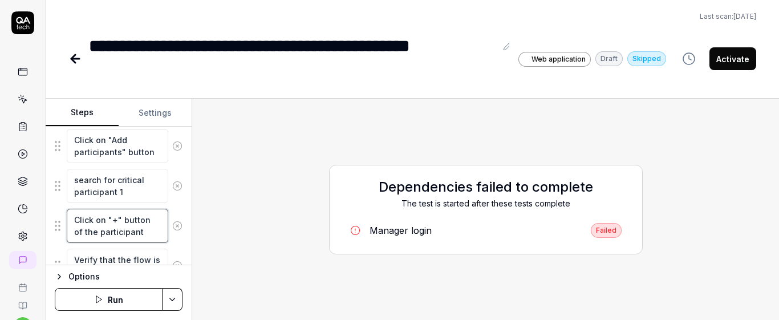
drag, startPoint x: 72, startPoint y: 225, endPoint x: 148, endPoint y: 254, distance: 81.0
click at [148, 254] on fieldset "Click create a Flow Type a unique realistic title that starts with "BOT:",flow …" at bounding box center [119, 89] width 128 height 491
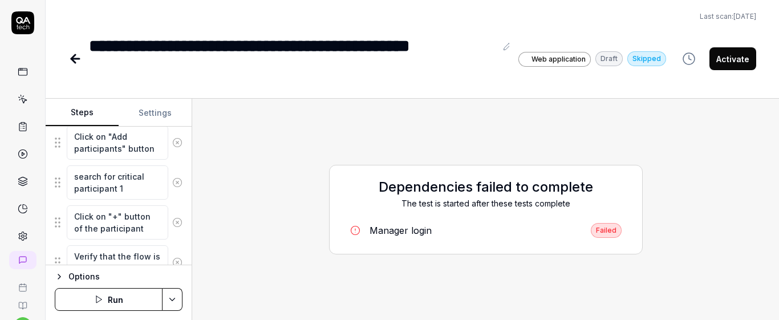
click at [174, 200] on fieldset "Click create a Flow Type a unique realistic title that starts with "BOT:",flow …" at bounding box center [119, 85] width 128 height 491
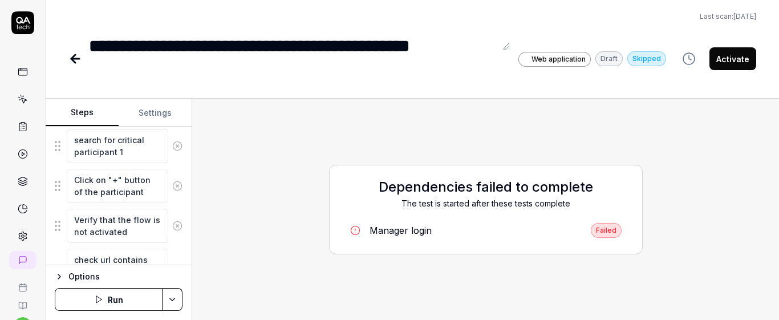
scroll to position [426, 0]
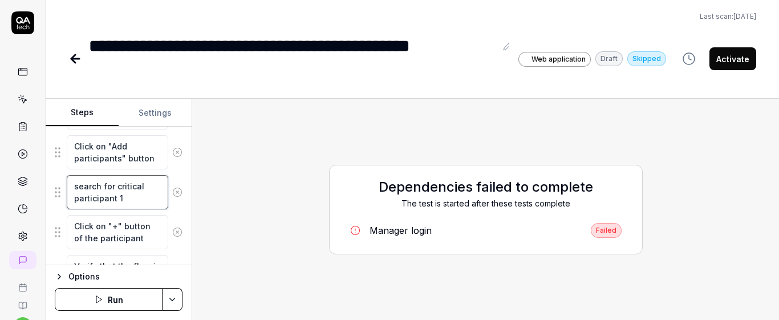
drag, startPoint x: 68, startPoint y: 188, endPoint x: 153, endPoint y: 199, distance: 85.2
click at [153, 199] on textarea "search for critical participant 1" at bounding box center [117, 192] width 101 height 34
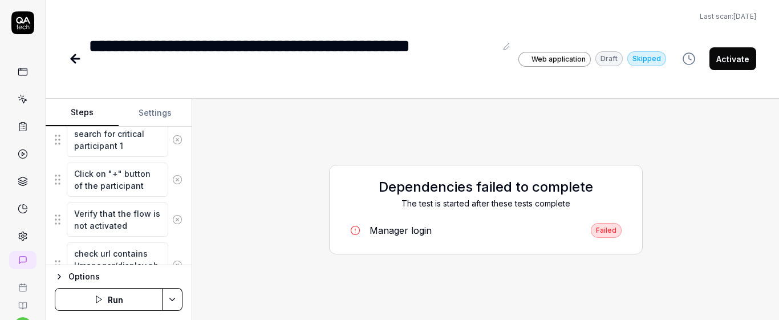
scroll to position [486, 0]
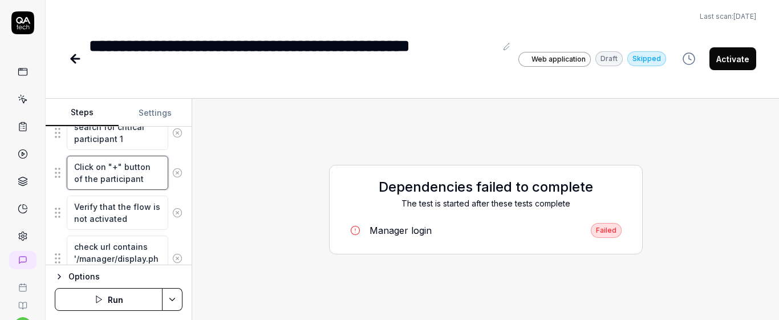
click at [147, 184] on textarea "Click on "+" button of the participant" at bounding box center [117, 173] width 101 height 34
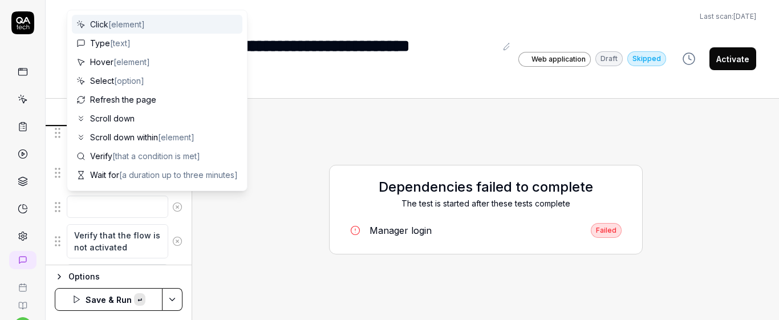
type textarea "*"
type textarea "search for critical participant 1"
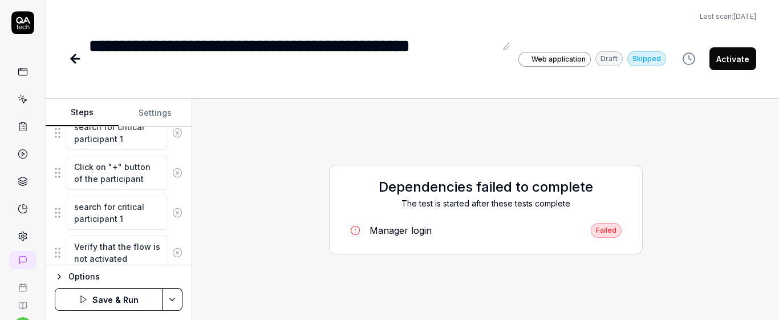
type textarea "*"
type textarea "search for critical participant"
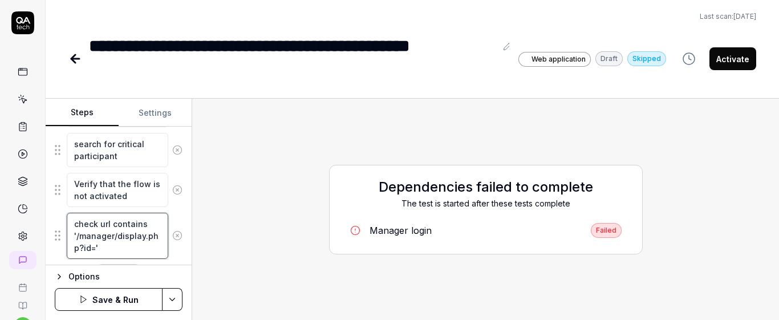
scroll to position [578, 0]
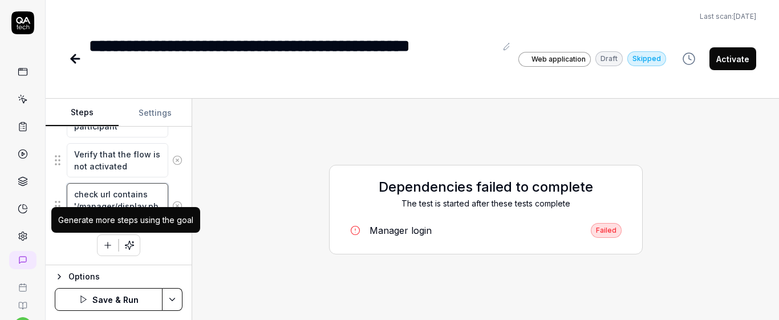
drag, startPoint x: 75, startPoint y: 219, endPoint x: 144, endPoint y: 269, distance: 85.8
click at [144, 269] on form "Steps Settings Goal Create a FLOWassign without activating the flow Expected re…" at bounding box center [119, 209] width 147 height 221
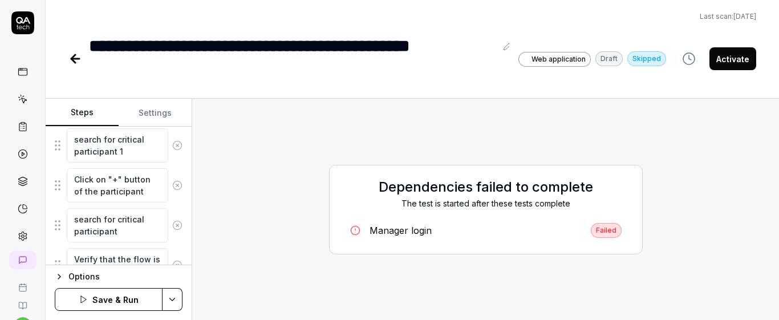
scroll to position [449, 0]
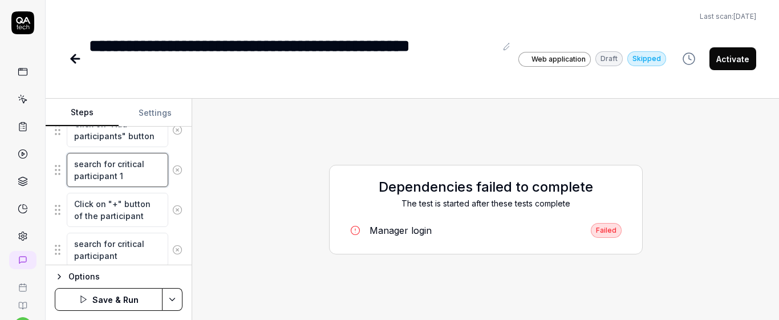
drag, startPoint x: 72, startPoint y: 164, endPoint x: 153, endPoint y: 189, distance: 84.2
click at [153, 189] on fieldset "Click create a Flow Type a unique realistic title that starts with "BOT:",flow …" at bounding box center [119, 93] width 128 height 531
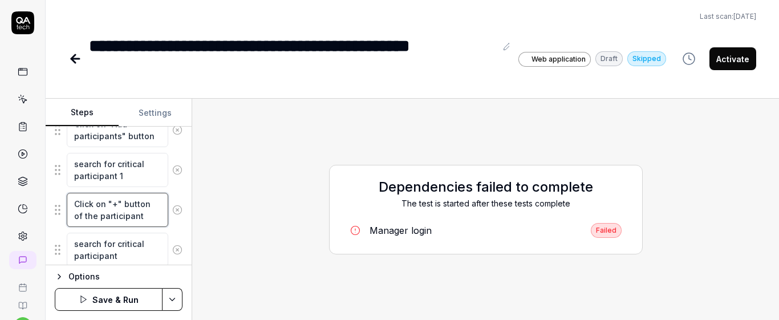
click at [147, 217] on textarea "Click on "+" button of the participant" at bounding box center [117, 210] width 101 height 34
click at [143, 255] on textarea "search for critical participant" at bounding box center [117, 250] width 101 height 34
type textarea "*"
type textarea "search for critical participant 2"
click at [172, 235] on div "search for critical participant 2" at bounding box center [119, 249] width 128 height 35
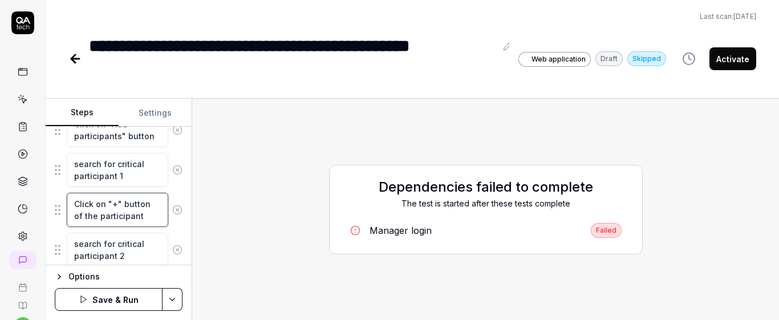
drag, startPoint x: 72, startPoint y: 204, endPoint x: 148, endPoint y: 219, distance: 77.4
click at [148, 219] on textarea "Click on "+" button of the participant" at bounding box center [117, 210] width 101 height 34
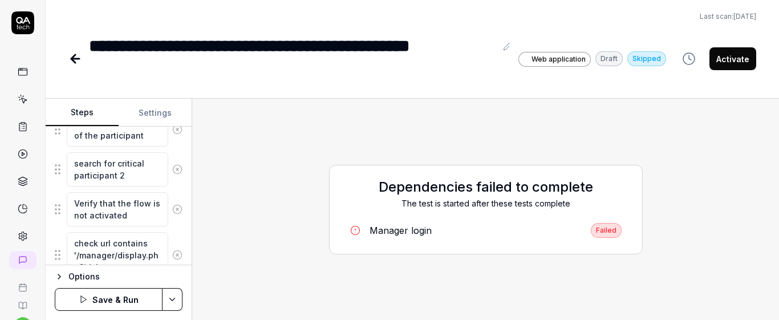
scroll to position [522, 0]
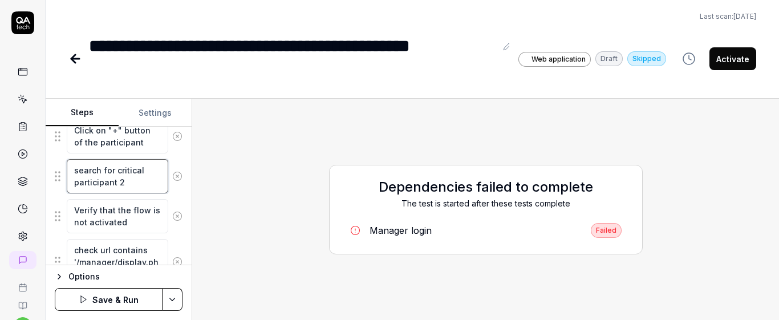
click at [139, 189] on textarea "search for critical participant 2" at bounding box center [117, 176] width 101 height 34
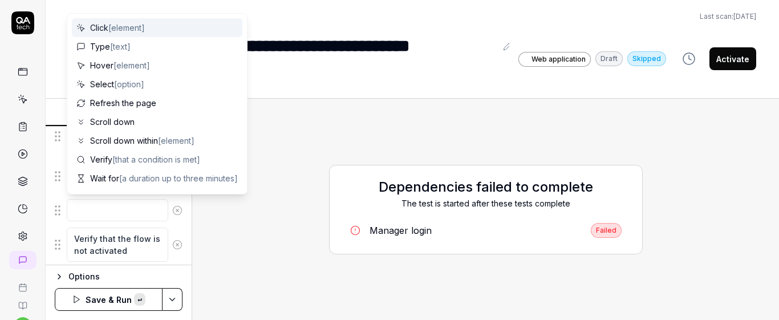
type textarea "*"
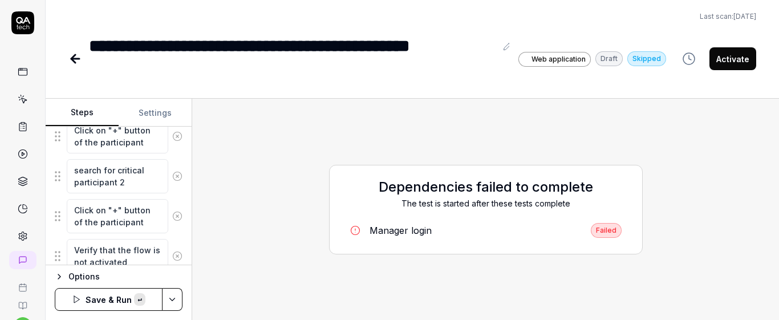
scroll to position [7, 0]
type textarea "Click on "+" button of the participant"
click at [181, 198] on div "Goal Create a FLOWassign without activating the flow Expected result FLOWassign…" at bounding box center [119, 196] width 146 height 139
click at [145, 304] on button "Save & Run" at bounding box center [109, 299] width 108 height 23
type textarea "*"
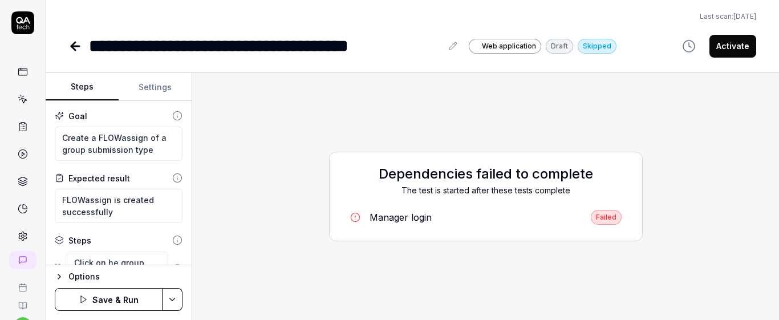
scroll to position [48, 0]
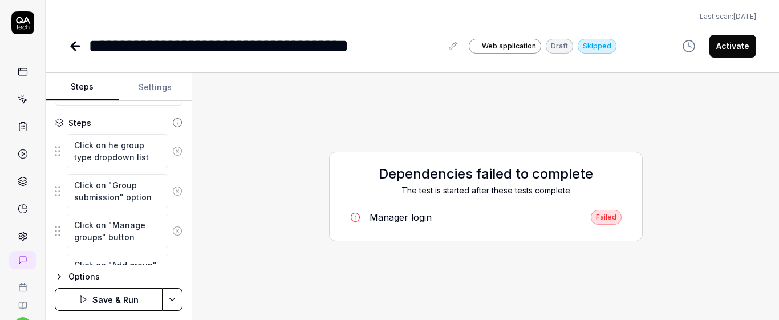
type textarea "Click on the group type dropdown list"
type textarea "*"
type textarea "Click on the "group type dropdown list"
type textarea "*"
type textarea "Click on the "roup type dropdown list"
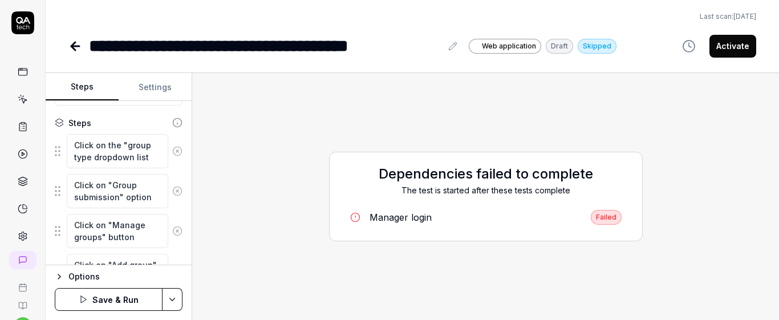
type textarea "*"
type textarea "Click on the "Group type dropdown list"
type textarea "*"
click at [91, 158] on textarea "Click on the "Group type dropdown list" at bounding box center [117, 151] width 101 height 34
type textarea "Click on the "Group type" dropdown list"
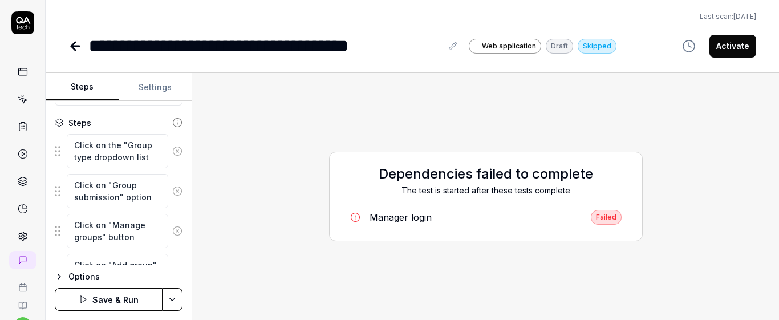
type textarea "*"
type textarea "Click on the "Group type" dropdown list"
click at [167, 133] on div "Click on the "Group type" dropdown list" at bounding box center [119, 150] width 128 height 35
click at [151, 159] on textarea "Click on the "Group type" dropdown list" at bounding box center [117, 151] width 101 height 34
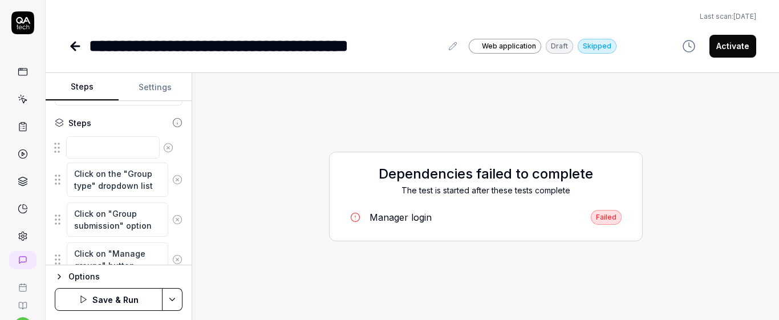
drag, startPoint x: 56, startPoint y: 187, endPoint x: 56, endPoint y: 151, distance: 36.5
click at [56, 150] on fieldset "Click on the "Group type" dropdown list Click on "Group submission" option Clic…" at bounding box center [119, 316] width 128 height 367
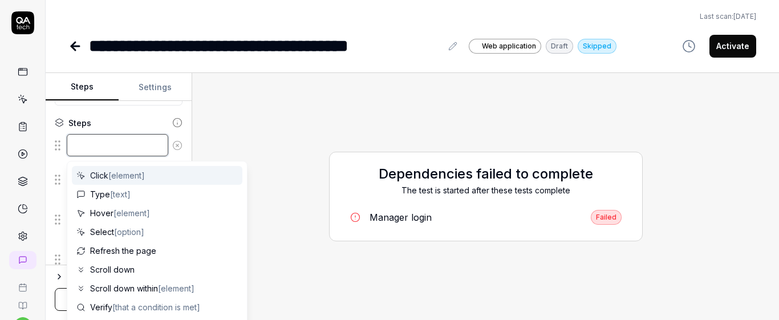
click at [111, 147] on textarea at bounding box center [117, 145] width 101 height 22
paste textarea "Click create a Flow"
type textarea "*"
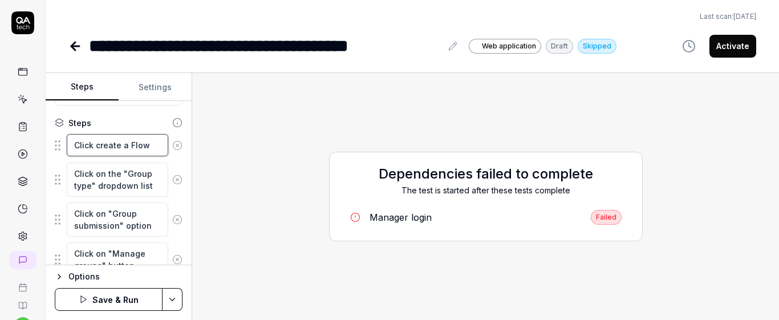
type textarea "Click create a Flow"
click at [168, 157] on fieldset "Click create a Flow Click on the "Group type" dropdown list Click on "Group sub…" at bounding box center [119, 316] width 128 height 367
click at [150, 149] on textarea "Click create a Flow" at bounding box center [117, 145] width 101 height 22
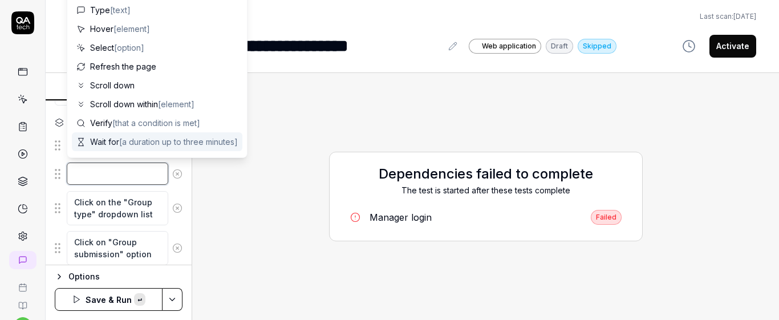
paste textarea "Type a unique realistic title that starts with "BOT:",flow type "FLOWassign" an…"
type textarea "*"
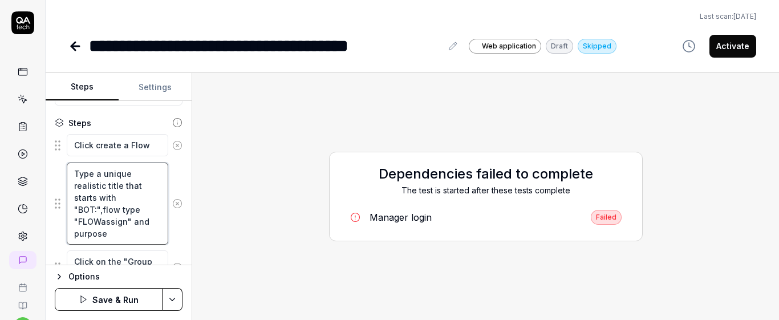
type textarea "Type a unique realistic title that starts with "BOT:",flow type "FLOWassign" an…"
click at [173, 227] on div "Type a unique realistic title that starts with "BOT:",flow type "FLOWassign" an…" at bounding box center [119, 203] width 128 height 83
click at [140, 234] on textarea "Type a unique realistic title that starts with "BOT:",flow type "FLOWassign" an…" at bounding box center [117, 203] width 101 height 82
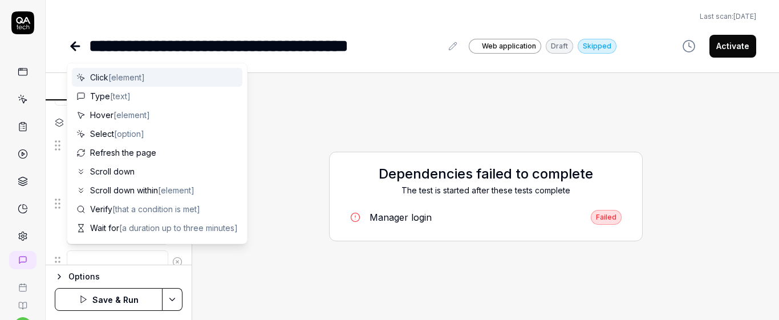
scroll to position [119, 0]
click at [134, 257] on textarea at bounding box center [117, 260] width 101 height 22
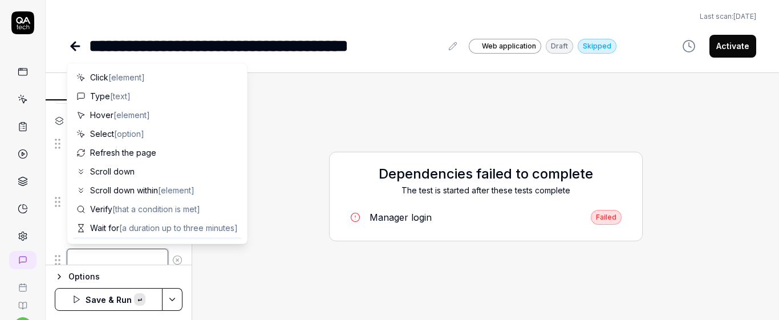
paste textarea "Scroll down within the form"
type textarea "*"
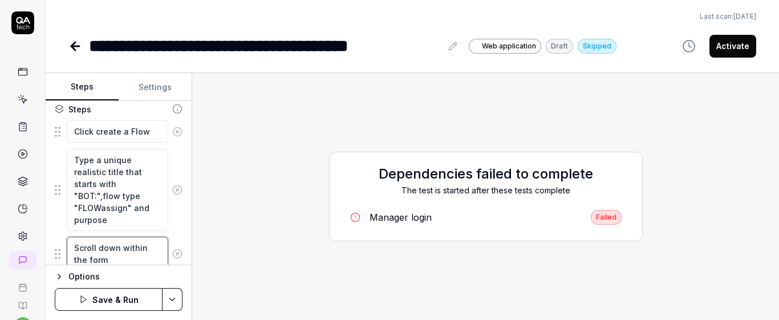
type textarea "Scroll down within the form"
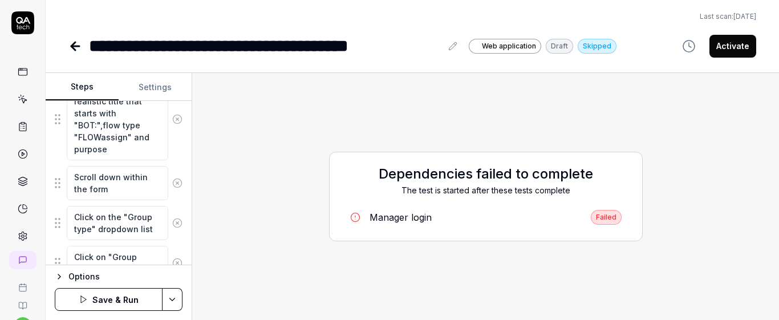
scroll to position [221, 0]
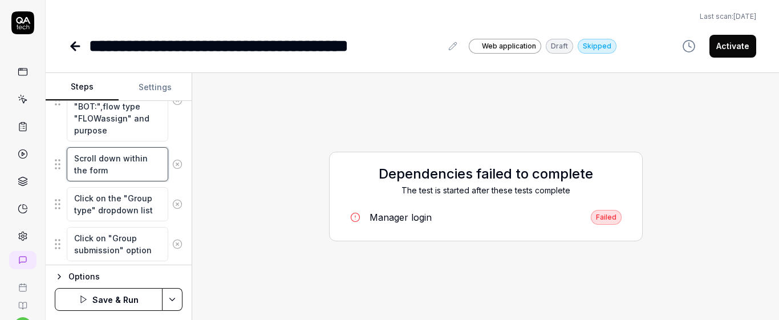
click at [130, 166] on textarea "Scroll down within the form" at bounding box center [117, 164] width 101 height 34
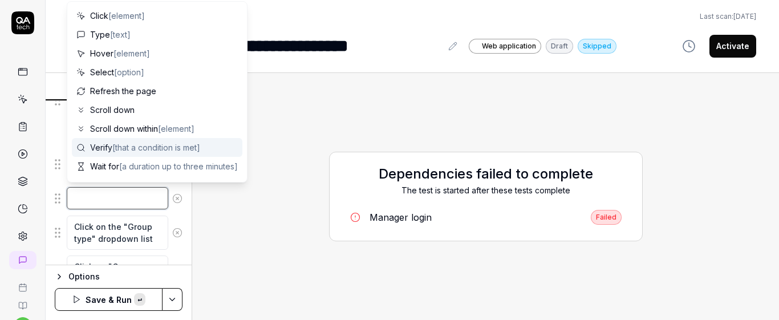
paste textarea "Submit the form"
type textarea "*"
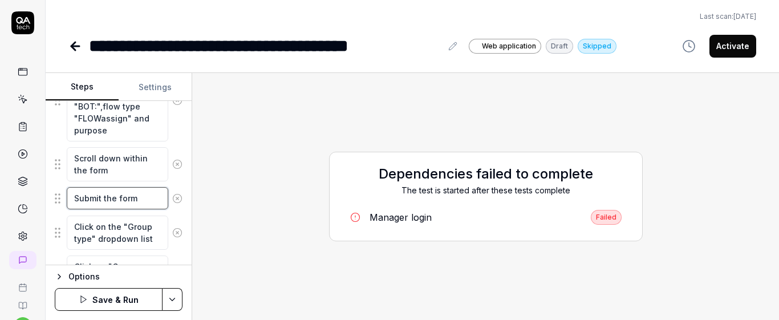
type textarea "Submit the form"
click at [174, 177] on div "Goal Create a FLOWassign of a group submission type Expected result FLOWassign …" at bounding box center [119, 183] width 146 height 164
click at [136, 199] on textarea "Submit the form" at bounding box center [117, 198] width 101 height 22
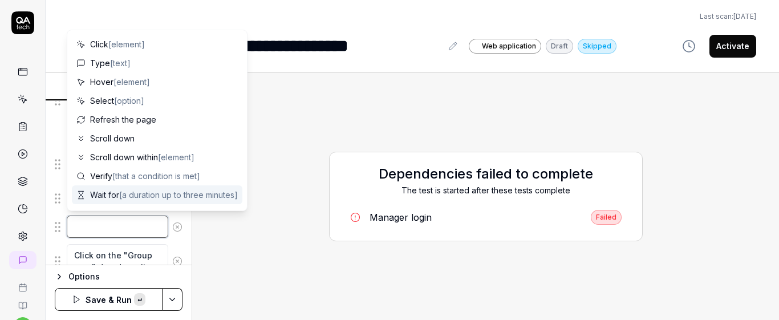
paste textarea "After creating a new flow, capture the generated Flow ID from the page and stor…"
type textarea "*"
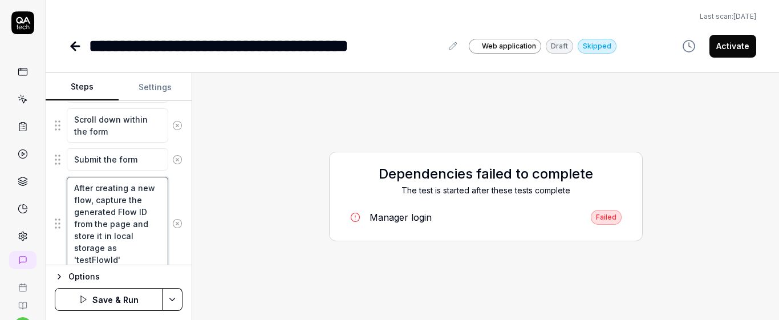
type textarea "After creating a new flow, capture the generated Flow ID from the page and stor…"
click at [173, 256] on div "After creating a new flow, capture the generated Flow ID from the page and stor…" at bounding box center [119, 223] width 128 height 95
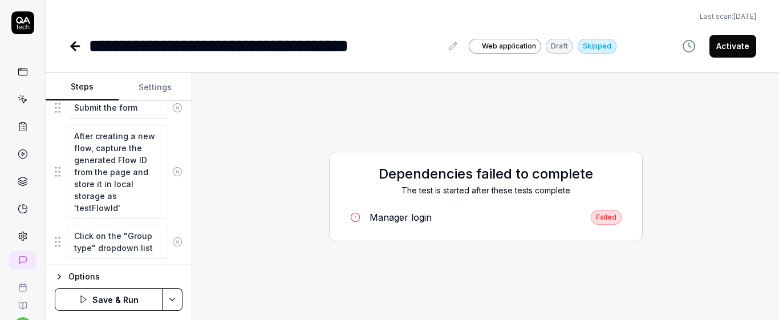
scroll to position [321, 0]
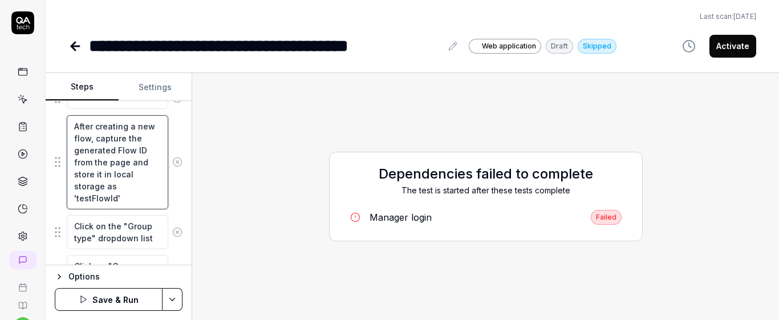
click at [140, 199] on textarea "After creating a new flow, capture the generated Flow ID from the page and stor…" at bounding box center [117, 162] width 101 height 94
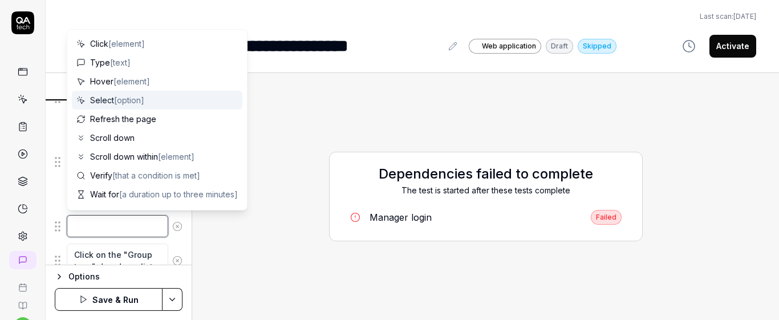
paste textarea "Click on "Add participants" button"
type textarea "*"
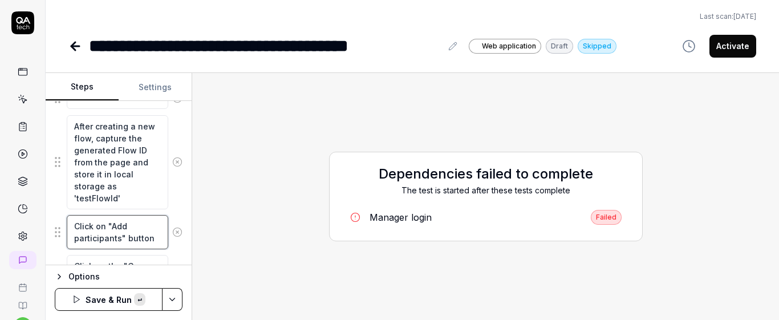
scroll to position [7, 0]
type textarea "Click on "Add participants" button"
click at [172, 204] on div "After creating a new flow, capture the generated Flow ID from the page and stor…" at bounding box center [119, 162] width 128 height 95
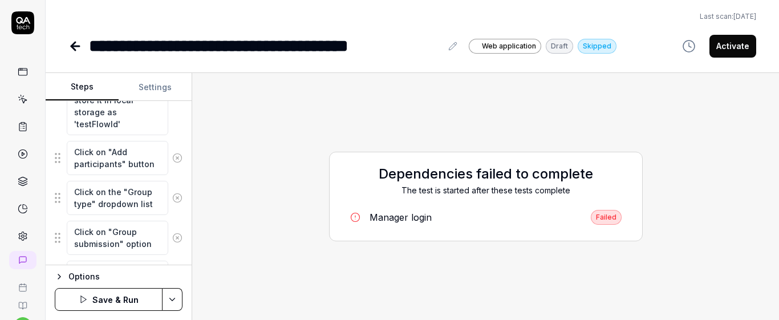
scroll to position [399, 0]
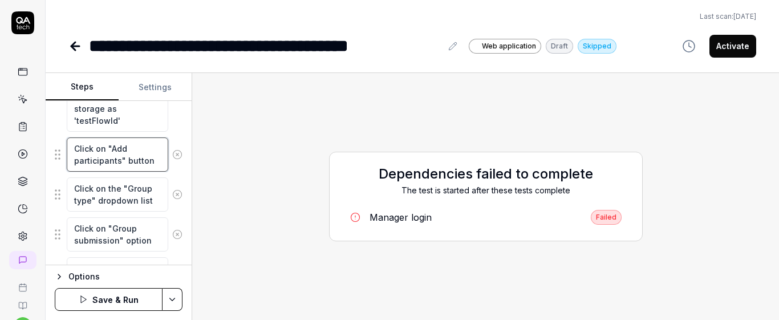
click at [129, 162] on textarea "Click on "Add participants" button" at bounding box center [117, 154] width 101 height 34
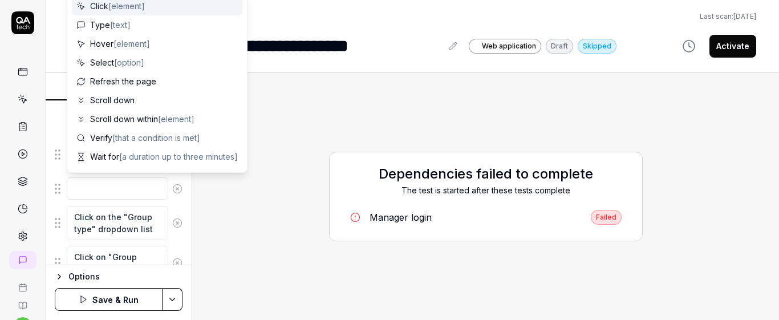
scroll to position [0, 0]
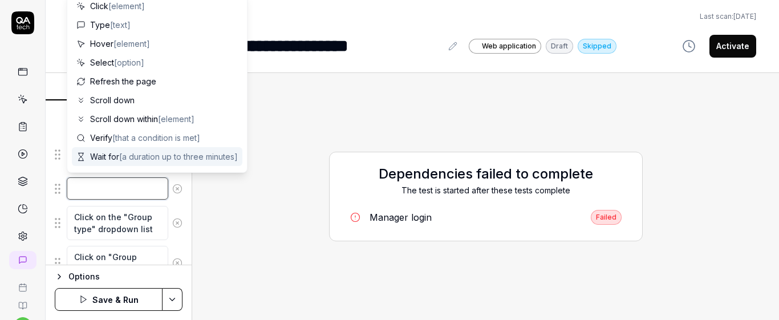
paste textarea "search for critical participant 1"
type textarea "*"
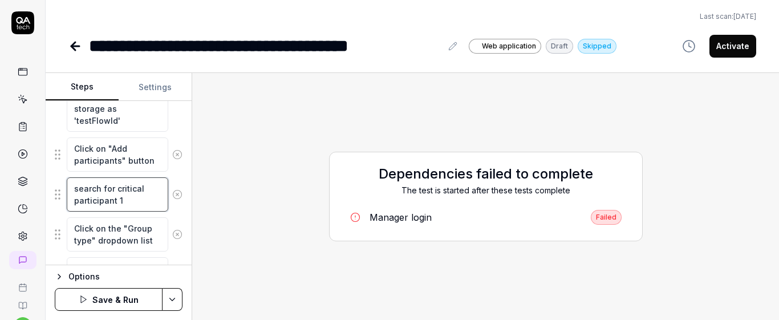
type textarea "search for critical participant 1"
click at [178, 171] on div "Goal Create a FLOWassign of a group submission type Expected result FLOWassign …" at bounding box center [119, 183] width 146 height 164
click at [139, 198] on textarea "search for critical participant 1" at bounding box center [117, 194] width 101 height 34
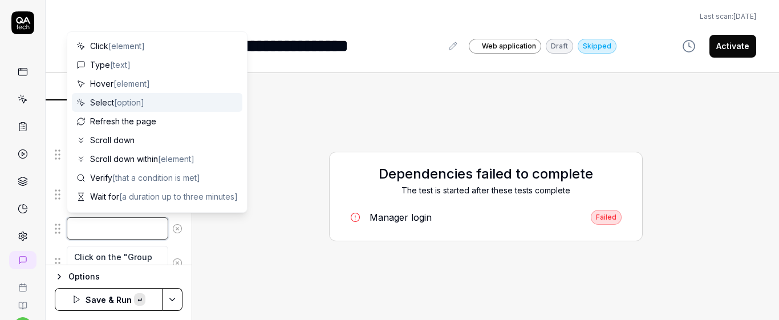
paste textarea "Click on "+" button of the participant"
type textarea "*"
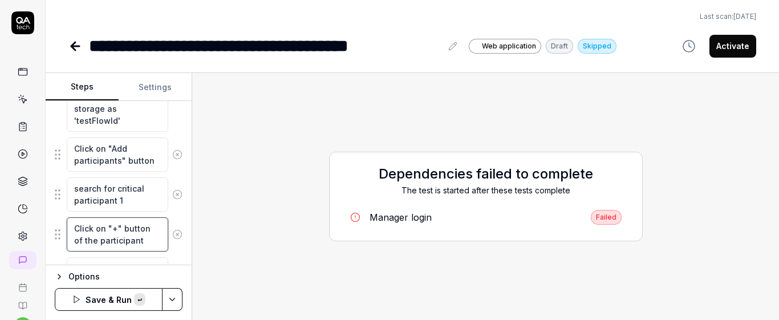
scroll to position [7, 0]
type textarea "Click on "+" button of the participant"
click at [177, 221] on div "Goal Create a FLOWassign of a group submission type Expected result FLOWassign …" at bounding box center [119, 183] width 146 height 164
click at [135, 244] on textarea "Click on "+" button of the participant" at bounding box center [117, 234] width 101 height 34
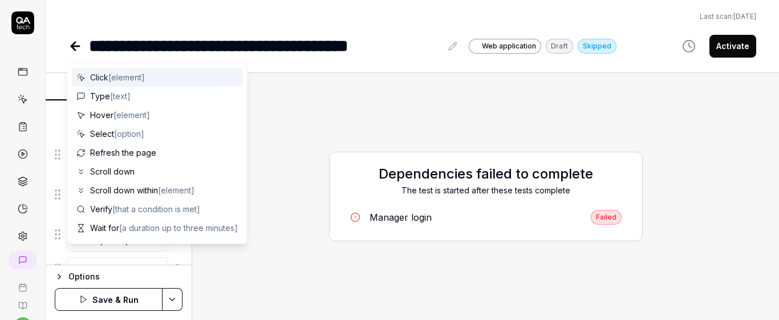
scroll to position [0, 0]
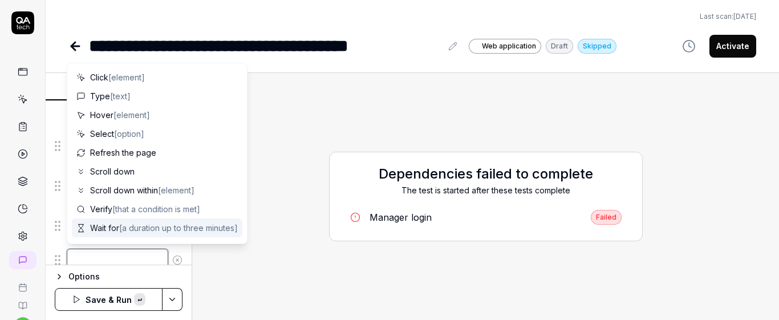
paste textarea "search for critical participant 2"
type textarea "*"
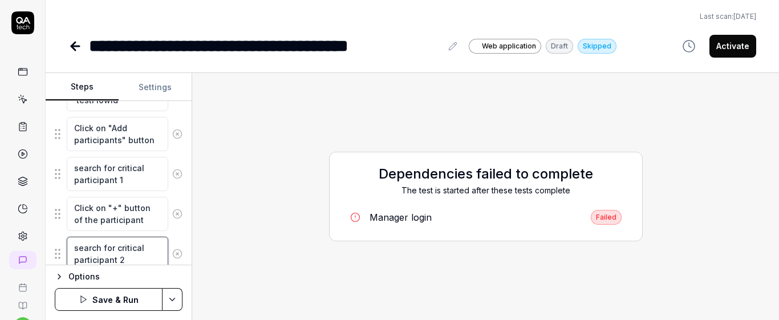
type textarea "search for critical participant 2"
click at [182, 234] on div "Goal Create a FLOWassign of a group submission type Expected result FLOWassign …" at bounding box center [119, 183] width 146 height 164
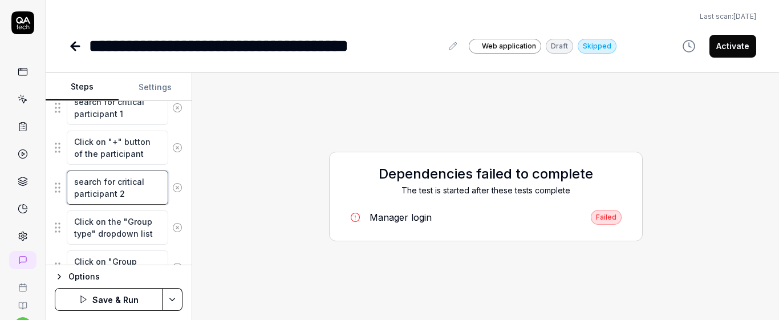
click at [139, 195] on textarea "search for critical participant 2" at bounding box center [117, 187] width 101 height 34
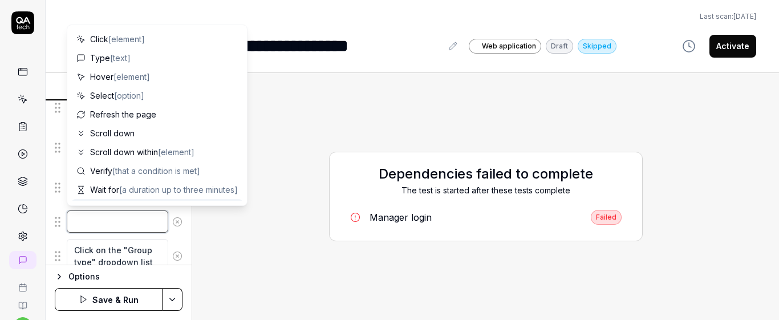
paste textarea "Click on "+" button of the participant"
type textarea "*"
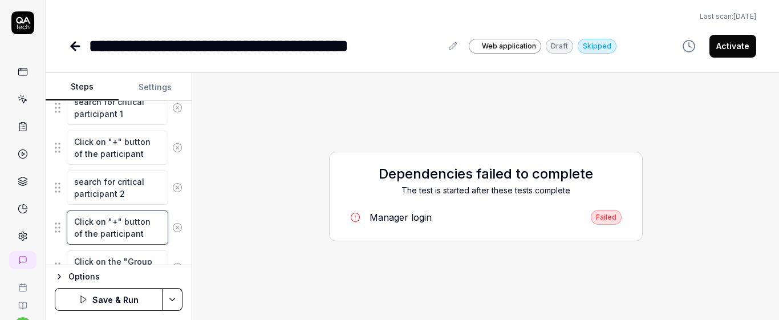
scroll to position [7, 0]
type textarea "Click on "+" button of the participant"
click at [178, 216] on div "Goal Create a FLOWassign of a group submission type Expected result FLOWassign …" at bounding box center [119, 183] width 146 height 164
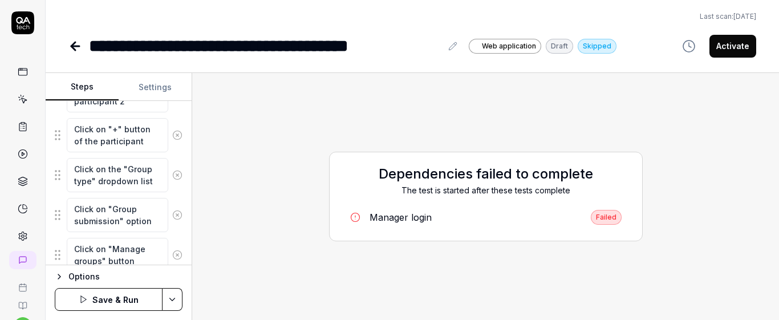
scroll to position [582, 0]
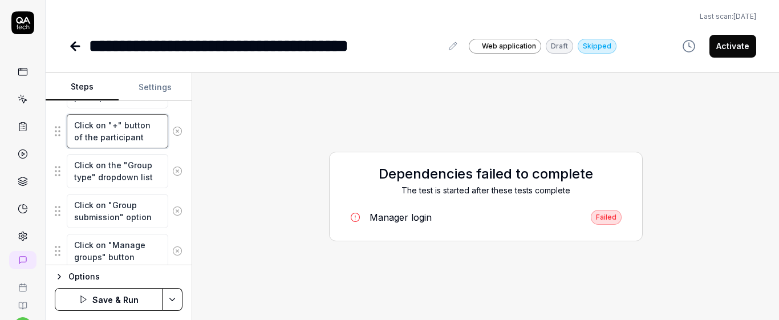
click at [131, 137] on textarea "Click on "+" button of the participant" at bounding box center [117, 131] width 101 height 34
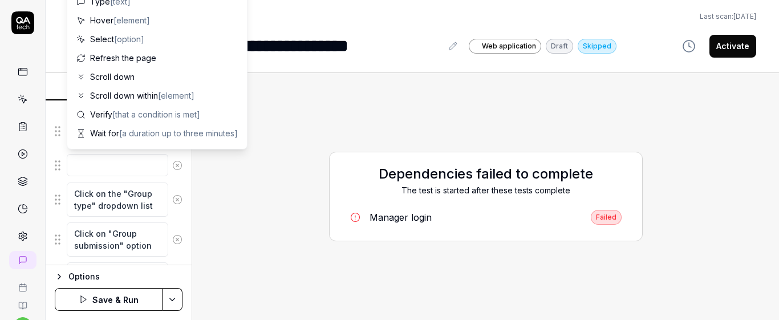
scroll to position [0, 0]
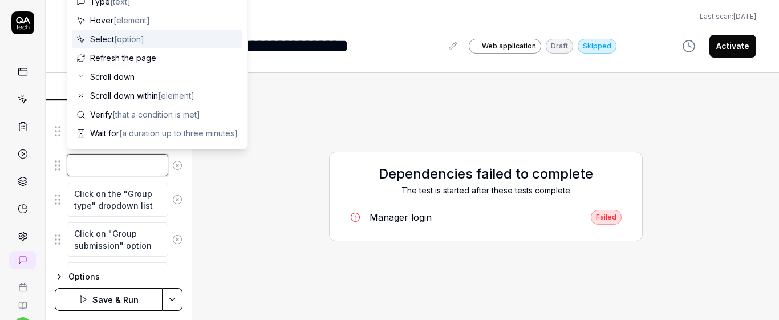
type textarea "*"
paste textarea "check url contains '/manager/display.php?id='"
type textarea "check url contains '/manager/display.php?id='"
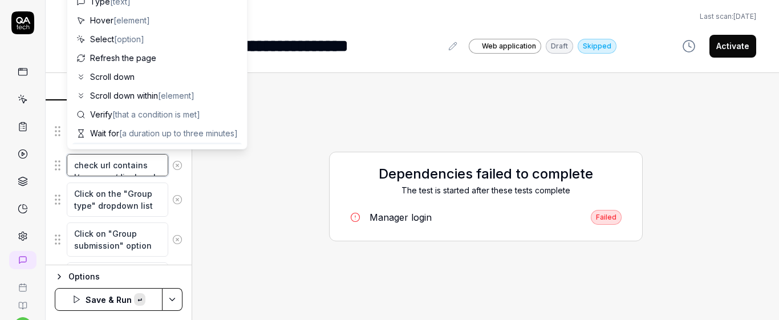
type textarea "*"
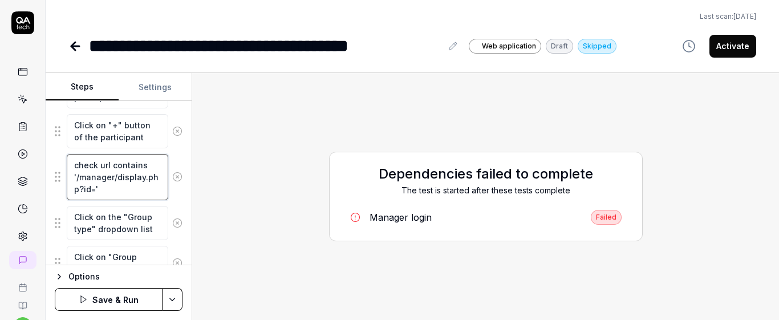
type textarea "check url contains '/manager/display.php?id='"
click at [181, 148] on div "Goal Create a FLOWassign of a group submission type Expected result FLOWassign …" at bounding box center [119, 183] width 146 height 164
click at [118, 194] on textarea "check url contains '/manager/display.php?id='" at bounding box center [117, 177] width 101 height 46
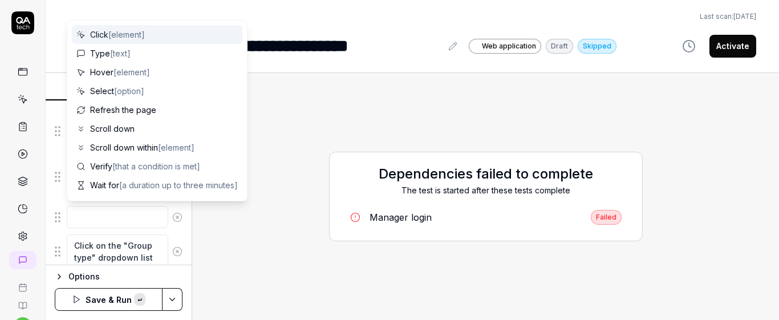
type textarea "*"
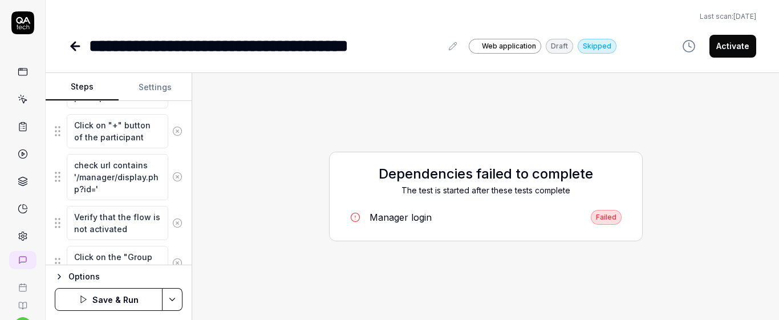
type textarea "Verify that the flow is not activated"
type textarea "*"
type textarea "********"
drag, startPoint x: 118, startPoint y: 194, endPoint x: 176, endPoint y: 161, distance: 66.4
click at [176, 161] on div "Goal Create a FLOWassign of a group submission type Expected result FLOWassign …" at bounding box center [119, 183] width 146 height 164
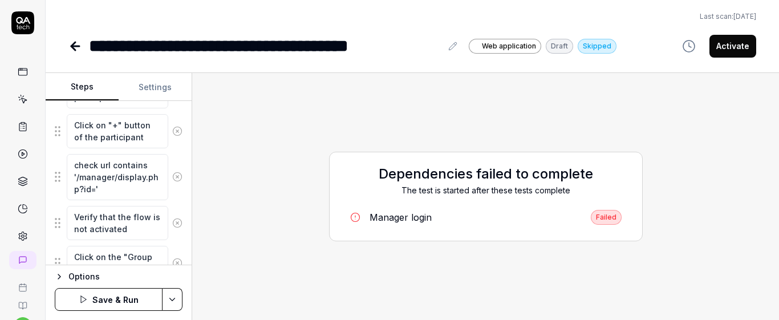
click at [176, 161] on div "Goal Create a FLOWassign of a group submission type Expected result FLOWassign …" at bounding box center [119, 183] width 146 height 164
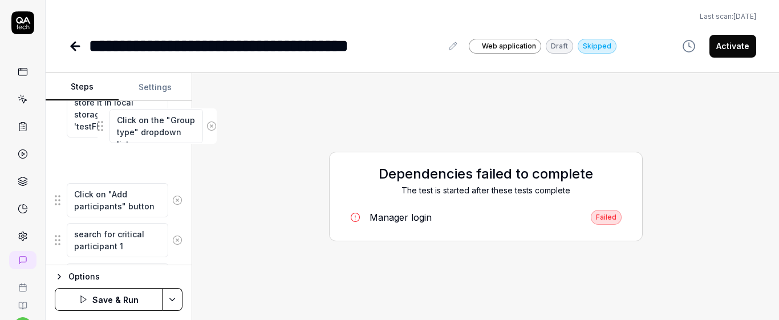
scroll to position [387, 0]
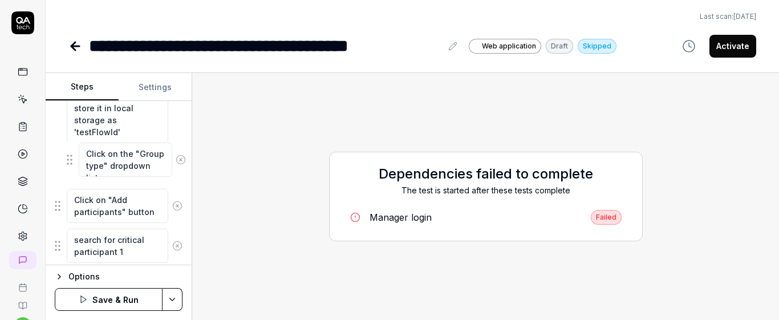
drag, startPoint x: 57, startPoint y: 152, endPoint x: 69, endPoint y: 162, distance: 15.8
click at [69, 162] on fieldset "Click create a Flow Type a unique realistic title that starts with "BOT:",flow …" at bounding box center [119, 321] width 128 height 915
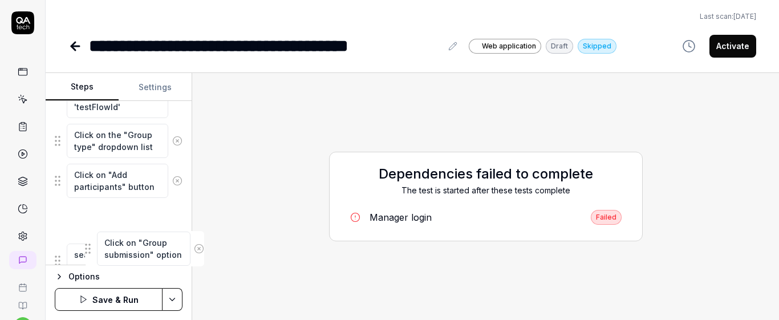
scroll to position [441, 0]
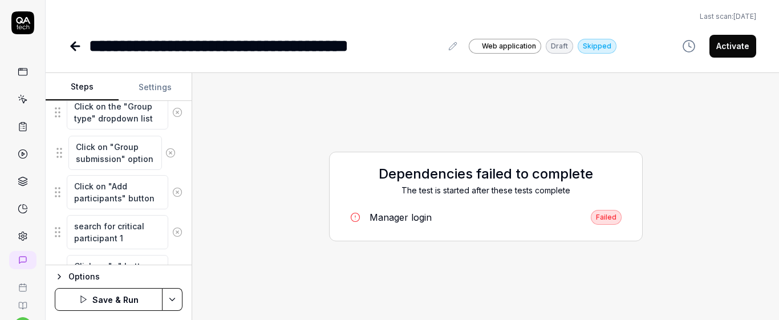
drag, startPoint x: 56, startPoint y: 187, endPoint x: 58, endPoint y: 156, distance: 31.4
click at [58, 154] on fieldset "Click create a Flow Type a unique realistic title that starts with "BOT:",flow …" at bounding box center [119, 267] width 128 height 915
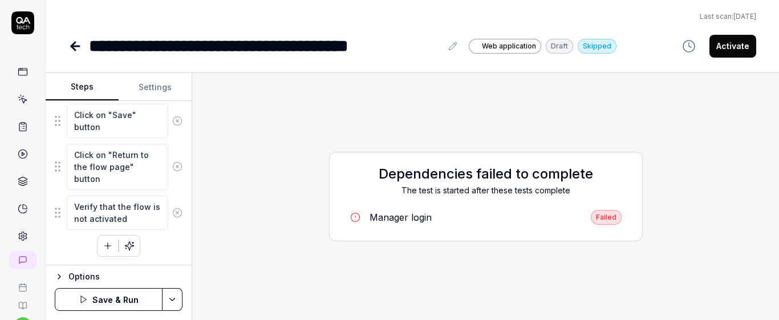
scroll to position [936, 0]
click at [172, 212] on icon at bounding box center [177, 212] width 10 height 10
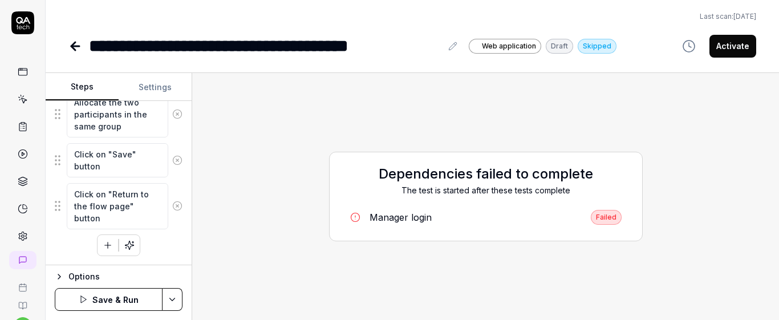
click at [140, 296] on button "Save & Run" at bounding box center [109, 299] width 108 height 23
type textarea "*"
click at [19, 100] on icon at bounding box center [23, 99] width 10 height 10
